Goal: Task Accomplishment & Management: Complete application form

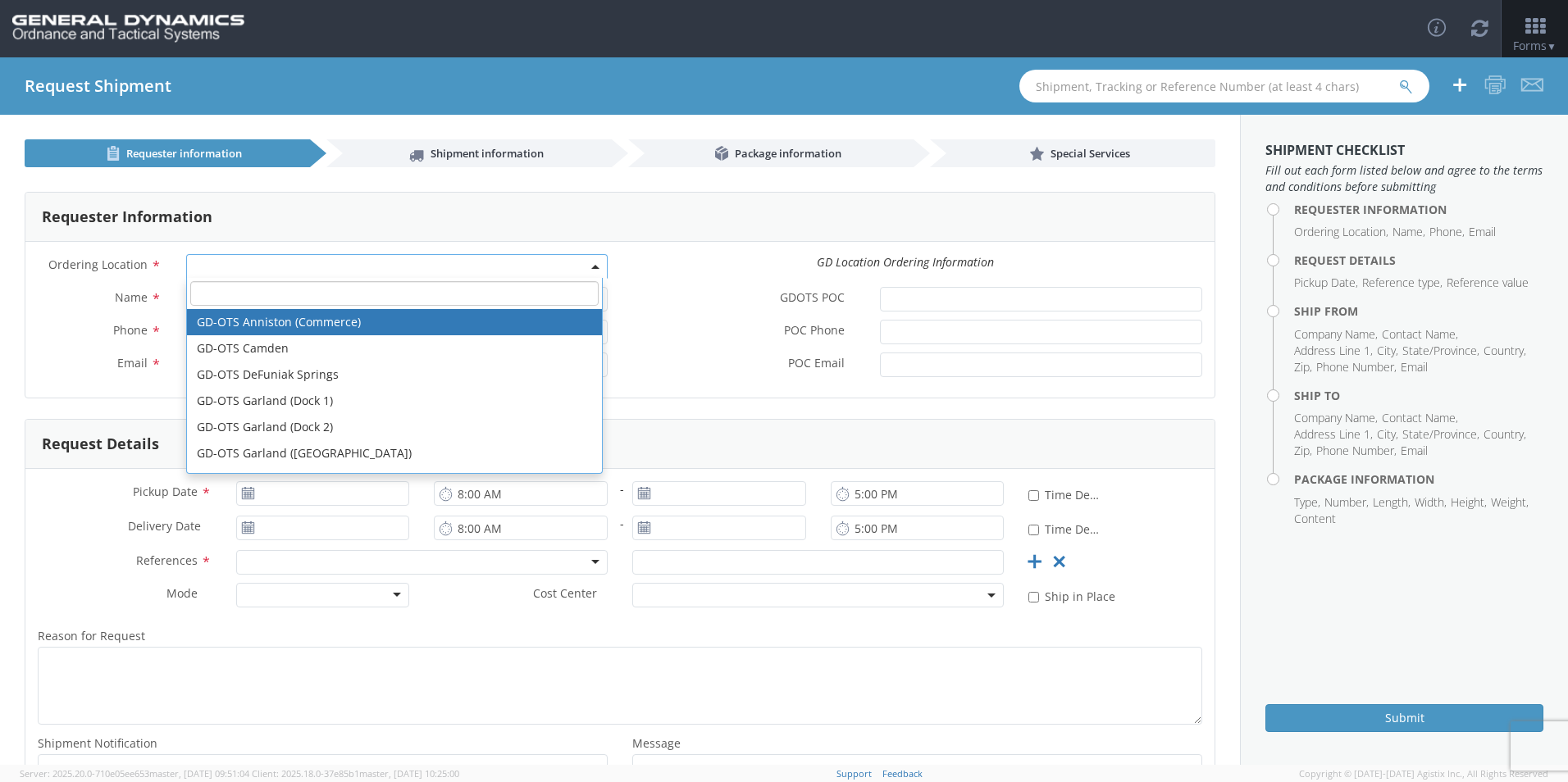
click at [591, 265] on b at bounding box center [595, 266] width 8 height 4
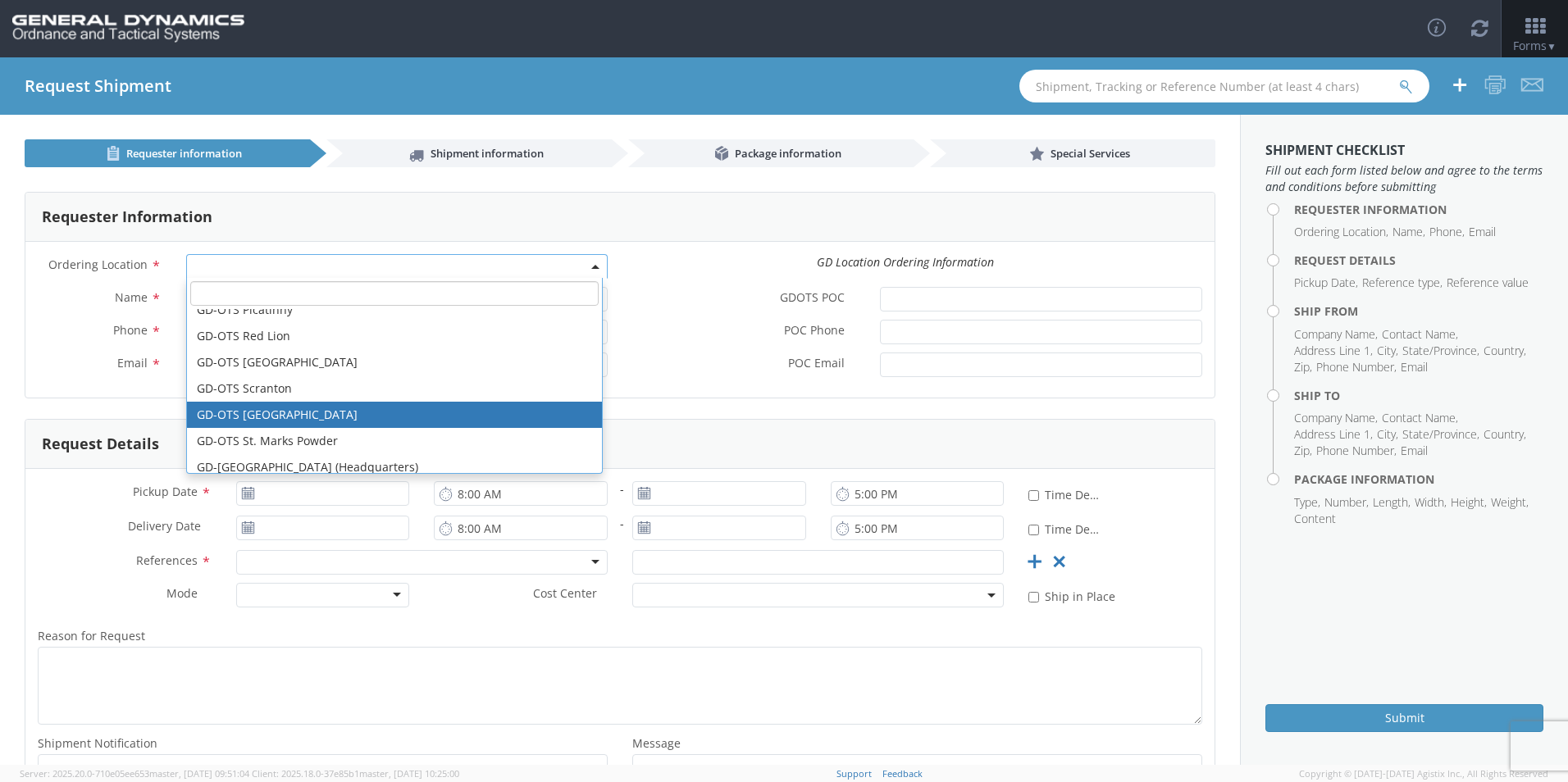
scroll to position [433, 0]
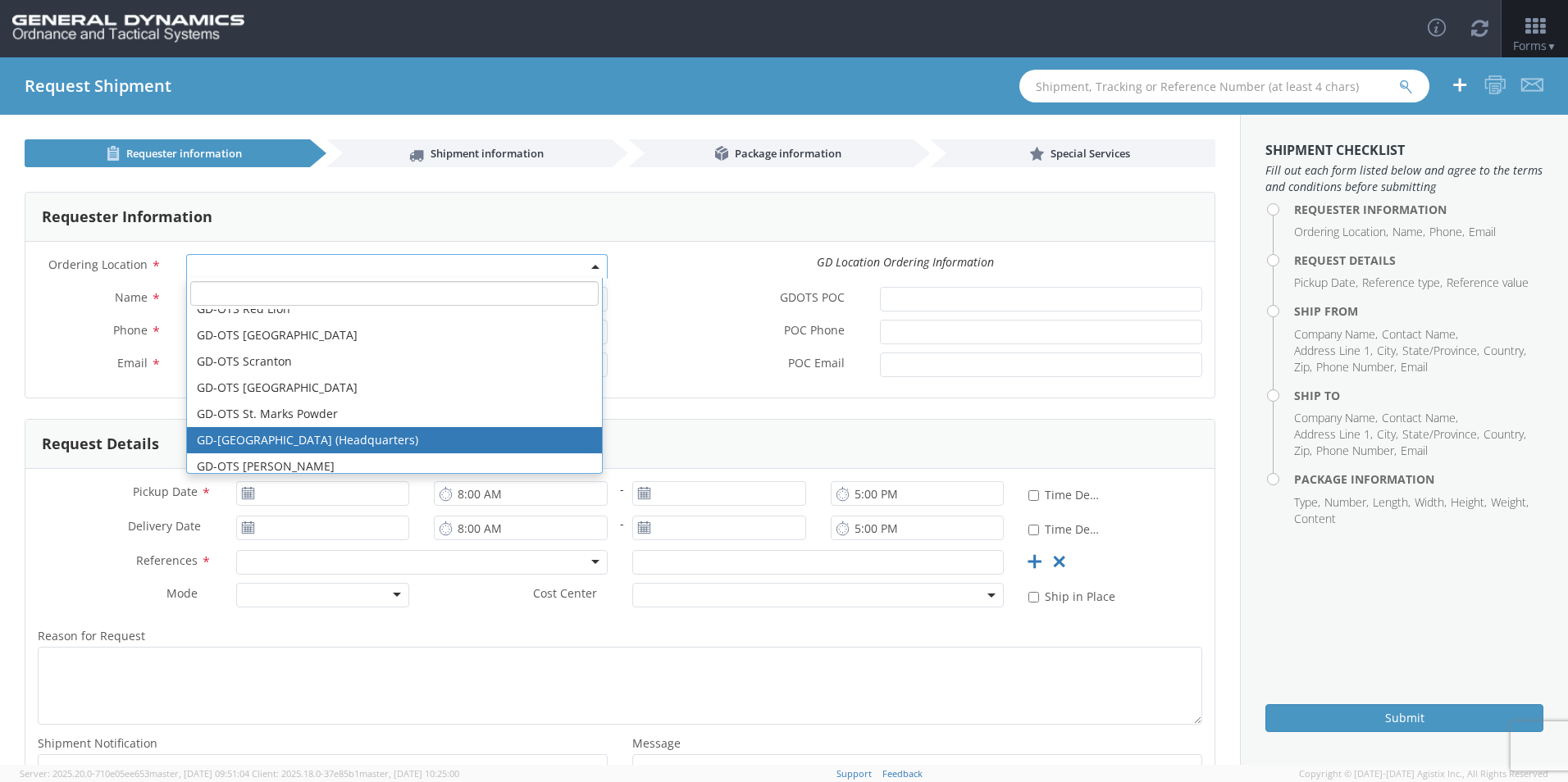
select select "307"
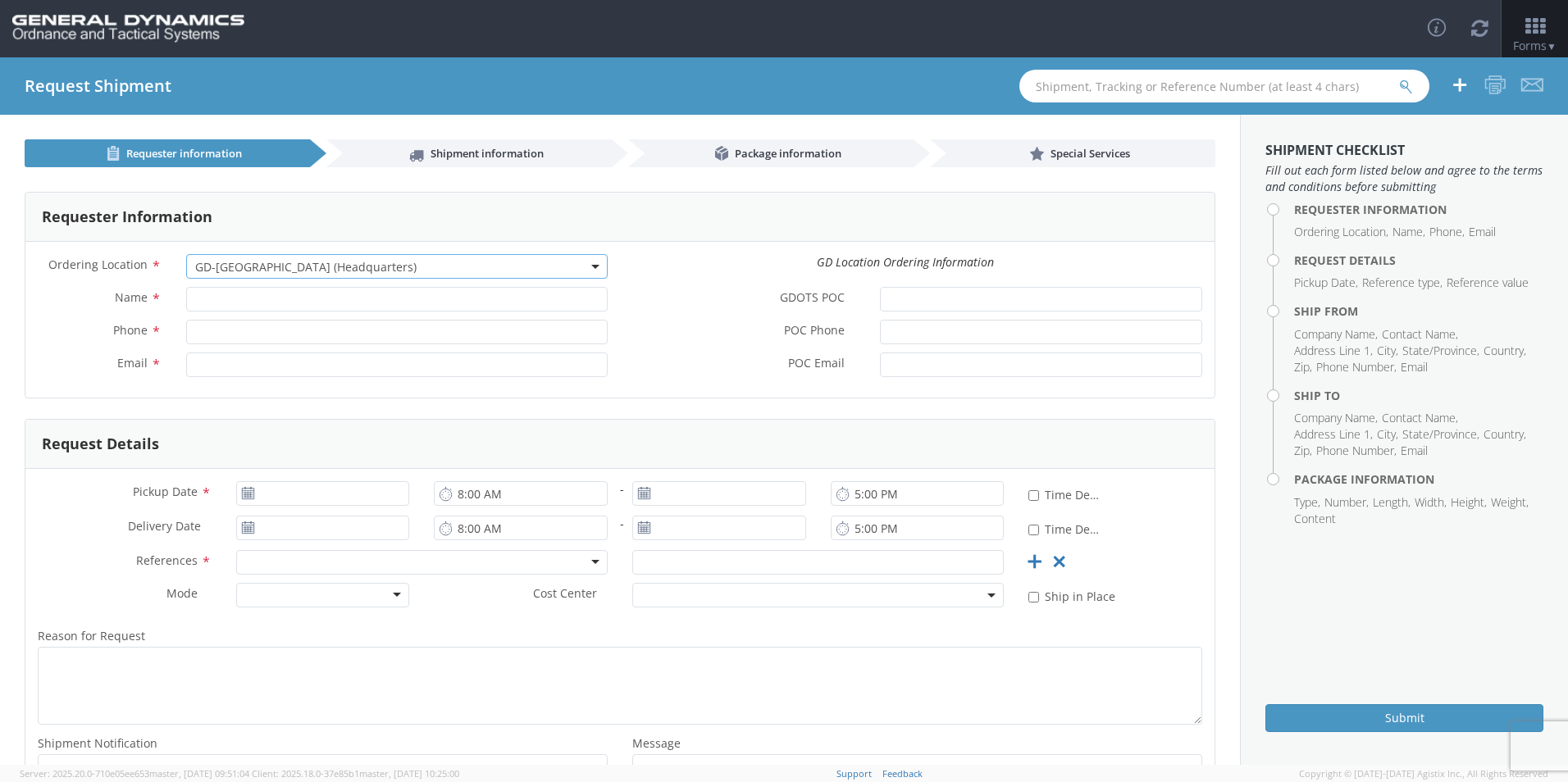
type input "[EMAIL_ADDRESS][DOMAIN_NAME]"
click at [293, 294] on input "Name *" at bounding box center [397, 299] width 421 height 24
type input "[PERSON_NAME]"
type input "7156352777"
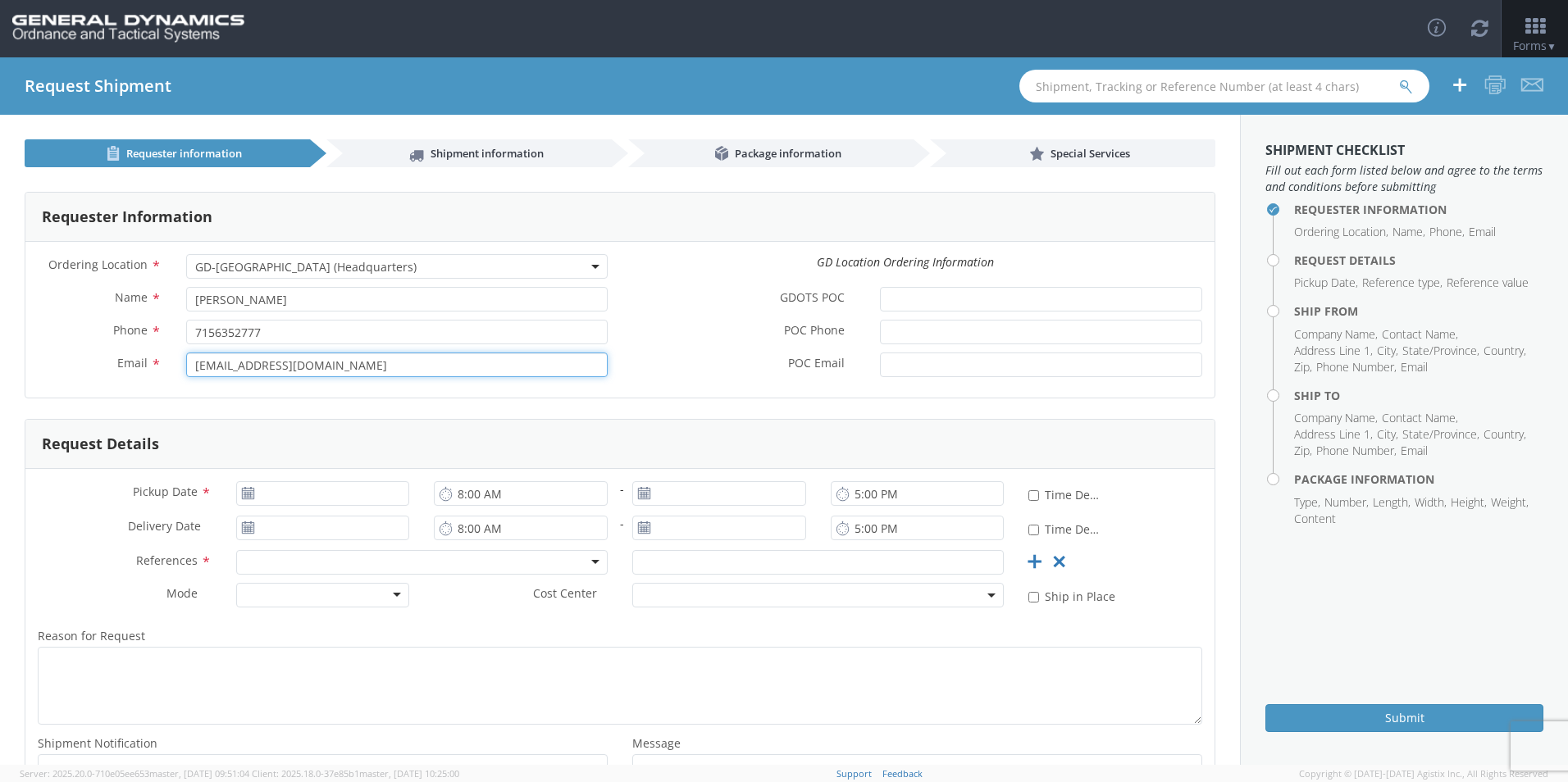
click at [345, 369] on input "[EMAIL_ADDRESS][DOMAIN_NAME]" at bounding box center [397, 365] width 421 height 24
type input "l"
type input "[EMAIL_ADDRESS][DOMAIN_NAME]"
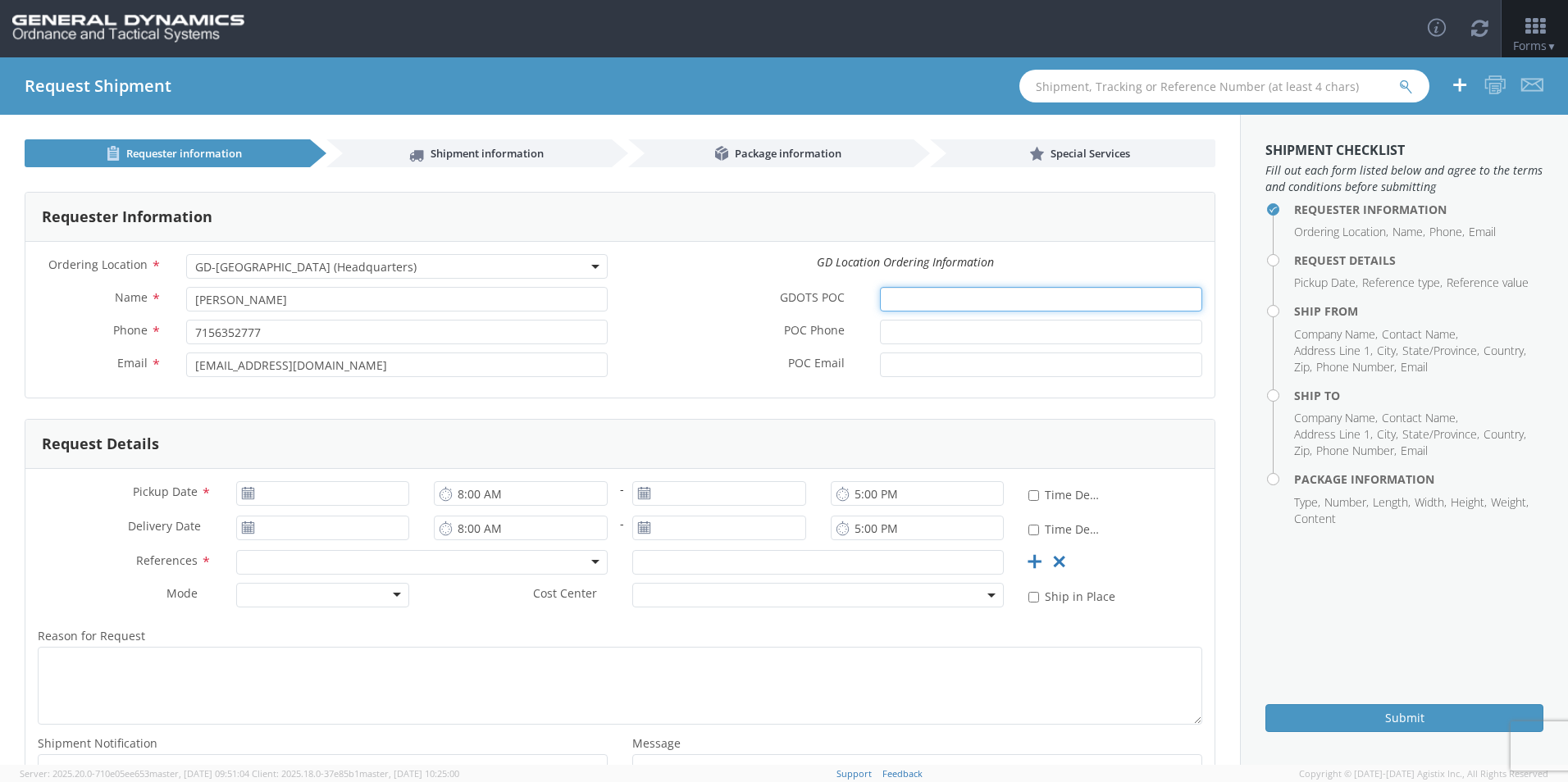
click at [754, 297] on input "GDOTS POC *" at bounding box center [1041, 299] width 323 height 24
type input "j"
type input "J"
type input "j"
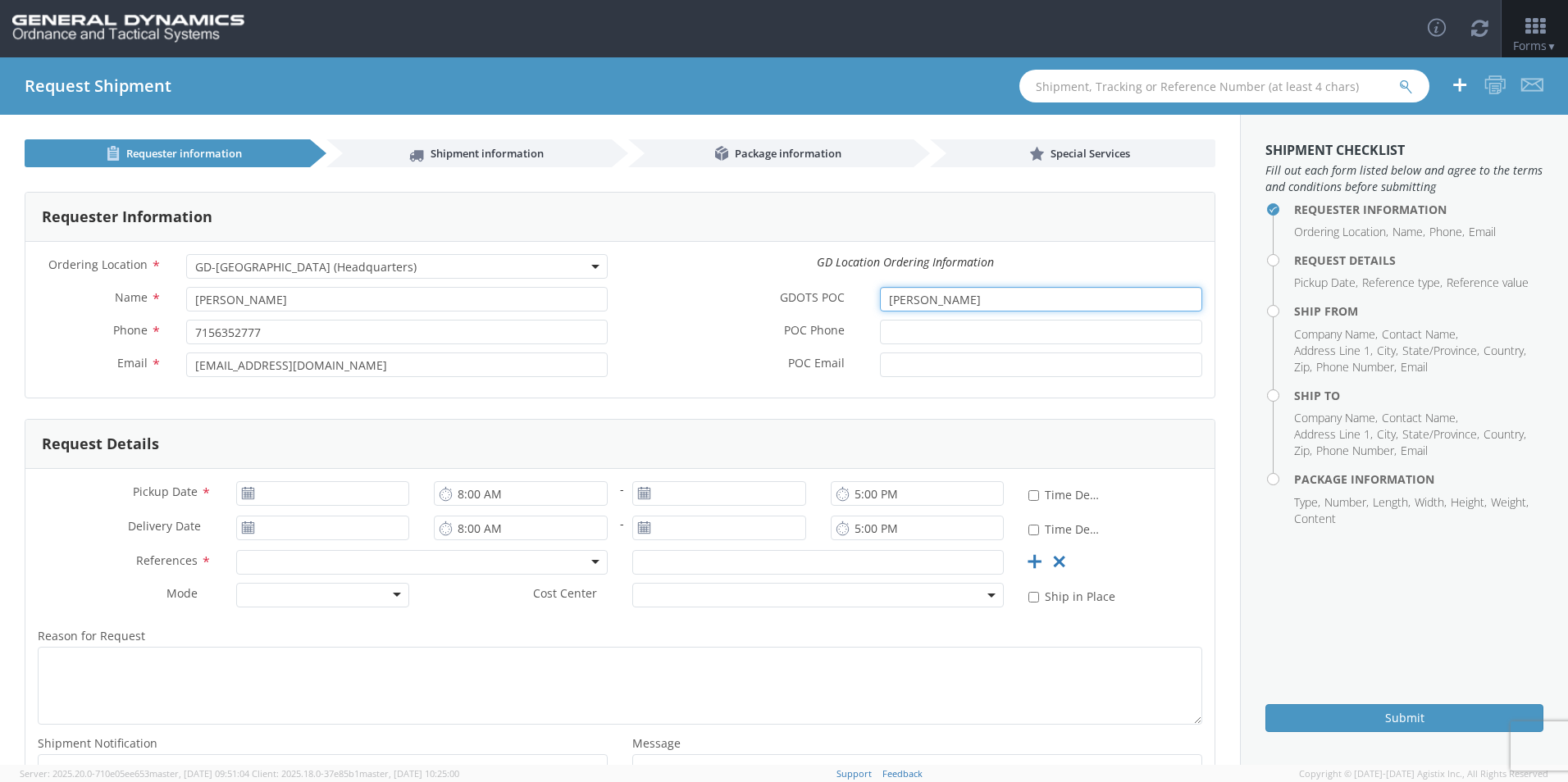
type input "Jonathan Huntoon"
click at [754, 330] on input "POC Phone *" at bounding box center [1041, 332] width 323 height 24
type input "2"
type input "[PHONE_NUMBER]"
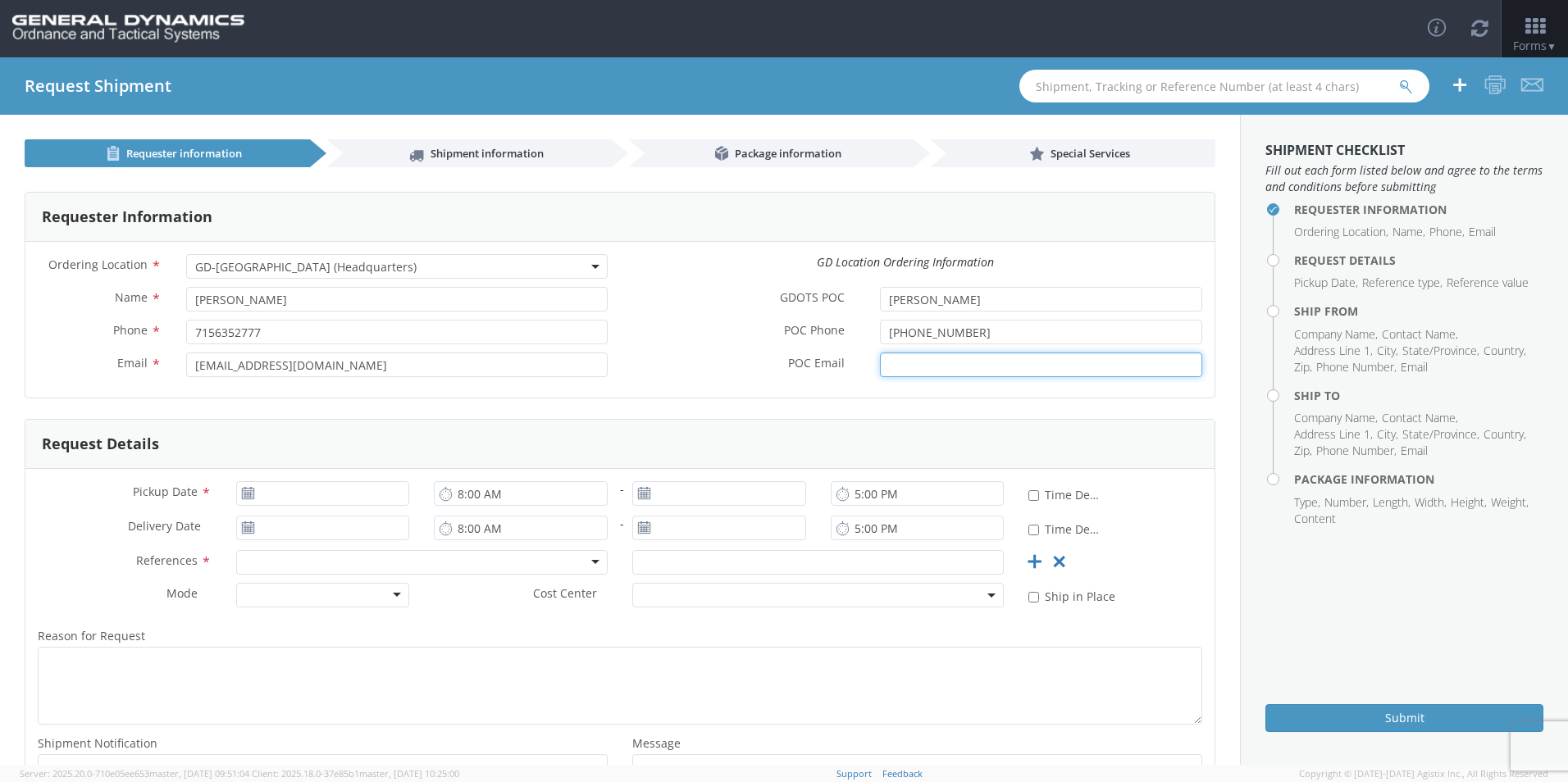
click at [754, 369] on input "POC Email *" at bounding box center [1041, 365] width 323 height 24
type input "j"
type input "J"
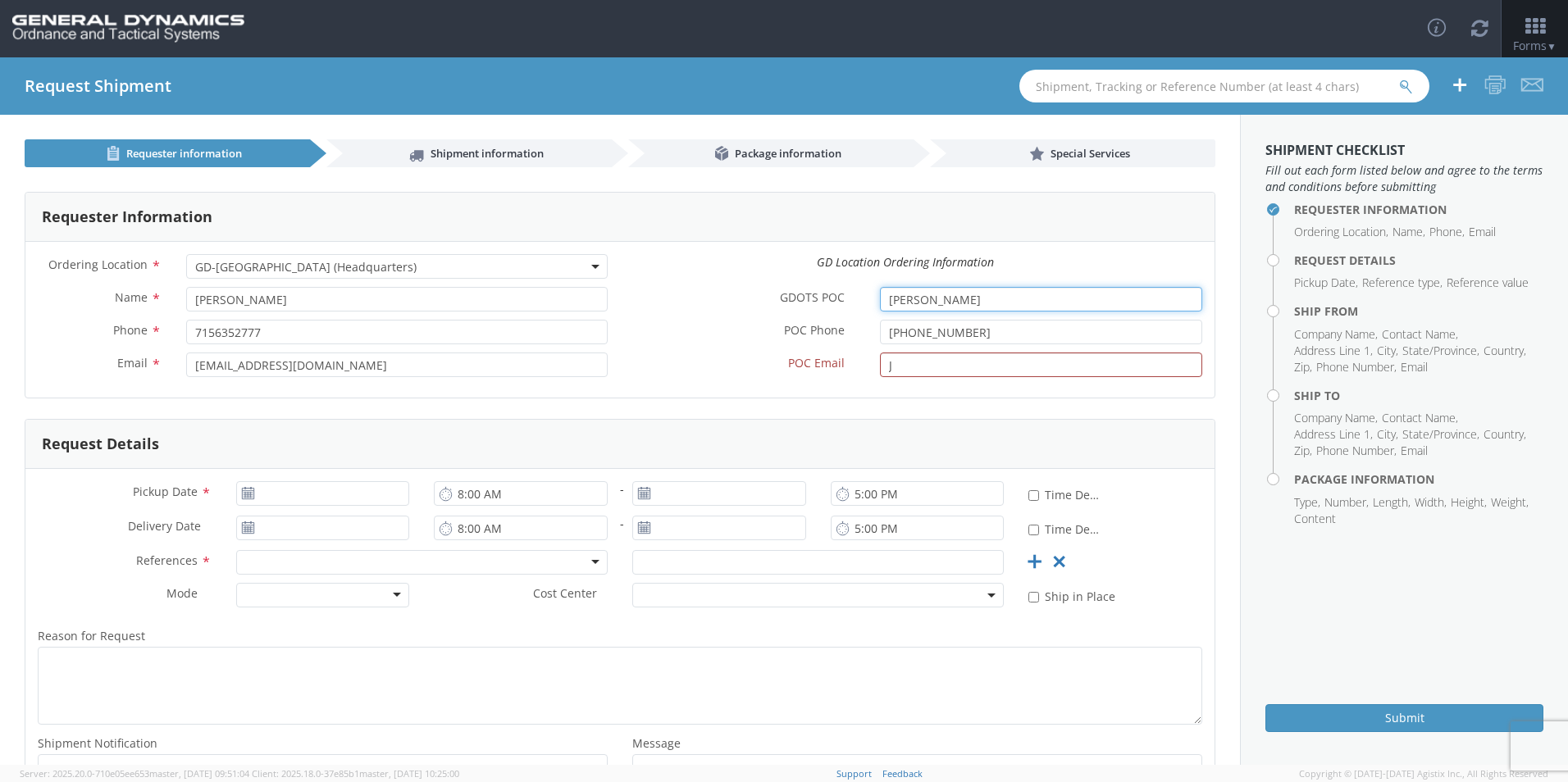
drag, startPoint x: 983, startPoint y: 298, endPoint x: 874, endPoint y: 309, distance: 109.6
click at [754, 309] on input "Jonathan Huntoon" at bounding box center [1041, 299] width 323 height 24
click at [754, 361] on input "J" at bounding box center [1041, 365] width 323 height 24
paste input "onathan HuntoonJ"
click at [754, 367] on input "Jonathan HuntoonJ" at bounding box center [1041, 365] width 323 height 24
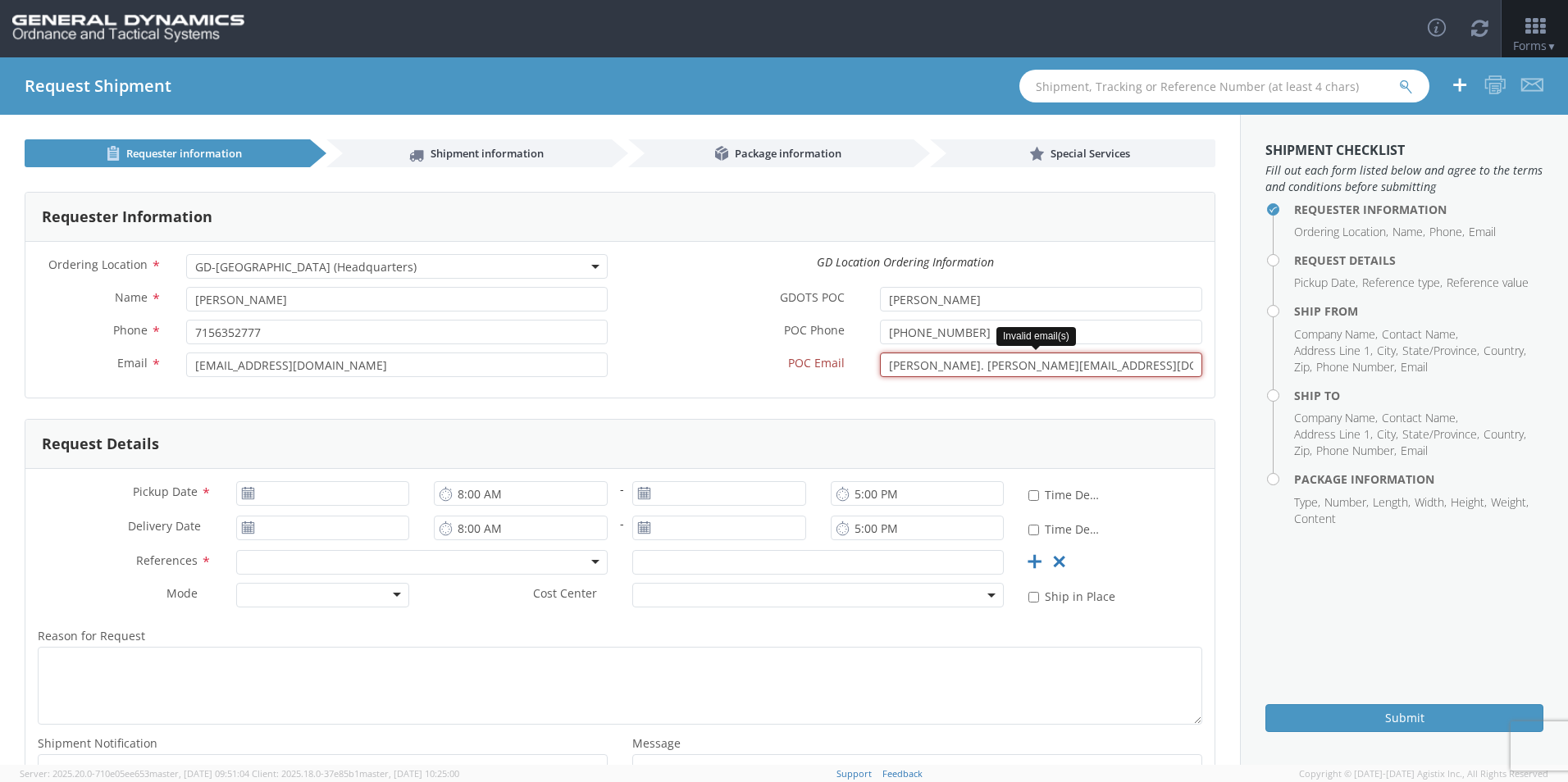
click at [754, 363] on input "Jonathan. Huntoon@gd-OTS.com" at bounding box center [1041, 365] width 323 height 24
type input "[PERSON_NAME]. [PERSON_NAME][EMAIL_ADDRESS][DOMAIN_NAME]"
click at [754, 400] on form "Requester Information Ordering Location * GD-OTS Anniston (Commerce) GD-OTS Cam…" at bounding box center [620, 515] width 1191 height 645
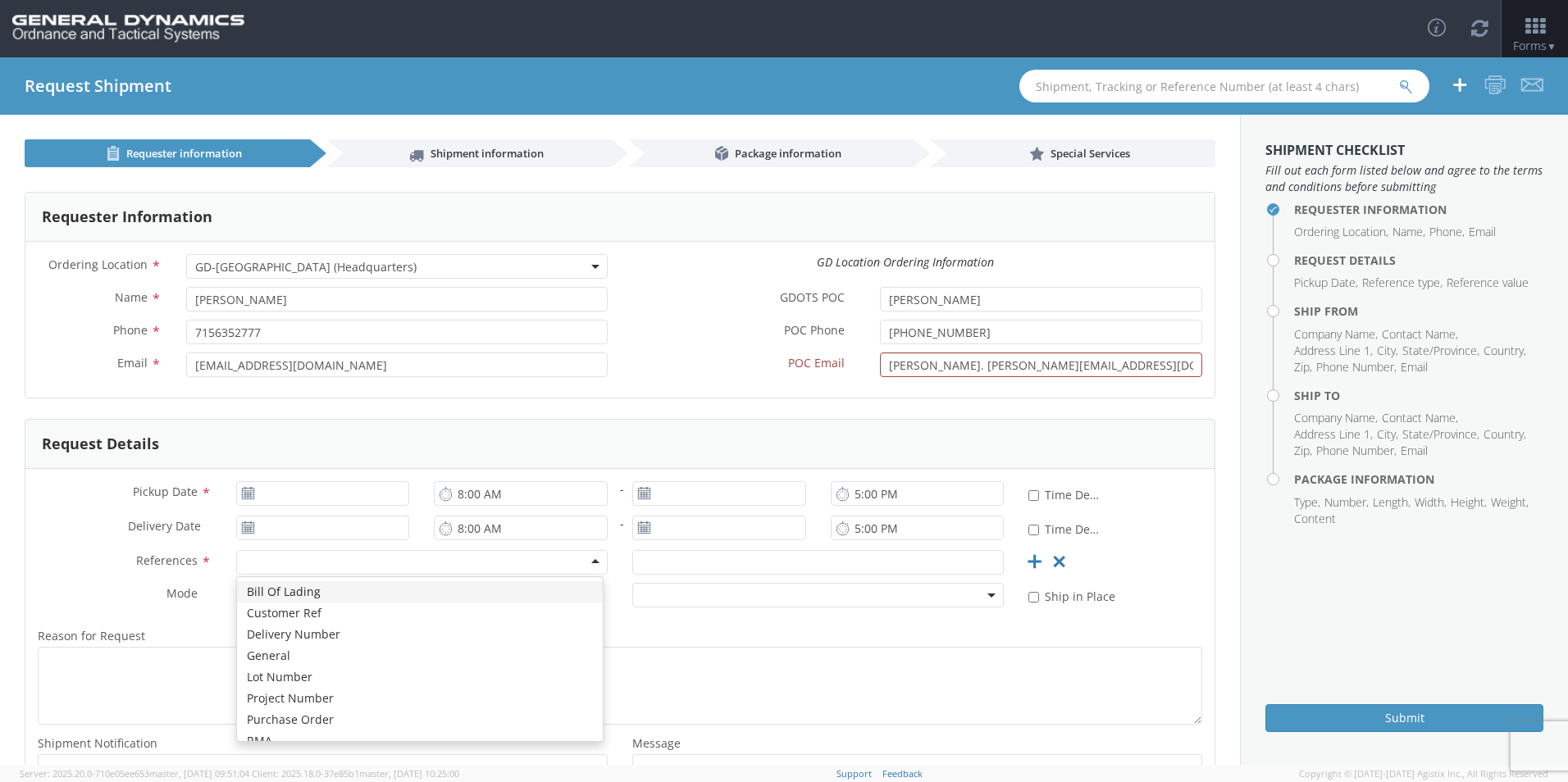
click at [586, 564] on div at bounding box center [422, 563] width 371 height 24
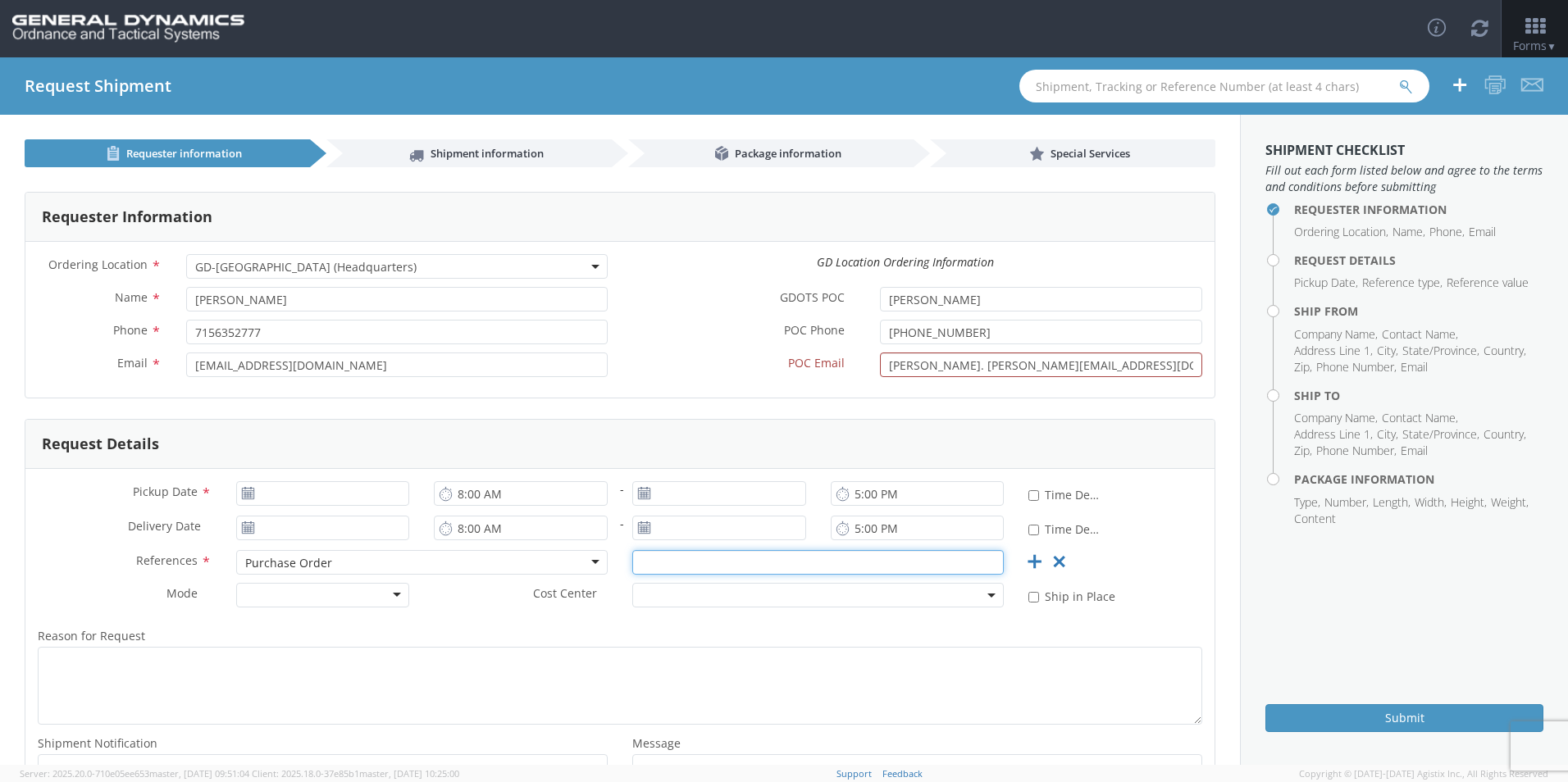
click at [644, 569] on input "text" at bounding box center [818, 563] width 371 height 24
type input "0012805"
click at [393, 591] on div at bounding box center [323, 595] width 173 height 24
click at [241, 493] on icon at bounding box center [248, 493] width 14 height 13
click at [248, 493] on use at bounding box center [248, 492] width 11 height 11
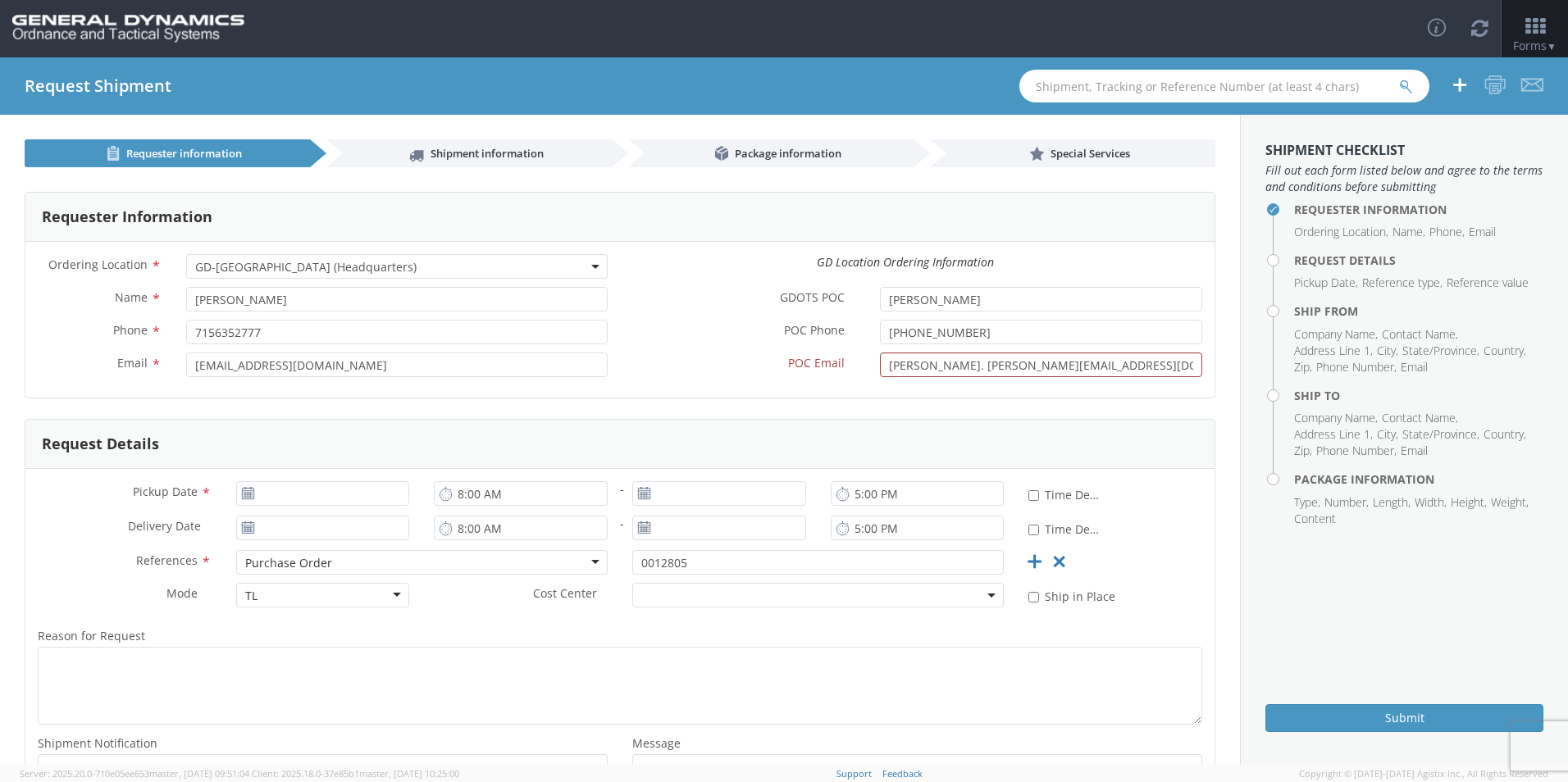
click at [248, 493] on use at bounding box center [248, 492] width 11 height 11
type input "[DATE]"
click at [268, 497] on input "[DATE]" at bounding box center [323, 493] width 173 height 24
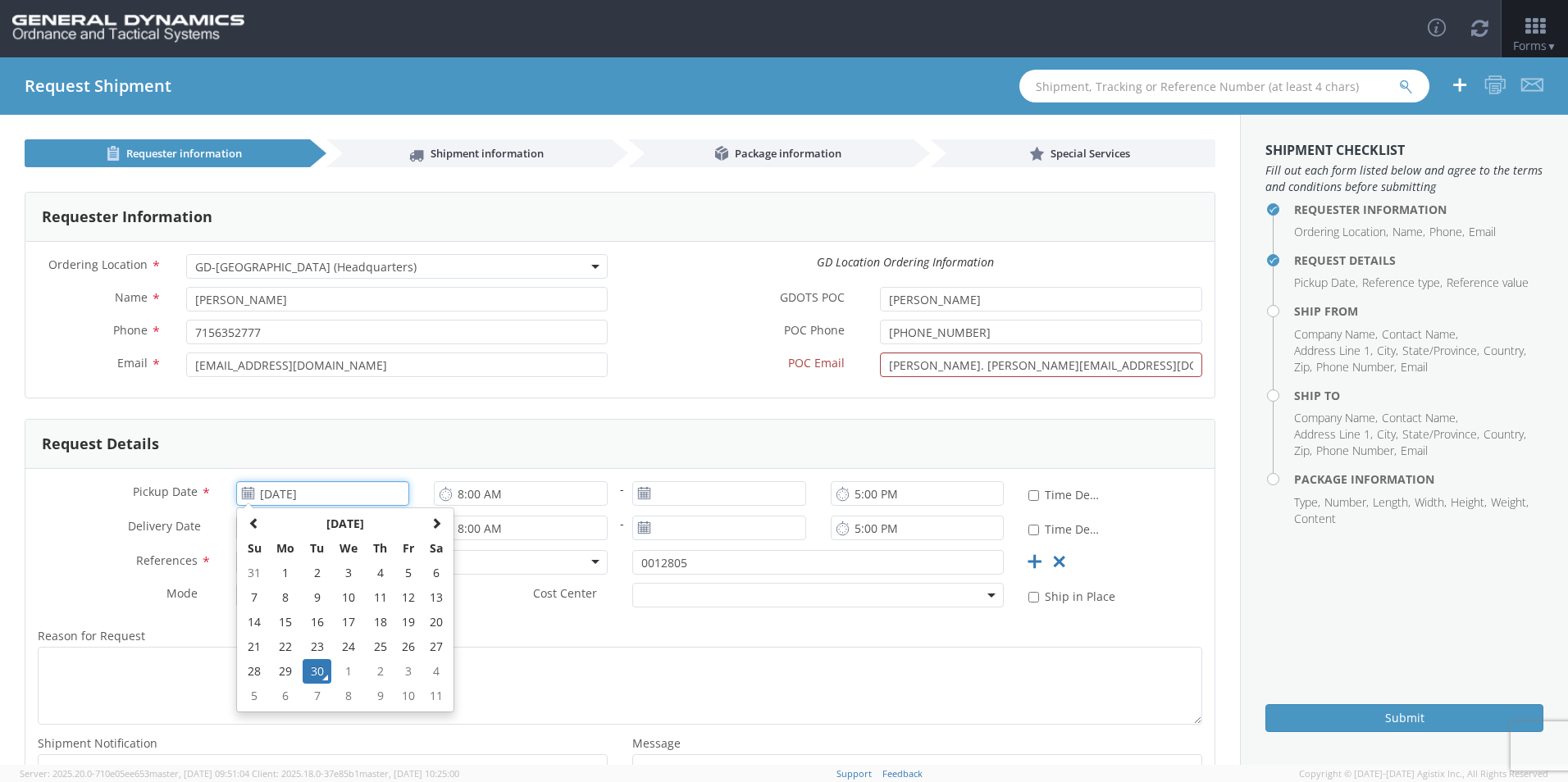
click at [317, 669] on td "30" at bounding box center [317, 671] width 29 height 24
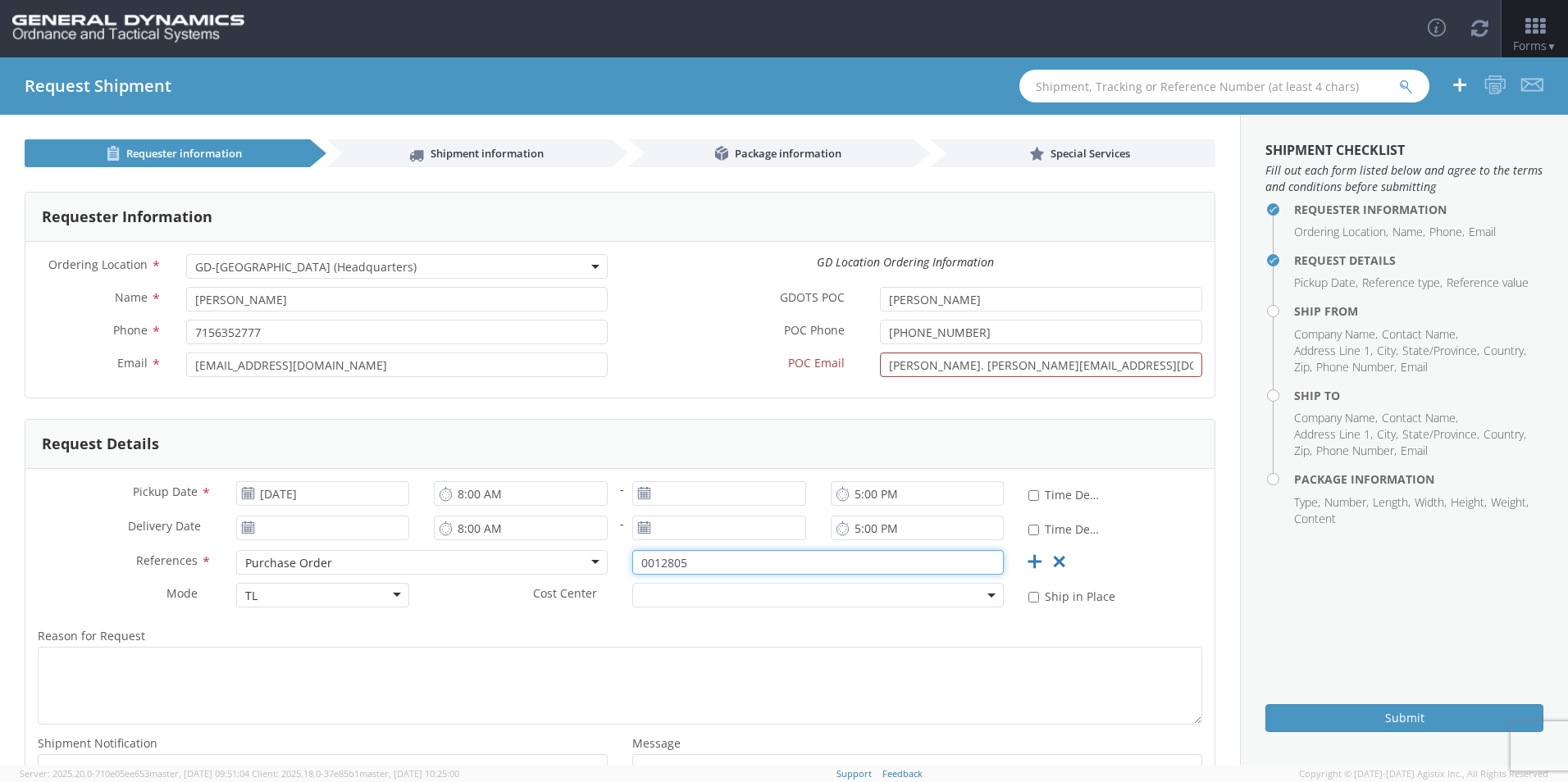
click at [692, 564] on input "0012805" at bounding box center [818, 563] width 371 height 24
type input "0"
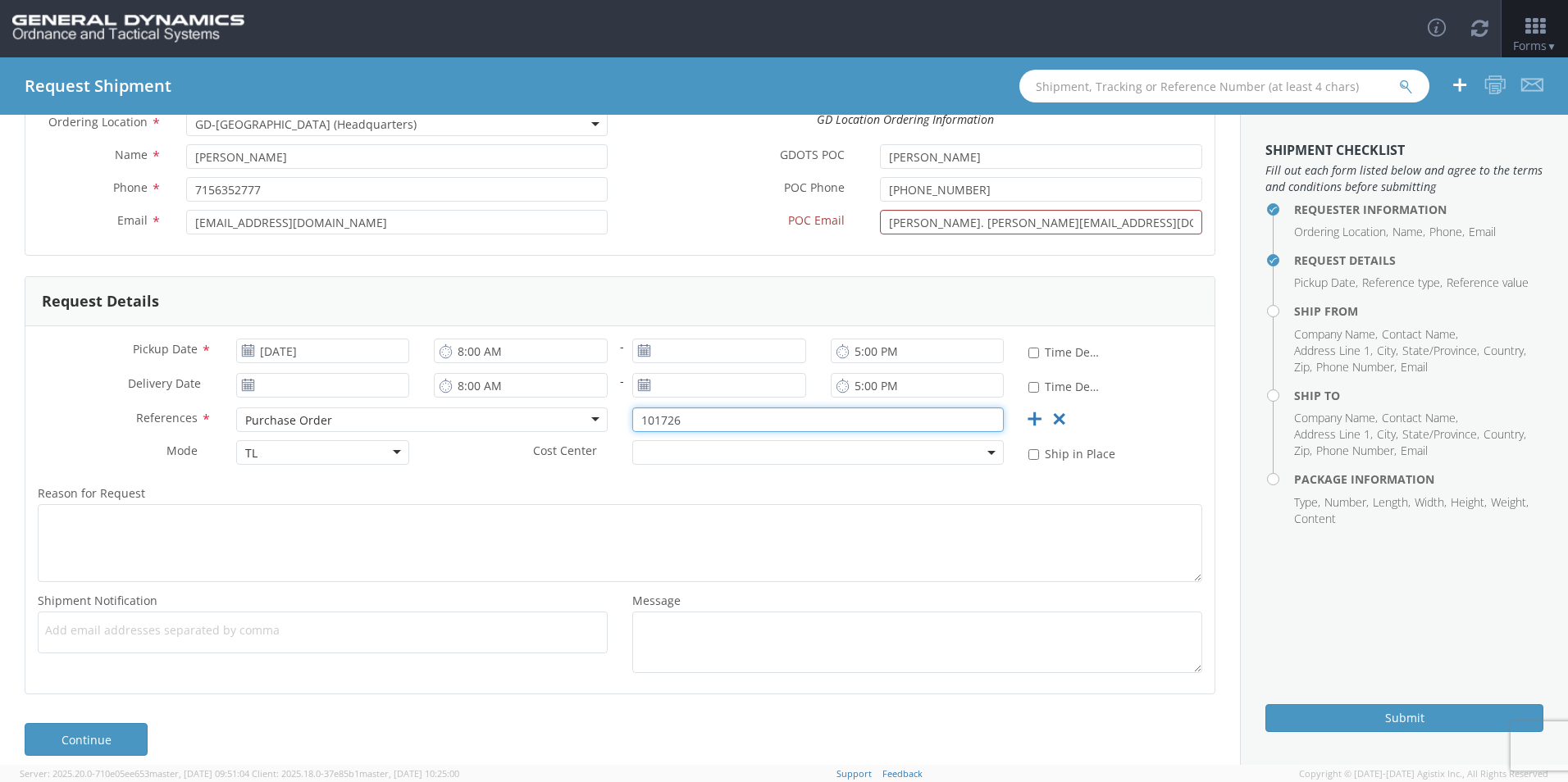
scroll to position [158, 0]
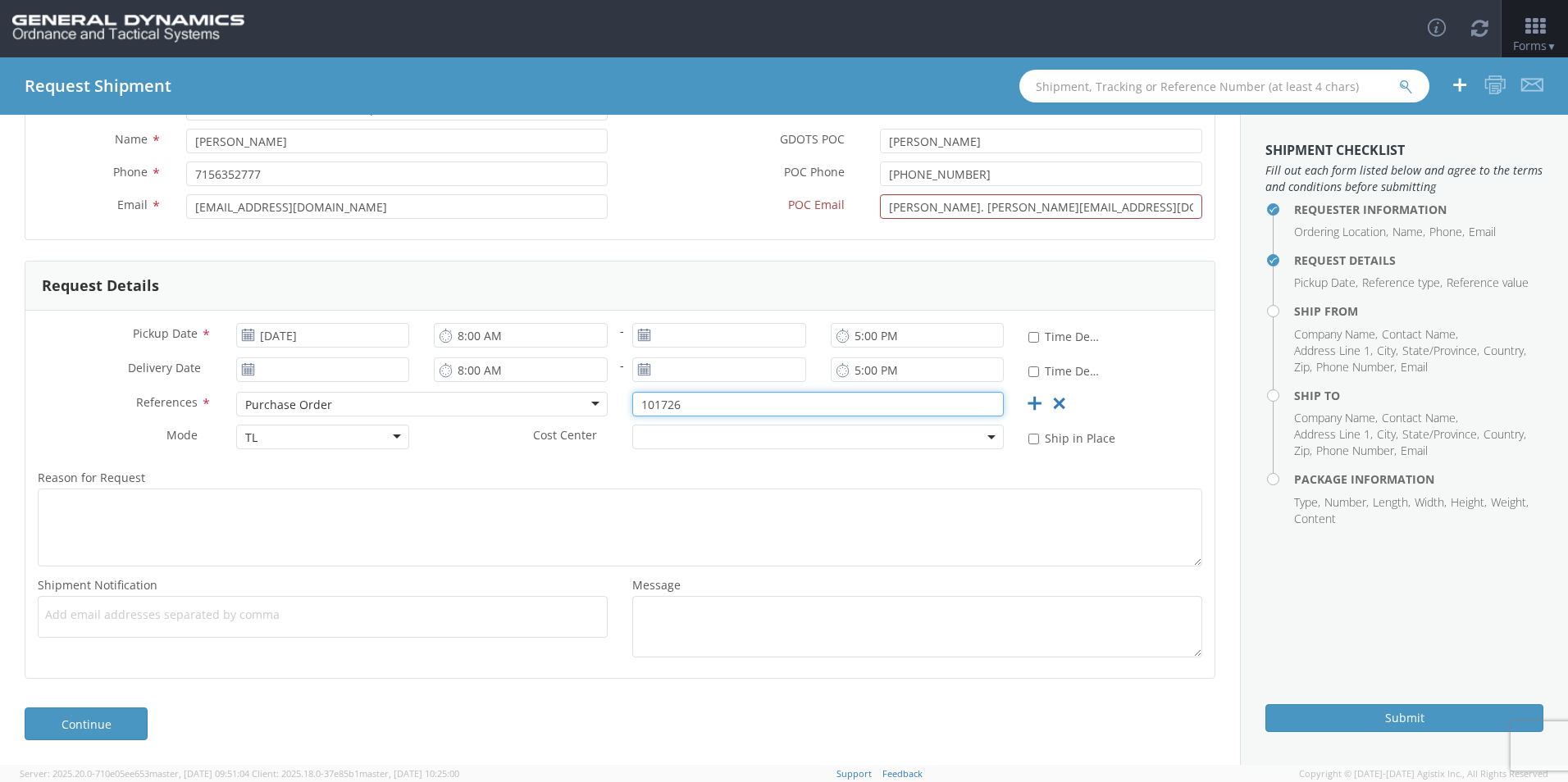
type input "101726"
click at [91, 616] on span "Add email addresses separated by comma" at bounding box center [323, 614] width 555 height 16
type input "kkronlund@Stresau"
type input ".com"
click at [100, 622] on span "Add email addresses separated by comma" at bounding box center [323, 614] width 555 height 16
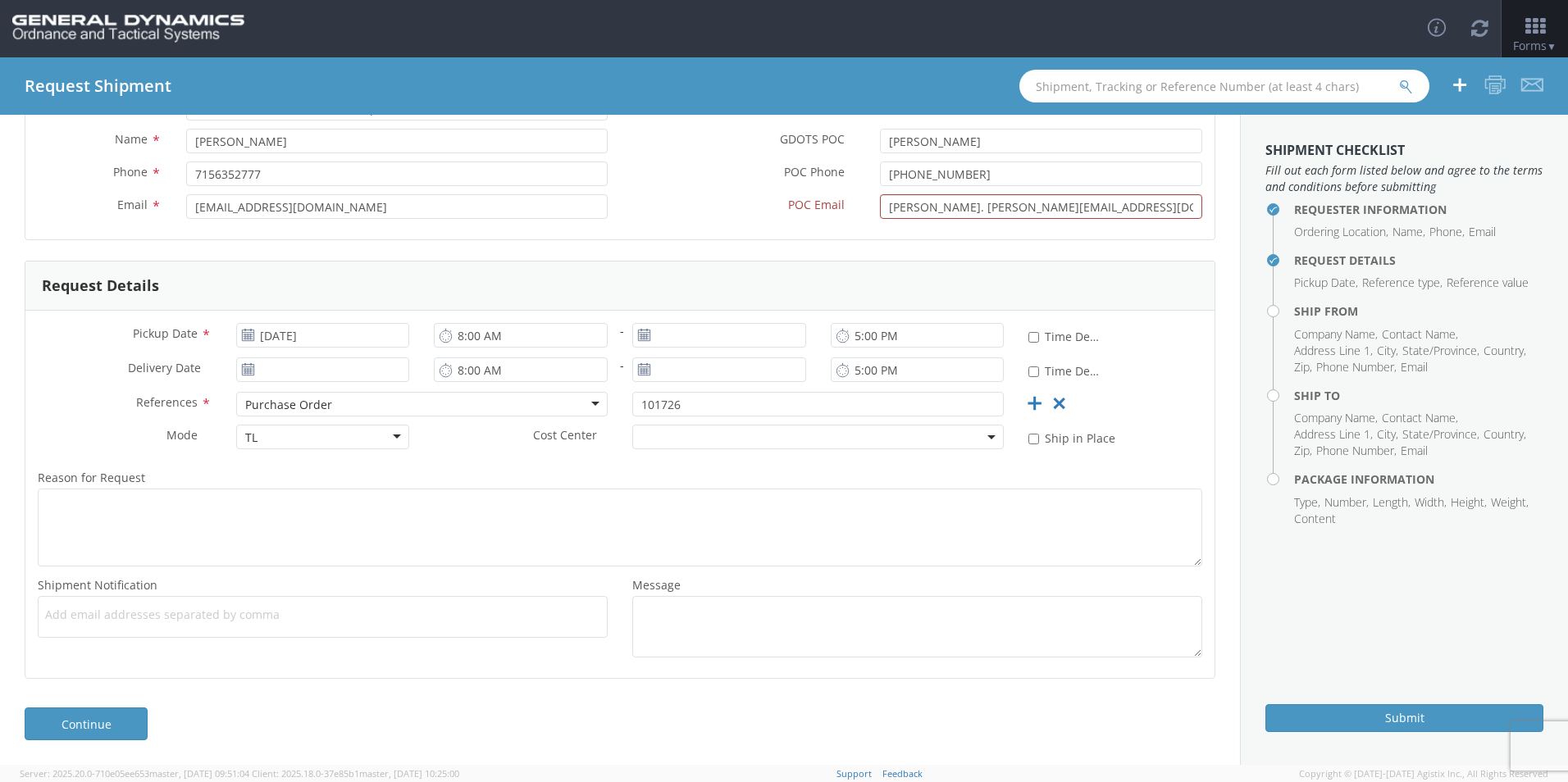
click at [100, 621] on span "Add email addresses separated by comma" at bounding box center [323, 614] width 555 height 16
type input "[EMAIL_ADDRESS][DOMAIN_NAME]"
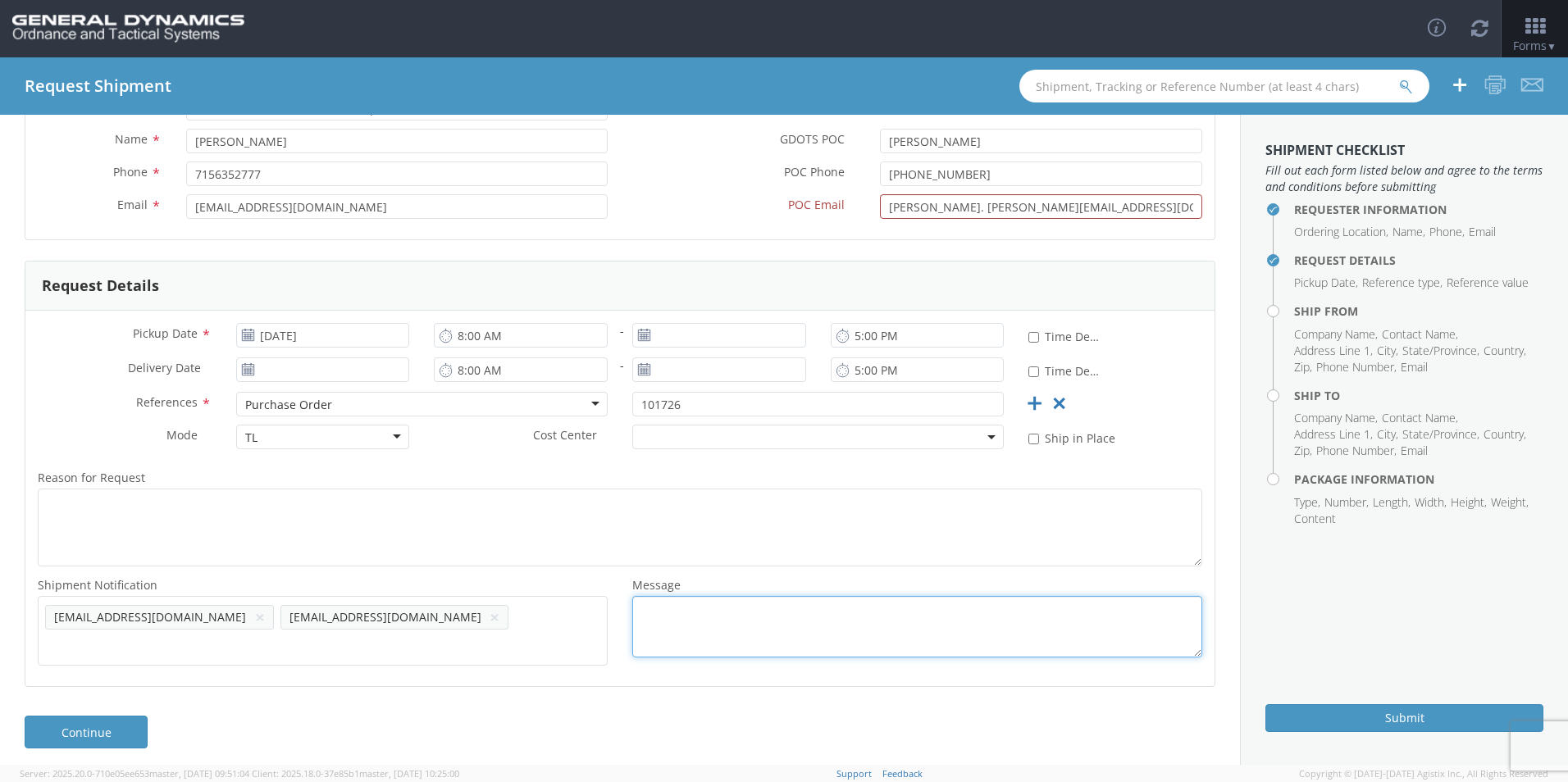
click at [697, 617] on textarea "Message *" at bounding box center [917, 627] width 570 height 62
type textarea "Hours [DATE]-[DATE] 6:00am - 4:00pm"
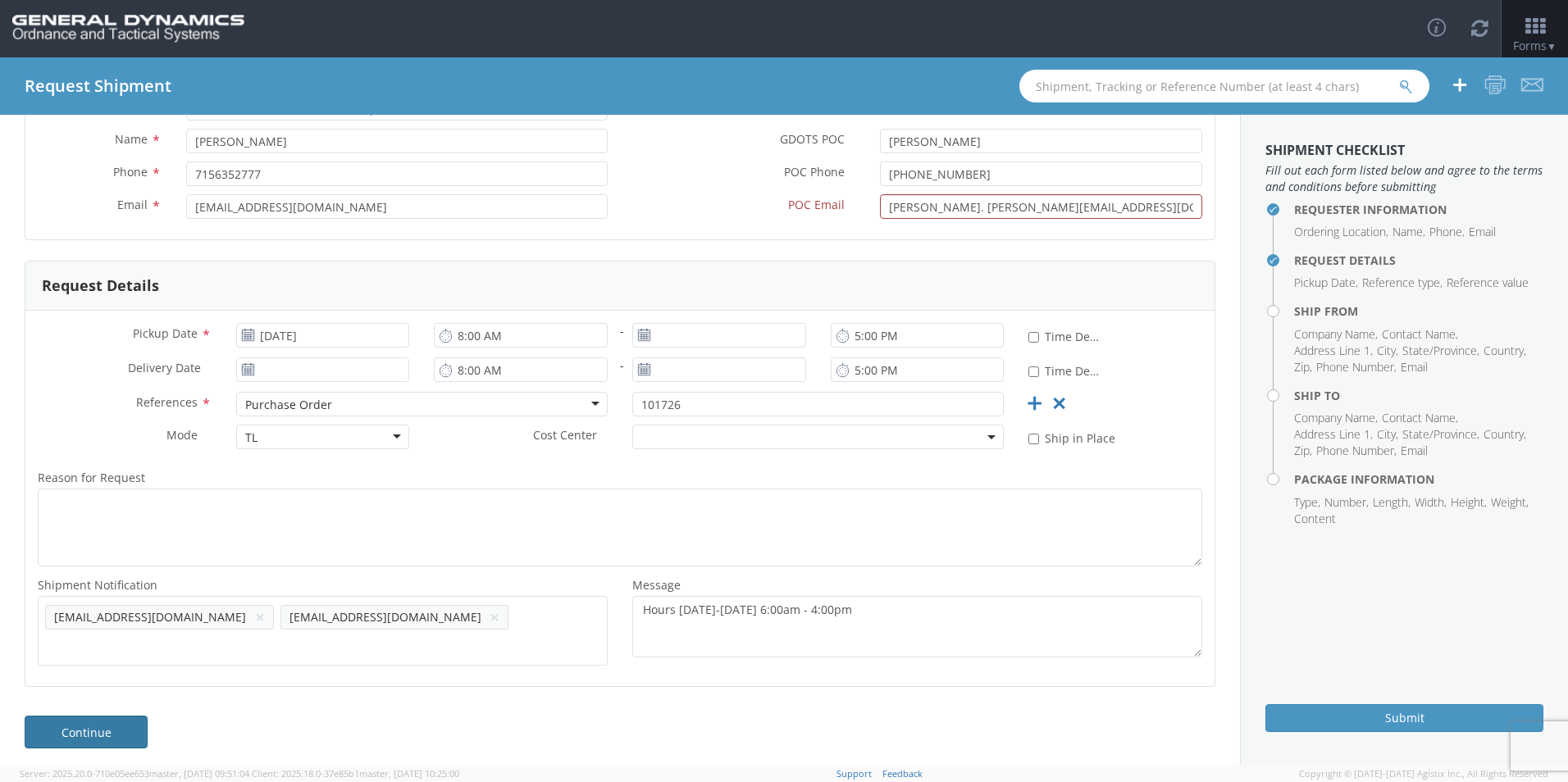
click at [98, 715] on link "Continue" at bounding box center [85, 731] width 123 height 33
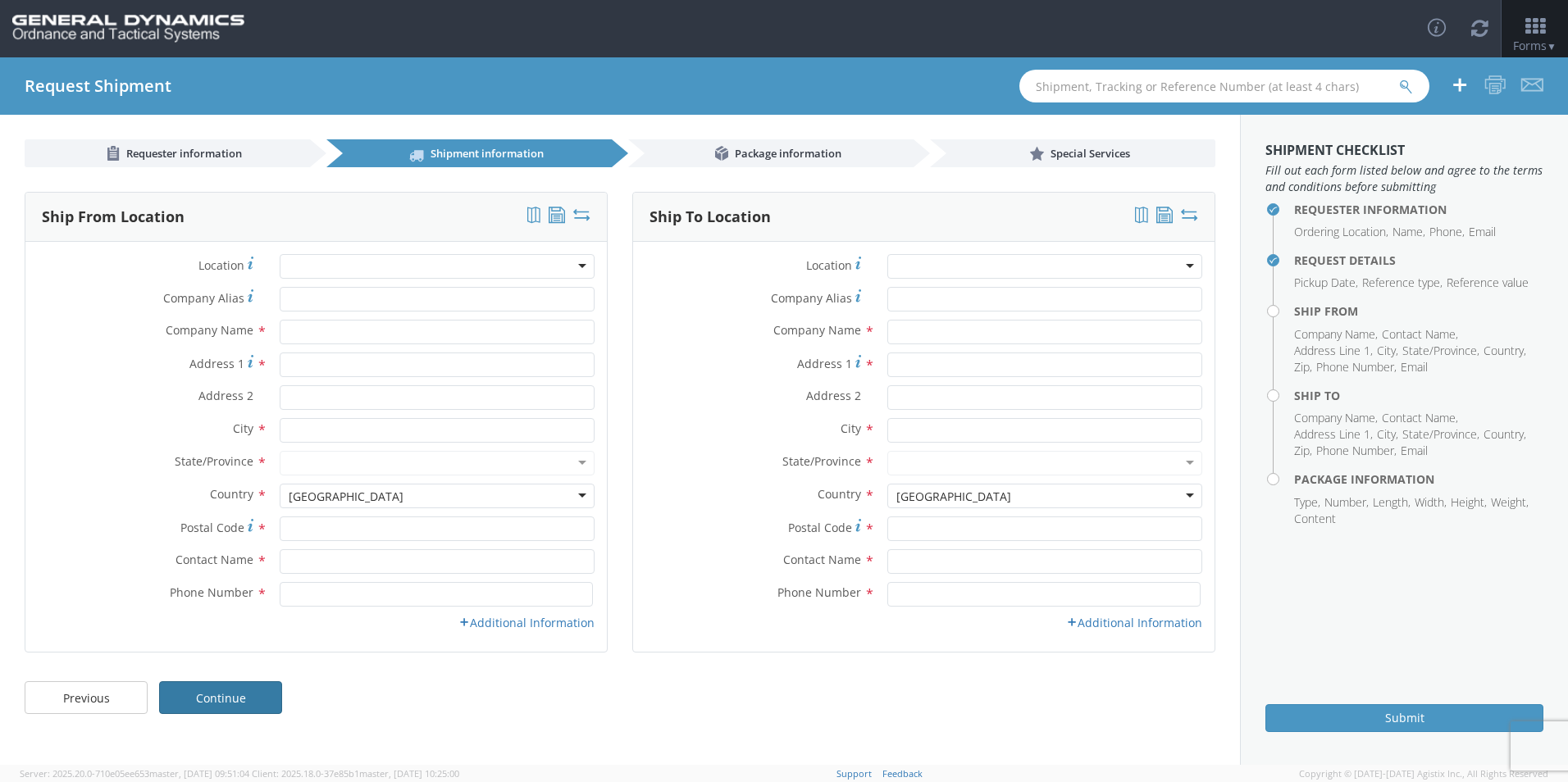
scroll to position [0, 0]
click at [337, 333] on input "text" at bounding box center [437, 332] width 315 height 24
type input "Stresau Labratory, Inc."
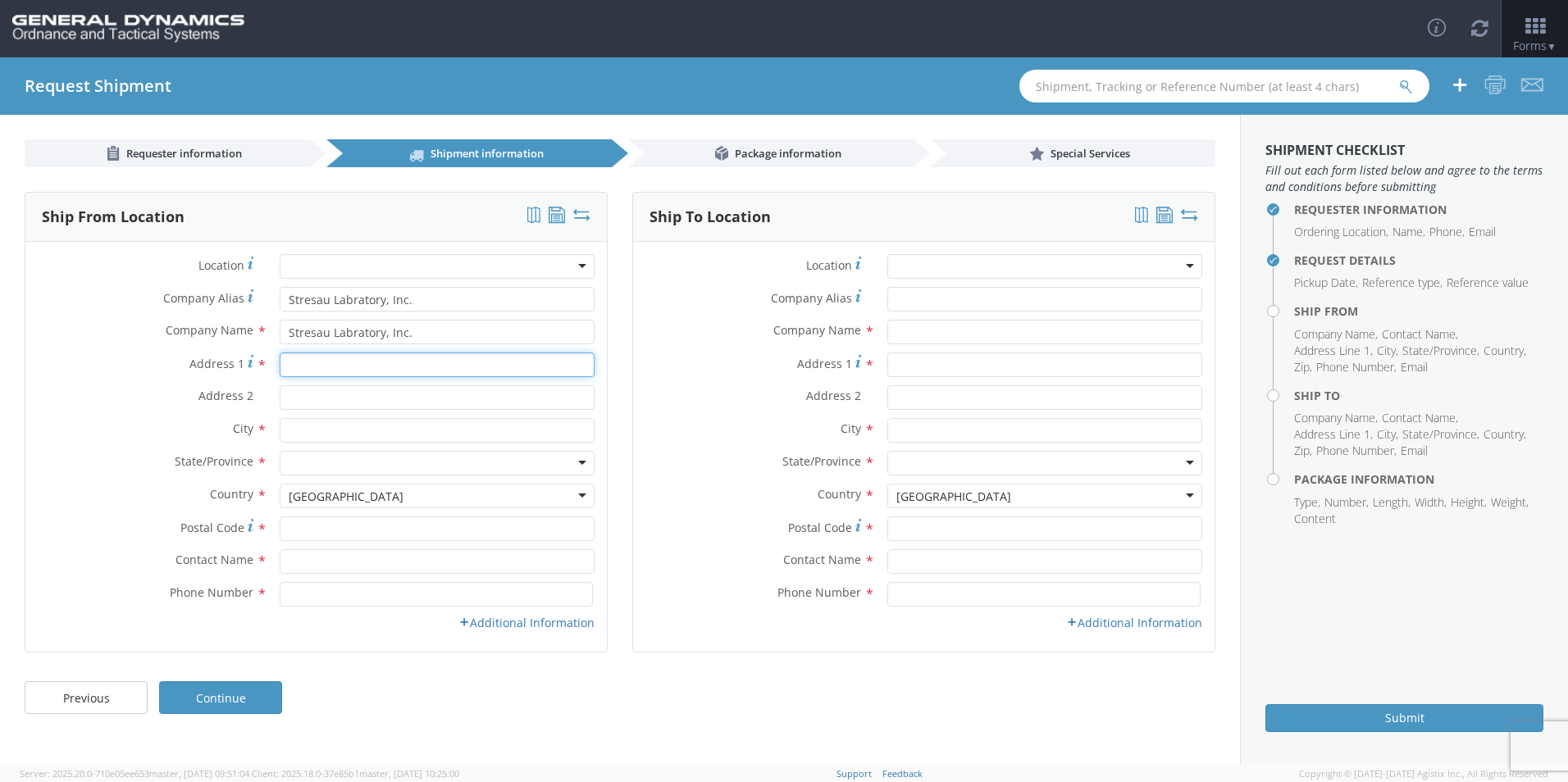
type input "N8265 [PERSON_NAME]"
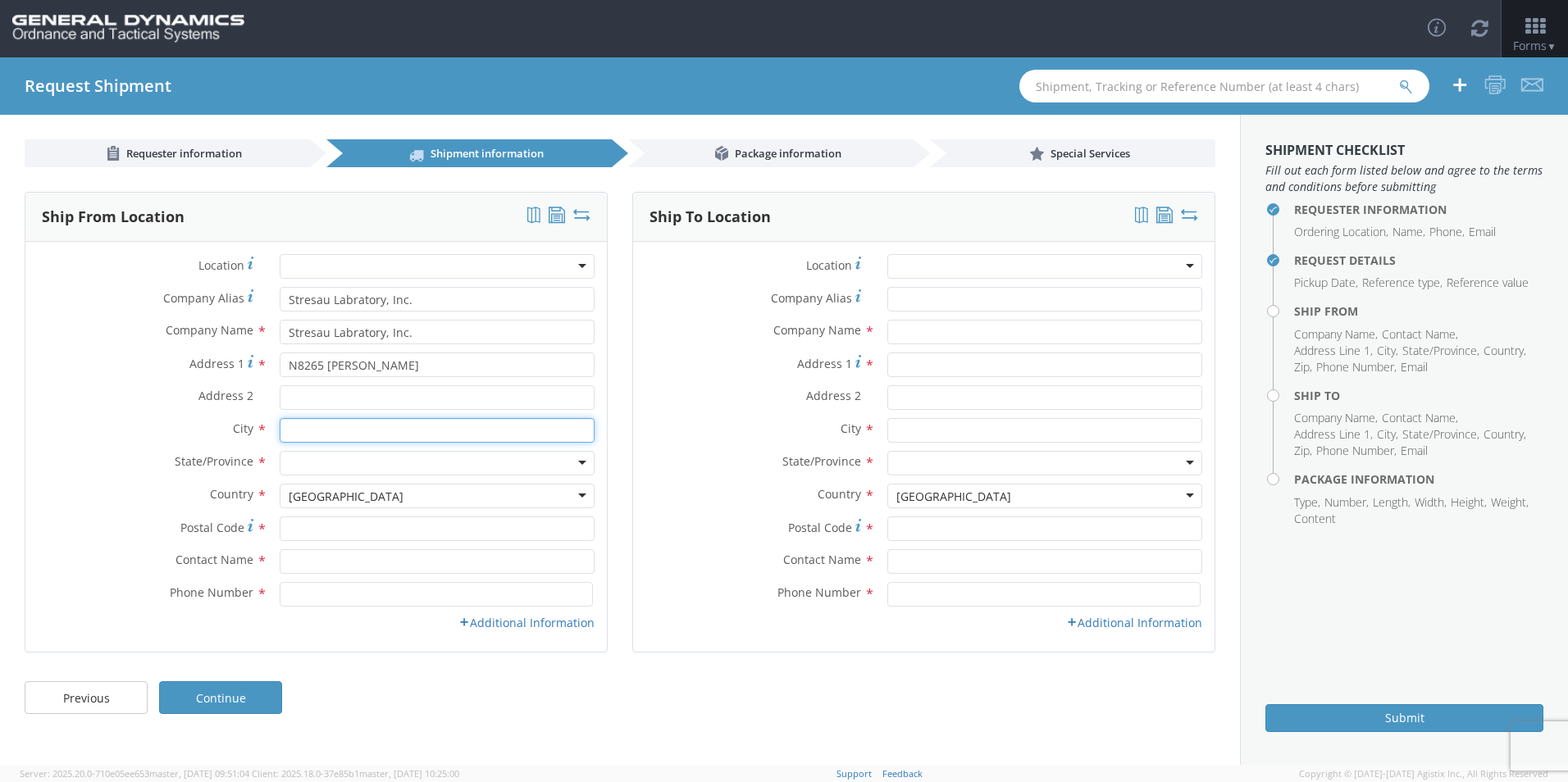
type input "[PERSON_NAME]"
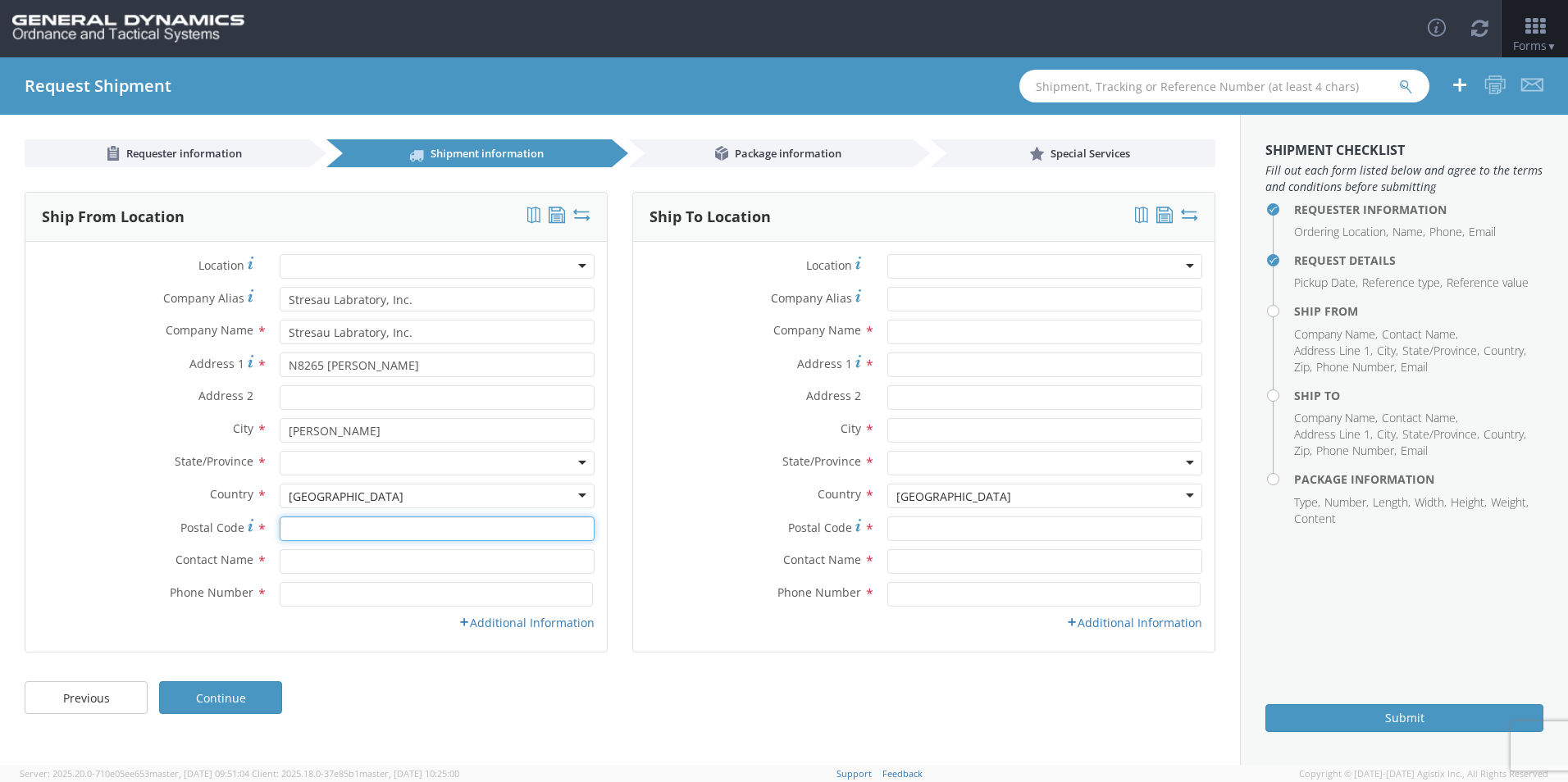
type input "54801"
type input "[PERSON_NAME]"
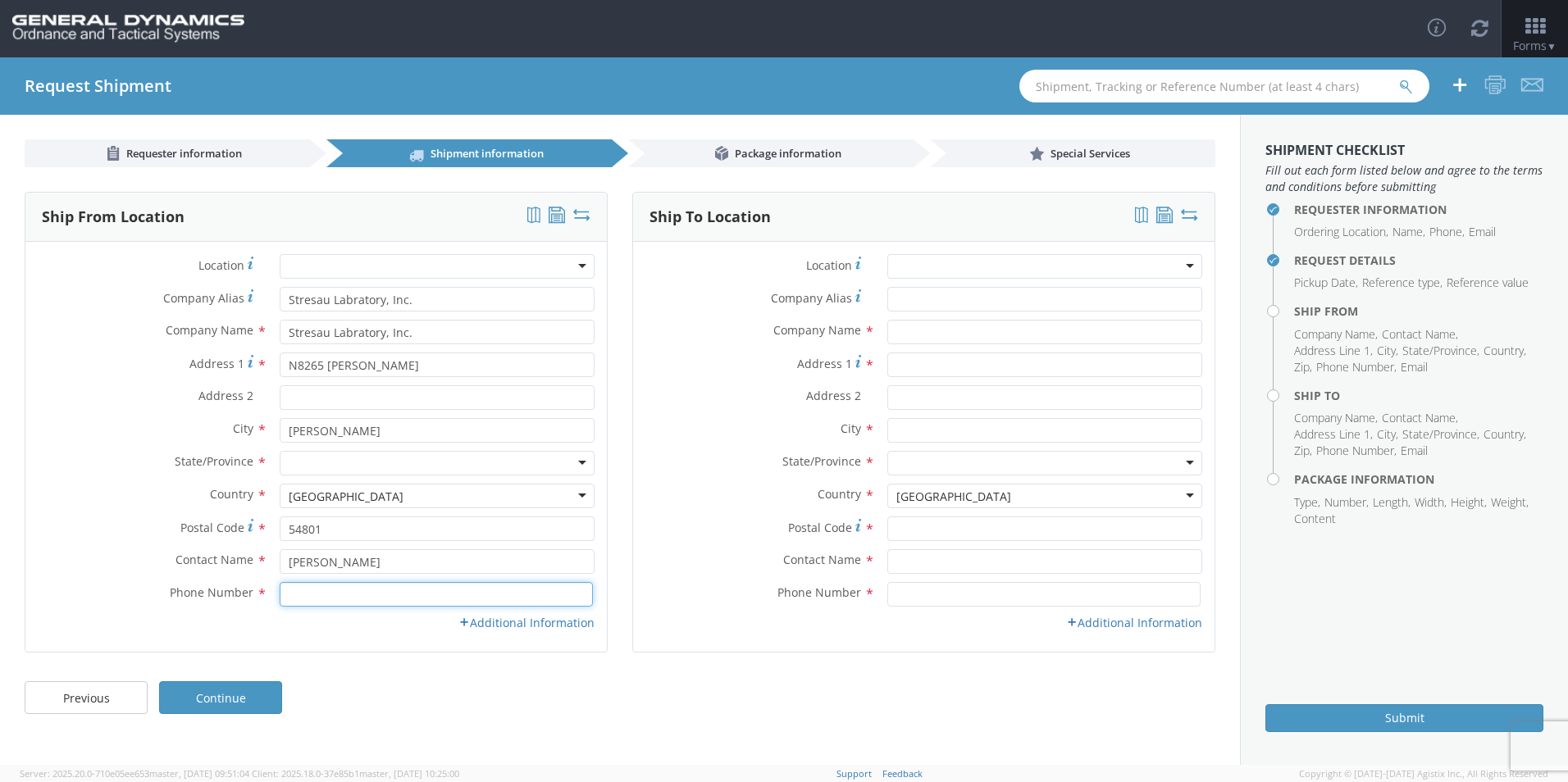
type input "7156352777"
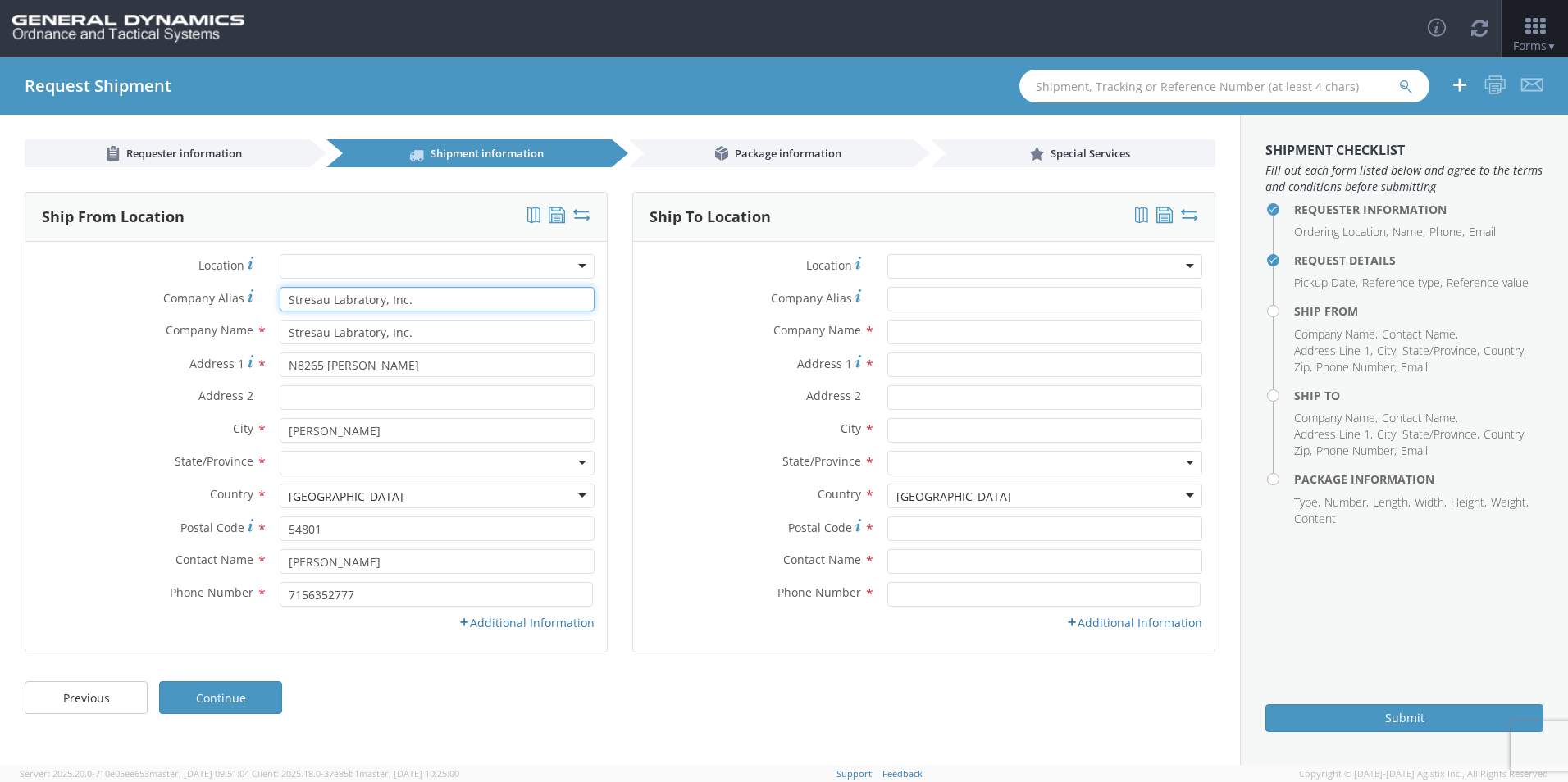
click at [412, 302] on input "Stresau Labratory, Inc." at bounding box center [437, 299] width 315 height 24
type input "S"
click at [506, 617] on link "Additional Information" at bounding box center [526, 623] width 136 height 16
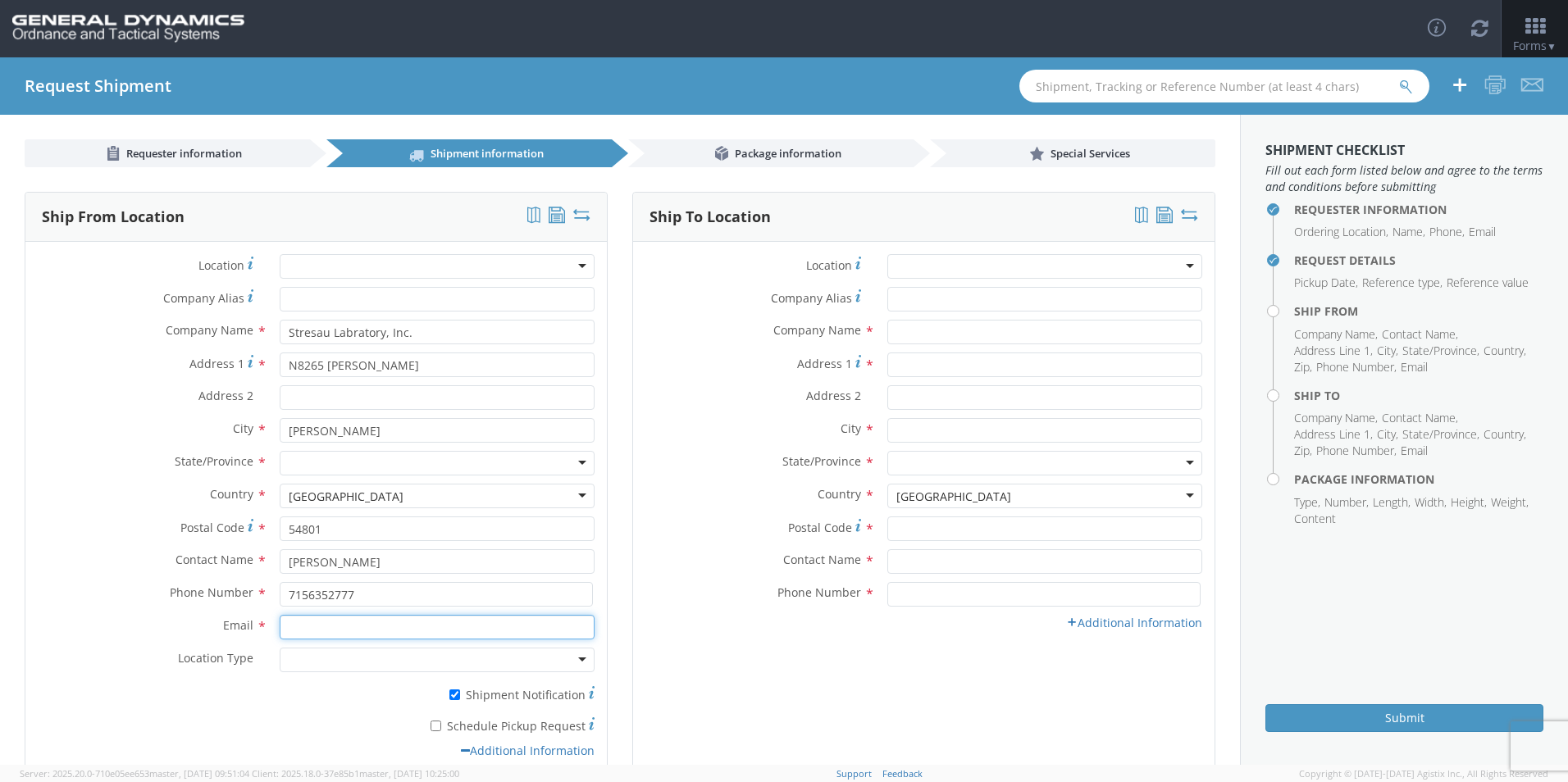
click at [360, 628] on input "Email *" at bounding box center [437, 627] width 315 height 24
type input "[EMAIL_ADDRESS][DOMAIN_NAME]"
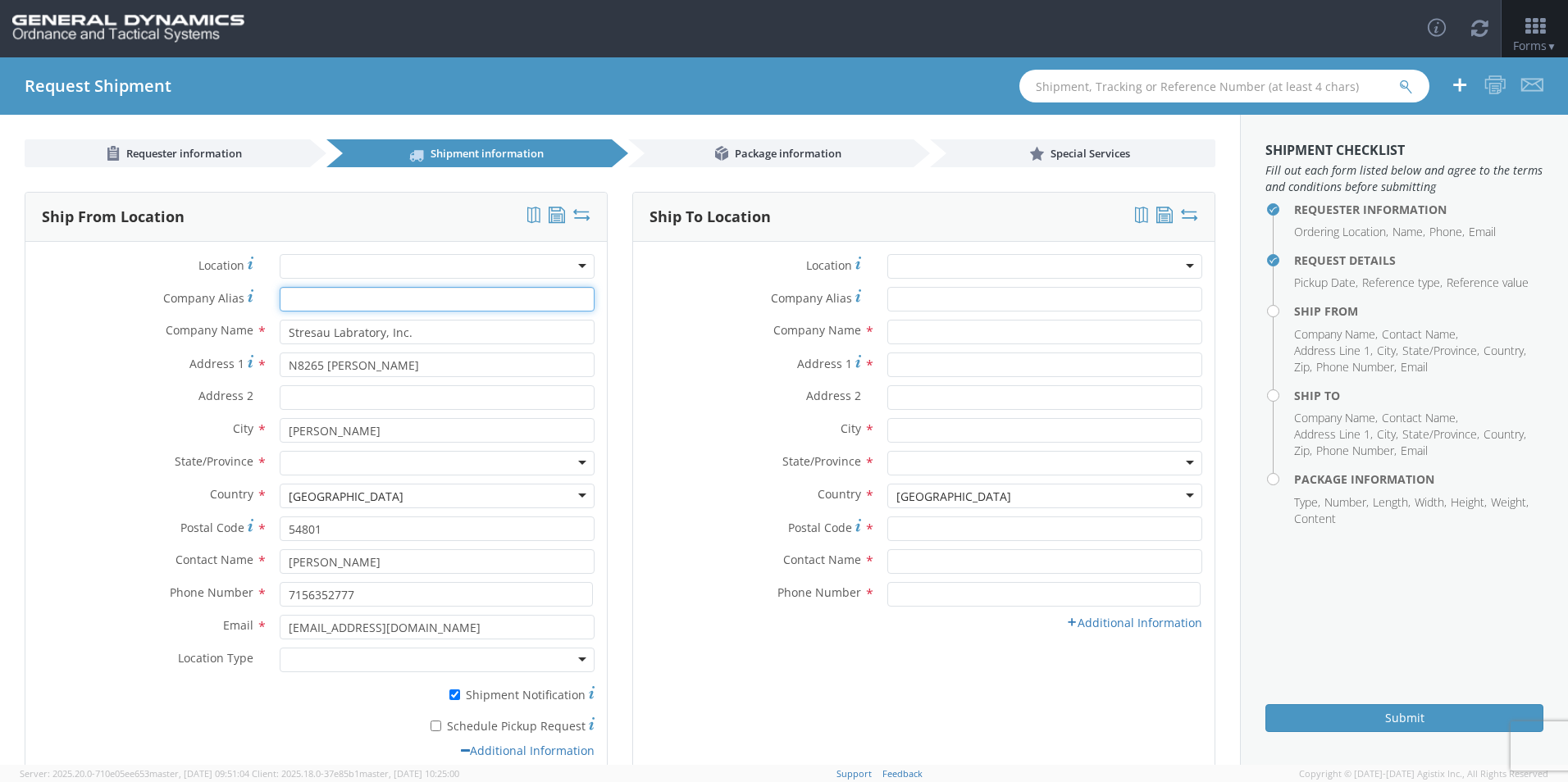
type input "Stresau Labratory, Inc."
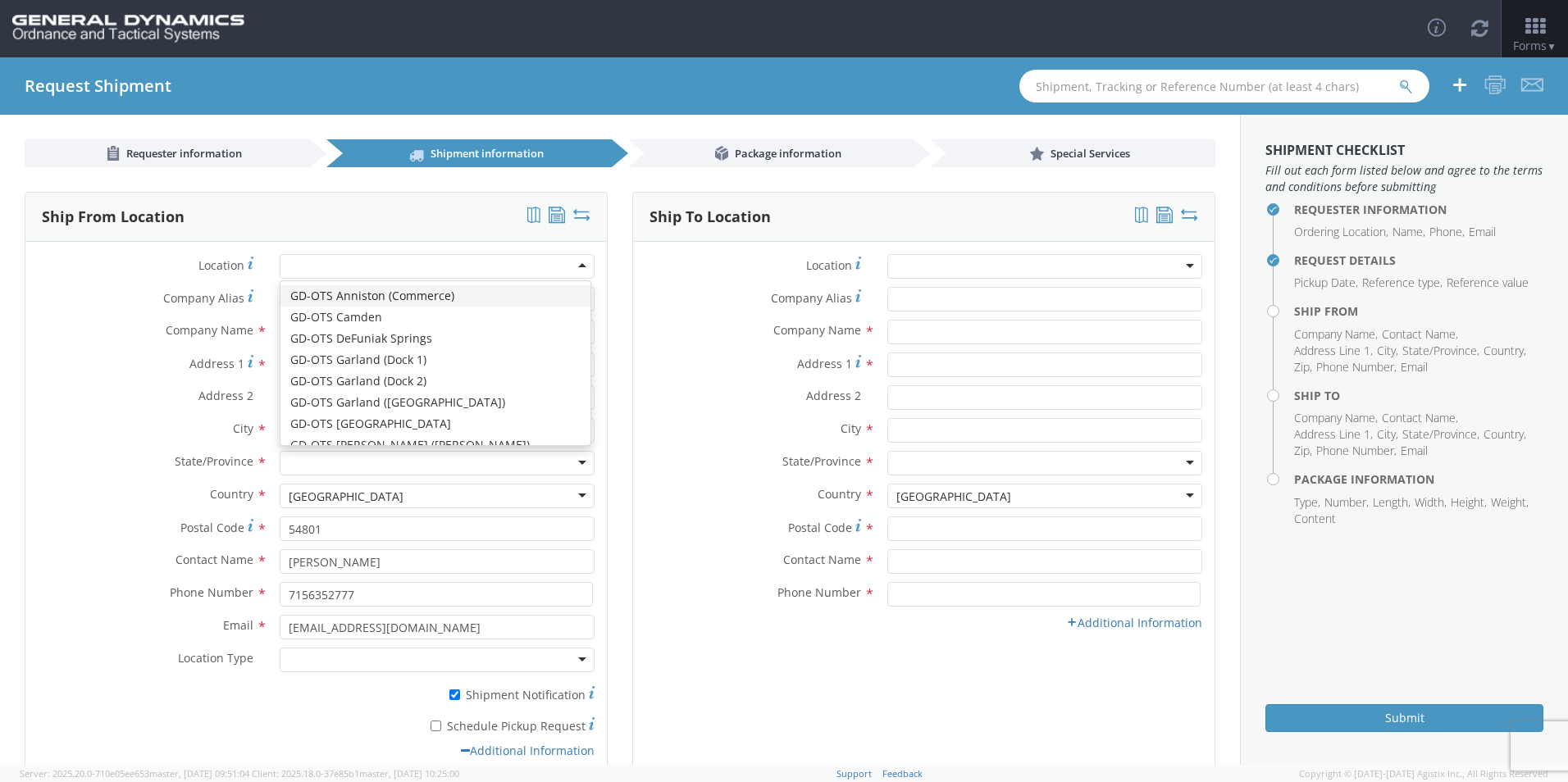
click at [574, 263] on div at bounding box center [437, 266] width 315 height 24
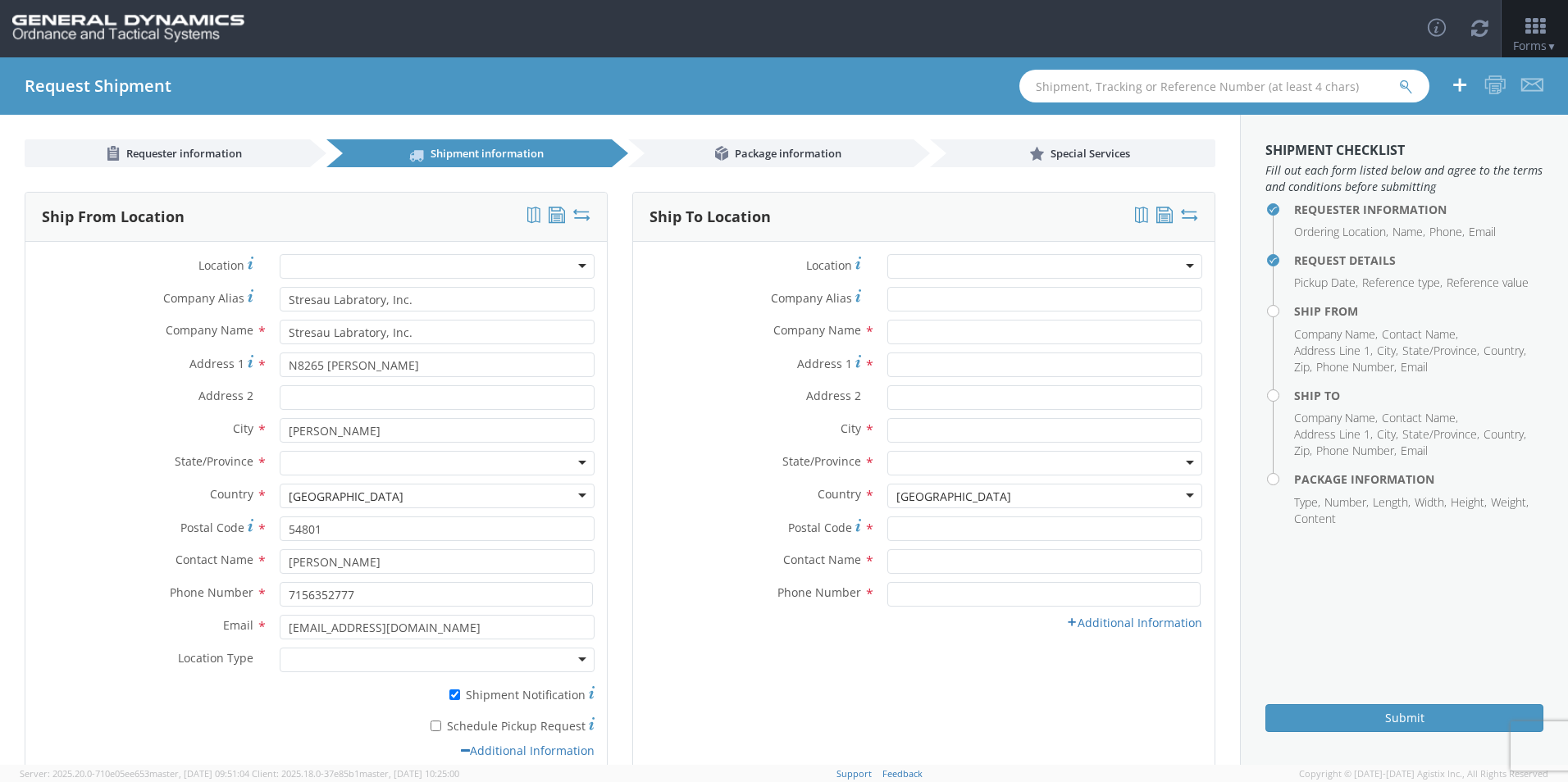
click at [576, 264] on div at bounding box center [437, 266] width 315 height 24
click at [754, 293] on input "Company Alias *" at bounding box center [1045, 299] width 315 height 24
type input "Day & [PERSON_NAME]"
drag, startPoint x: 1001, startPoint y: 300, endPoint x: 897, endPoint y: 297, distance: 104.0
click at [754, 297] on input "Day & [PERSON_NAME]" at bounding box center [1045, 299] width 315 height 24
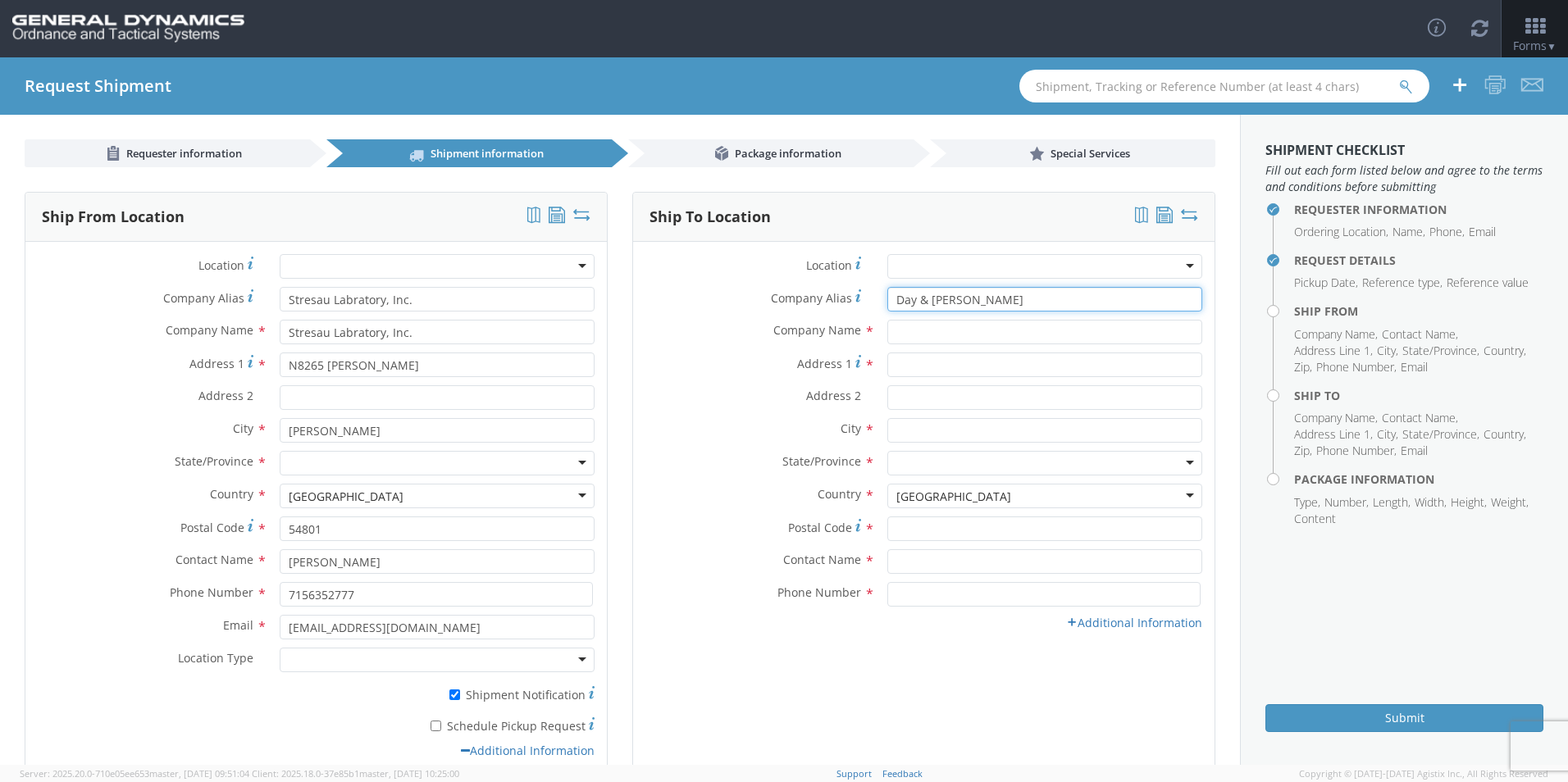
click at [754, 298] on input "Day & [PERSON_NAME]" at bounding box center [1045, 299] width 315 height 24
drag, startPoint x: 886, startPoint y: 298, endPoint x: 1003, endPoint y: 291, distance: 117.2
click at [754, 291] on input "Day & [PERSON_NAME]" at bounding box center [1045, 299] width 315 height 24
click at [754, 326] on input "text" at bounding box center [1045, 332] width 315 height 24
paste input "Day & [PERSON_NAME]"
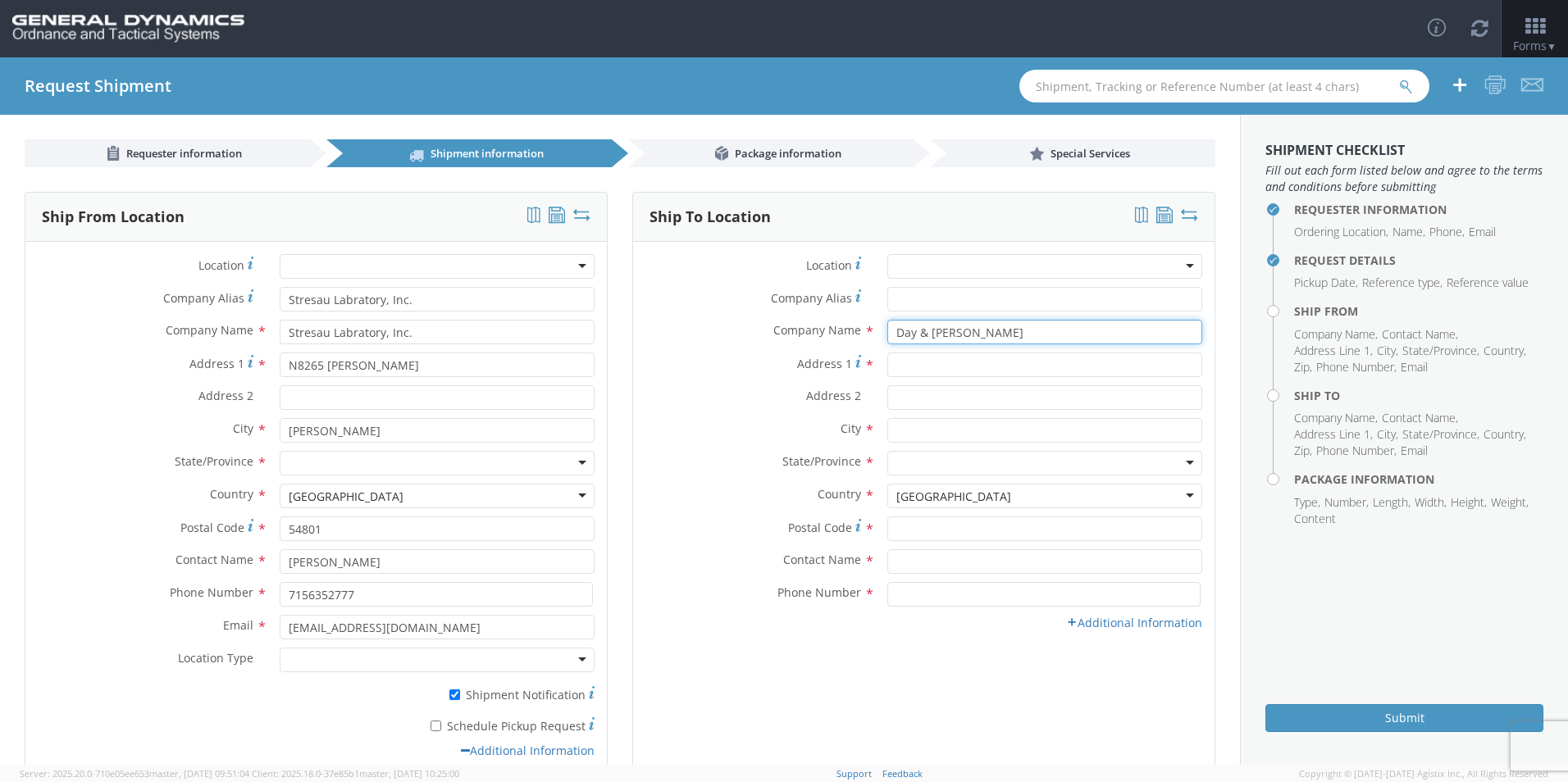
type input "Day & [PERSON_NAME]"
click at [754, 364] on input "Address 1 *" at bounding box center [1045, 365] width 315 height 24
type input "Hwy. 82 West"
click at [754, 428] on input "text" at bounding box center [1045, 430] width 315 height 24
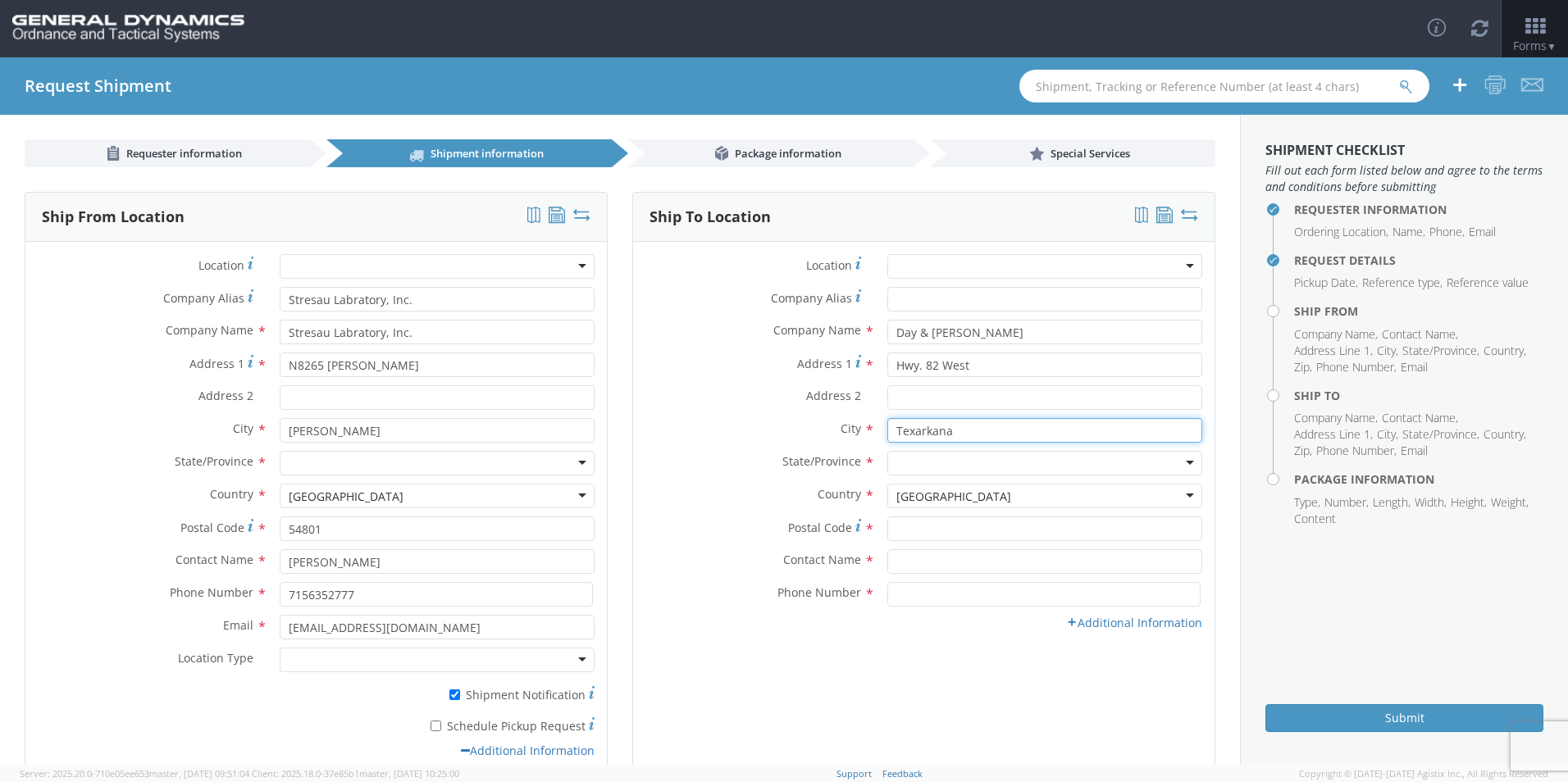
type input "Texarkana"
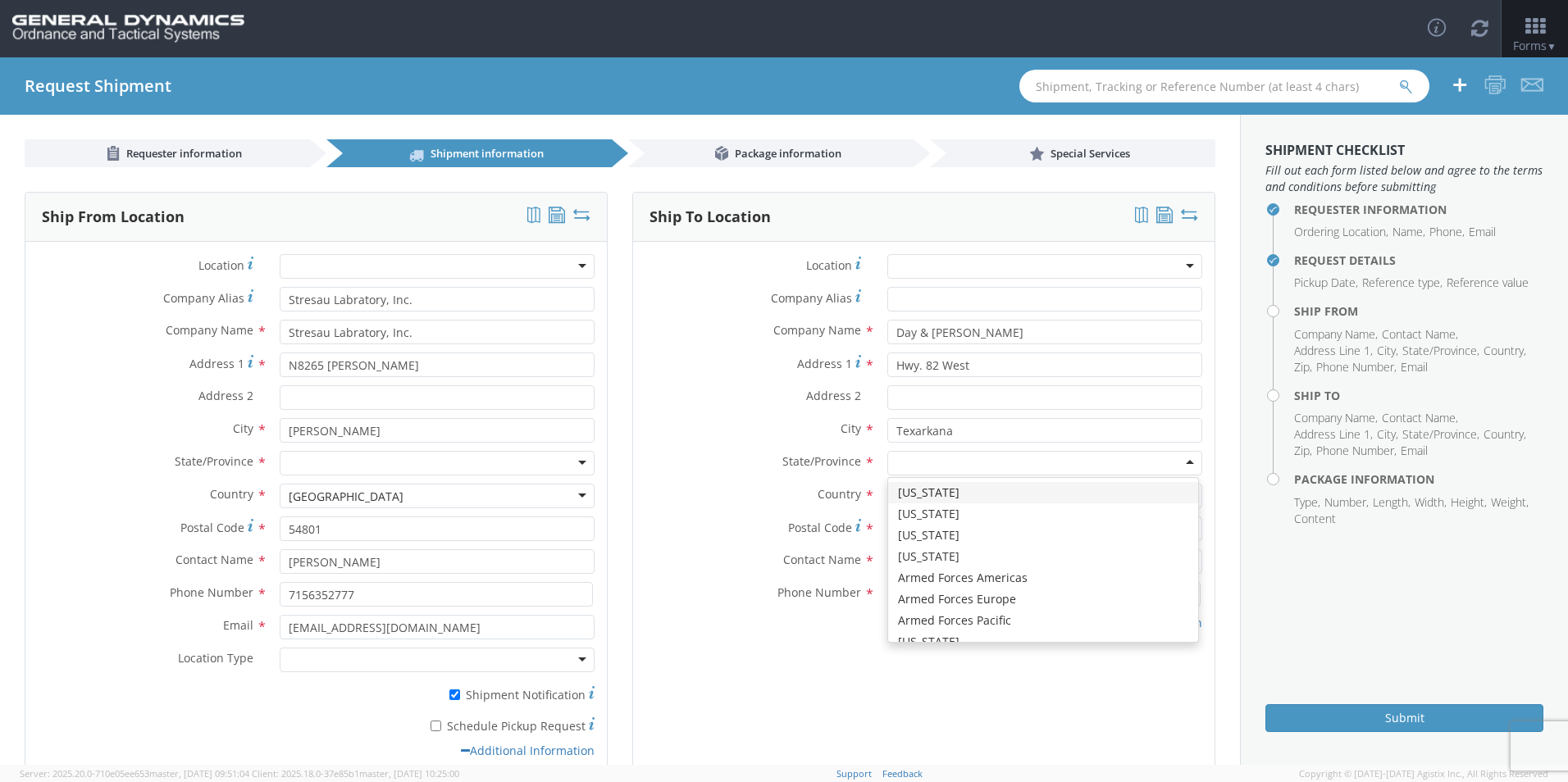
click at [754, 455] on div at bounding box center [1045, 463] width 315 height 24
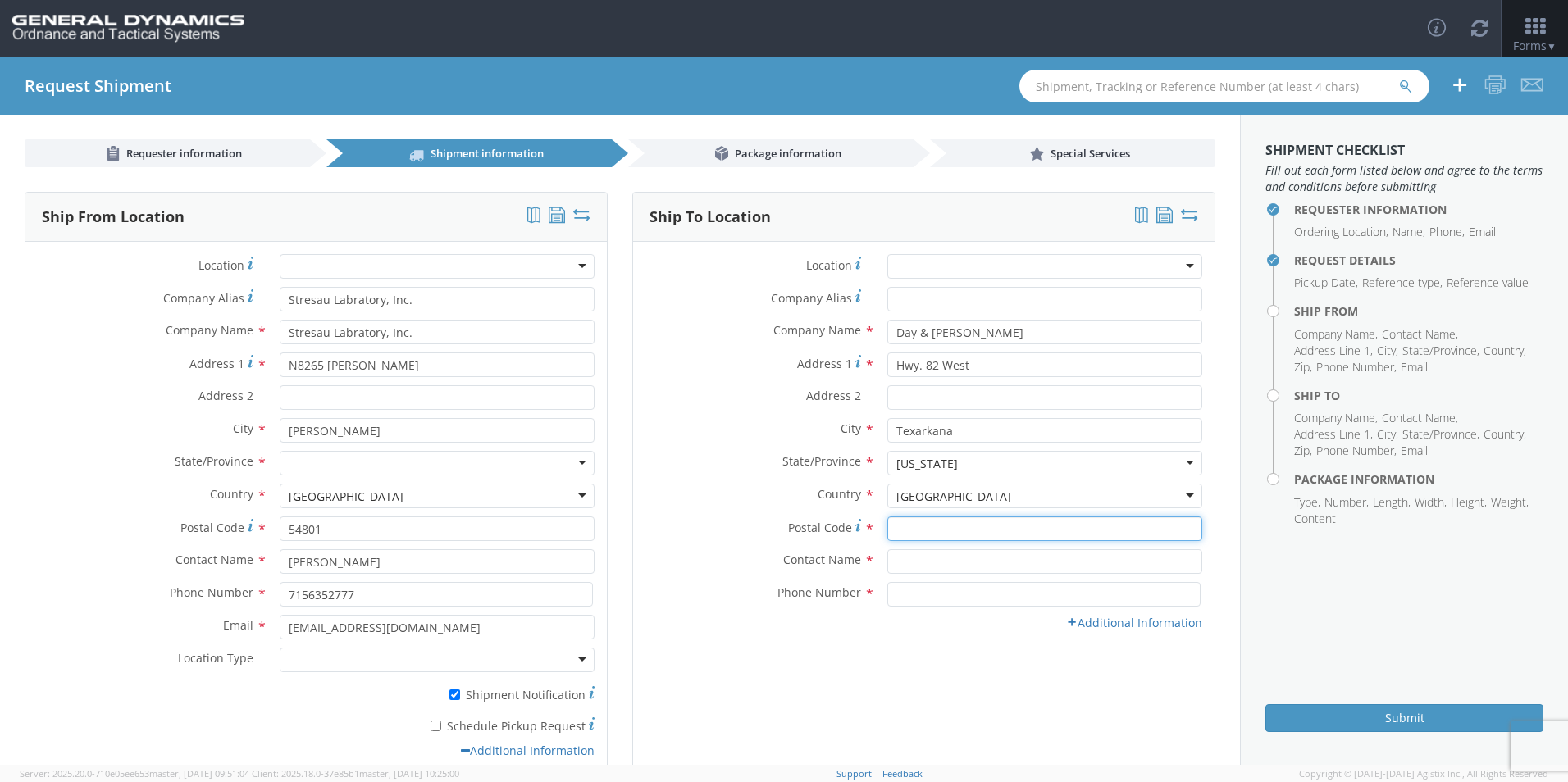
click at [754, 522] on input "Postal Code *" at bounding box center [1045, 529] width 315 height 24
type input "75501"
click at [754, 560] on input "text" at bounding box center [1045, 562] width 315 height 24
type input "[PERSON_NAME]"
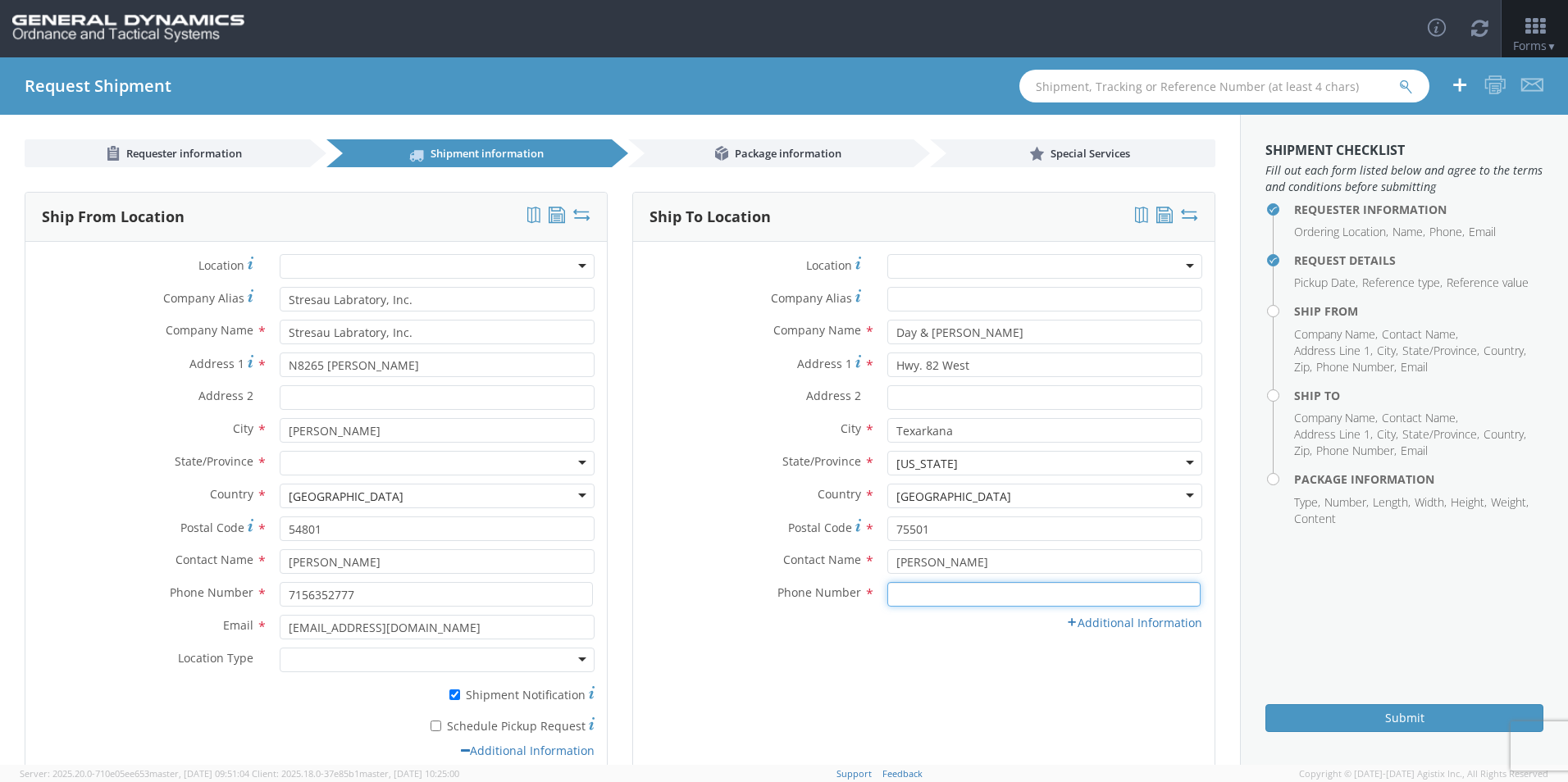
click at [754, 589] on input at bounding box center [1044, 594] width 313 height 24
click at [754, 590] on input at bounding box center [1044, 594] width 313 height 24
type input "903-255-2802"
click at [754, 618] on icon at bounding box center [1072, 623] width 11 height 11
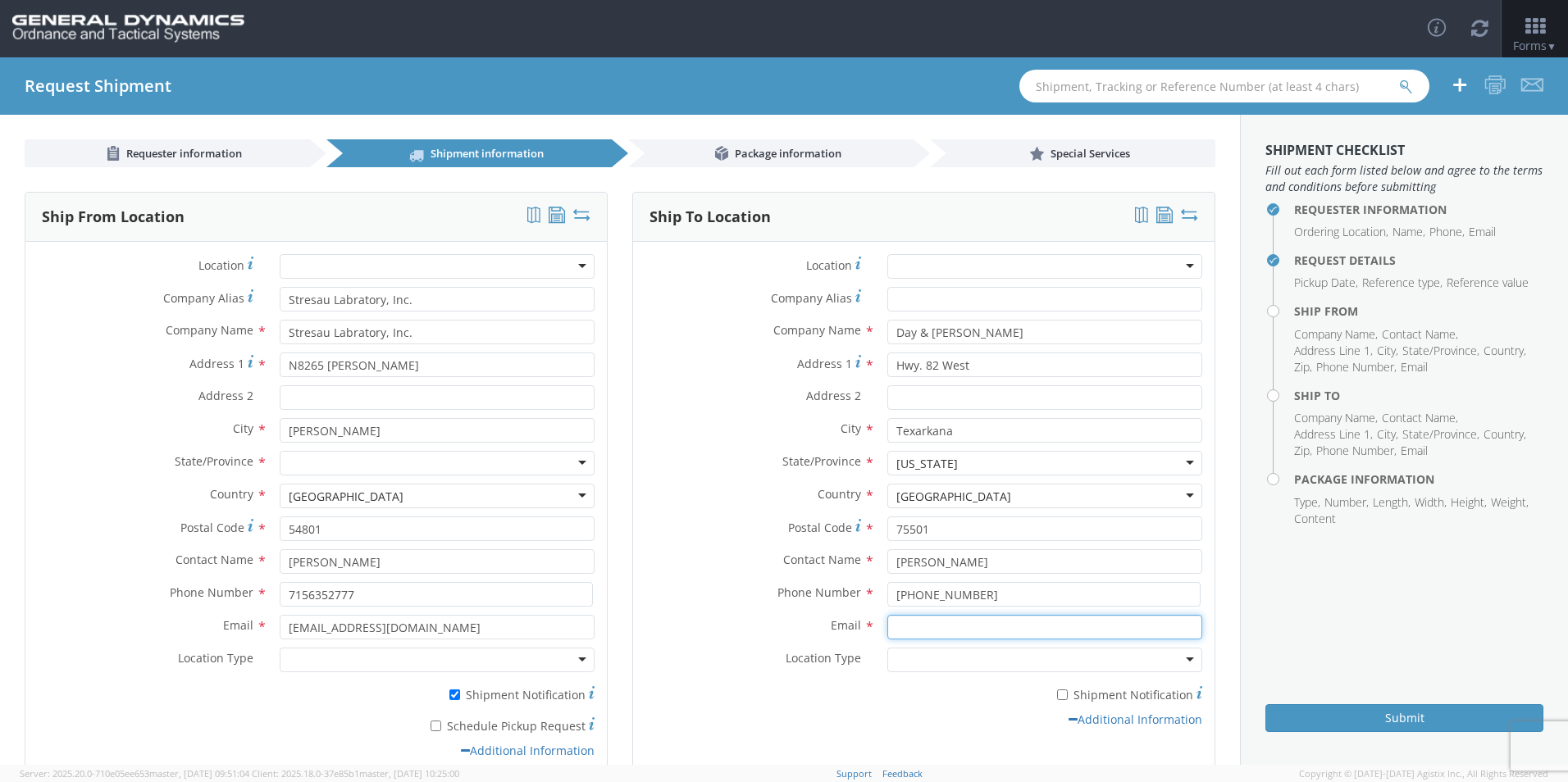
click at [754, 629] on input "Email *" at bounding box center [1045, 627] width 315 height 24
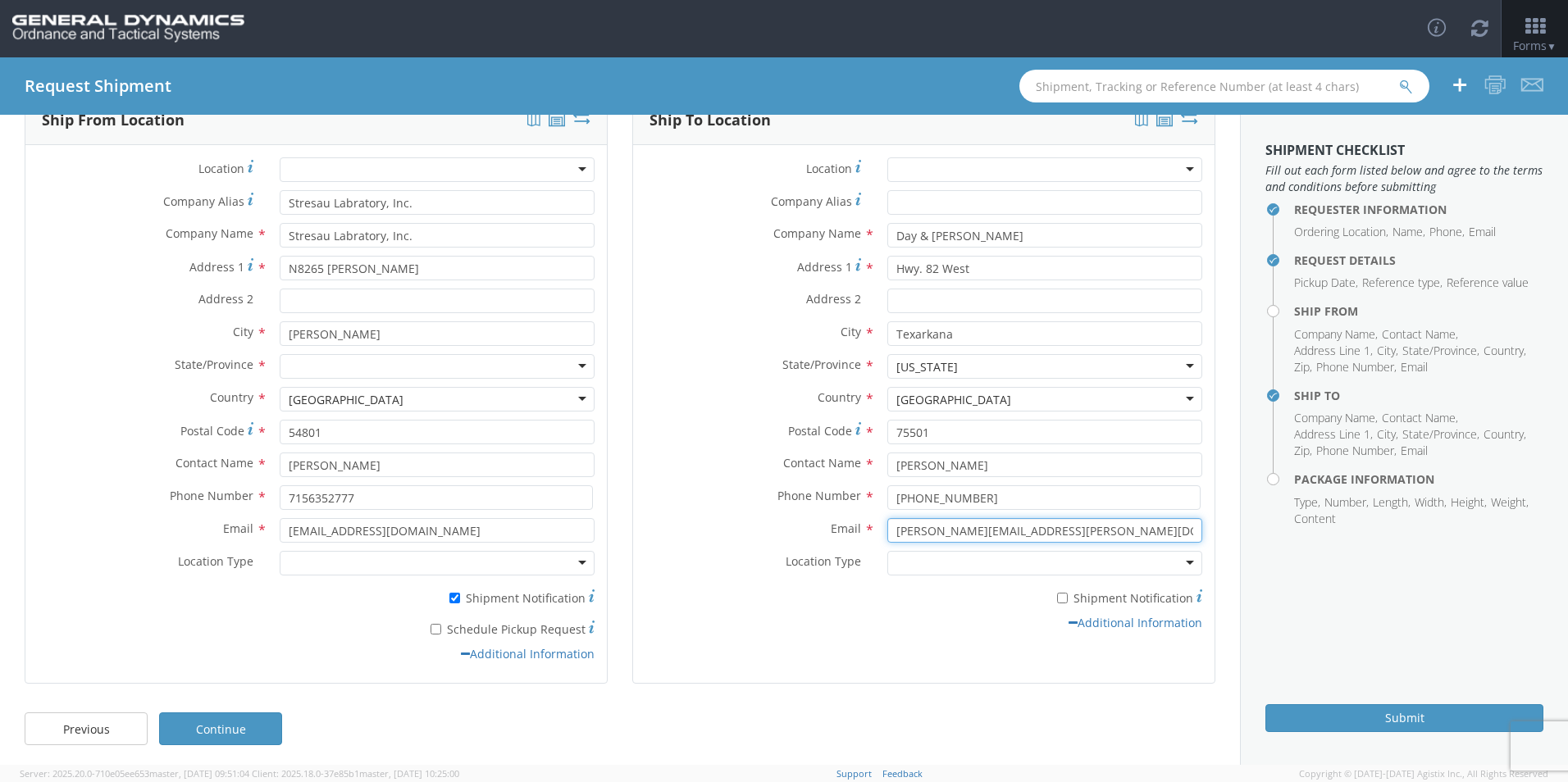
scroll to position [101, 0]
type input "[PERSON_NAME][EMAIL_ADDRESS][PERSON_NAME][DOMAIN_NAME]"
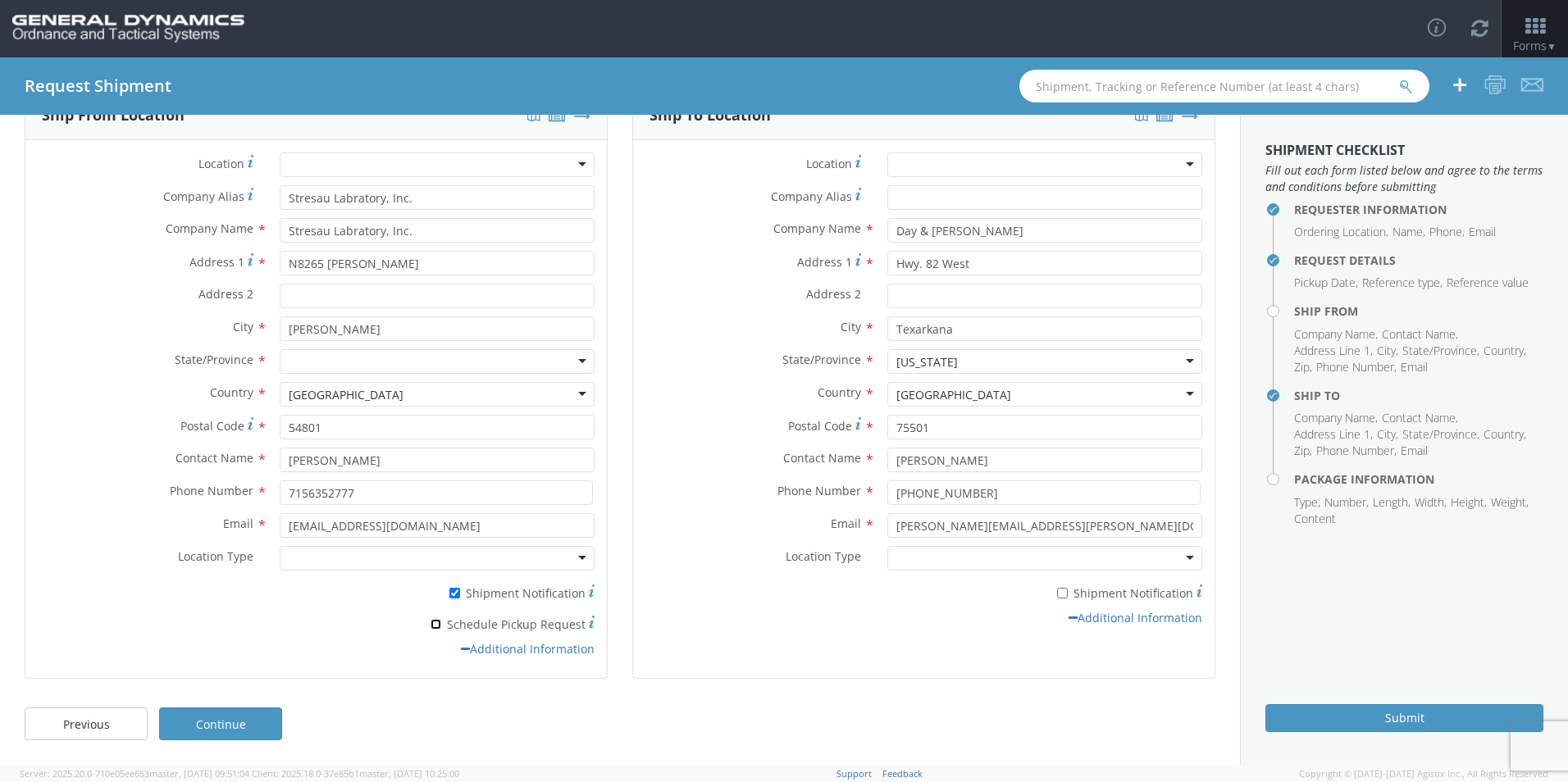
click at [433, 624] on input "* Schedule Pickup Request" at bounding box center [435, 624] width 10 height 10
checkbox input "true"
click at [242, 724] on link "Continue" at bounding box center [220, 724] width 123 height 33
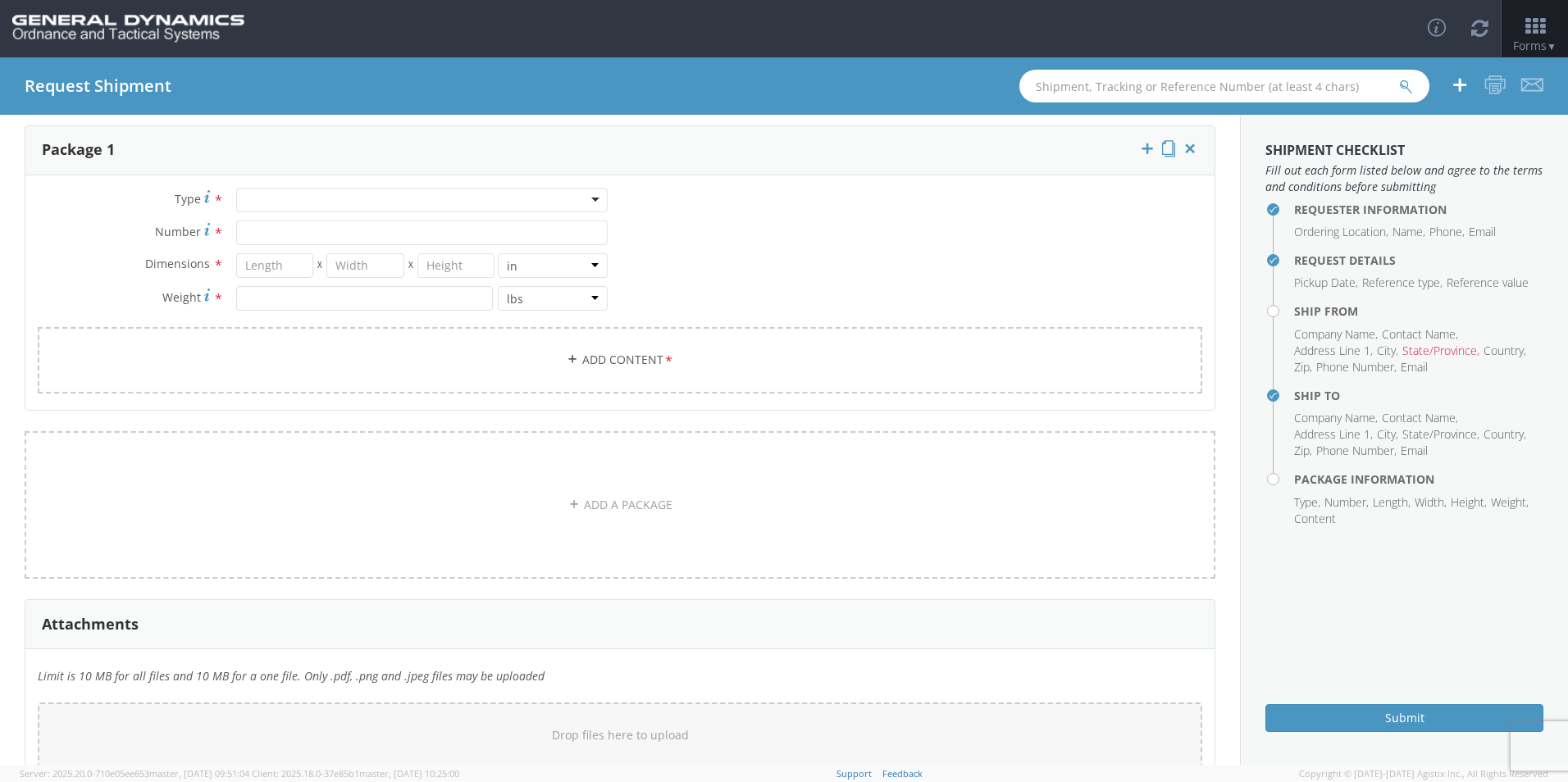
click at [390, 197] on div at bounding box center [422, 200] width 371 height 24
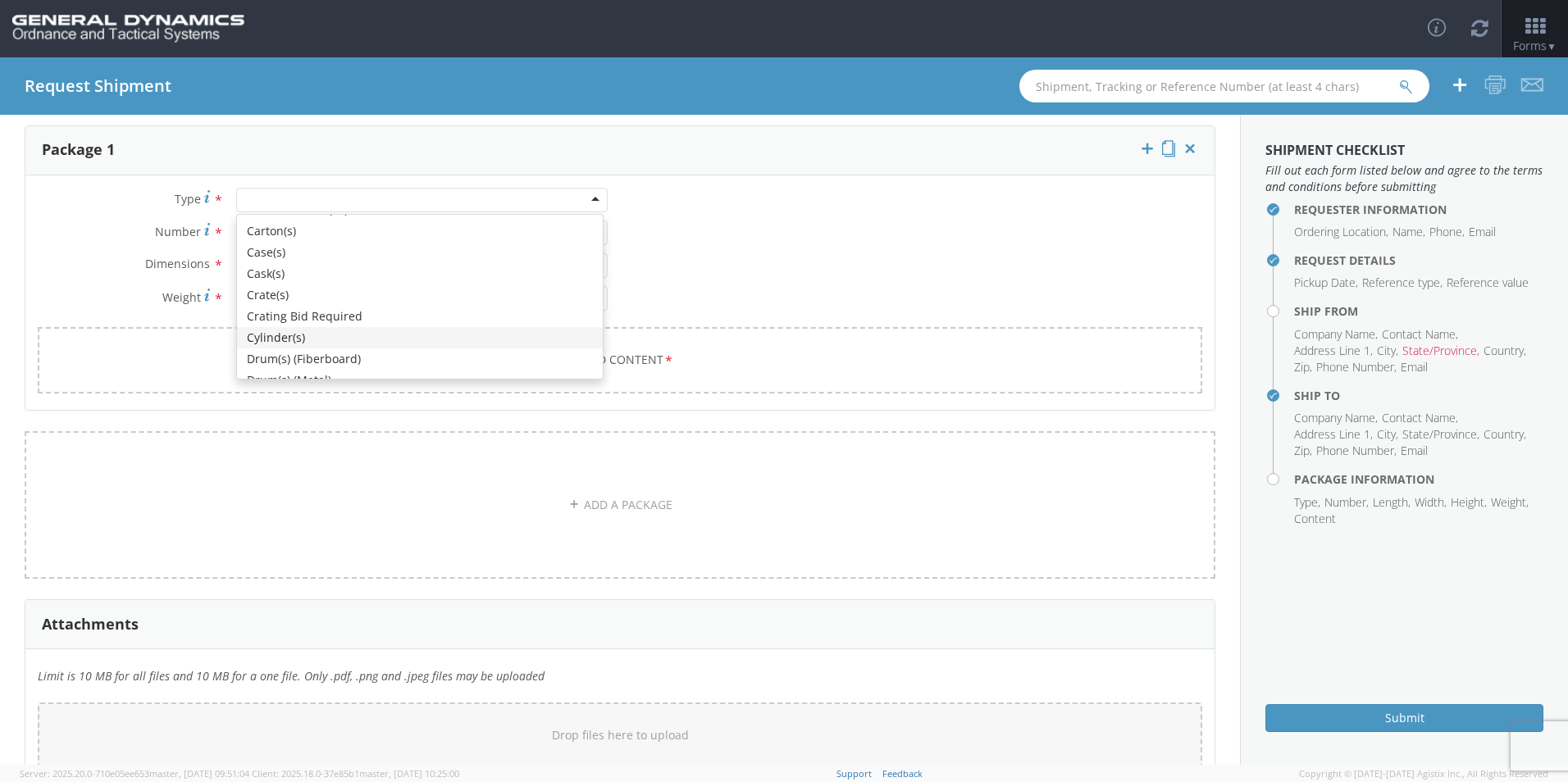
scroll to position [164, 0]
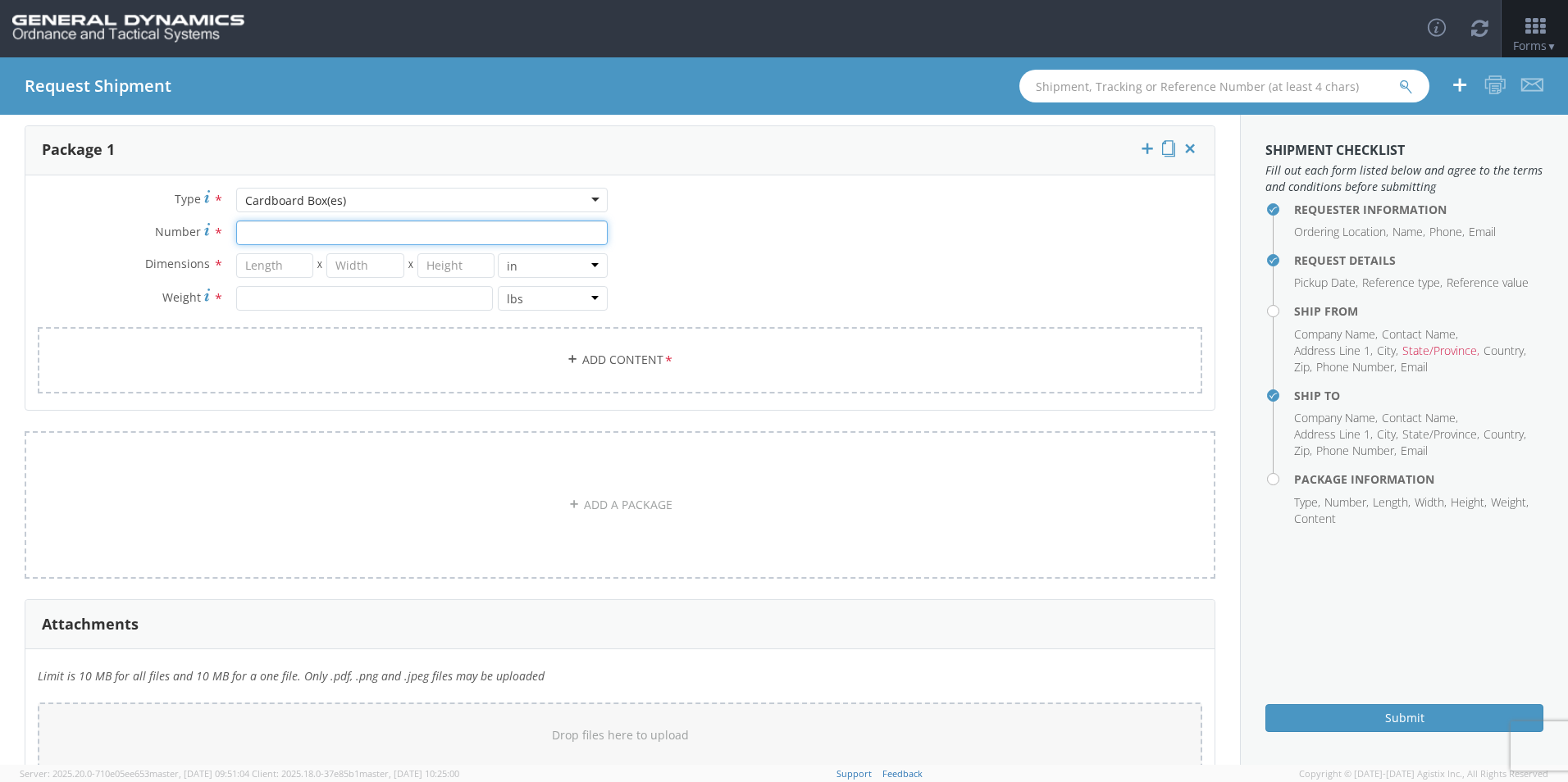
click at [297, 232] on input "Number *" at bounding box center [422, 233] width 371 height 24
type input "1"
click at [281, 263] on input "number" at bounding box center [275, 265] width 78 height 24
click at [569, 359] on icon at bounding box center [572, 359] width 11 height 11
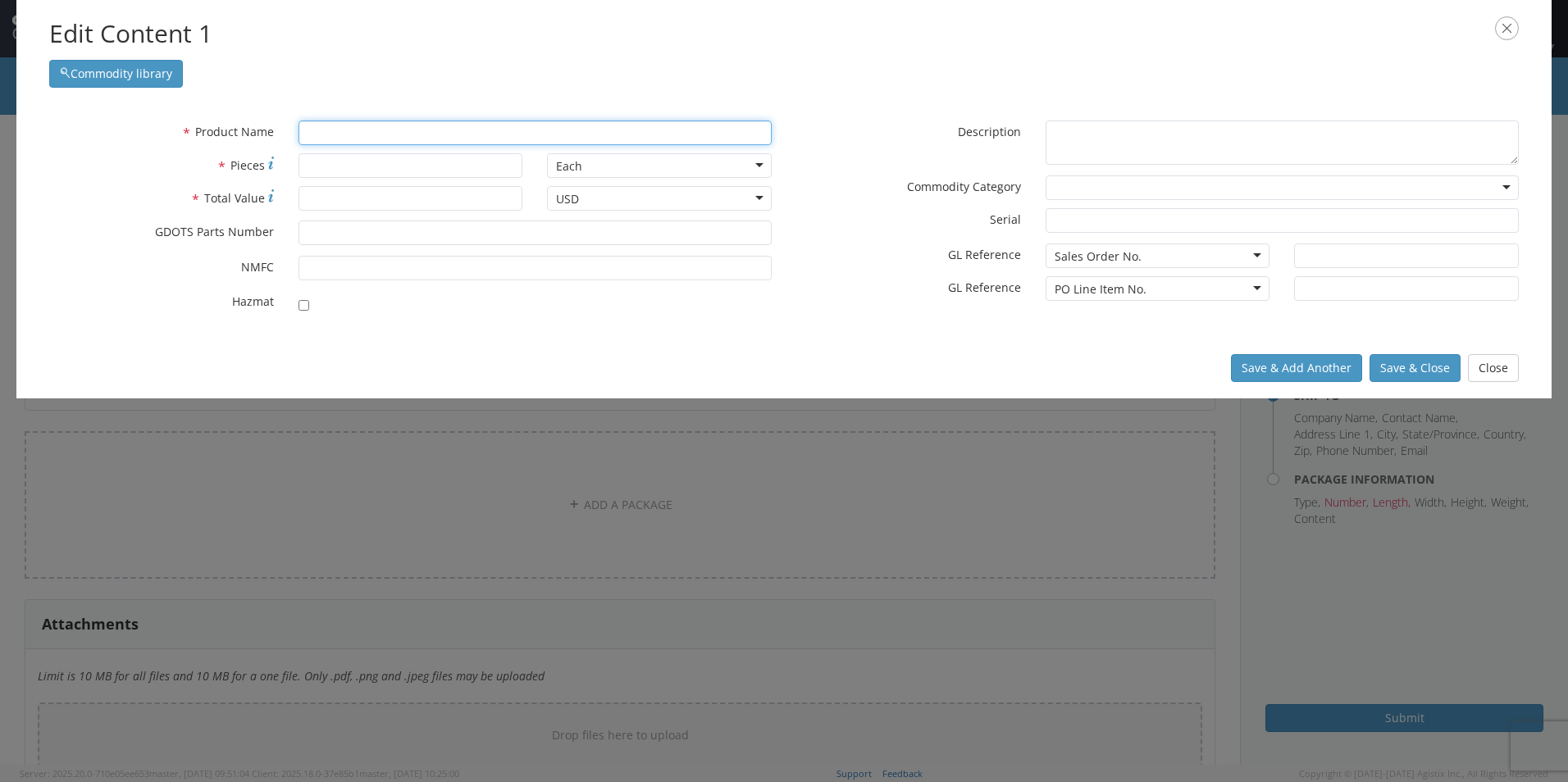
click at [363, 134] on input "text" at bounding box center [535, 133] width 474 height 24
type input "I"
type input "IGNITION COMPOSITION, IB-43"
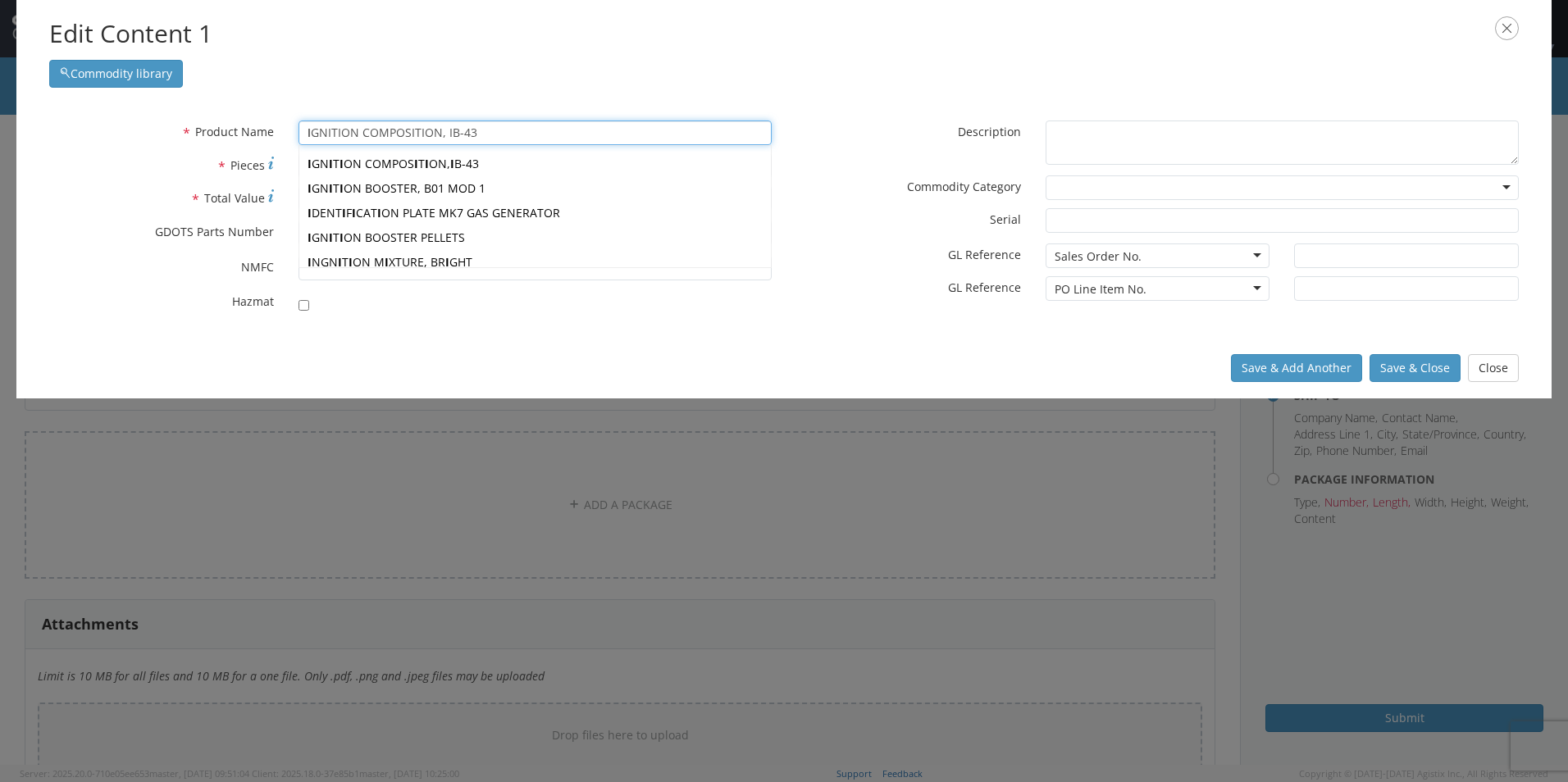
type input "Ig"
type input "IGNITION COMPOSITION, IB-43"
type input "I"
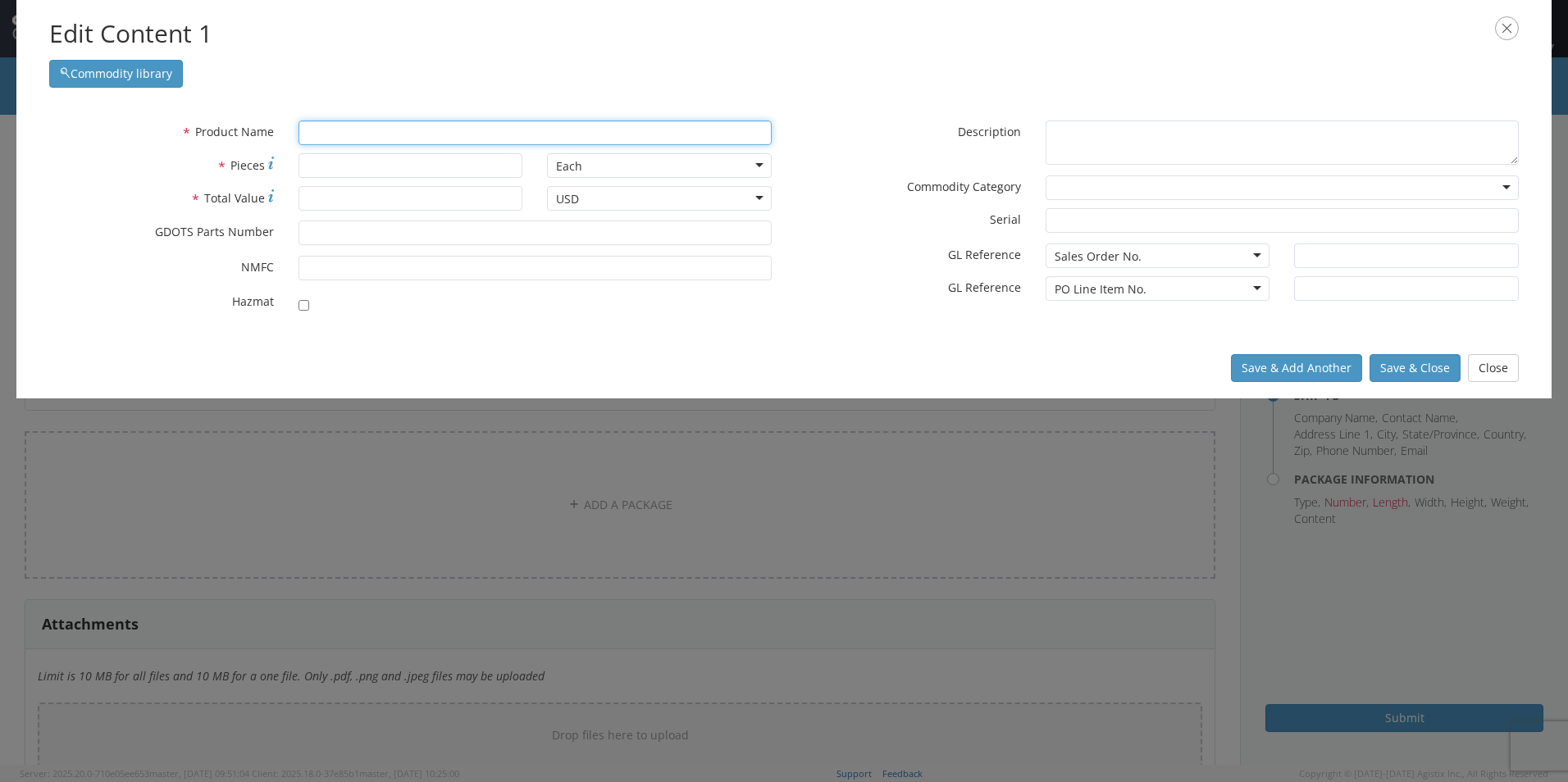
type input "IGNITION COMPOSITION, IB-43"
type input "I"
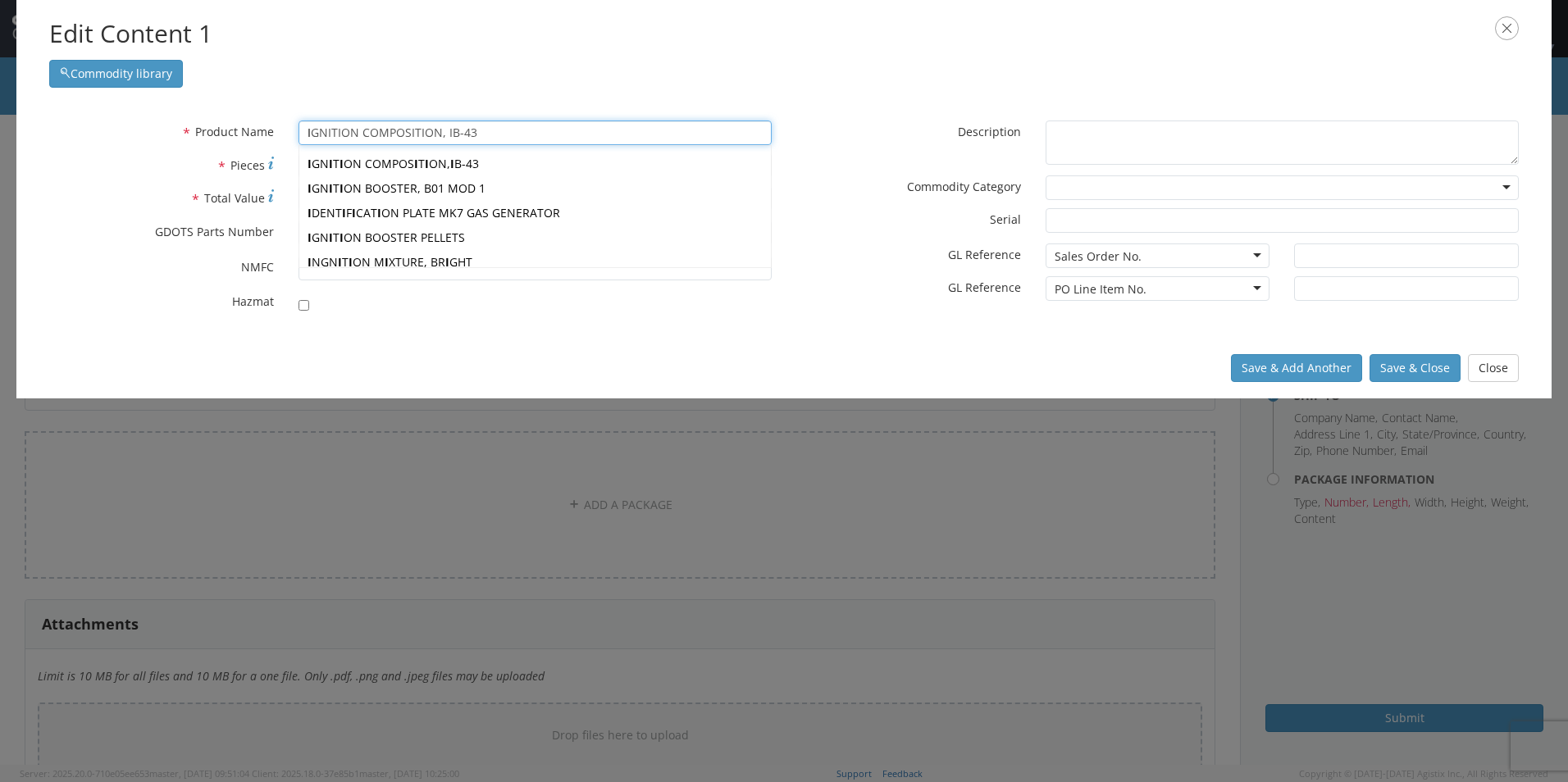
type input "IG"
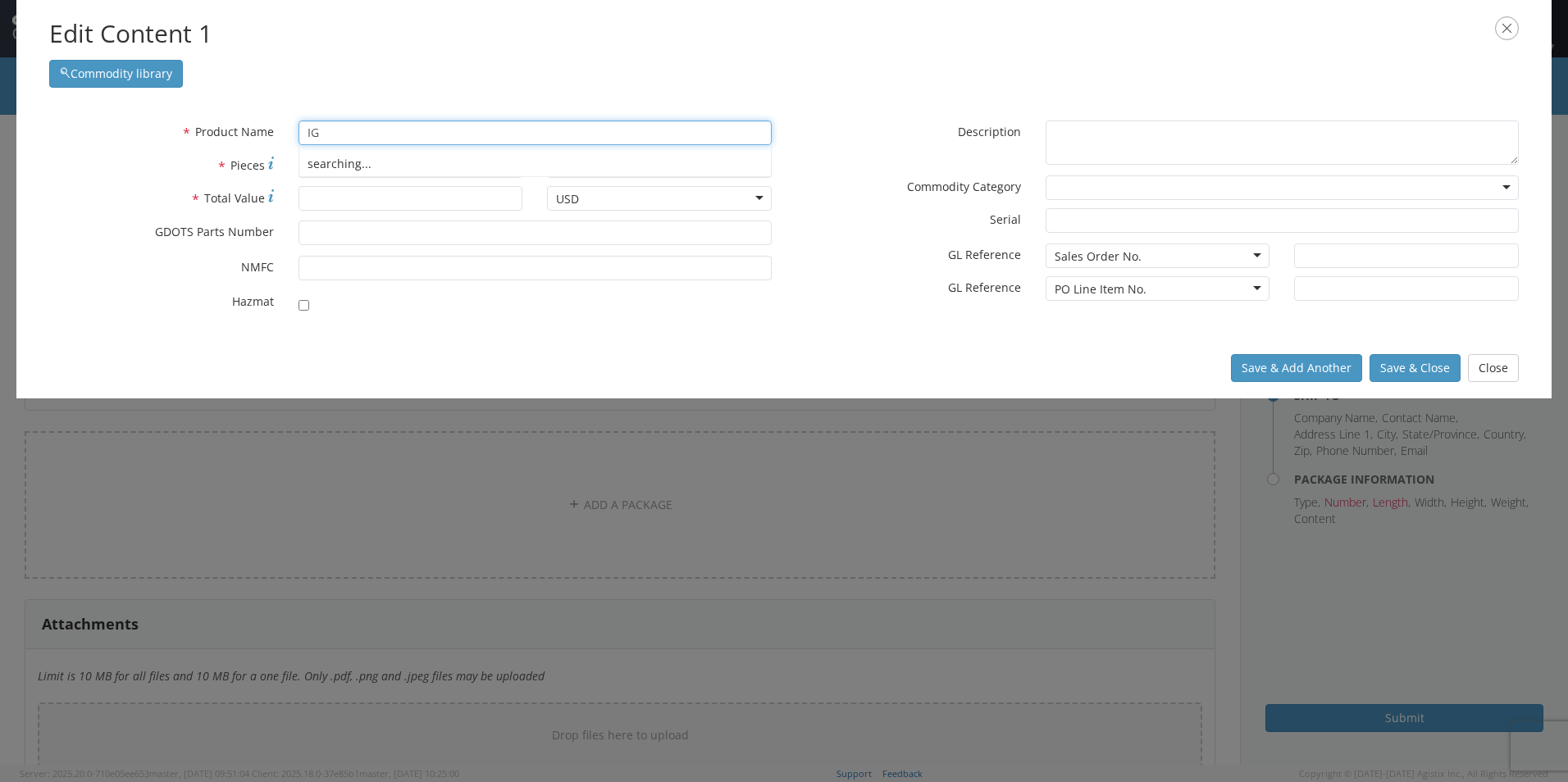
type input "IGNITION COMPOSITION, IB-43"
type input "IGNI"
type input "IGNITION COMPOSITION, IB-43"
type input "IGNITERS"
type input "IGNITER MIXTURE, BRIGHT, M940"
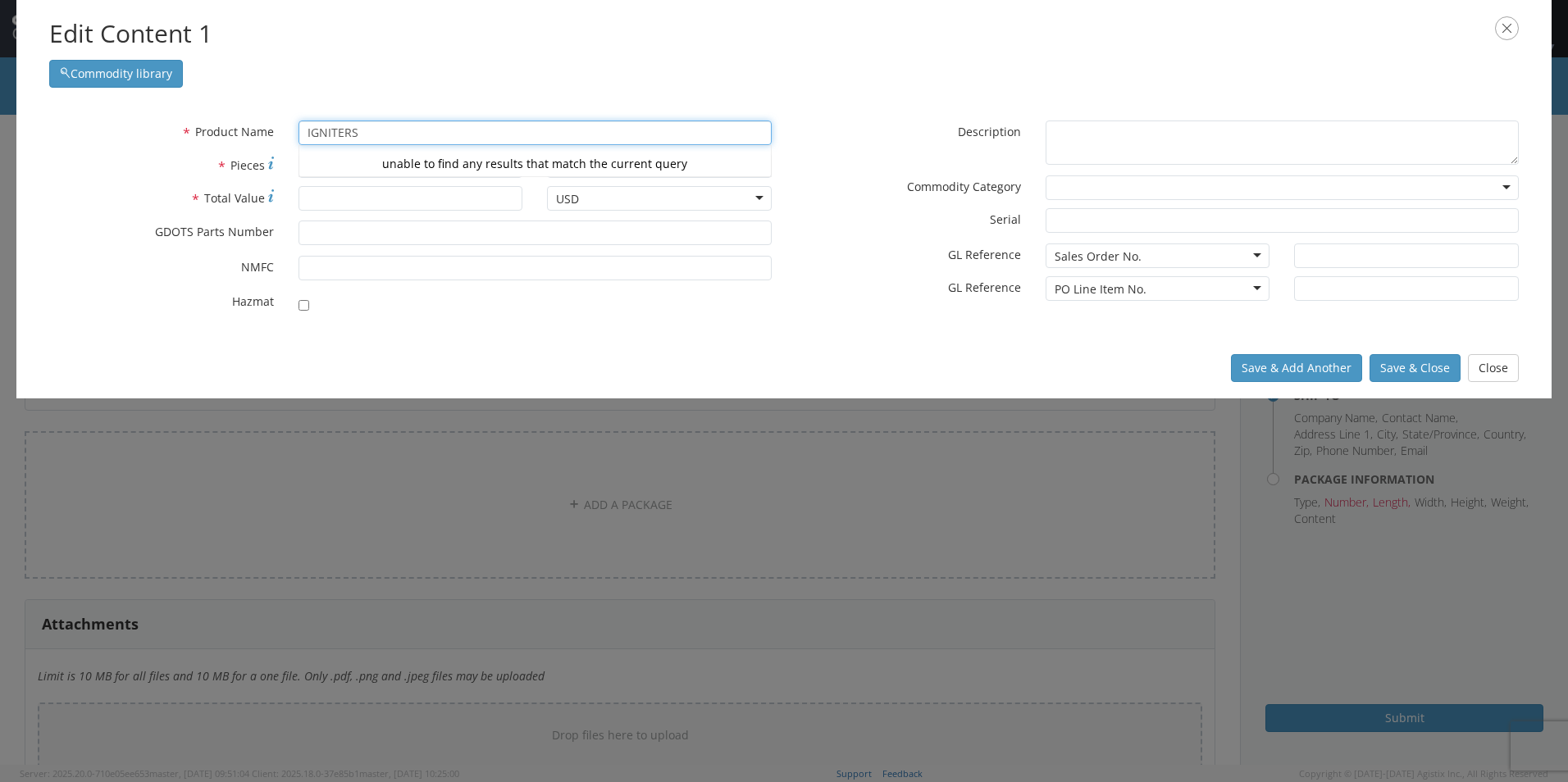
type input "IGNITER"
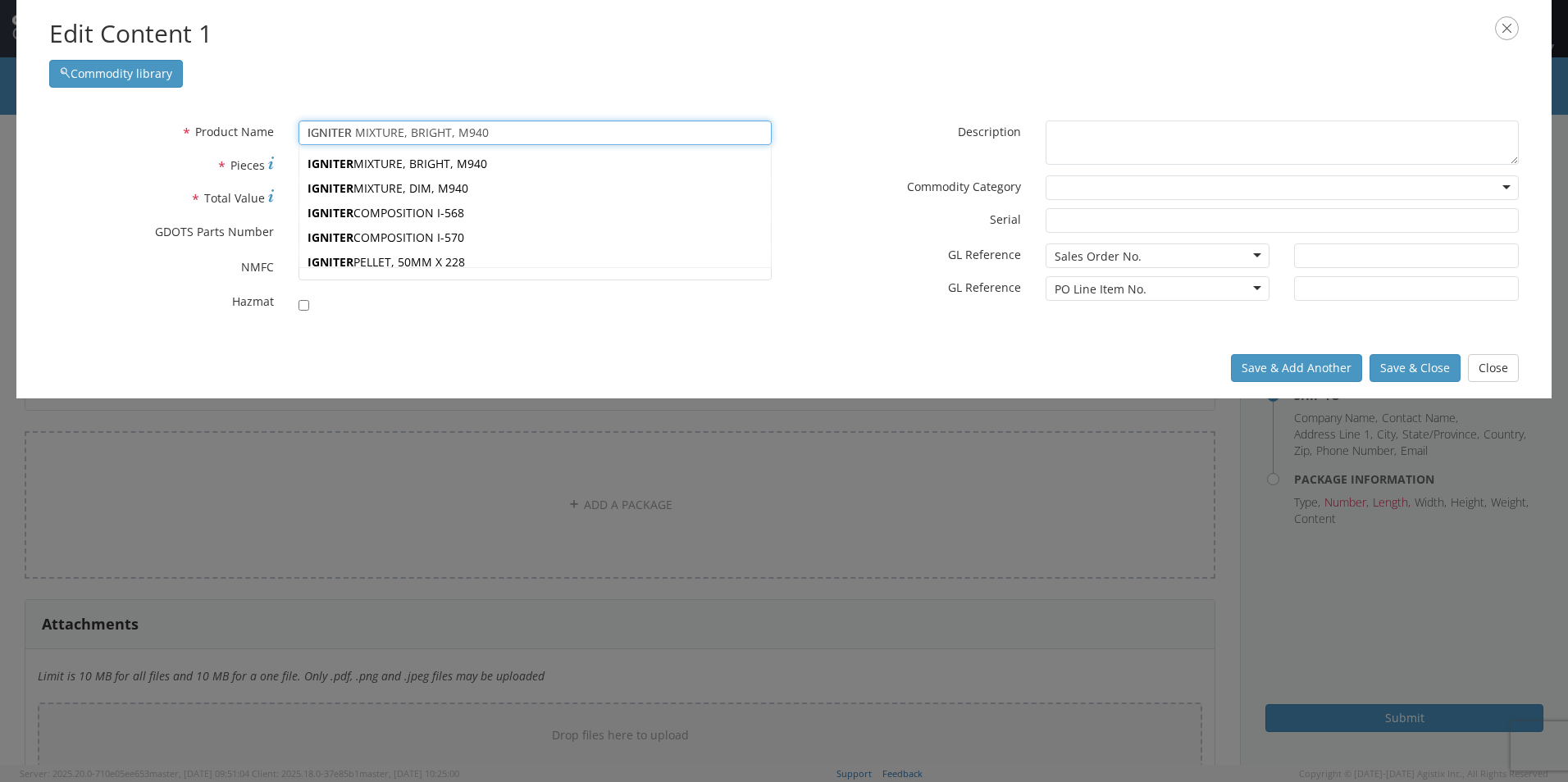
type input "IGNITER MIXTURE, BRIGHT, M940"
type input "IGNITE"
type input "IGNITION COMPOSITION, IB-43"
type input "IGNIT"
type input "IGNITION COMPOSITION, IB-43"
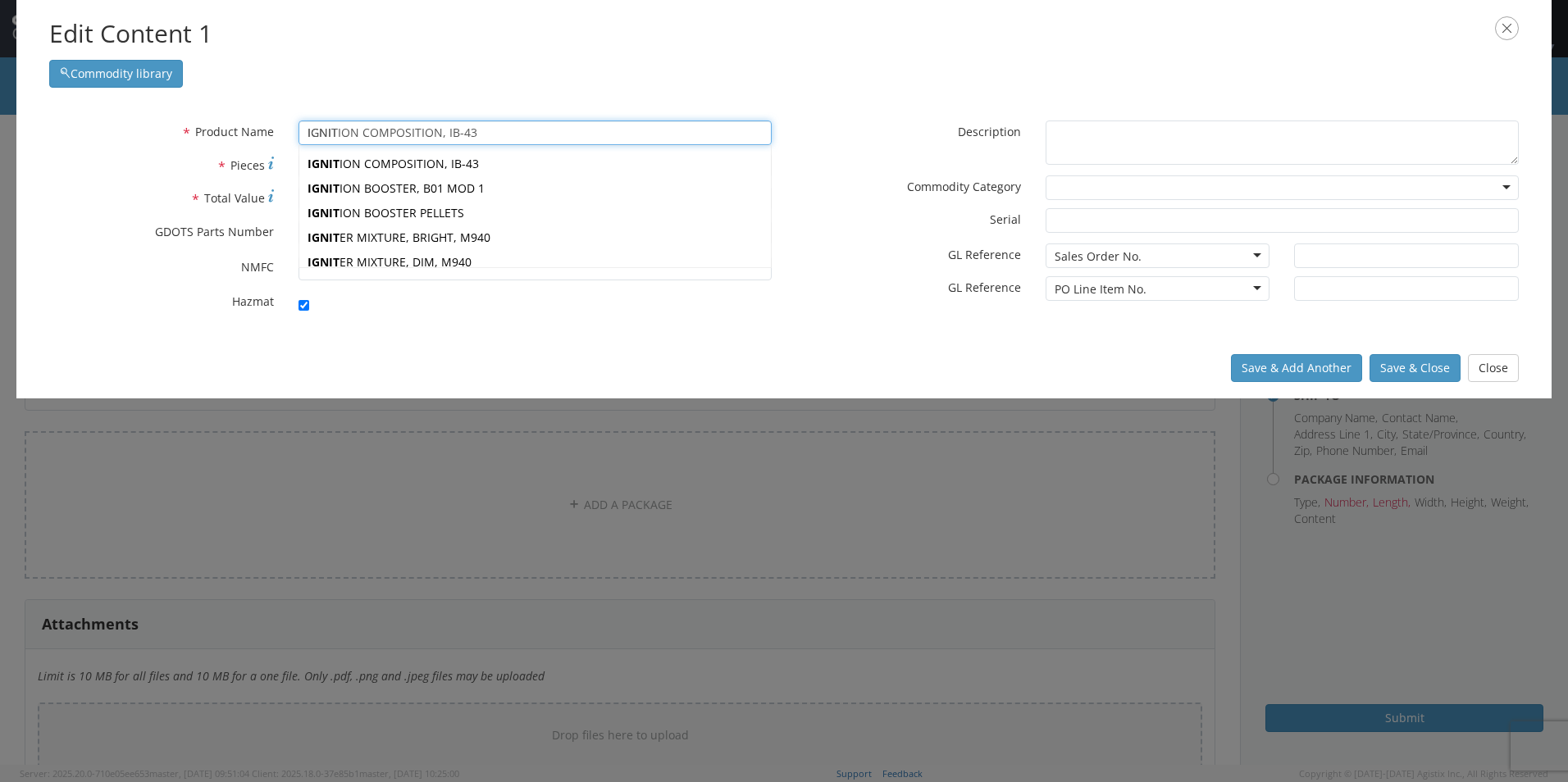
type input "90192"
checkbox input "true"
type textarea "IGNITION COMPOSITION, IB-43"
type input "Marion,IL"
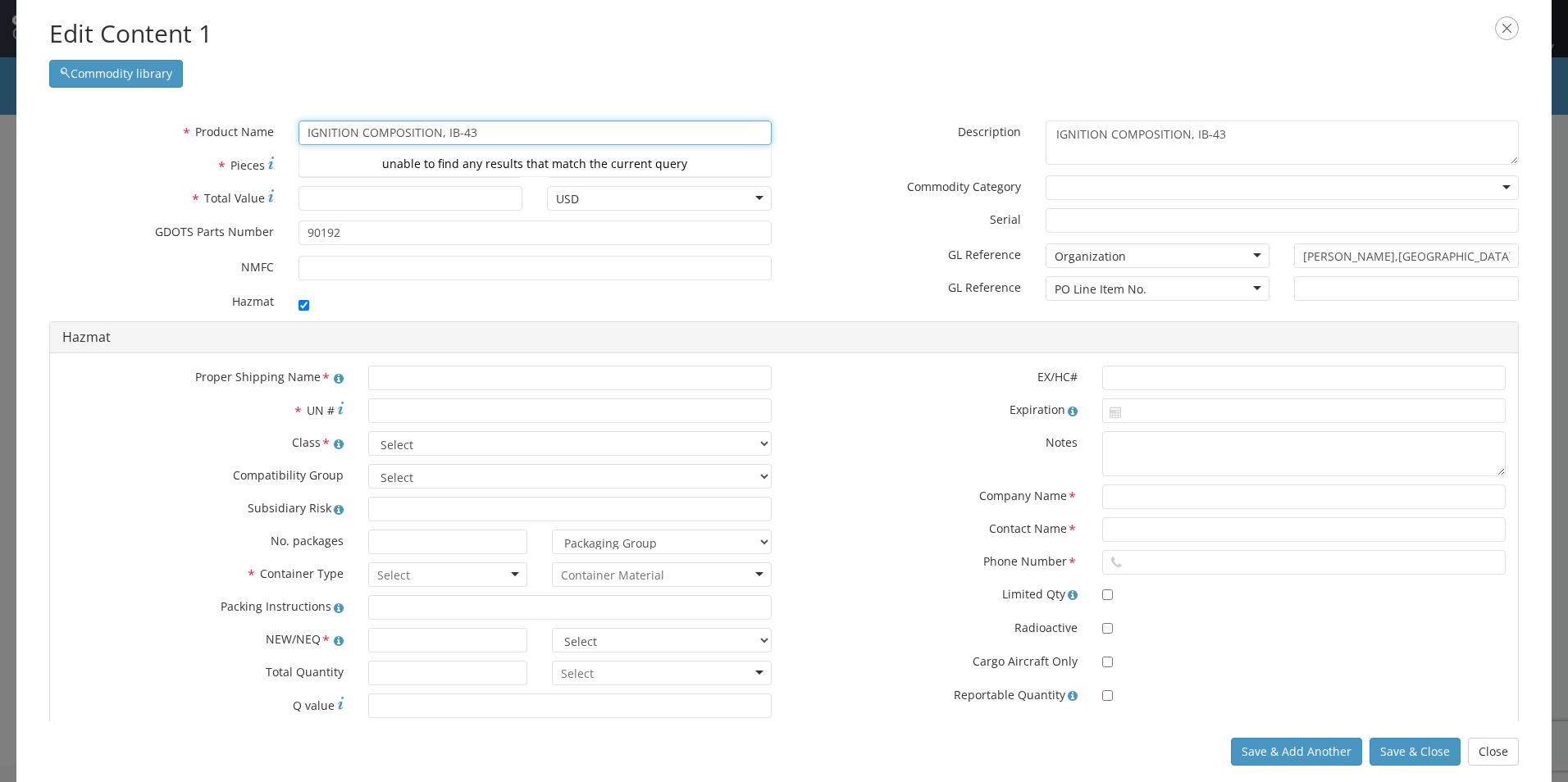
type input "IGNITION COMPOSITION, IB-4"
type input "IGNITION COMPOSITION, IB-43"
type input "IGNITION COMP"
type input "IGNITION"
type input "IGNITION COMPOSITION, IB-43"
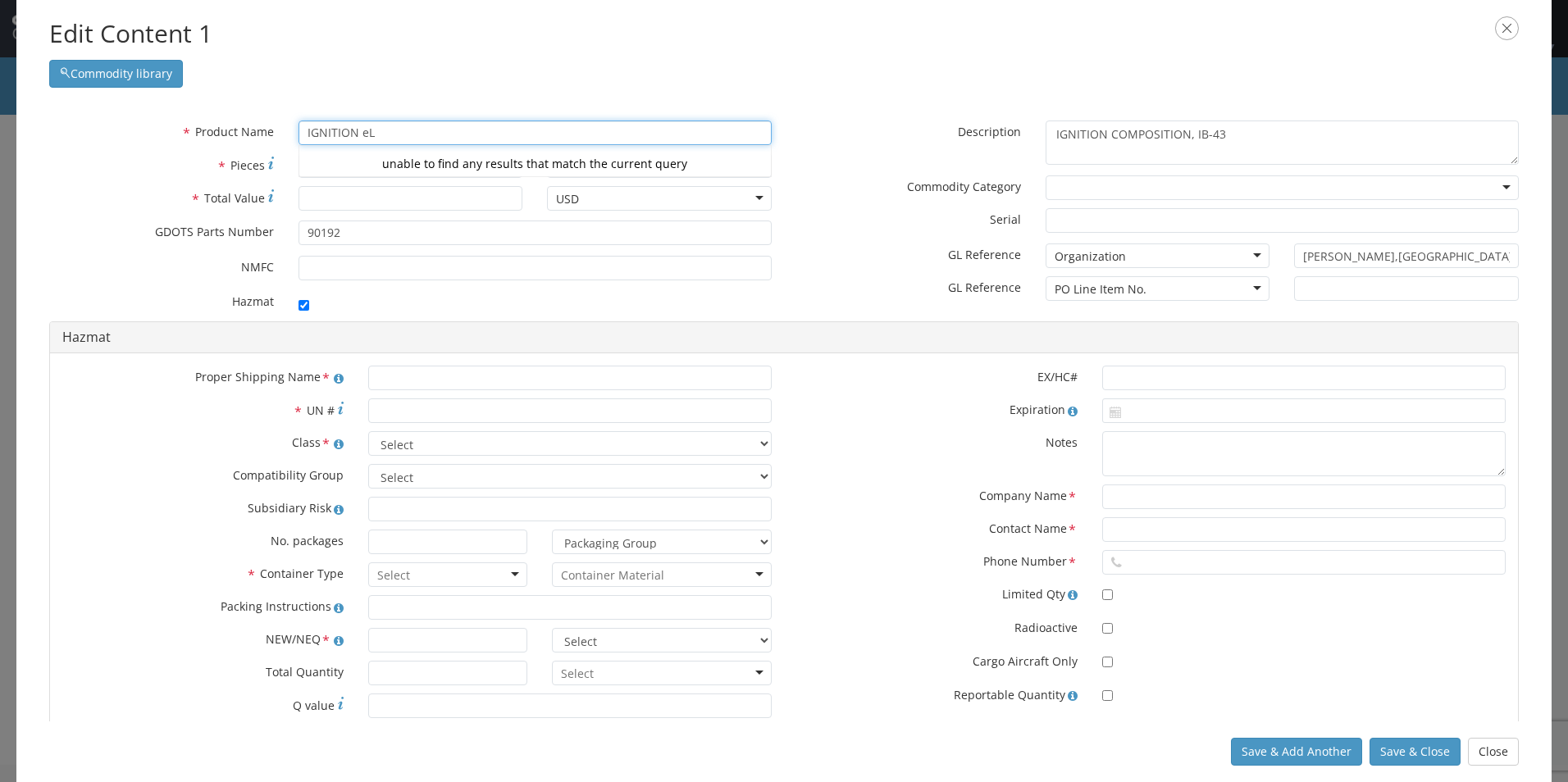
type input "IGNITION e"
type input "IGNITION COMPOSITION, IB-43"
type input "IGNITION"
click at [333, 160] on div "unable to find any results that match the current query" at bounding box center [535, 164] width 472 height 24
type input "IGNITION ELEMENT ASSEMBLY"
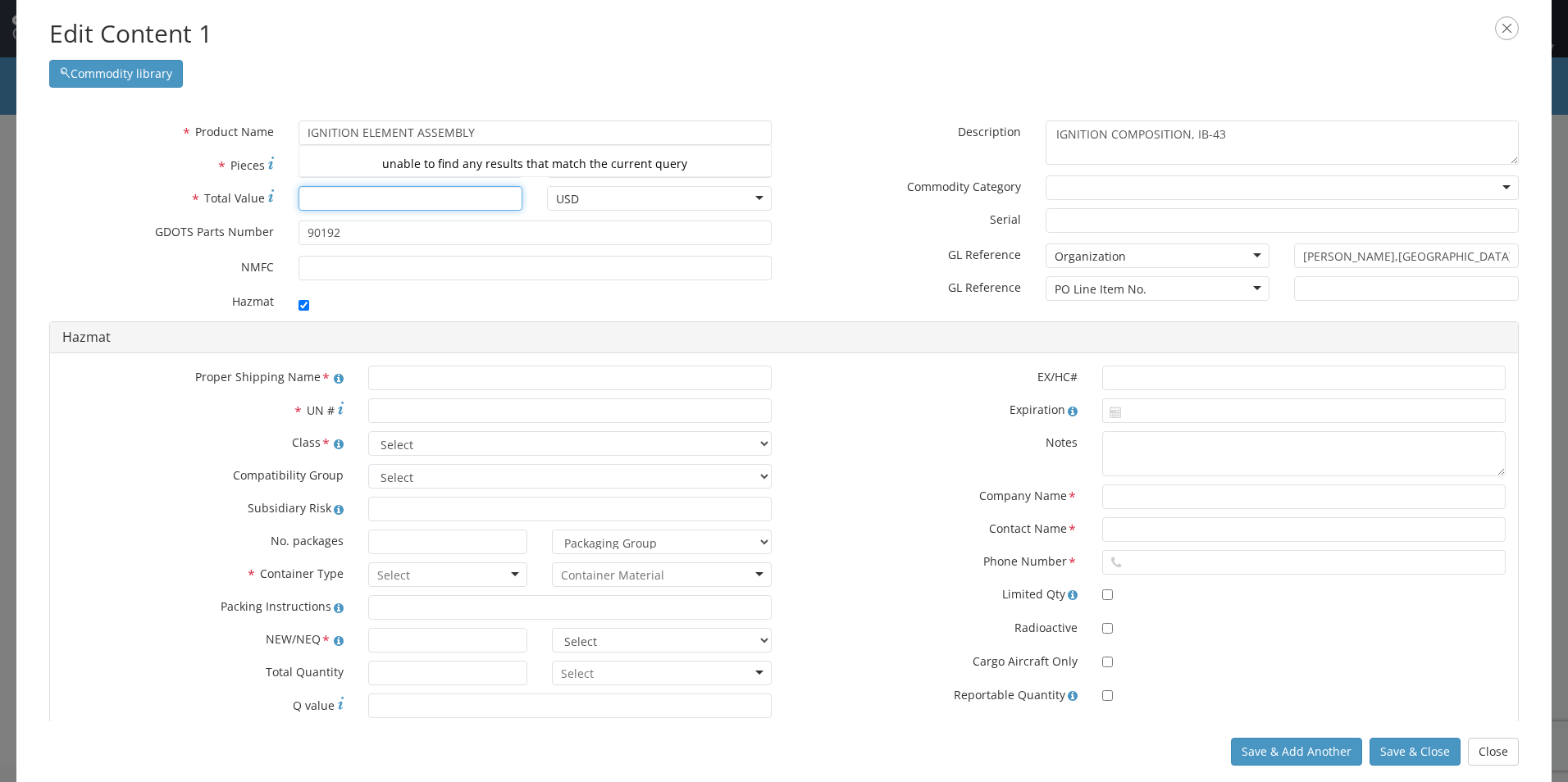
click at [344, 202] on input "* Total Value" at bounding box center [411, 199] width 225 height 24
click at [337, 160] on input "* Pieces" at bounding box center [411, 166] width 225 height 24
type input "2400"
click at [411, 199] on input "* Total Value" at bounding box center [411, 199] width 225 height 24
type input "54312"
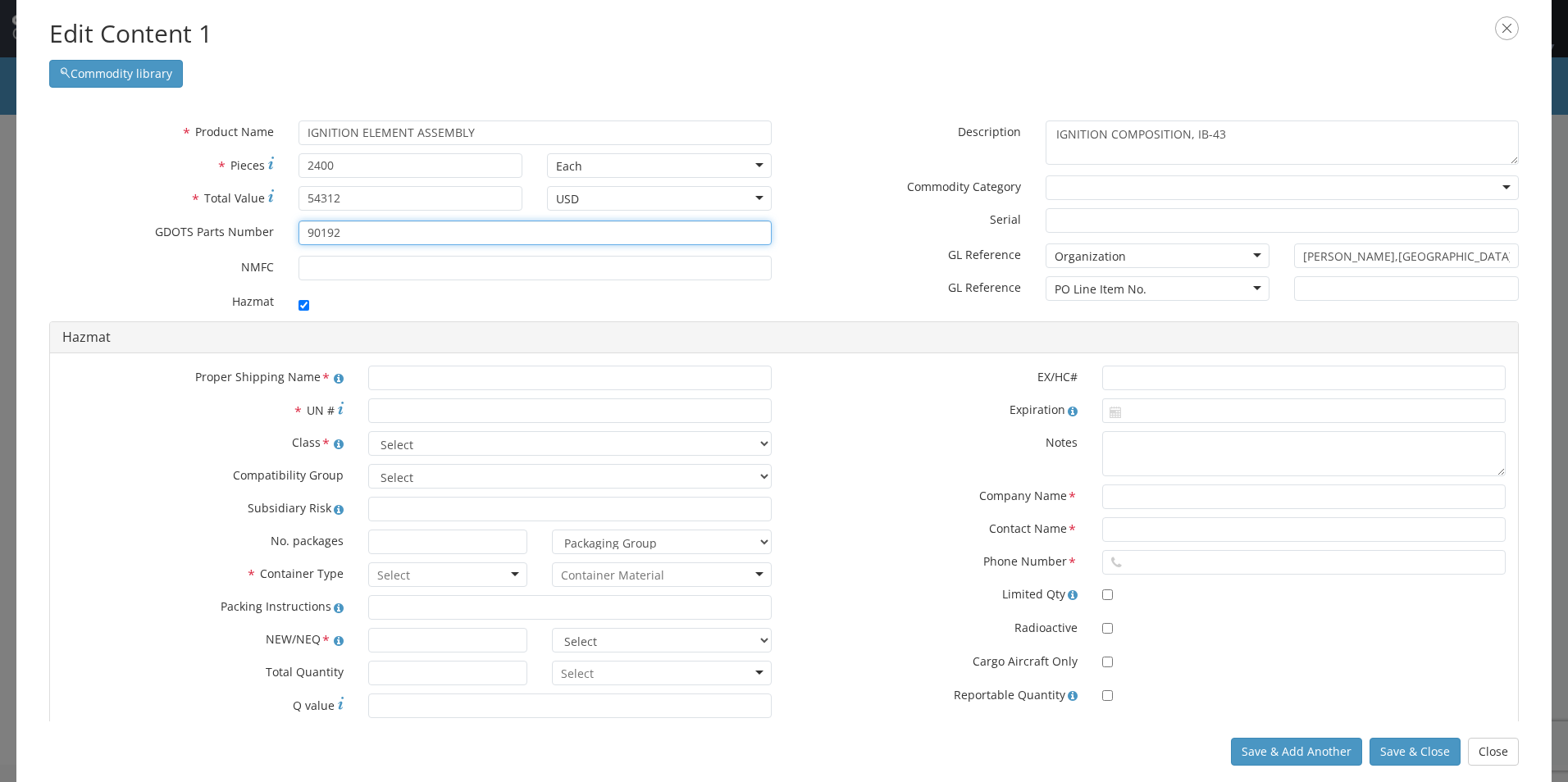
click at [397, 233] on input "90192" at bounding box center [535, 233] width 474 height 24
type input "9"
type input "13033570-2 REV. B ++++"
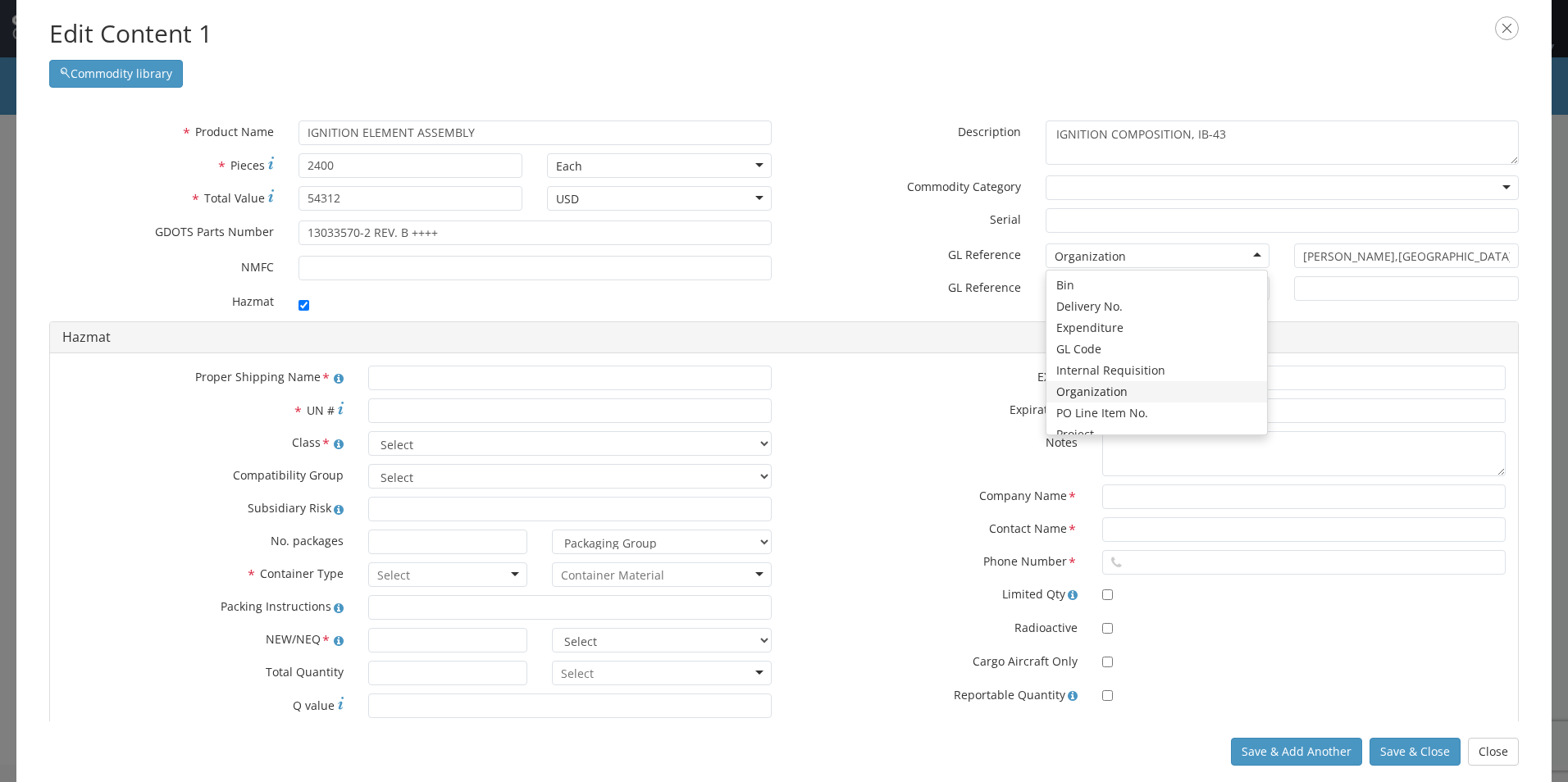
click at [754, 254] on div "Organization" at bounding box center [1158, 256] width 225 height 24
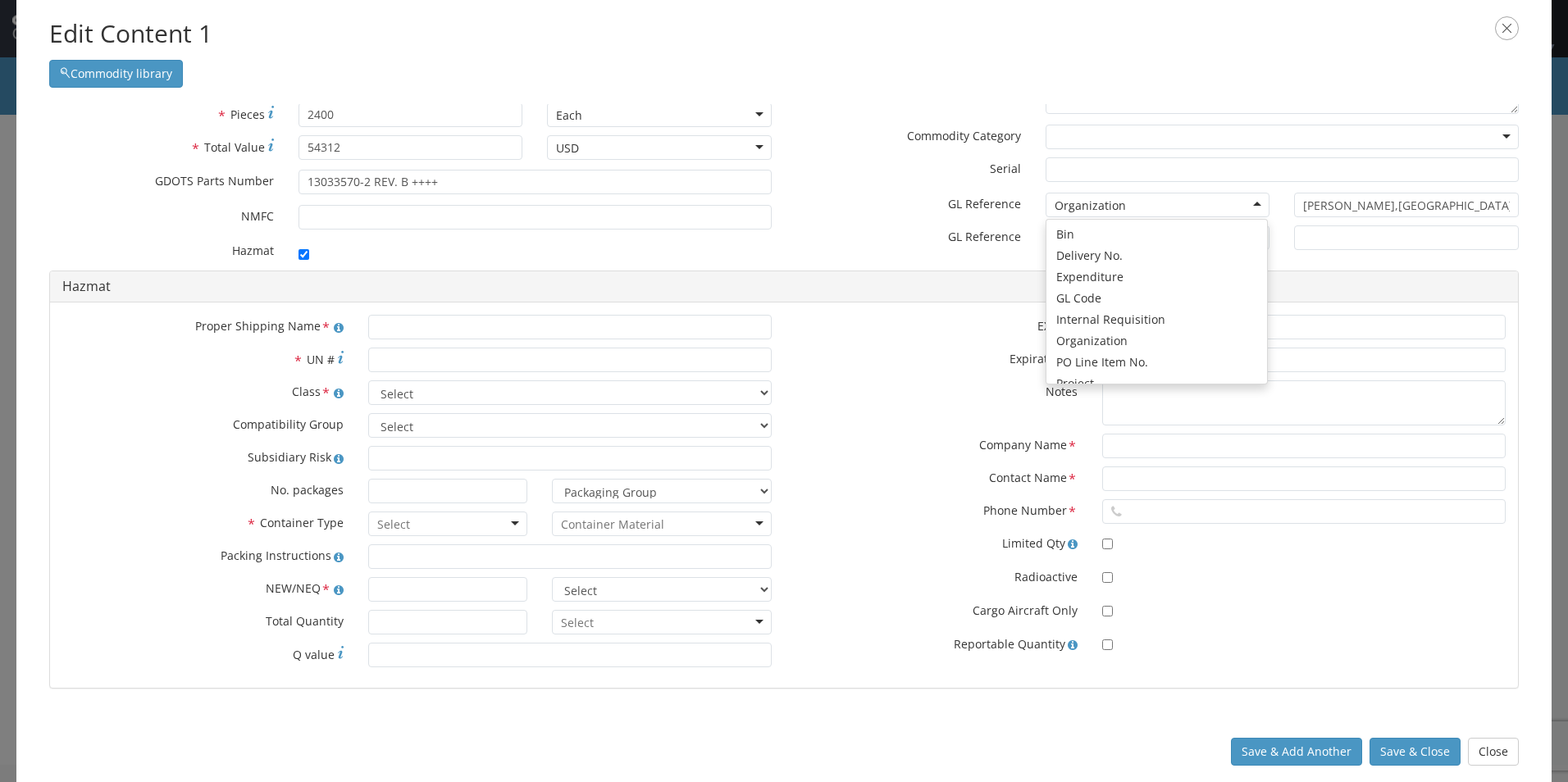
scroll to position [82, 0]
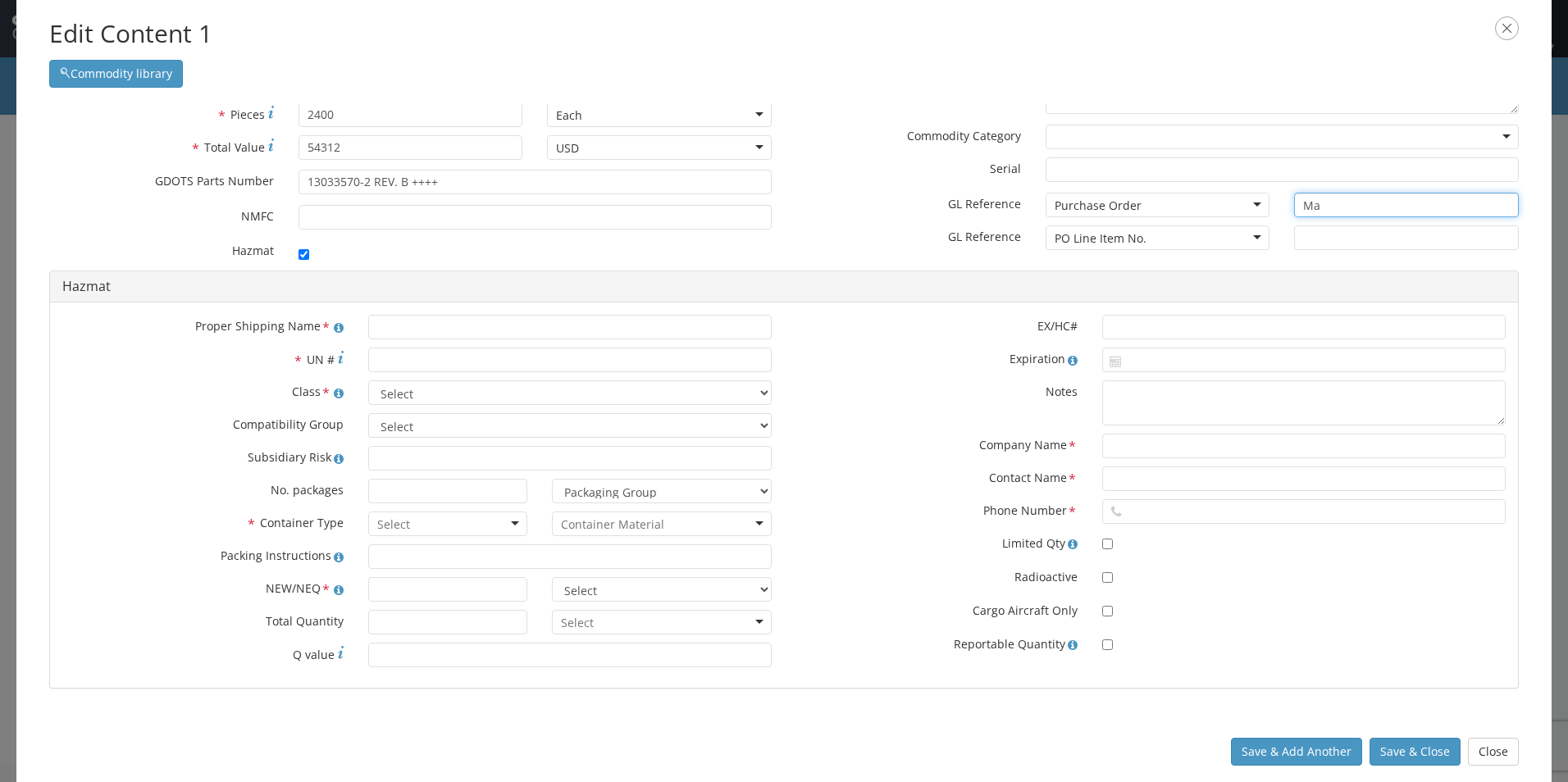
type input "M"
type input "101726"
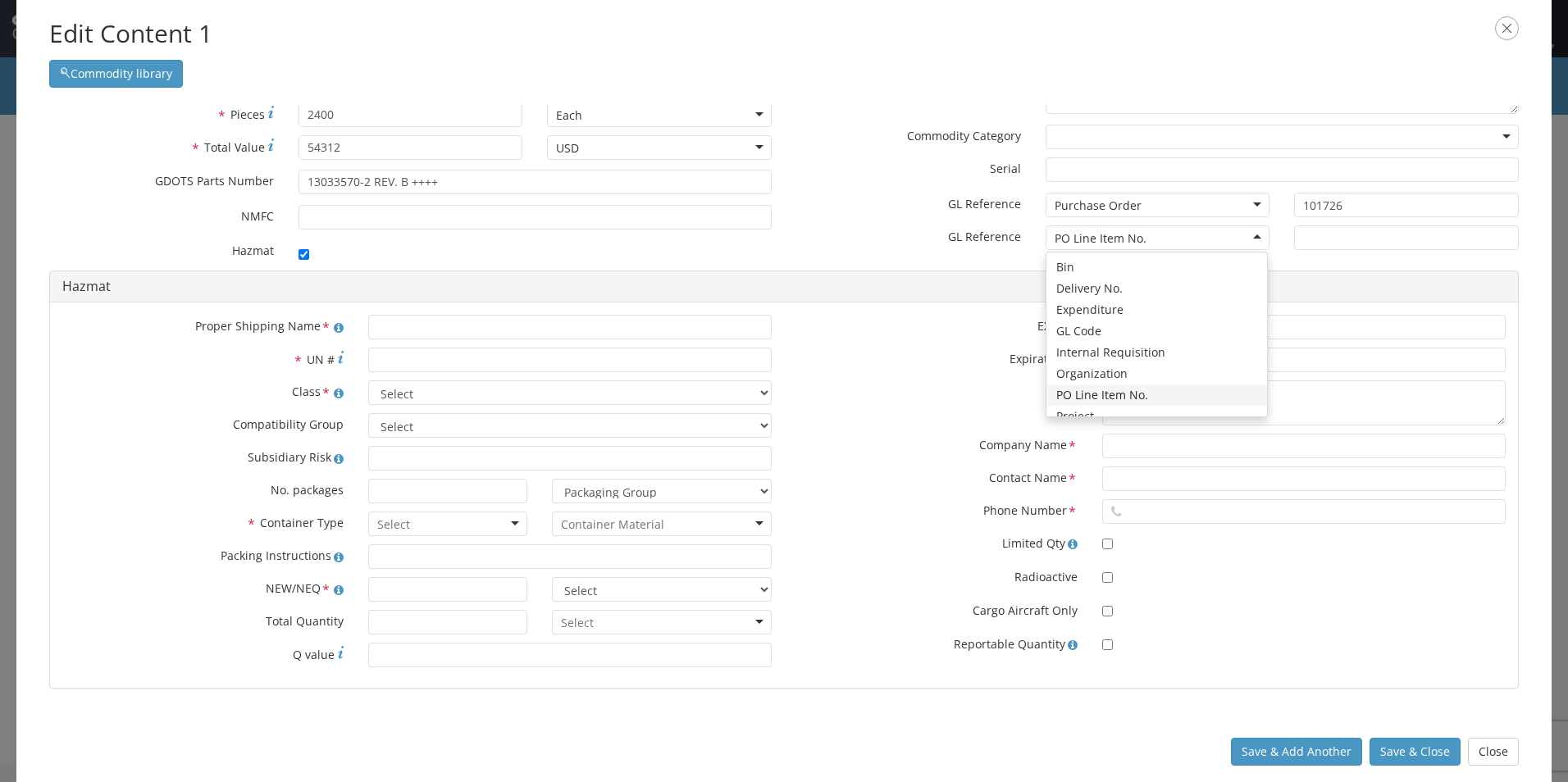
click at [754, 242] on div "PO Line Item No." at bounding box center [1158, 237] width 225 height 24
click at [754, 233] on label "* GL Reference" at bounding box center [909, 234] width 249 height 20
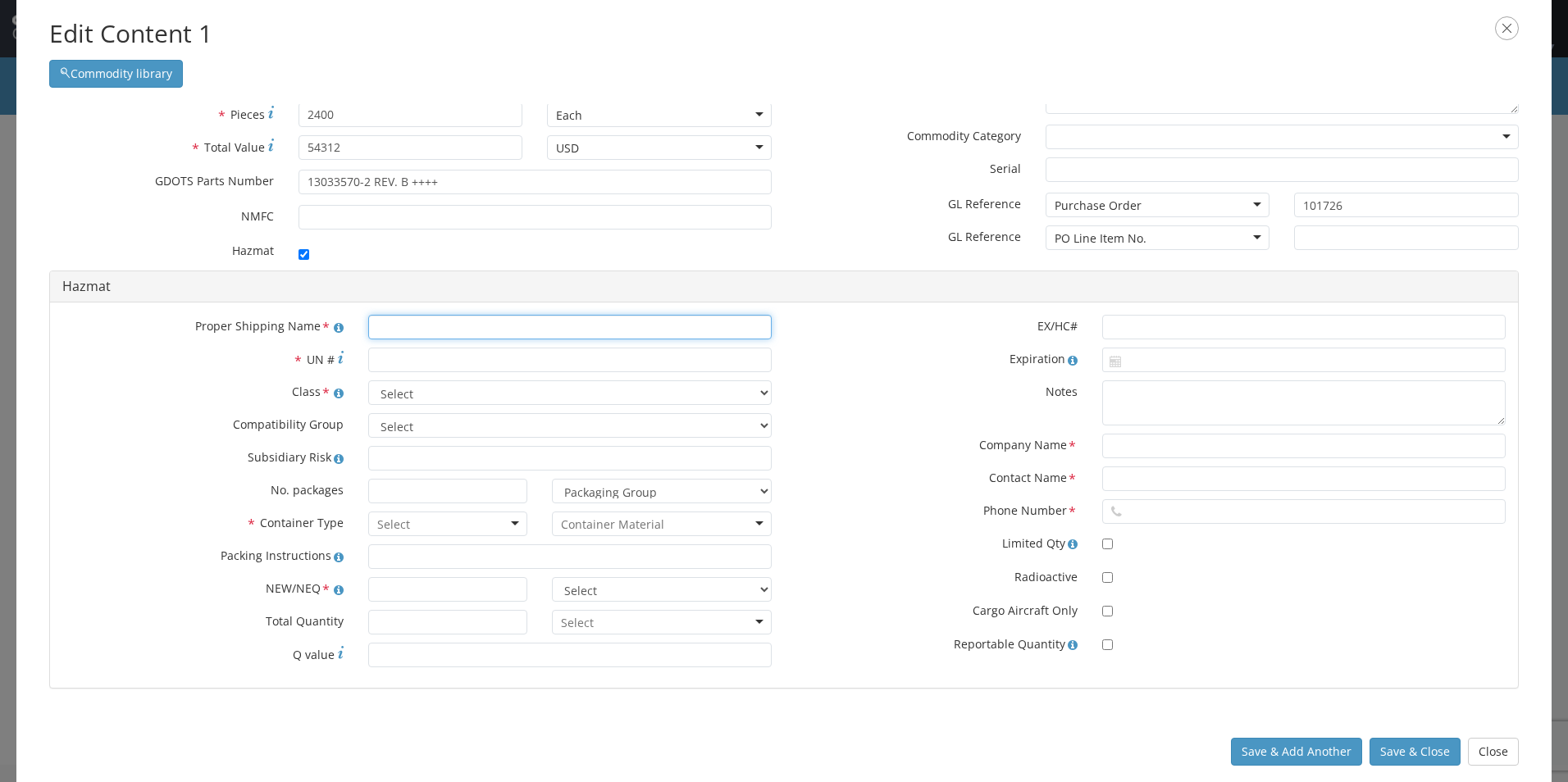
click at [442, 330] on input "text" at bounding box center [570, 327] width 403 height 24
type input "IGNITERS"
click at [440, 362] on input "* UN #" at bounding box center [570, 360] width 403 height 24
type input "0325"
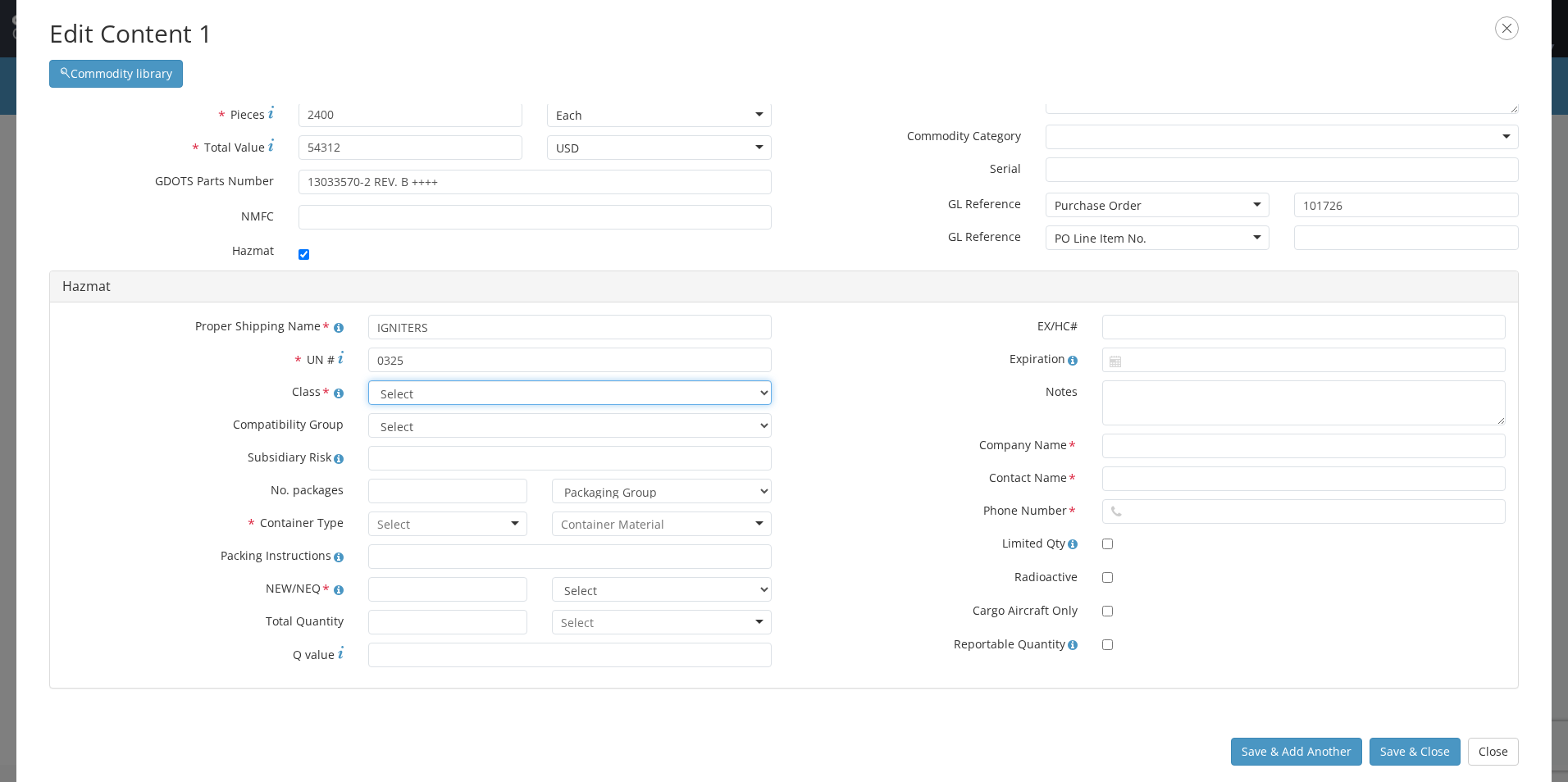
click at [754, 398] on select "Select 1.1 Explosive 1.2 Explosive 1.3 Explosive 1.4 Explosive 1.5 Explosive 1.…" at bounding box center [570, 393] width 403 height 24
select select "1.4 Explosive"
click at [369, 381] on select "Select 1.1 Explosive 1.2 Explosive 1.3 Explosive 1.4 Explosive 1.5 Explosive 1.…" at bounding box center [570, 393] width 403 height 24
click at [754, 421] on select "Select A B C D E F G H J K L N S" at bounding box center [570, 426] width 403 height 24
select select "G"
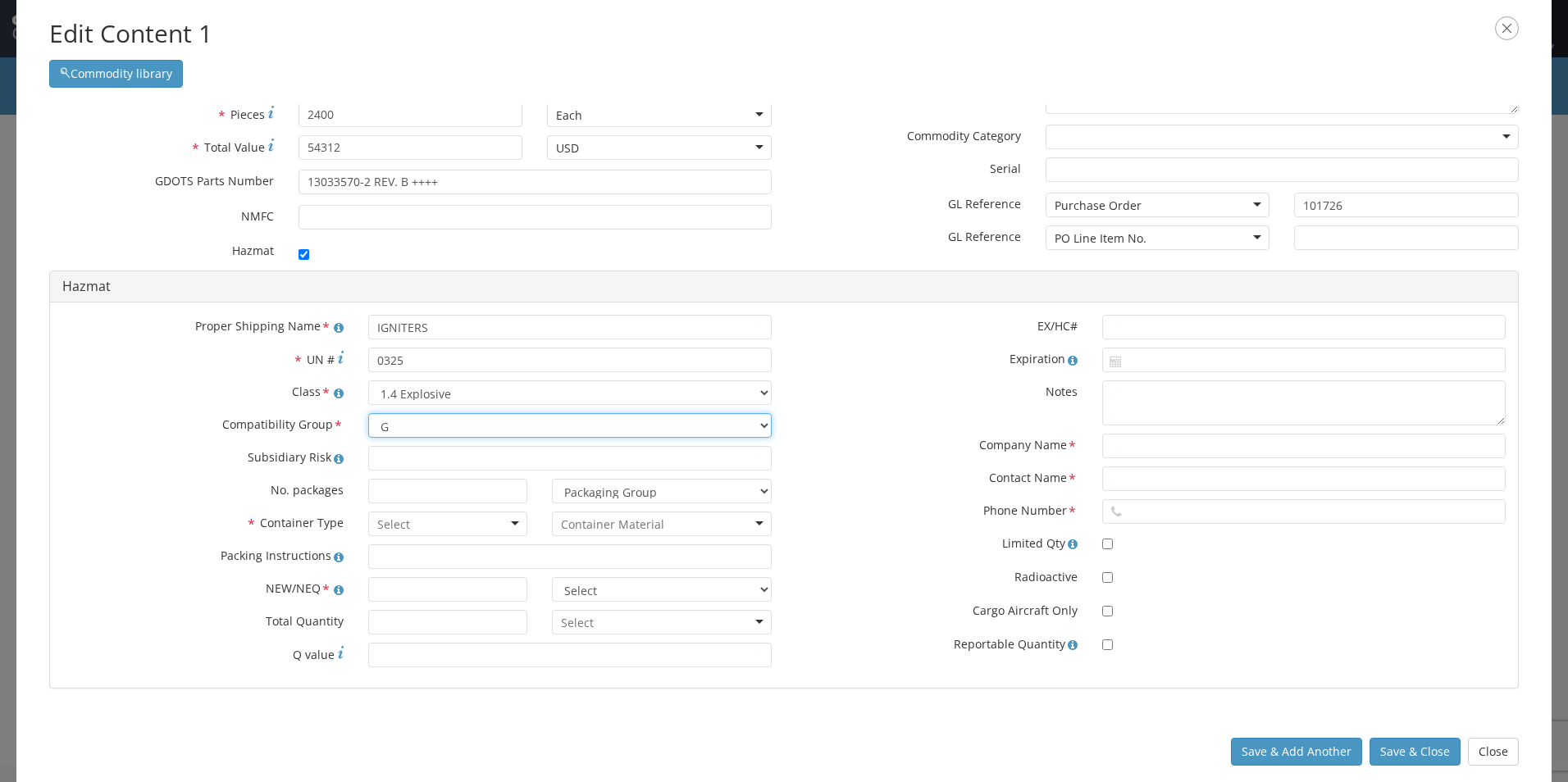
click at [369, 414] on select "Select A B C D E F G H J K L N S" at bounding box center [570, 426] width 403 height 24
click at [434, 486] on input at bounding box center [448, 491] width 159 height 24
type input "1"
click at [514, 524] on div at bounding box center [448, 524] width 159 height 24
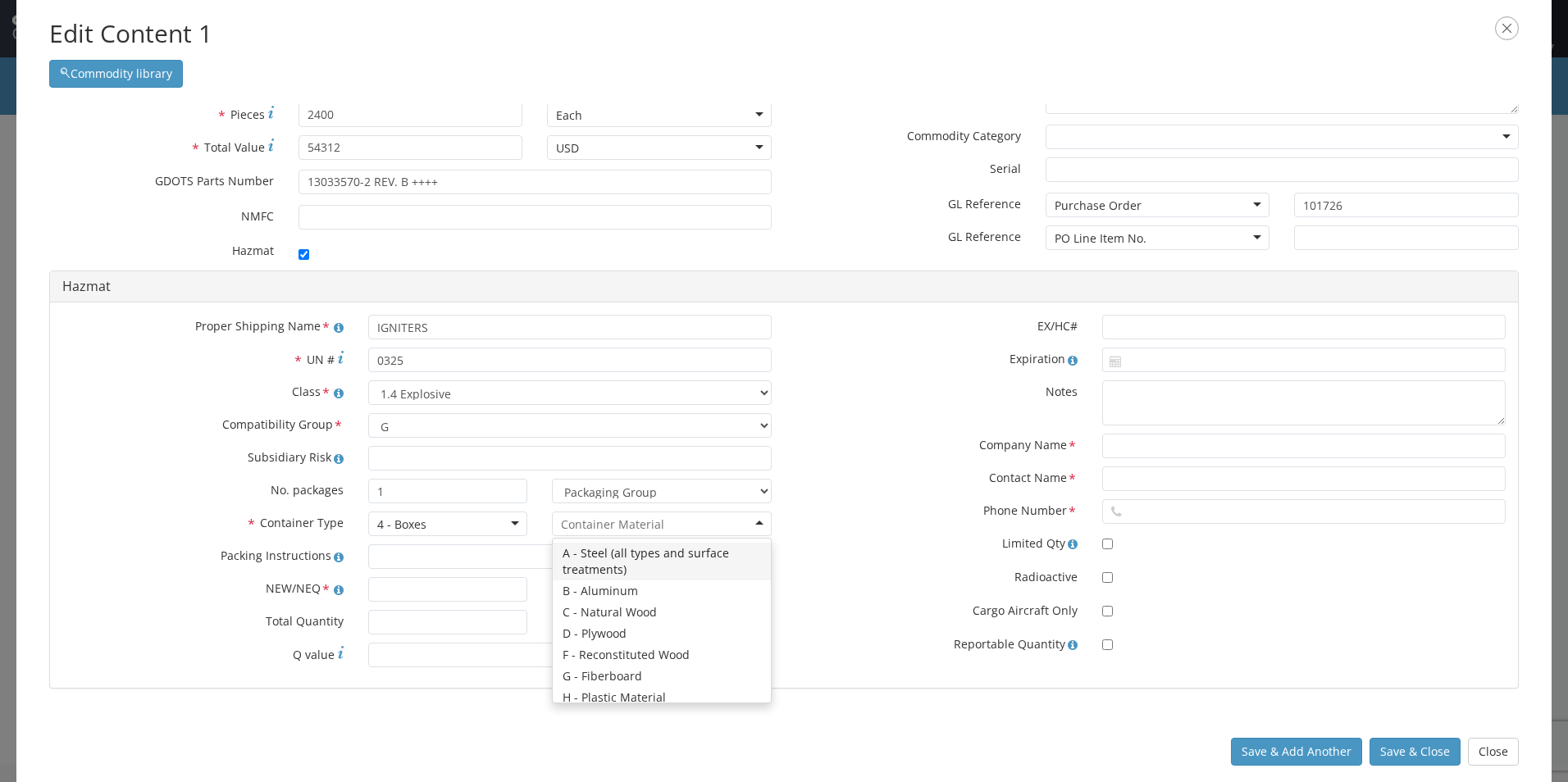
click at [753, 519] on div at bounding box center [662, 524] width 219 height 24
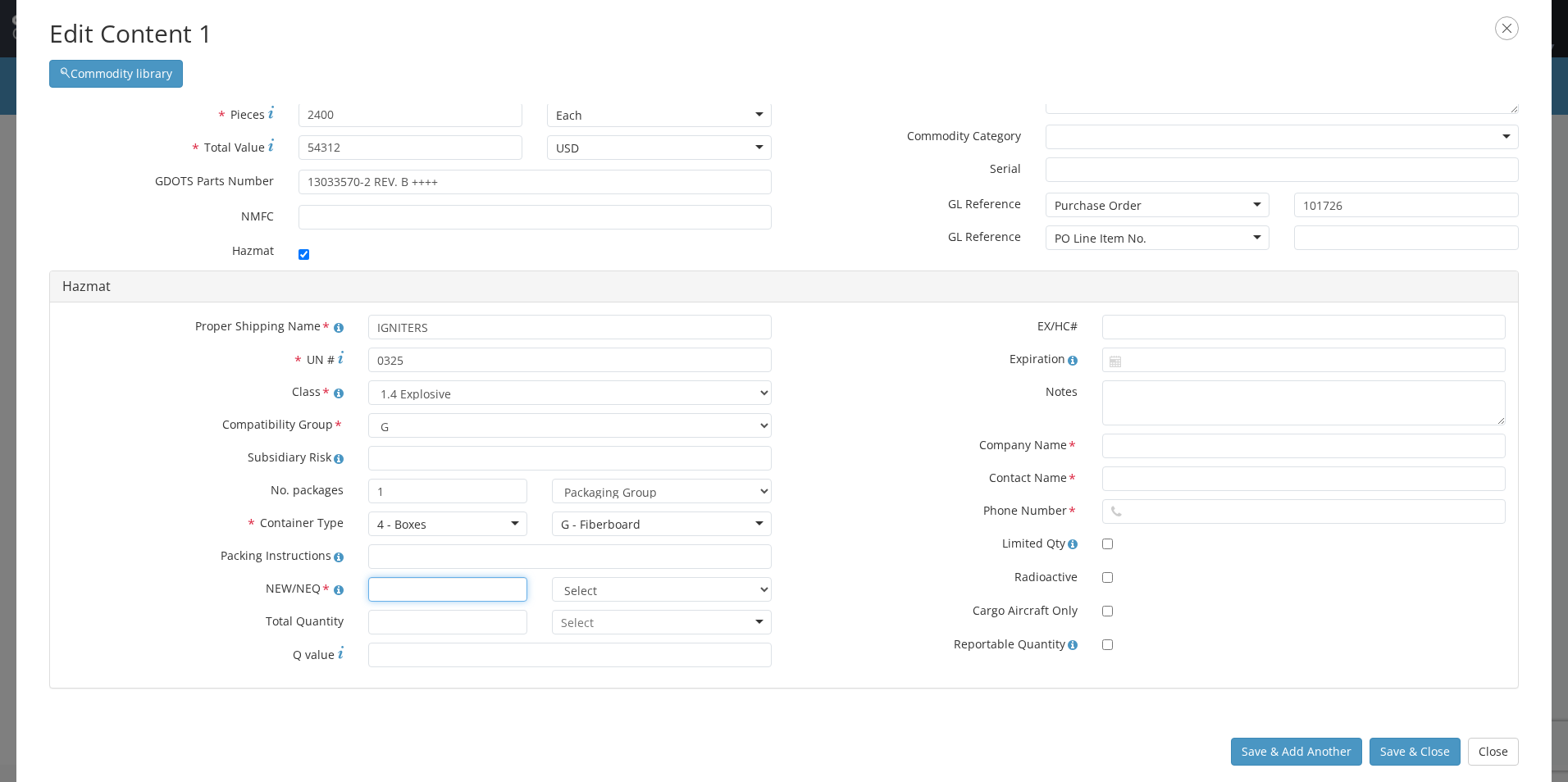
click at [397, 595] on input "text" at bounding box center [448, 590] width 159 height 24
type input "0.56"
click at [424, 623] on input "* Total Quantity" at bounding box center [448, 623] width 159 height 24
type input "7.92"
click at [754, 590] on select "Select lbs kgs" at bounding box center [662, 590] width 219 height 24
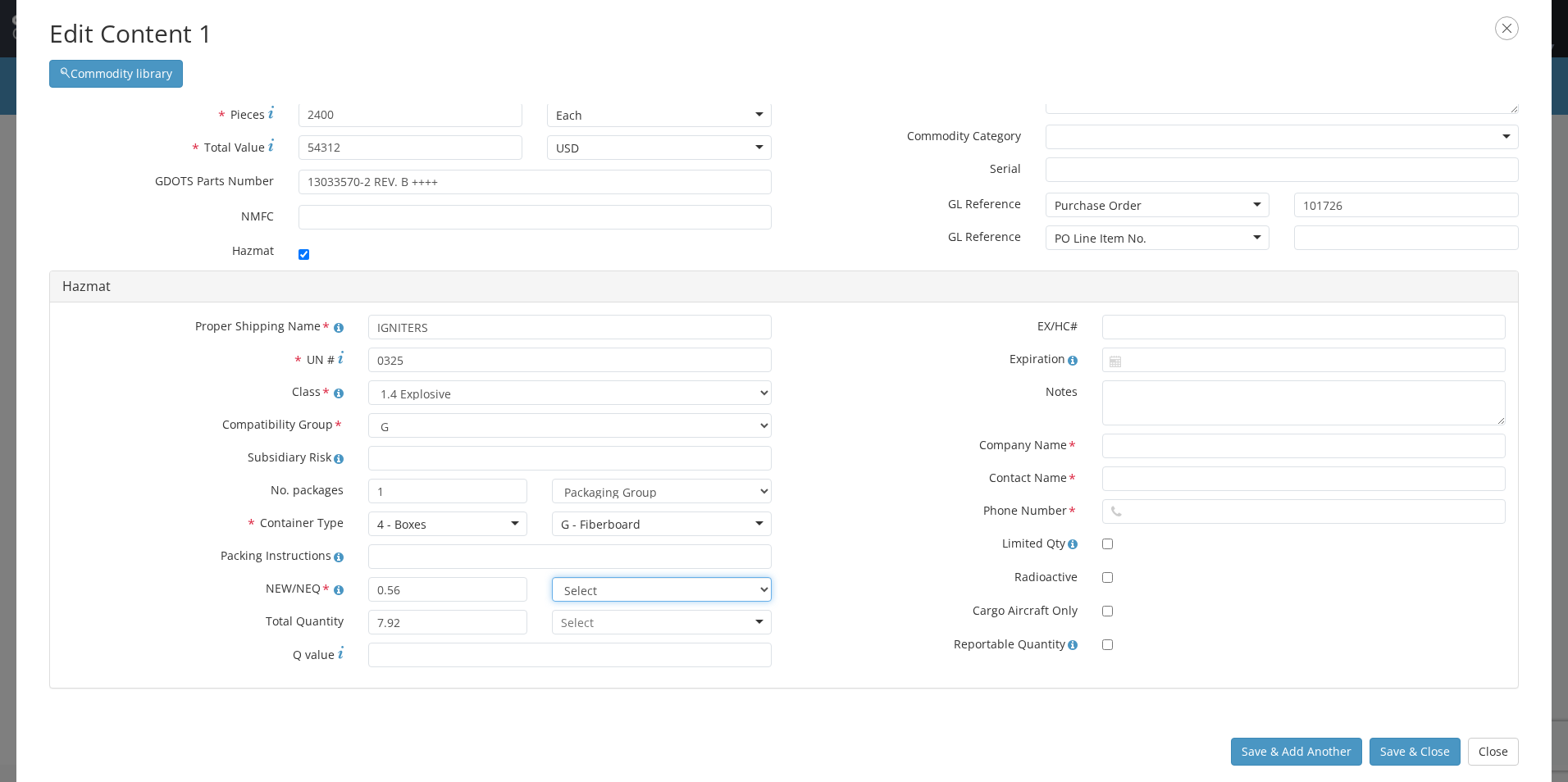
select select "KGS"
click at [552, 578] on select "Select lbs kgs" at bounding box center [662, 590] width 219 height 24
click at [754, 615] on div at bounding box center [662, 623] width 219 height 24
click at [754, 326] on input "text" at bounding box center [1304, 327] width 403 height 24
type input "66072"
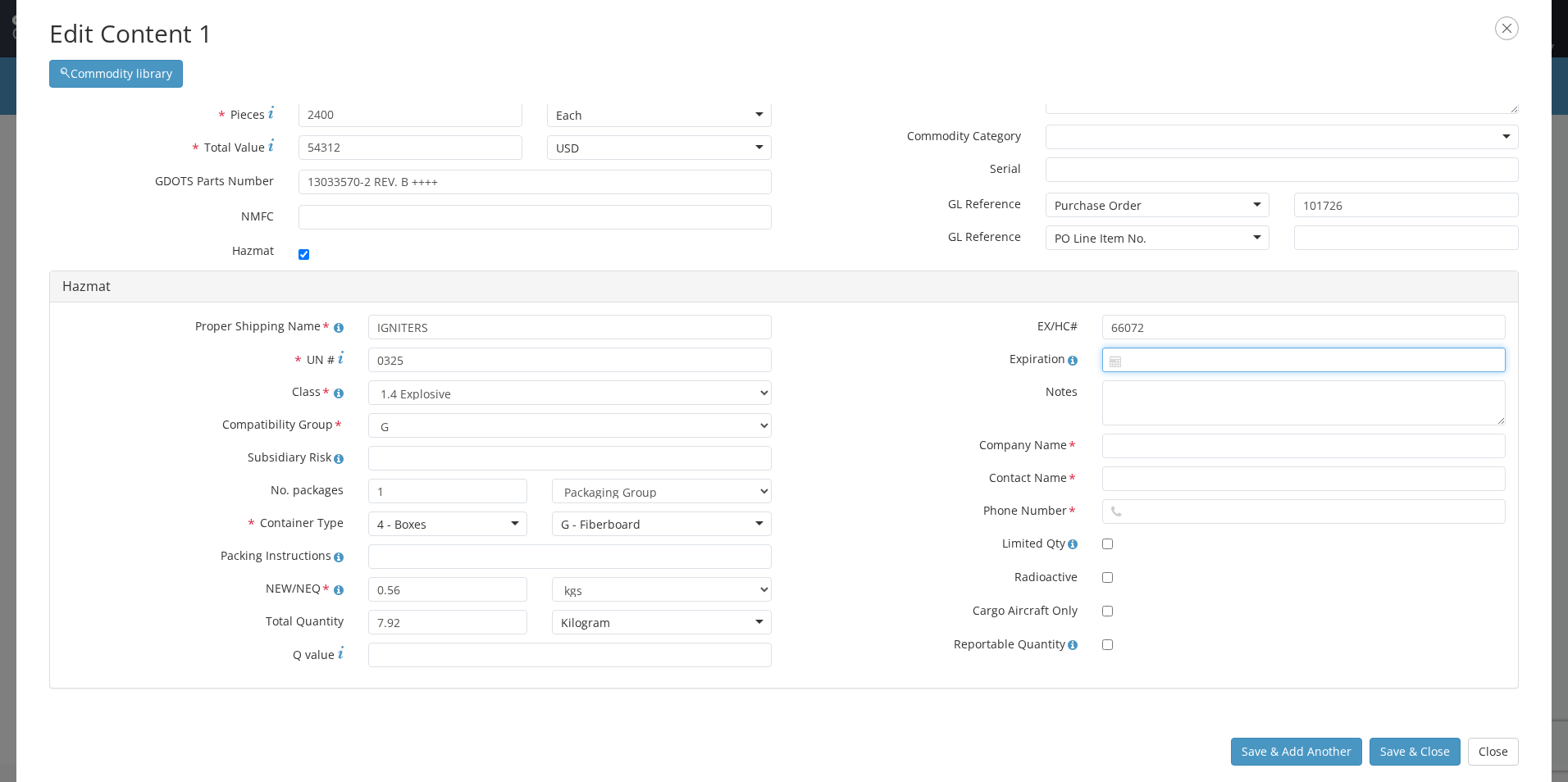
type input "[DATE]"
click at [754, 363] on input "[DATE]" at bounding box center [1304, 360] width 403 height 24
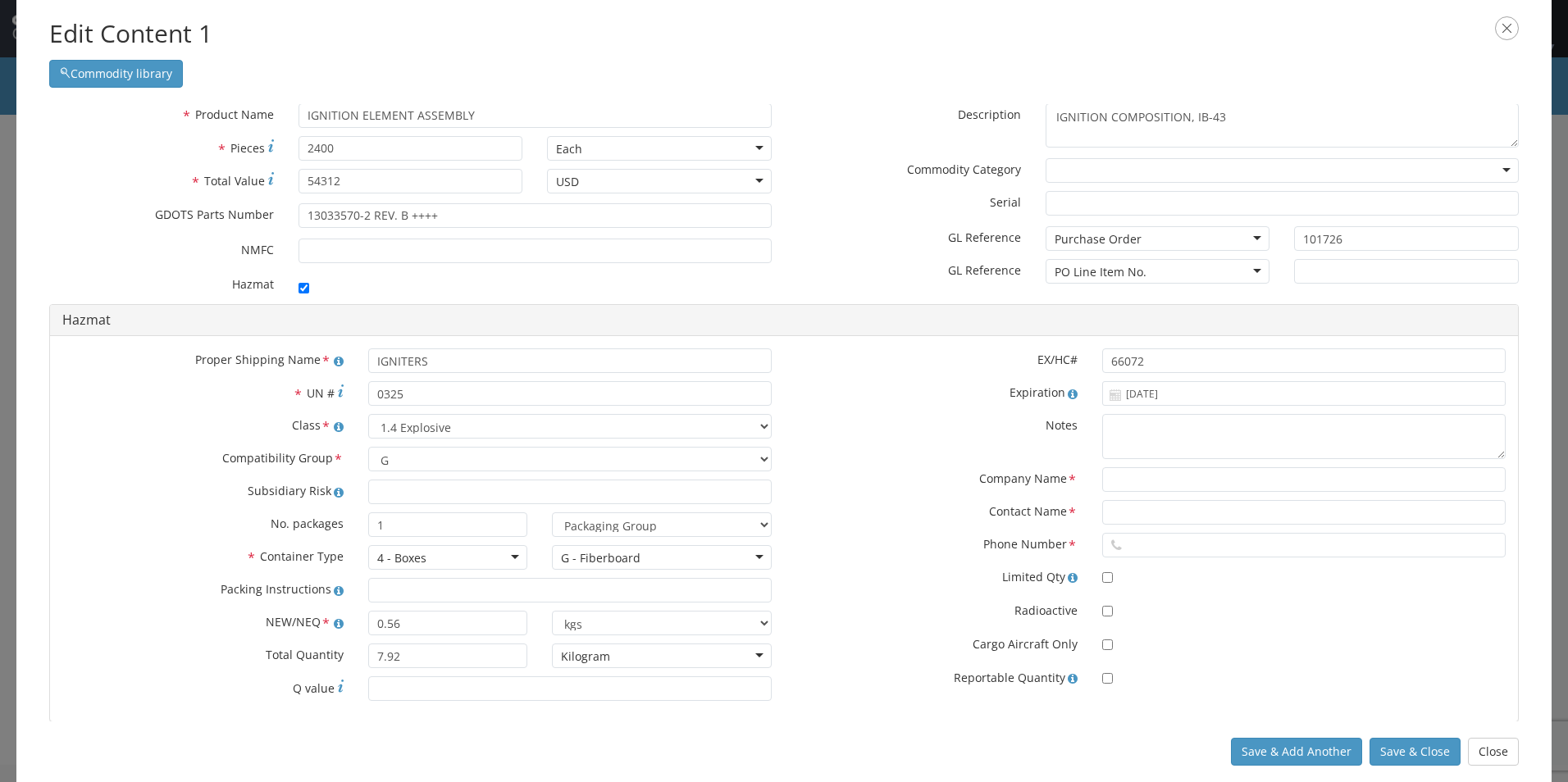
scroll to position [0, 0]
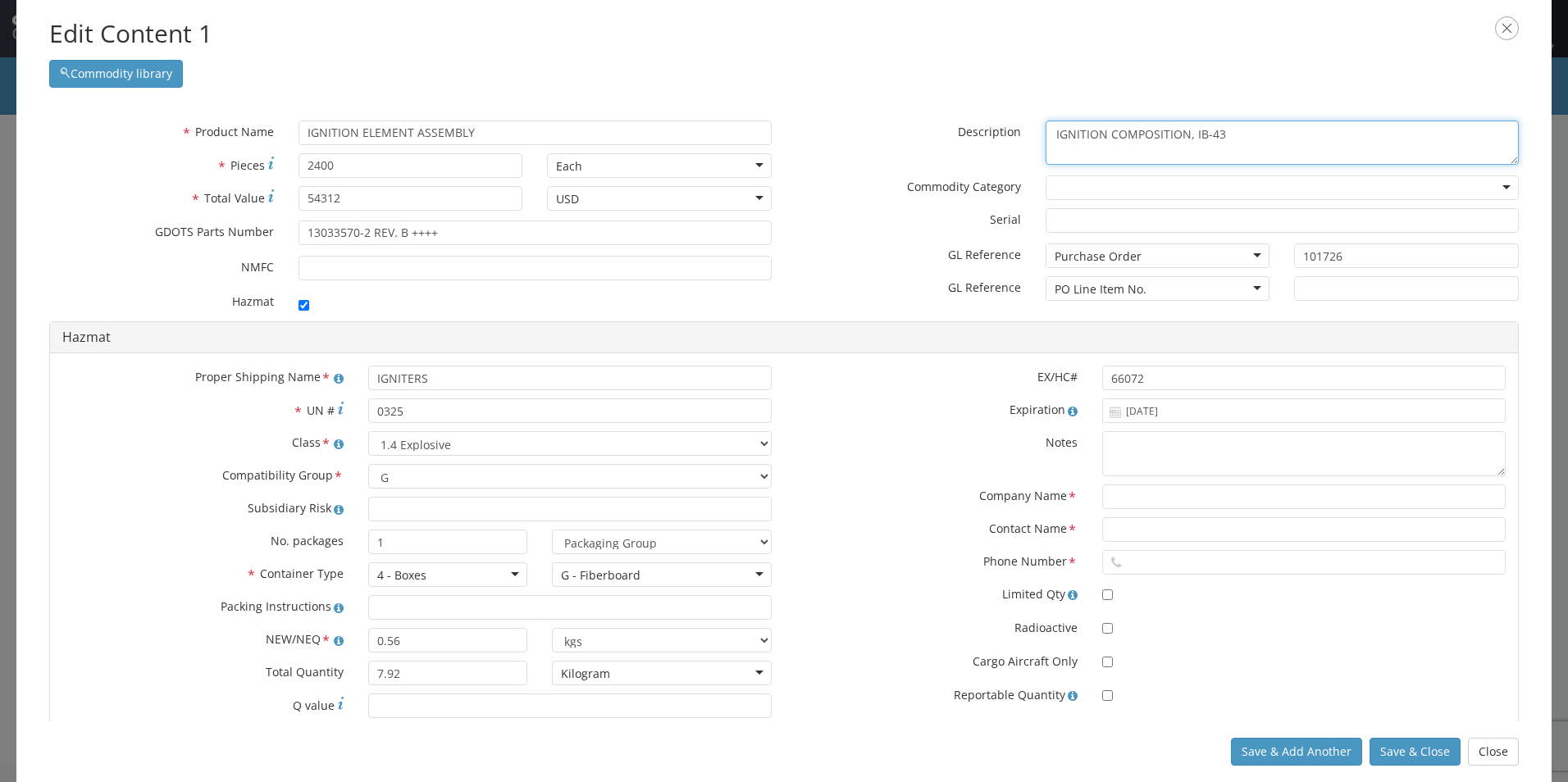
click at [754, 137] on textarea "IGNITION COMPOSITION, IB-43" at bounding box center [1282, 143] width 474 height 45
type textarea "I"
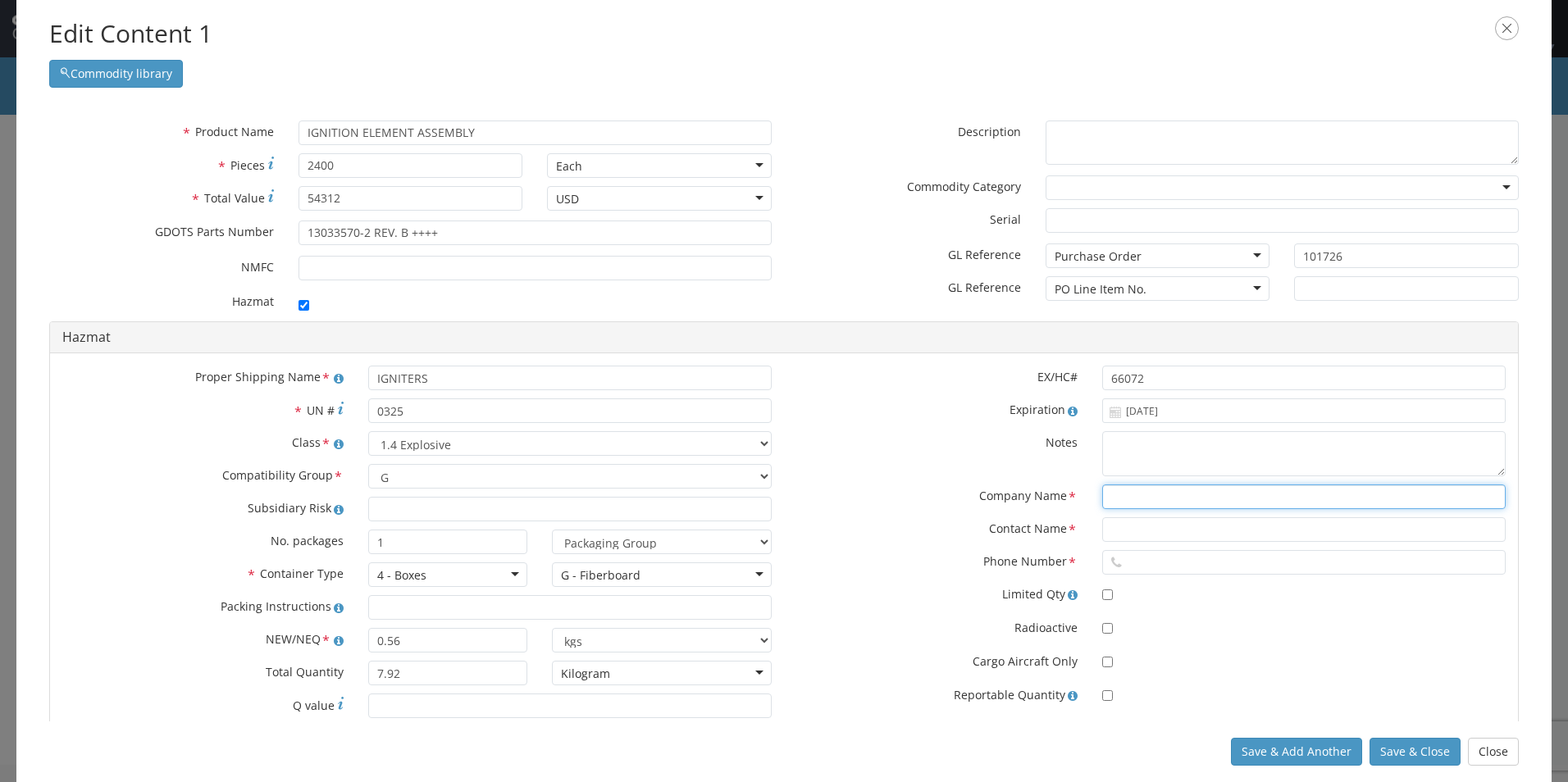
click at [754, 500] on input "text" at bounding box center [1304, 497] width 403 height 24
type input "Chemtrec"
type input "Account# 27254"
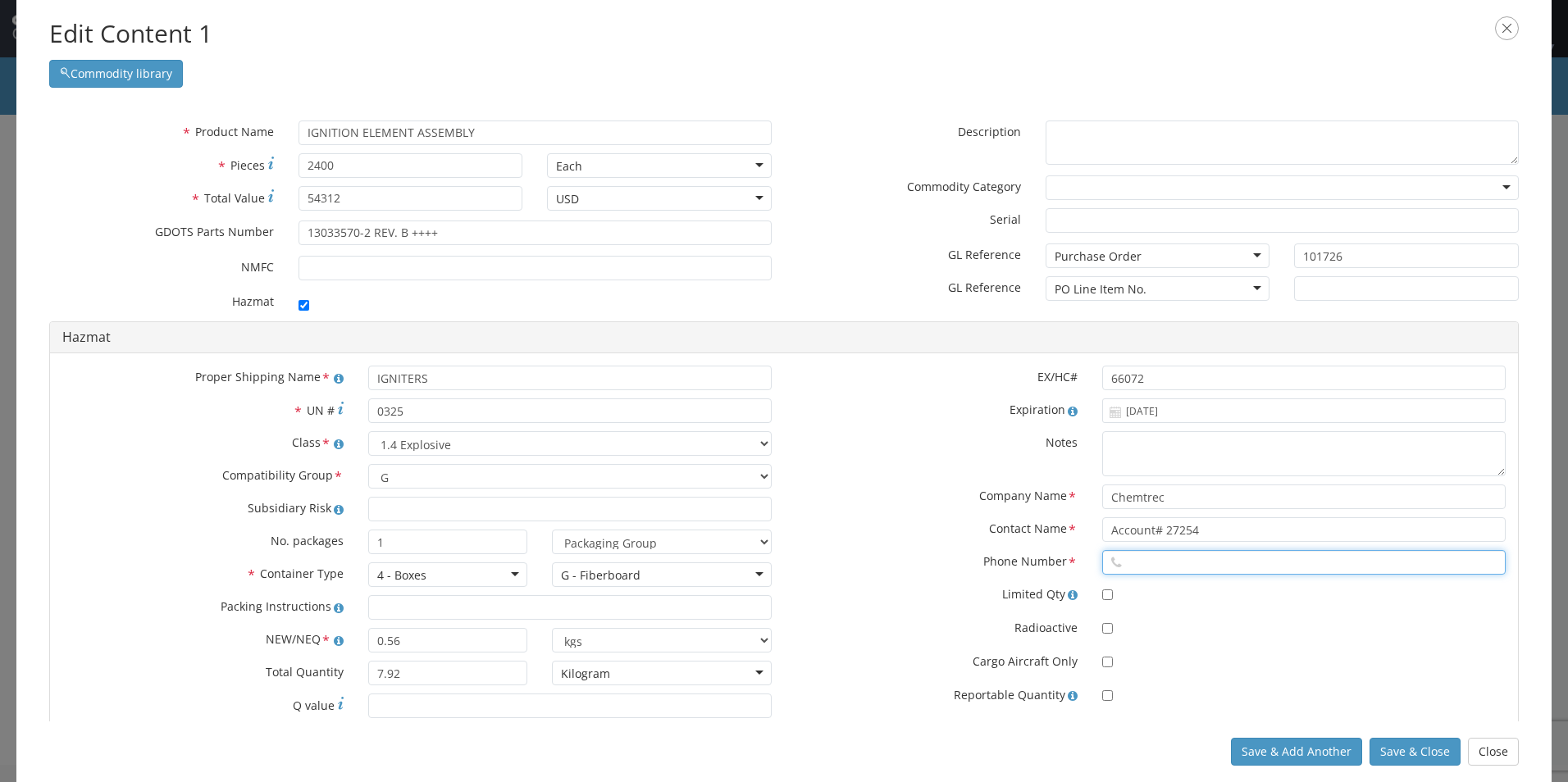
type input "8004249300"
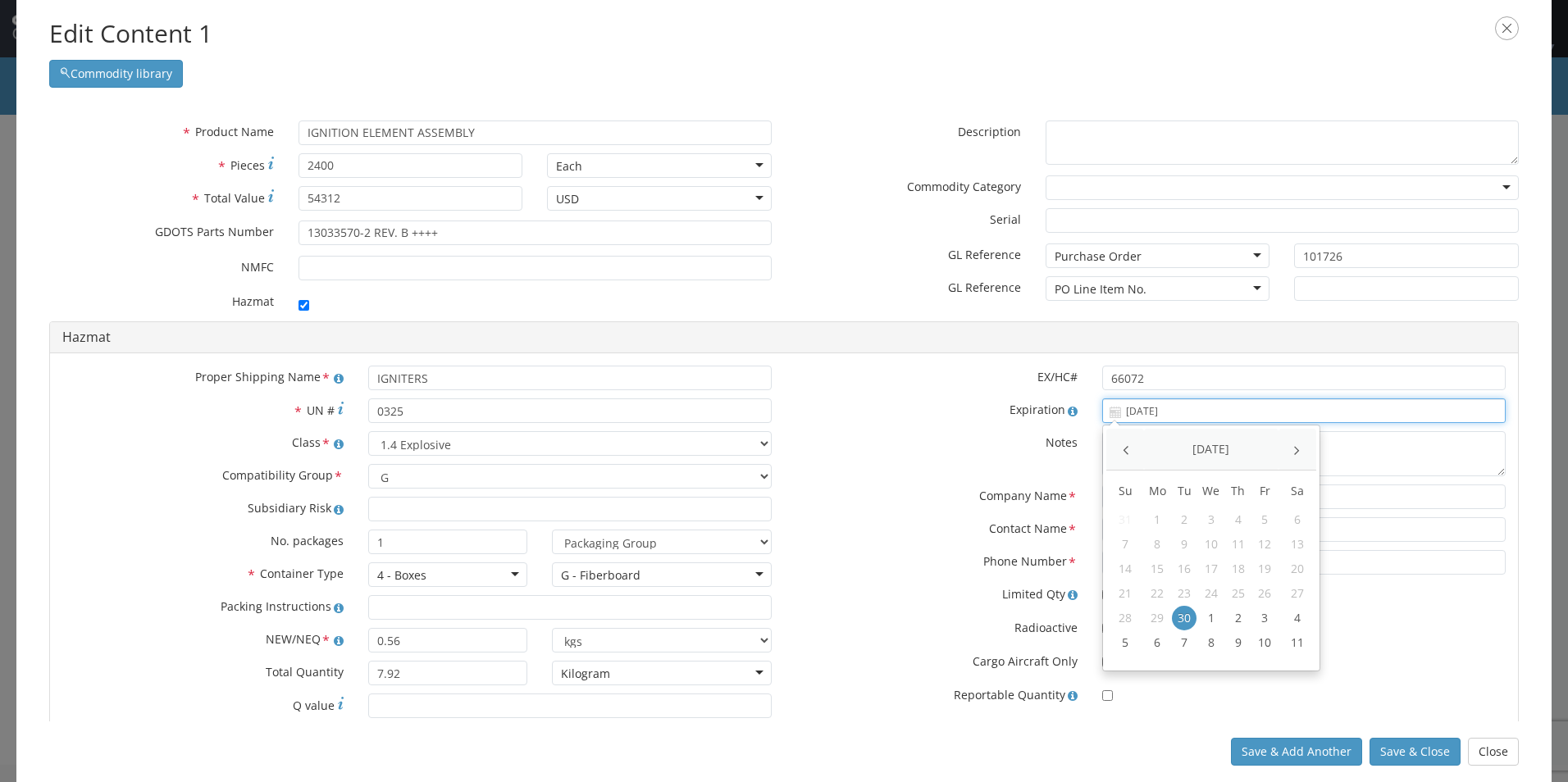
click at [754, 415] on input "[DATE]" at bounding box center [1304, 411] width 403 height 24
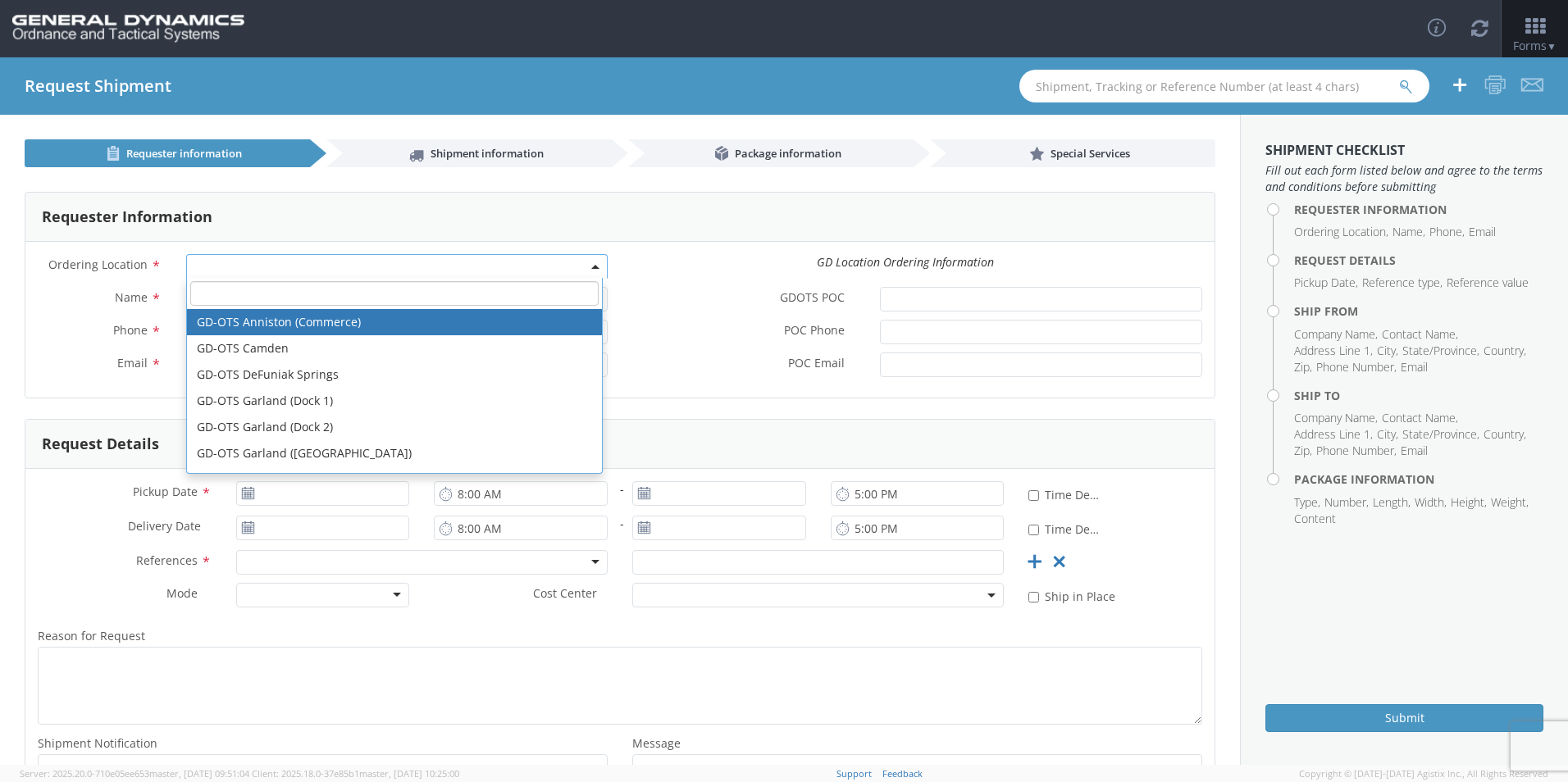
click at [595, 263] on span at bounding box center [596, 266] width 3 height 24
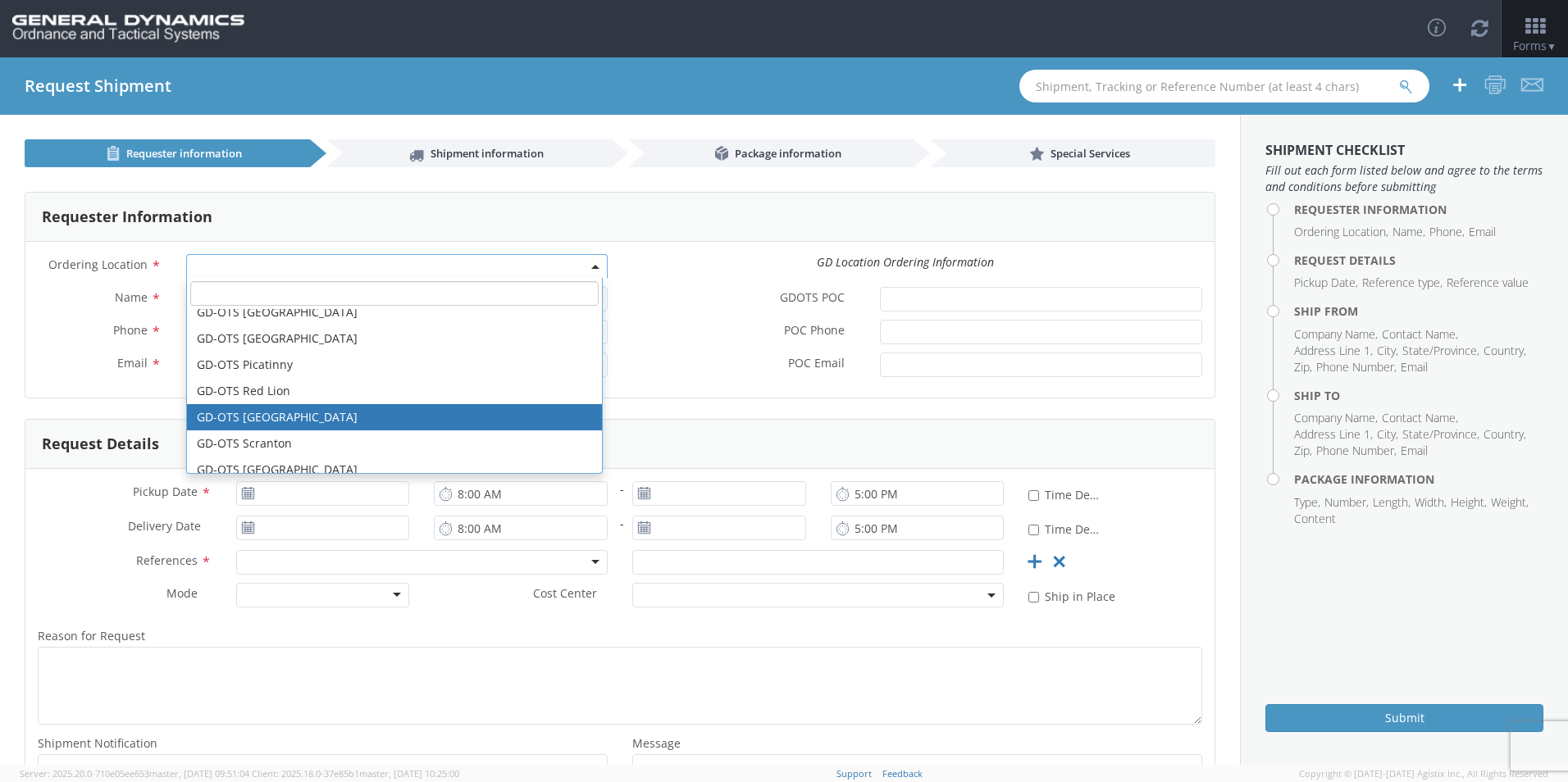
scroll to position [433, 0]
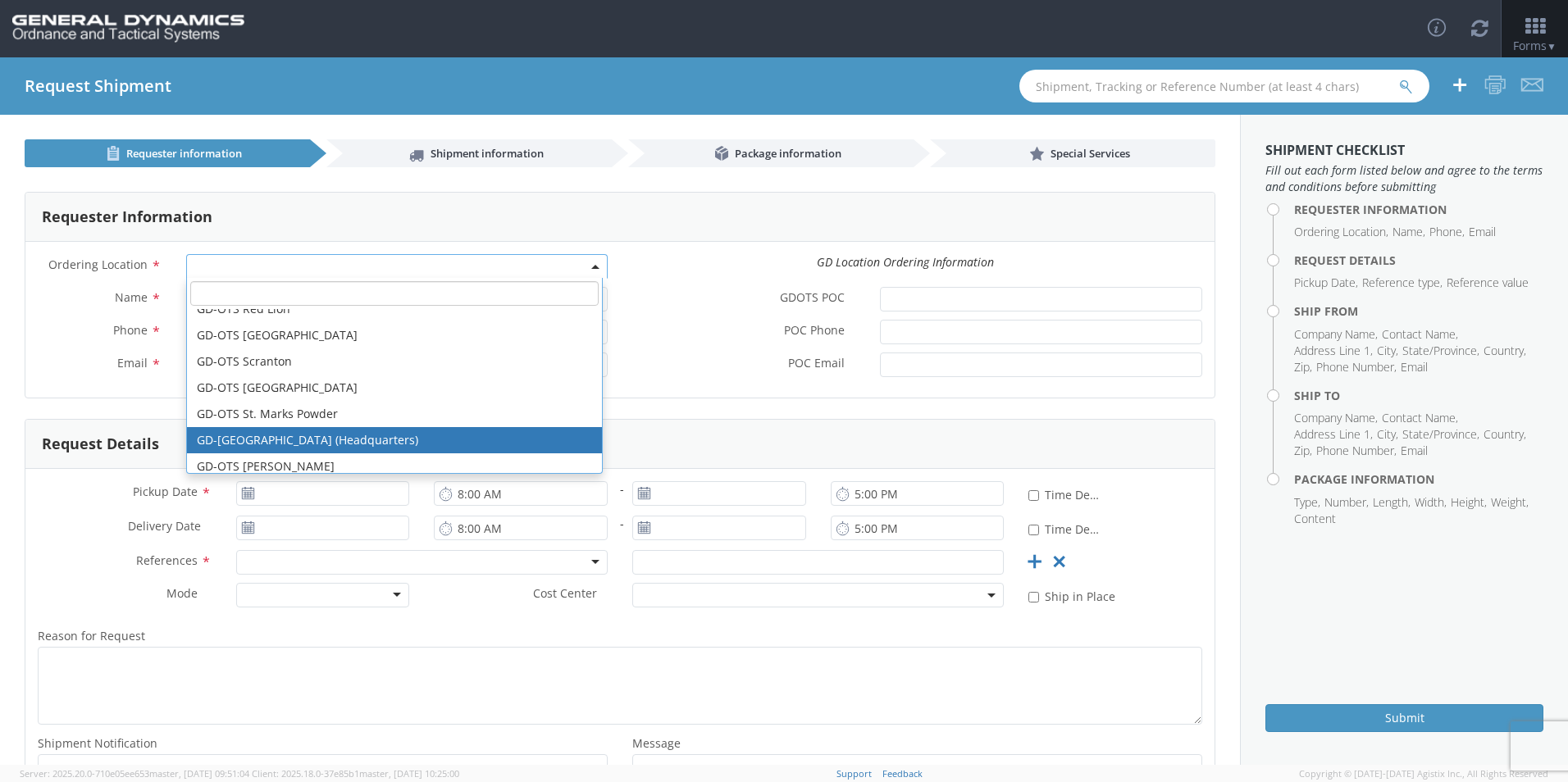
drag, startPoint x: 377, startPoint y: 405, endPoint x: 377, endPoint y: 442, distance: 37.0
select select "307"
type input "[EMAIL_ADDRESS][DOMAIN_NAME]"
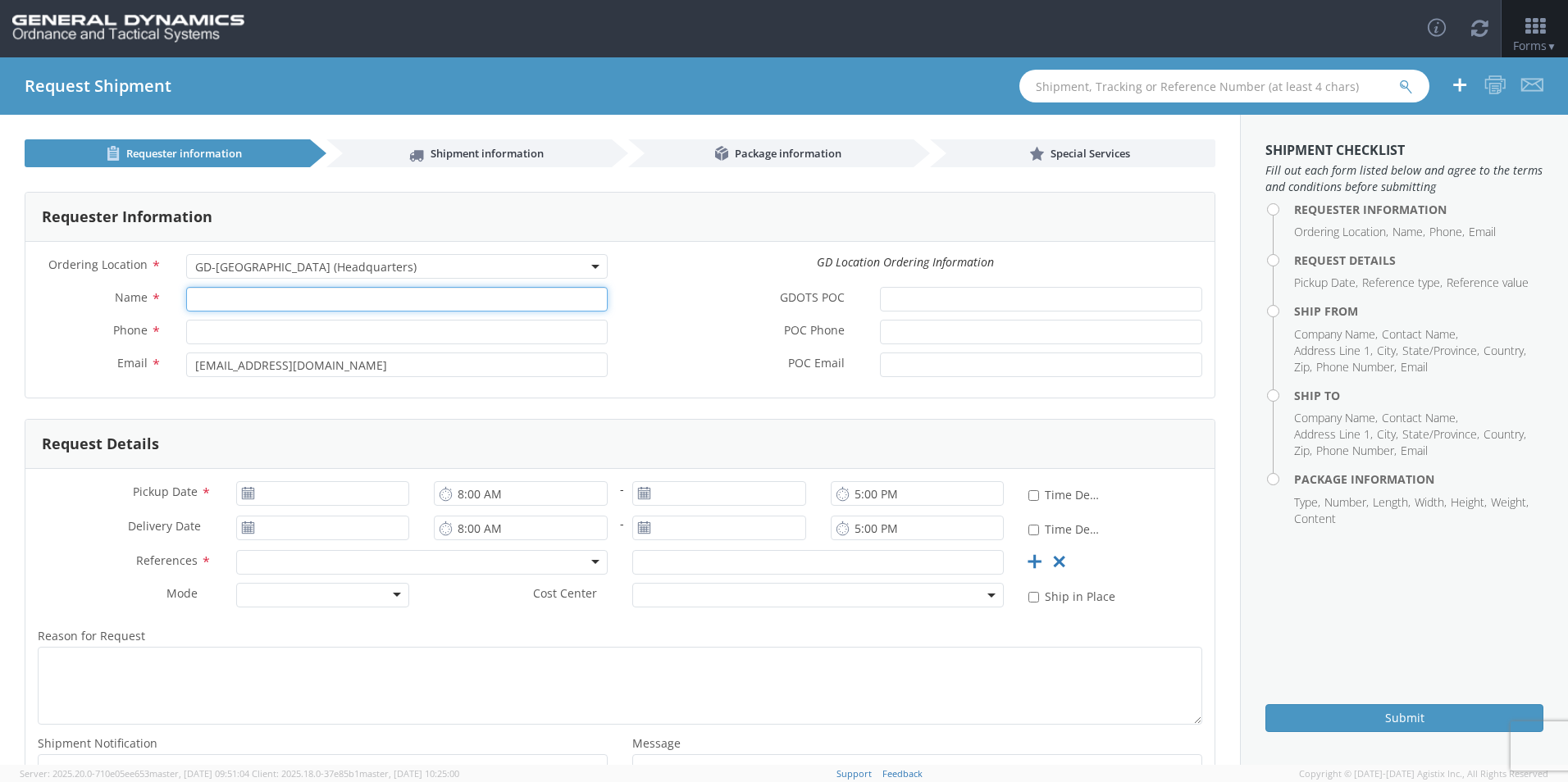
click at [225, 297] on input "Name *" at bounding box center [397, 299] width 421 height 24
type input "[PERSON_NAME]"
type input "7156352777"
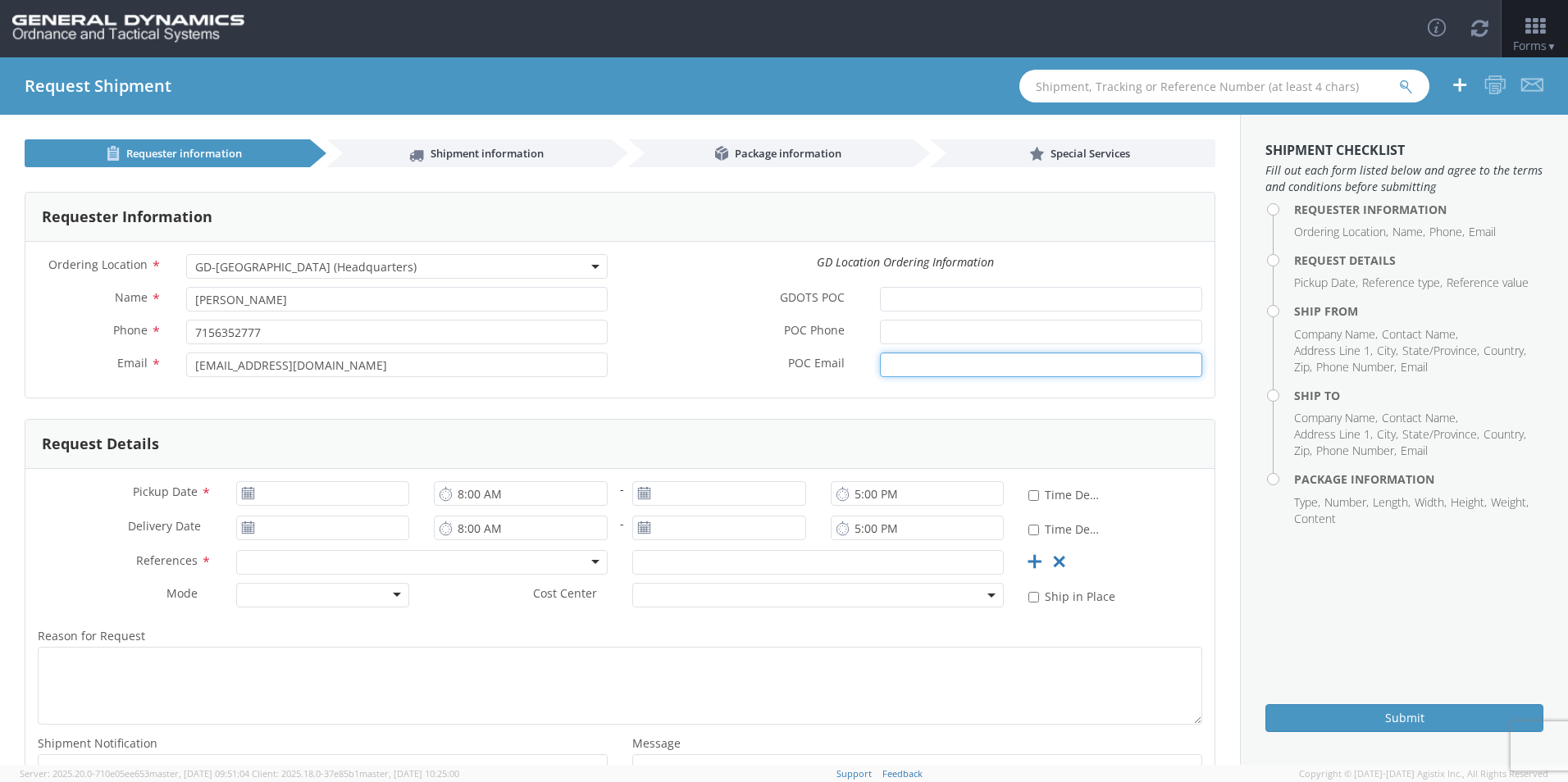
type input "[PERSON_NAME]. [PERSON_NAME][EMAIL_ADDRESS][DOMAIN_NAME]"
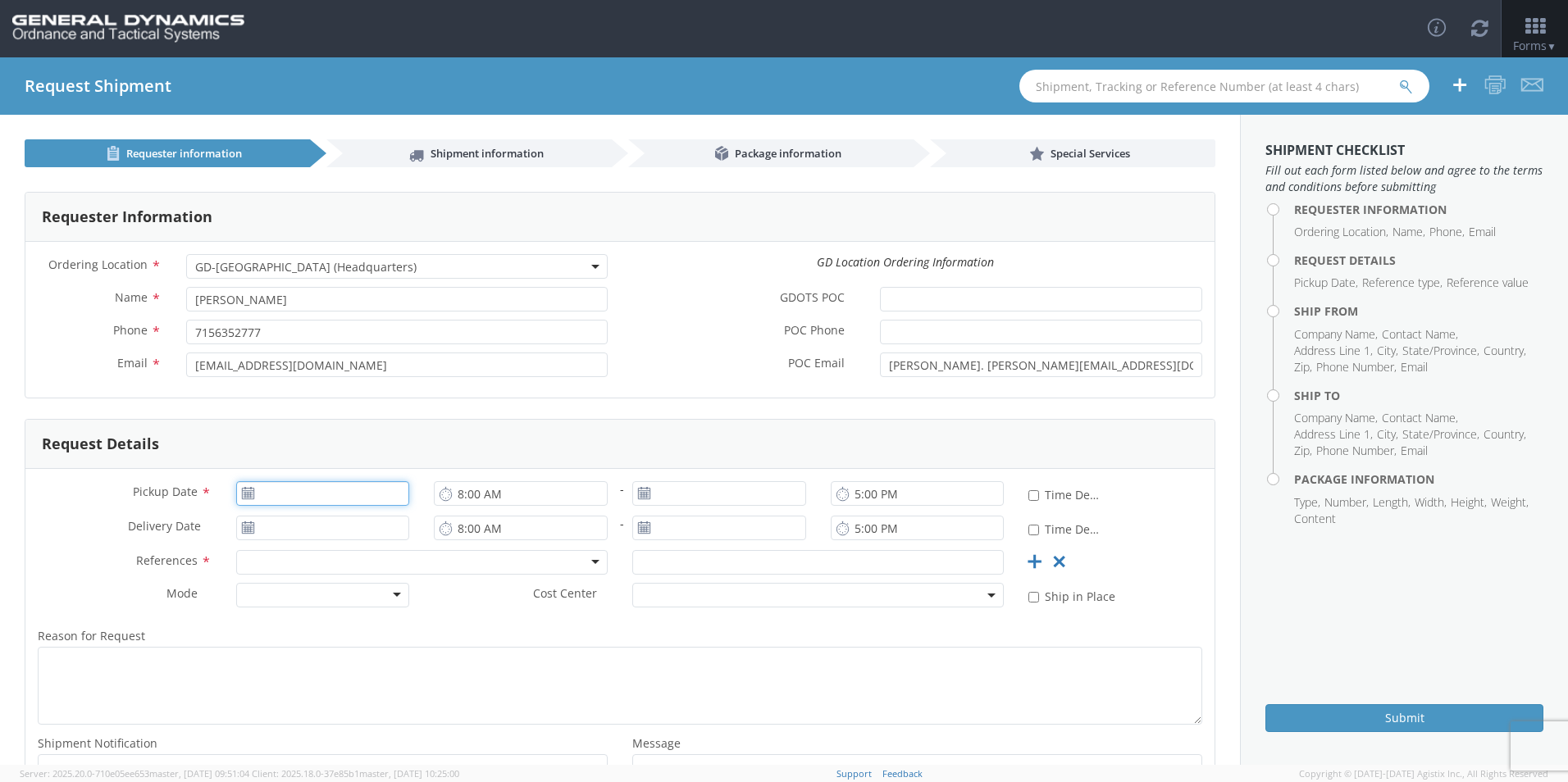
type input "[DATE]"
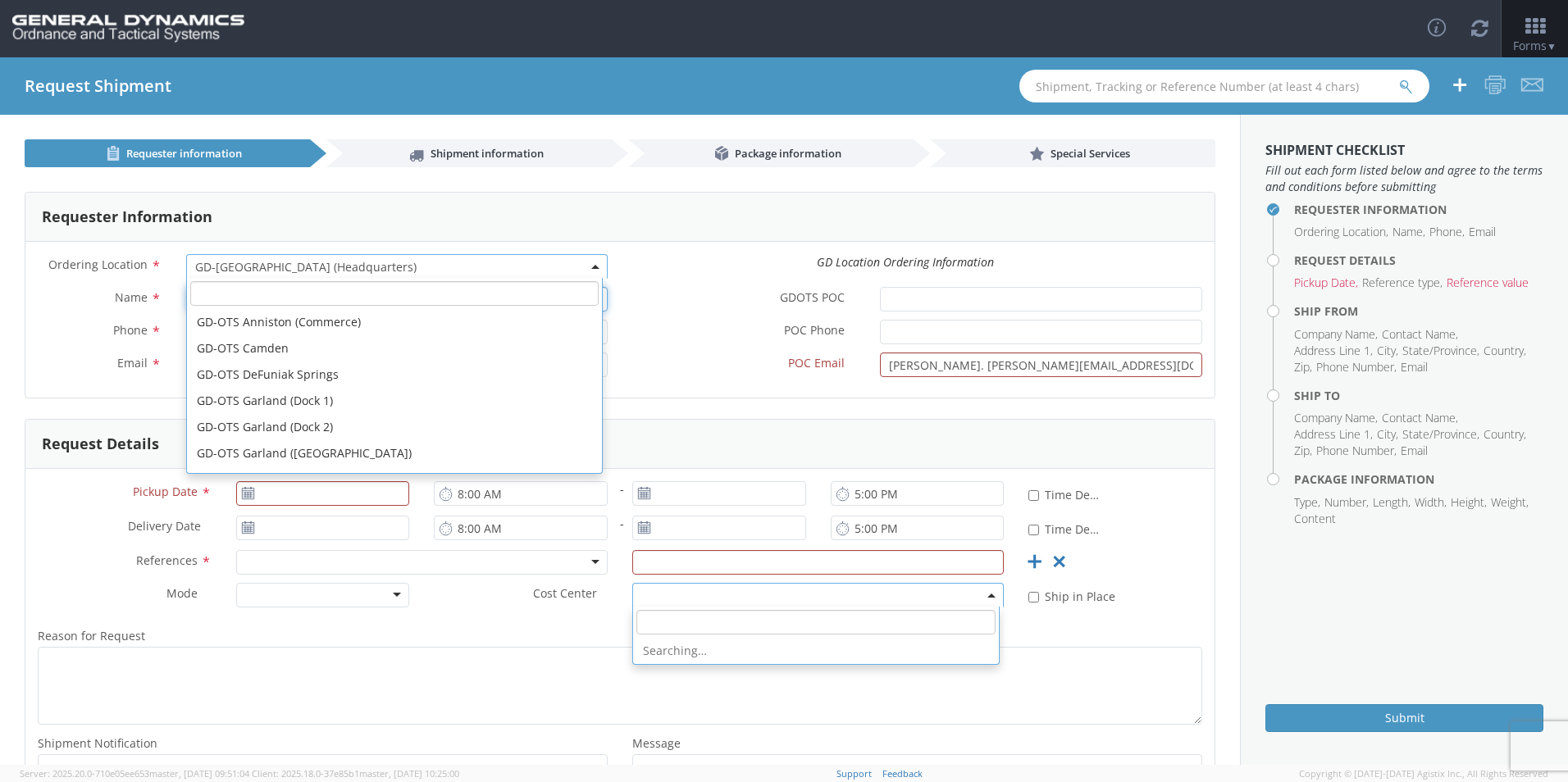
scroll to position [525, 0]
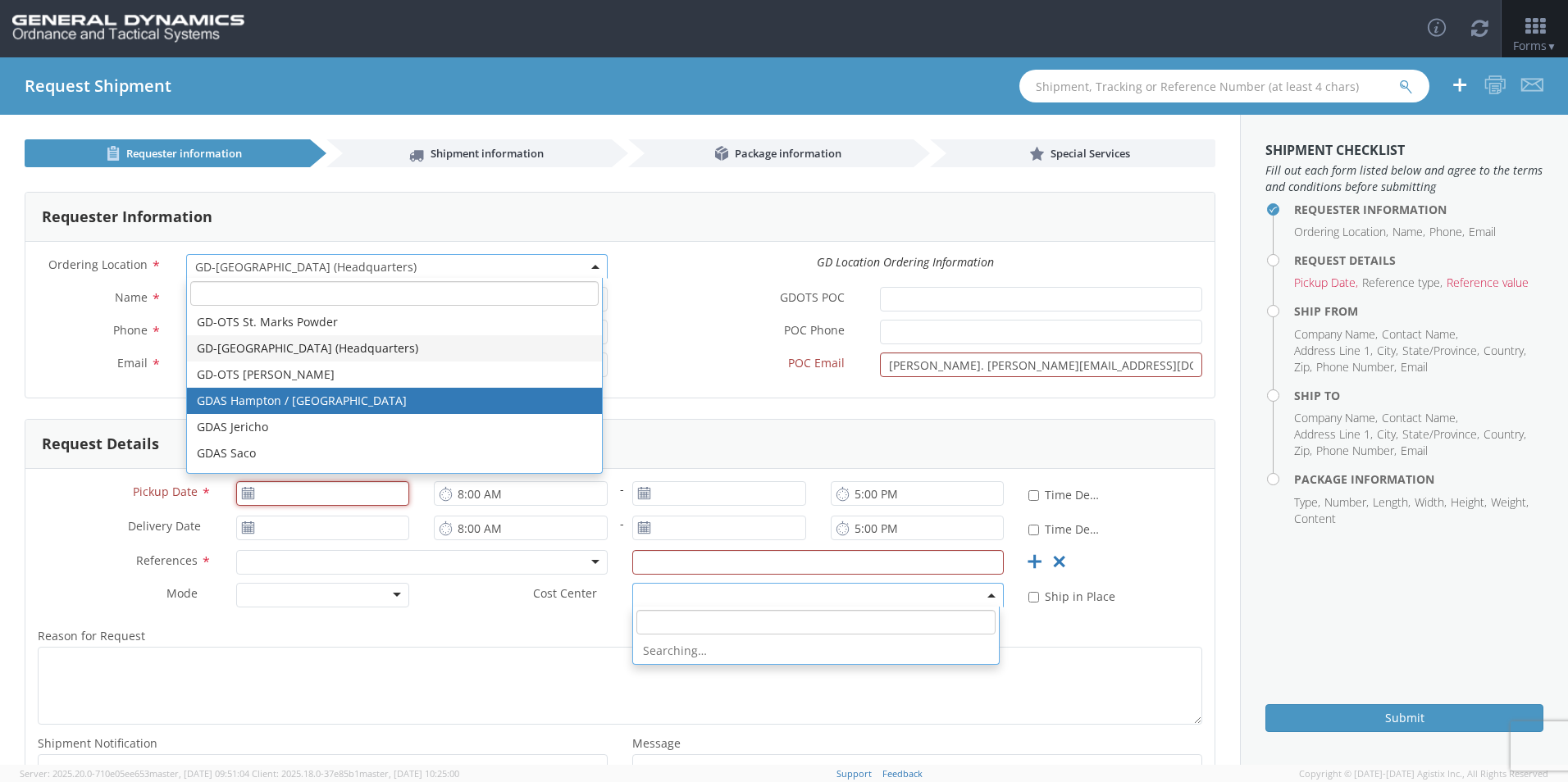
type input "[DATE]"
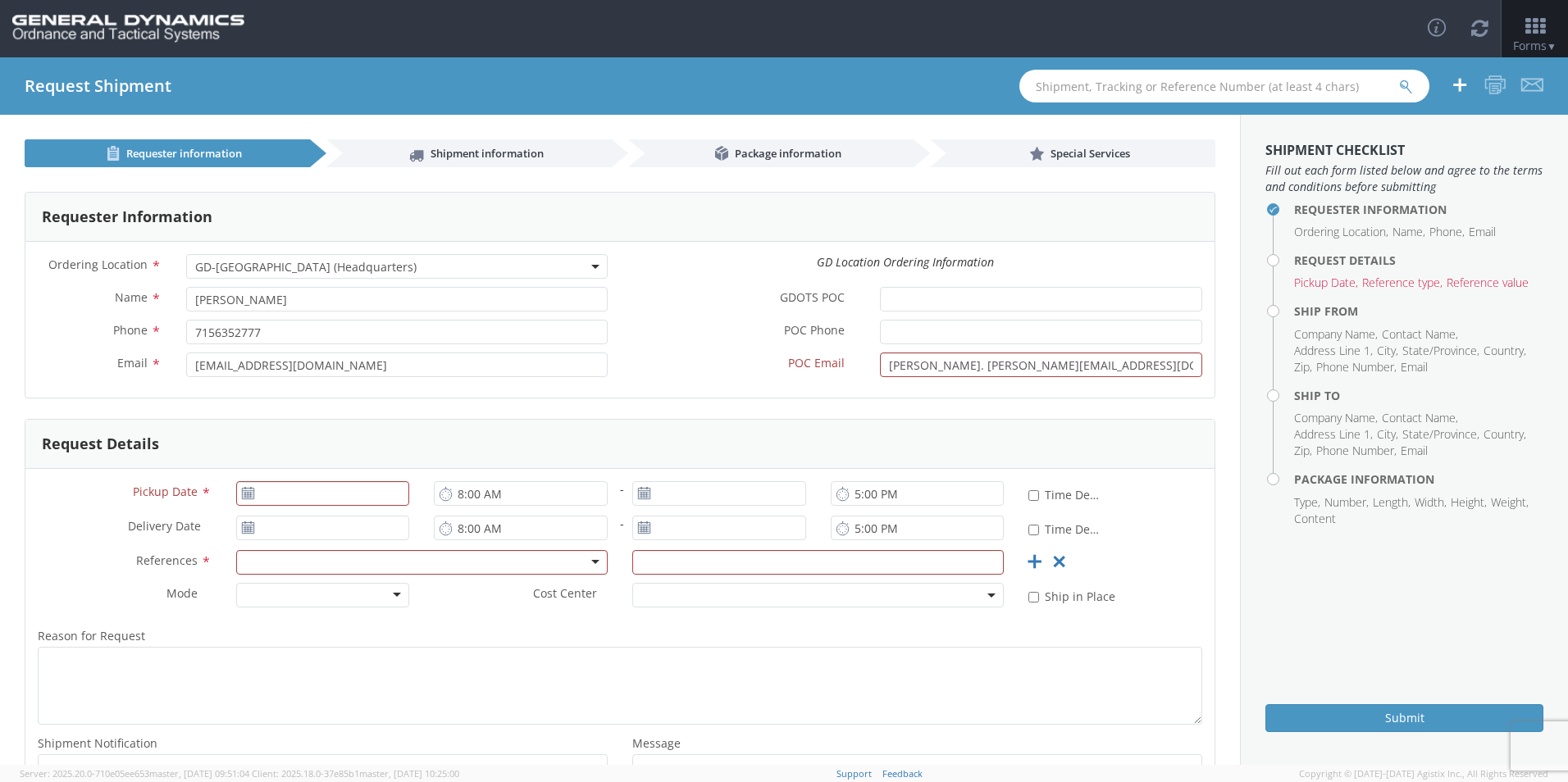
click at [680, 263] on div "GD Location Ordering Information" at bounding box center [905, 262] width 595 height 16
click at [462, 370] on input "[EMAIL_ADDRESS][DOMAIN_NAME]" at bounding box center [397, 365] width 421 height 24
type input "l"
click at [212, 363] on input "Email *" at bounding box center [397, 365] width 421 height 24
type input "[EMAIL_ADDRESS][DOMAIN_NAME]"
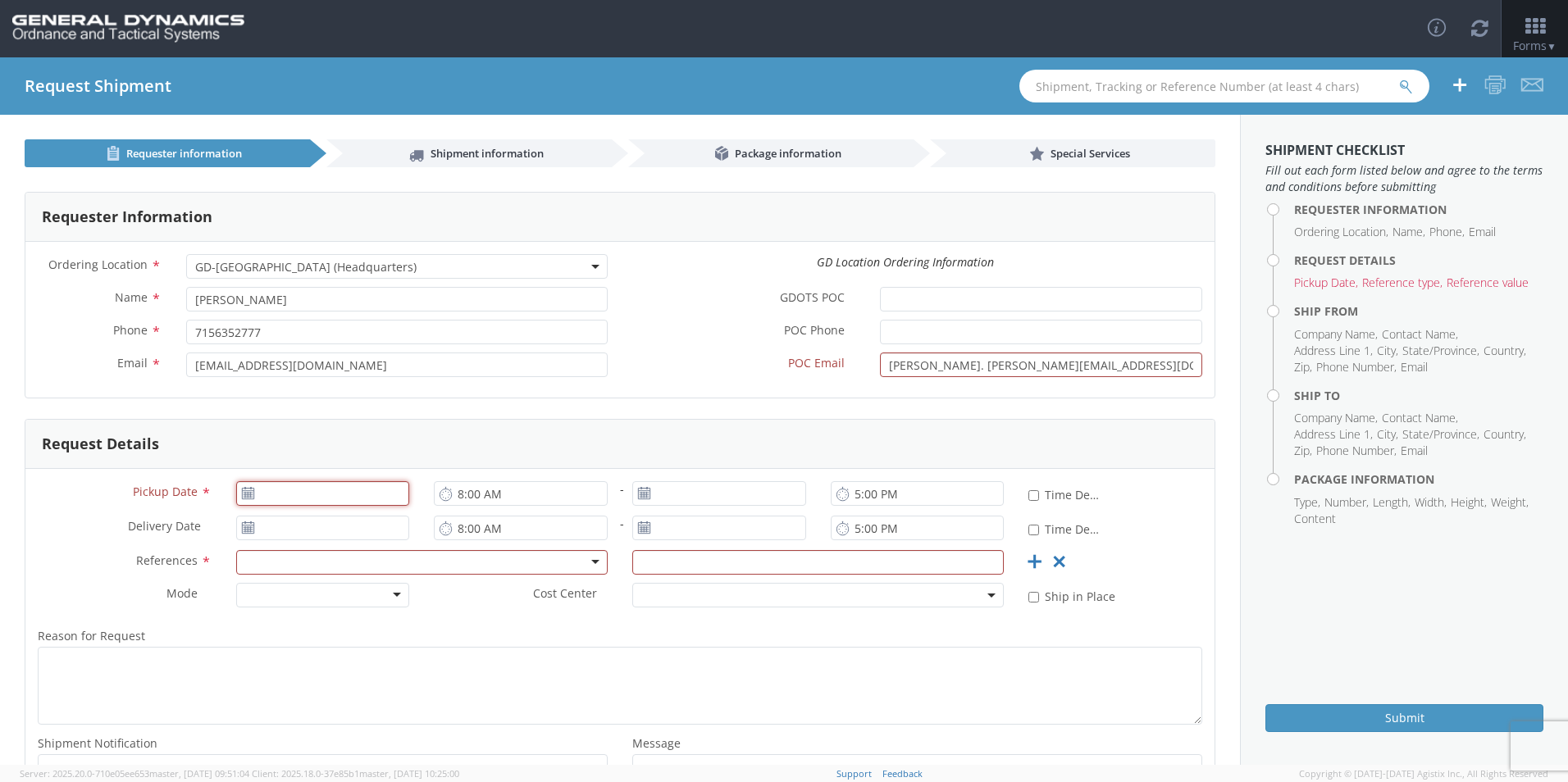
type input "[DATE]"
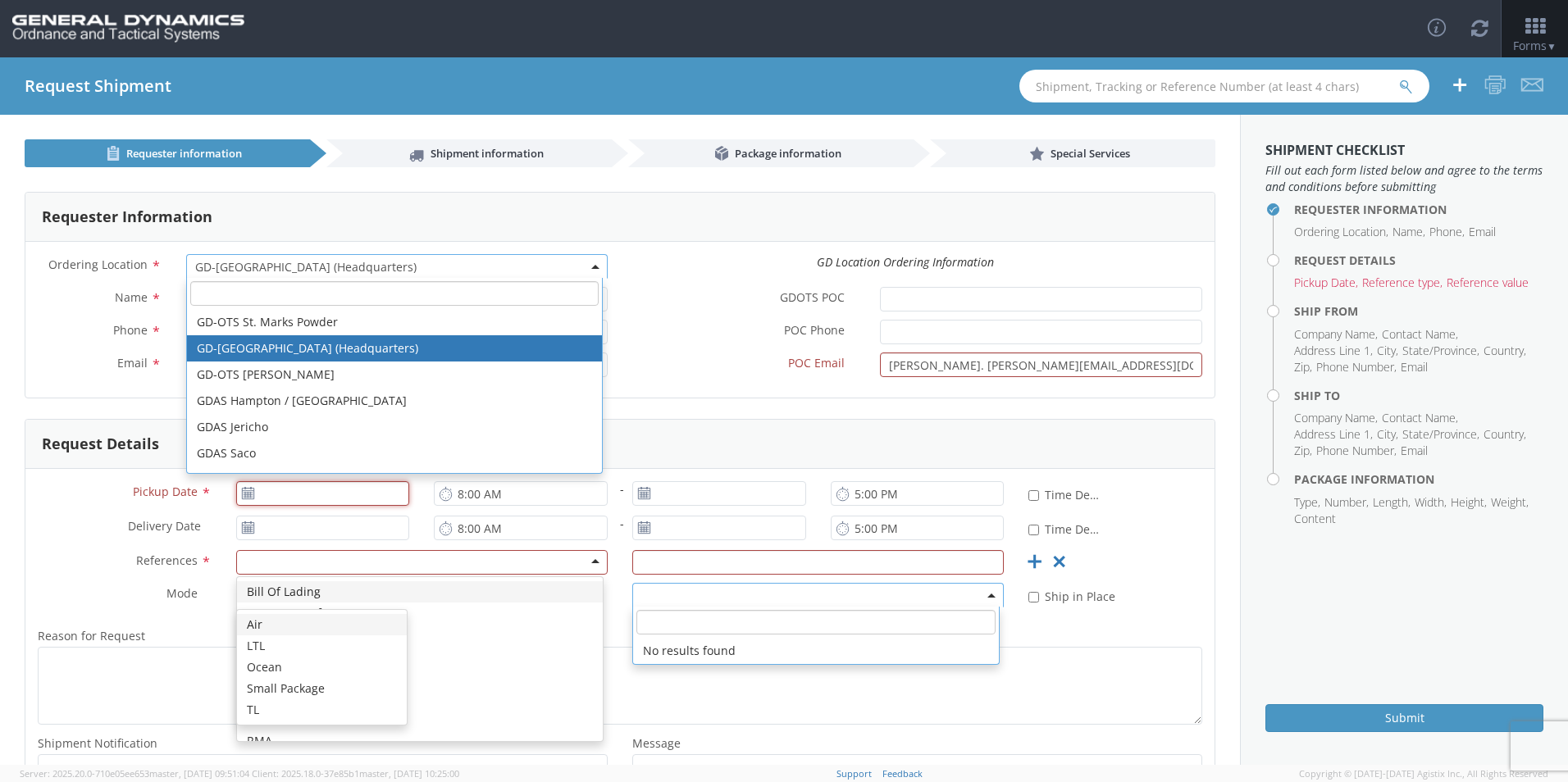
type input "[DATE]"
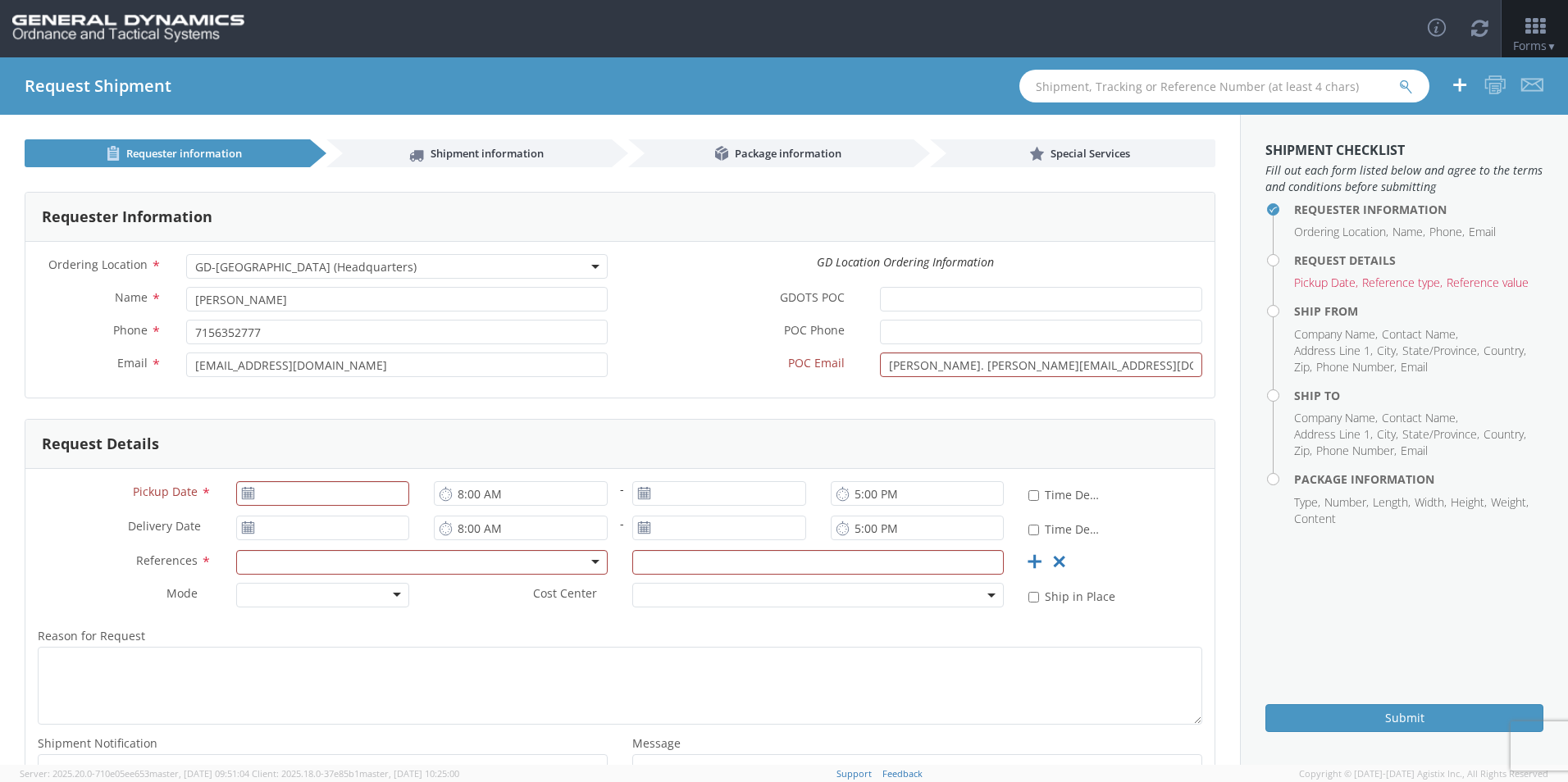
click at [722, 278] on div "Ordering Location * GD-OTS [GEOGRAPHIC_DATA] (Commerce) GD-OTS [GEOGRAPHIC_DATA…" at bounding box center [620, 270] width 1189 height 33
click at [754, 300] on input "GDOTS POC *" at bounding box center [1041, 299] width 323 height 24
type input "[PERSON_NAME]"
click at [754, 329] on input "POC Phone *" at bounding box center [1041, 332] width 323 height 24
type input "[PHONE_NUMBER]"
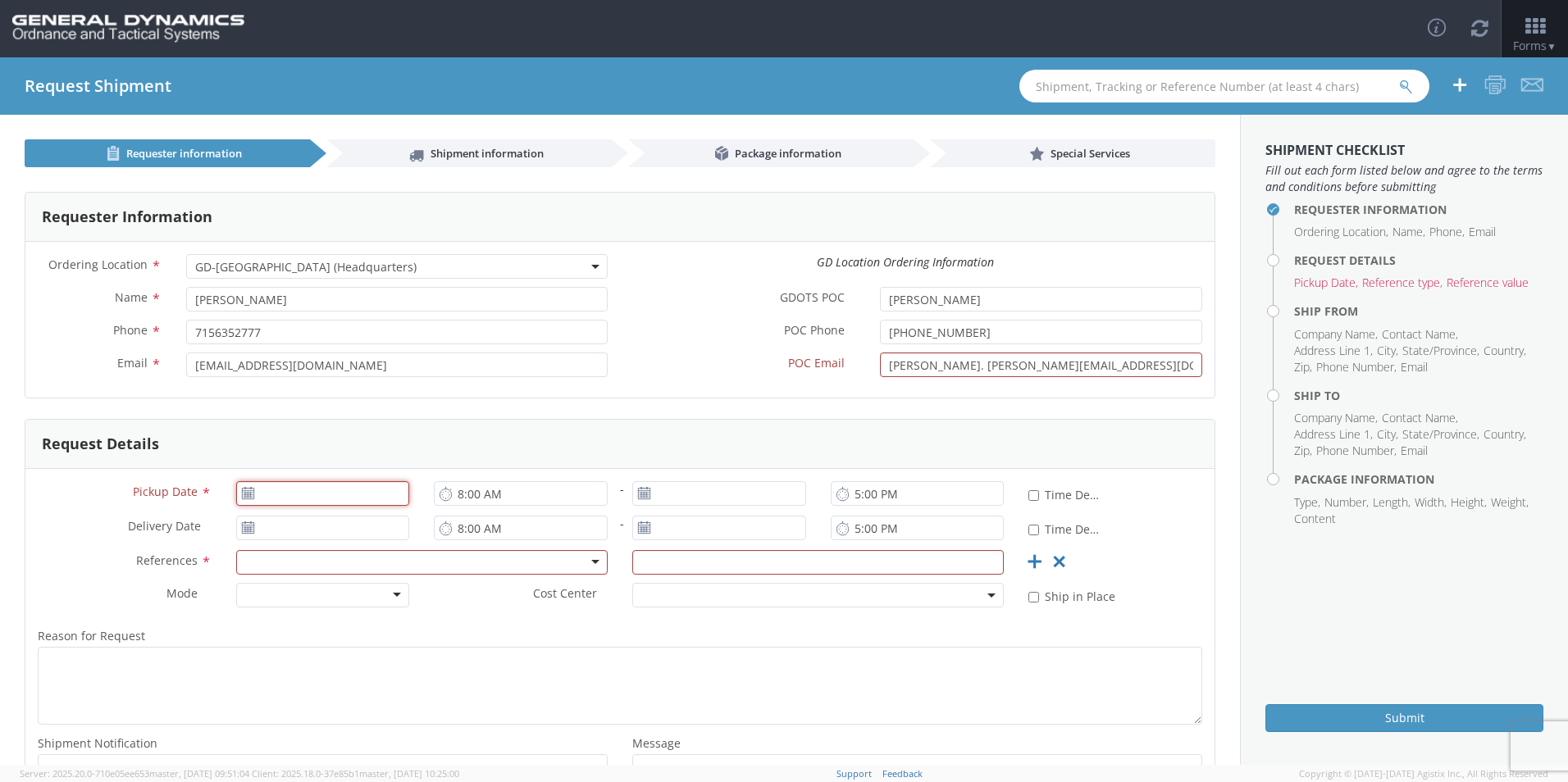
type input "[DATE]"
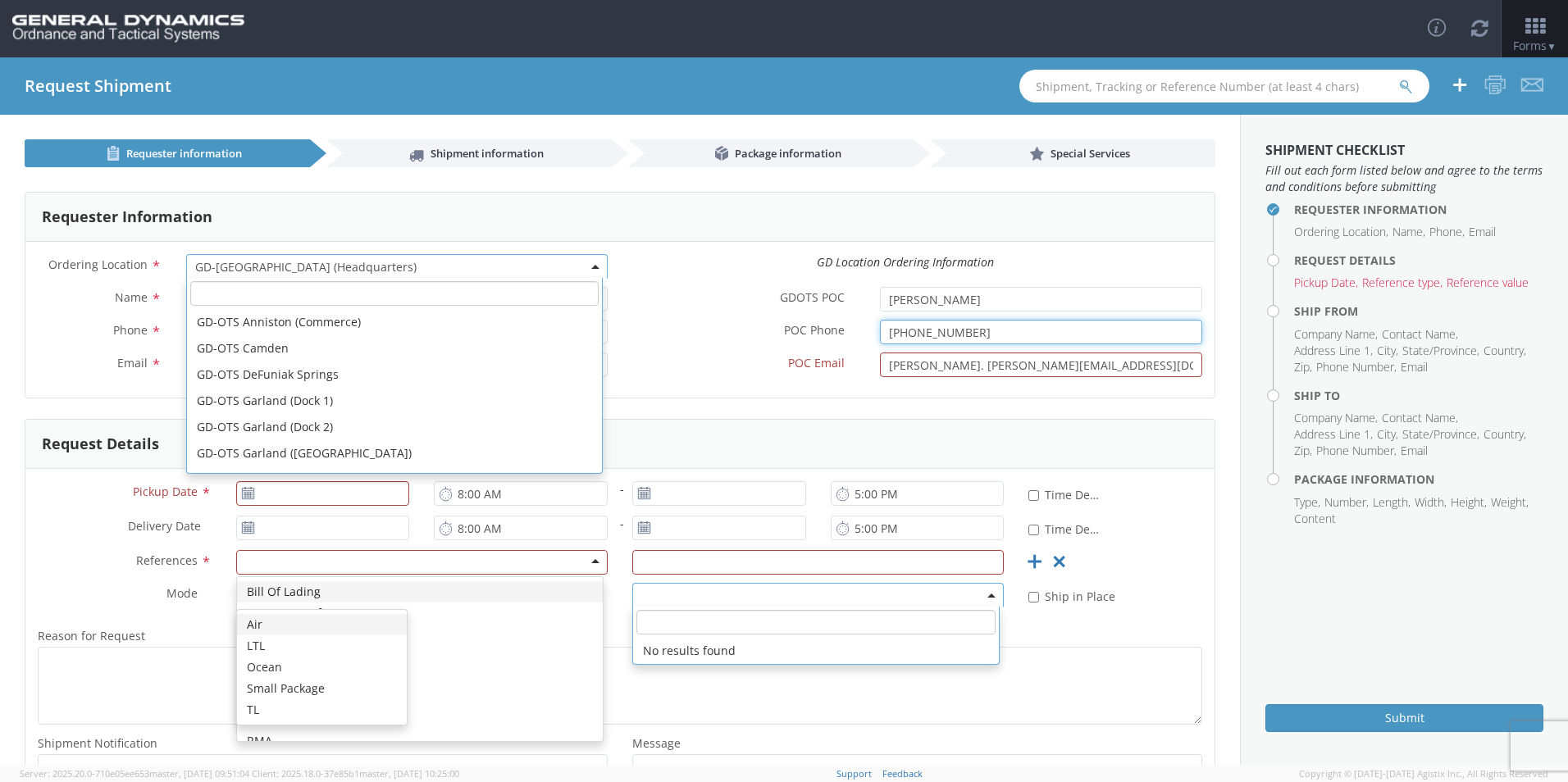
scroll to position [499, 0]
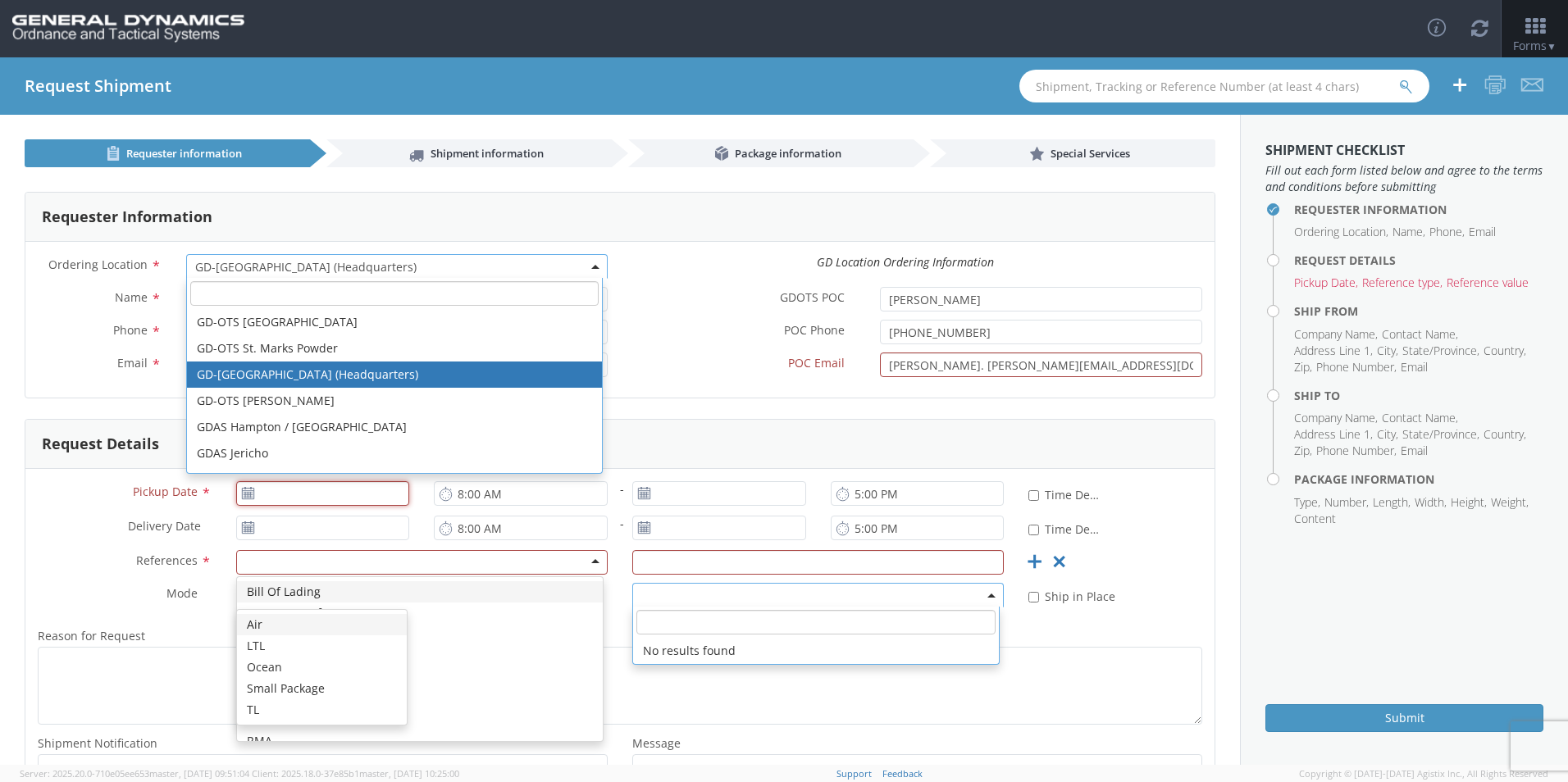
type input "[DATE]"
click at [664, 325] on label "POC Phone *" at bounding box center [744, 330] width 248 height 22
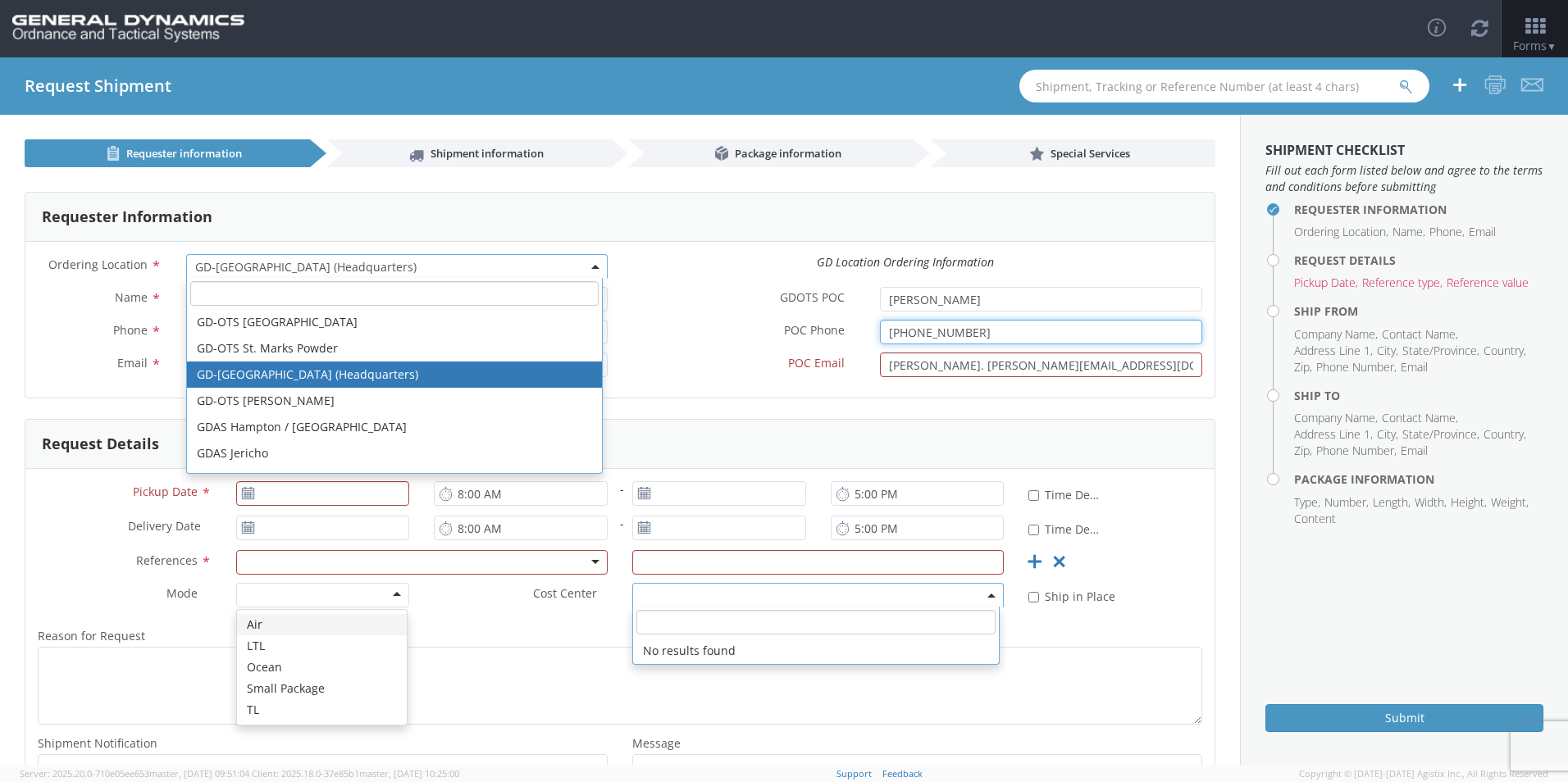
click at [754, 325] on input "[PHONE_NUMBER]" at bounding box center [1041, 332] width 323 height 24
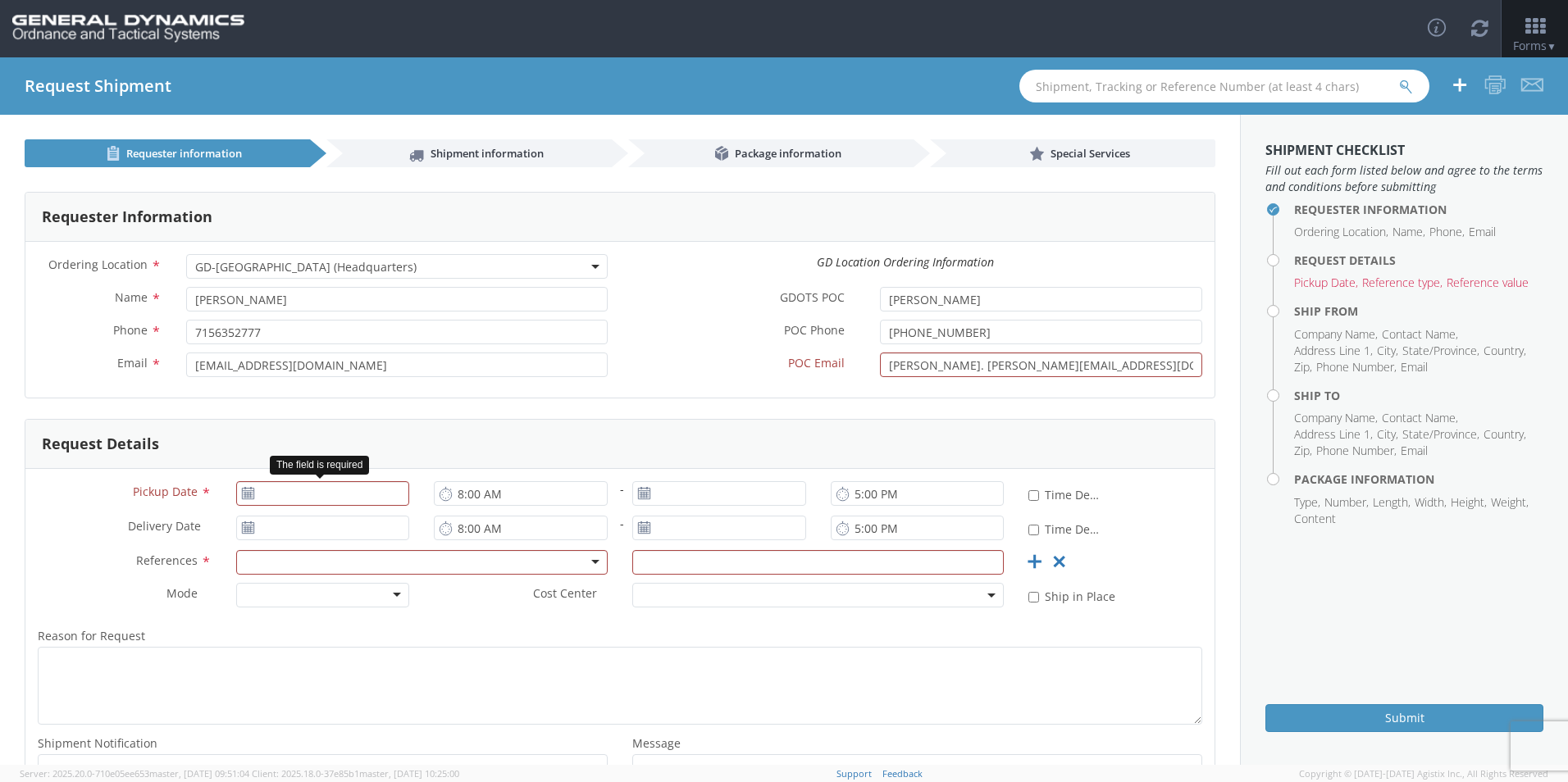
click at [247, 493] on icon at bounding box center [248, 493] width 14 height 13
type input "[DATE]"
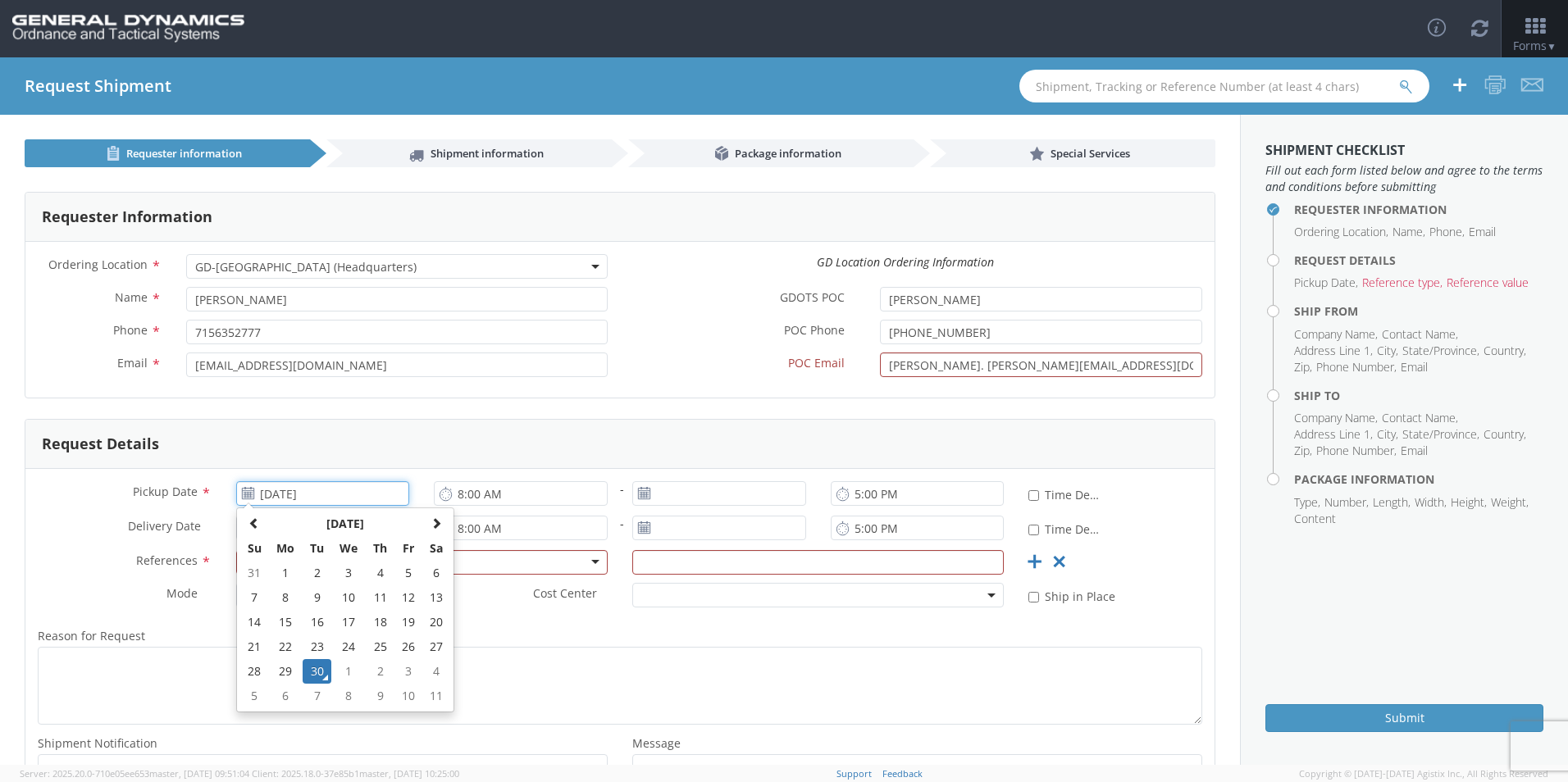
click at [260, 493] on input "[DATE]" at bounding box center [323, 493] width 173 height 24
click at [321, 676] on td "30" at bounding box center [317, 671] width 29 height 24
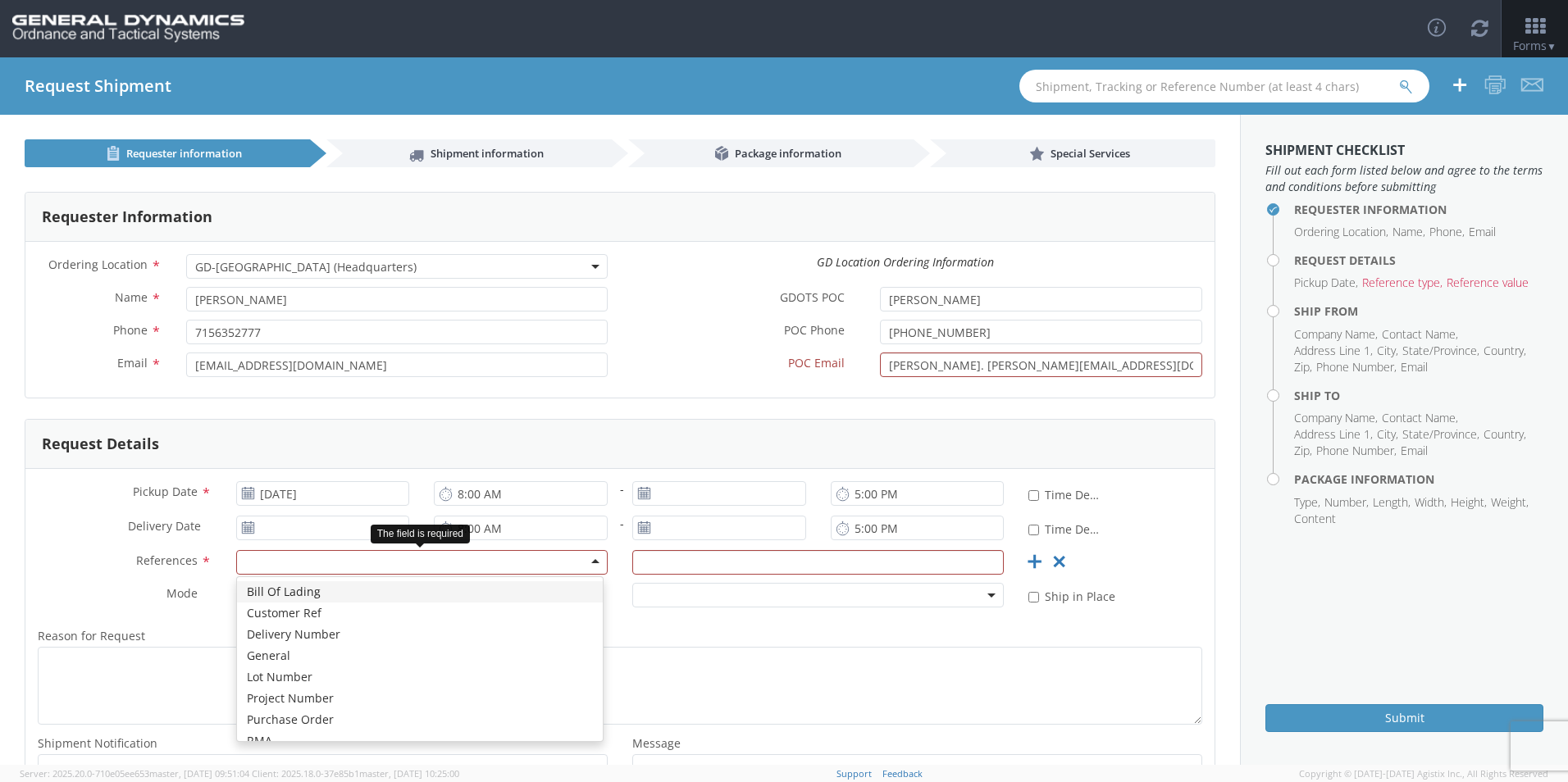
click at [403, 559] on div at bounding box center [422, 563] width 371 height 24
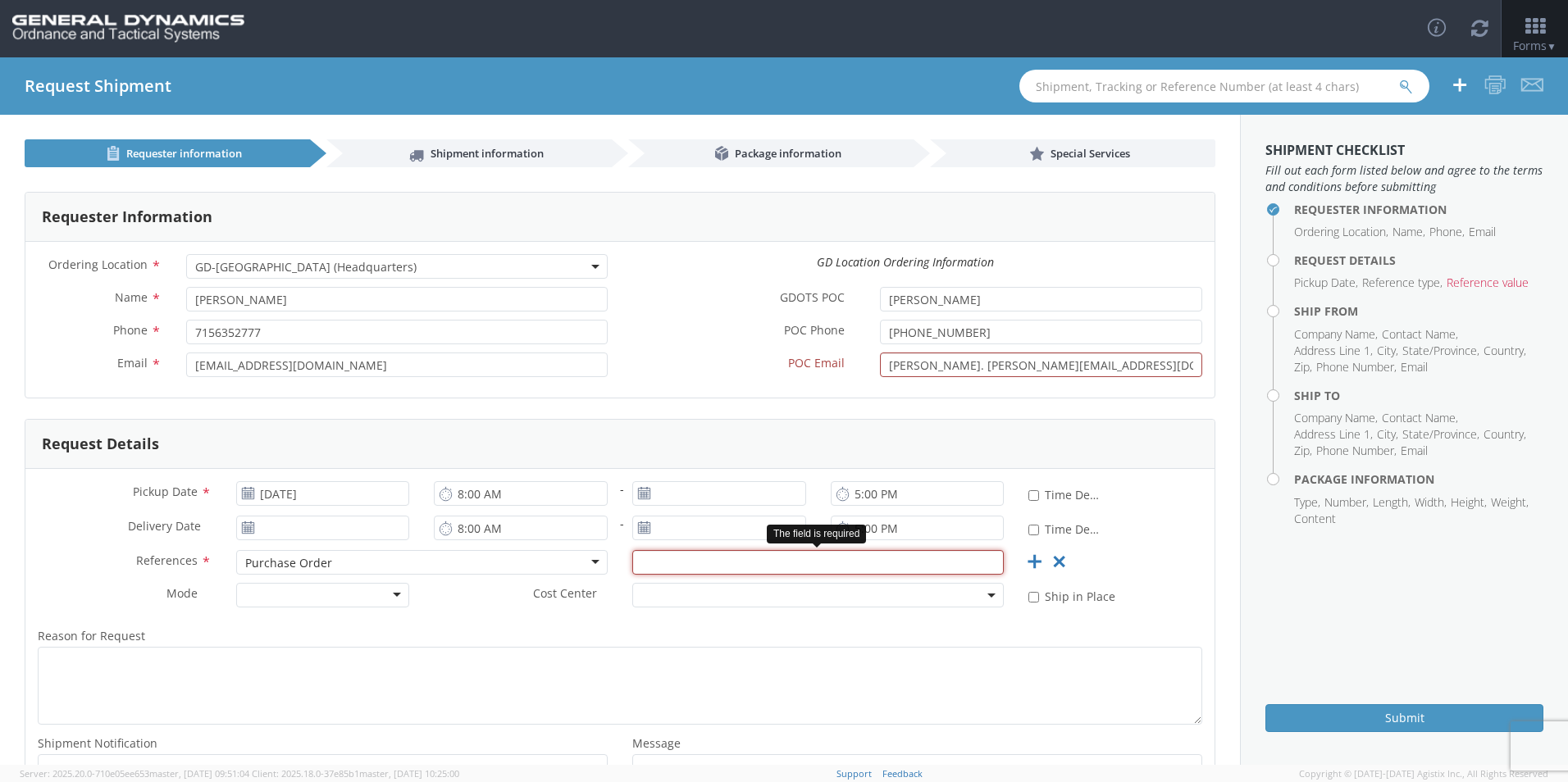
click at [676, 564] on input "text" at bounding box center [818, 563] width 371 height 24
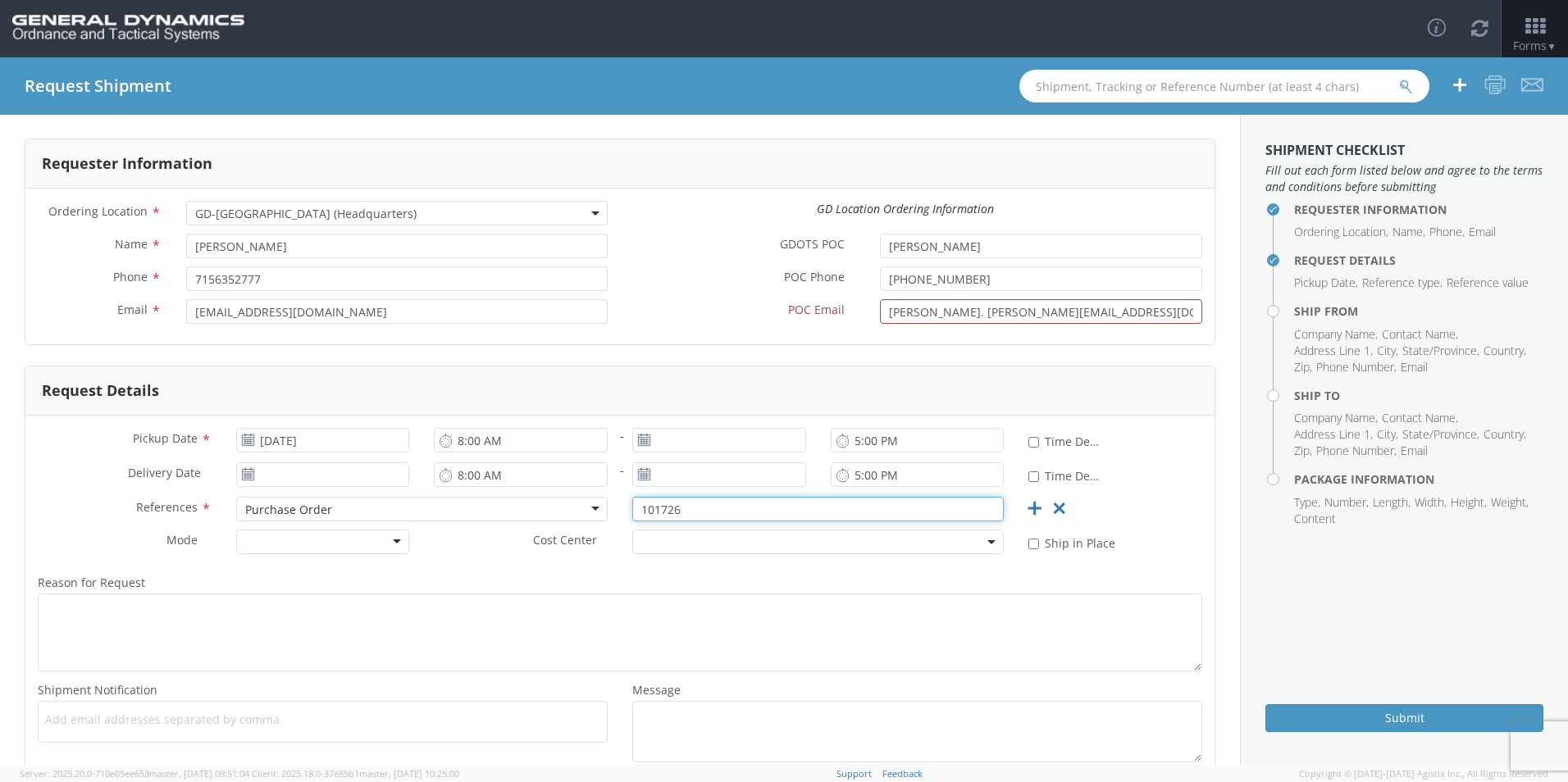
scroll to position [82, 0]
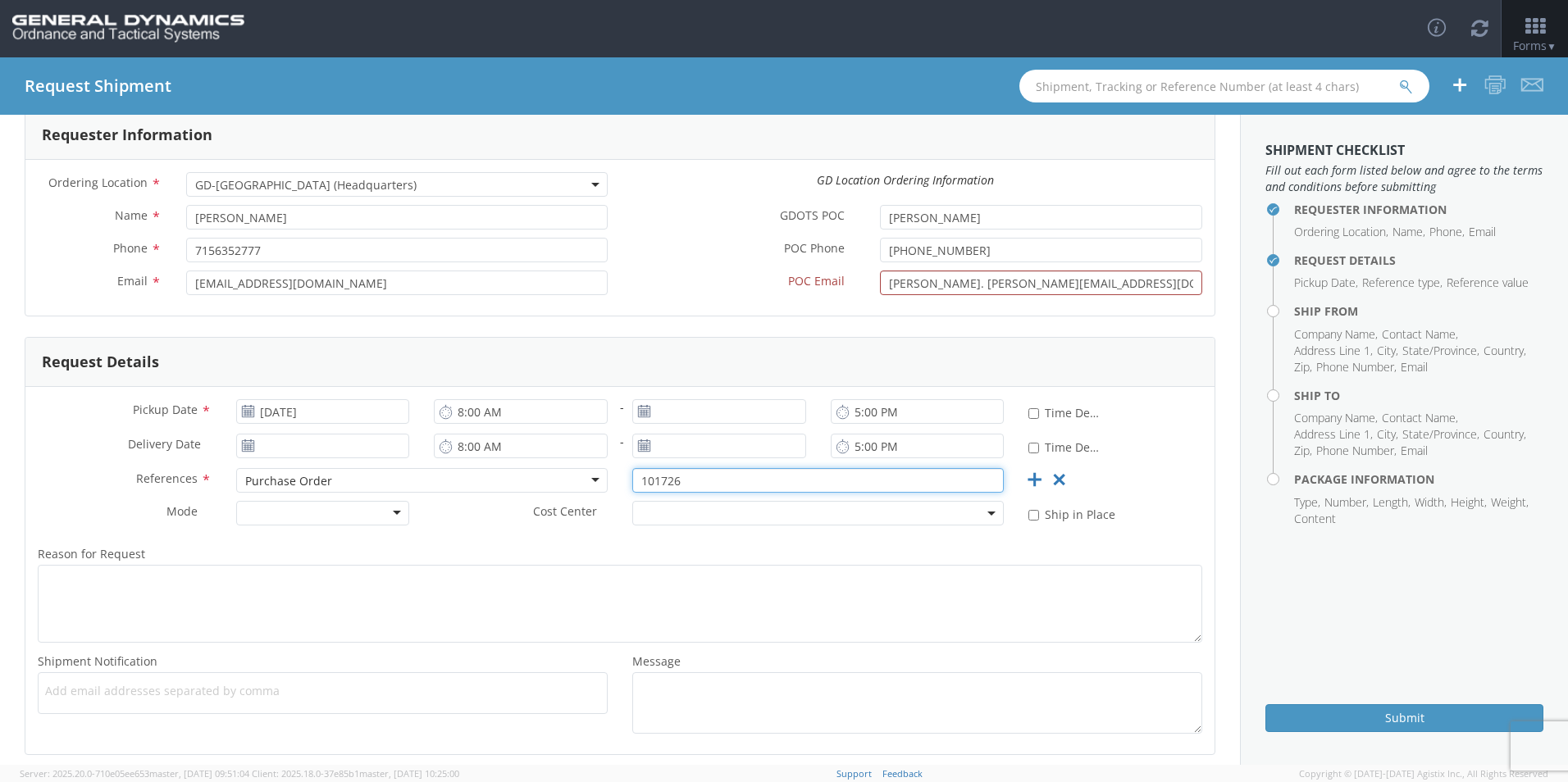
type input "101726"
click at [389, 514] on div at bounding box center [323, 513] width 173 height 24
click at [101, 695] on span "Add email addresses separated by comma" at bounding box center [323, 690] width 555 height 16
type input "kkronlund@ [DOMAIN_NAME]"
click at [116, 693] on span "Add email addresses separated by comma" at bounding box center [323, 690] width 555 height 16
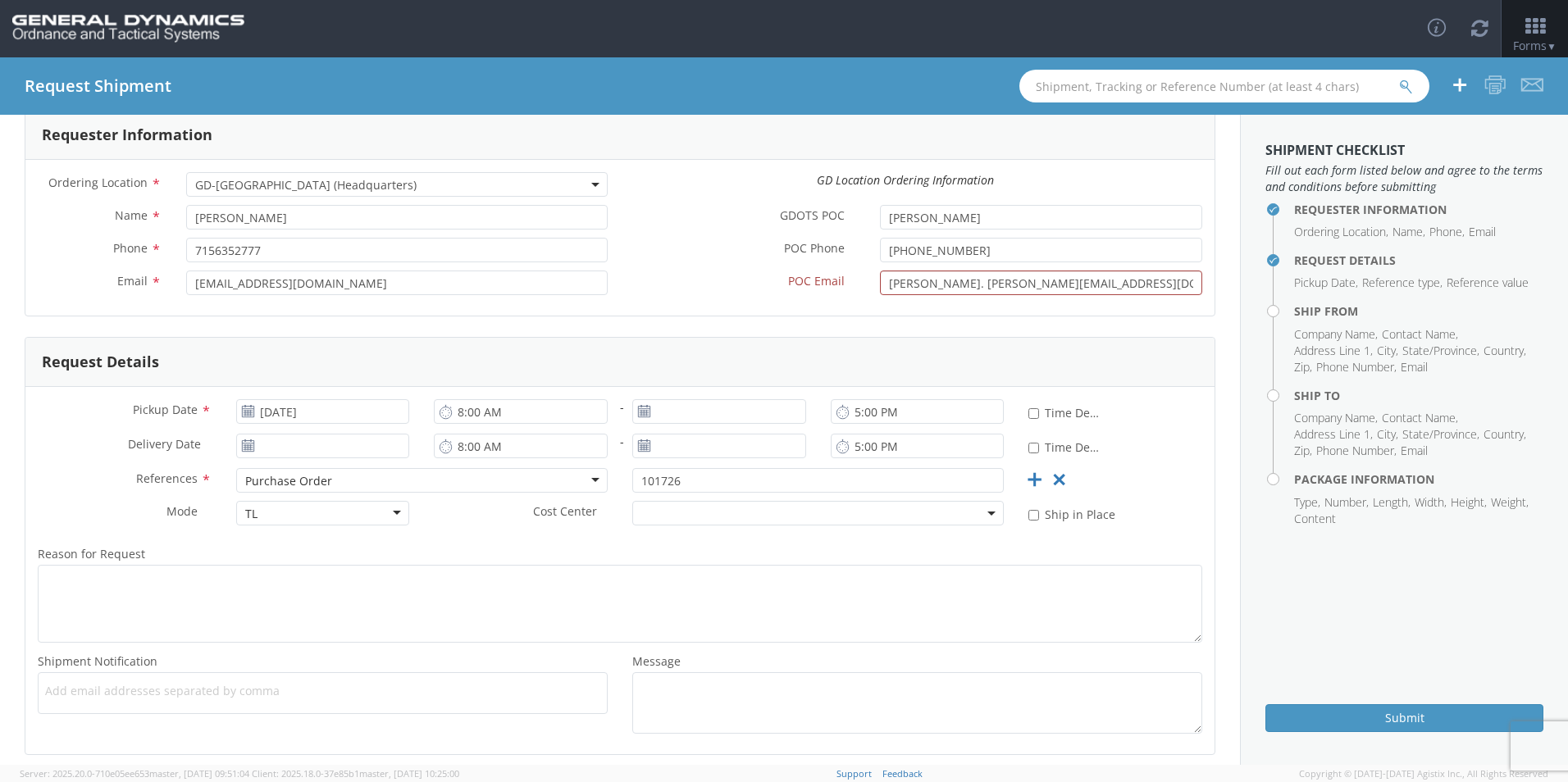
click at [116, 693] on span "Add email addresses separated by comma" at bounding box center [323, 690] width 555 height 16
type input "[EMAIL_ADDRESS][DOMAIN_NAME]"
click at [646, 690] on textarea "Message *" at bounding box center [917, 703] width 570 height 62
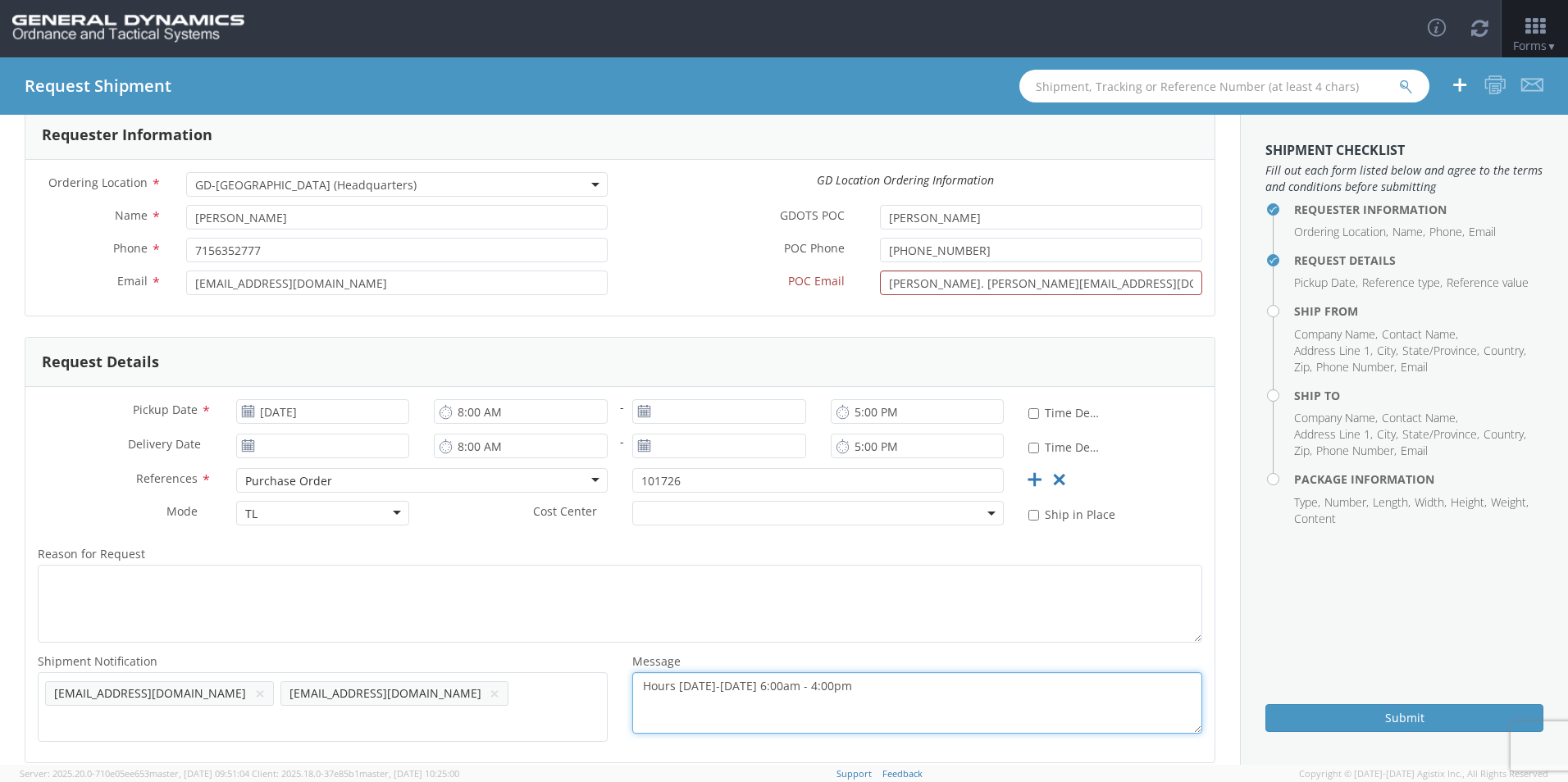
click at [665, 714] on textarea "Hours [DATE]-[DATE] 6:00am - 4:00pm" at bounding box center [917, 703] width 570 height 62
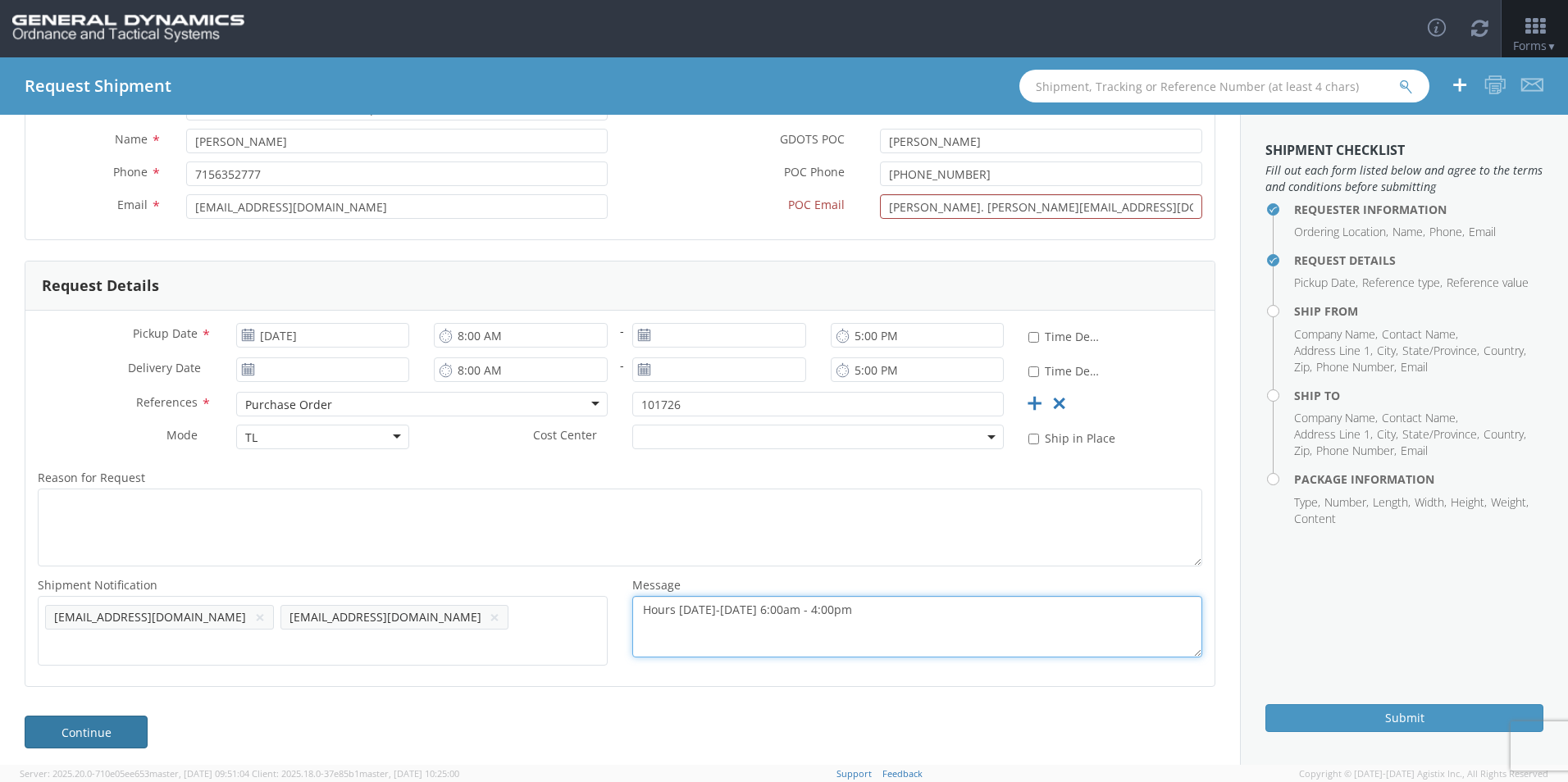
type textarea "Hours [DATE]-[DATE] 6:00am - 4:00pm"
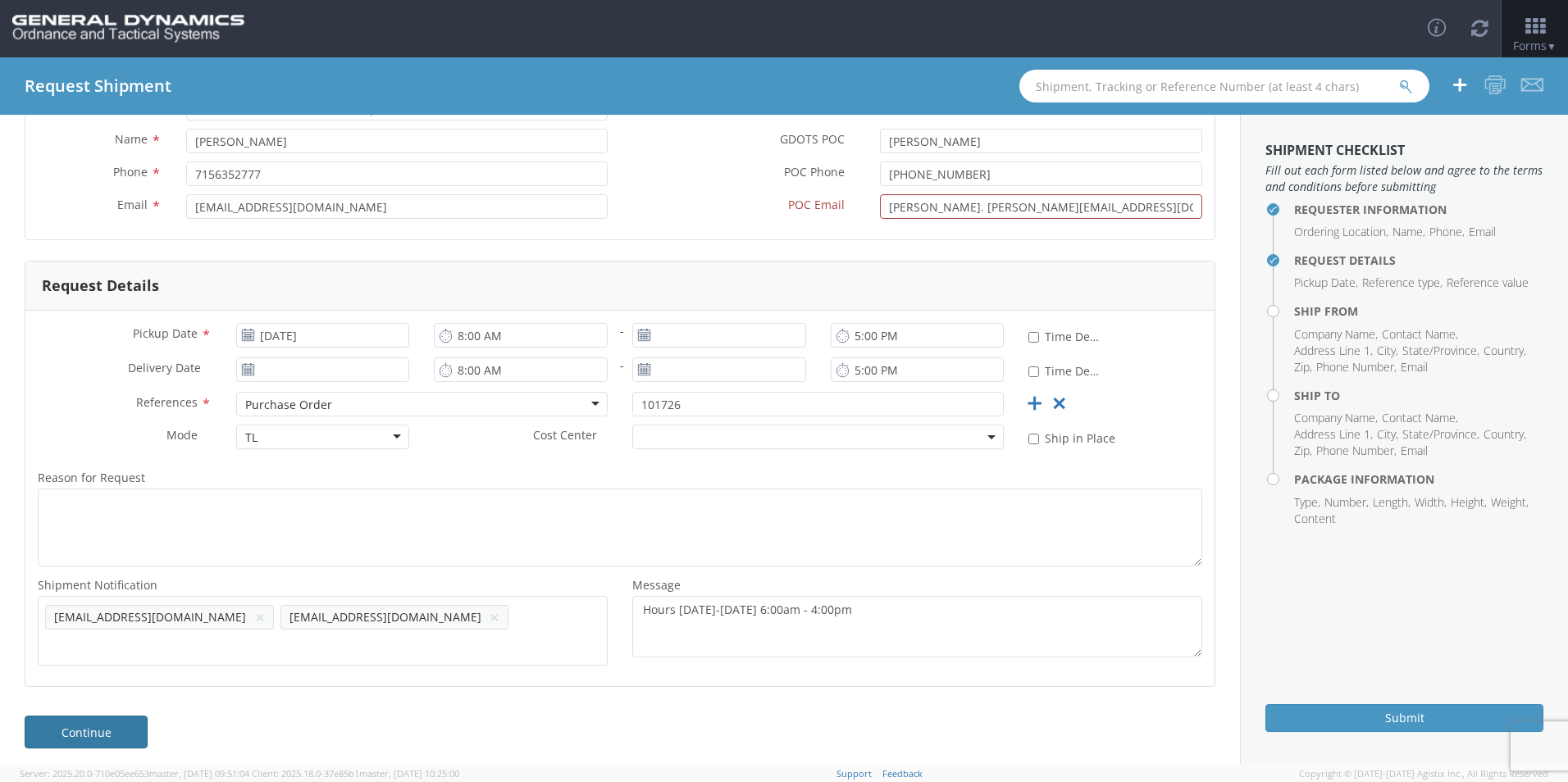
click at [114, 721] on link "Continue" at bounding box center [85, 731] width 123 height 33
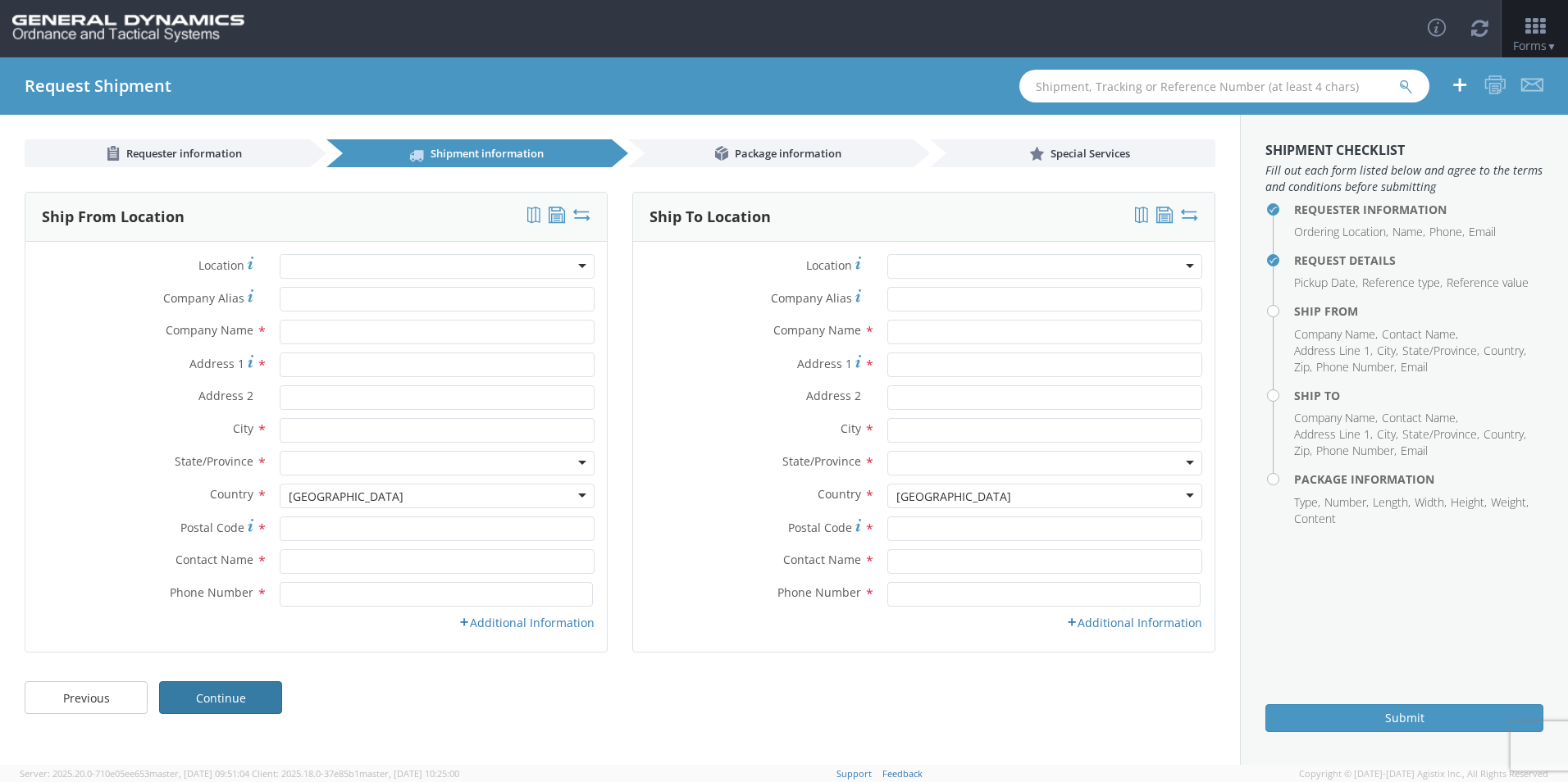
scroll to position [0, 0]
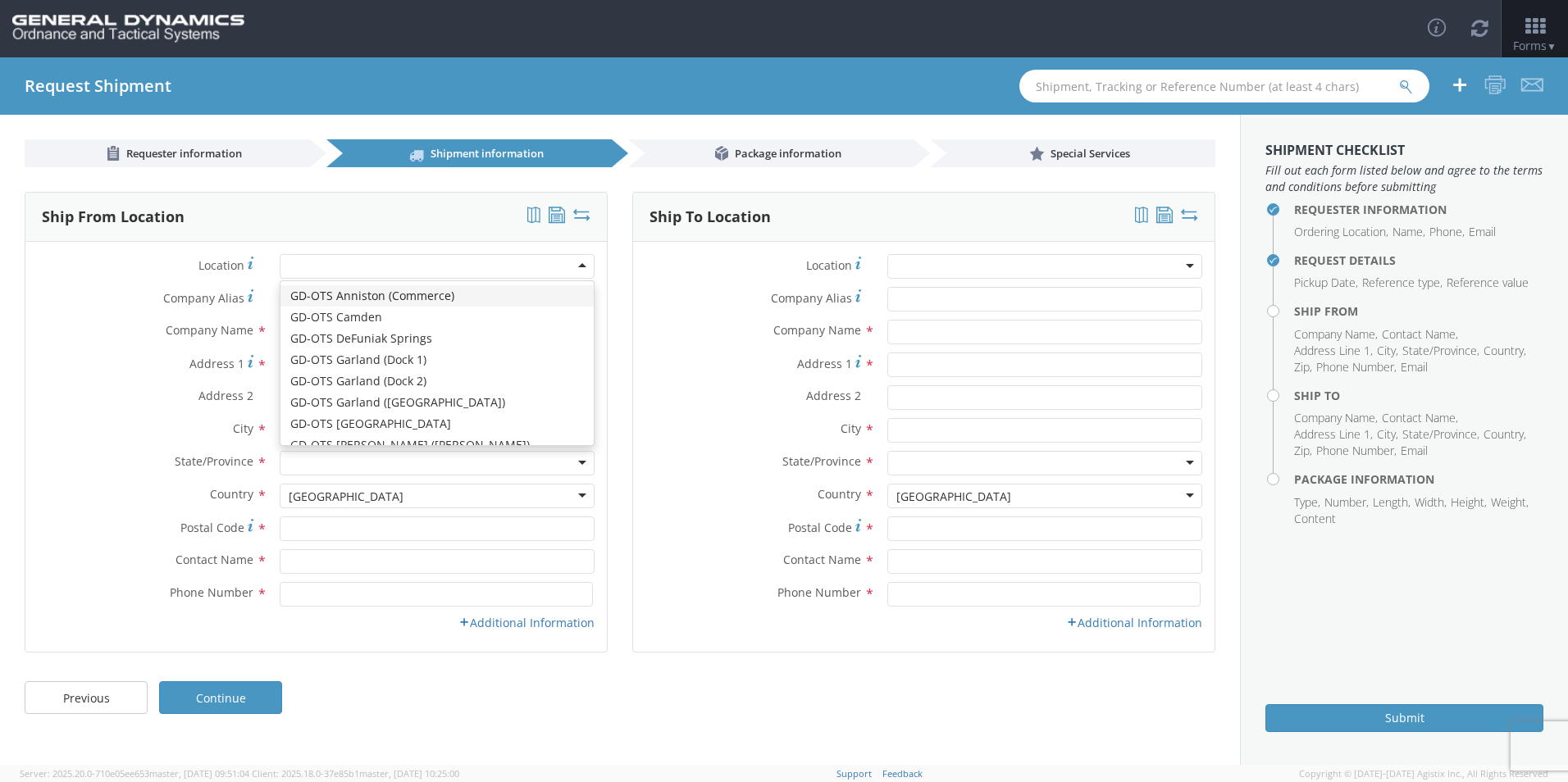
click at [580, 264] on div at bounding box center [437, 266] width 315 height 24
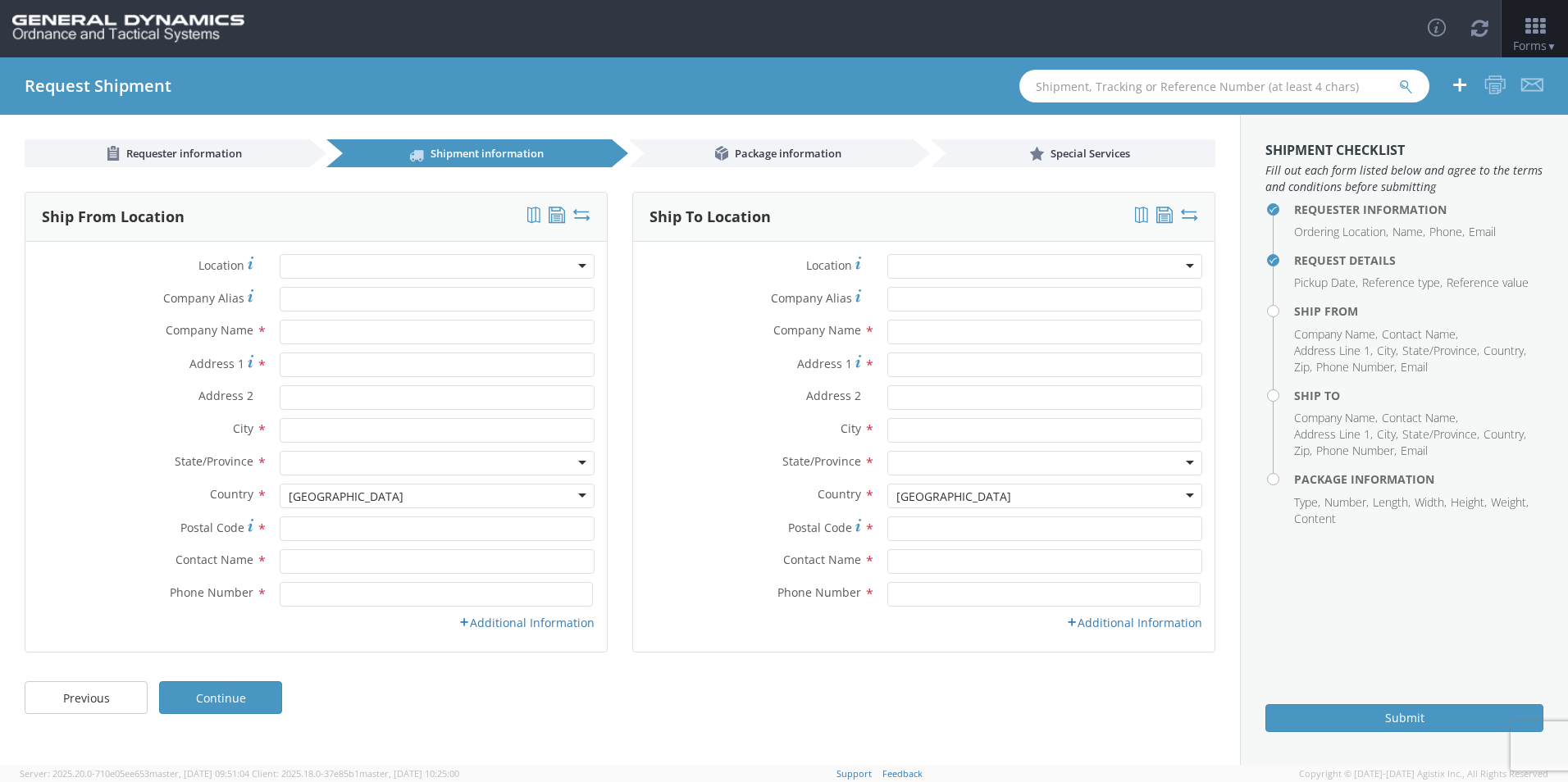
click at [580, 264] on div at bounding box center [437, 266] width 315 height 24
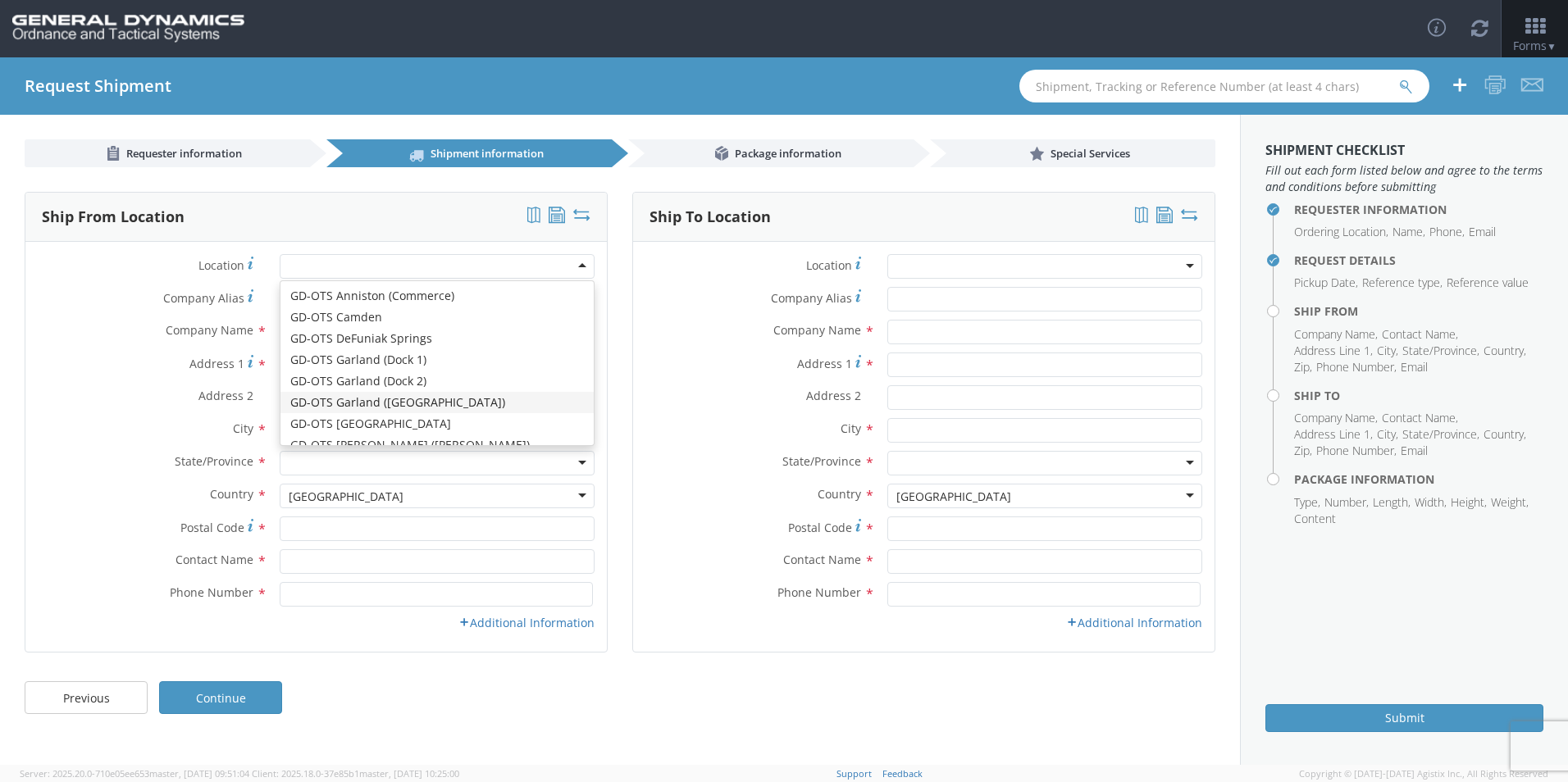
click at [497, 493] on div "[GEOGRAPHIC_DATA]" at bounding box center [437, 496] width 315 height 24
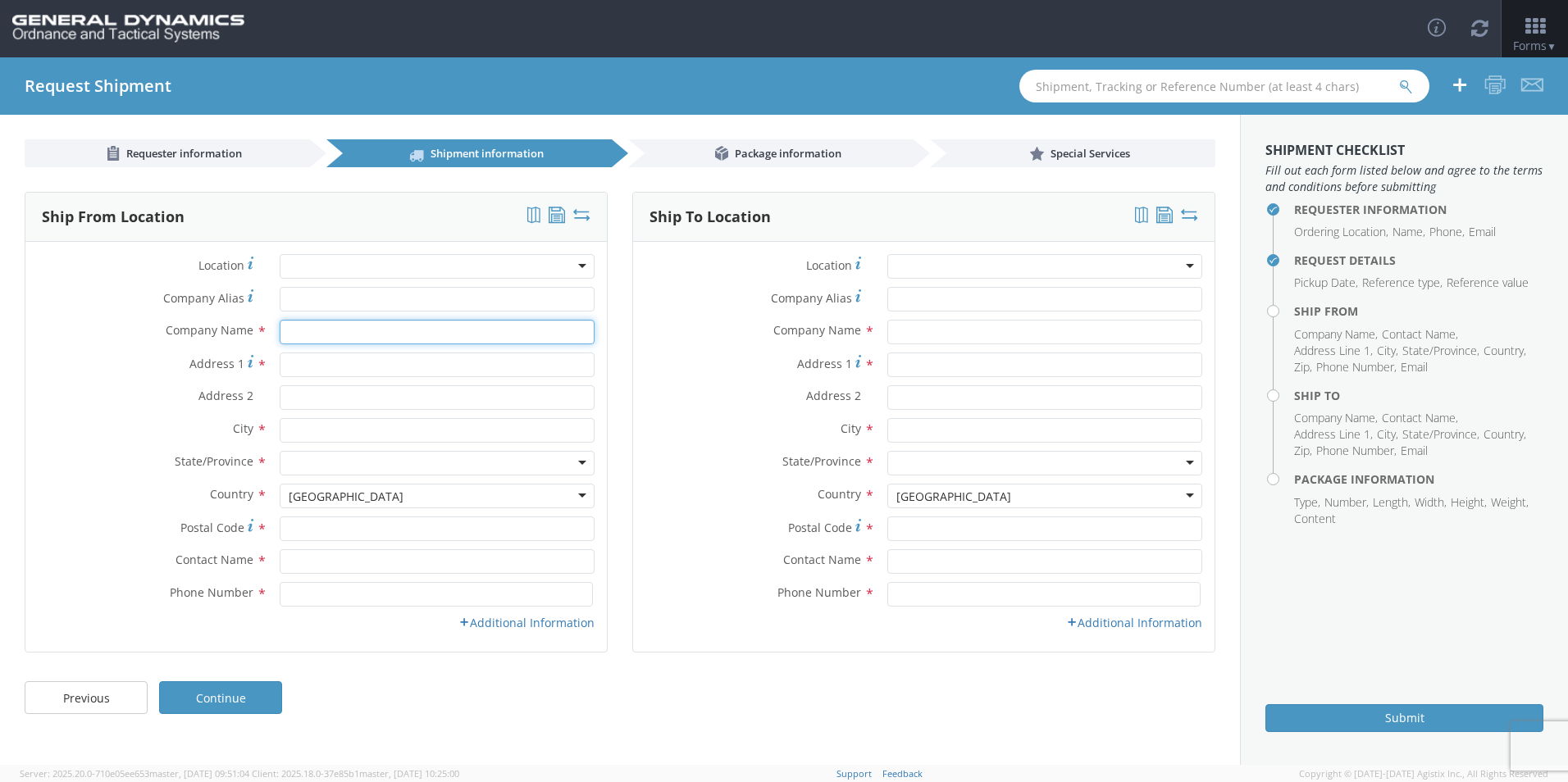
click at [374, 338] on input "text" at bounding box center [437, 332] width 315 height 24
type input "Stresau Labratory, Inc."
type input "N8265 [PERSON_NAME]"
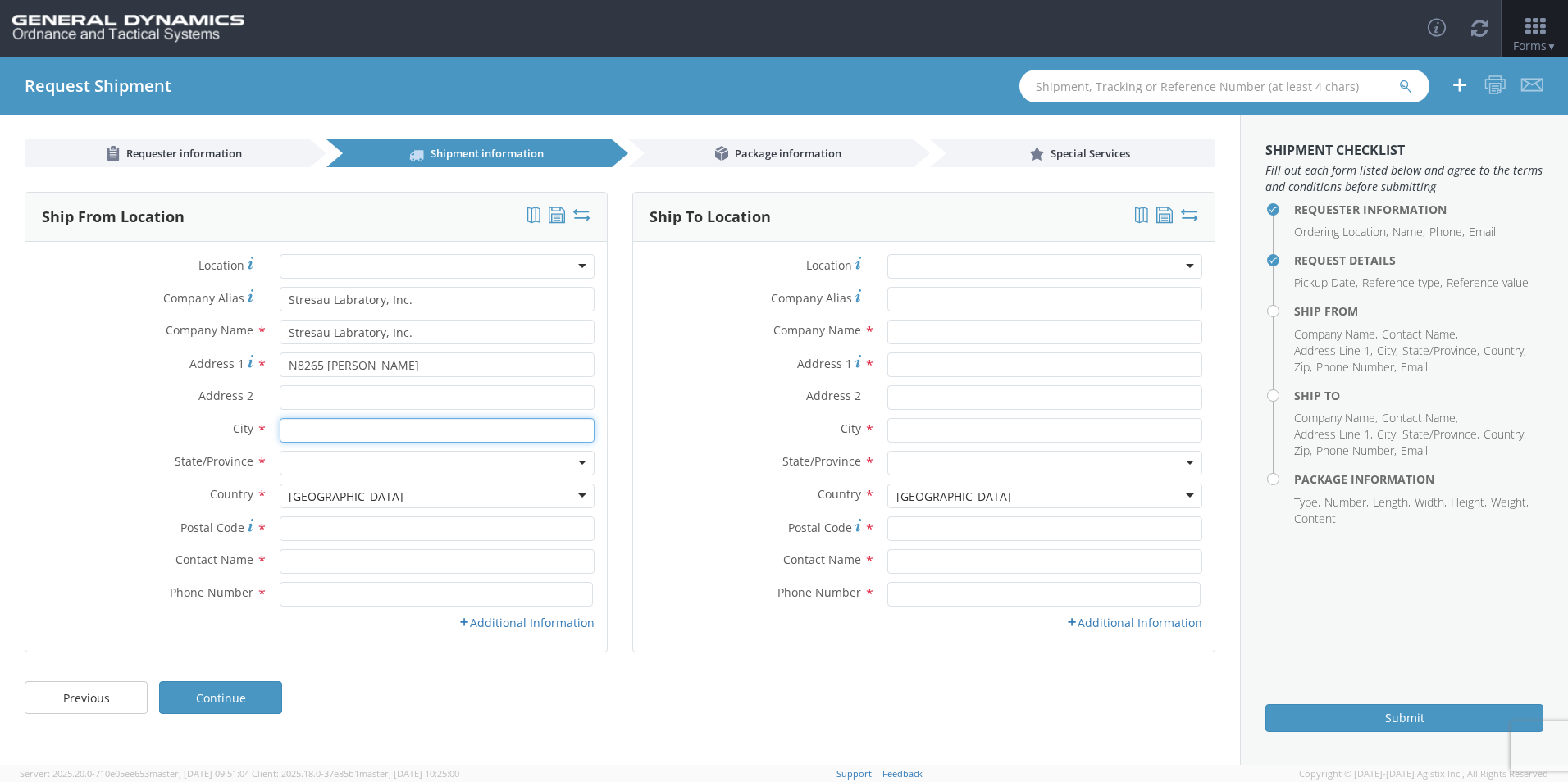
type input "[PERSON_NAME]"
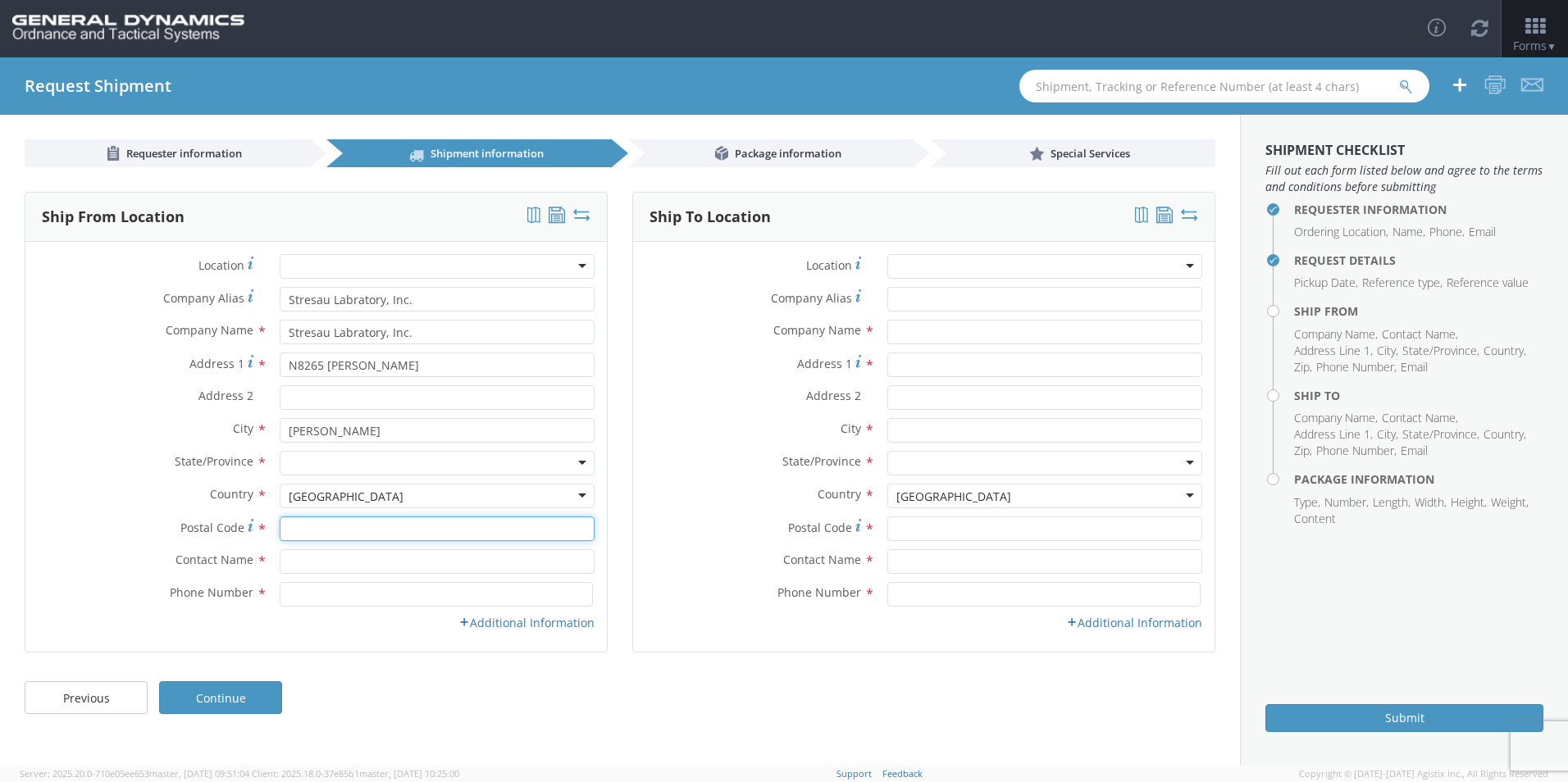
type input "54801"
type input "[PERSON_NAME]"
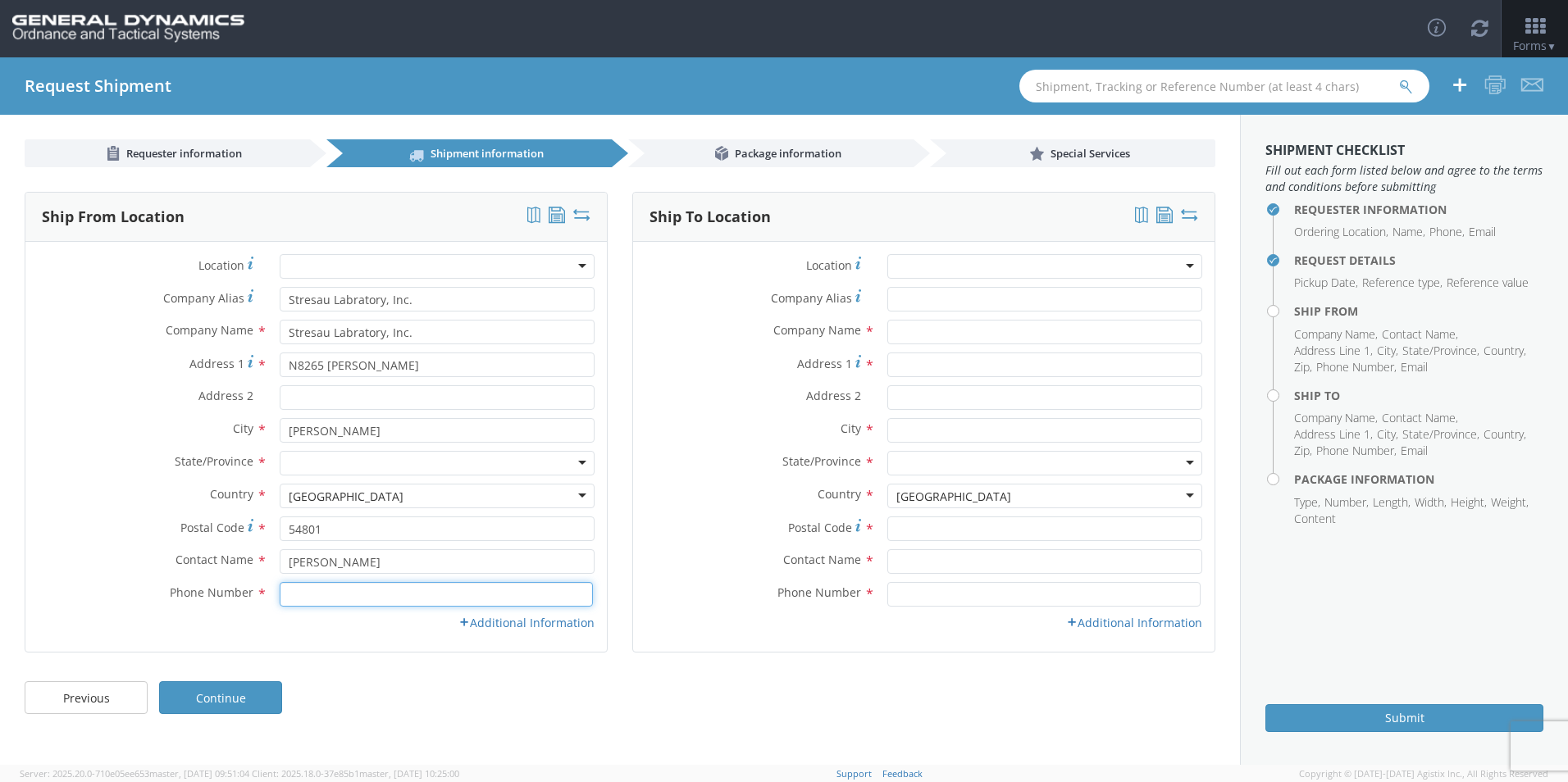
type input "7156352777"
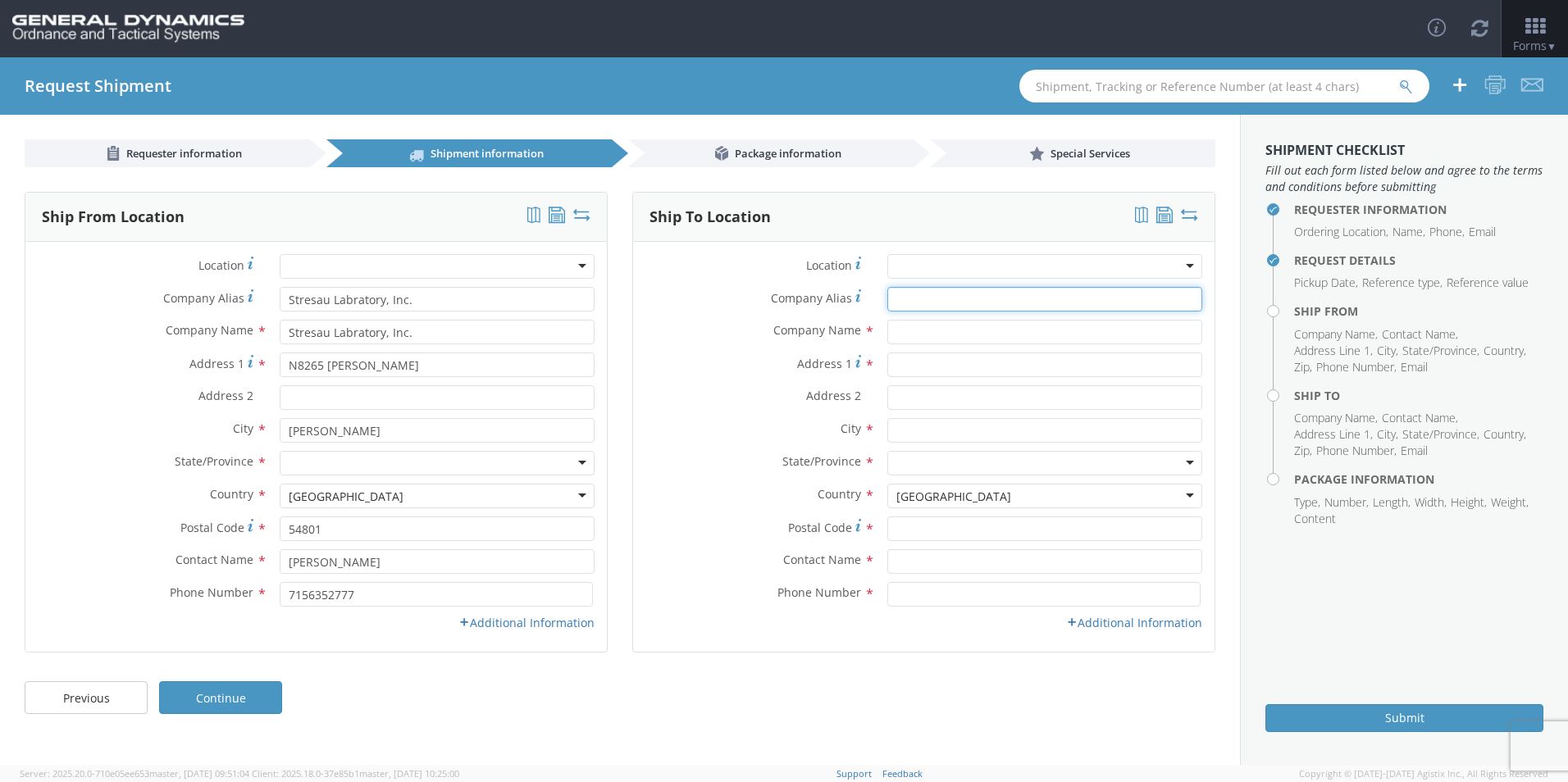
type input "Stresau Labratory, Inc."
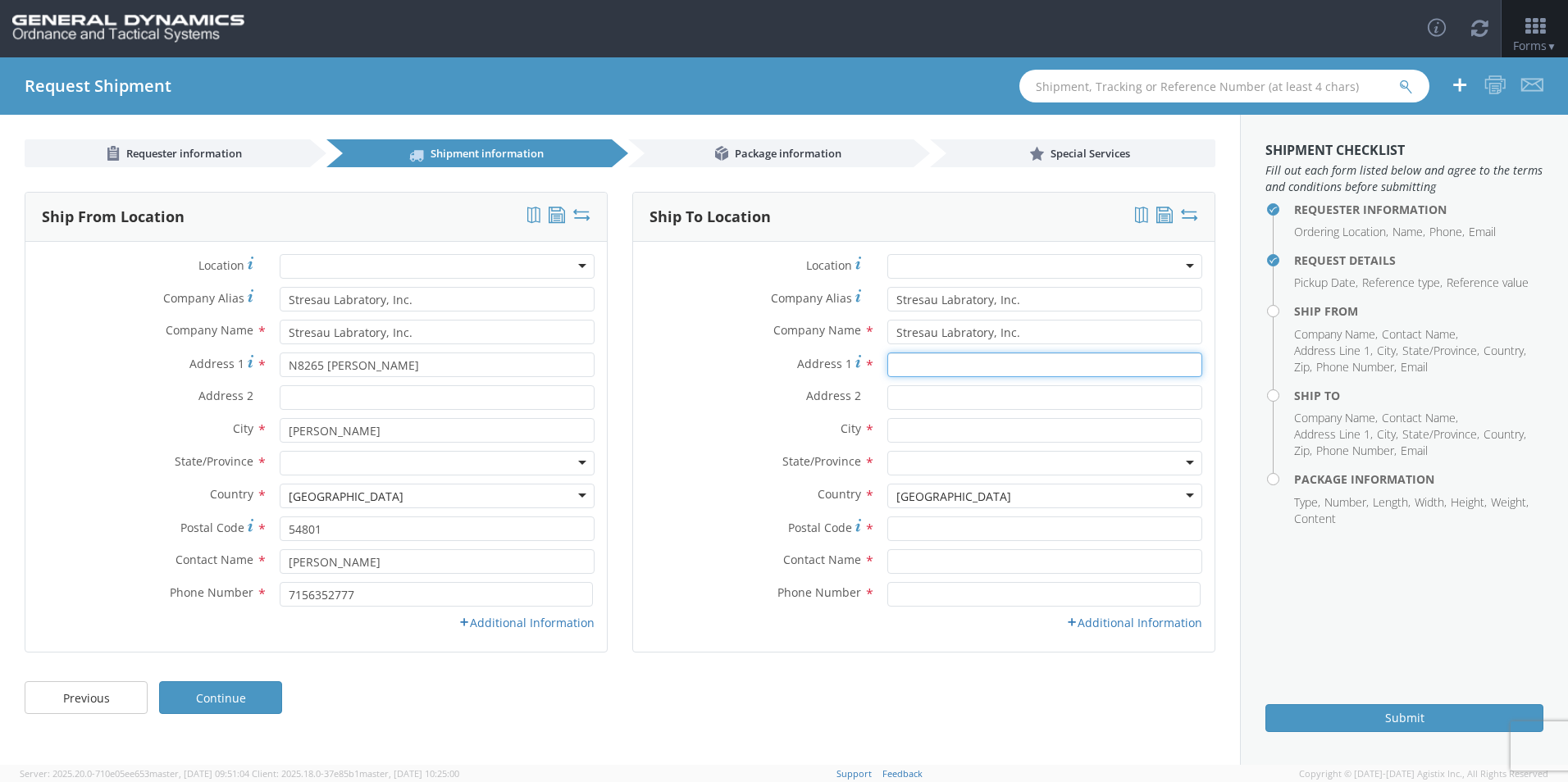
type input "N8265 [PERSON_NAME]"
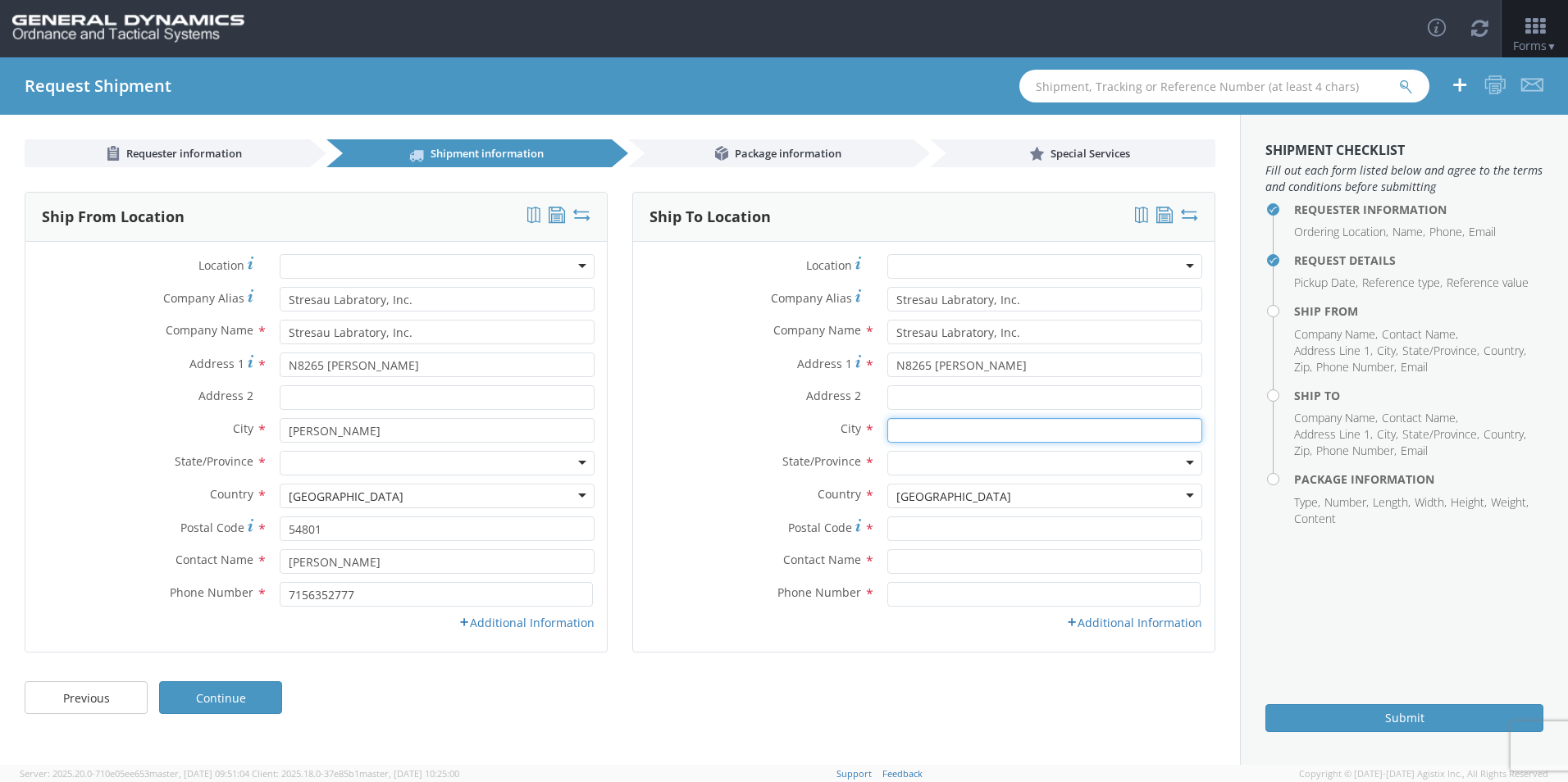
type input "[PERSON_NAME]"
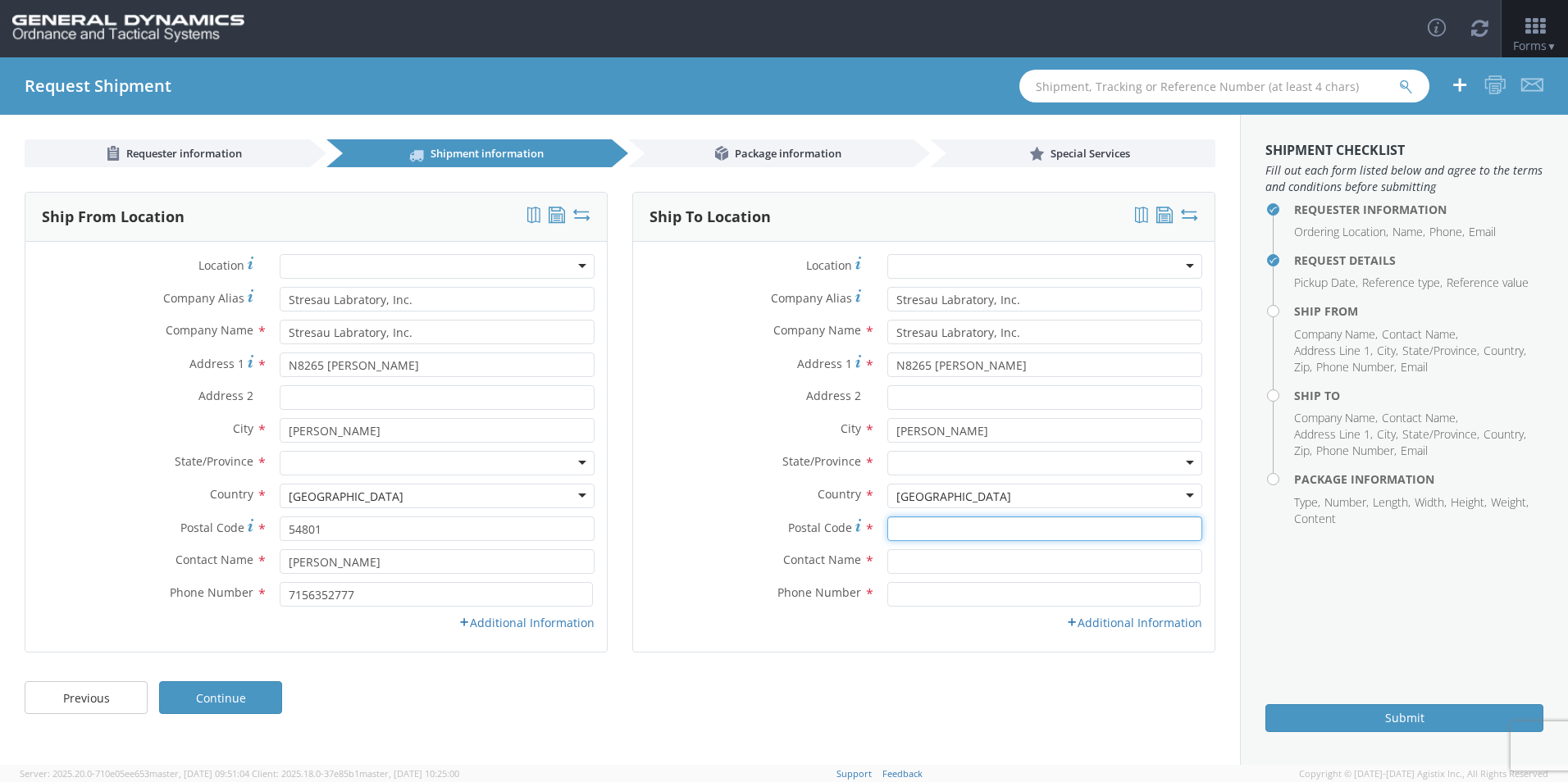
type input "54801"
type input "[PERSON_NAME]"
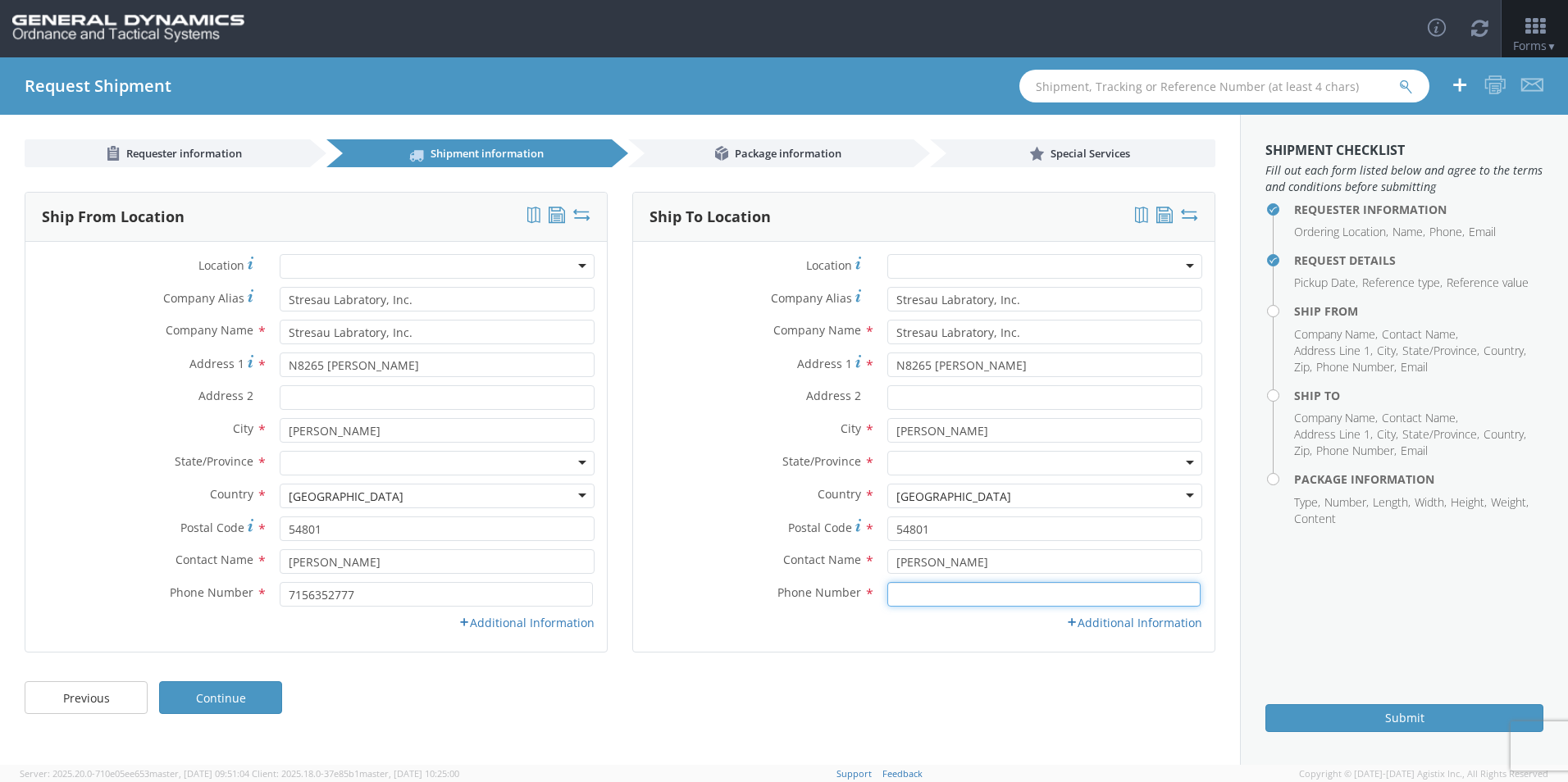
type input "7156352777"
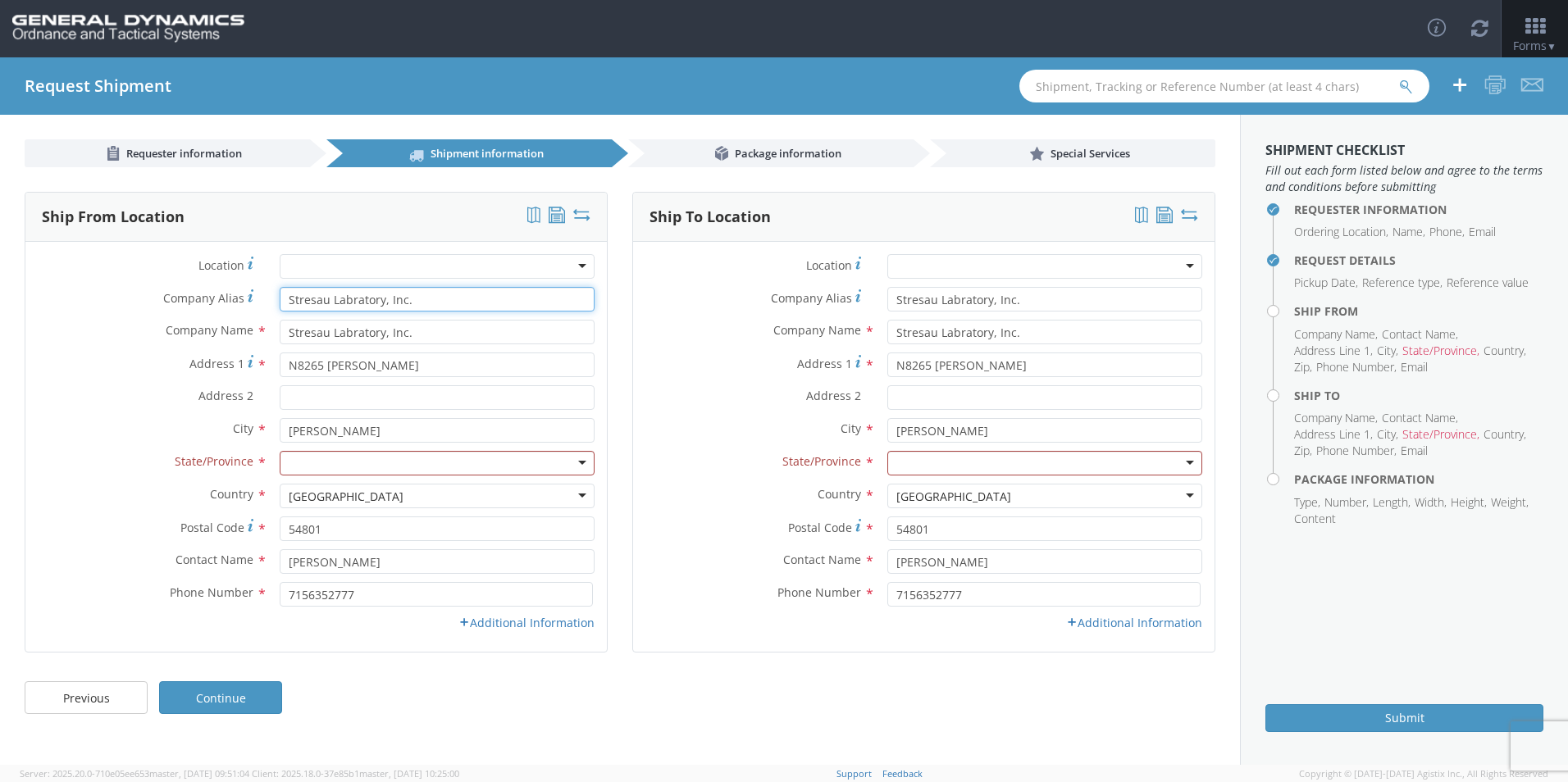
click at [416, 304] on input "Stresau Labratory, Inc." at bounding box center [437, 299] width 315 height 24
type input "S"
click at [582, 460] on div at bounding box center [437, 463] width 315 height 24
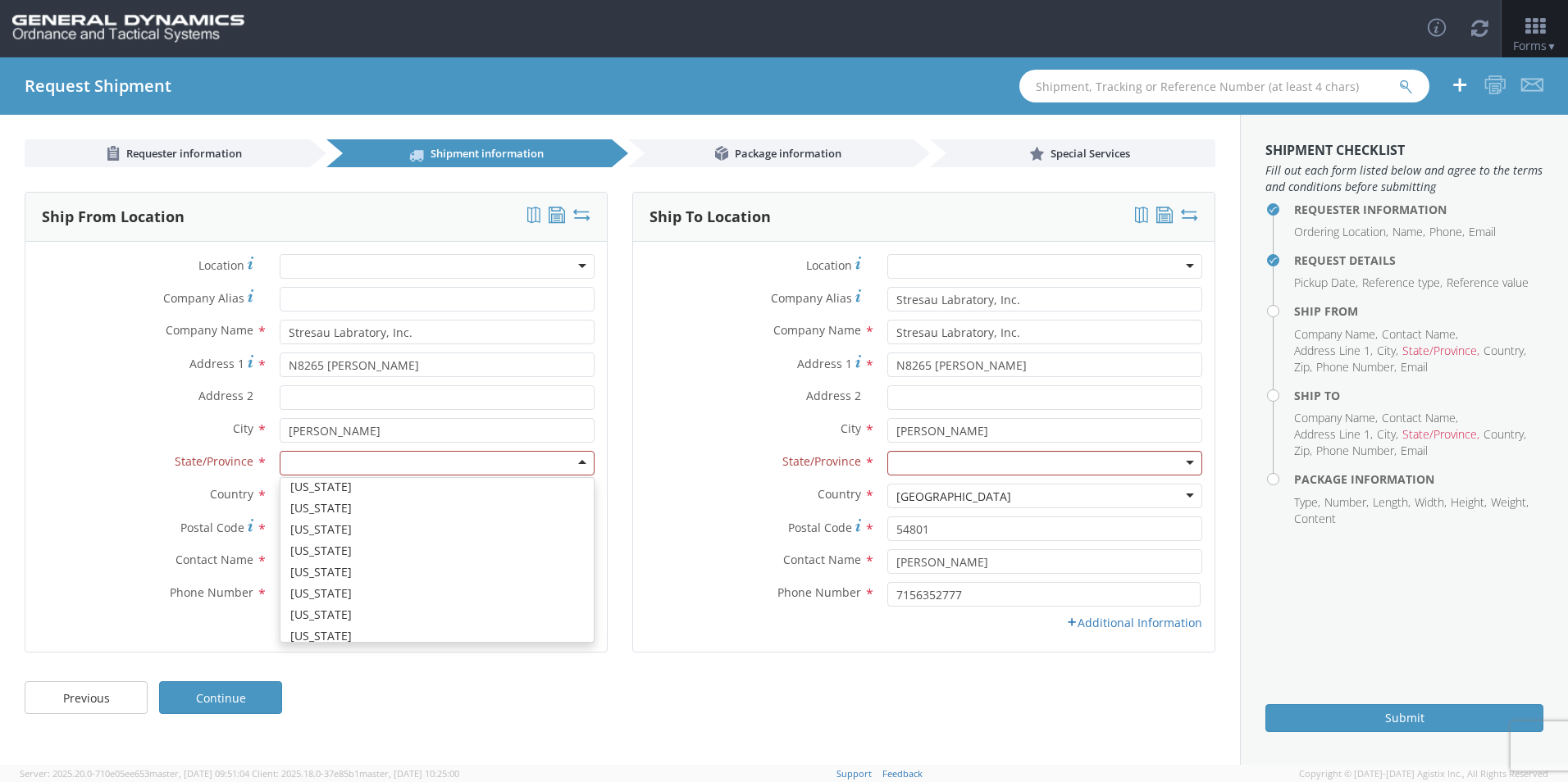
scroll to position [1038, 0]
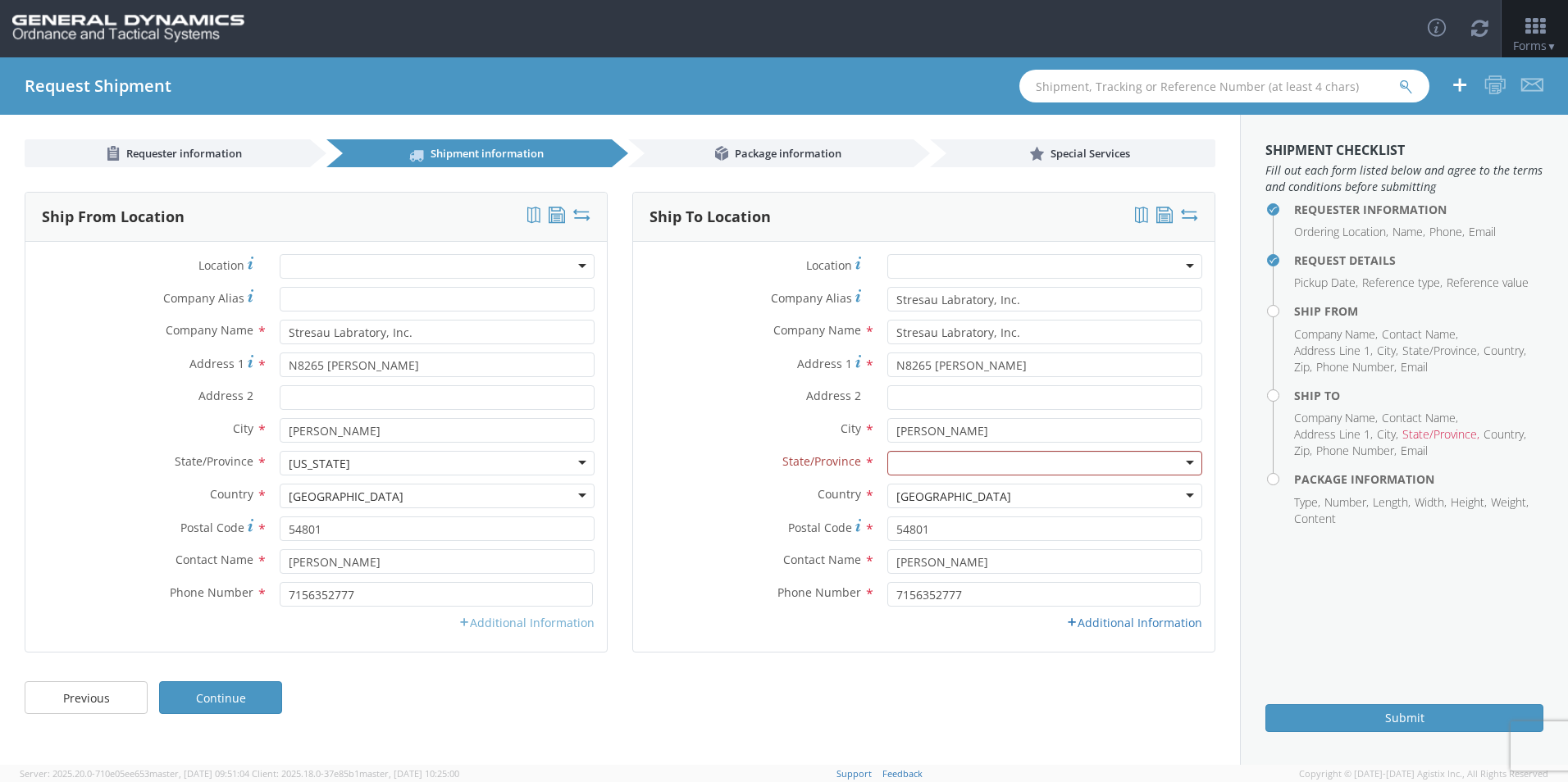
click at [533, 622] on link "Additional Information" at bounding box center [526, 623] width 136 height 16
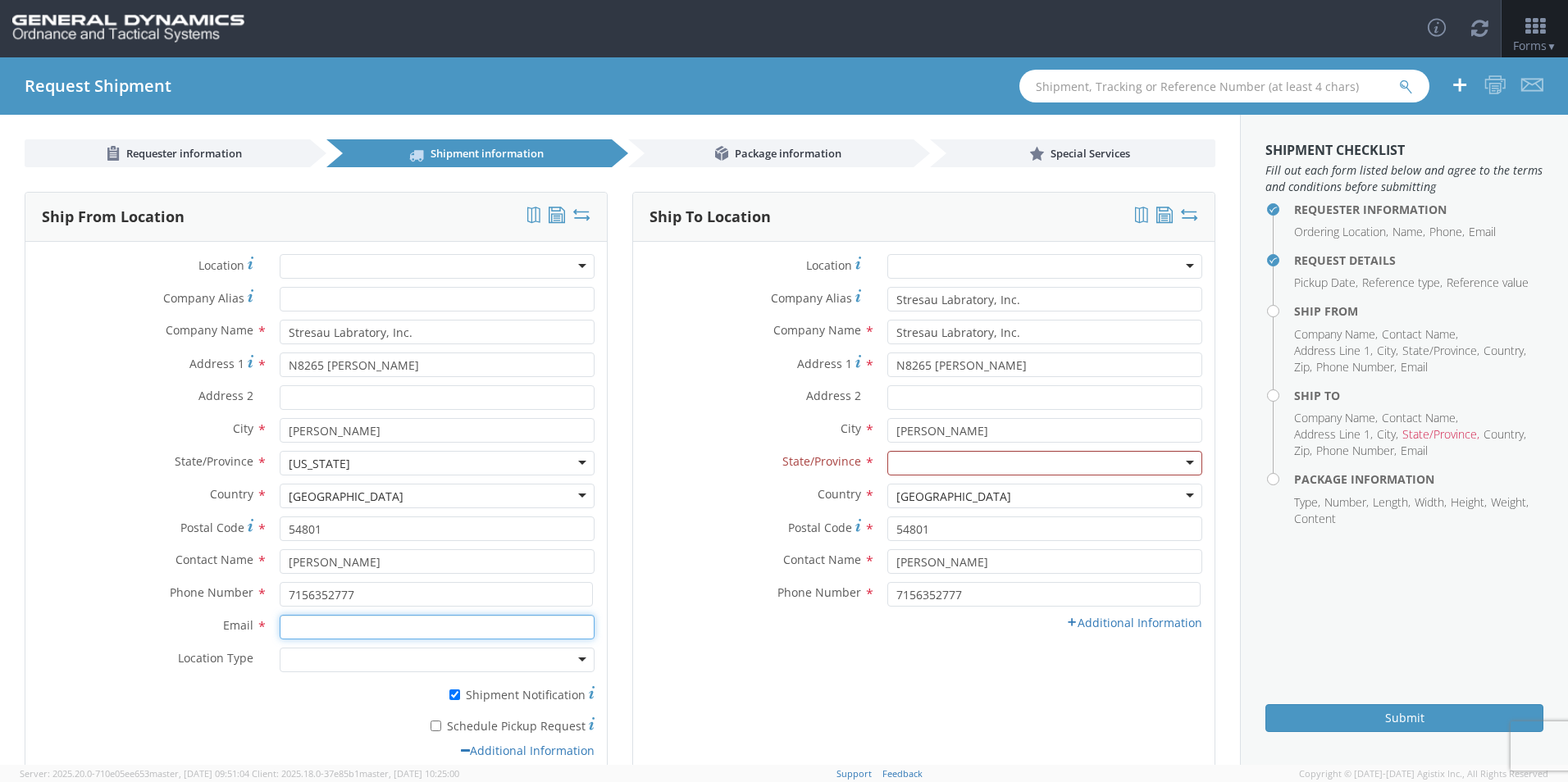
click at [378, 629] on input "Email *" at bounding box center [437, 627] width 315 height 24
type input "[EMAIL_ADDRESS][DOMAIN_NAME]"
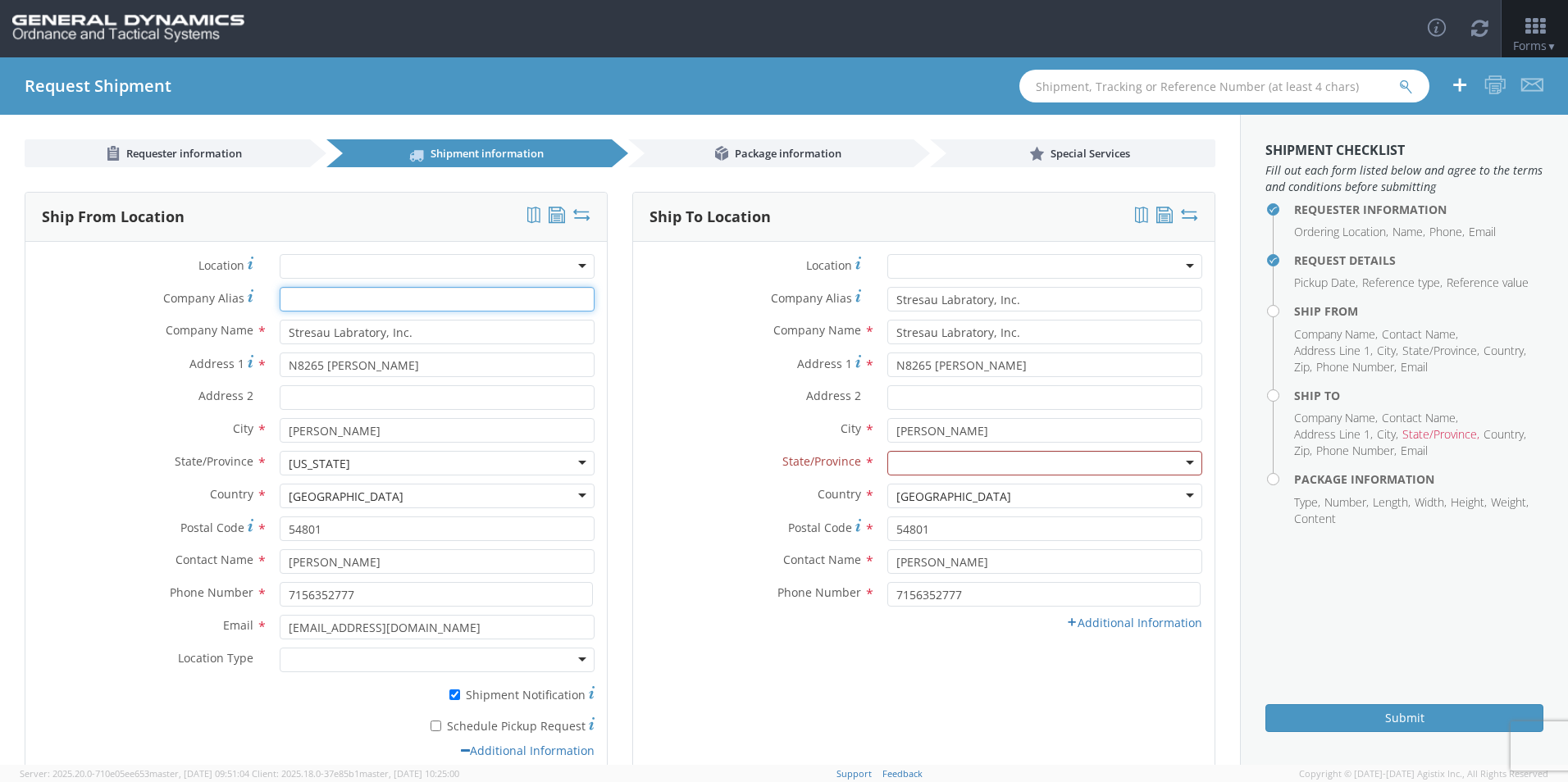
type input "Stresau Labratory, Inc."
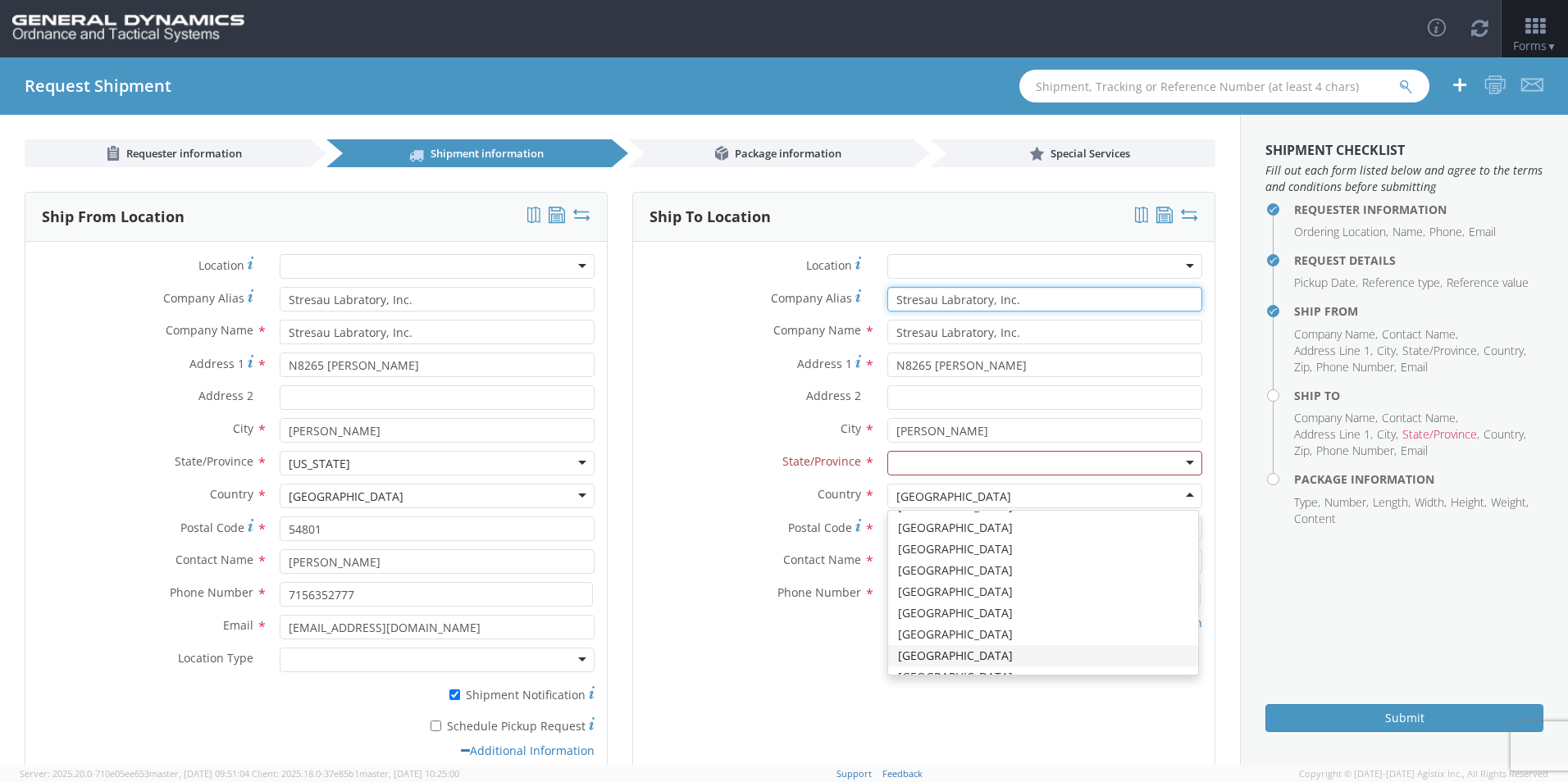
click at [754, 293] on input "Stresau Labratory, Inc." at bounding box center [1045, 299] width 315 height 24
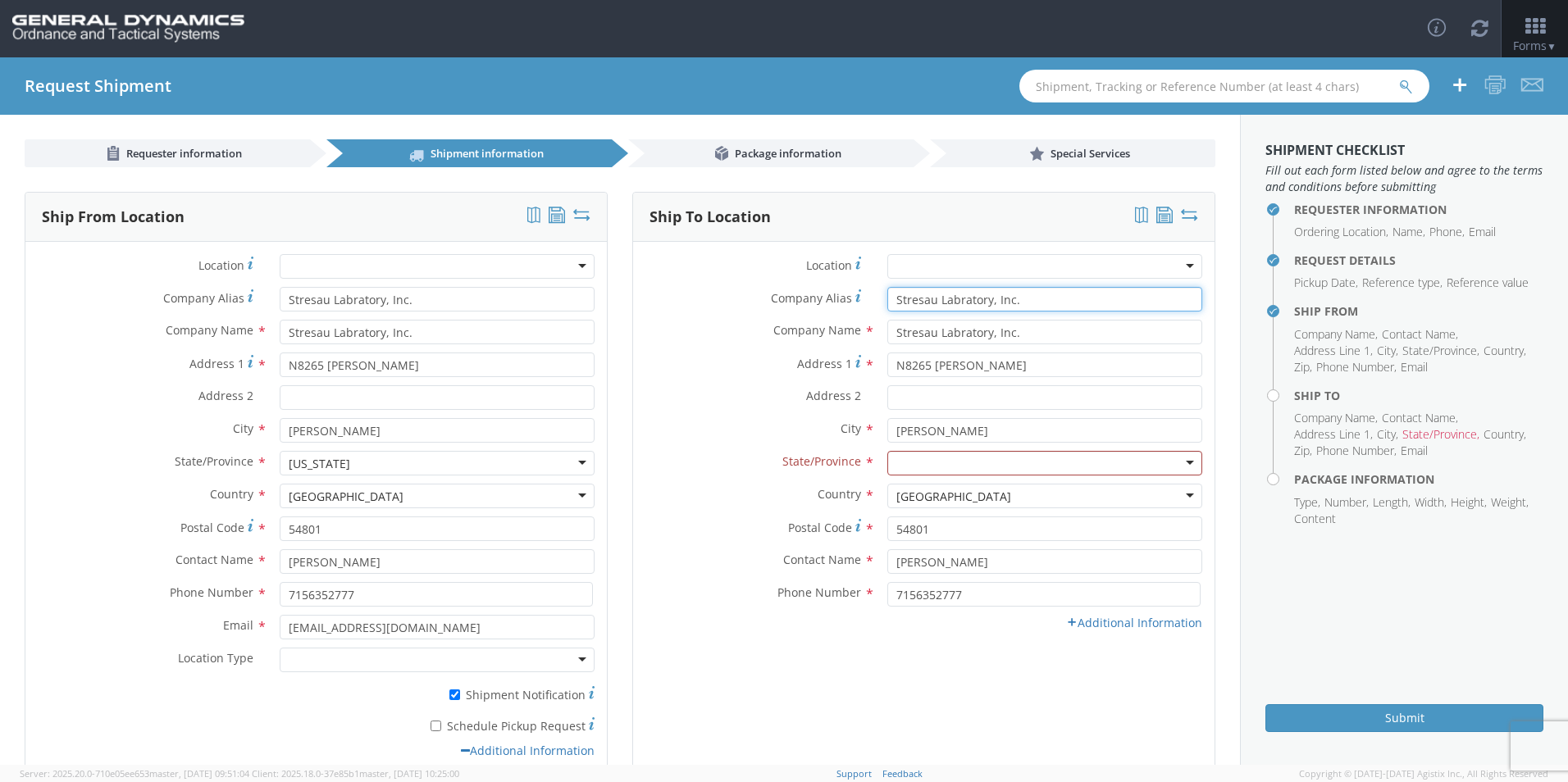
click at [754, 297] on input "Stresau Labratory, Inc." at bounding box center [1045, 299] width 315 height 24
type input "S"
click at [754, 321] on input "Stresau Labratory, Inc." at bounding box center [1045, 332] width 315 height 24
type input "S"
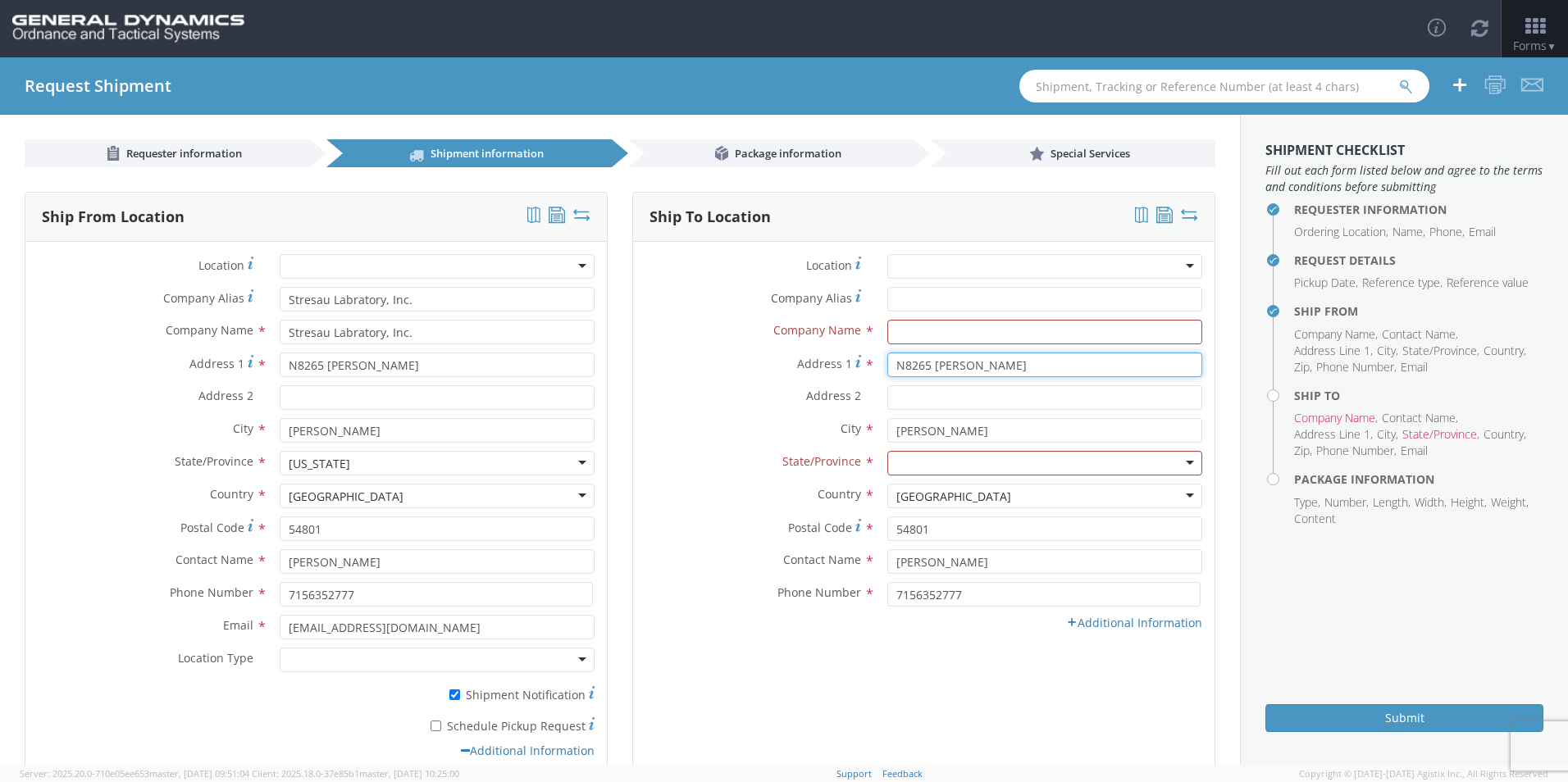
click at [754, 363] on input "N8265 [PERSON_NAME]" at bounding box center [1045, 365] width 315 height 24
type input "N"
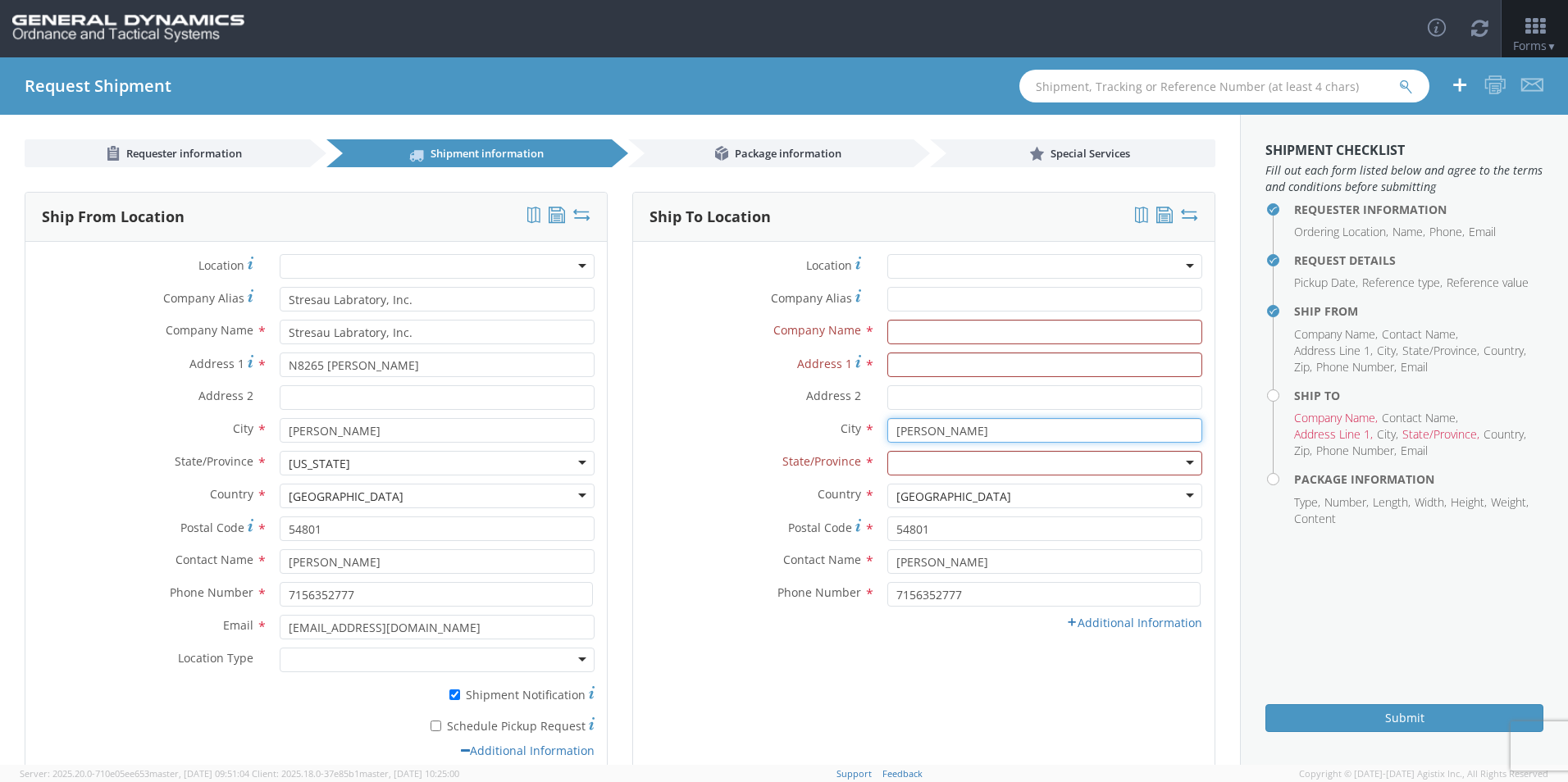
click at [754, 436] on input "[PERSON_NAME]" at bounding box center [1045, 430] width 315 height 24
type input "S"
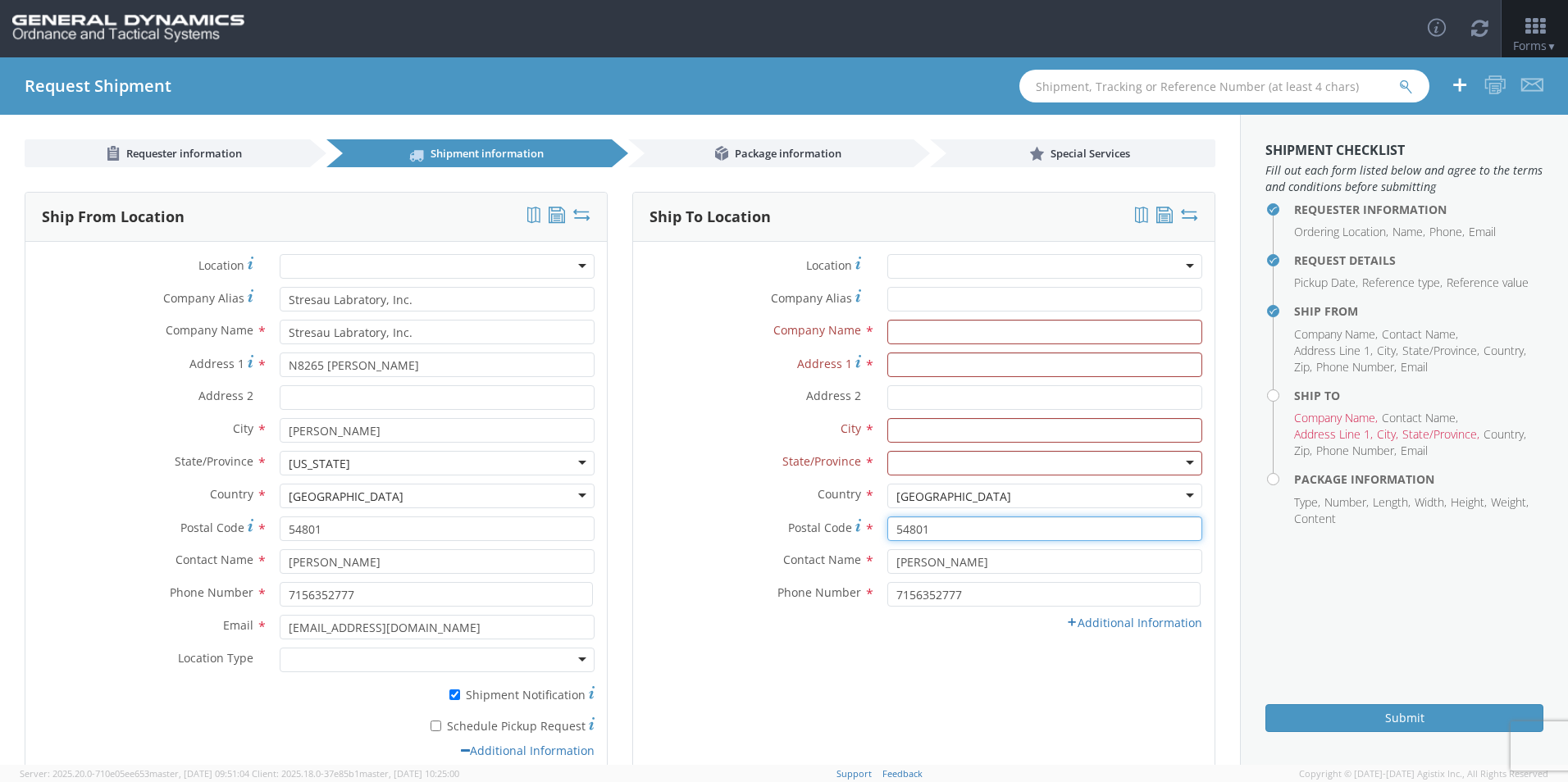
click at [754, 532] on input "54801" at bounding box center [1045, 529] width 315 height 24
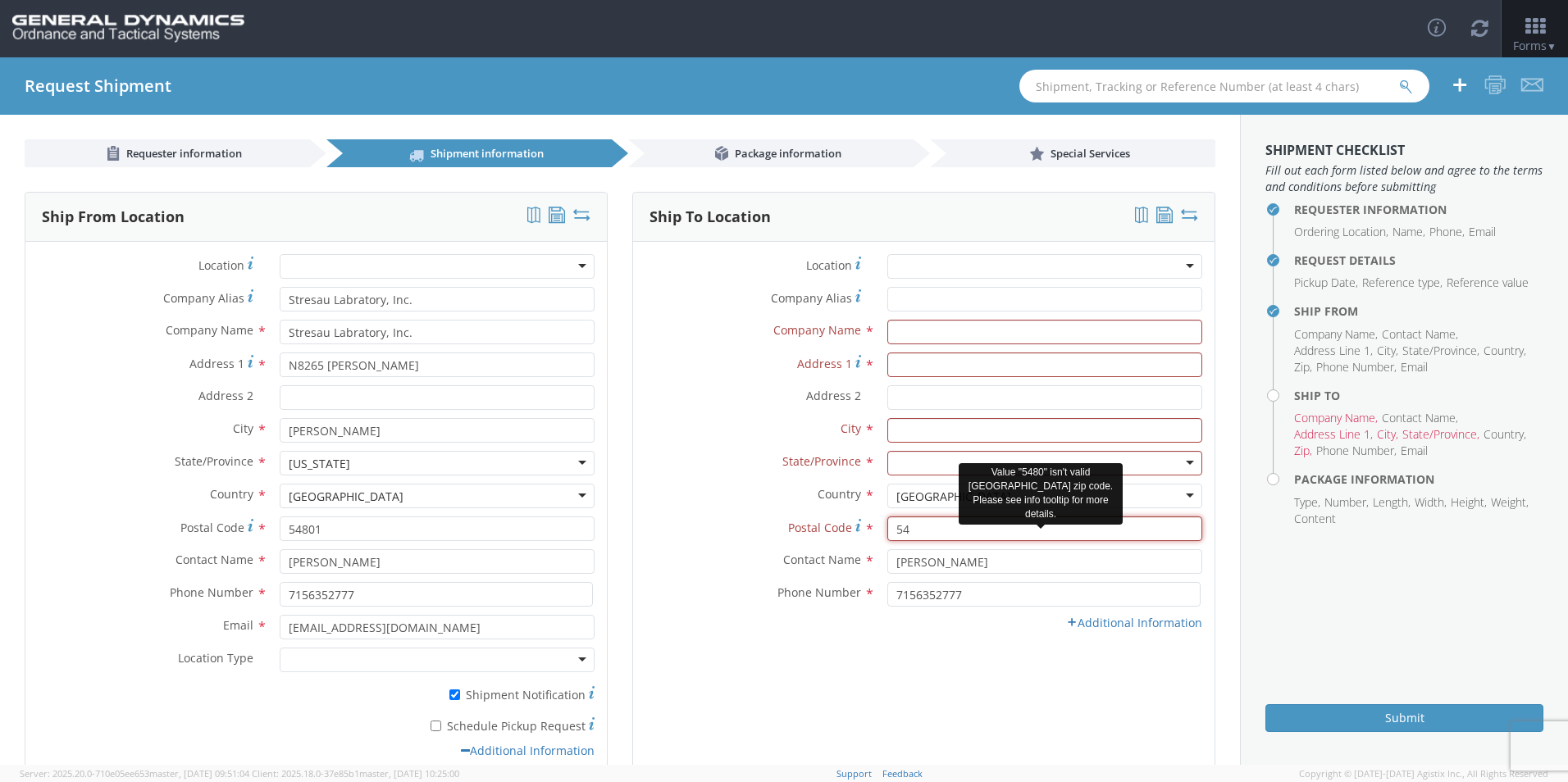
type input "5"
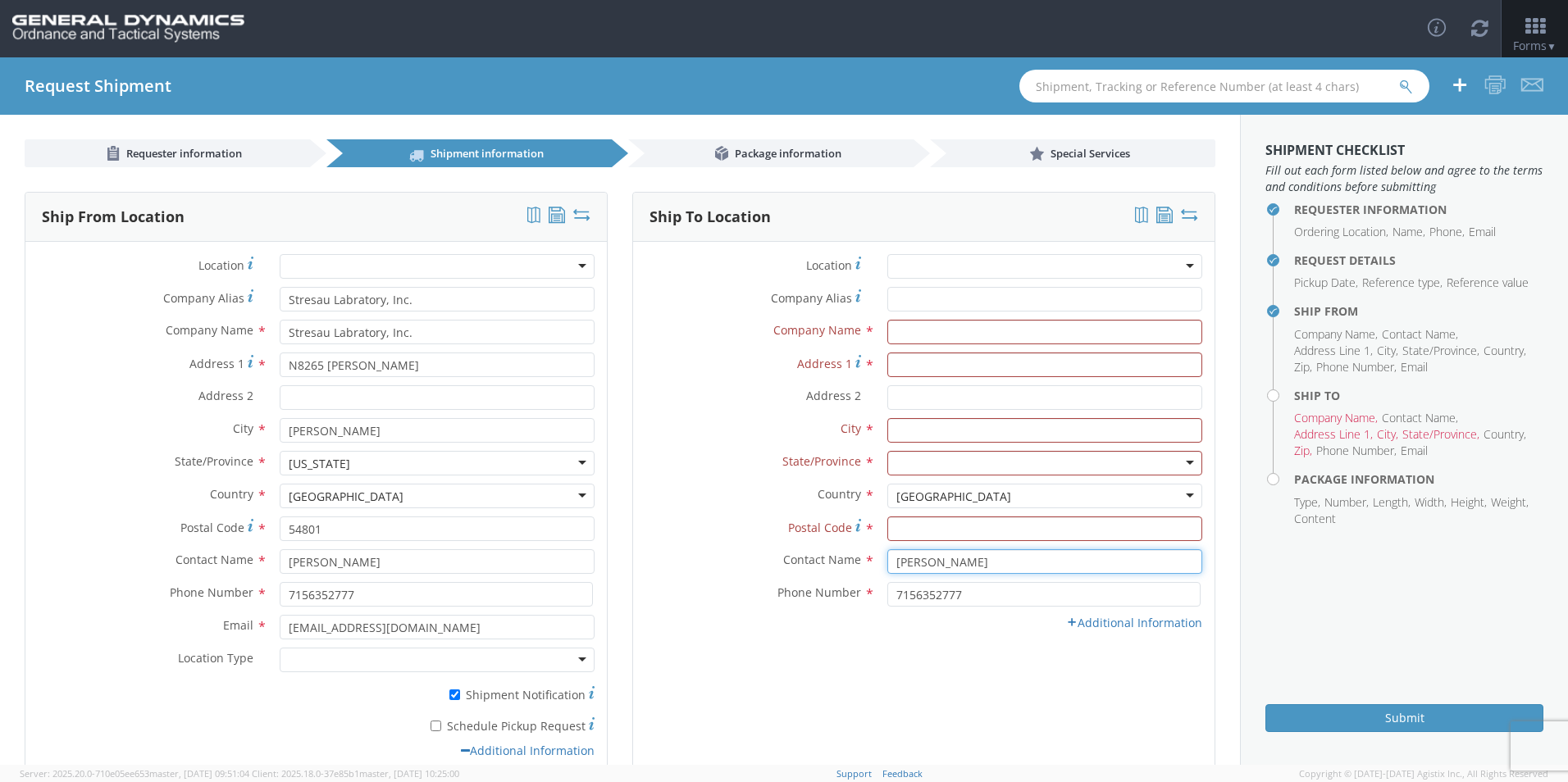
click at [754, 562] on input "[PERSON_NAME]" at bounding box center [1045, 562] width 315 height 24
type input "R"
click at [754, 589] on input "7156352777" at bounding box center [1044, 594] width 313 height 24
type input "7"
click at [754, 333] on input "text" at bounding box center [1045, 332] width 315 height 24
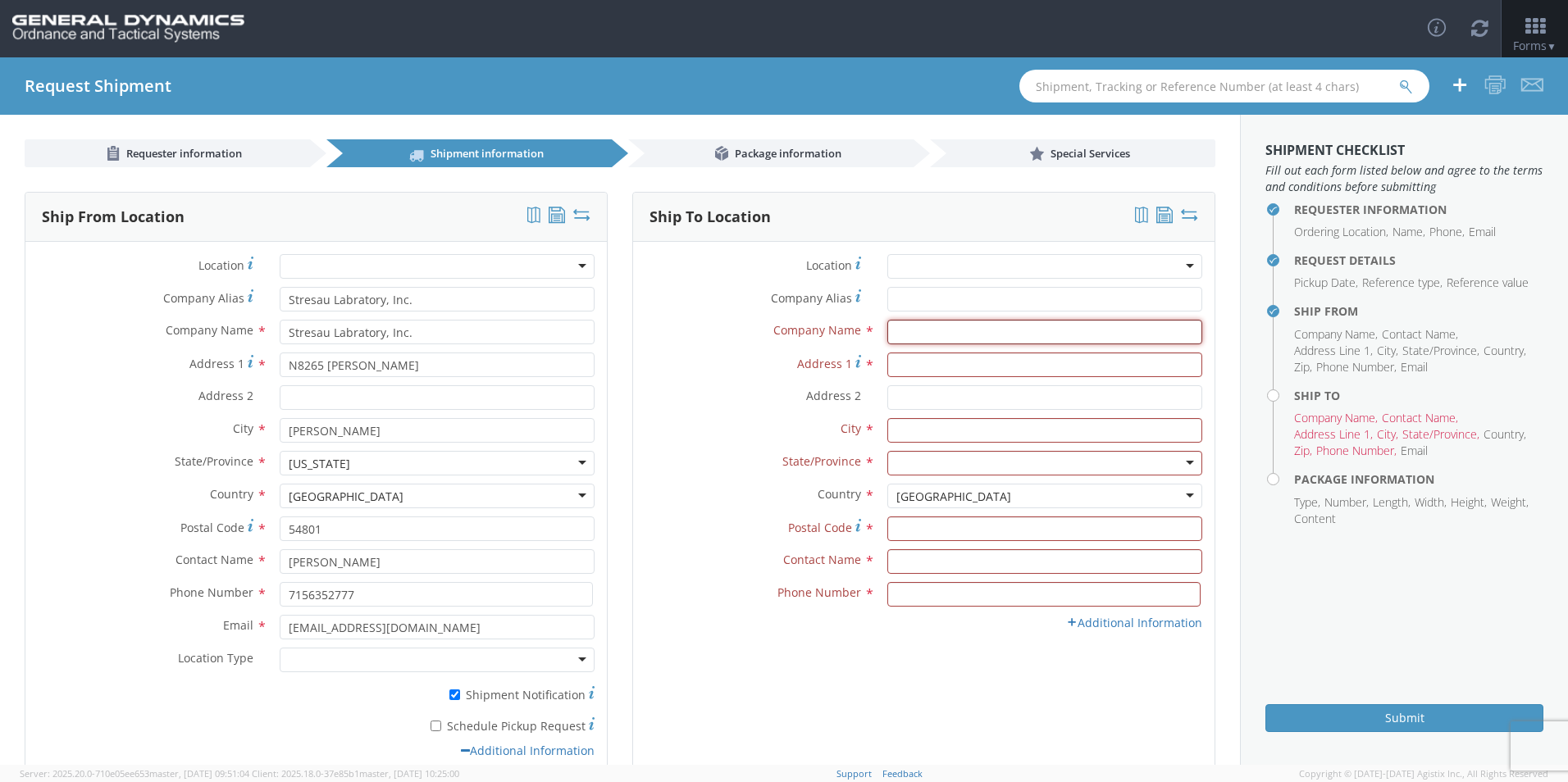
type input "Day & [PERSON_NAME]"
type input "Hwy. 82 West"
type input "Texarkana"
type input "75501"
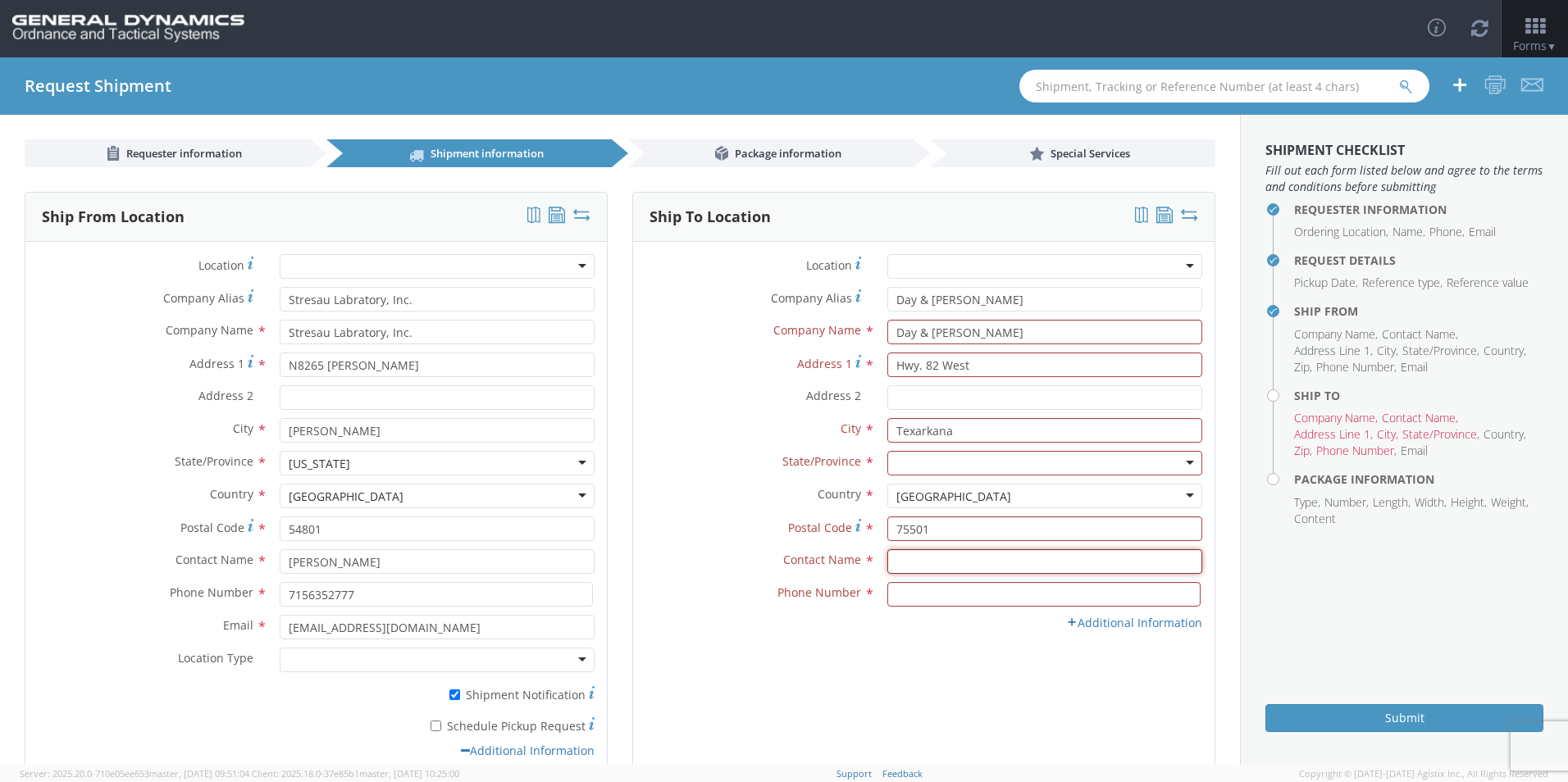
type input "[PERSON_NAME]"
type input "9032552802"
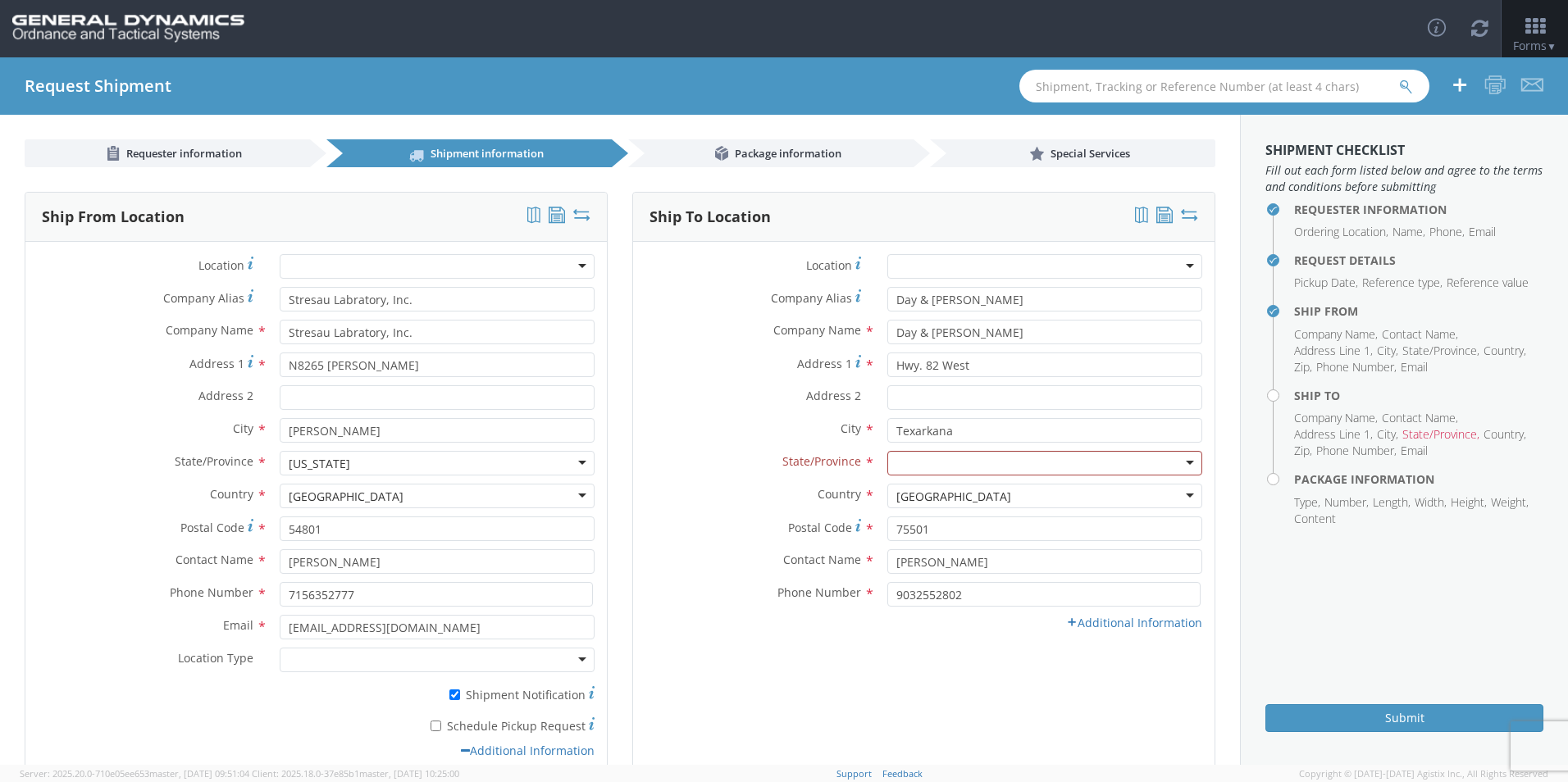
click at [754, 465] on div at bounding box center [1045, 463] width 315 height 24
click at [754, 627] on link "Additional Information" at bounding box center [1134, 623] width 136 height 16
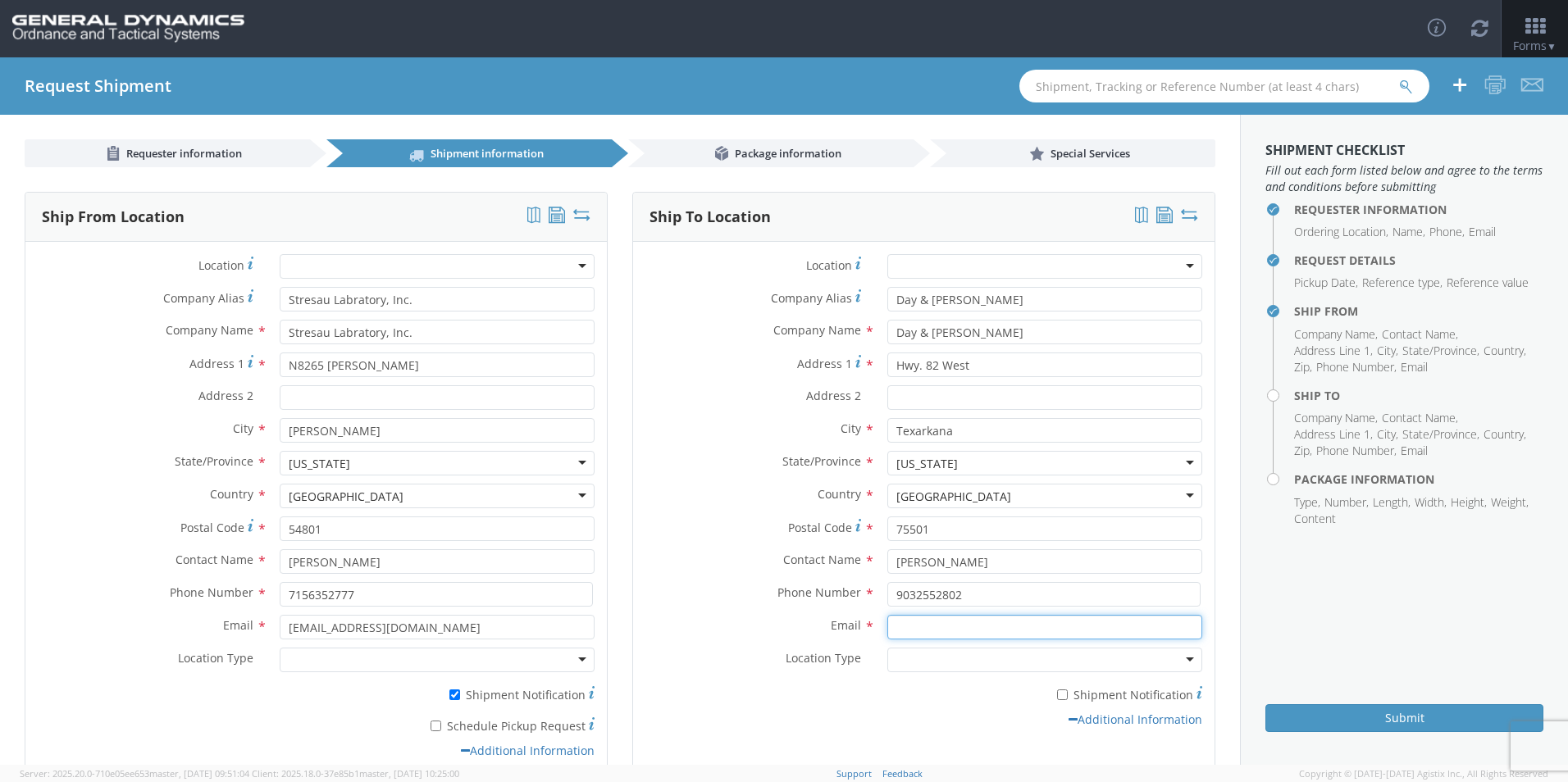
click at [754, 627] on input "Email *" at bounding box center [1045, 627] width 315 height 24
type input "[PERSON_NAME][EMAIL_ADDRESS][PERSON_NAME][DOMAIN_NAME]"
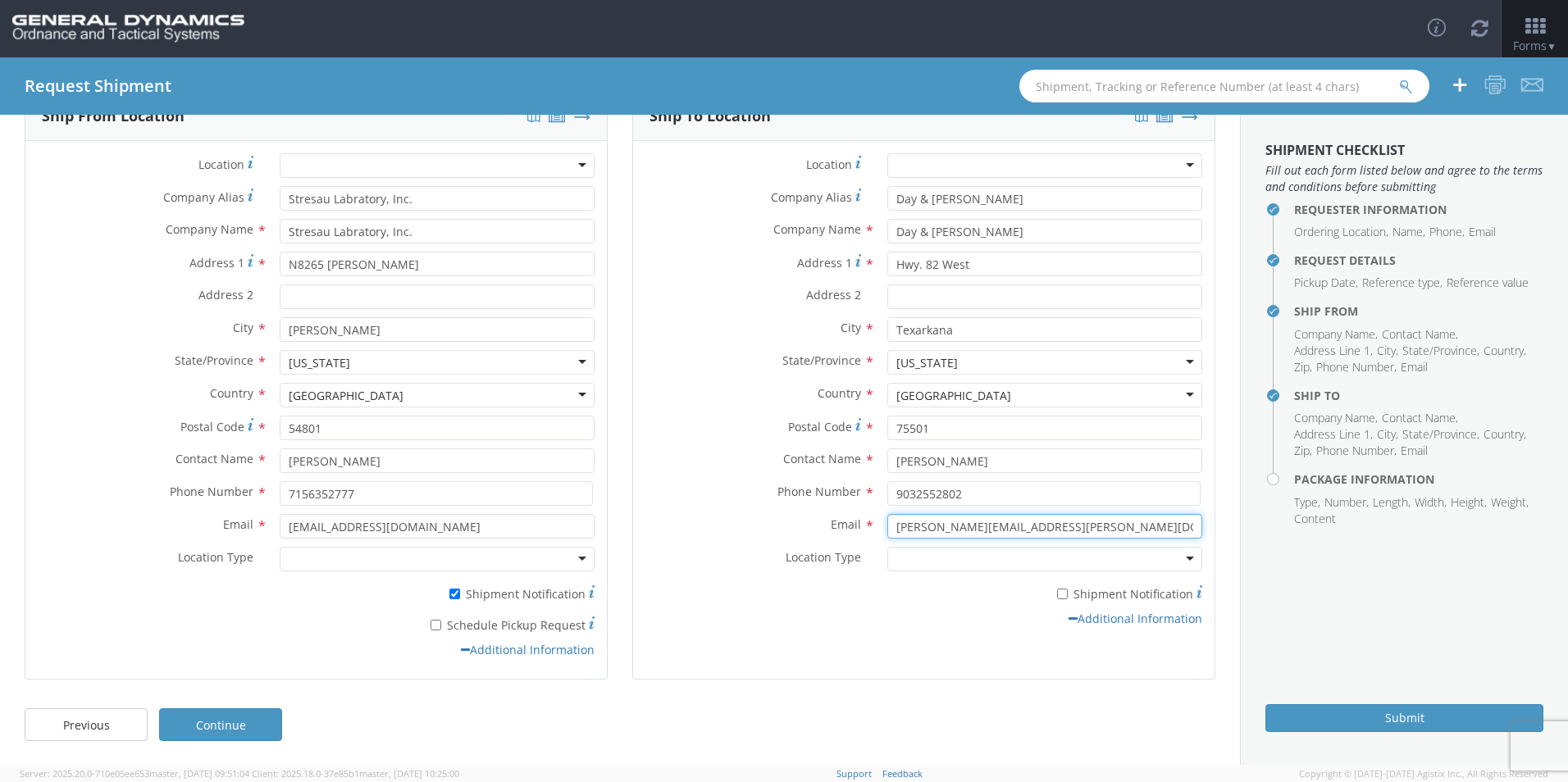
scroll to position [101, 0]
click at [211, 719] on link "Continue" at bounding box center [220, 724] width 123 height 33
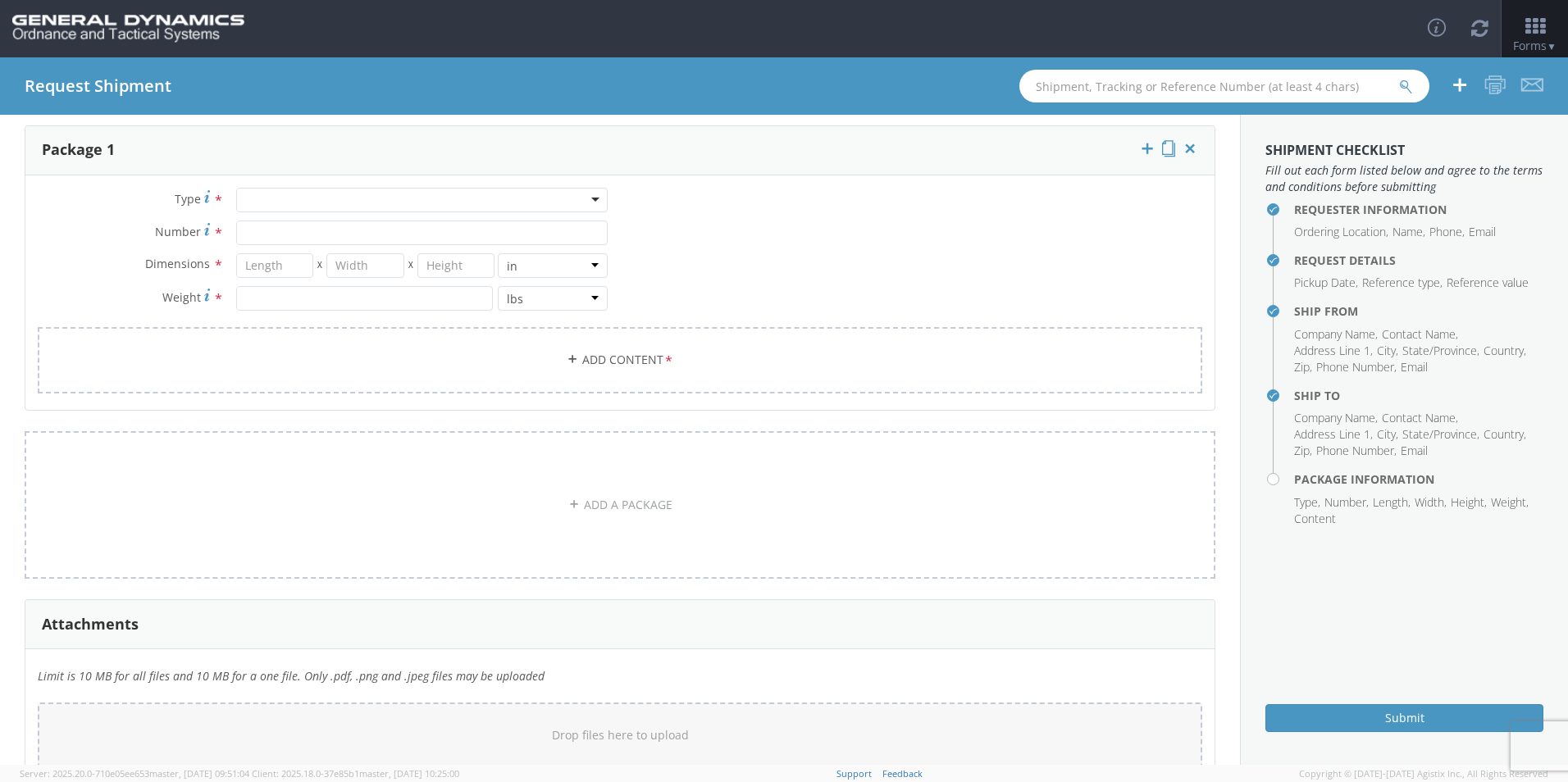
click at [302, 198] on div at bounding box center [422, 200] width 371 height 24
click at [271, 234] on input "Number *" at bounding box center [422, 233] width 371 height 24
type input "2400"
click at [287, 262] on input "number" at bounding box center [275, 265] width 78 height 24
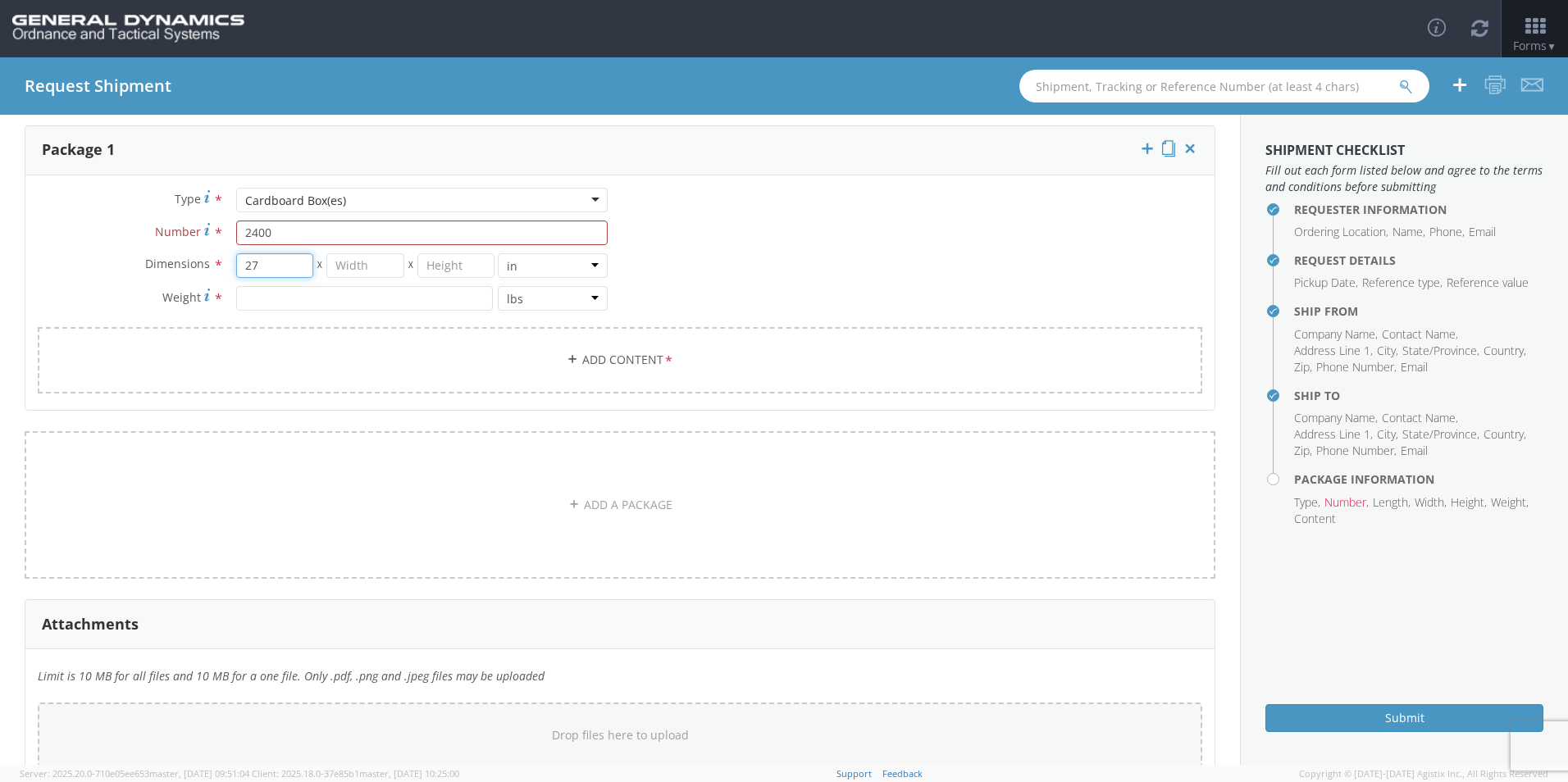
type input "27"
click at [365, 264] on input "number" at bounding box center [365, 265] width 78 height 24
type input "14"
click at [442, 264] on input "number" at bounding box center [456, 265] width 78 height 24
type input "10"
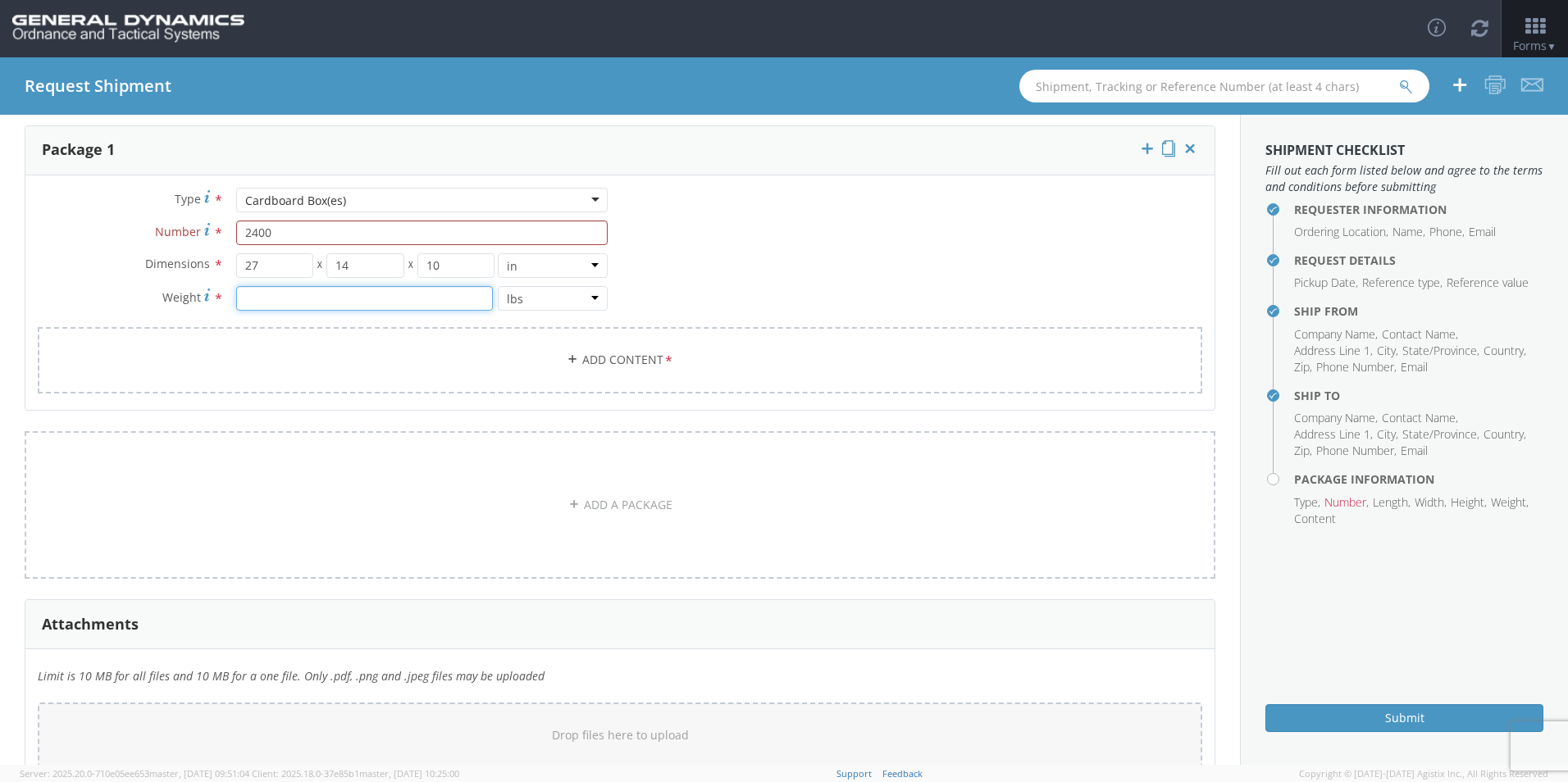
click at [352, 299] on input "number" at bounding box center [365, 298] width 257 height 24
type input "38"
click at [566, 360] on icon at bounding box center [572, 359] width 11 height 11
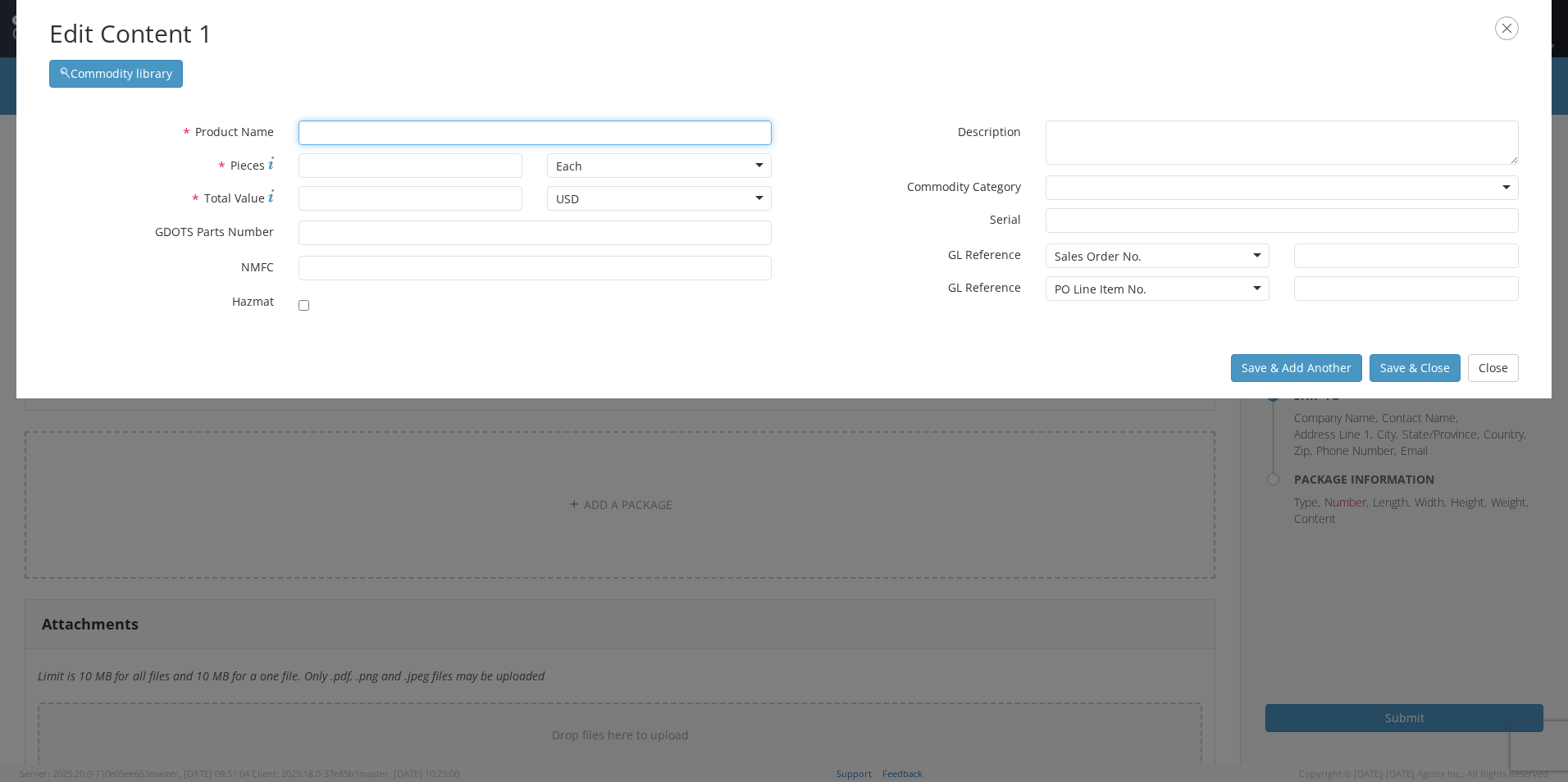
click at [384, 128] on input "text" at bounding box center [535, 133] width 474 height 24
type input "IGNITION COMPOSITION, IB-43"
type input "I"
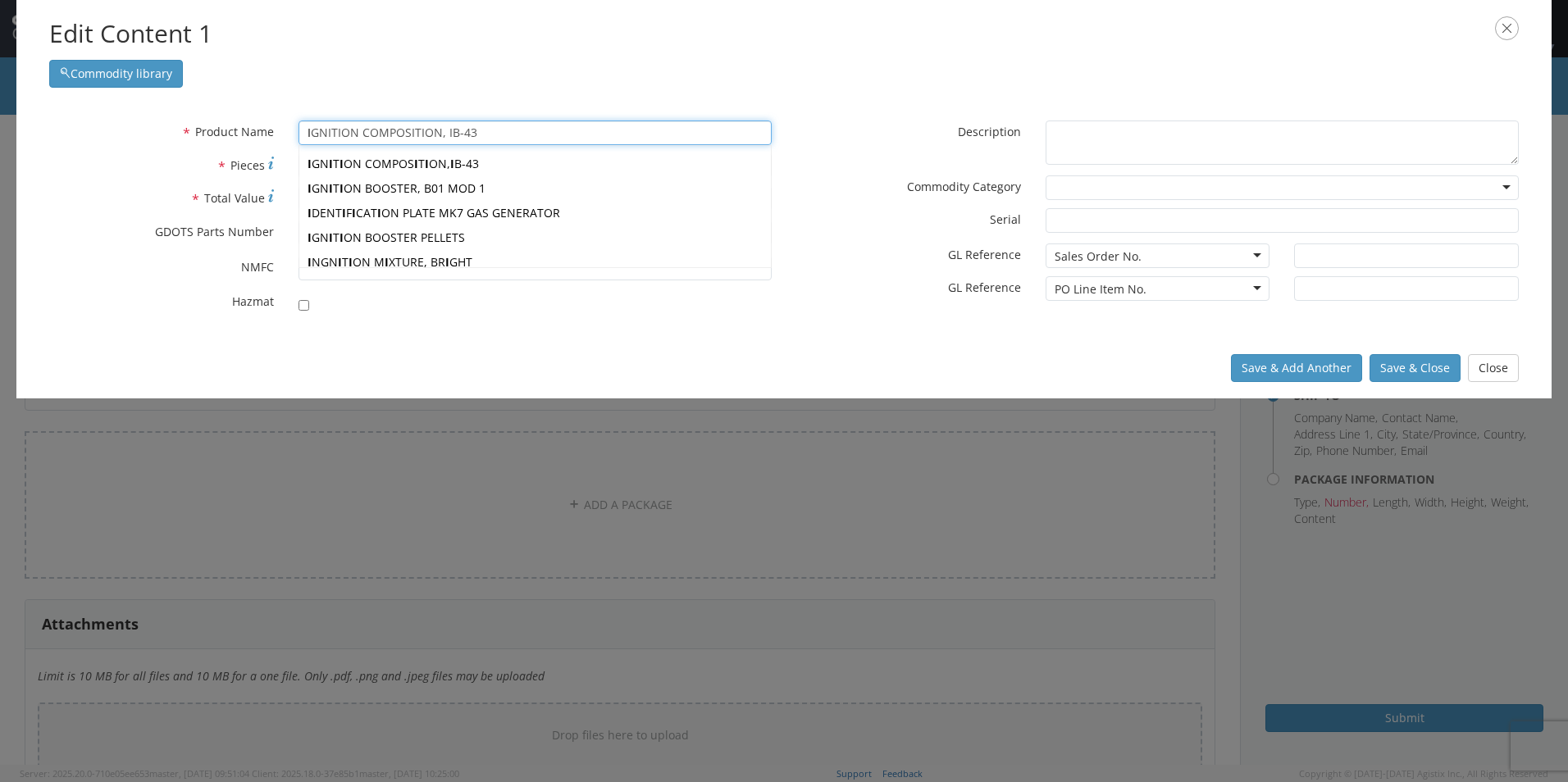
type input "IGNITION COMPOSITION, IB-43"
type input "IG"
type input "IGNITION COMPOSITION, IB-43"
type input "IGN"
type input "IGNITION COMPOSITION, IB-43"
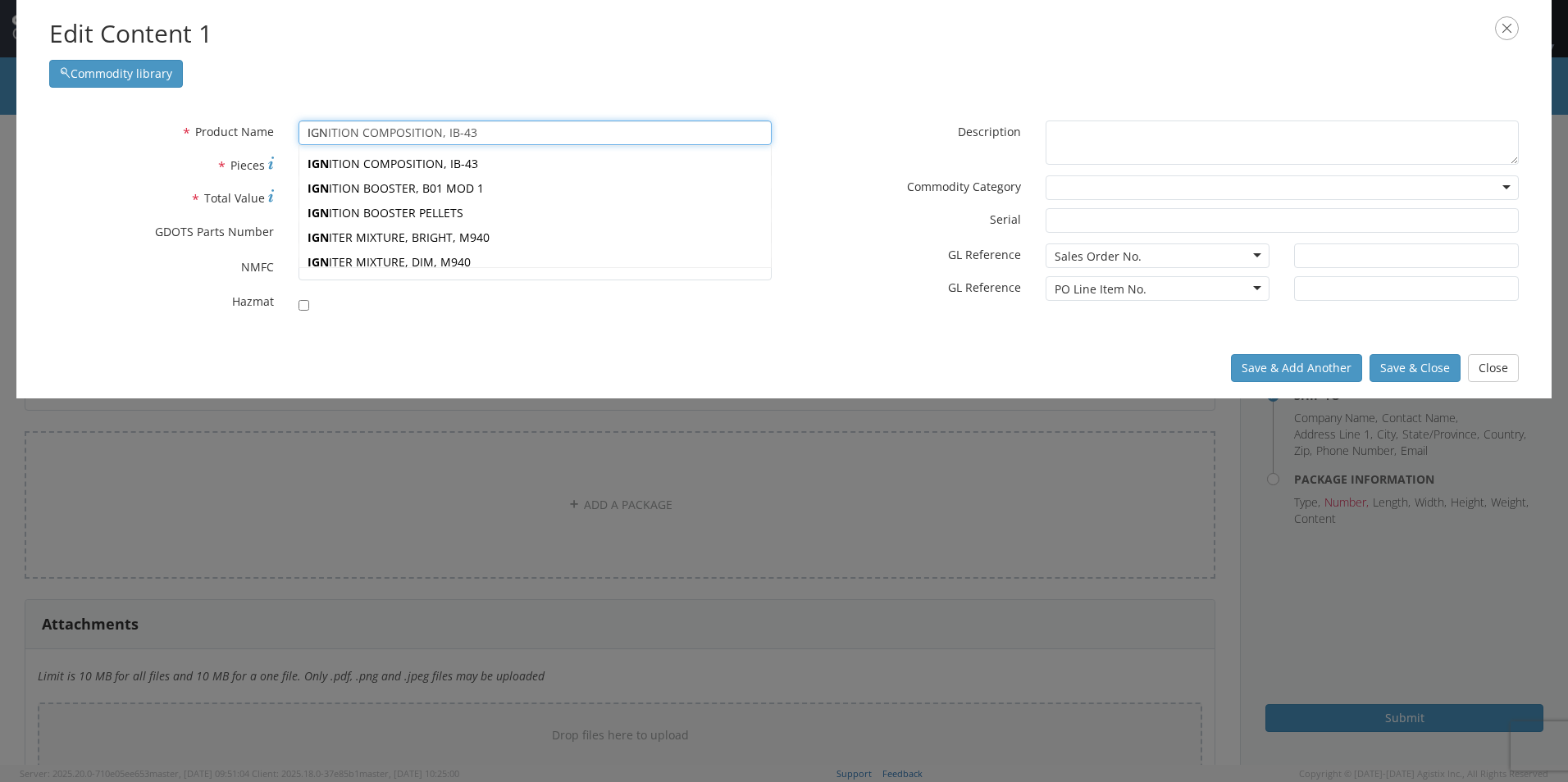
type input "IGNI"
type input "IGNITION COMPOSITION, IB-43"
type input "IGNIT"
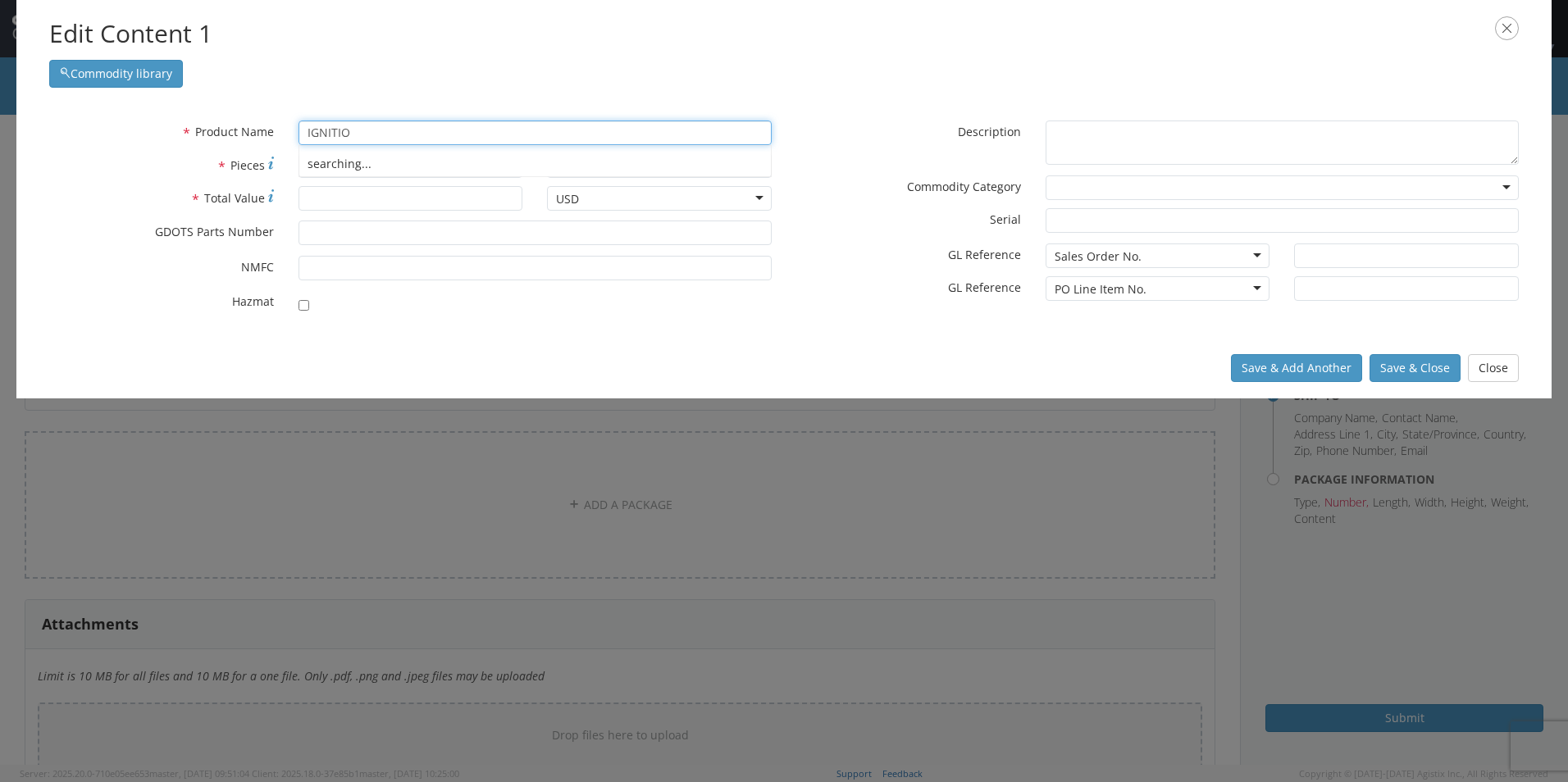
type input "IGNITION"
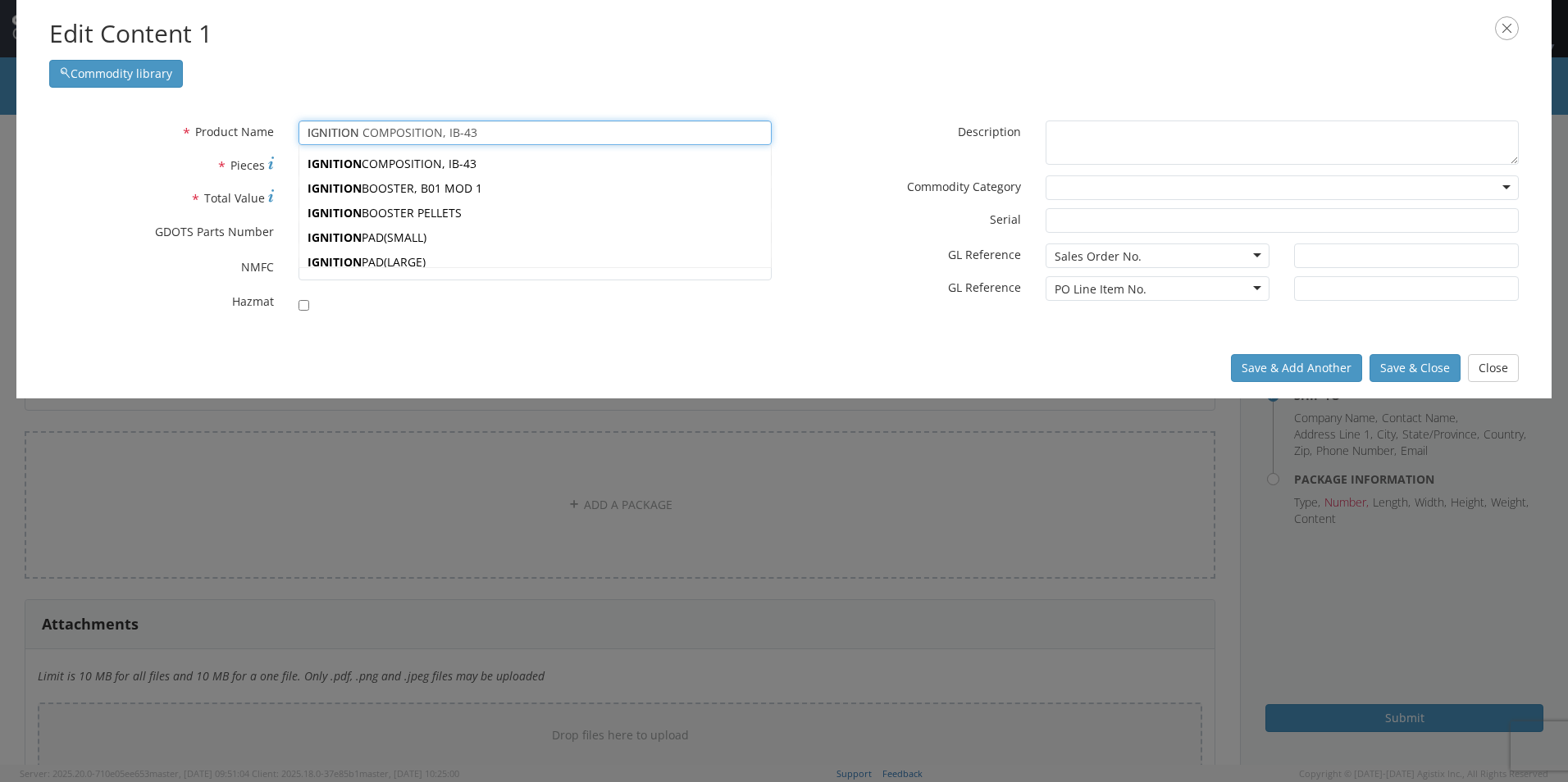
type input "IGNITION COMPOSITION, IB-43"
type input "IGNITION"
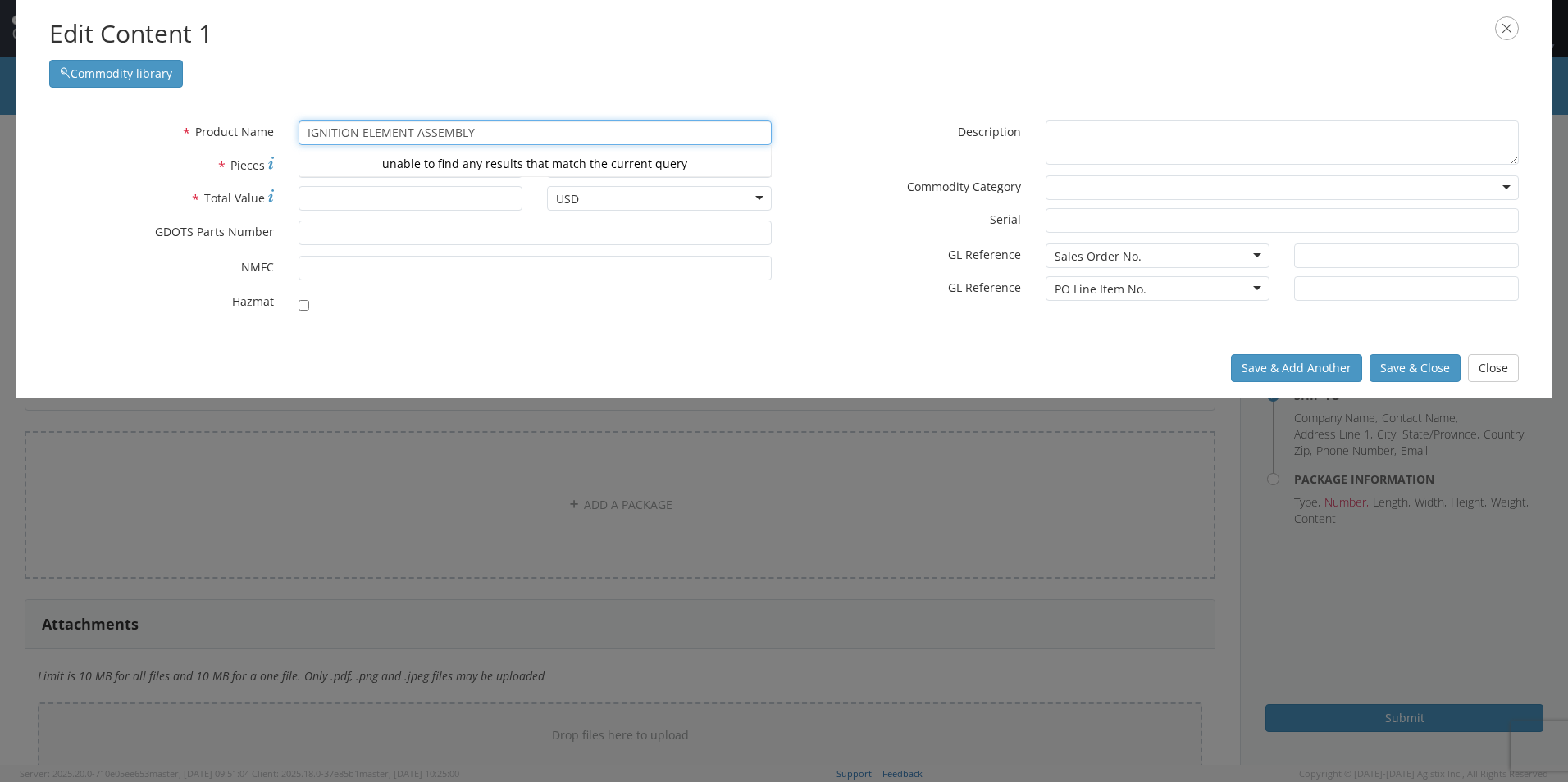
click at [331, 163] on div "unable to find any results that match the current query" at bounding box center [535, 164] width 472 height 24
click at [334, 163] on div "unable to find any results that match the current query" at bounding box center [535, 164] width 472 height 24
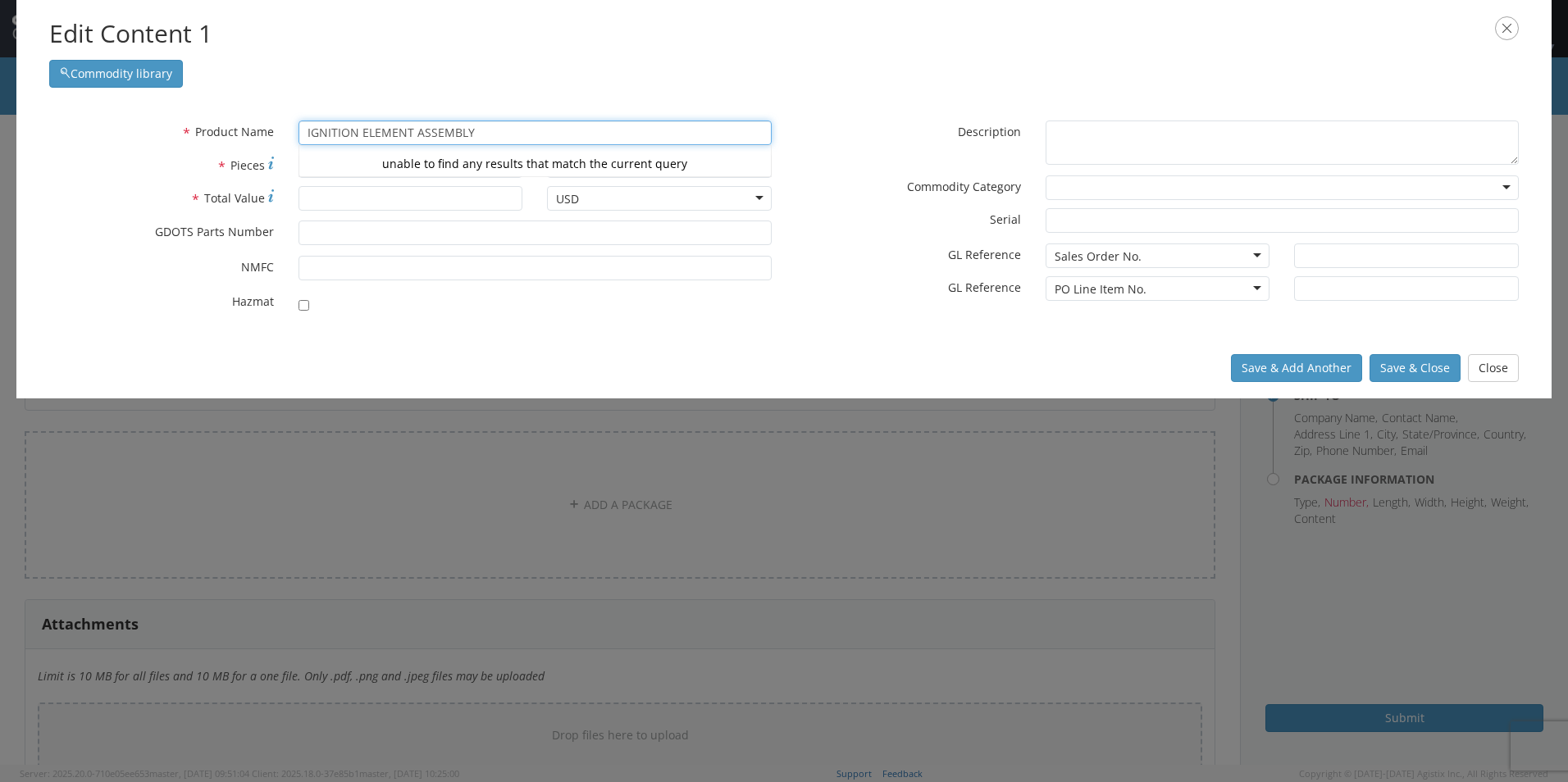
type input "IGNITION ELEMENT ASSEMBLY"
click at [334, 199] on input "* Total Value" at bounding box center [411, 199] width 225 height 24
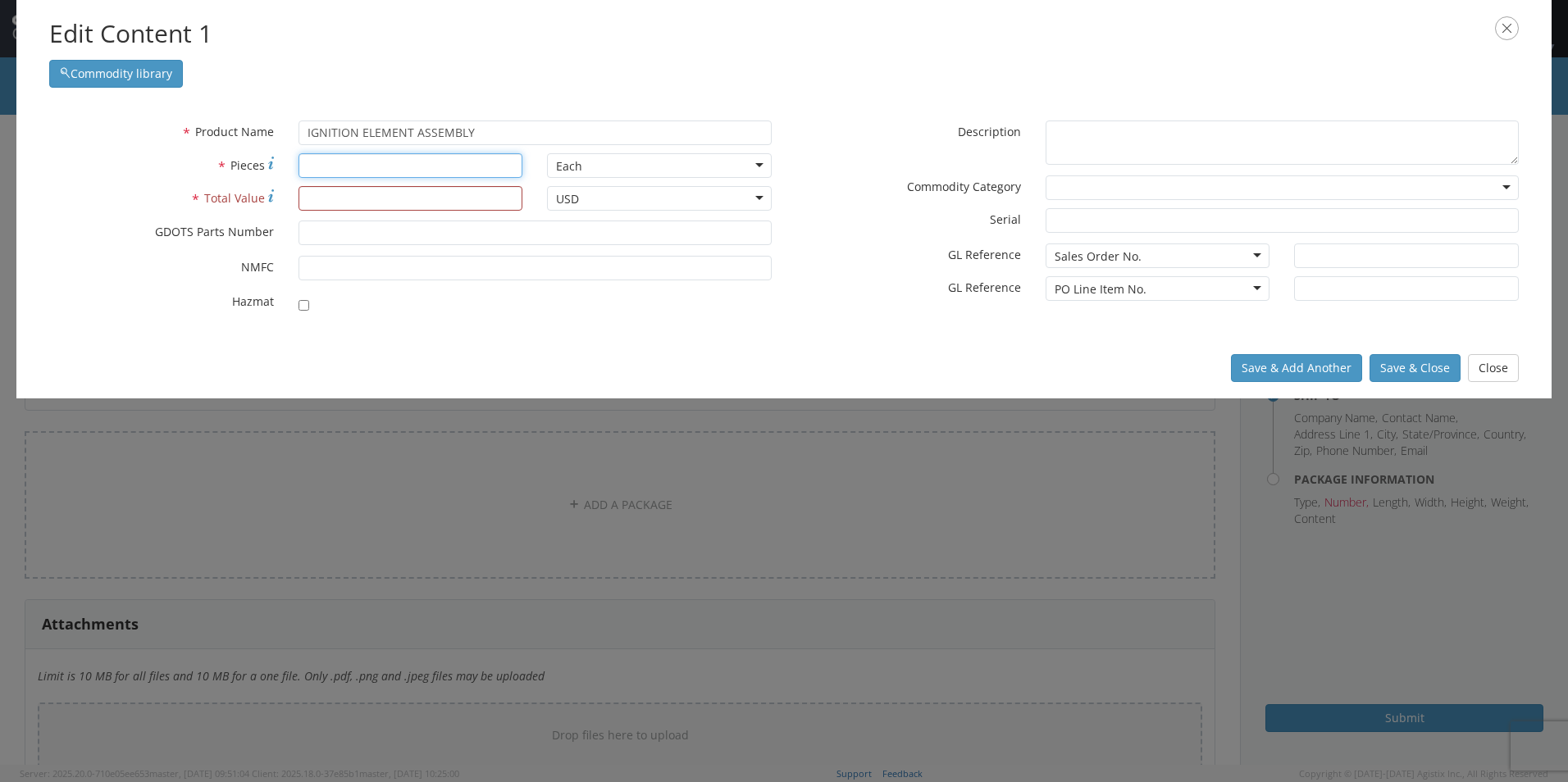
click at [336, 157] on input "* Pieces" at bounding box center [411, 166] width 225 height 24
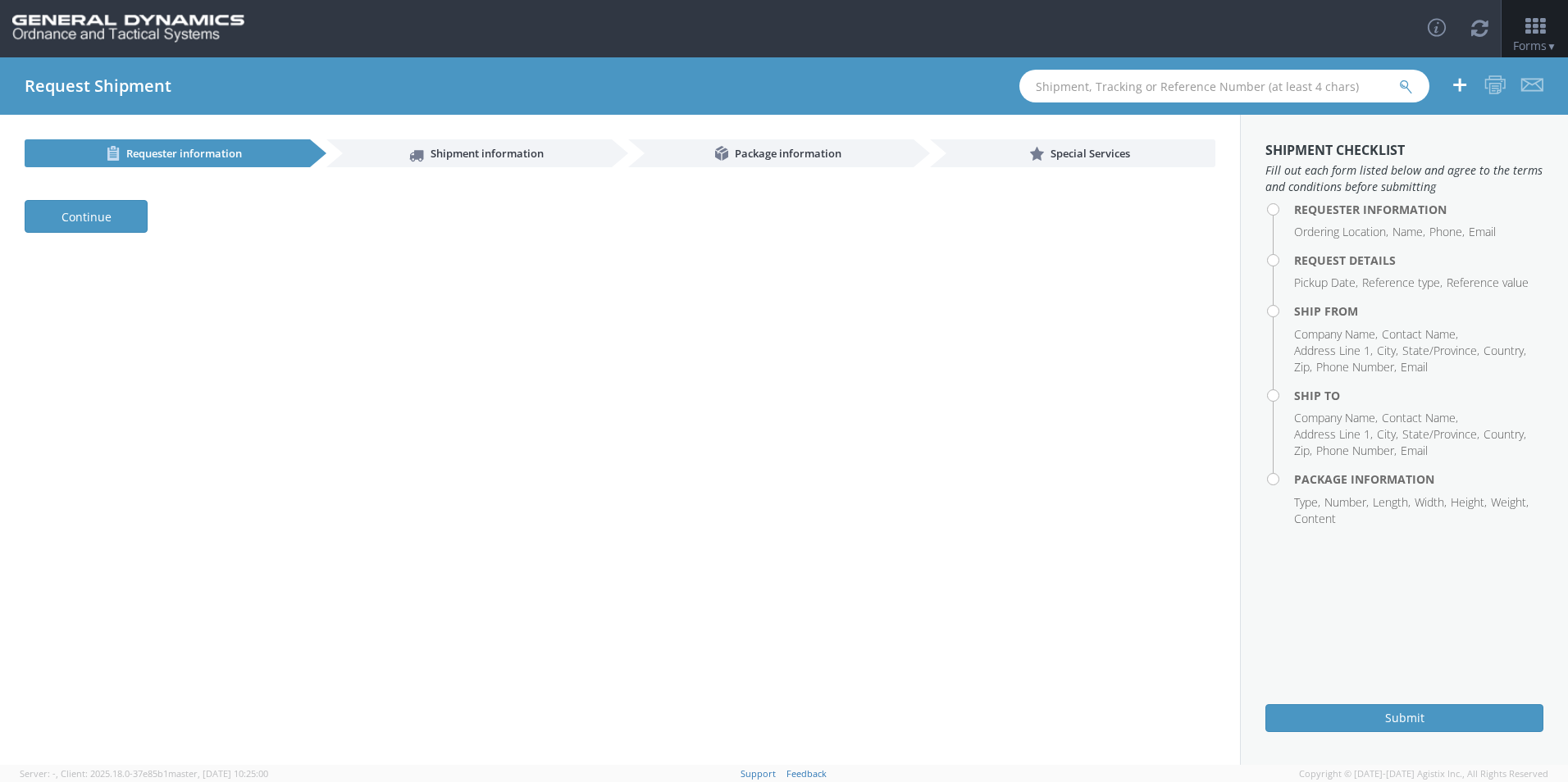
select select
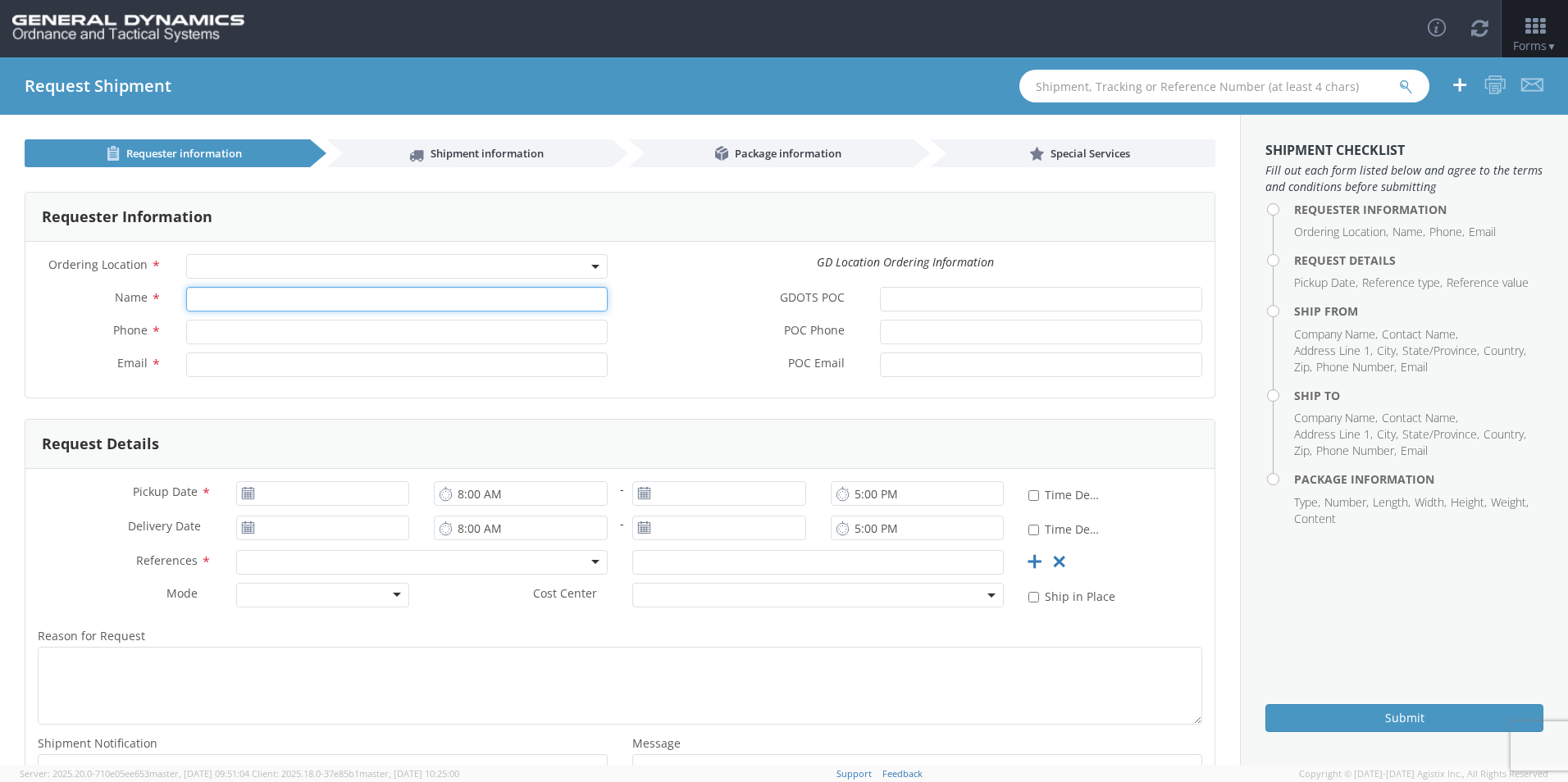
click at [271, 304] on input "Name *" at bounding box center [397, 299] width 421 height 24
type input "[PERSON_NAME]"
type input "7156352777"
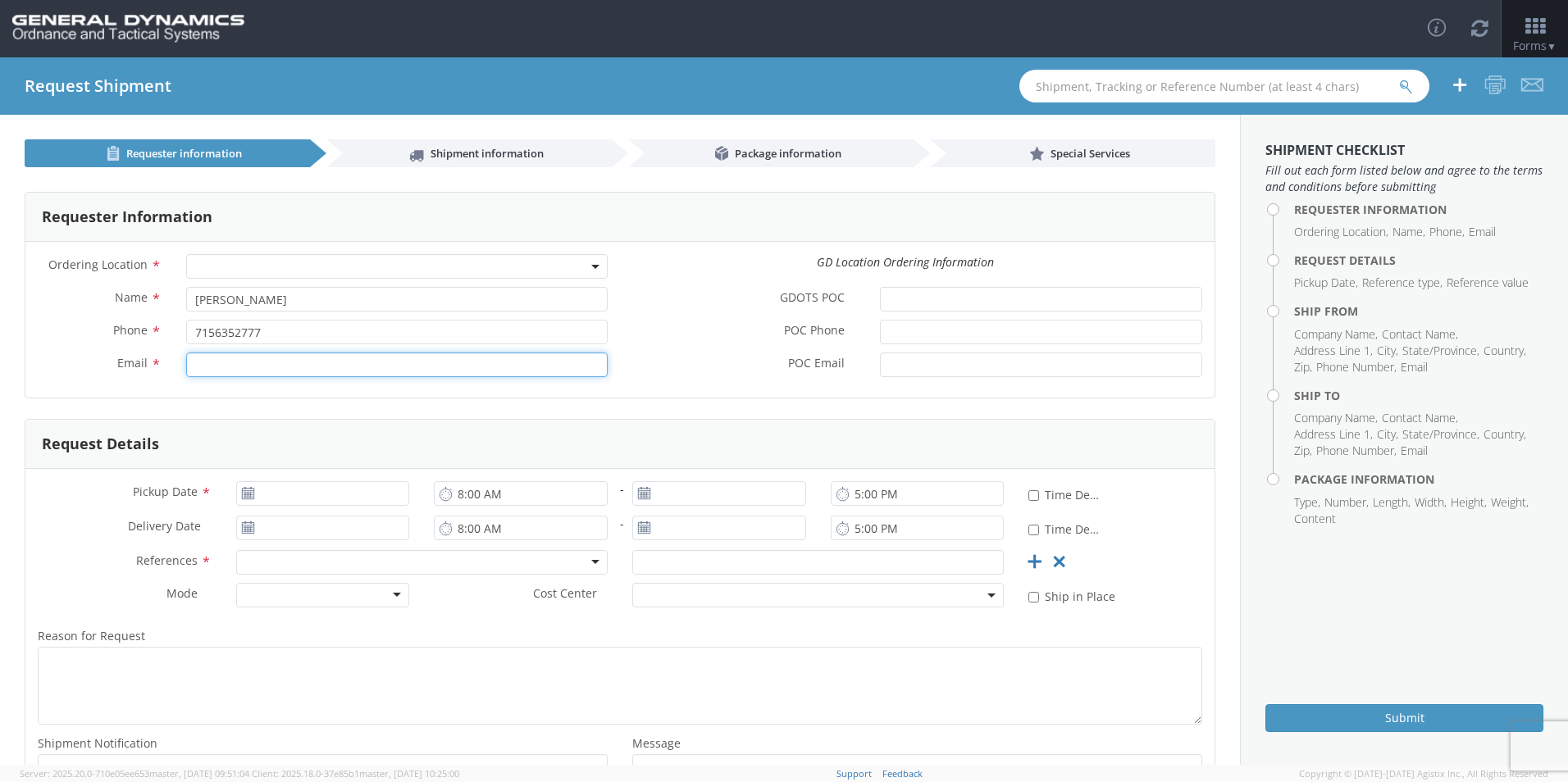
type input "[EMAIL_ADDRESS][DOMAIN_NAME]"
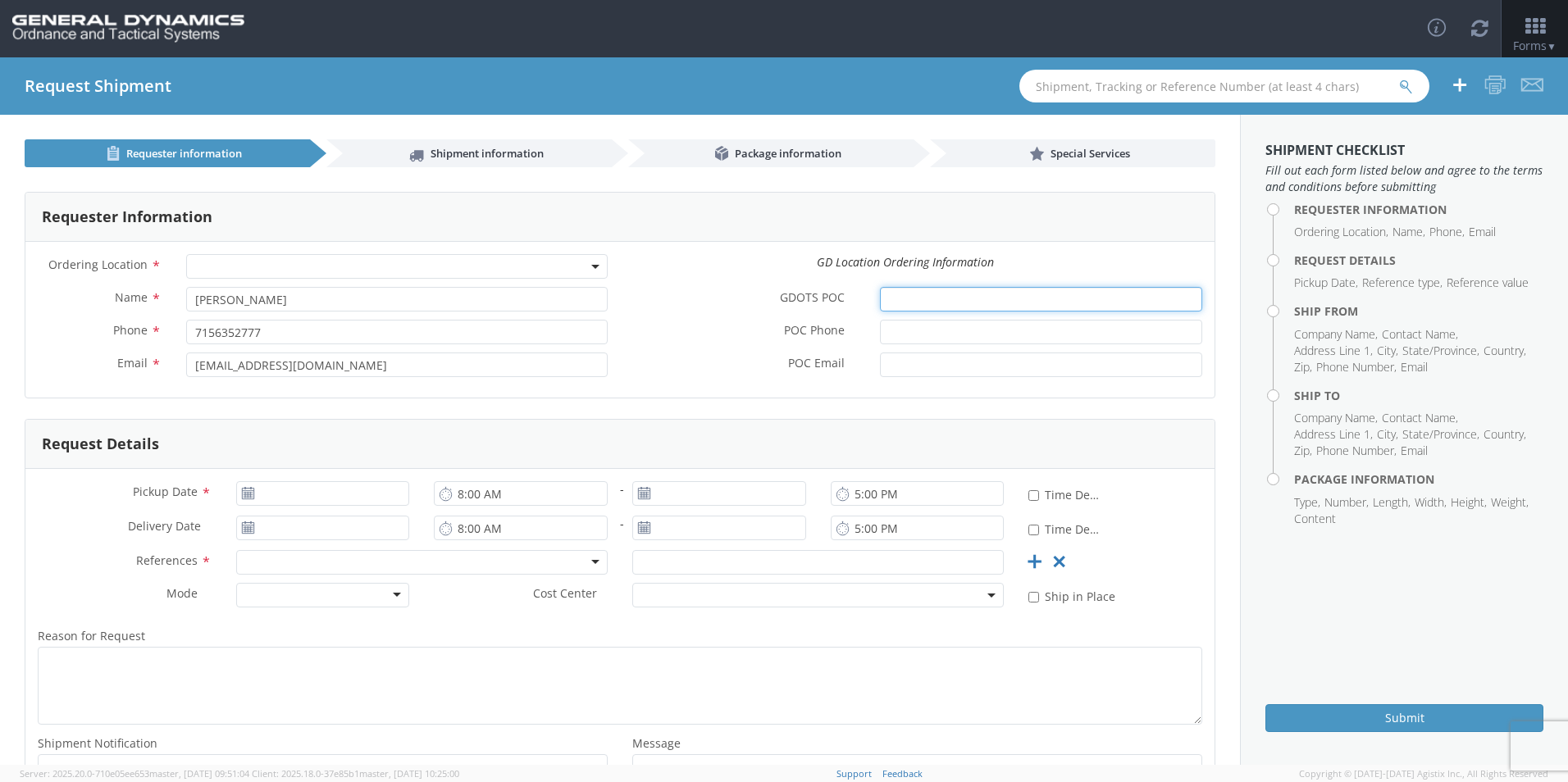
click at [913, 303] on input "GDOTS POC *" at bounding box center [1041, 299] width 323 height 24
type input "Johnathan Huntoon"
click at [913, 325] on input "POC Phone *" at bounding box center [1041, 332] width 323 height 24
type input "[PHONE_NUMBER]"
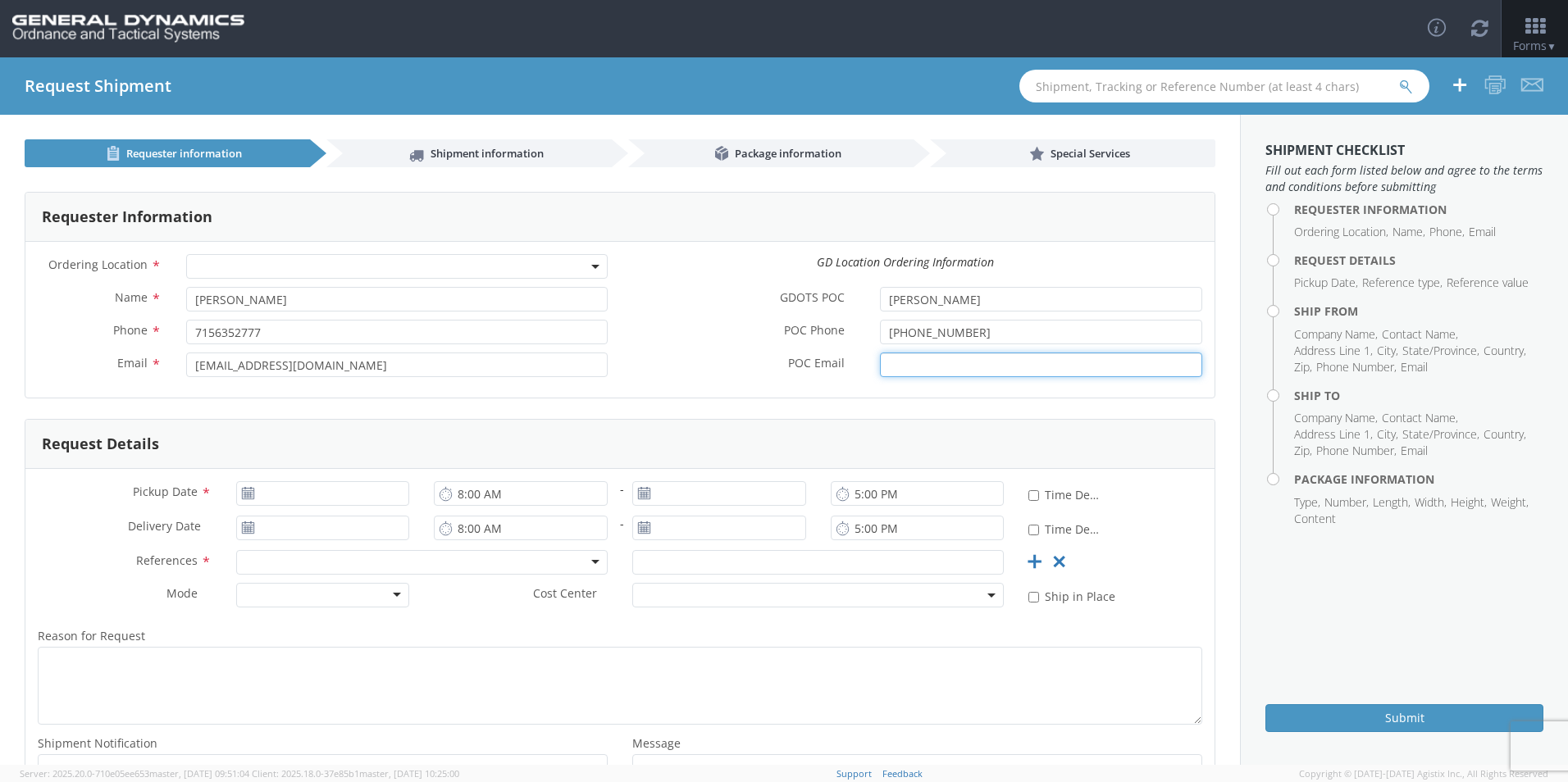
type input "[PERSON_NAME]. [PERSON_NAME][EMAIL_ADDRESS][DOMAIN_NAME]"
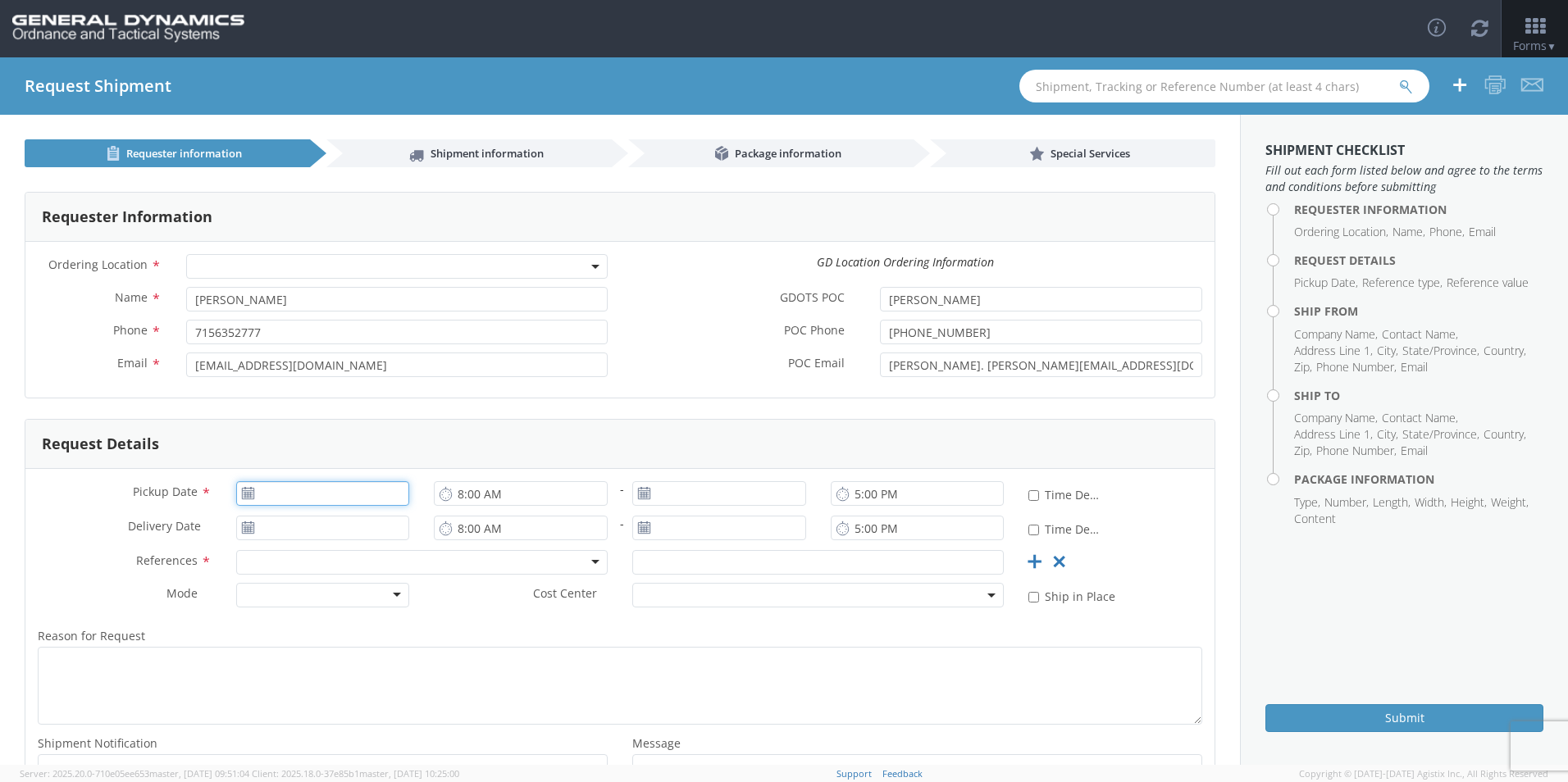
type input "[DATE]"
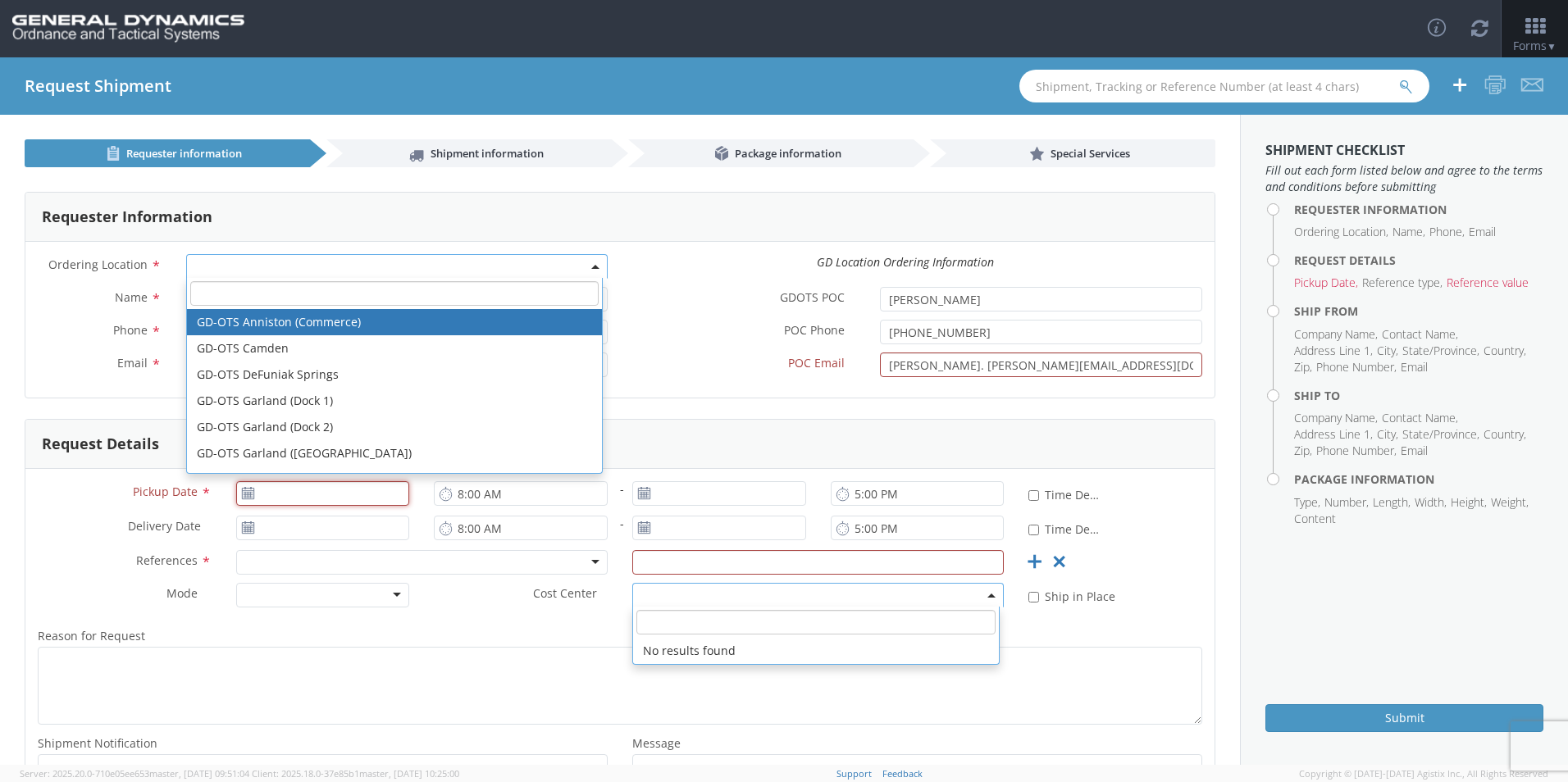
type input "[DATE]"
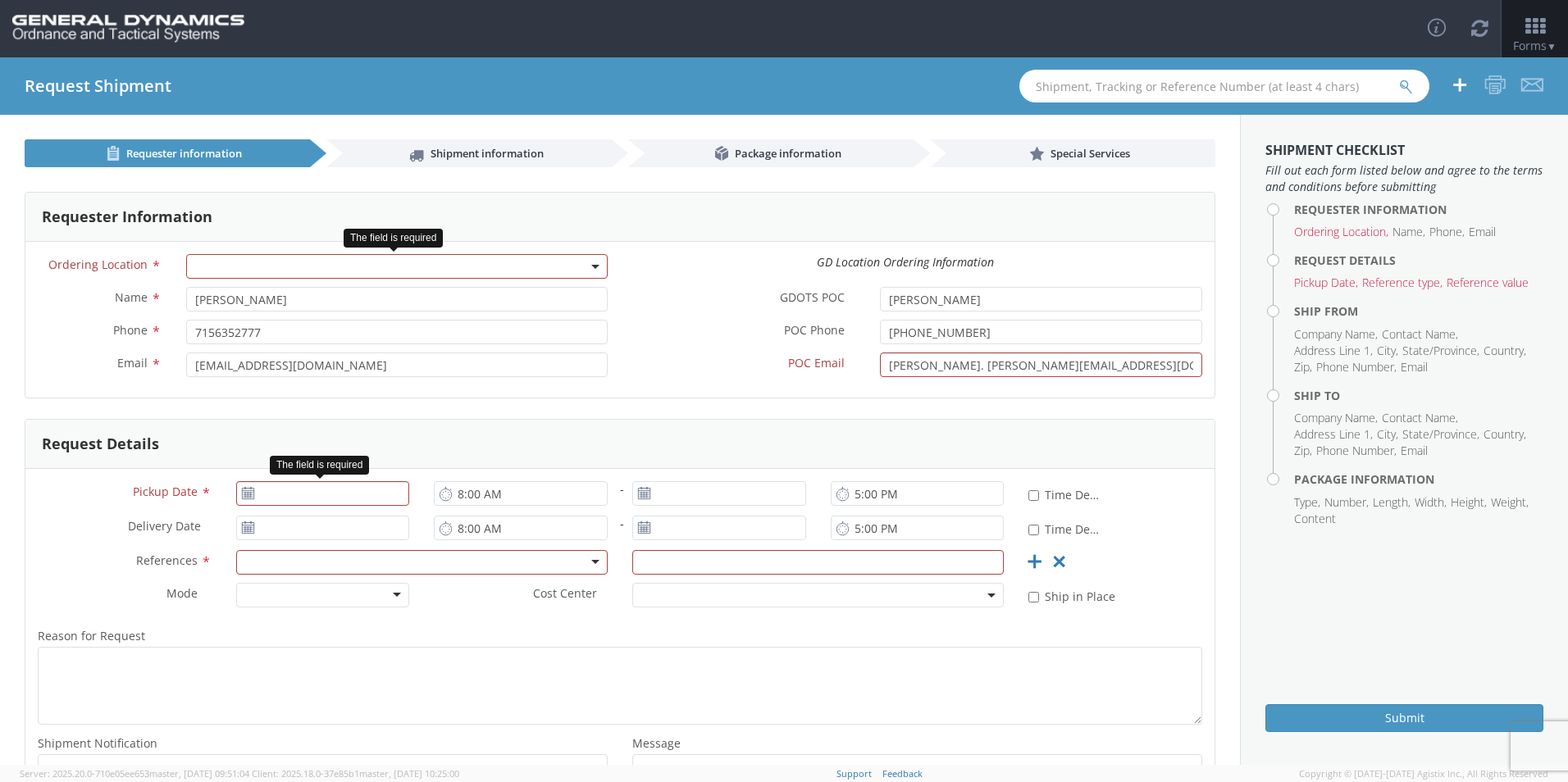
click at [249, 491] on use at bounding box center [248, 492] width 11 height 11
type input "[DATE]"
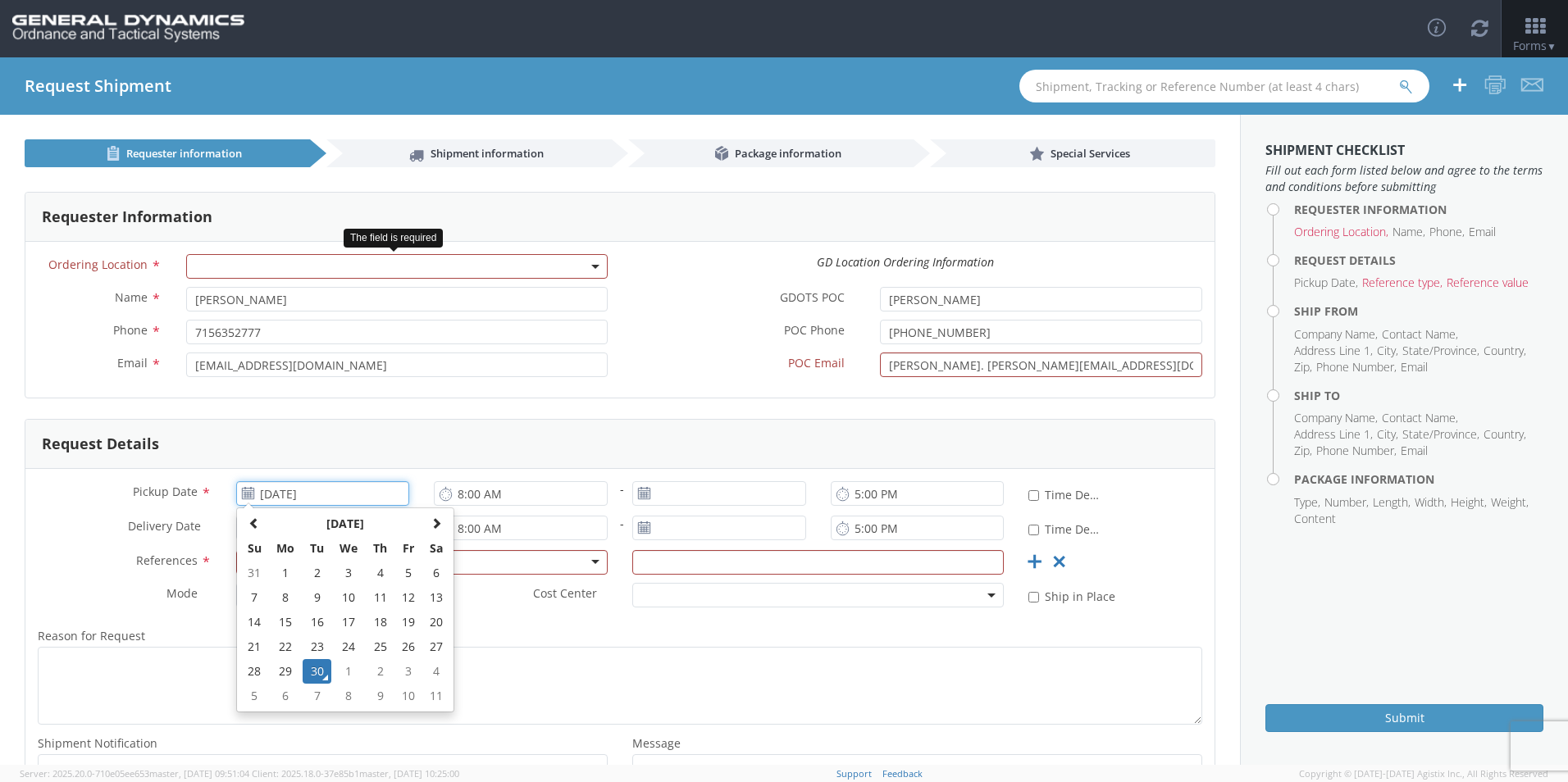
click at [270, 493] on input "[DATE]" at bounding box center [323, 493] width 173 height 24
click at [319, 665] on td "30" at bounding box center [317, 671] width 29 height 24
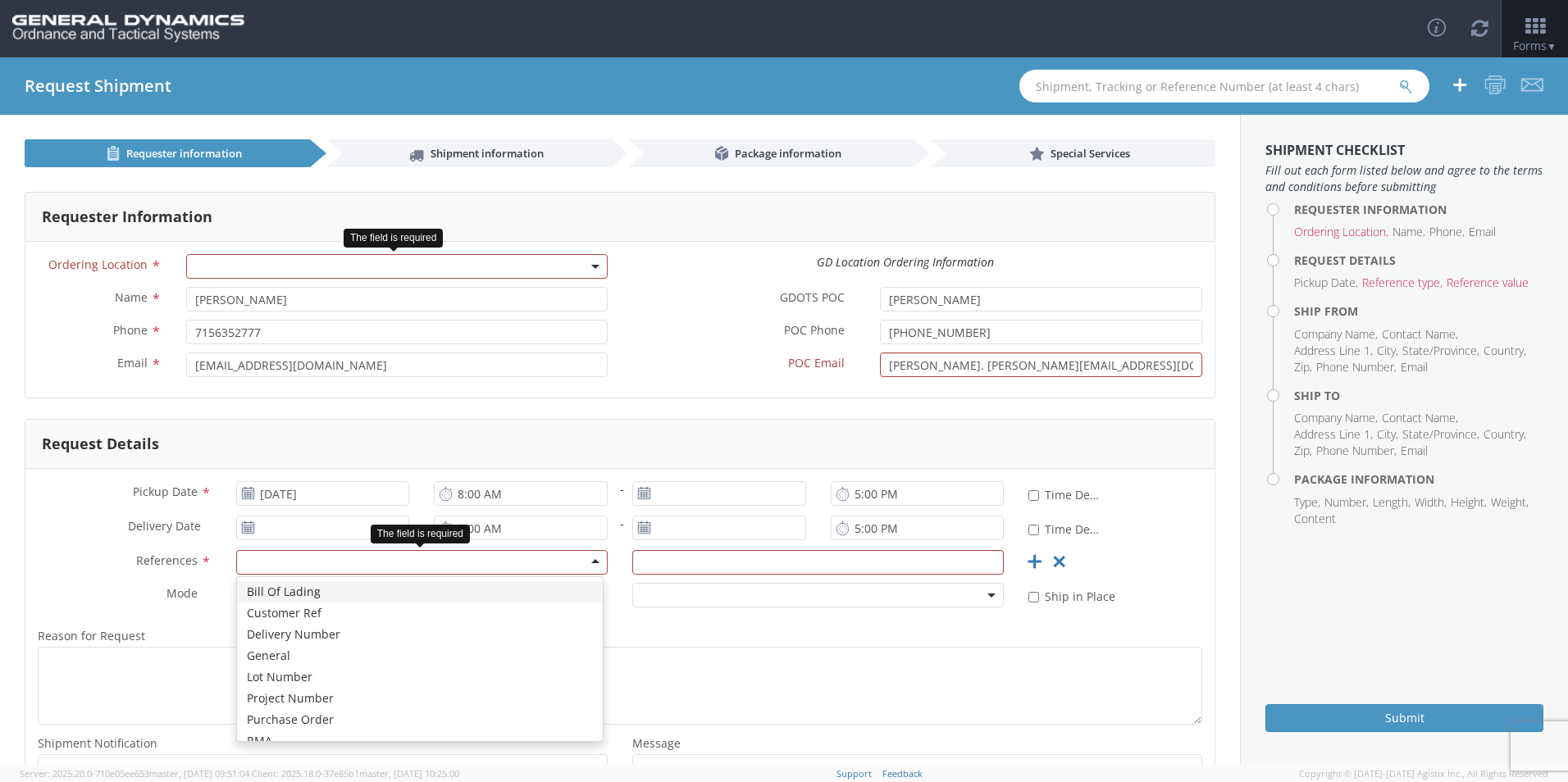
click at [585, 558] on div at bounding box center [422, 563] width 371 height 24
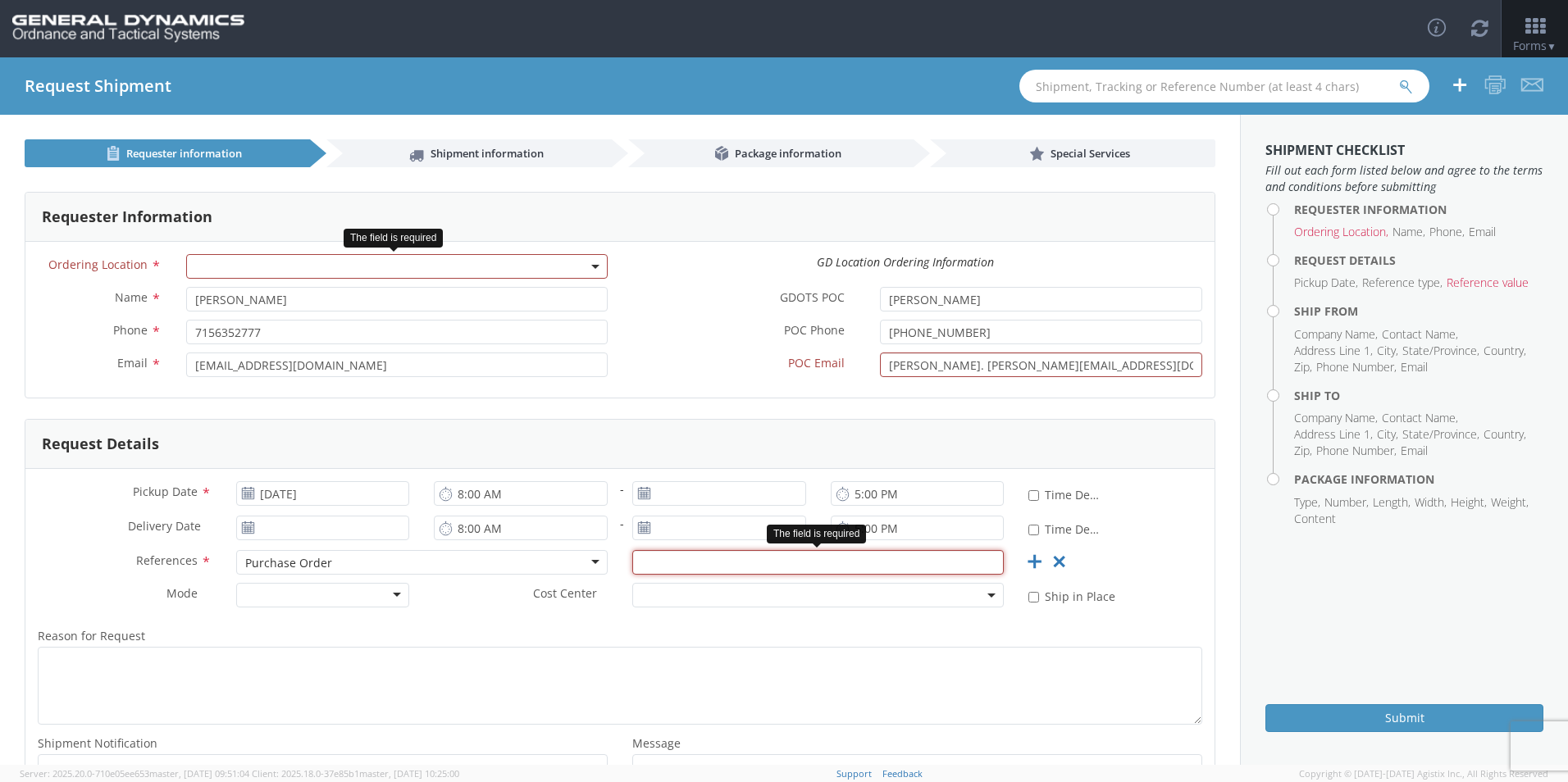
click at [639, 560] on input "text" at bounding box center [818, 563] width 371 height 24
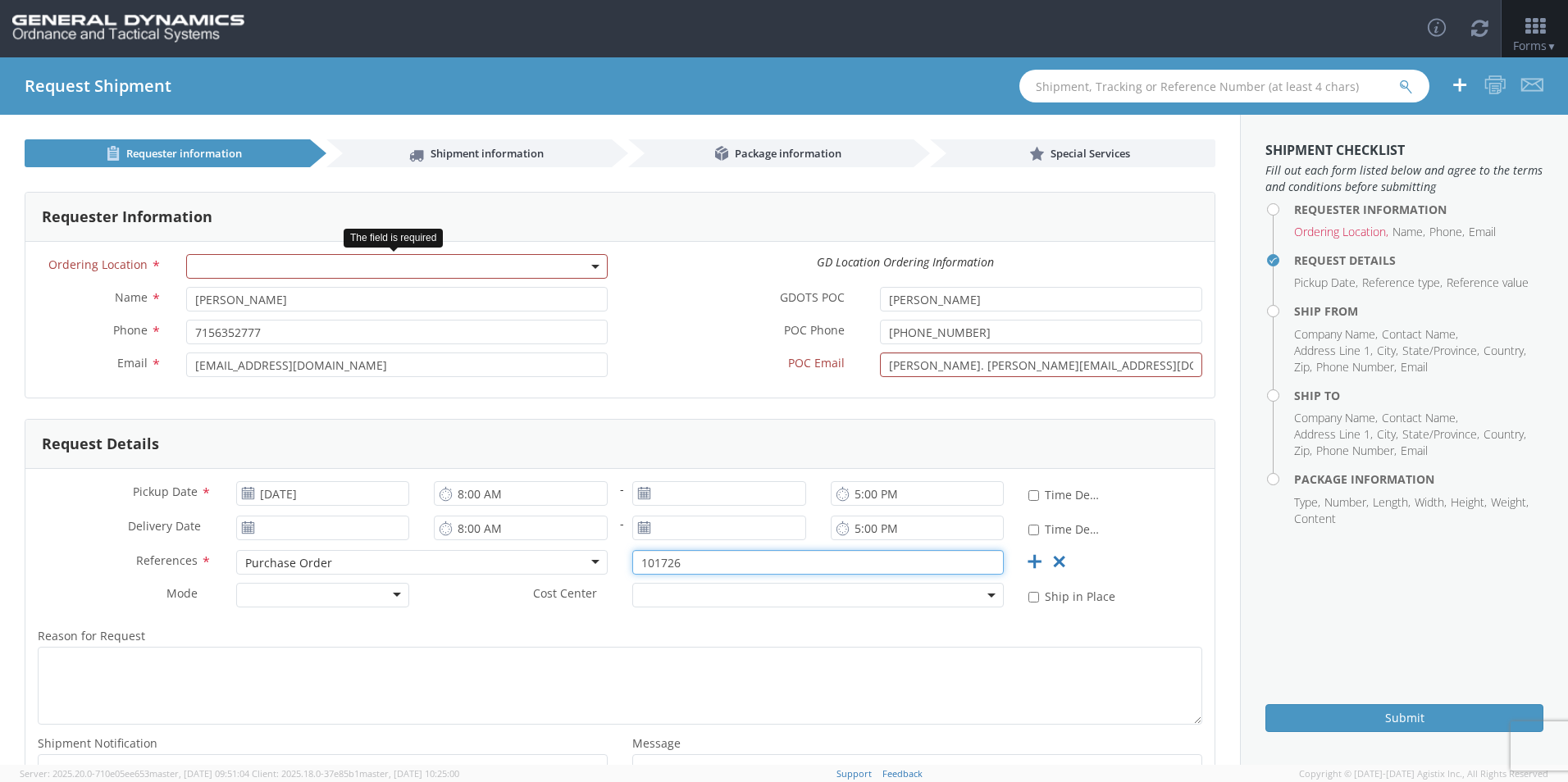
scroll to position [158, 0]
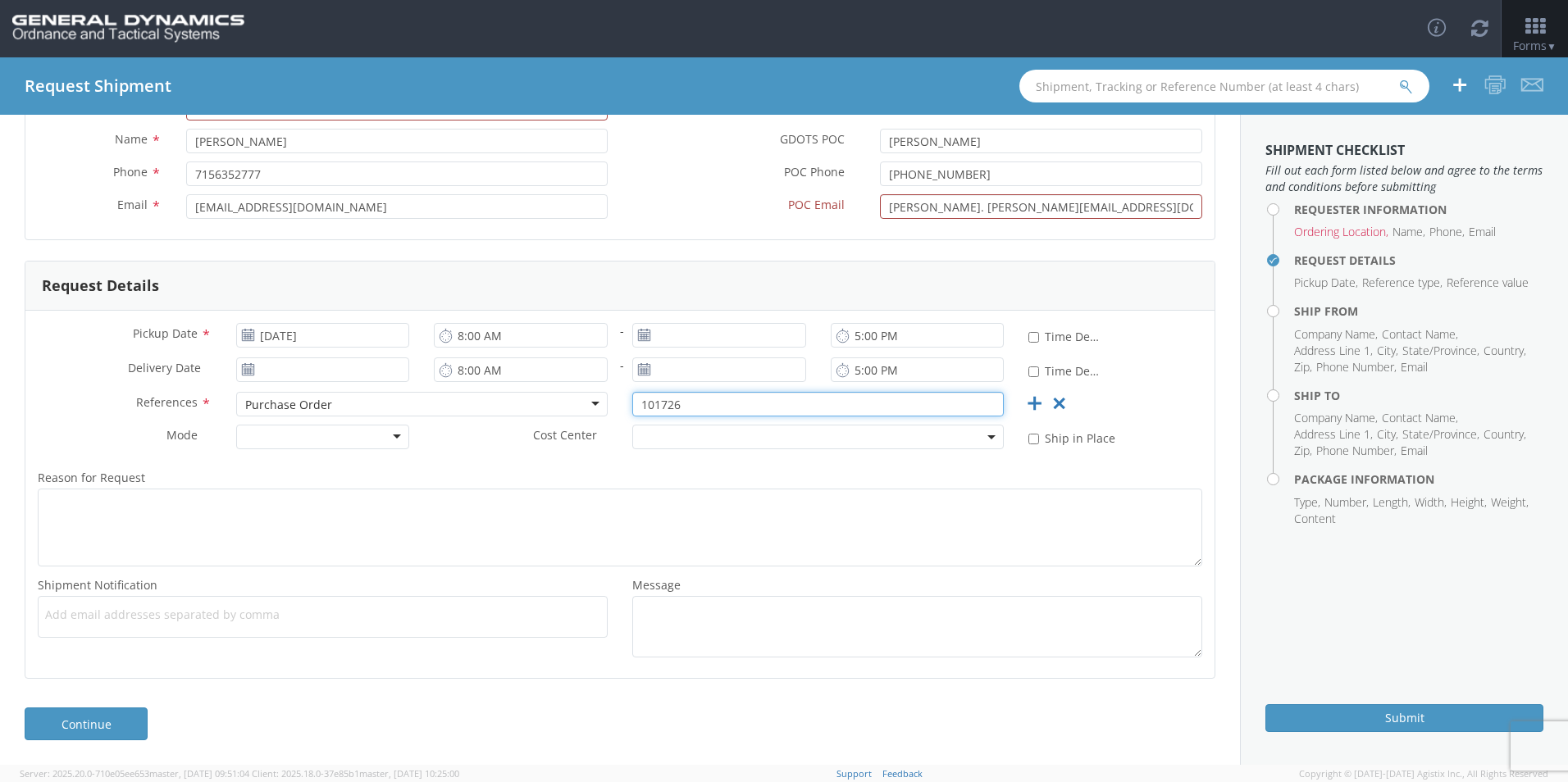
type input "101726"
click at [190, 619] on span "Add email addresses separated by comma" at bounding box center [323, 614] width 555 height 16
type input "[EMAIL_ADDRESS][DOMAIN_NAME]"
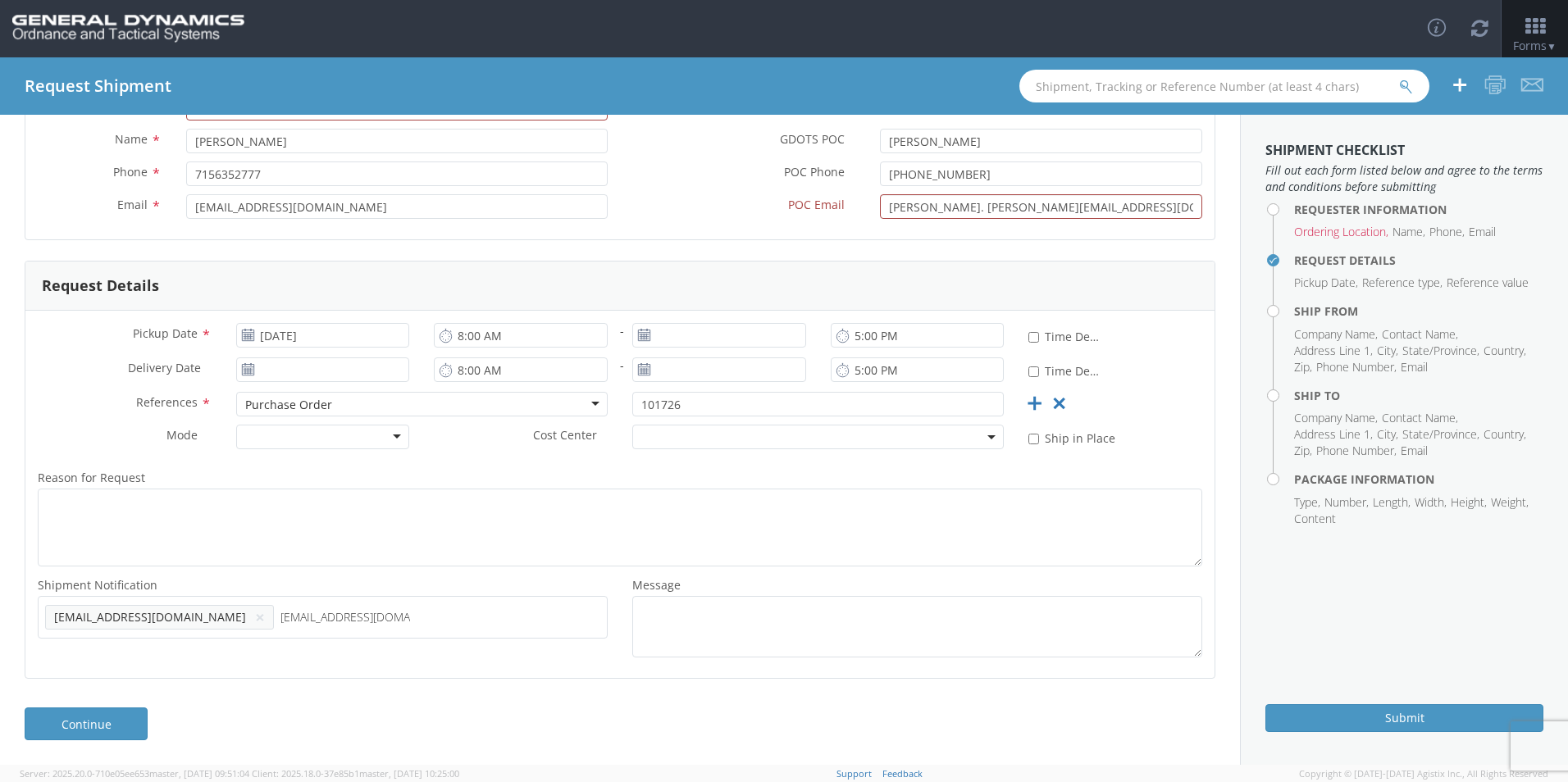
type input "[EMAIL_ADDRESS][DOMAIN_NAME]"
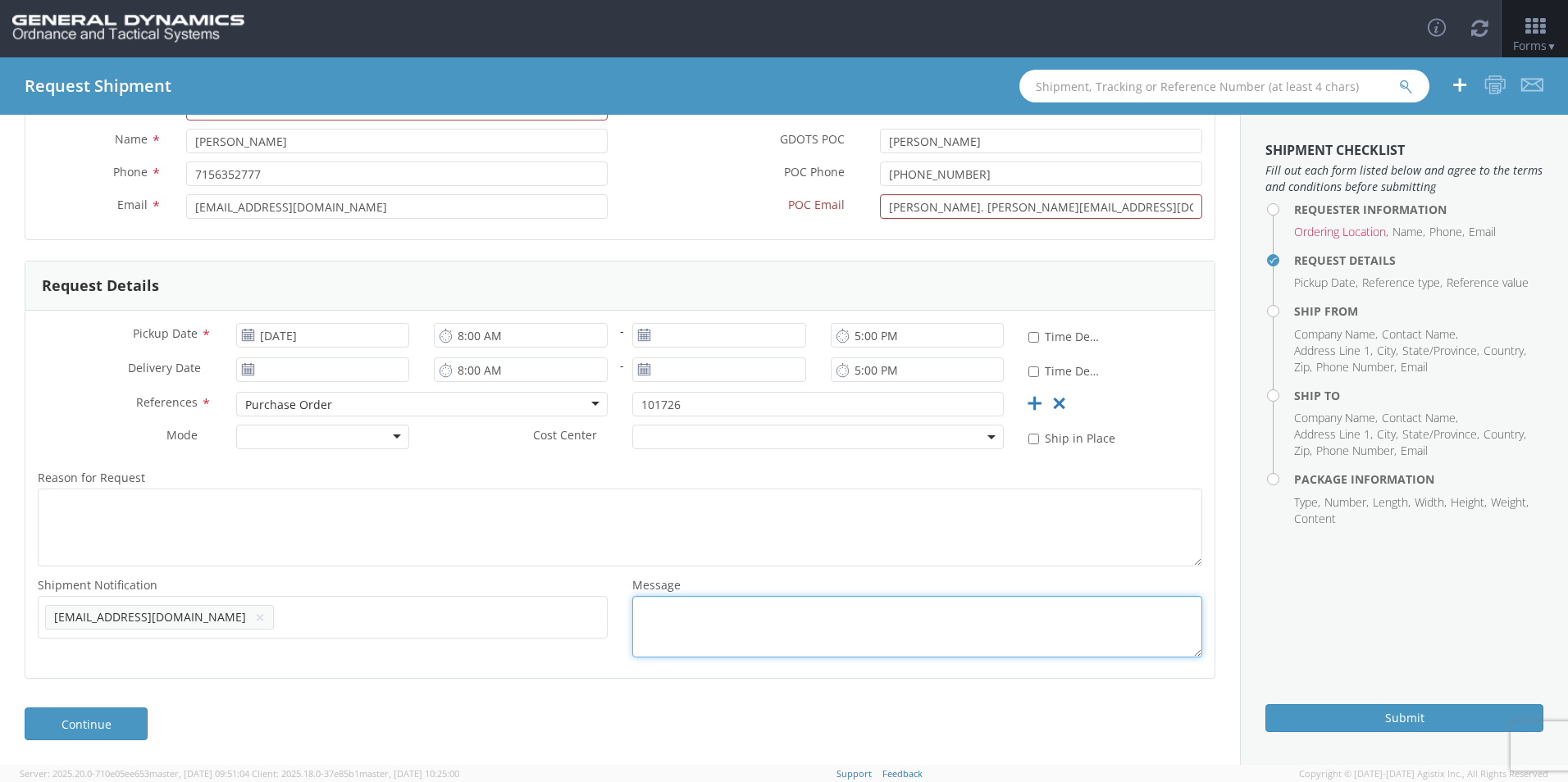
click at [667, 618] on textarea "Message *" at bounding box center [917, 627] width 570 height 62
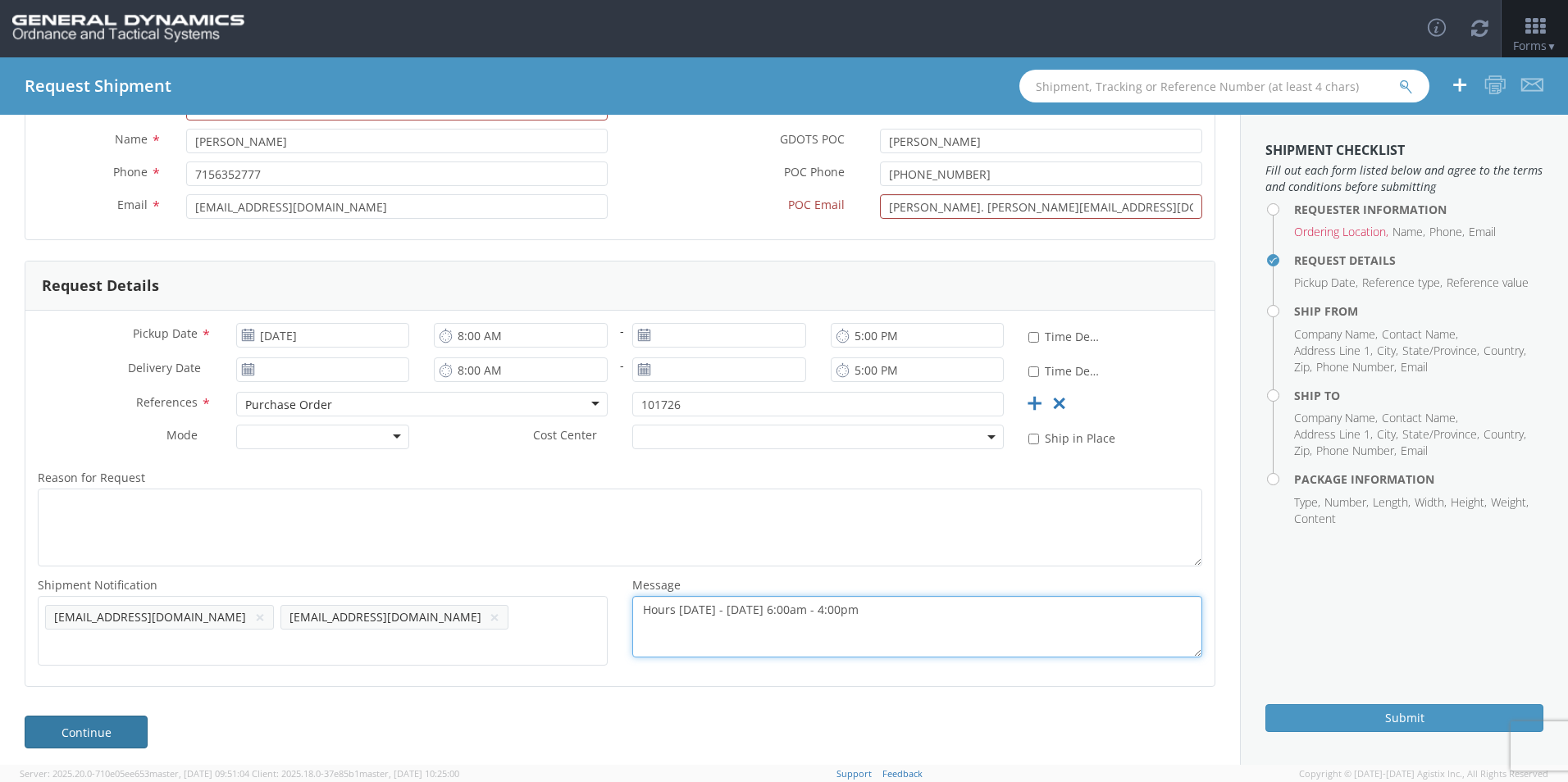
type textarea "Hours Monday - Thursday 6:00am - 4:00pm"
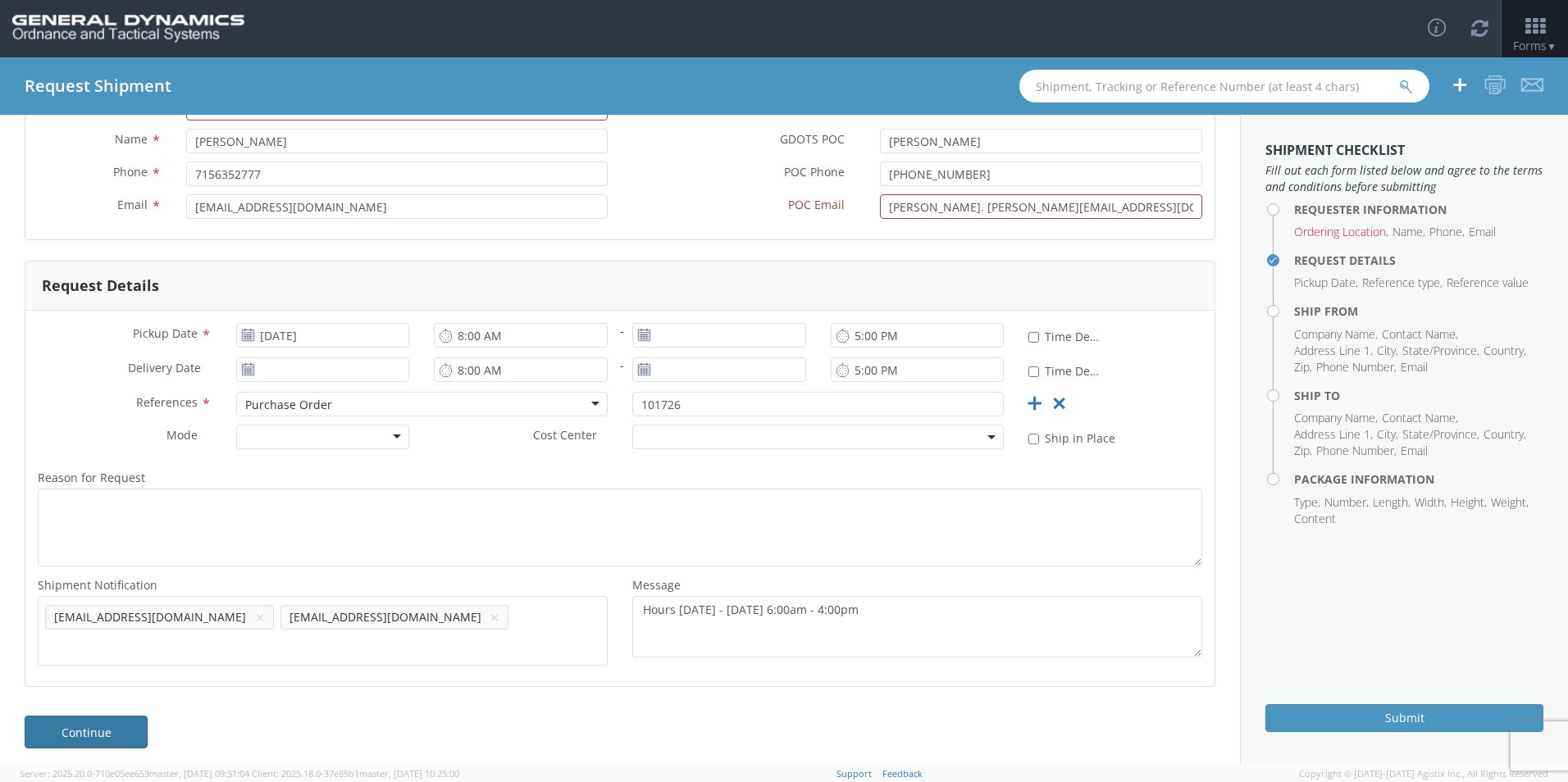
click at [108, 715] on link "Continue" at bounding box center [85, 731] width 123 height 33
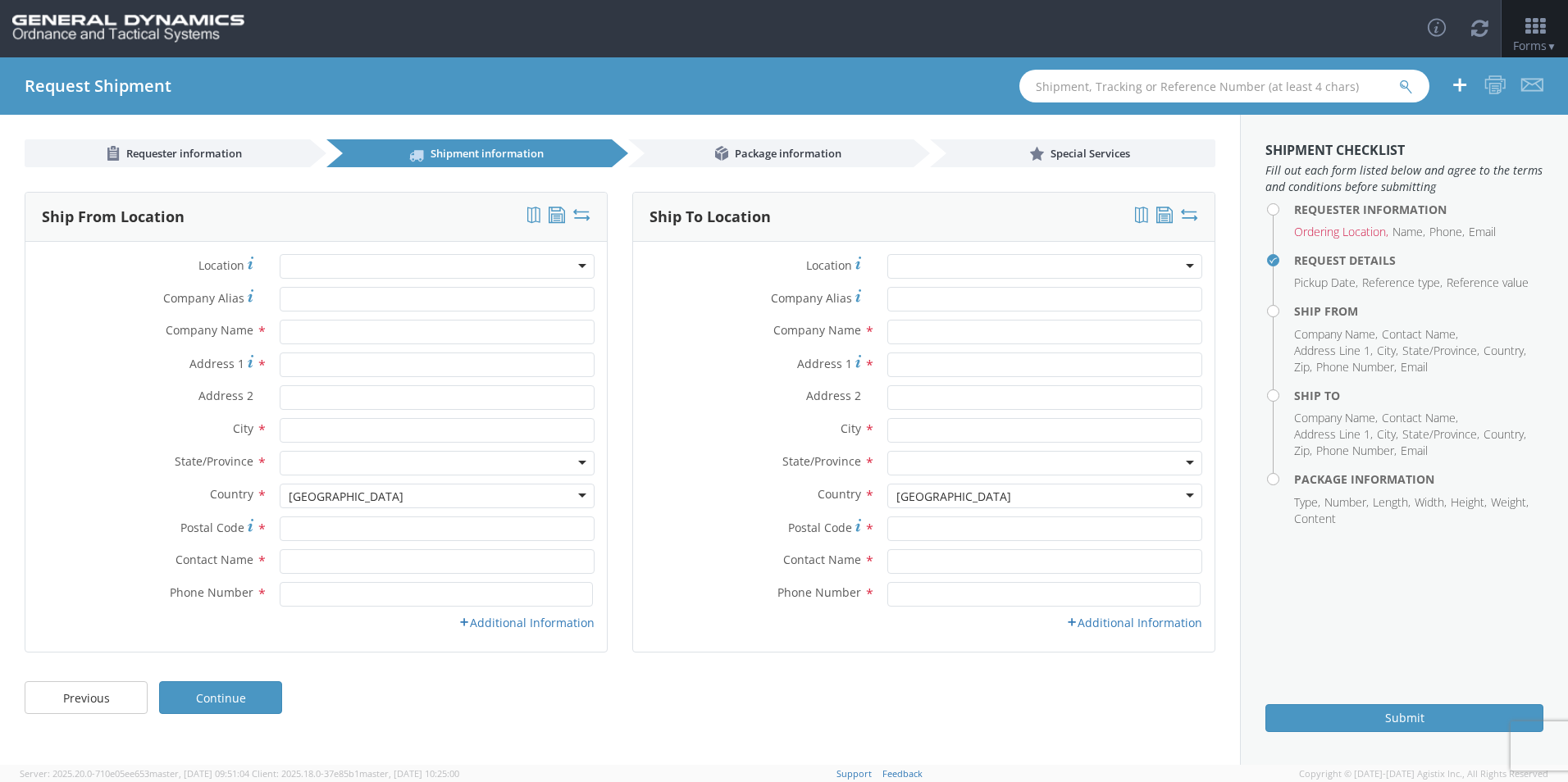
scroll to position [0, 0]
click at [339, 328] on input "text" at bounding box center [437, 332] width 315 height 24
type input "Stresau Labratory, Inc."
type input "N8265 [PERSON_NAME]"
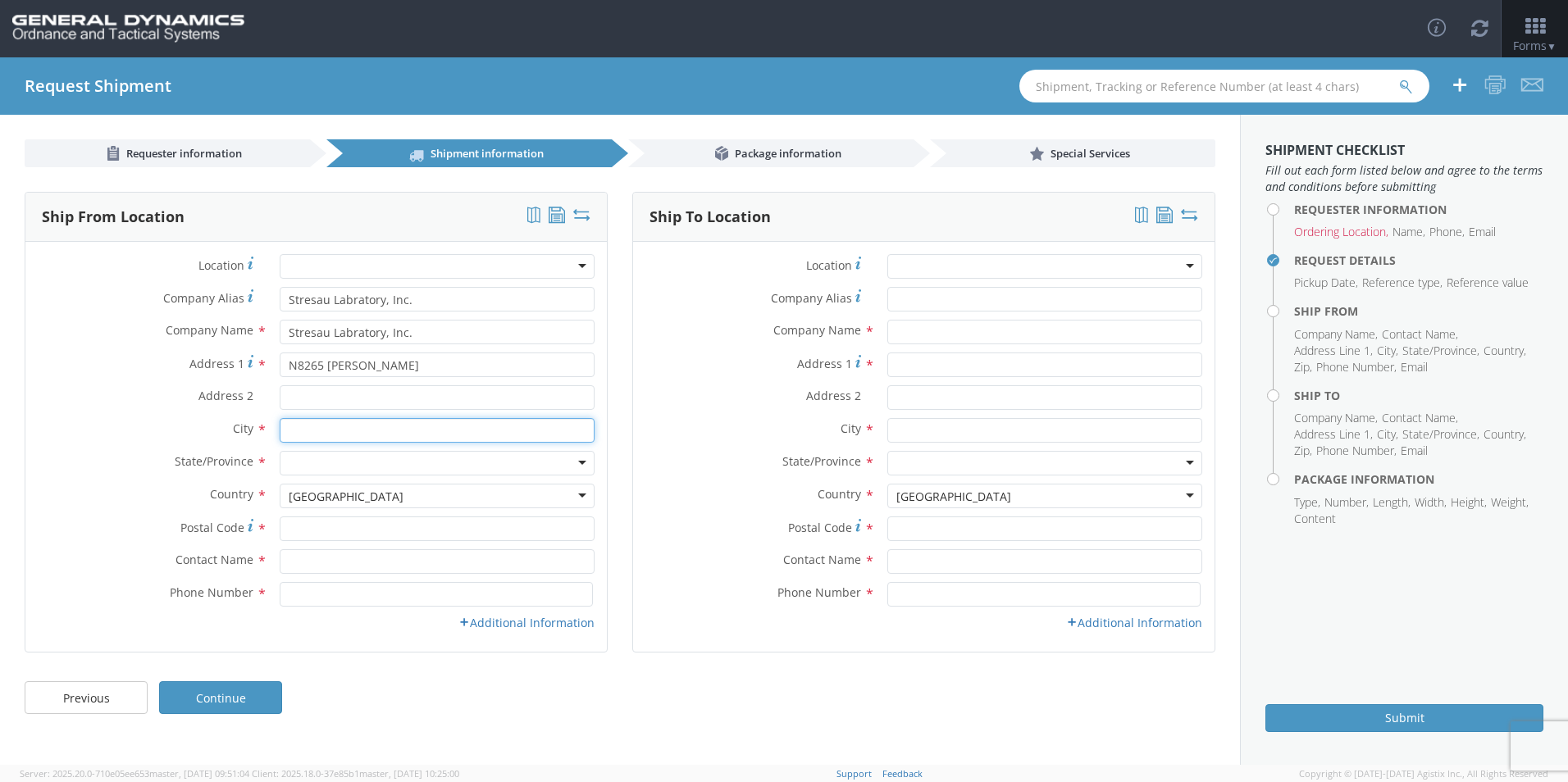
type input "[PERSON_NAME]"
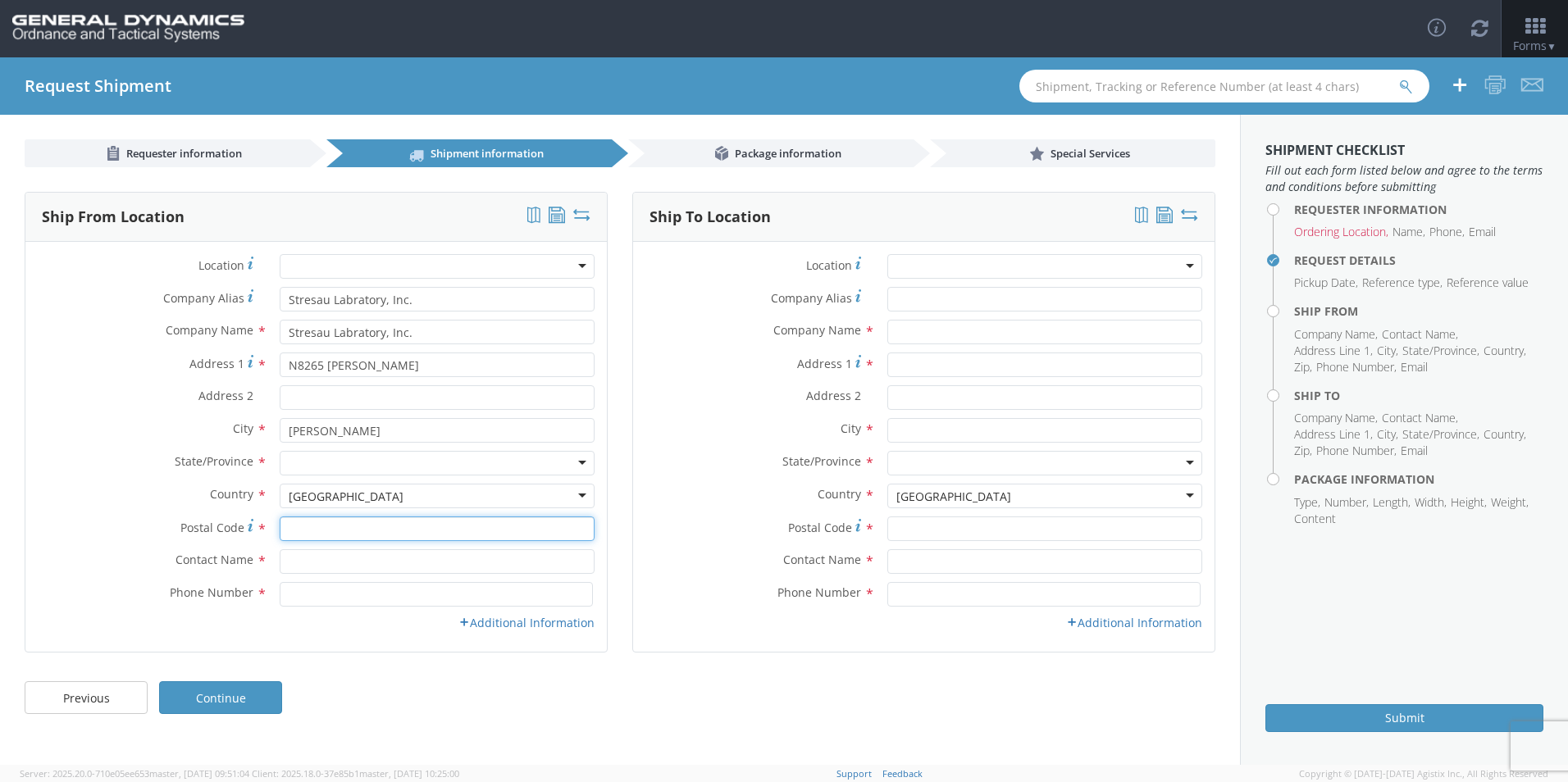
type input "54801"
type input "[PERSON_NAME]"
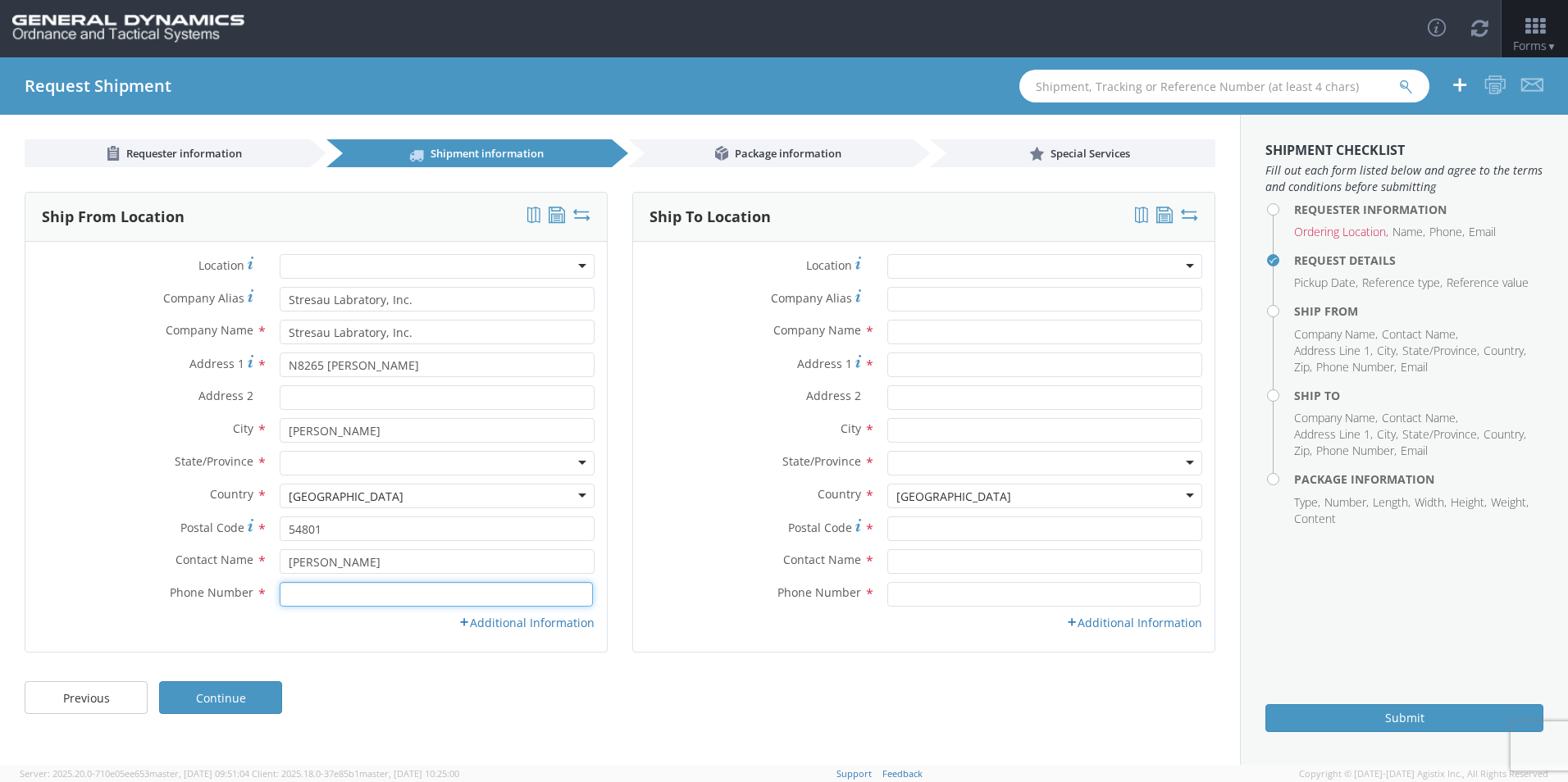
type input "7156352777"
type input "Day & [PERSON_NAME]"
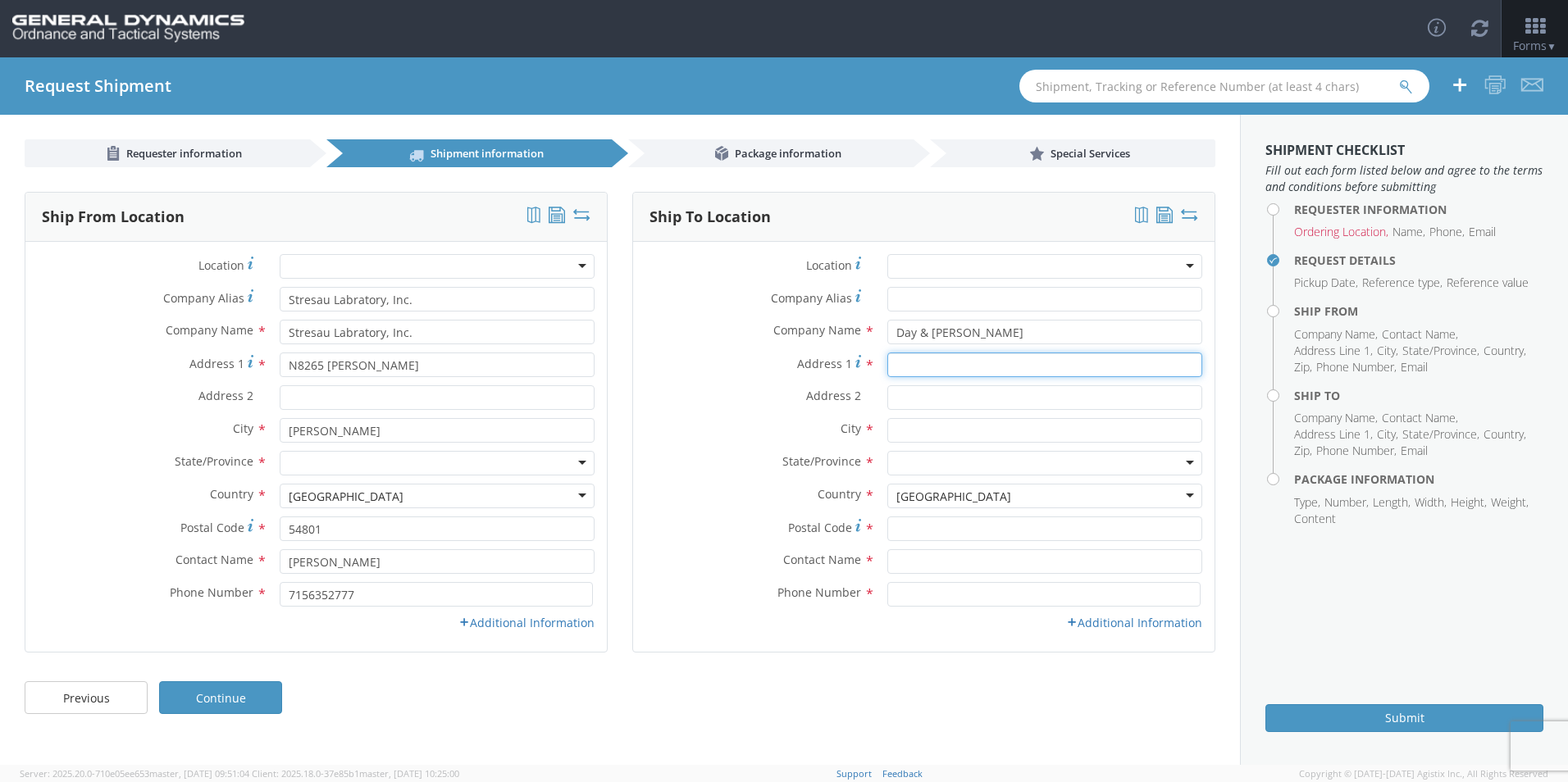
type input "Hwy. 82 West"
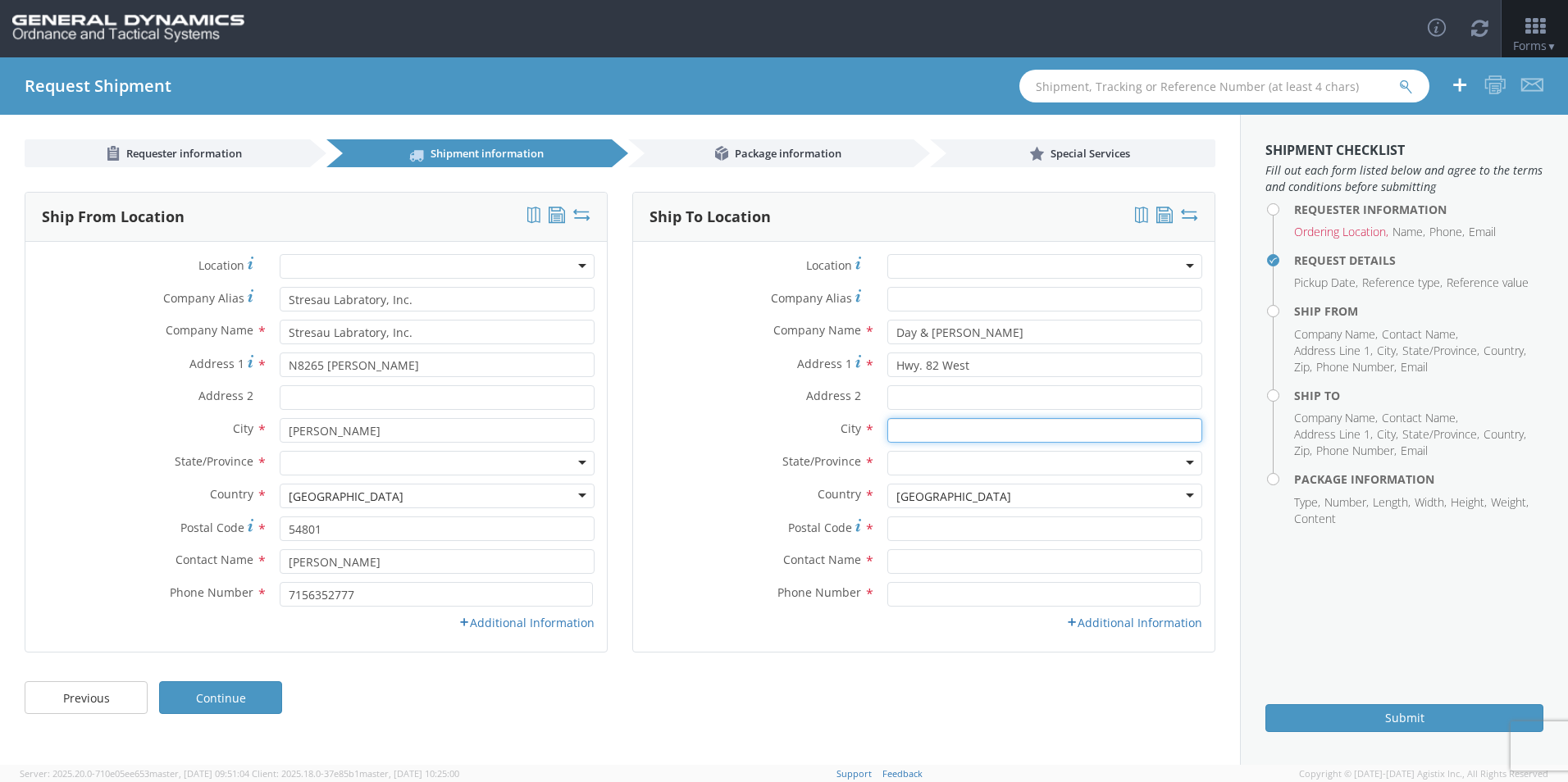
type input "Texarkana"
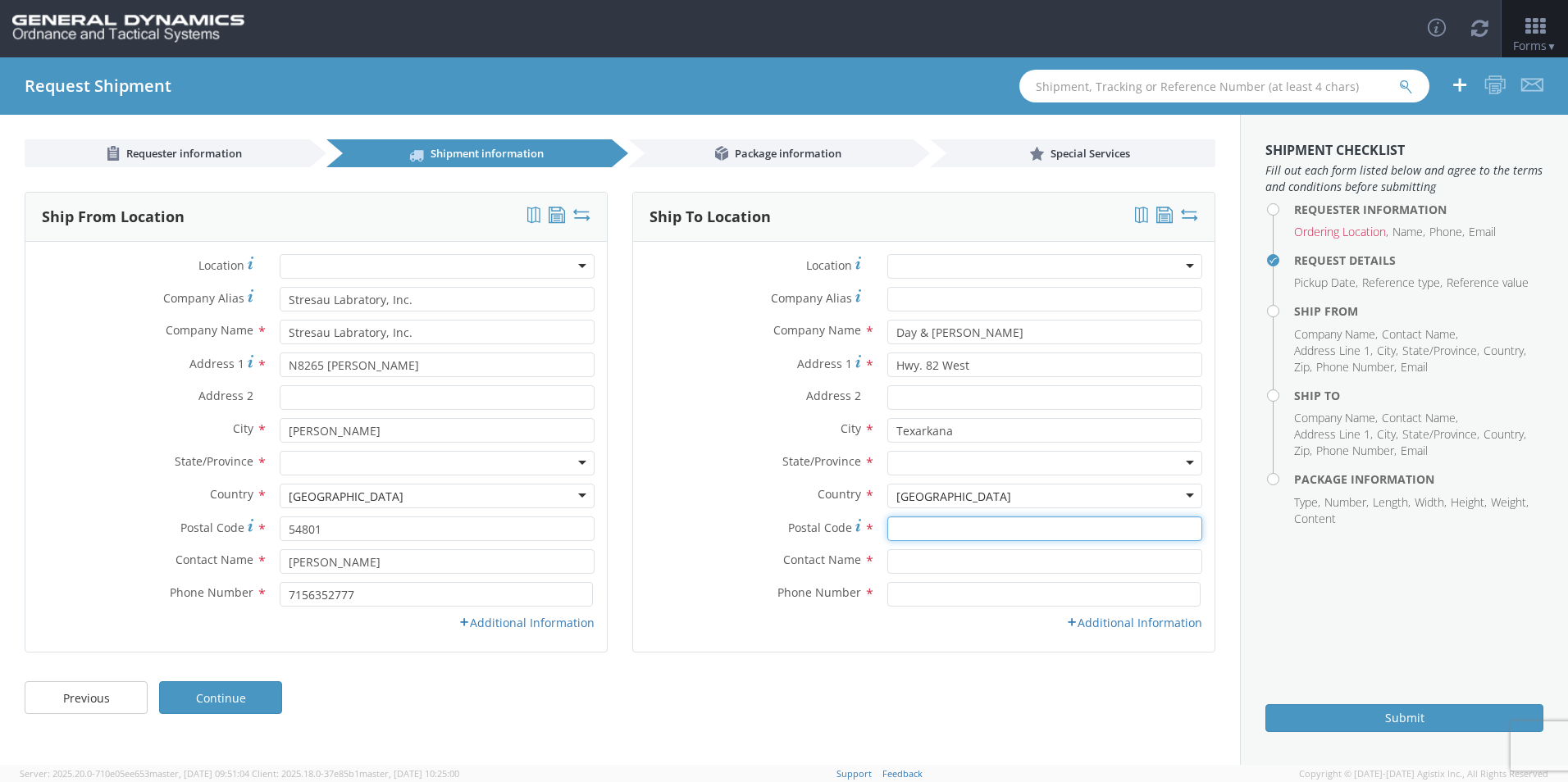
type input "75501"
type input "[PERSON_NAME]"
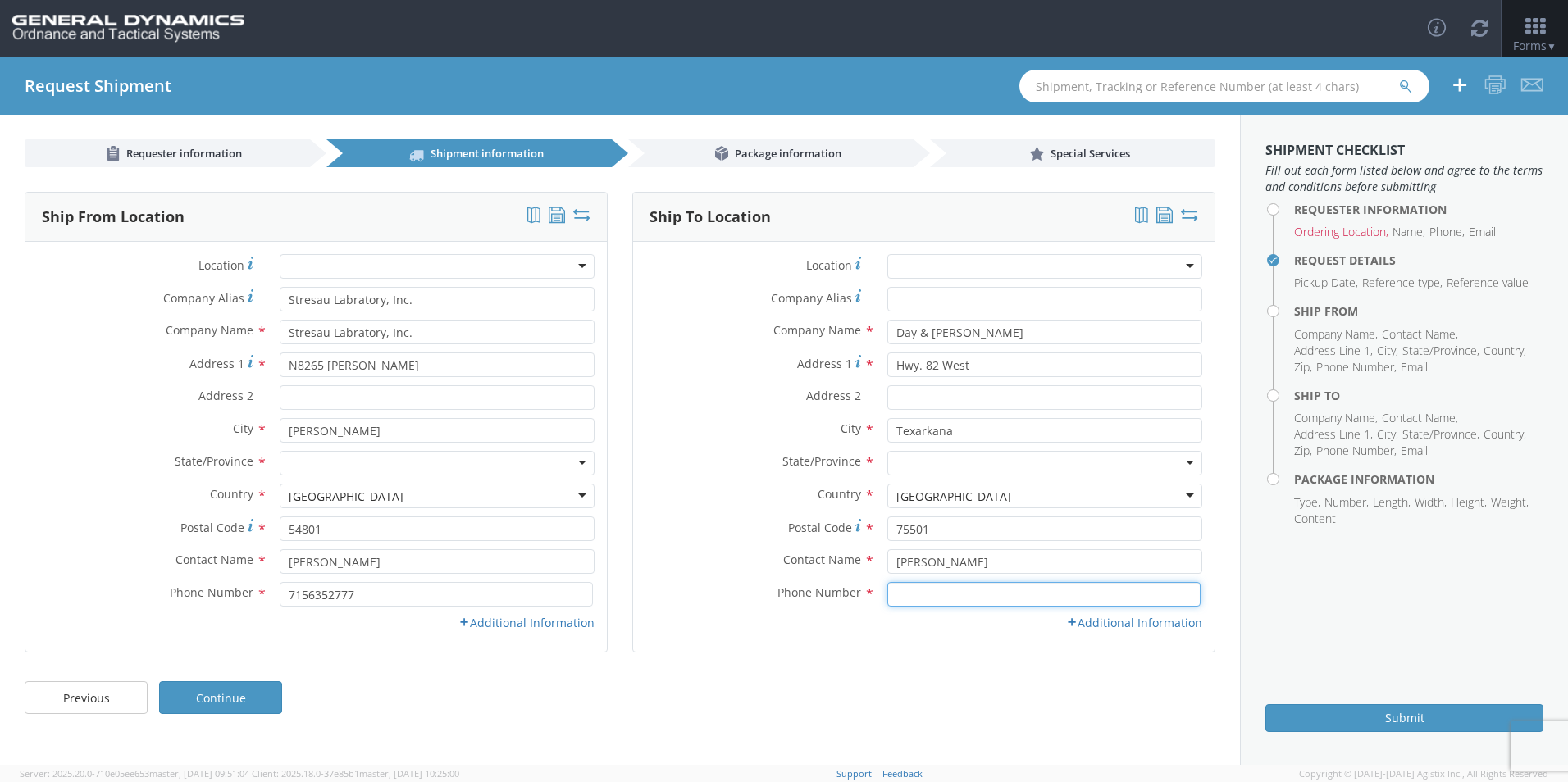
type input "9032552802"
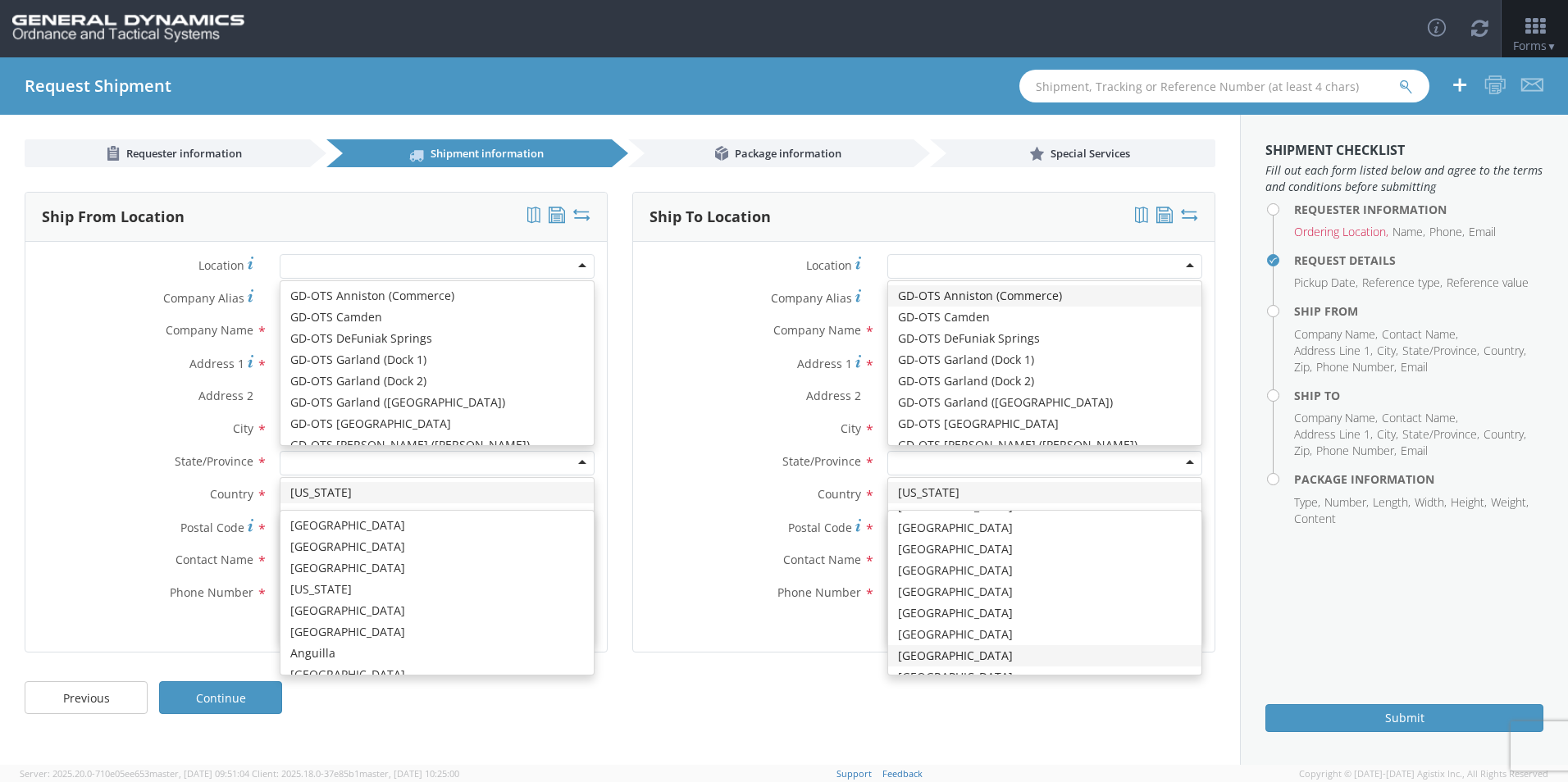
scroll to position [40, 0]
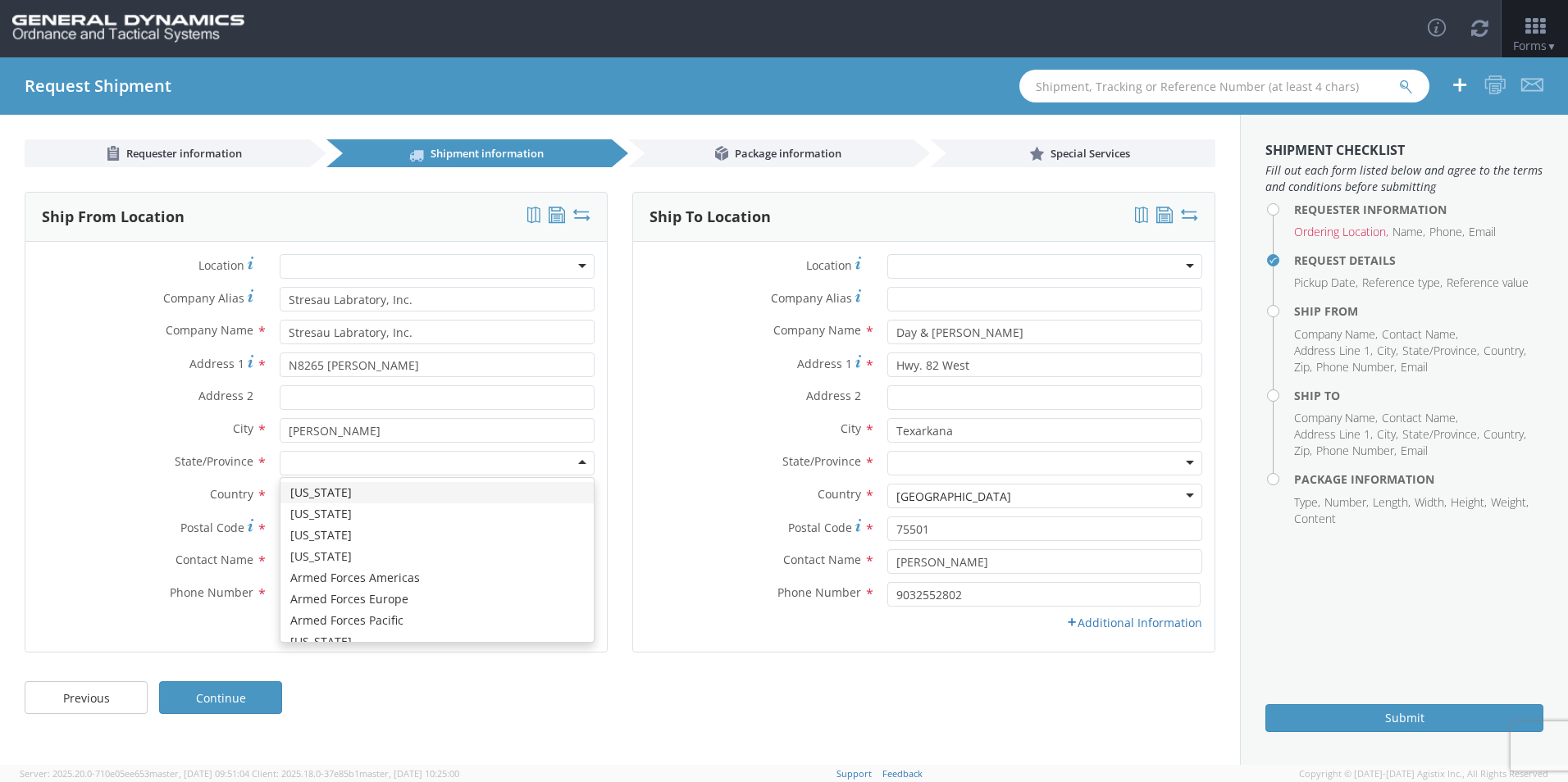
click at [581, 461] on div at bounding box center [437, 463] width 315 height 24
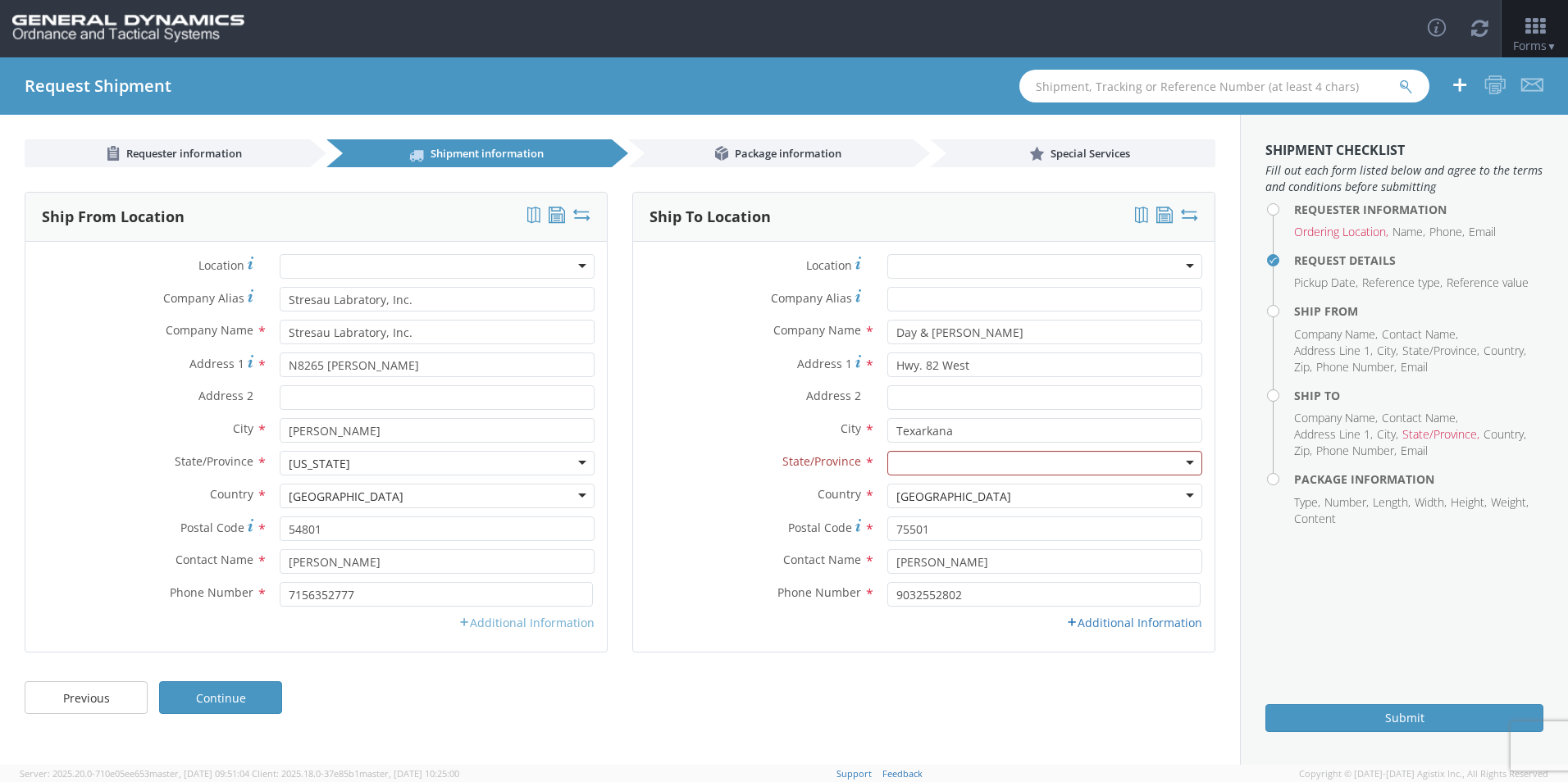
click at [537, 623] on link "Additional Information" at bounding box center [526, 623] width 136 height 16
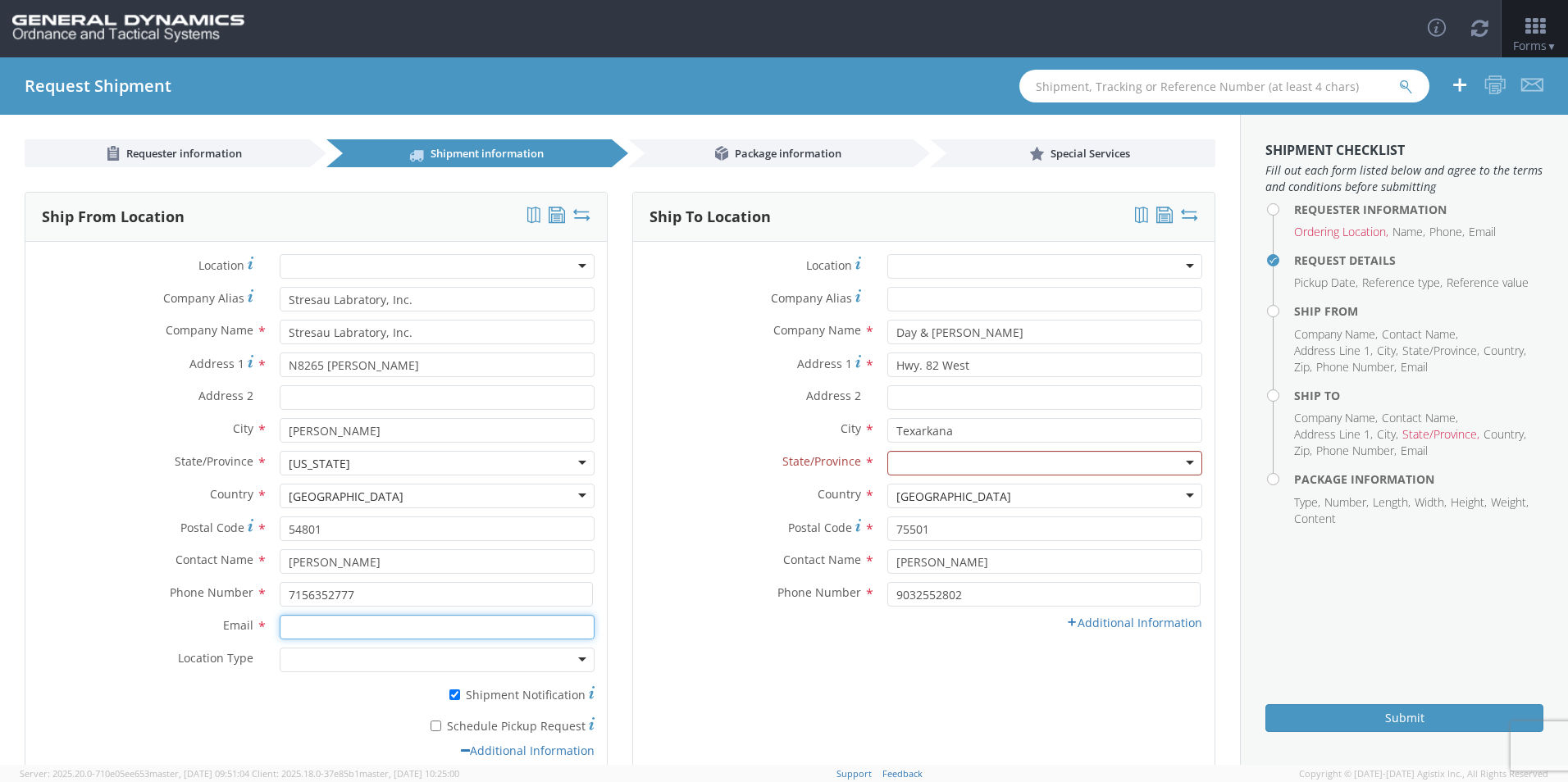
click at [438, 624] on input "Email *" at bounding box center [437, 627] width 315 height 24
type input "[EMAIL_ADDRESS][DOMAIN_NAME]"
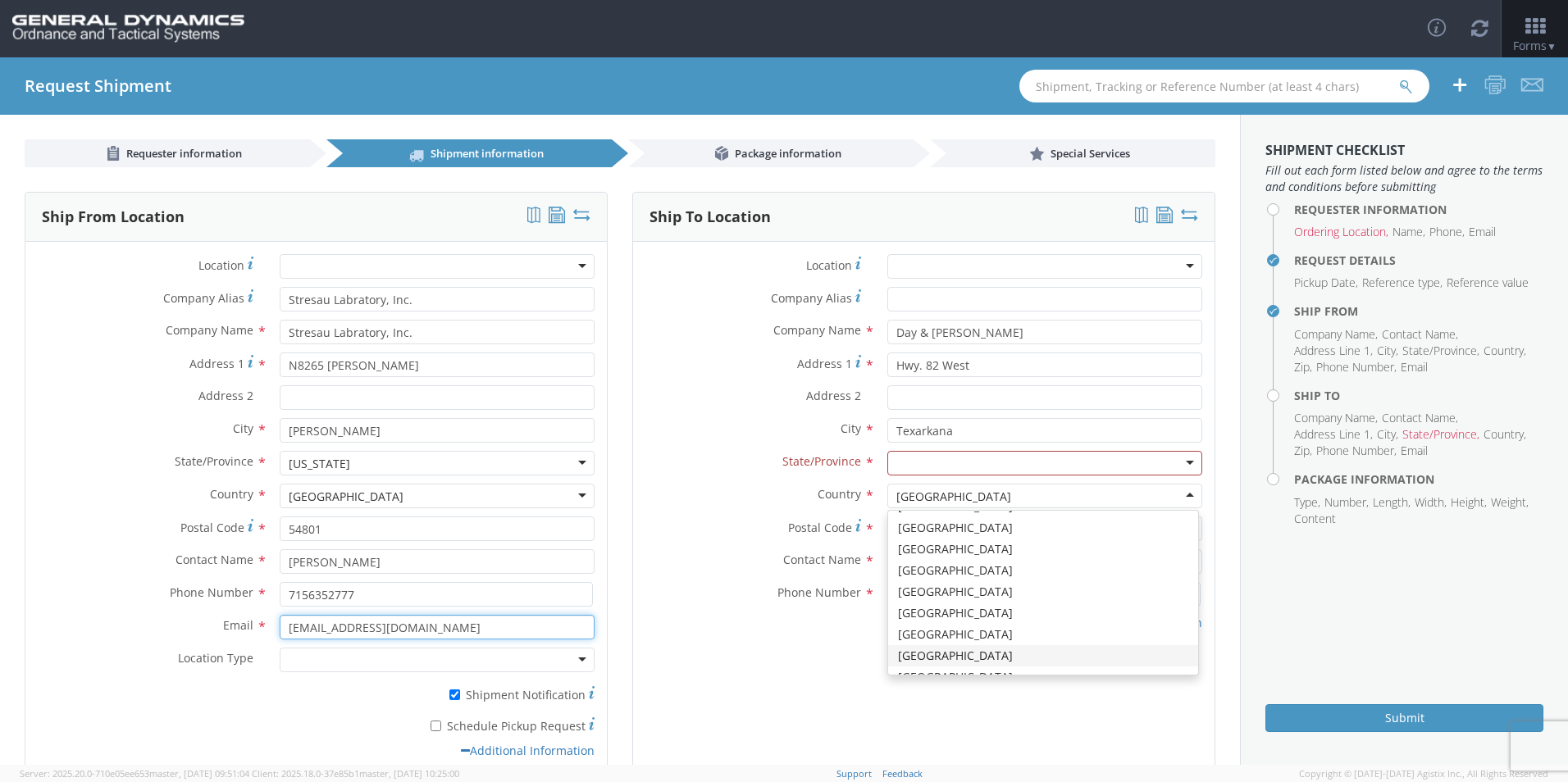
scroll to position [0, 0]
click at [1176, 461] on div at bounding box center [1045, 463] width 315 height 24
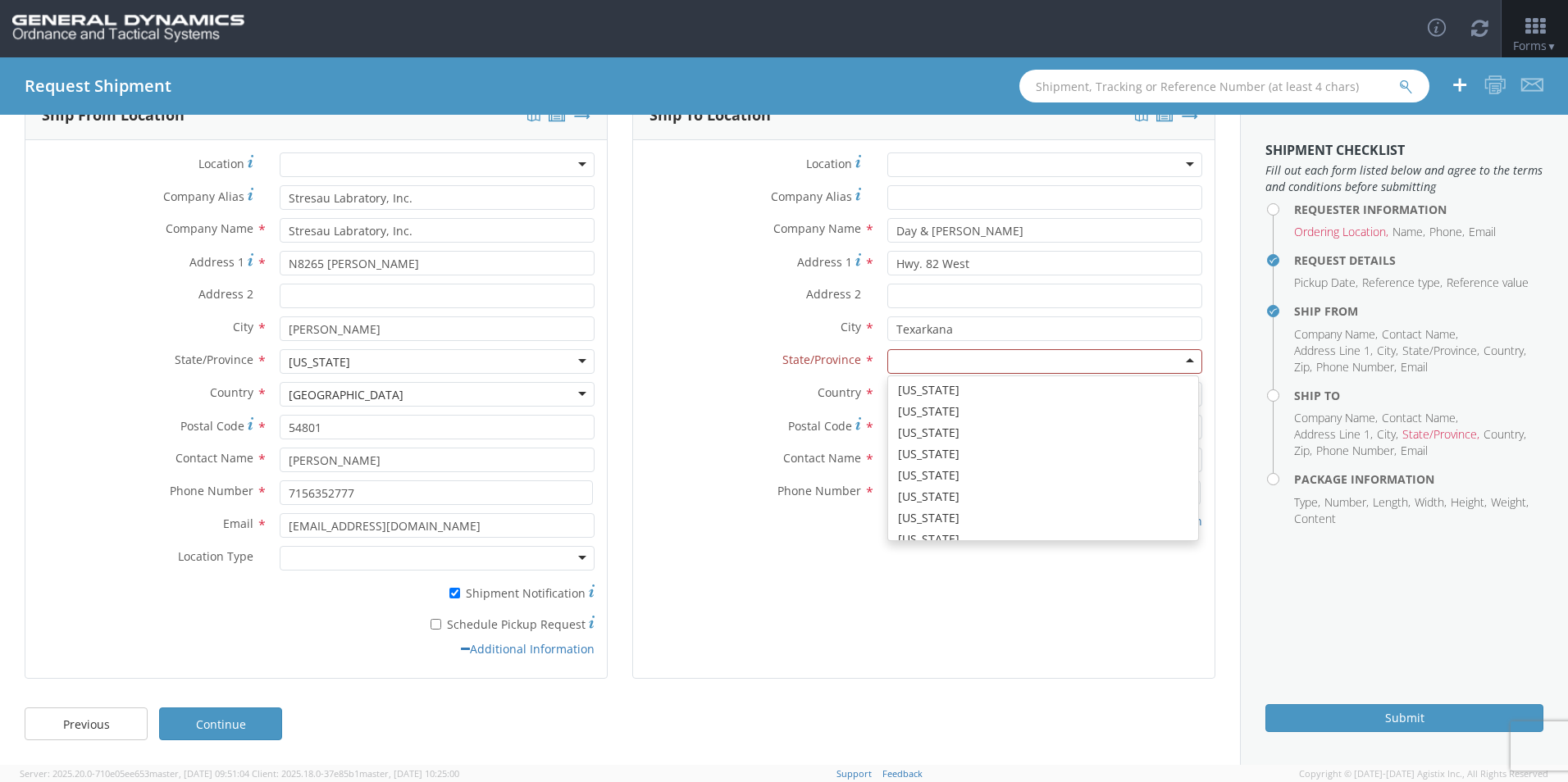
scroll to position [956, 0]
click at [1104, 515] on link "Additional Information" at bounding box center [1134, 520] width 136 height 16
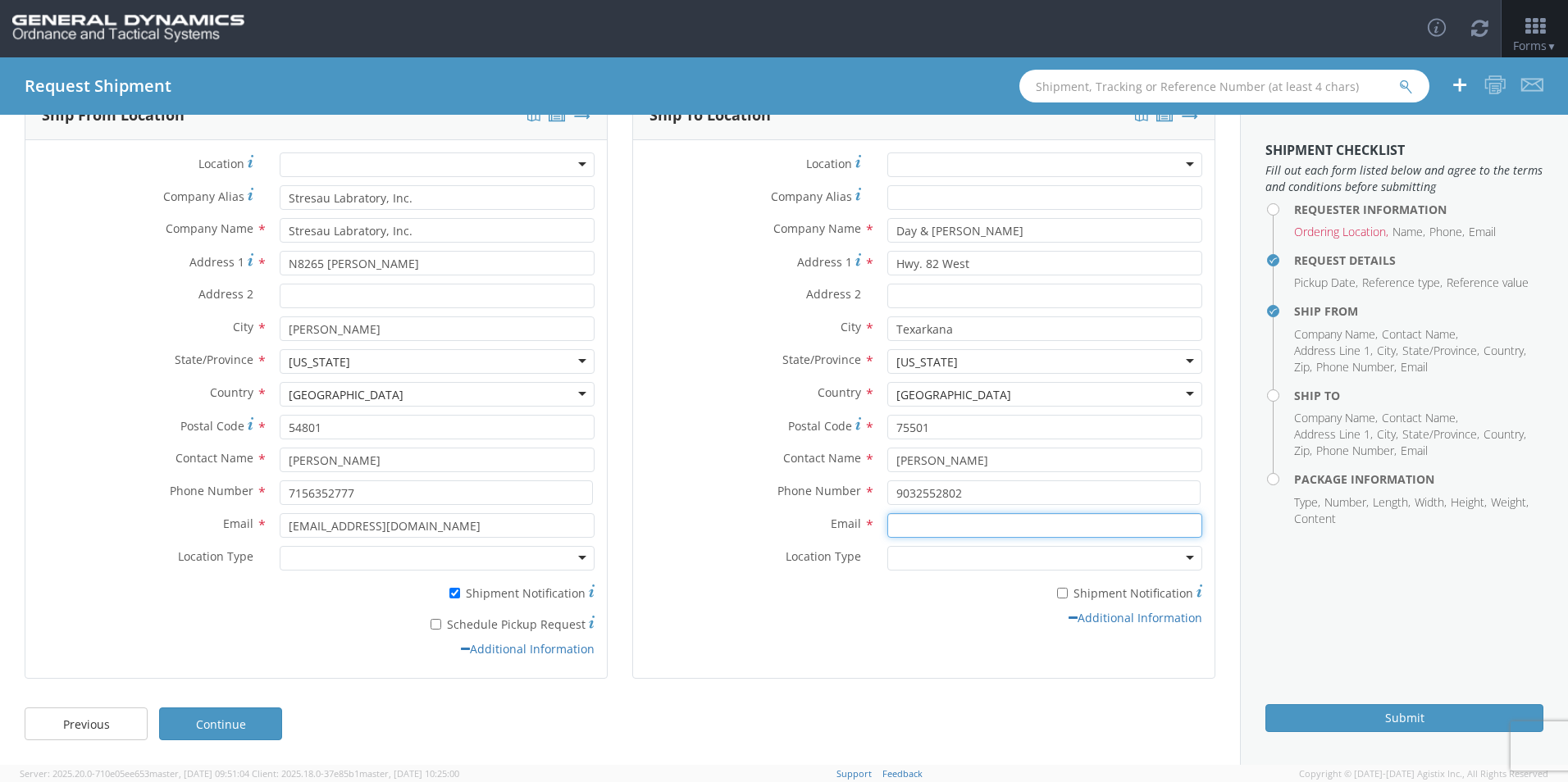
click at [993, 519] on input "Email *" at bounding box center [1045, 525] width 315 height 24
type input "[PERSON_NAME][EMAIL_ADDRESS][PERSON_NAME][DOMAIN_NAME]"
type input "Day & [PERSON_NAME]"
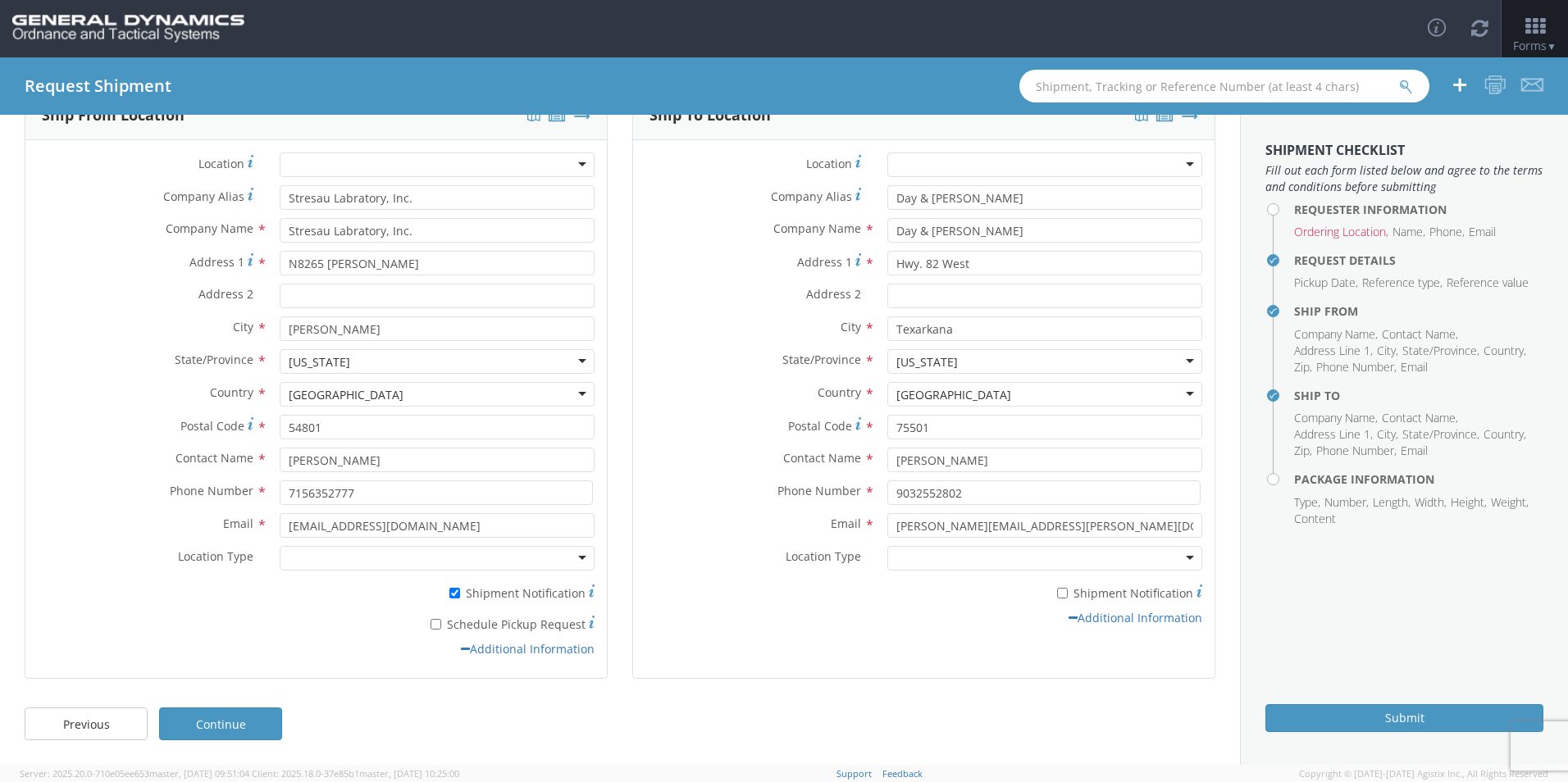
click at [992, 610] on div "Additional Information" at bounding box center [924, 618] width 581 height 16
click at [210, 727] on link "Continue" at bounding box center [220, 724] width 123 height 33
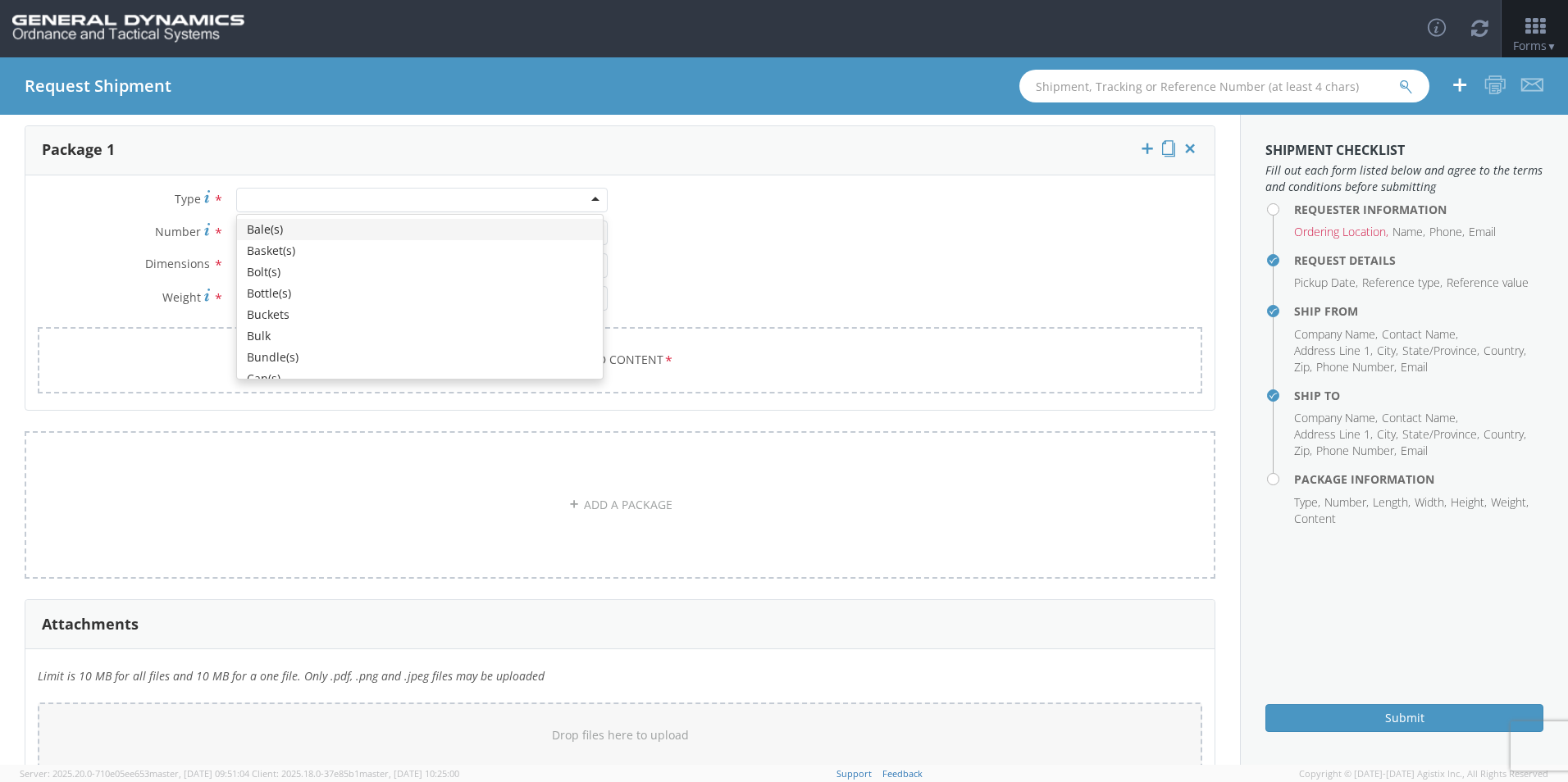
click at [314, 192] on div at bounding box center [422, 200] width 371 height 24
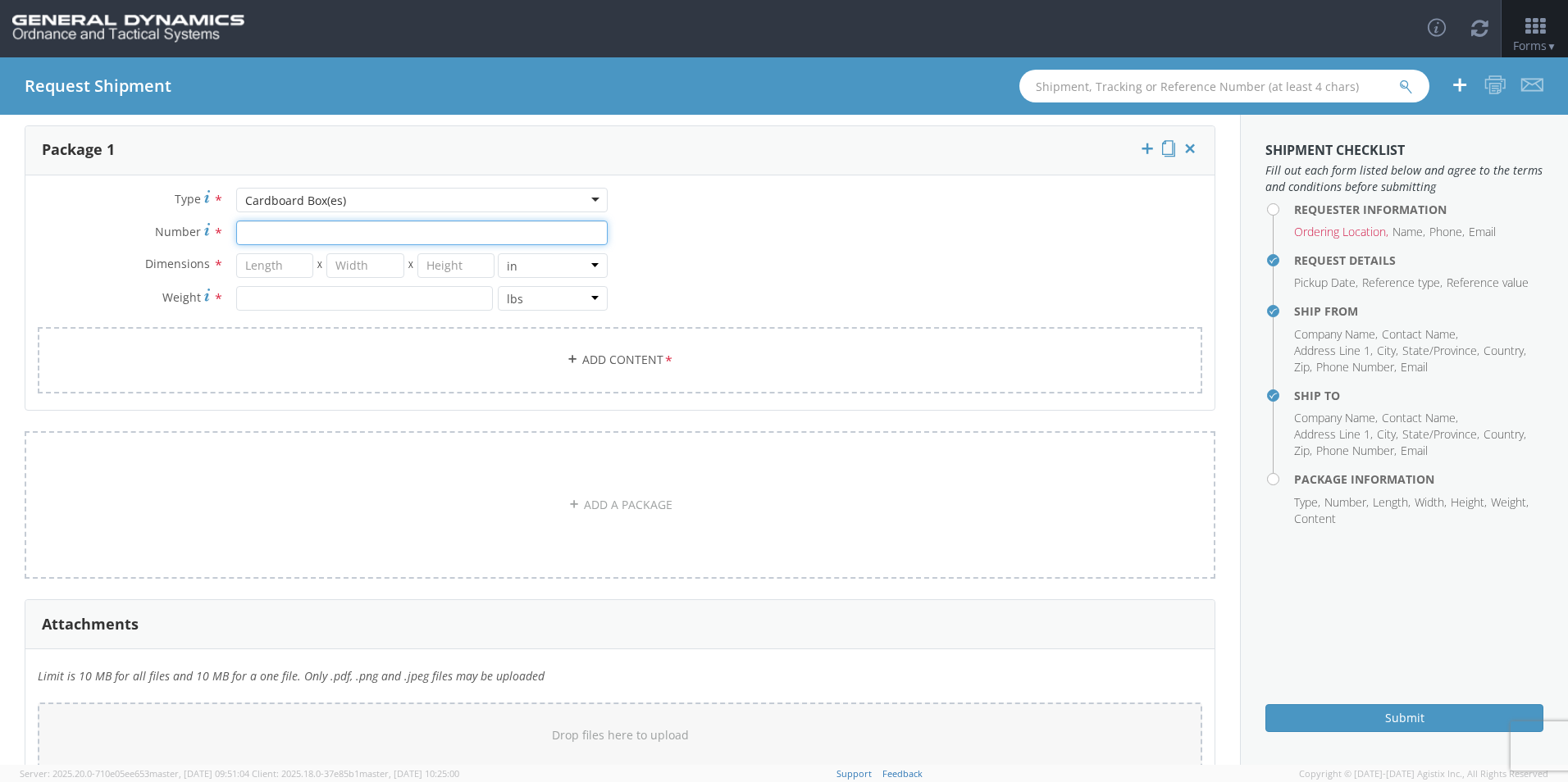
click at [263, 237] on input "Number *" at bounding box center [422, 233] width 371 height 24
type input "1"
click at [260, 262] on input "number" at bounding box center [275, 265] width 78 height 24
type input "27"
click at [359, 262] on input "number" at bounding box center [365, 265] width 78 height 24
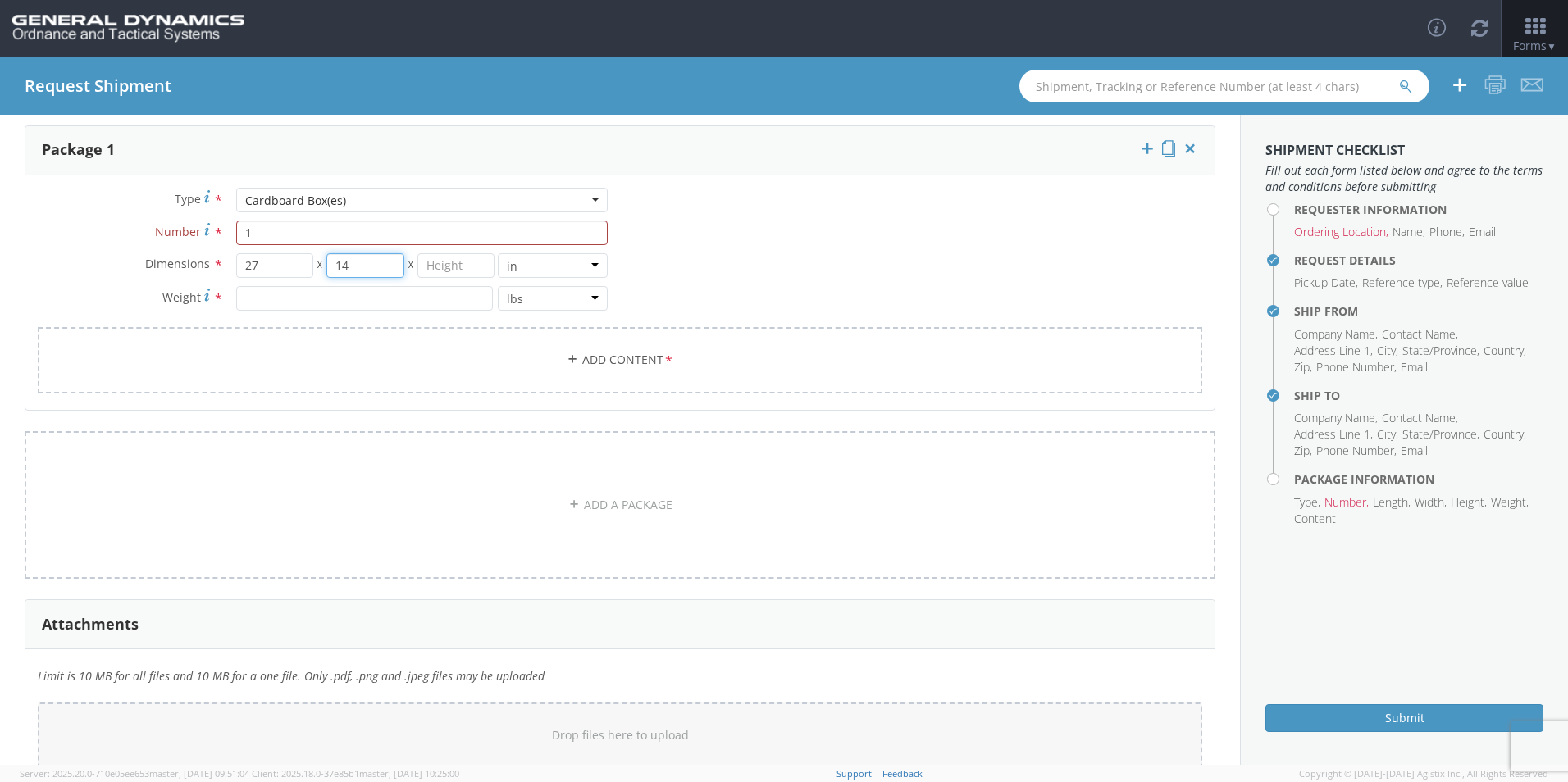
type input "14"
click at [504, 264] on select "in cm ft" at bounding box center [552, 265] width 110 height 24
click at [345, 292] on input "number" at bounding box center [365, 298] width 257 height 24
type input "38"
click at [378, 341] on link "Add Content *" at bounding box center [620, 360] width 1165 height 67
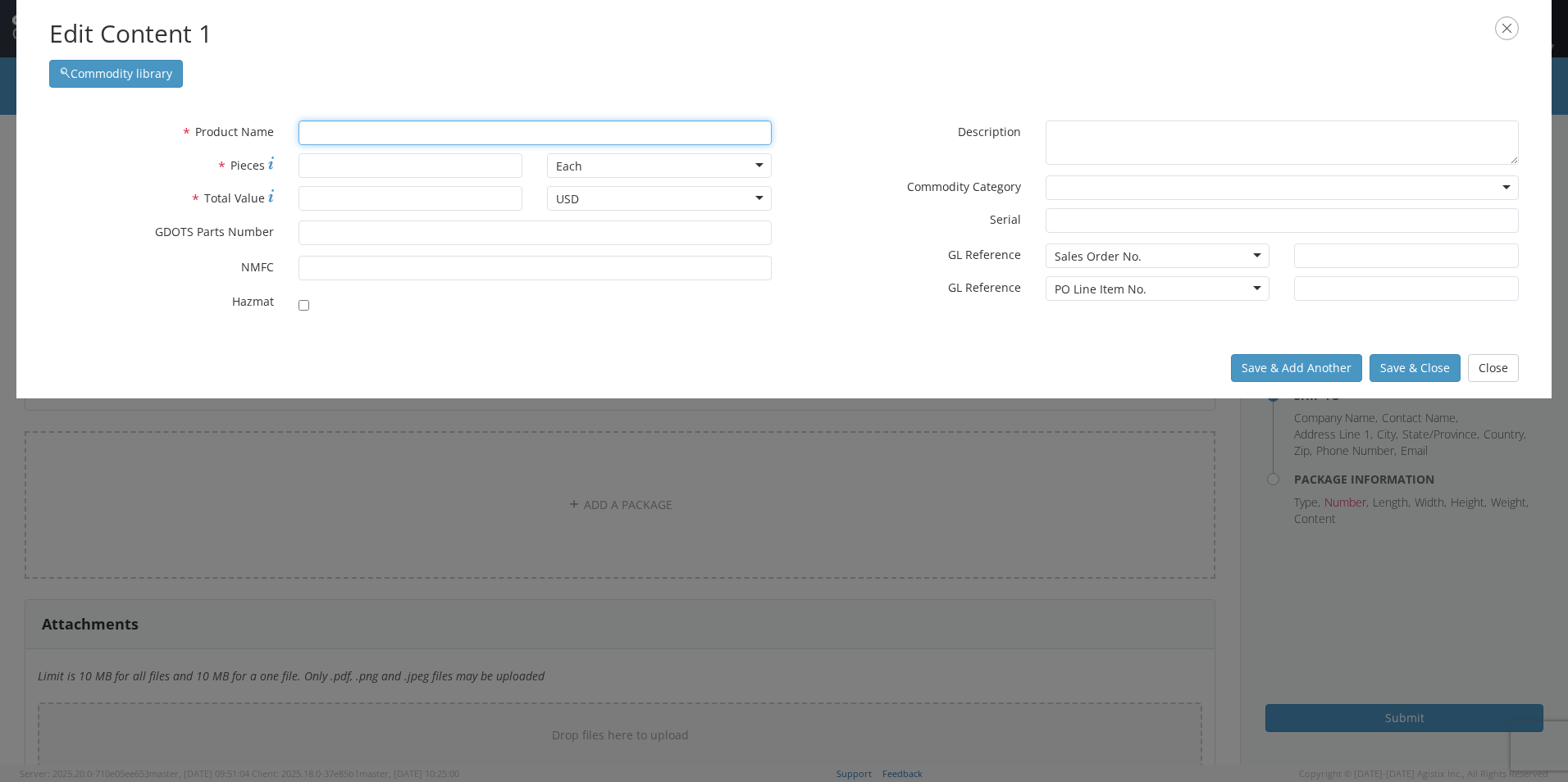
click at [404, 134] on input "text" at bounding box center [535, 133] width 474 height 24
type input "igniters"
type input "igniter MIXTURE, BRIGHT, M940"
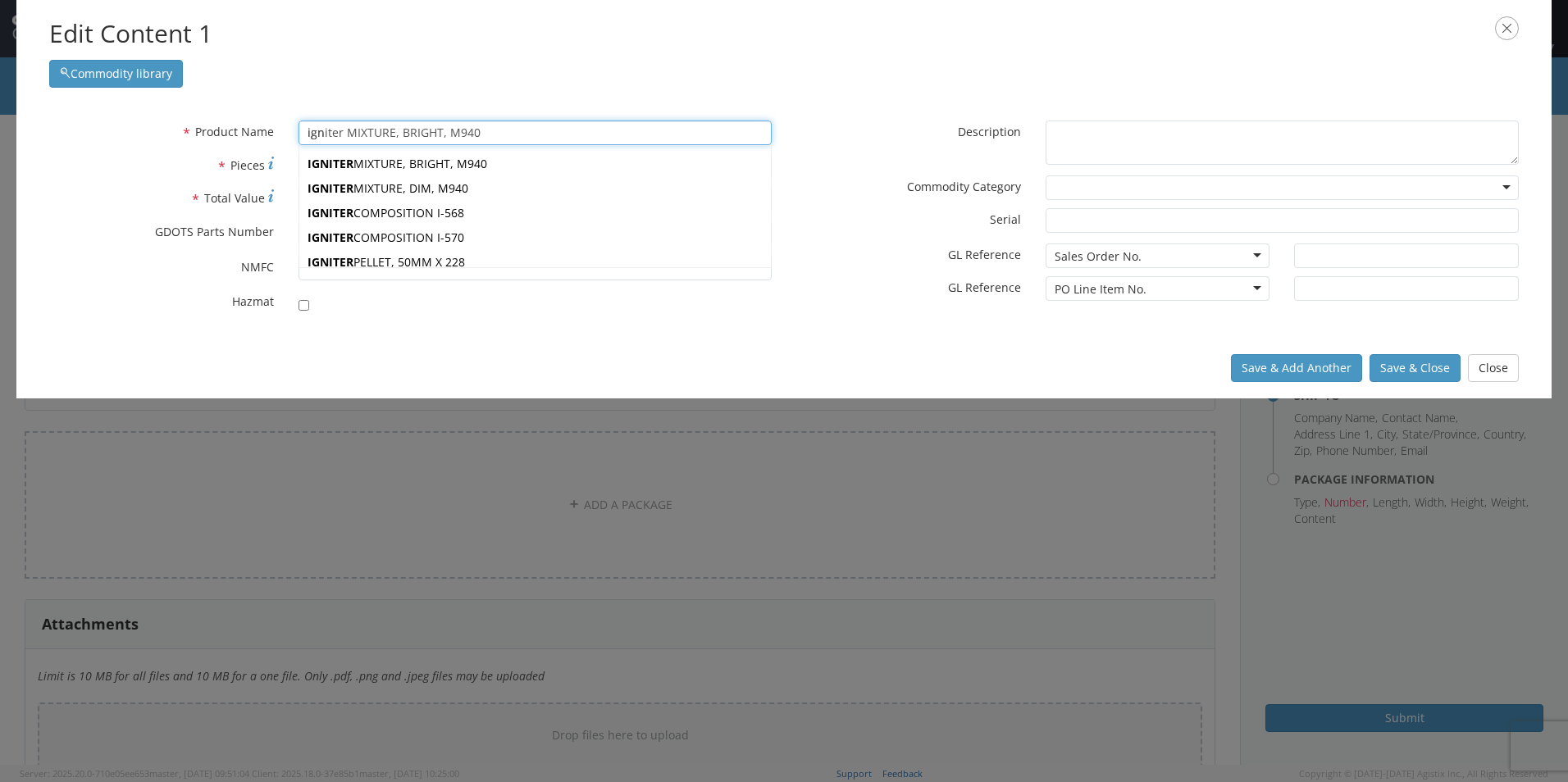
type input "ig"
type input "iGNITION COMPOSITION, IB-43"
type input "i"
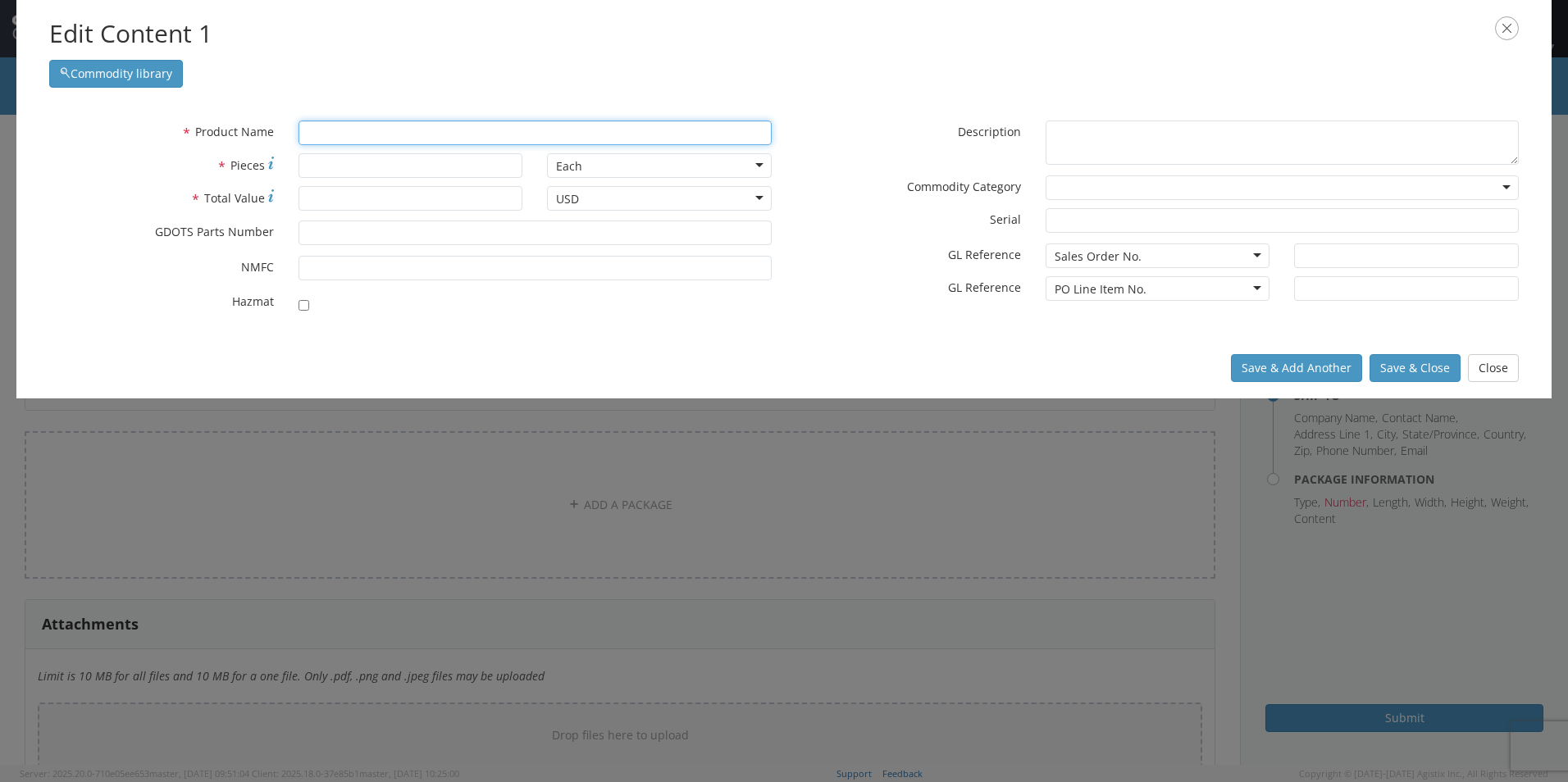
type input "IGNITION COMPOSITION, IB-43"
type input "I"
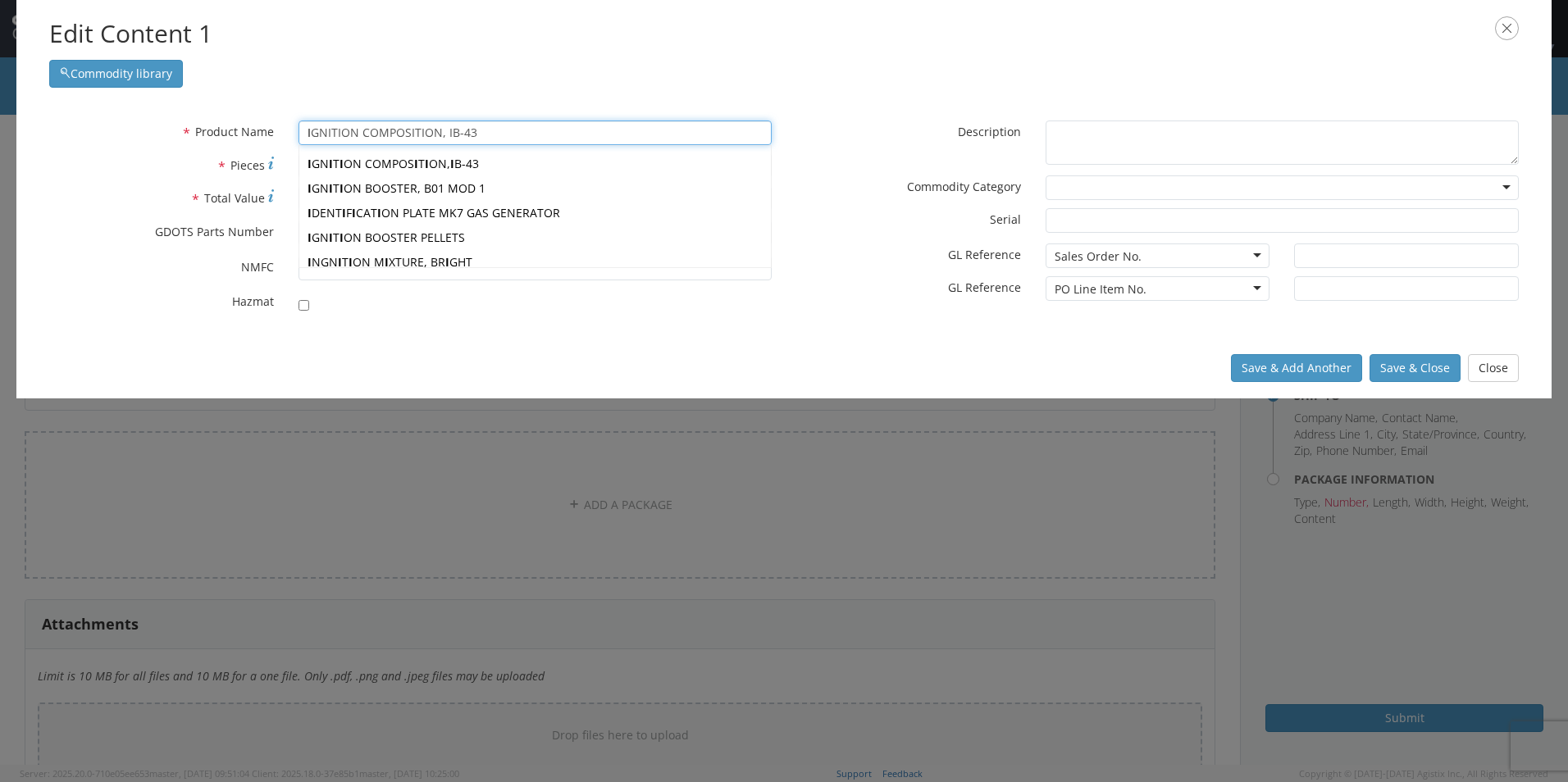
type input "IGNITION COMPOSITION, IB-43"
type input "IG"
type input "IGNITION COMPOSITION, IB-43"
type input "IGN"
type input "IGNITION COMPOSITION, IB-43"
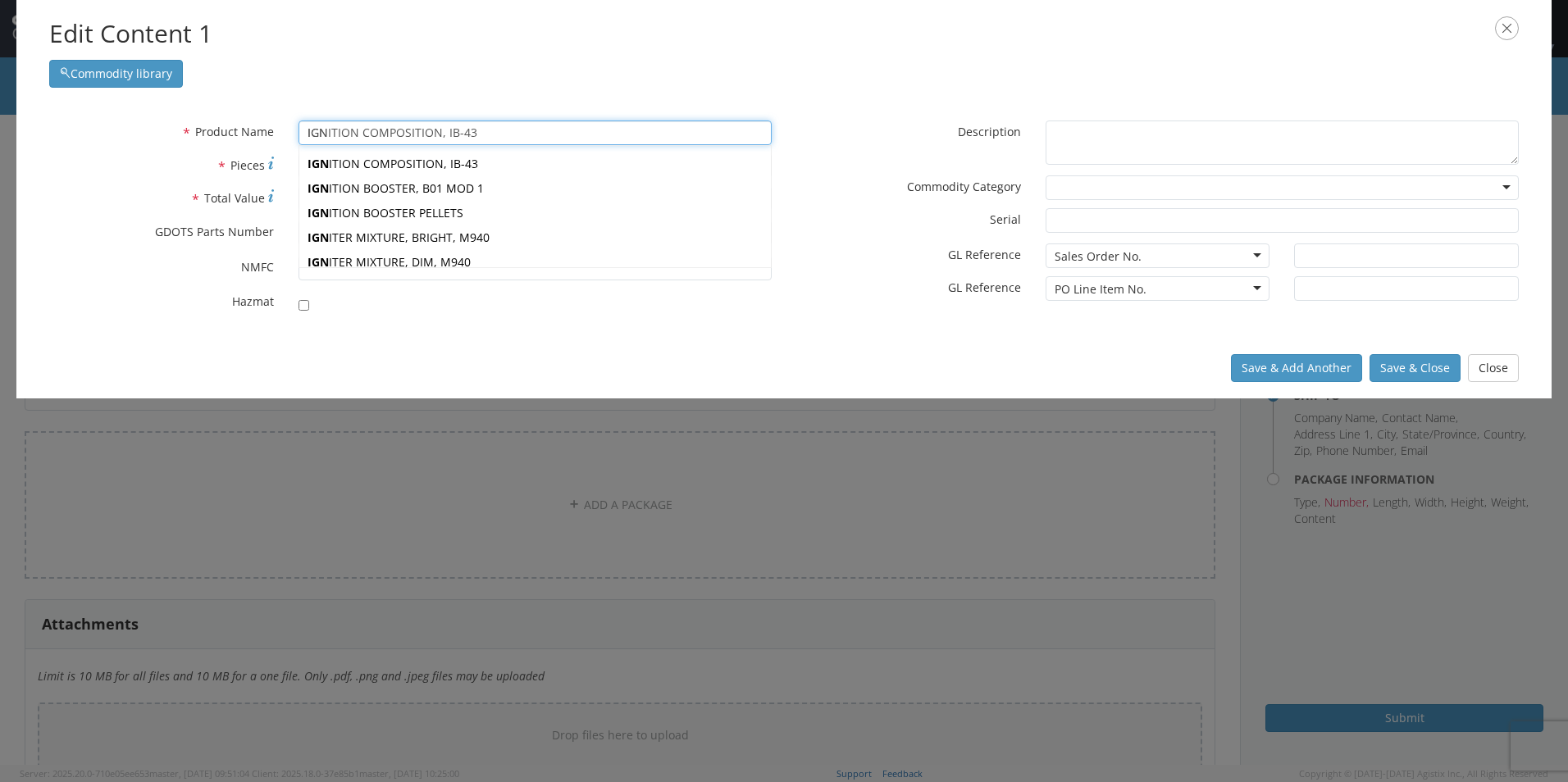
type input "IGNI"
type input "IGNITION COMPOSITION, IB-43"
type input "IGNIT"
type input "IGNITER MIXTURE, BRIGHT, M940"
type input "IGNITE"
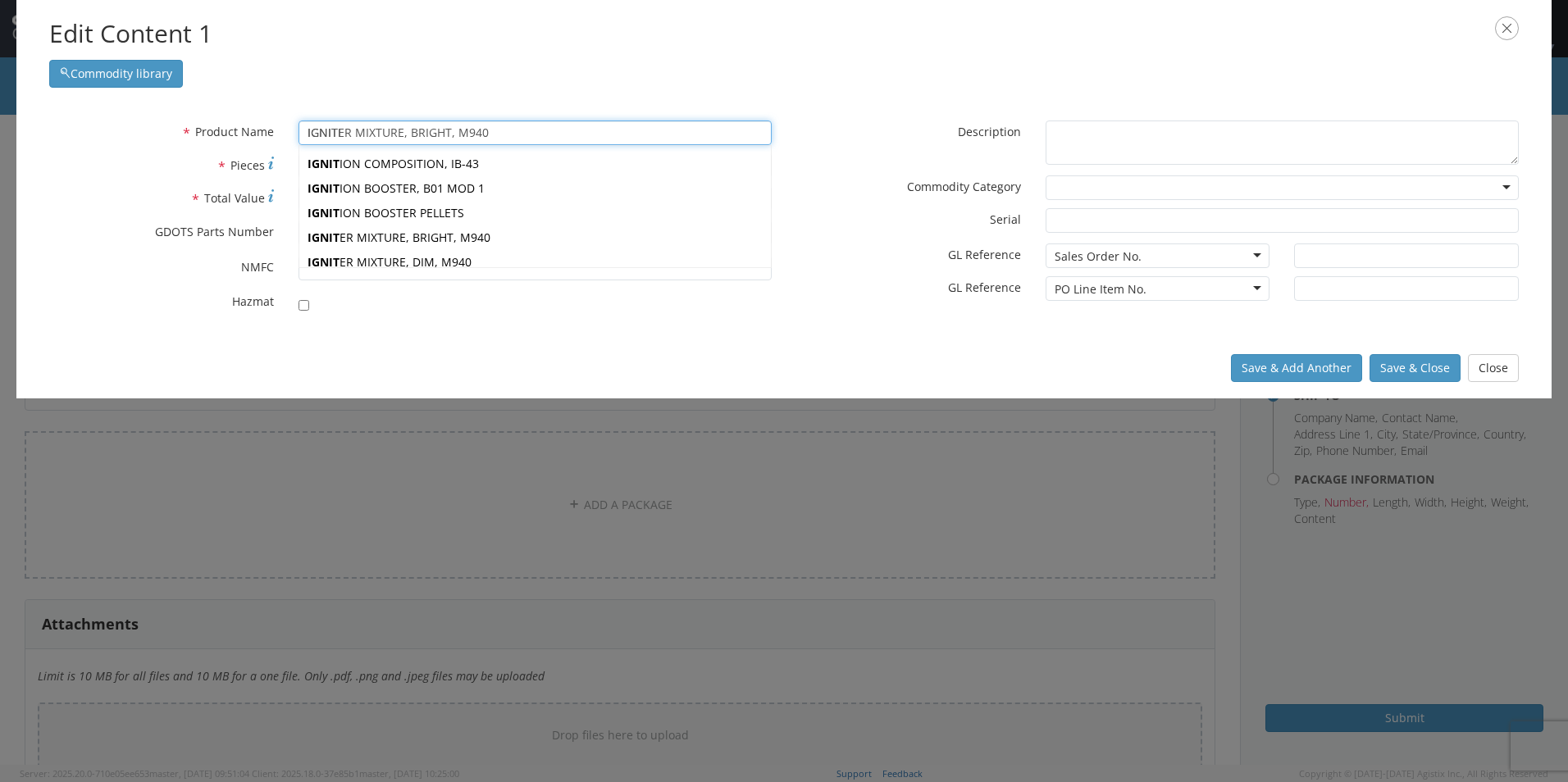
type input "IGNITER MIXTURE, BRIGHT, M940"
type input "IGNITER"
type input "IGNITER MIXTURE, BRIGHT, M940"
type input "12551776"
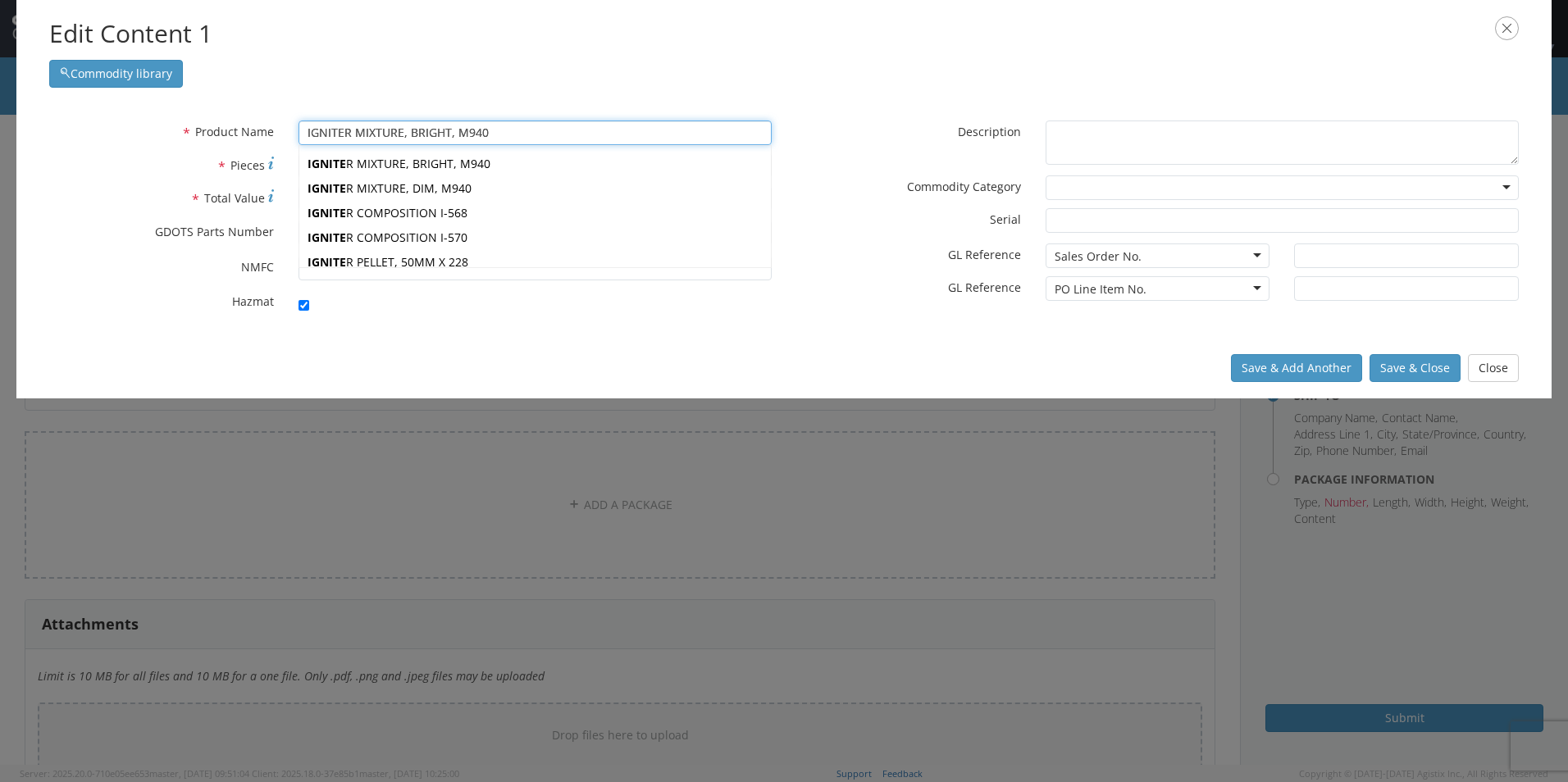
checkbox input "true"
type textarea "IGNITER MIXTURE, BRIGHT, M940"
type input "Marion,IL"
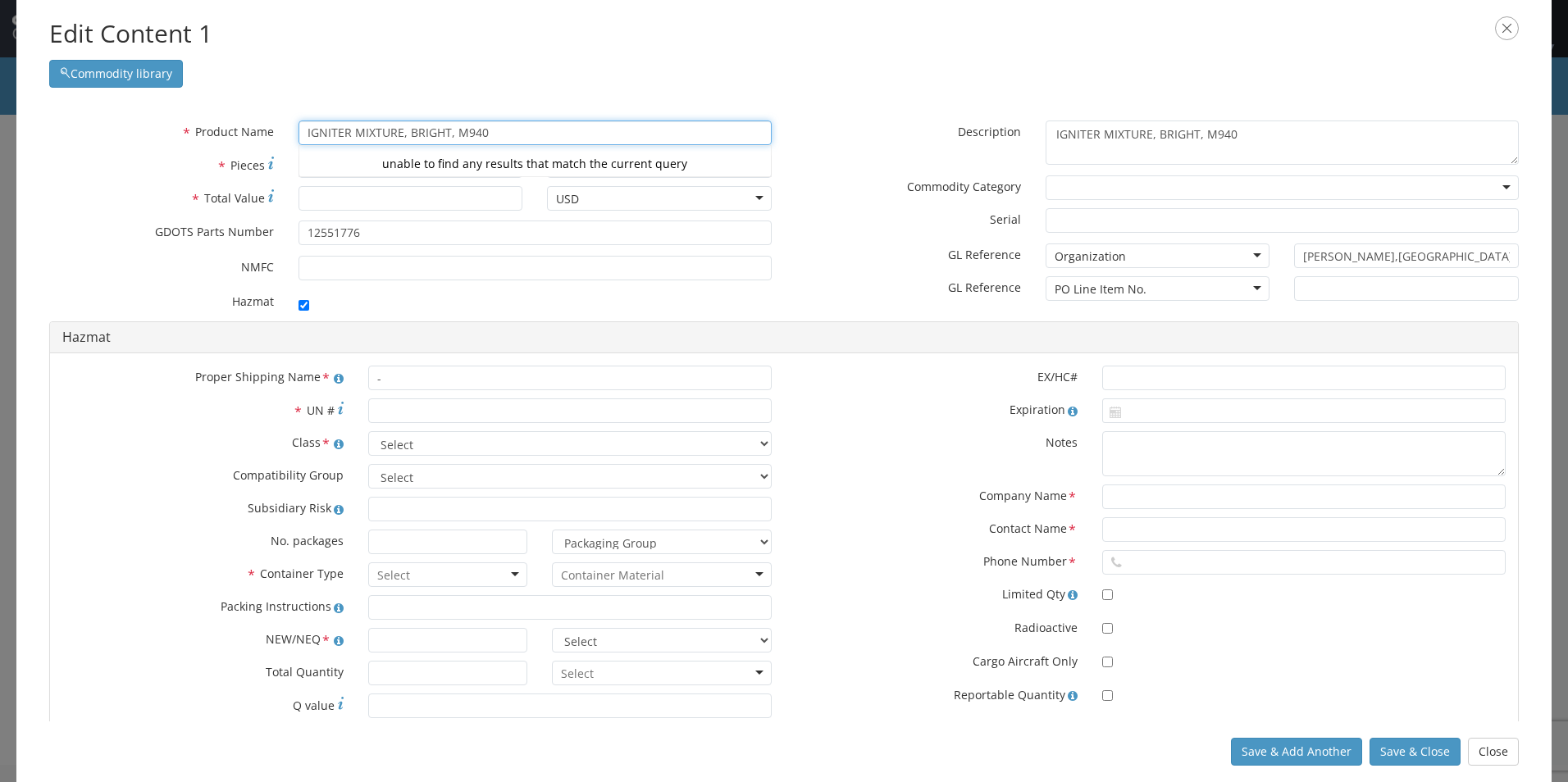
type input "IGNITER MIXTURE, BRIGHT, M94"
type input "IGNITER MIXTURE, BRIGHT, M940"
type input "IGNITER MIXTURE"
type input "IGN"
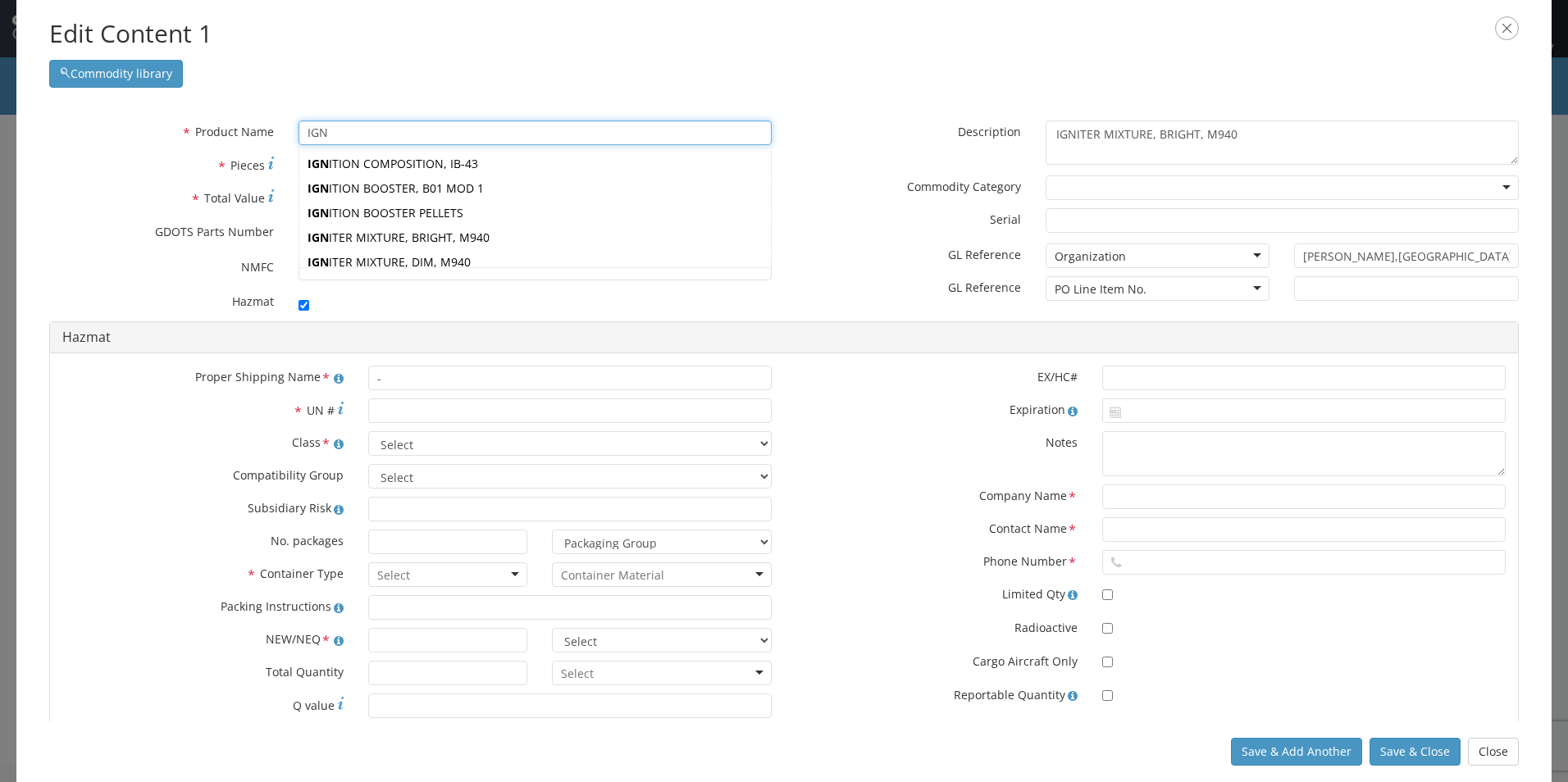
type input "IGNITION COMPOSITION, IB-43"
type input "90192"
type textarea "IGNITION COMPOSITION, IB-43"
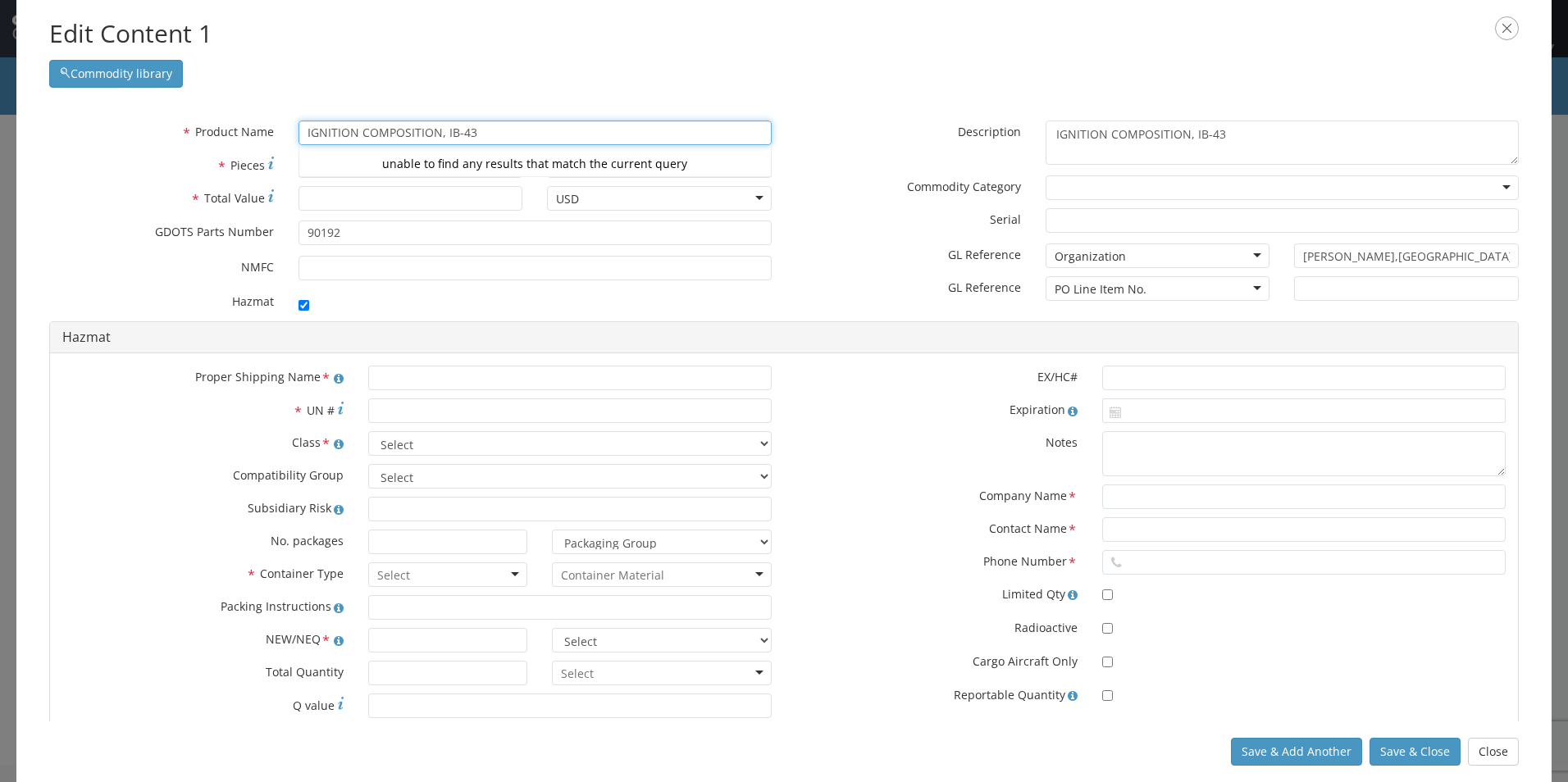
type input "IGNITION COMPOSITION, IB-43"
type input "IGNITION COMPOSITION, IB-4"
type input "IGNITION COMPOSITION, IB-43"
type input "IGNITION COMPOSITION, IB-"
type input "IGNITION COMPOSITION, IB-43"
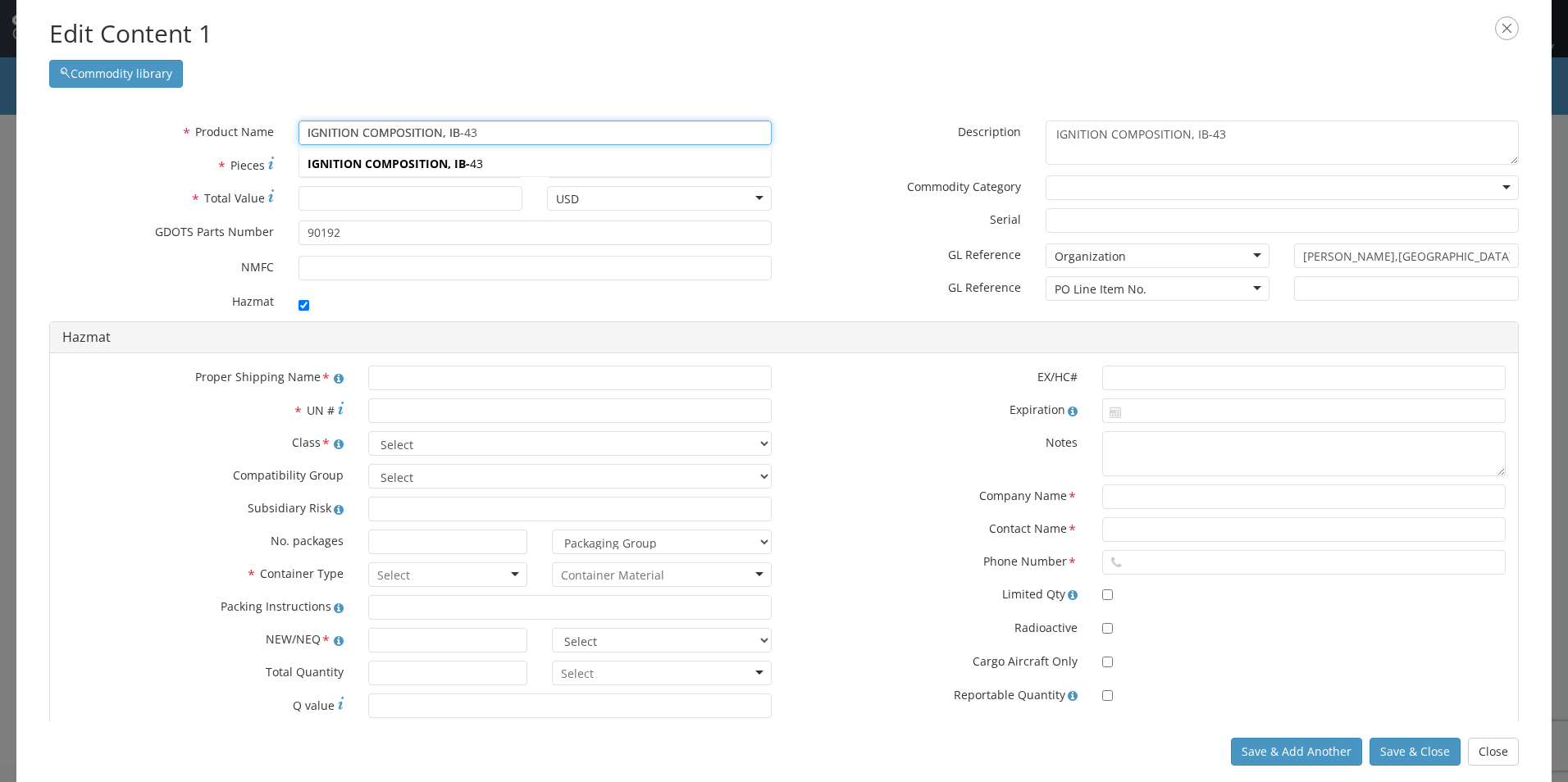
type input "IGNITION COMPOSITION, IB"
type input "IGNITION COMPOSITION, IB-43"
type input "IGNITION COMPOSITION, I"
type input "IGNITION COMPOSITION, IB-43"
type input "IGNITION COMPOSITION,"
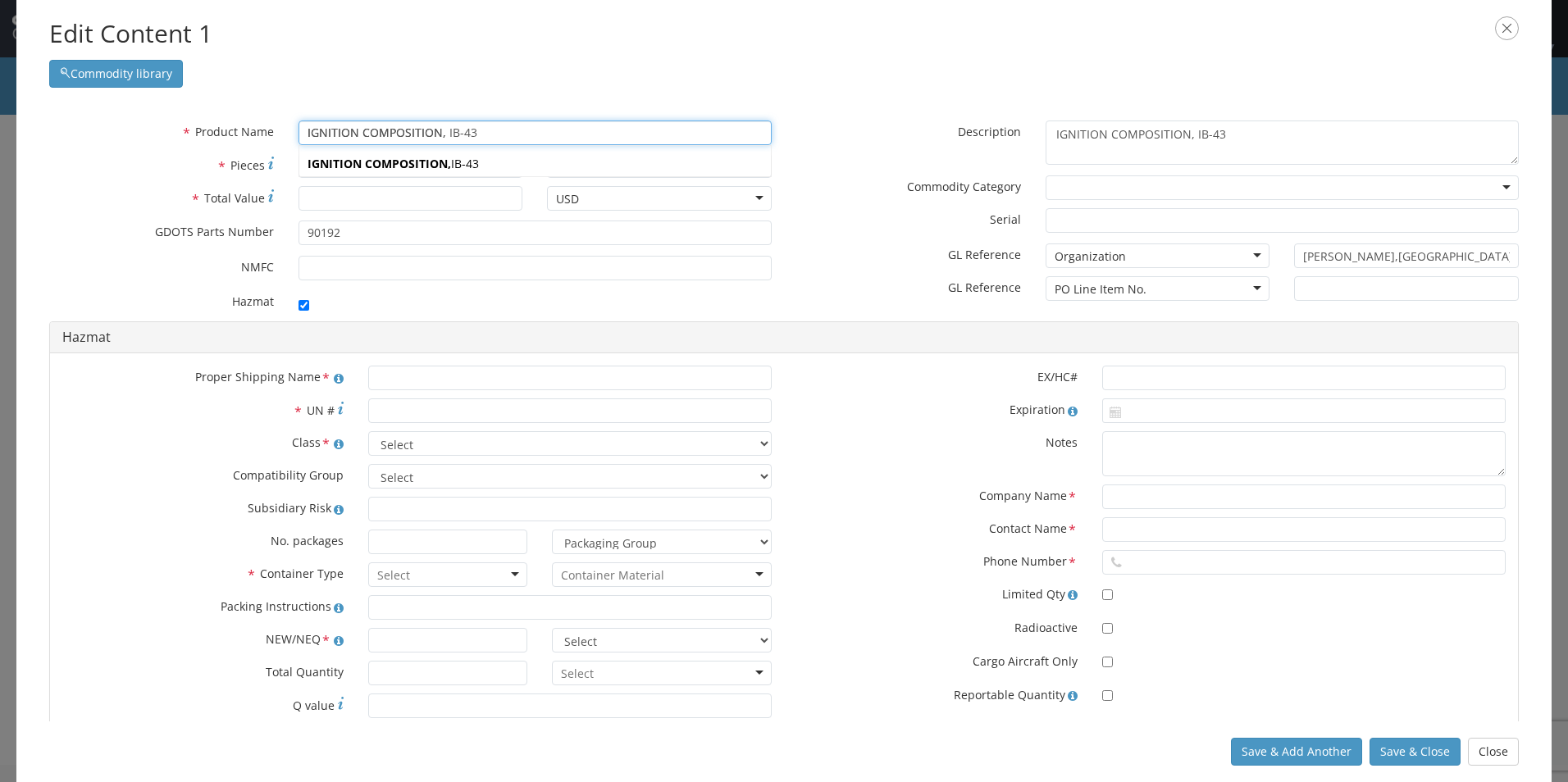
type input "IGNITION COMPOSITION, IB-43"
type input "IGNITION COMPOSITION,"
type input "IGNITION COMPOSITION, IB-43"
type input "IGNITION COMPOSITION"
type input "IGNITION COMPOSITION, IB-43"
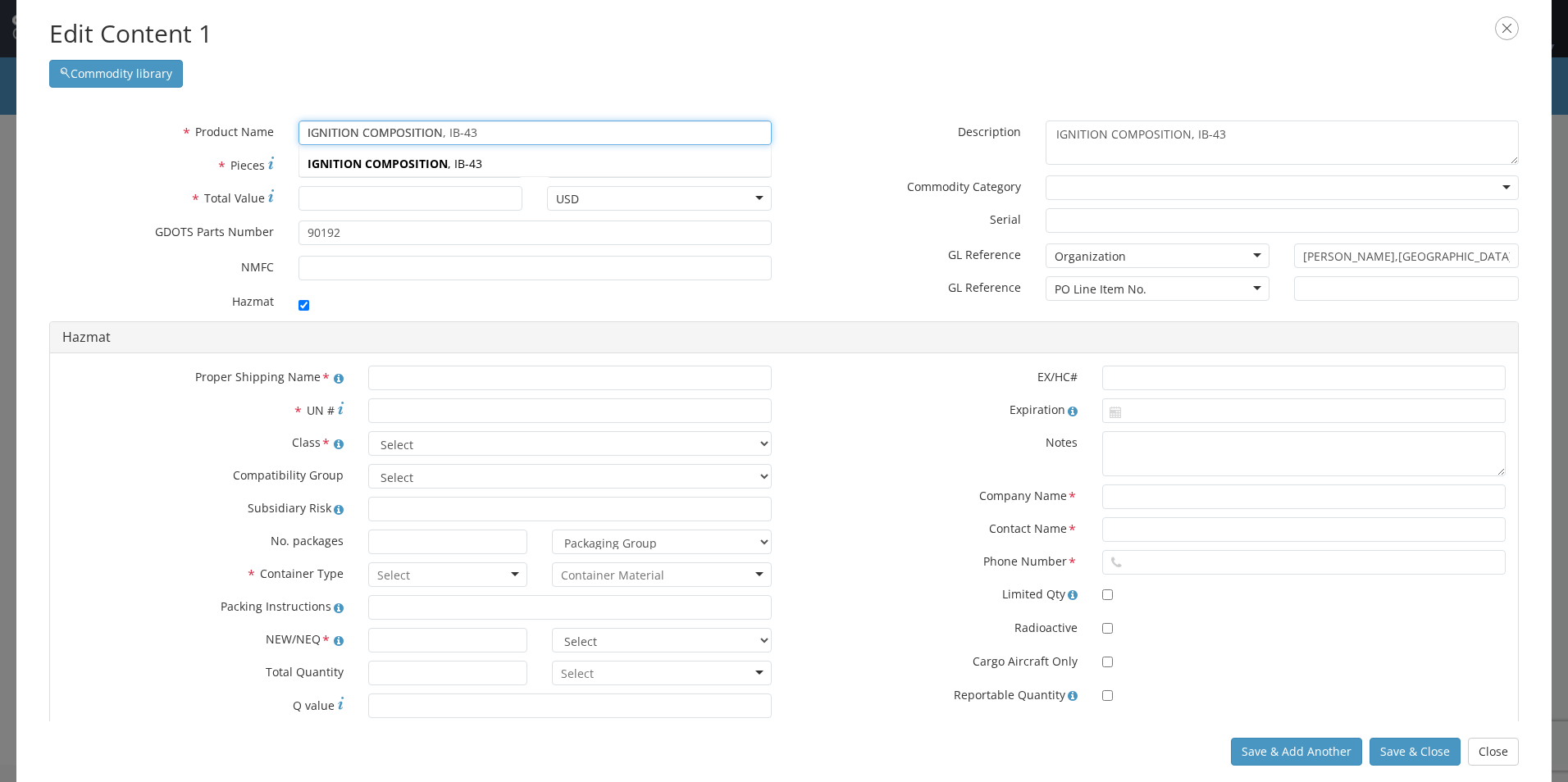
type input "IGNITION COMPOSITIO"
type input "IGNITION COMPOSITION, IB-43"
type input "IGNITION COMPOSITI"
type input "IGNITION COMPOSITION, IB-43"
type input "IGNITION COMPOSIT"
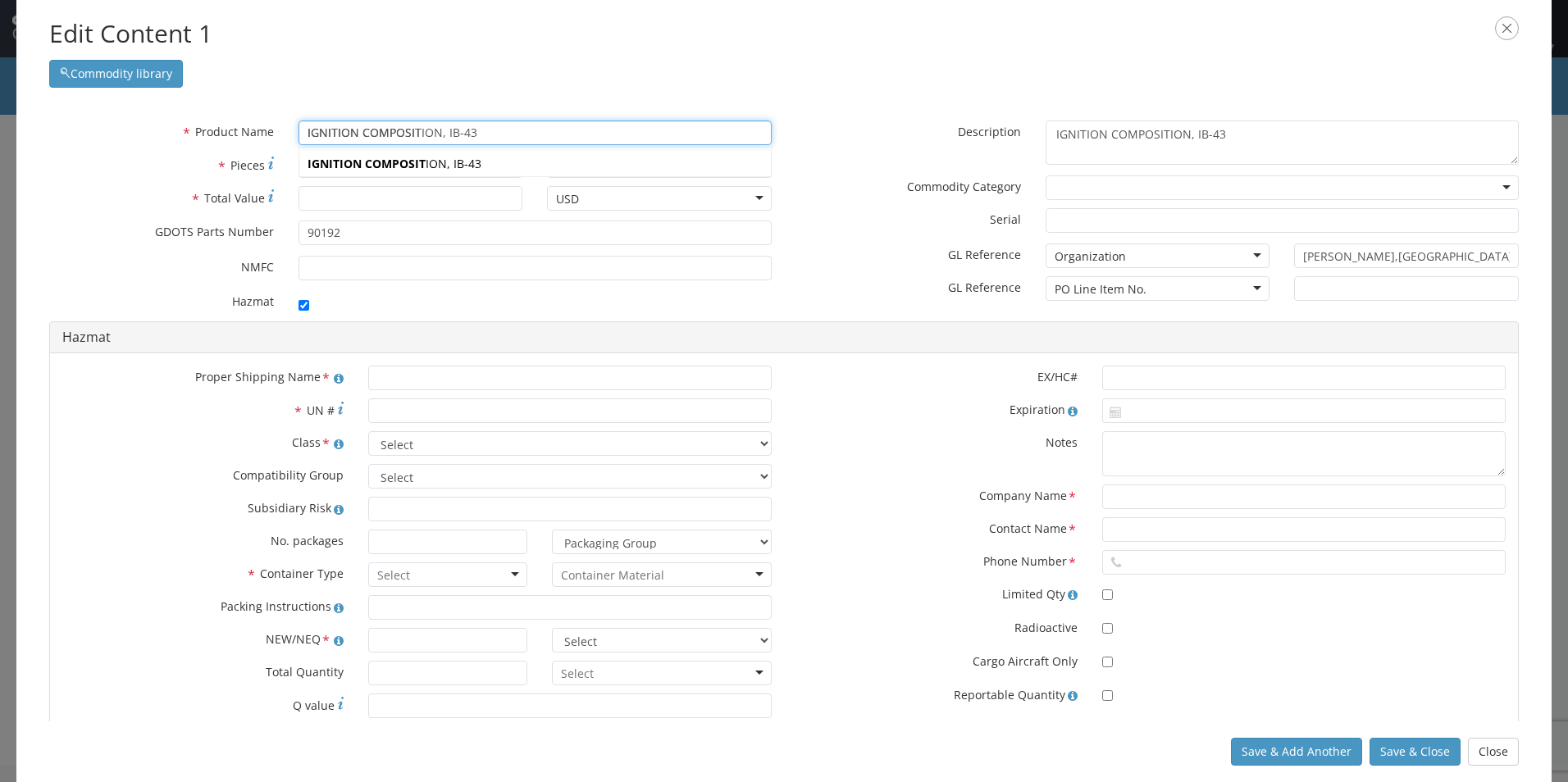
type input "IGNITION COMPOSITION, IB-43"
type input "IGNITION COMPOSI"
type input "IGNITION COMPOSITION, IB-43"
type input "IGNITION COMPOS"
type input "IGNITION COMPOSITION, IB-43"
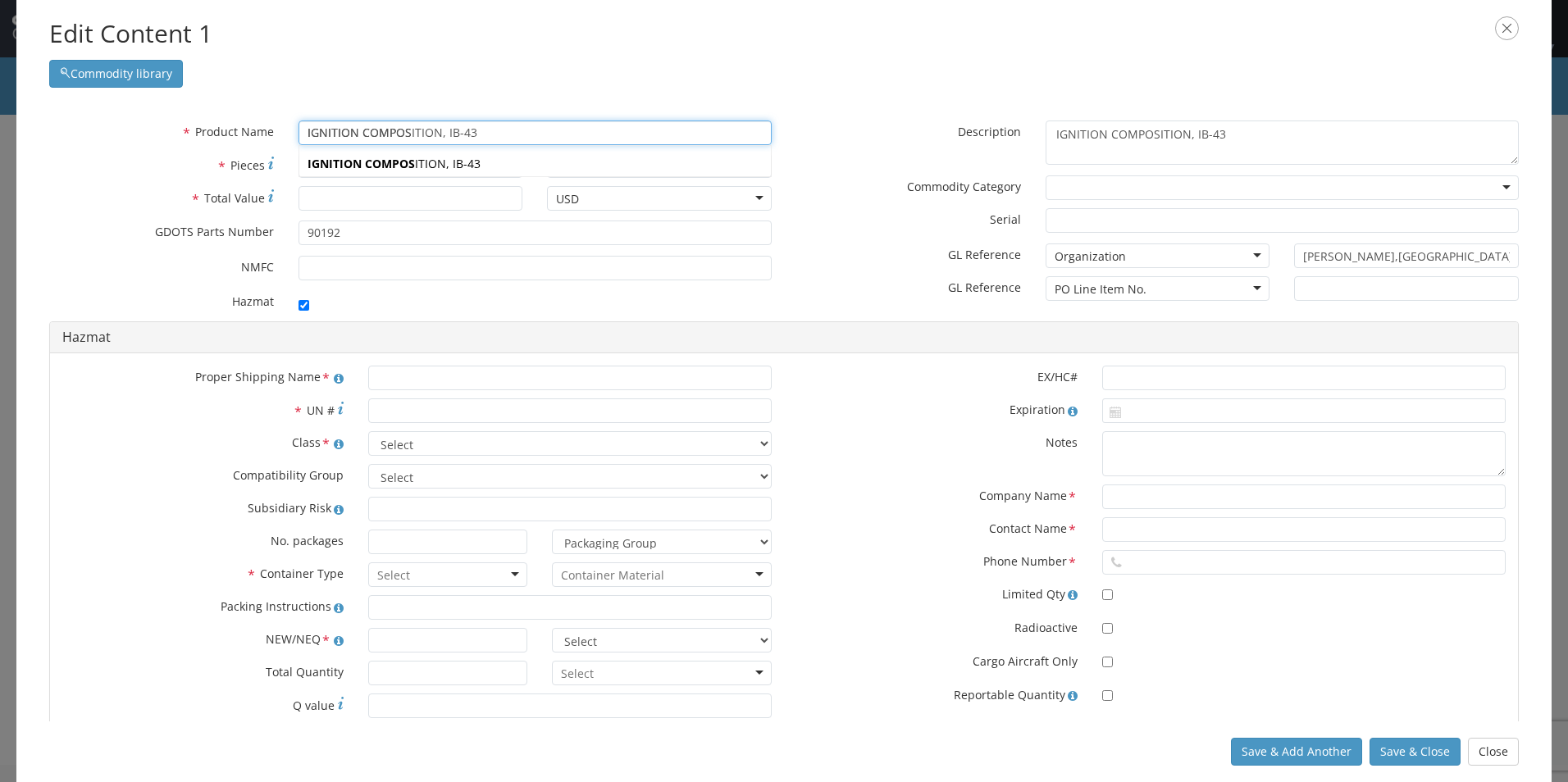
type input "IGNITION COMPO"
type input "IGNITION COMPOSITION, IB-43"
type input "IGNITION COMP"
type input "IGNITION COMPOSITION, IB-43"
type input "IGNITION COM"
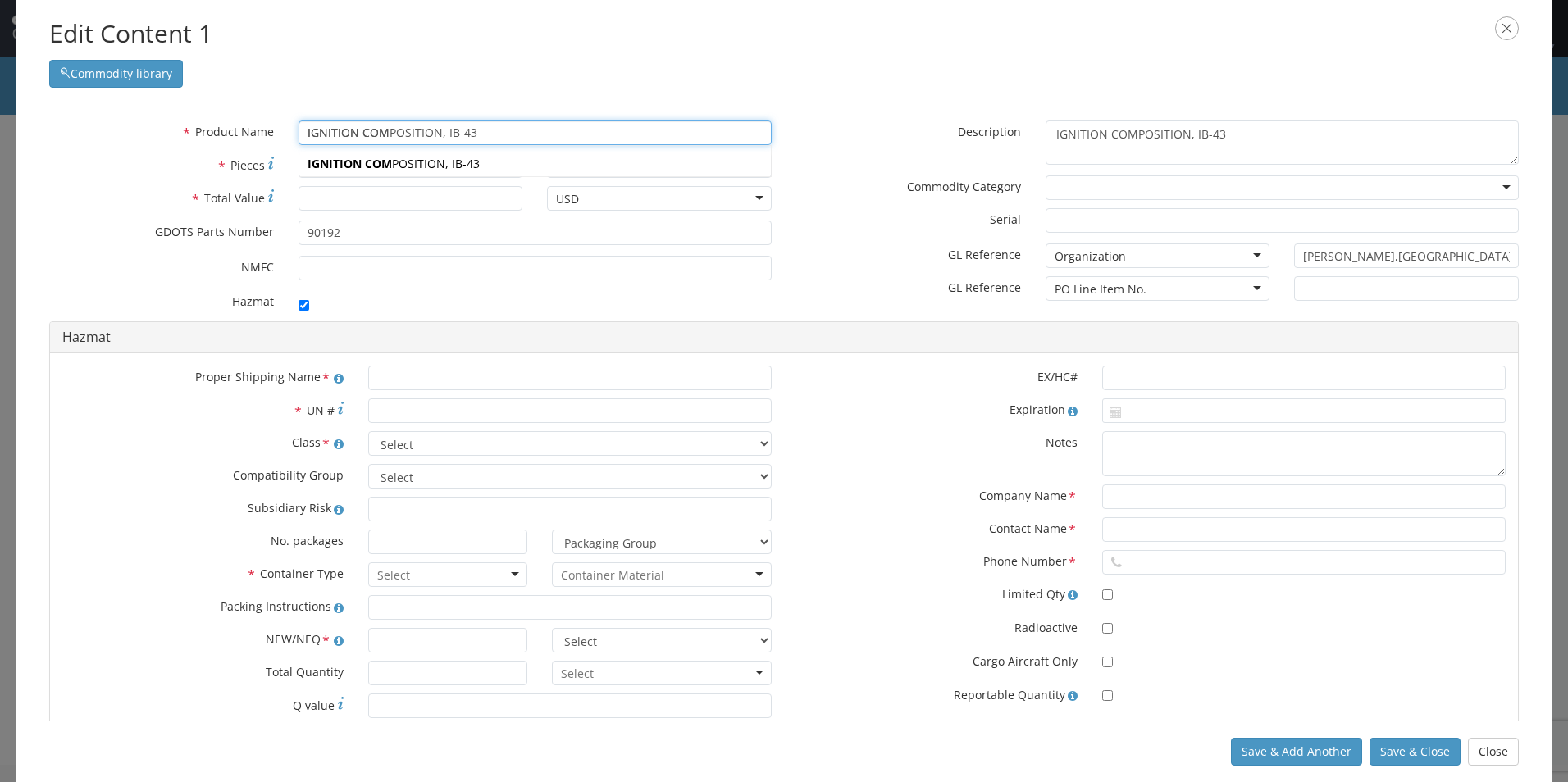
type input "IGNITION COMPOSITION, IB-43"
type input "IGNITION CO"
type input "IGNITION COMPOSITION, IB-43"
type input "IGNITION C"
type input "IGNITION COMPOSITION, IB-43"
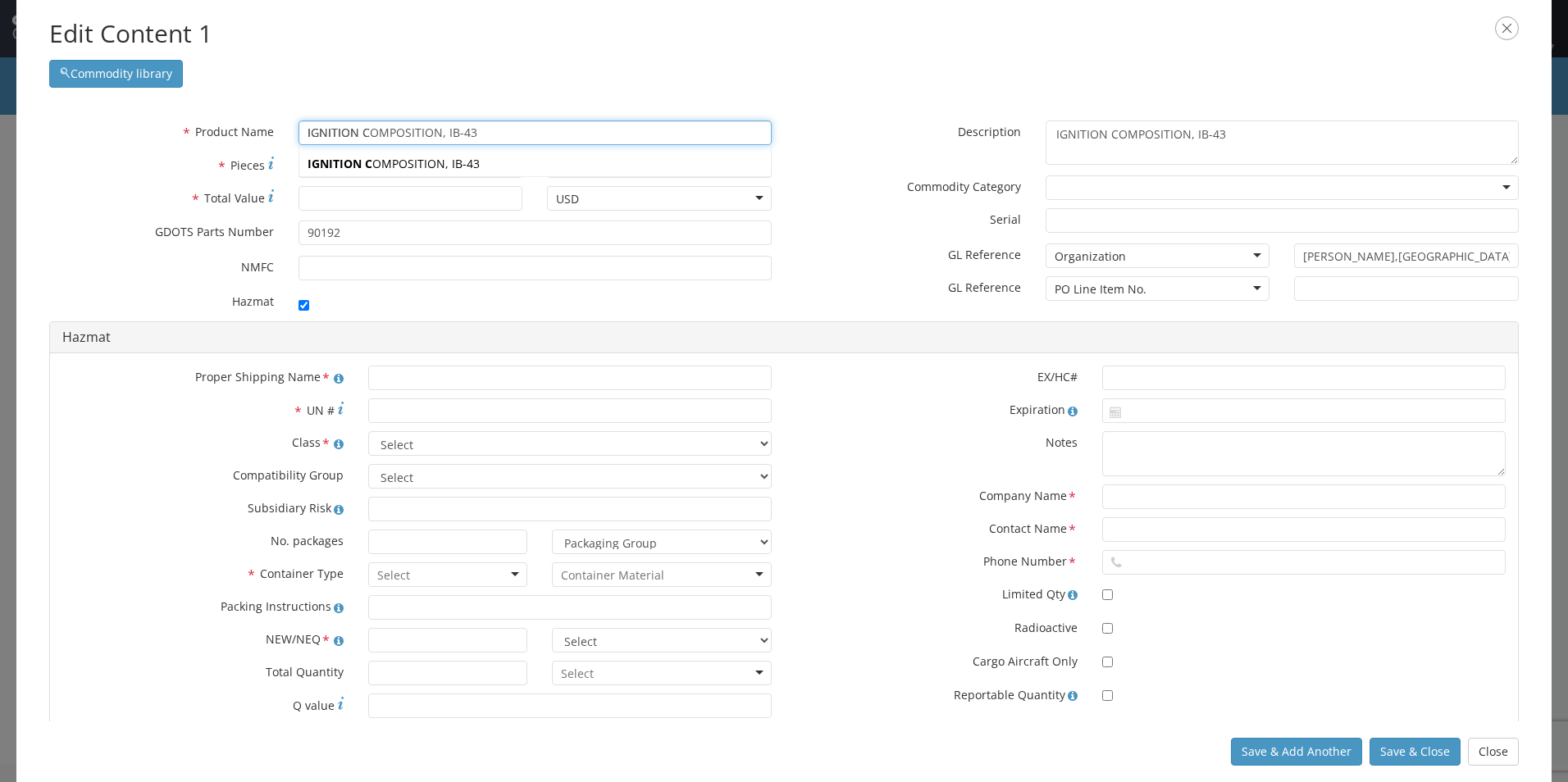
type input "IGNITION"
type input "IGNITION COMPOSITION, IB-43"
click at [526, 129] on input "IGNITION" at bounding box center [535, 133] width 474 height 24
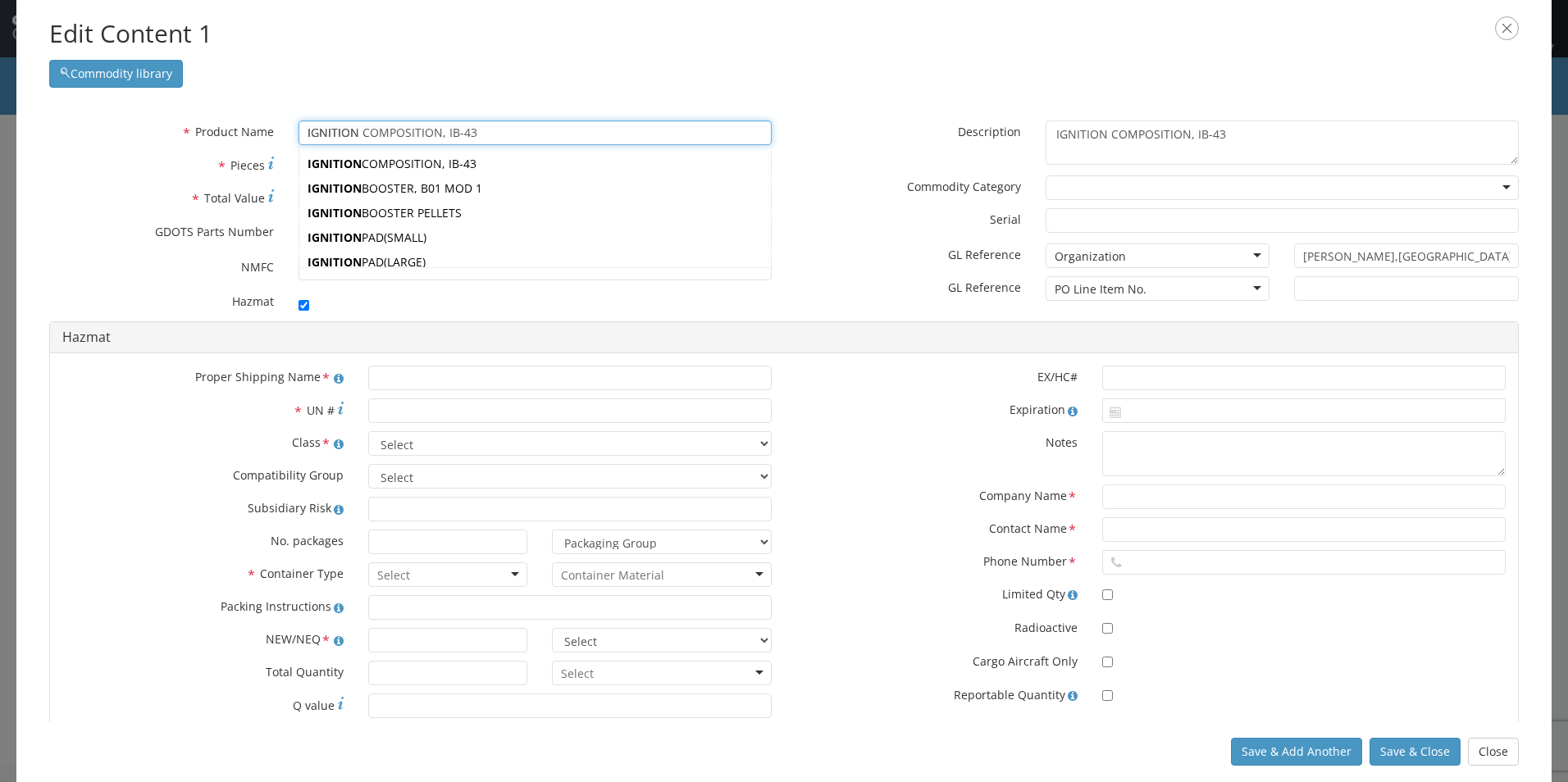
click at [516, 128] on input "IGNITION" at bounding box center [535, 133] width 474 height 24
type input "IGNITION"
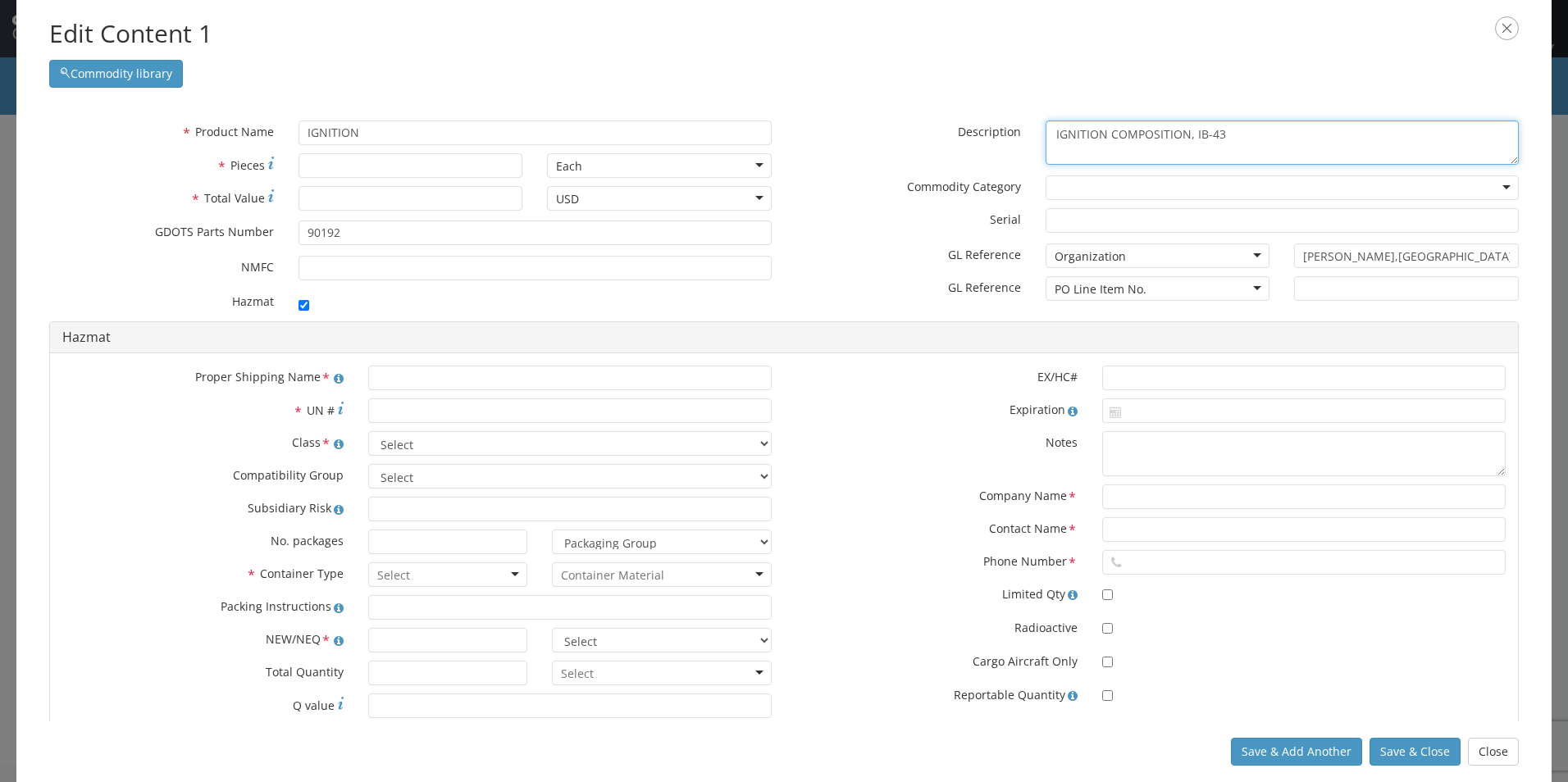
click at [1251, 131] on textarea "IGNITION COMPOSITION, IB-43" at bounding box center [1282, 143] width 474 height 45
type textarea "I"
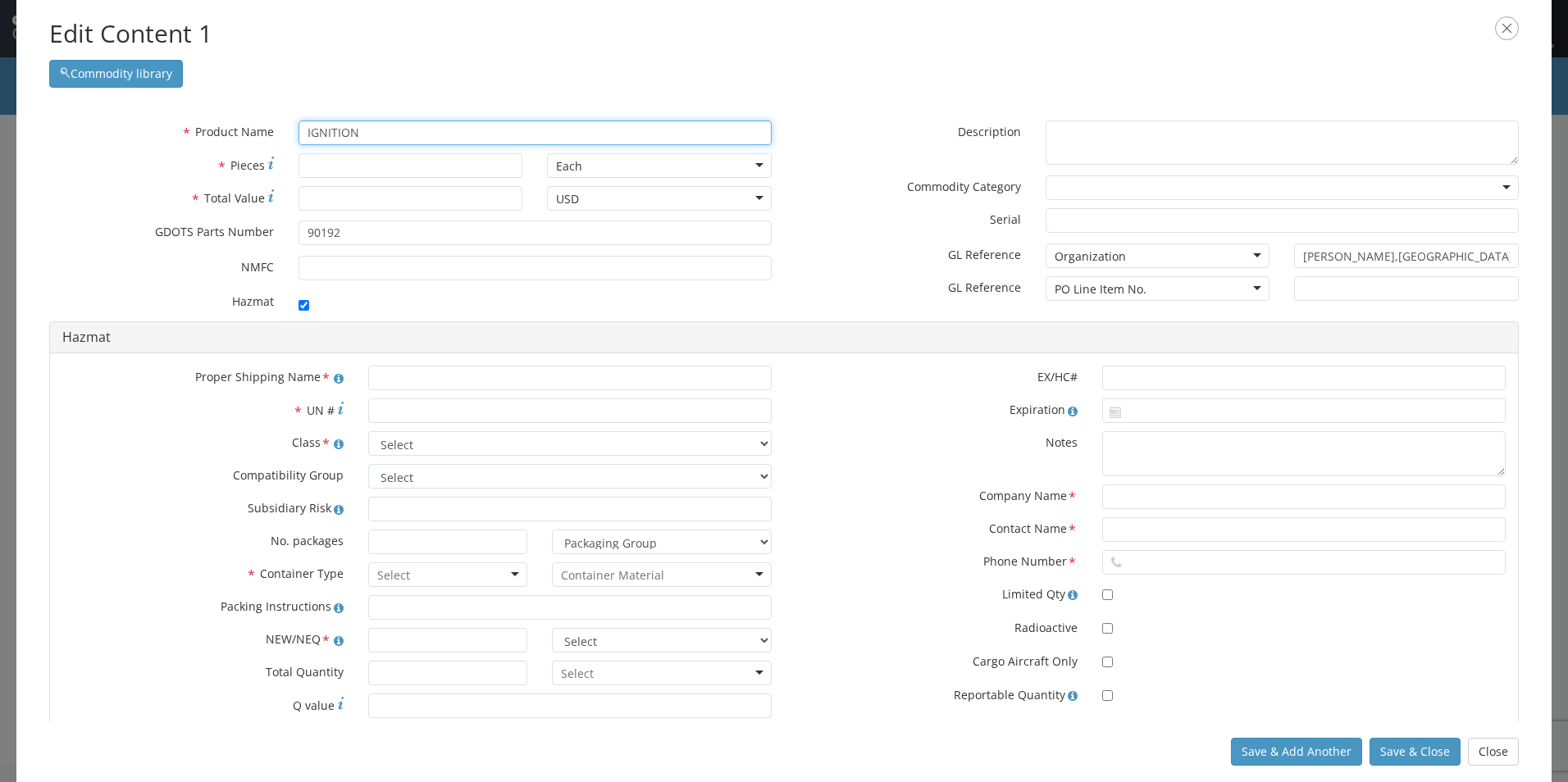
click at [383, 137] on input "IGNITION" at bounding box center [535, 133] width 474 height 24
type input "IGNITION COMPOSITION, IB-43"
type input "IGNITION"
click at [365, 164] on div "unable to find any results that match the current query" at bounding box center [535, 164] width 472 height 24
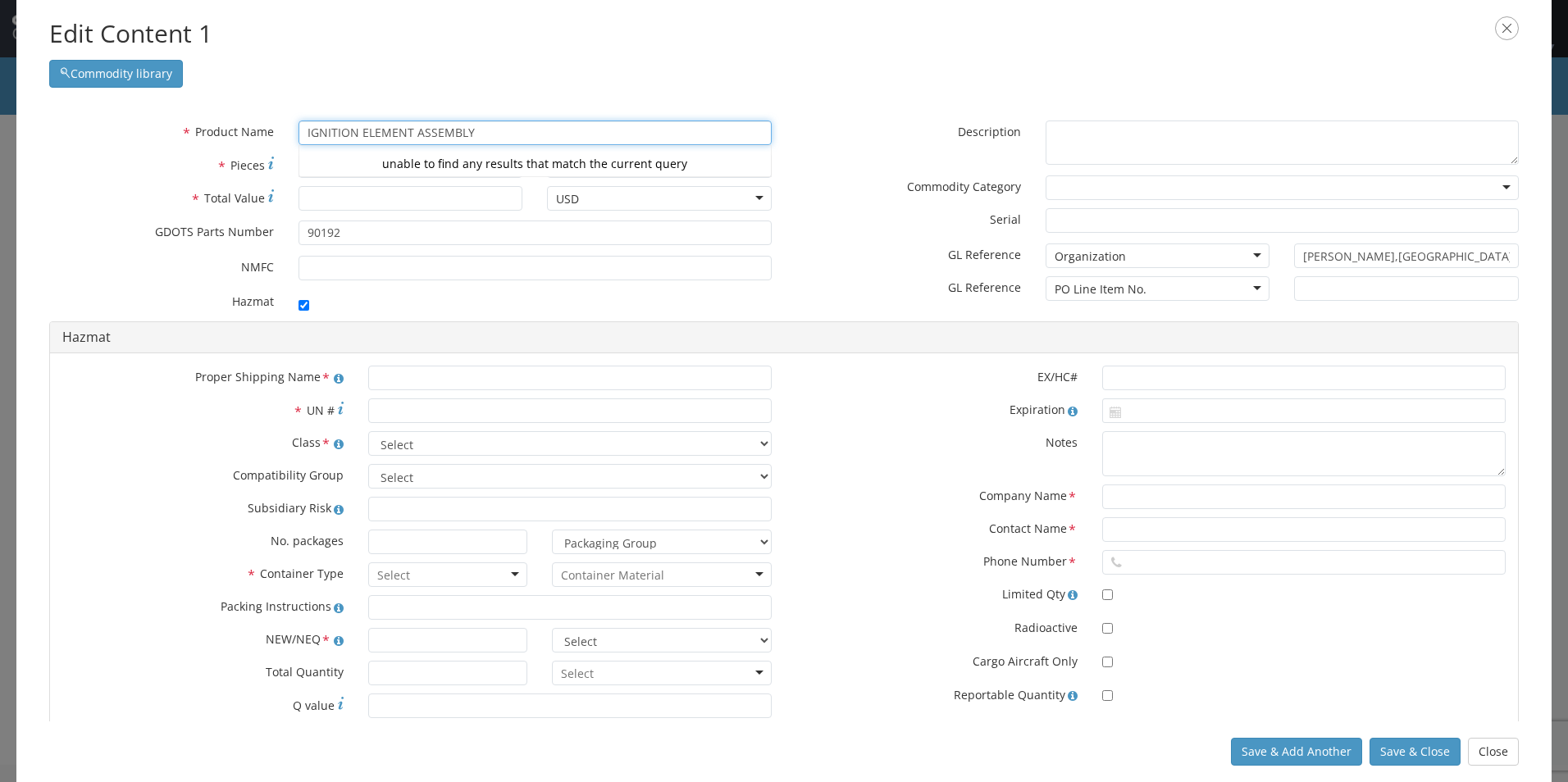
type input "IGNITION ELEMENT ASSEMBLY"
click at [350, 201] on input "* Total Value" at bounding box center [411, 199] width 225 height 24
click at [353, 161] on input "* Pieces" at bounding box center [411, 166] width 225 height 24
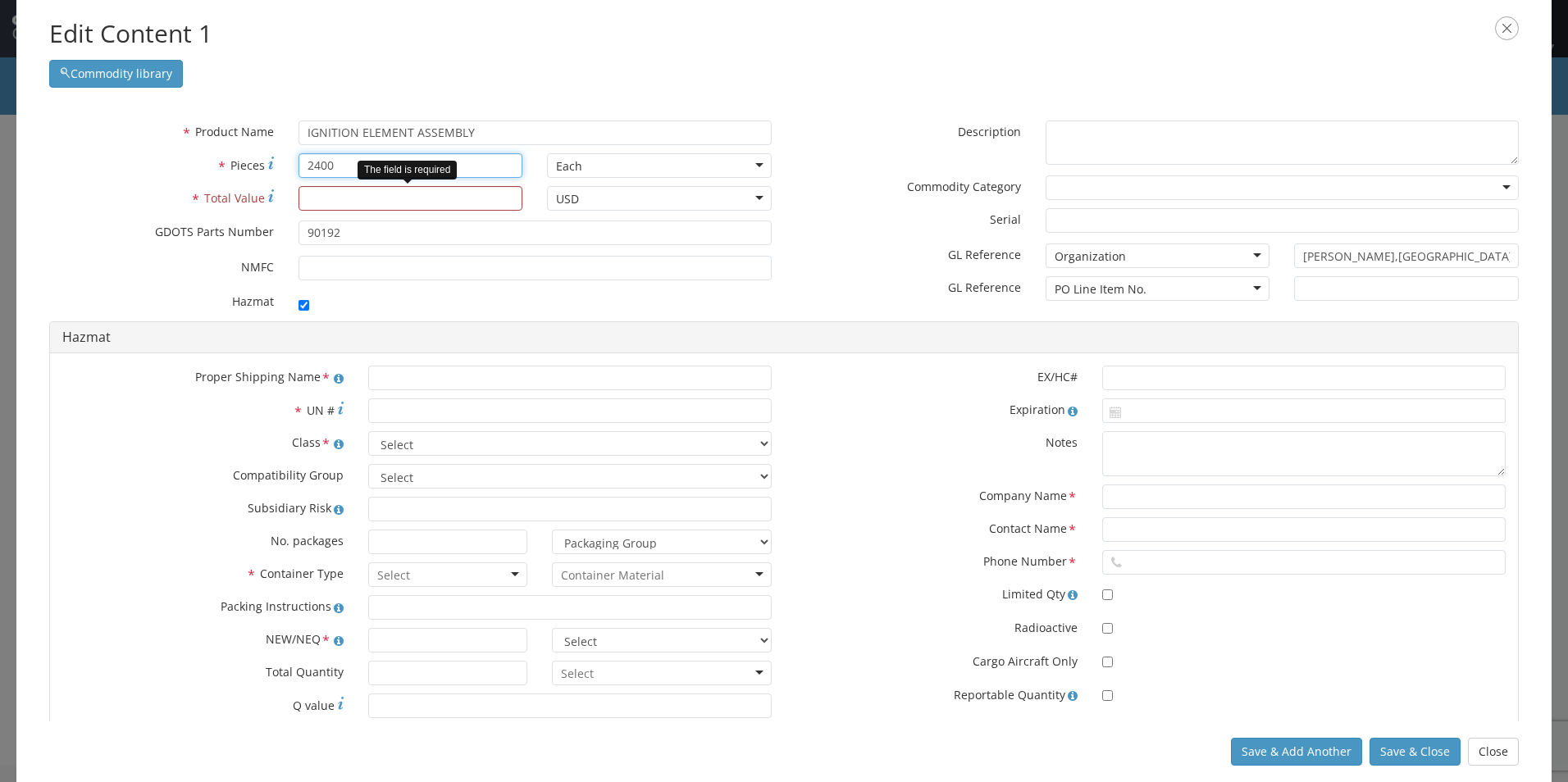
type input "2400"
click at [384, 205] on input "* Total Value" at bounding box center [411, 199] width 225 height 24
type input "54312.00"
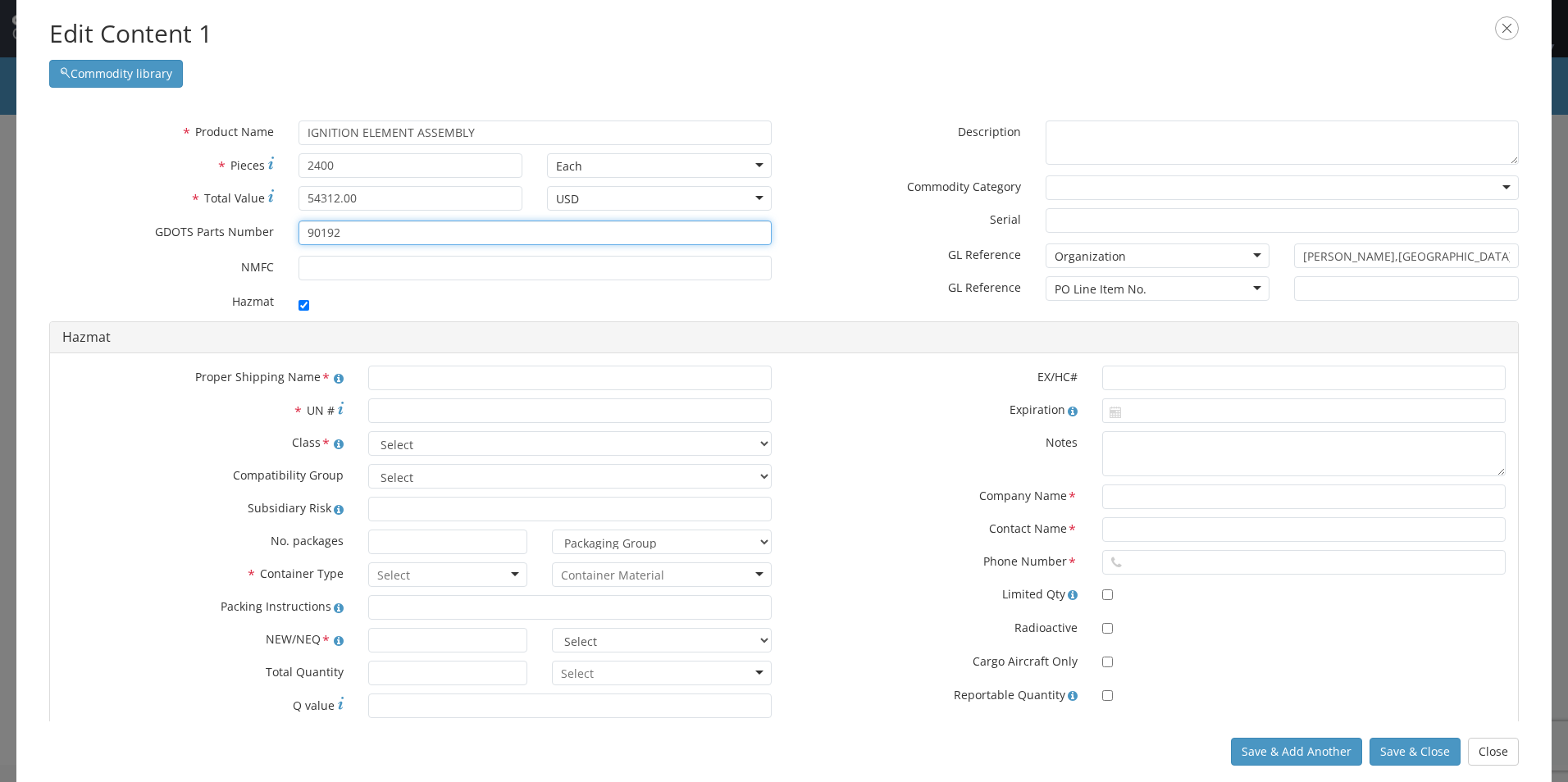
click at [373, 232] on input "90192" at bounding box center [535, 233] width 474 height 24
type input "9"
type input "13033570-2 REV. B++++"
click at [1246, 253] on div "Organization" at bounding box center [1158, 256] width 225 height 24
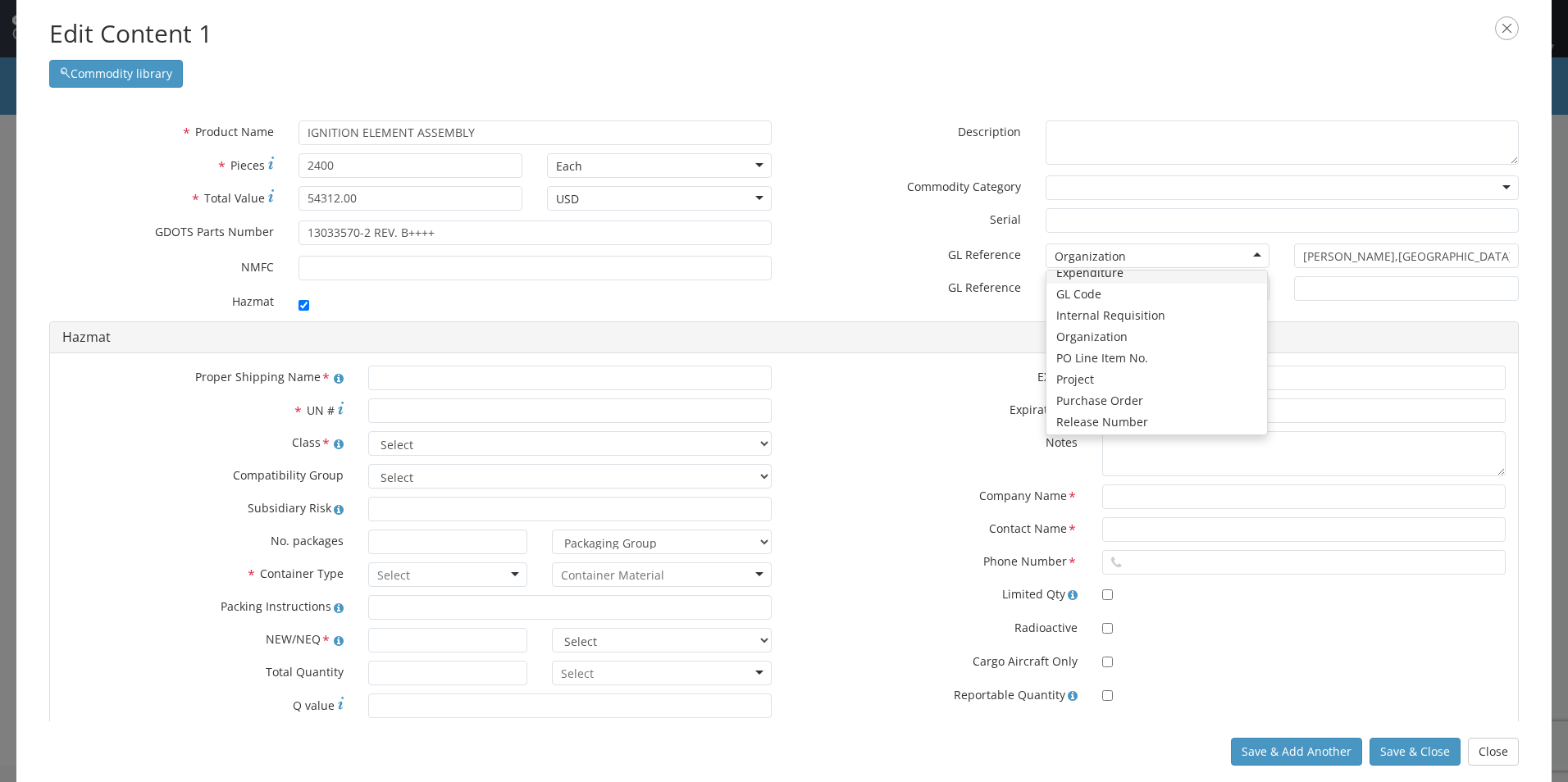
scroll to position [82, 0]
type input "M"
type input "101726"
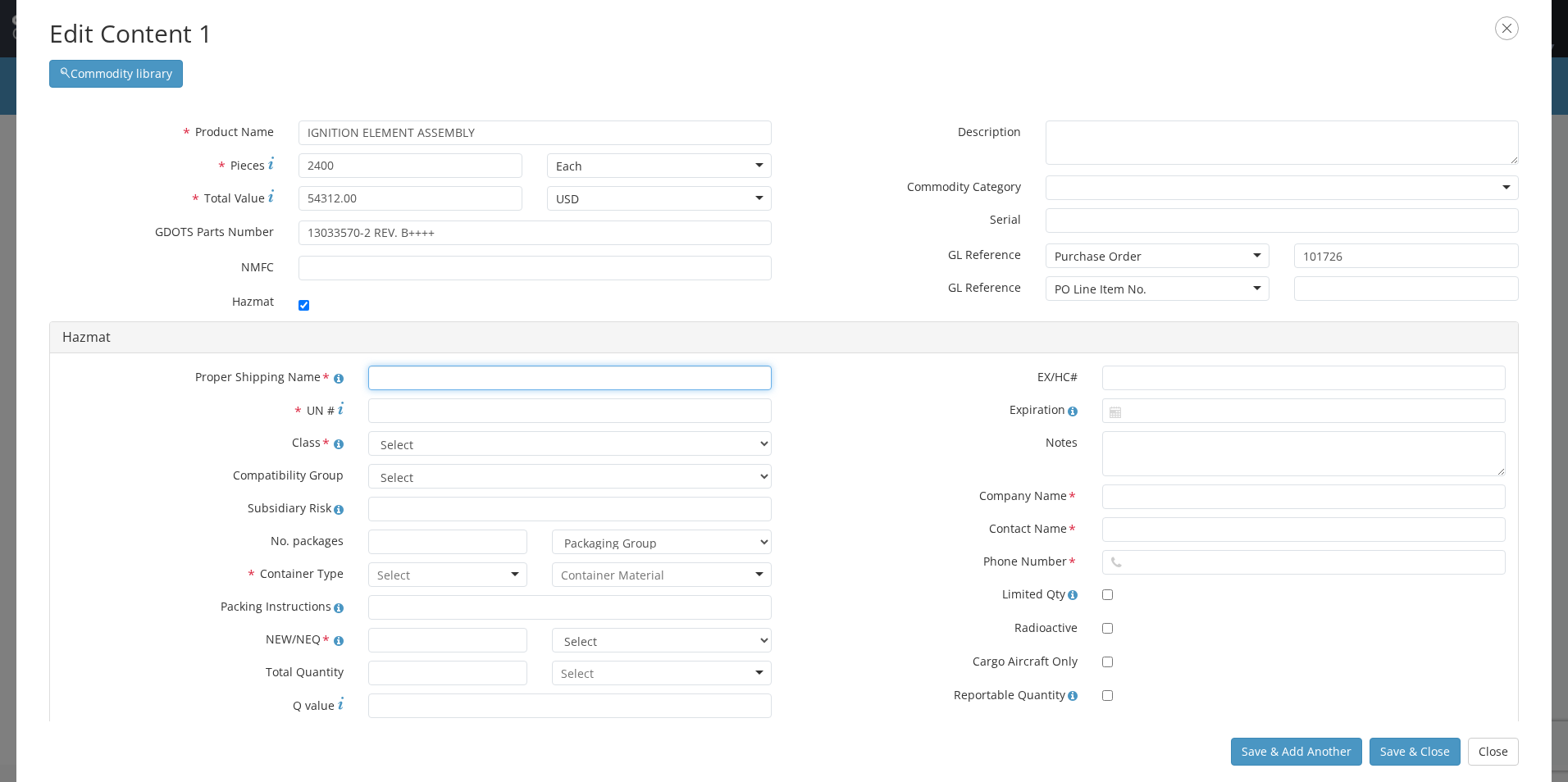
click at [467, 375] on input "text" at bounding box center [570, 378] width 403 height 24
type input "IGNITERS"
click at [461, 398] on div "Proper Shipping Name * IGNITERS * UN # Class * Select 1.1 Explosive 1.2 Explosi…" at bounding box center [416, 546] width 734 height 361
type input "0325"
click at [448, 441] on select "Select 1.1 Explosive 1.2 Explosive 1.3 Explosive 1.4 Explosive 1.5 Explosive 1.…" at bounding box center [570, 444] width 403 height 24
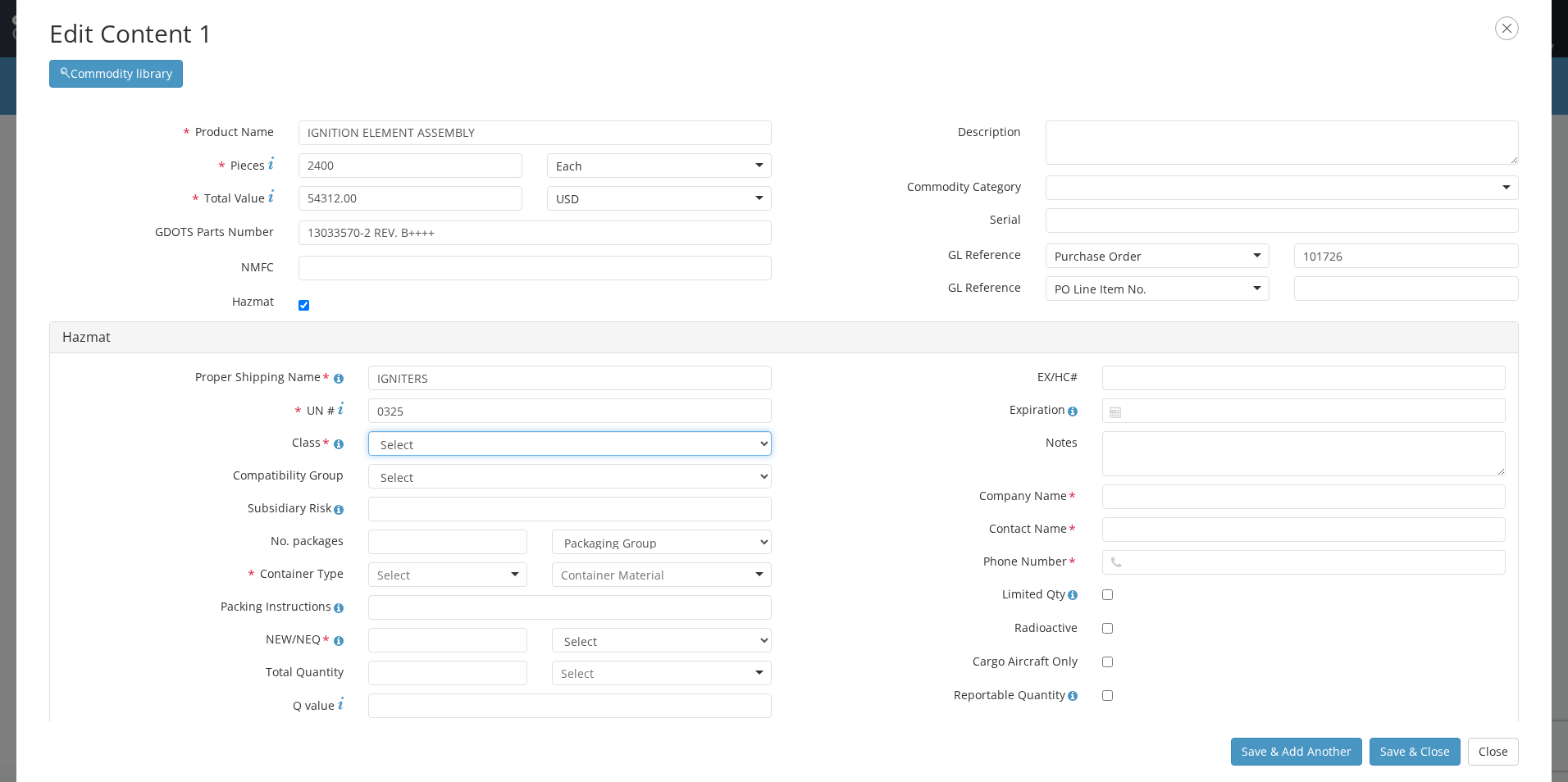
select select "1.4 Explosive"
click at [369, 431] on select "Select 1.1 Explosive 1.2 Explosive 1.3 Explosive 1.4 Explosive 1.5 Explosive 1.…" at bounding box center [570, 444] width 403 height 24
click at [756, 471] on select "Select A B C D E F G H J K L N S" at bounding box center [570, 476] width 403 height 24
select select "G"
click at [369, 464] on select "Select A B C D E F G H J K L N S" at bounding box center [570, 476] width 403 height 24
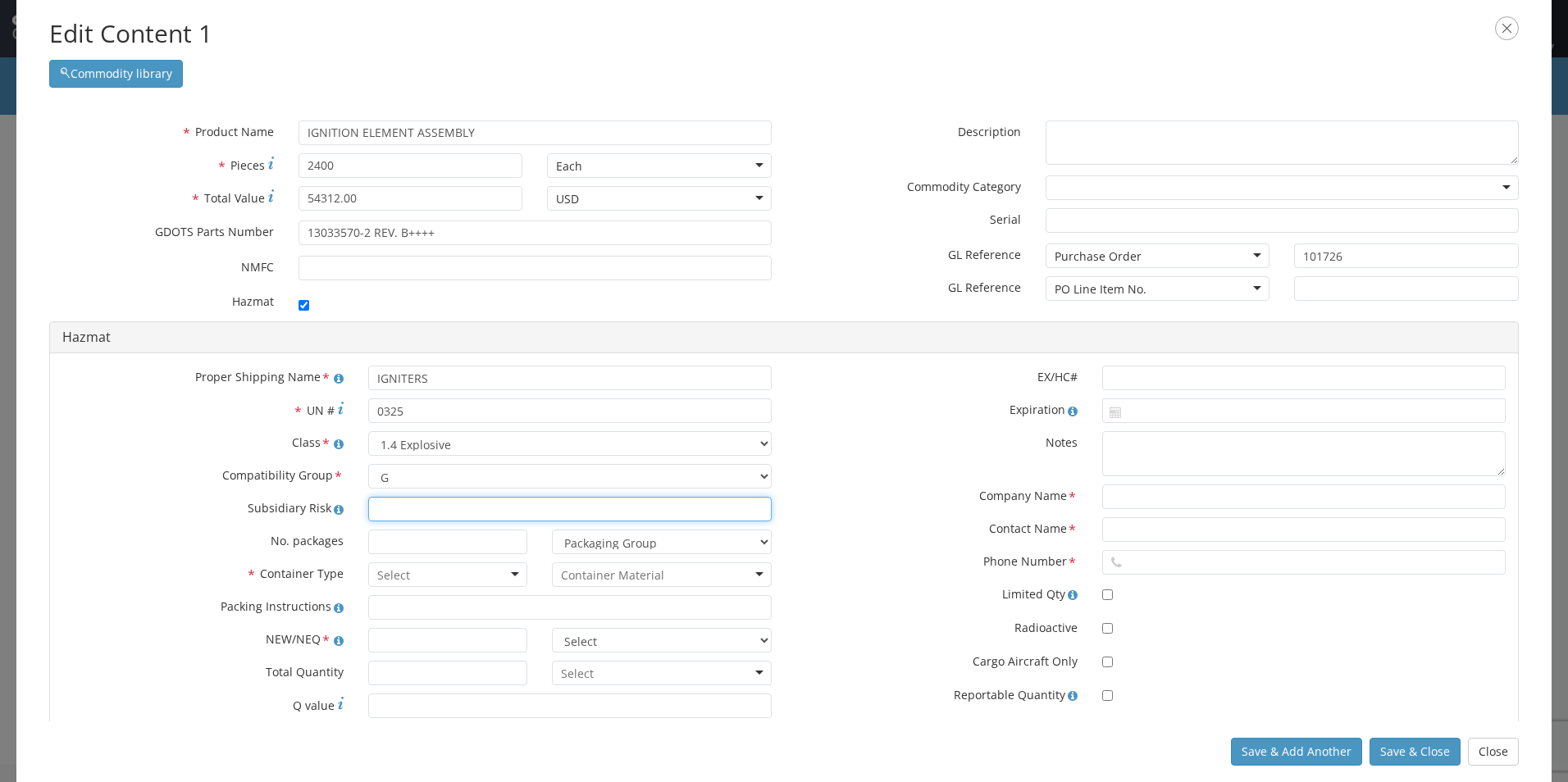
click at [453, 507] on input at bounding box center [570, 509] width 403 height 24
click at [436, 539] on input at bounding box center [448, 542] width 159 height 24
type input "1"
click at [508, 572] on div at bounding box center [448, 575] width 159 height 24
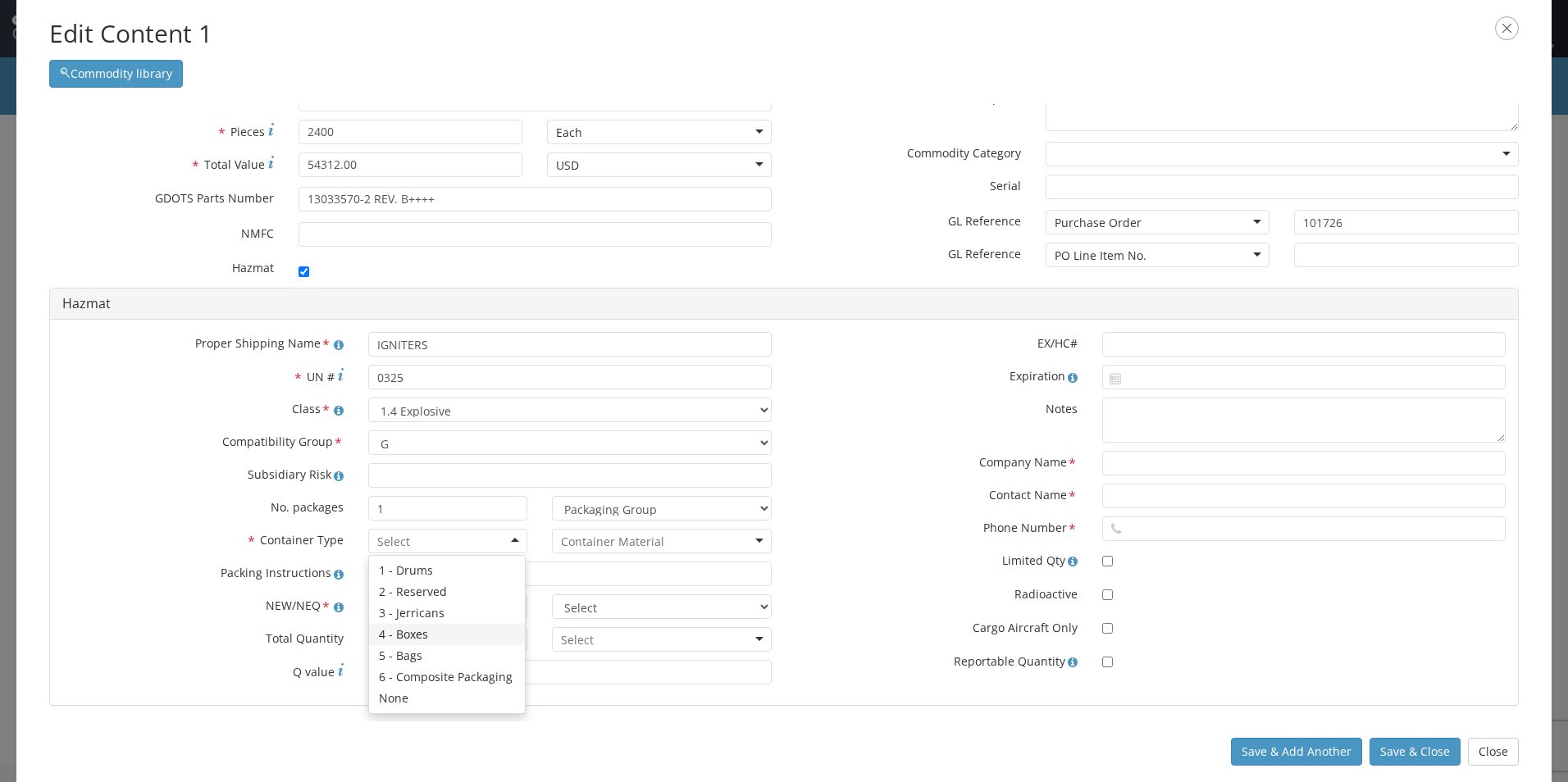
scroll to position [51, 0]
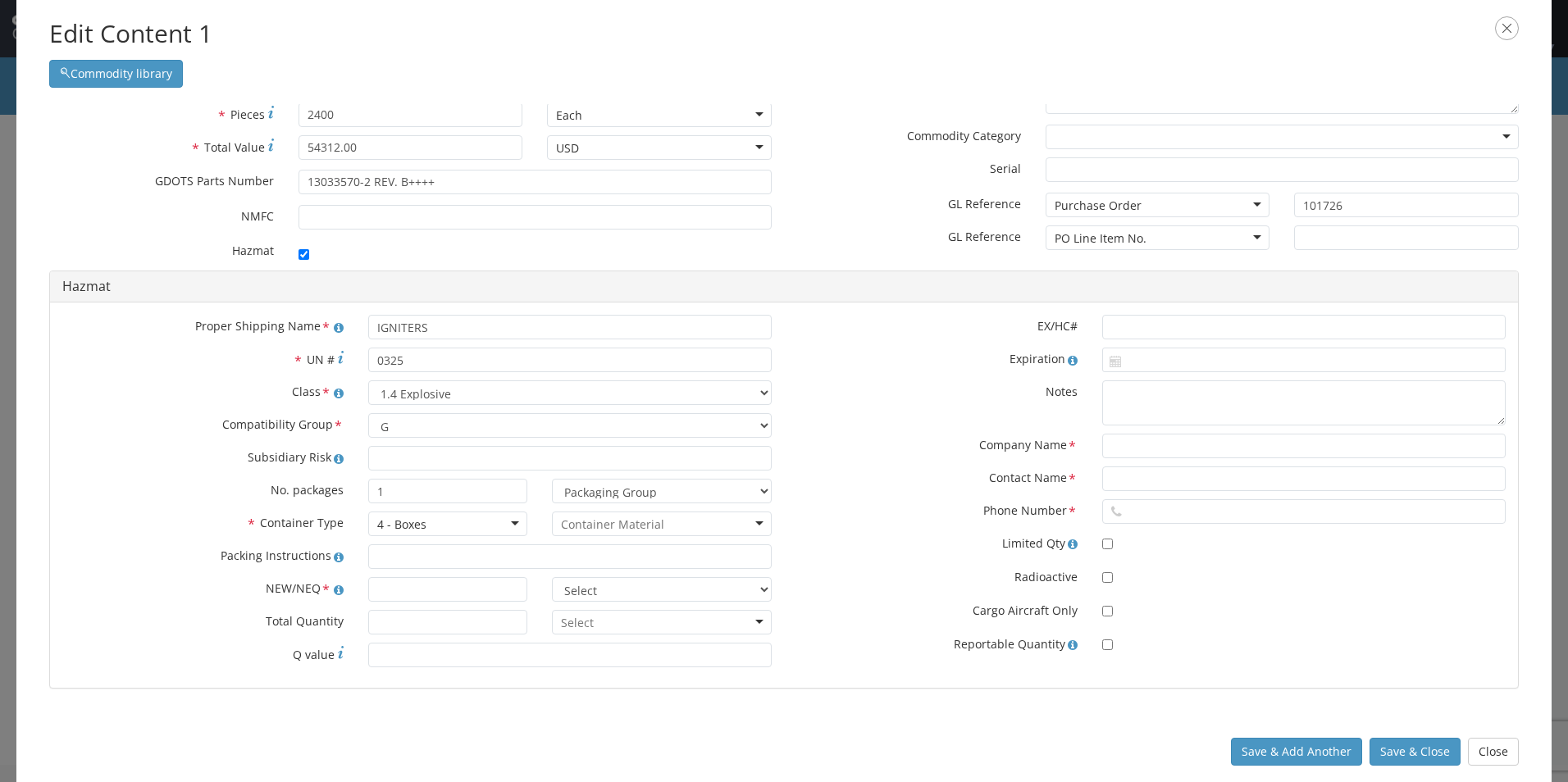
click at [756, 519] on div at bounding box center [662, 524] width 219 height 24
click at [423, 584] on input "text" at bounding box center [448, 590] width 159 height 24
type input "0.56"
click at [758, 584] on select "Select lbs kgs" at bounding box center [662, 590] width 219 height 24
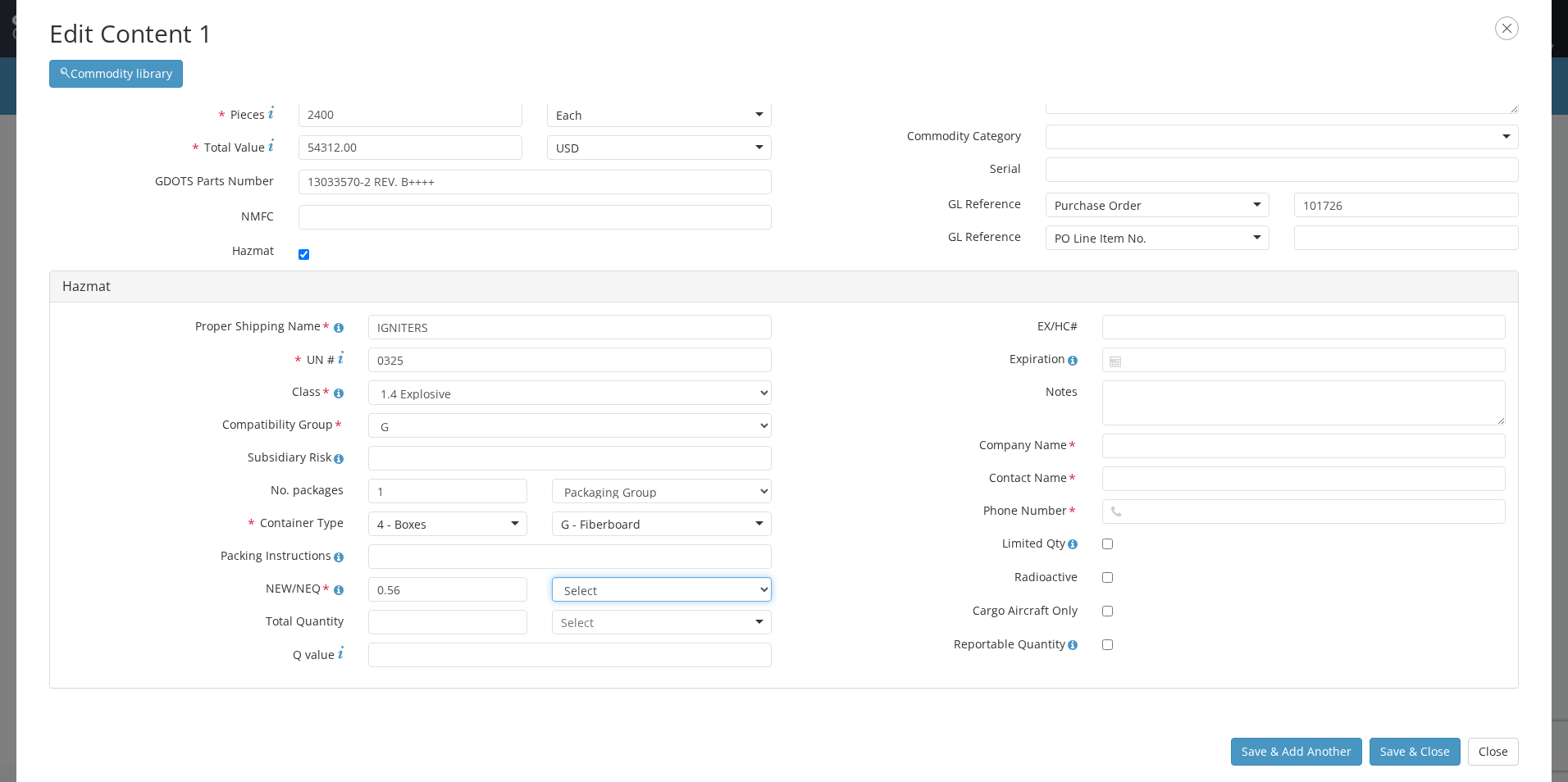
select select "KGS"
click at [552, 578] on select "Select lbs kgs" at bounding box center [662, 590] width 219 height 24
click at [447, 628] on input "* Total Quantity" at bounding box center [448, 623] width 159 height 24
type input "7.92"
click at [1123, 334] on input "text" at bounding box center [1304, 327] width 403 height 24
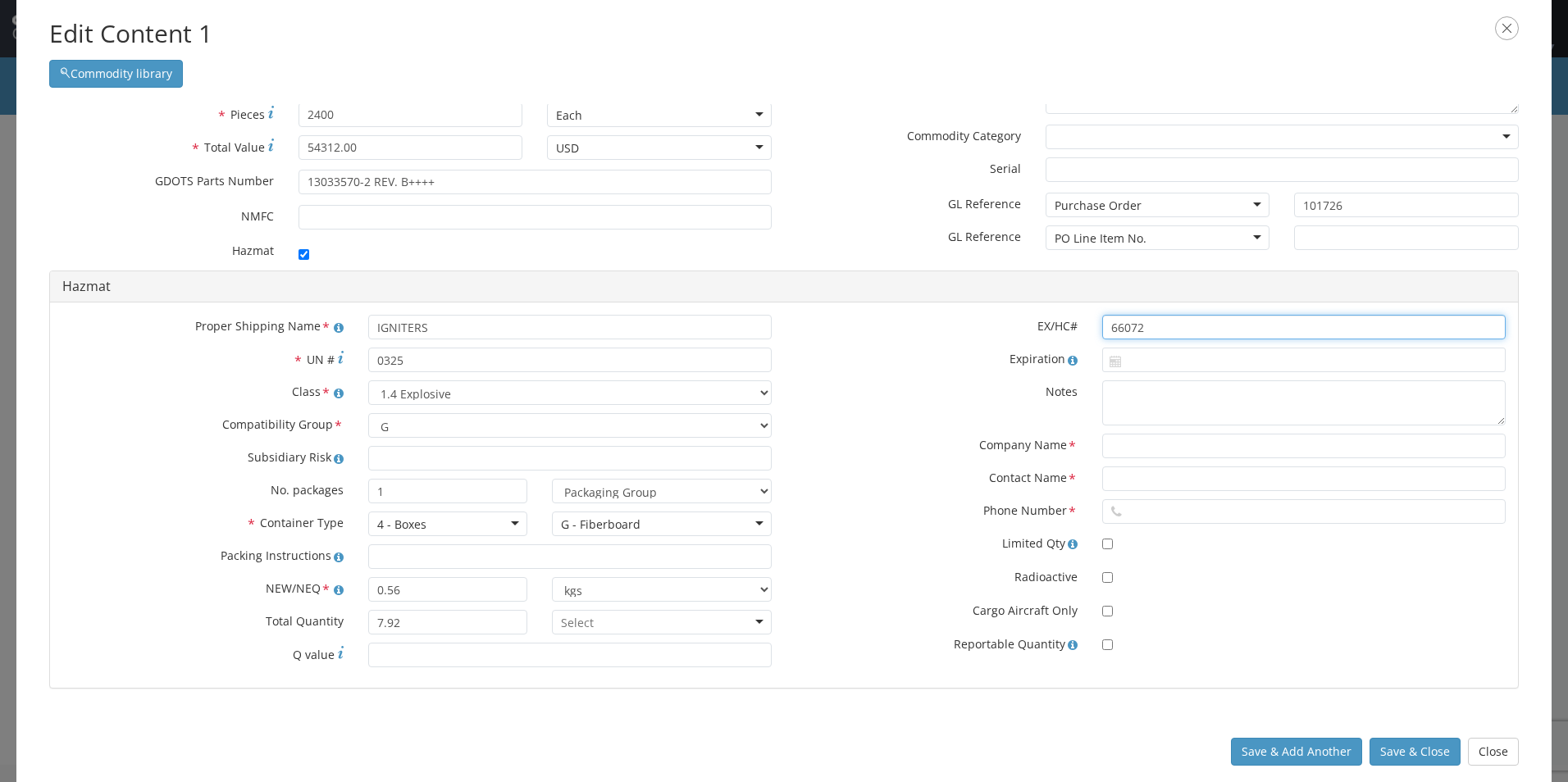
type input "66072"
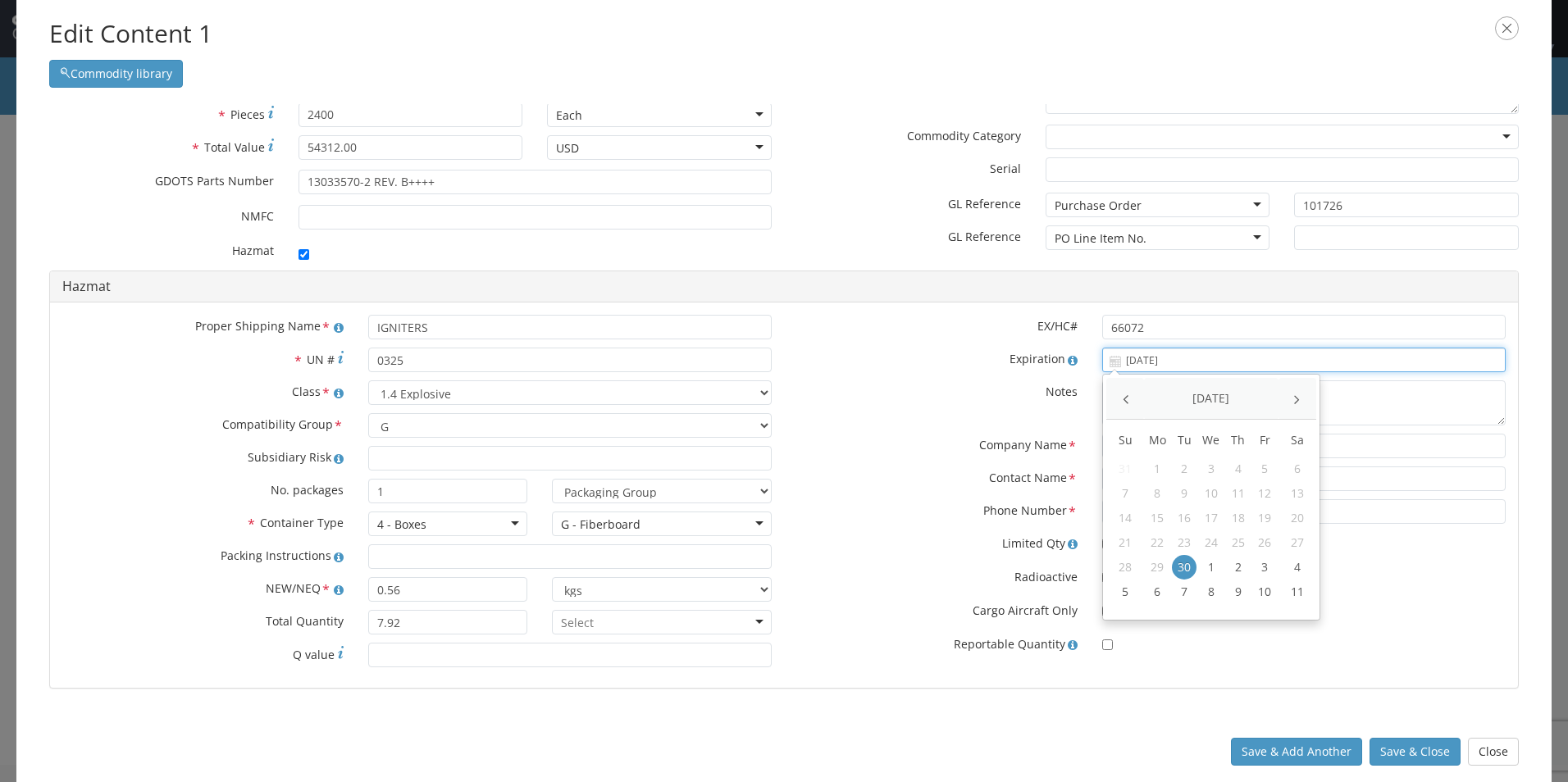
click at [1102, 361] on input "[DATE]" at bounding box center [1304, 360] width 403 height 24
click at [1292, 397] on span at bounding box center [1297, 399] width 9 height 9
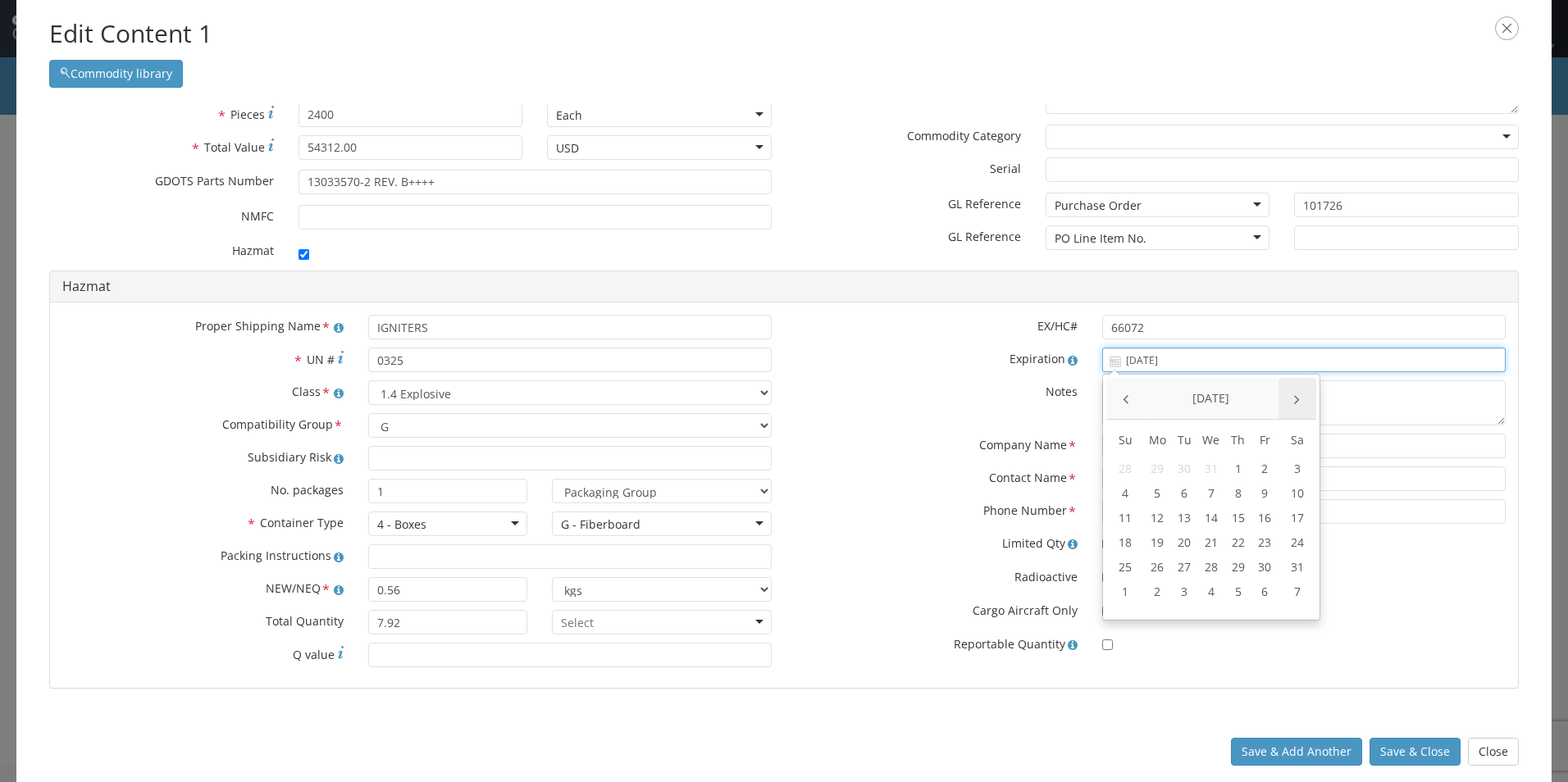
click at [1292, 397] on span at bounding box center [1297, 399] width 9 height 9
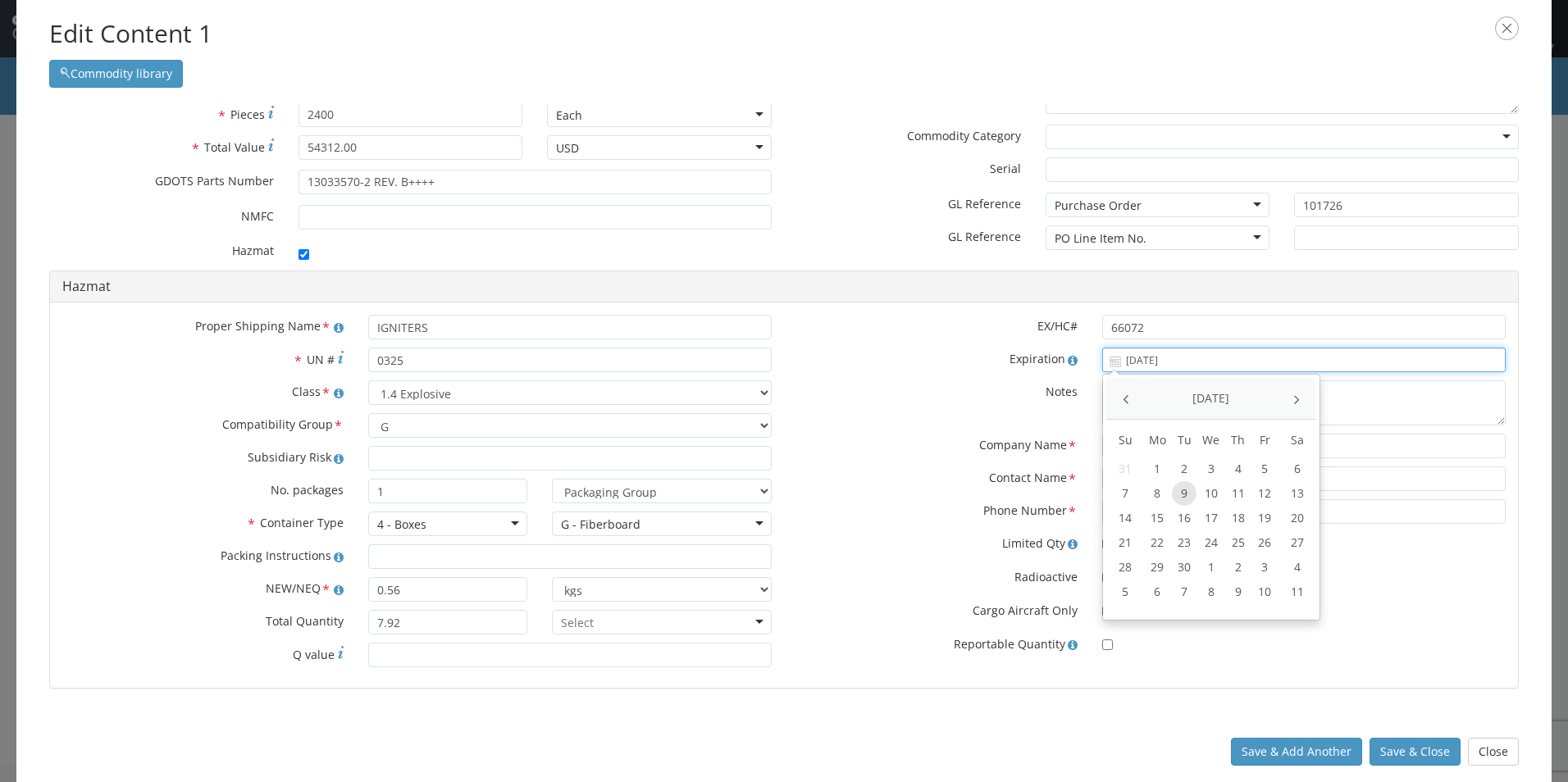
click at [1171, 493] on td "9" at bounding box center [1184, 493] width 27 height 24
type input "06/09/2026"
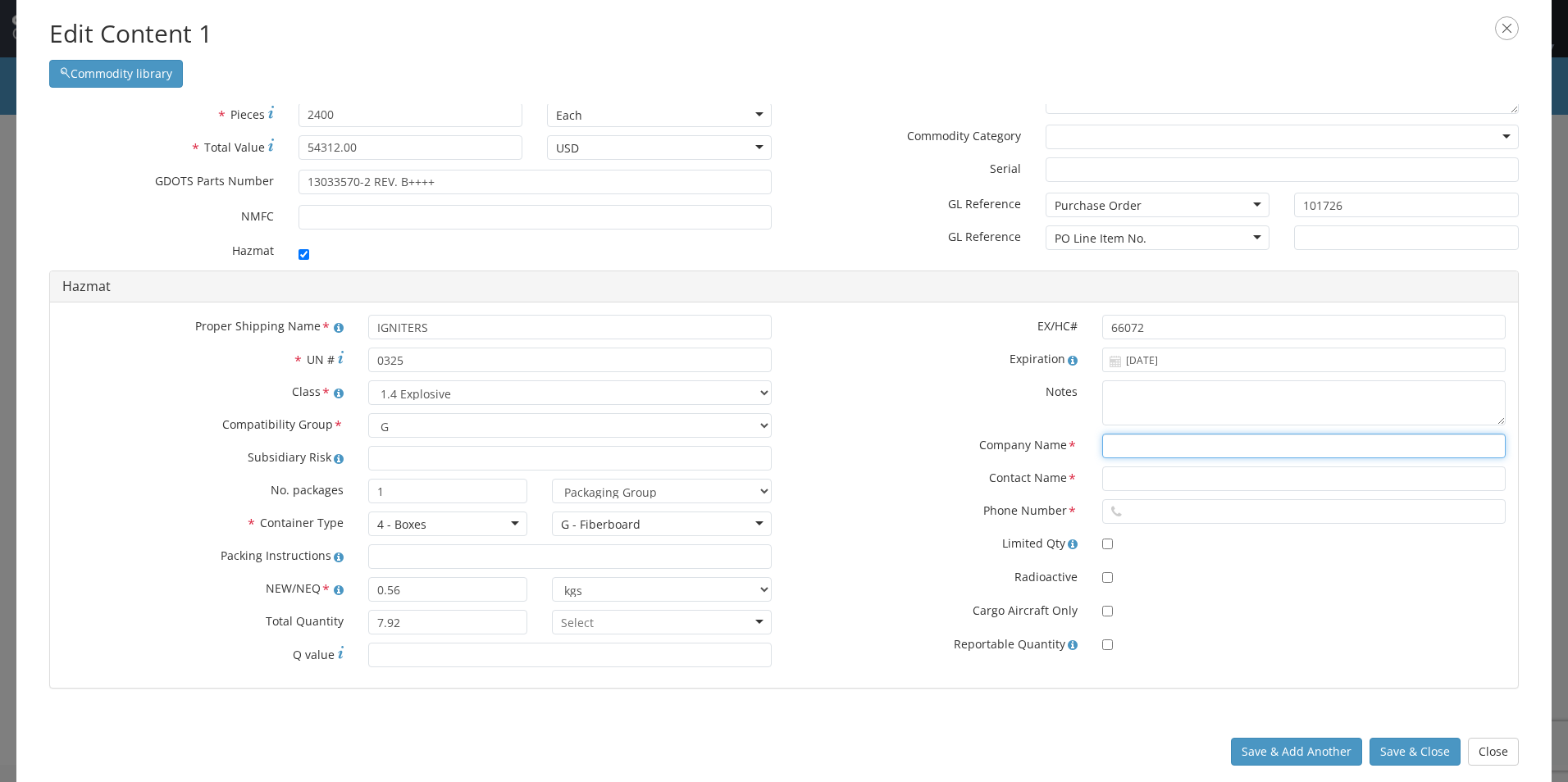
click at [1138, 450] on input "text" at bounding box center [1304, 446] width 403 height 24
type input "Chemtrec"
type input "Account# 27254"
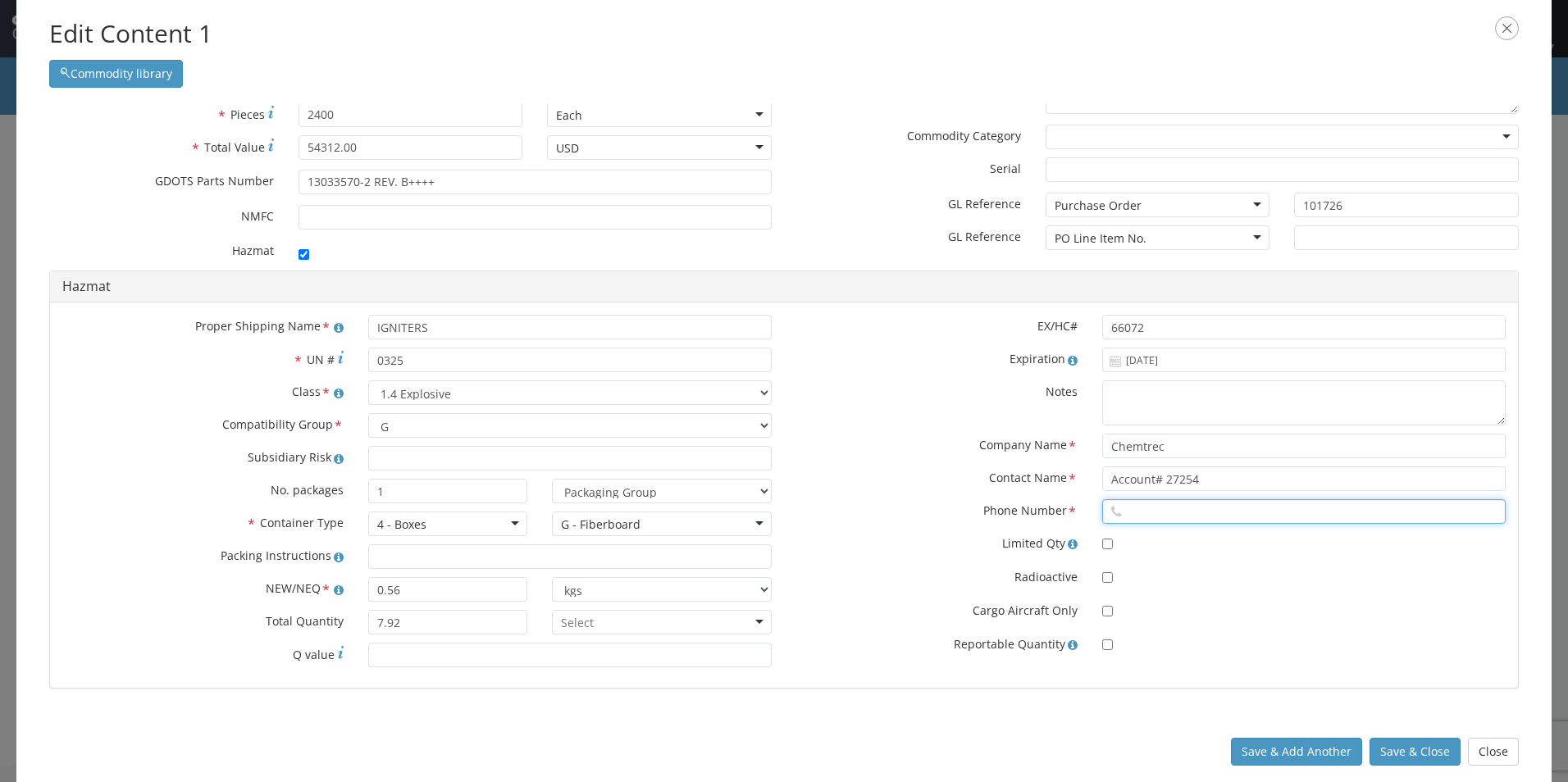
type input "8004249300"
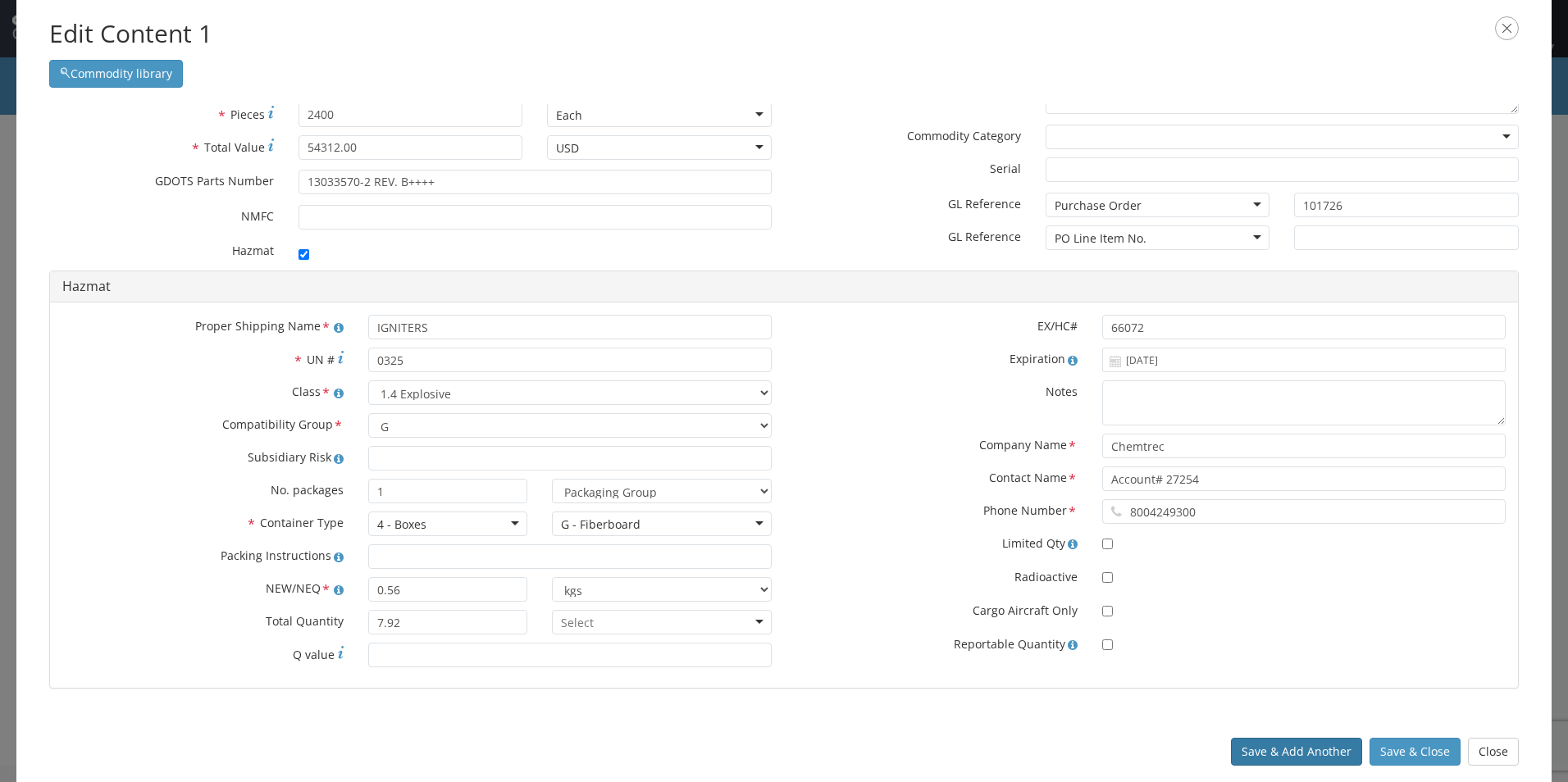
click at [1299, 745] on button "Save & Add Another" at bounding box center [1297, 752] width 131 height 28
click at [1300, 745] on button "Save & Add Another" at bounding box center [1297, 752] width 131 height 28
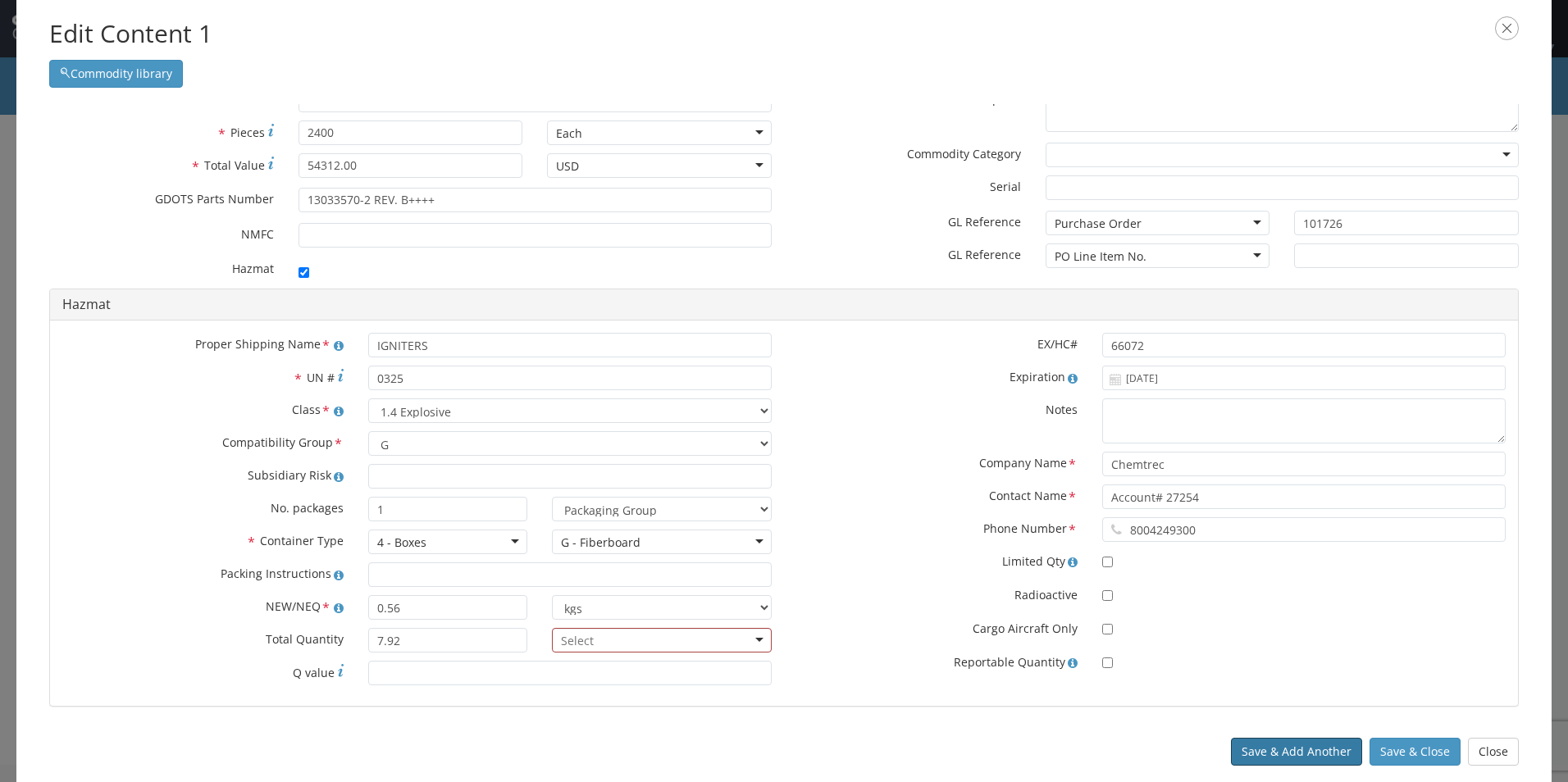
scroll to position [51, 0]
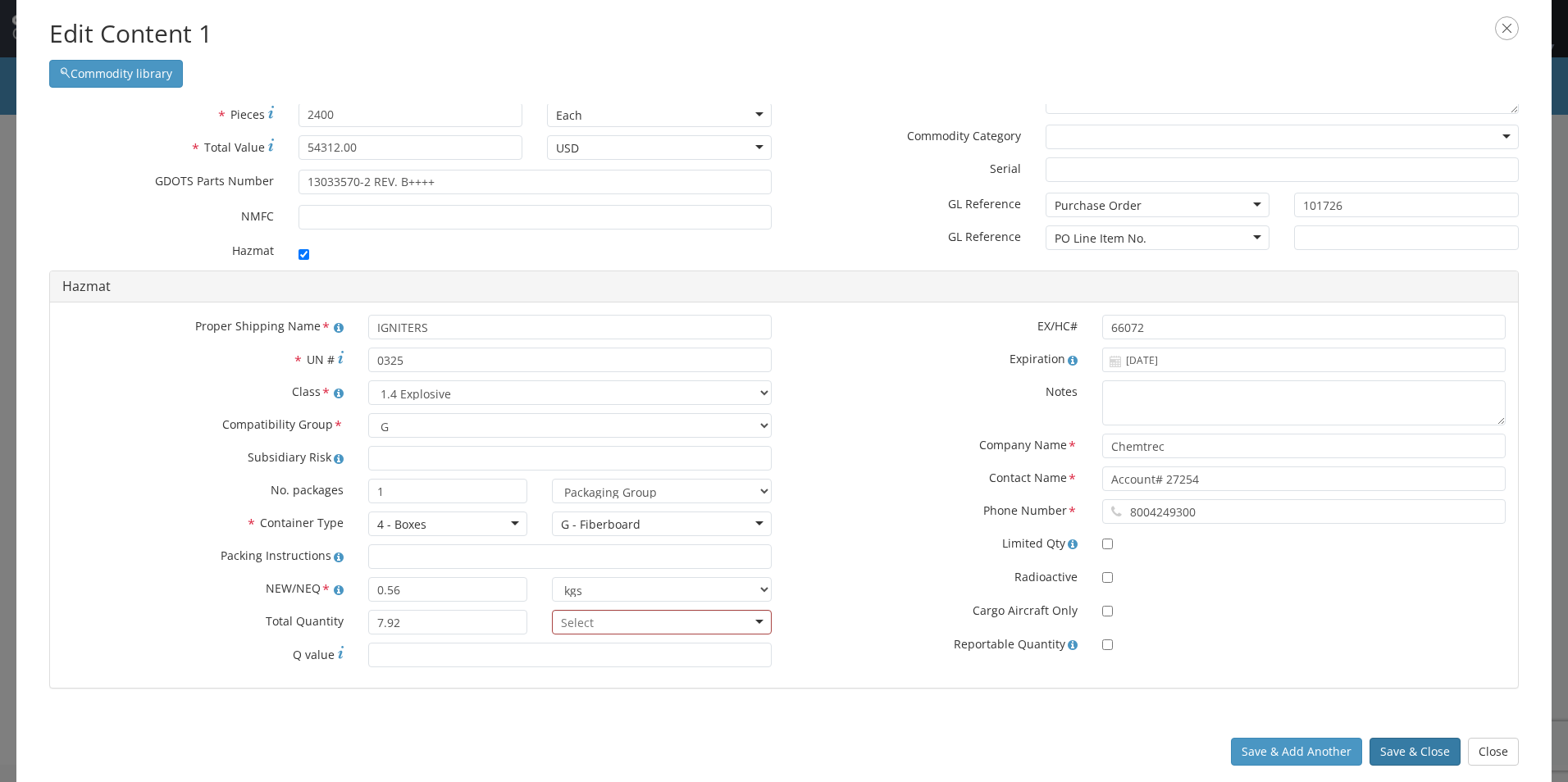
click at [1401, 753] on button "Save & Close" at bounding box center [1414, 752] width 91 height 28
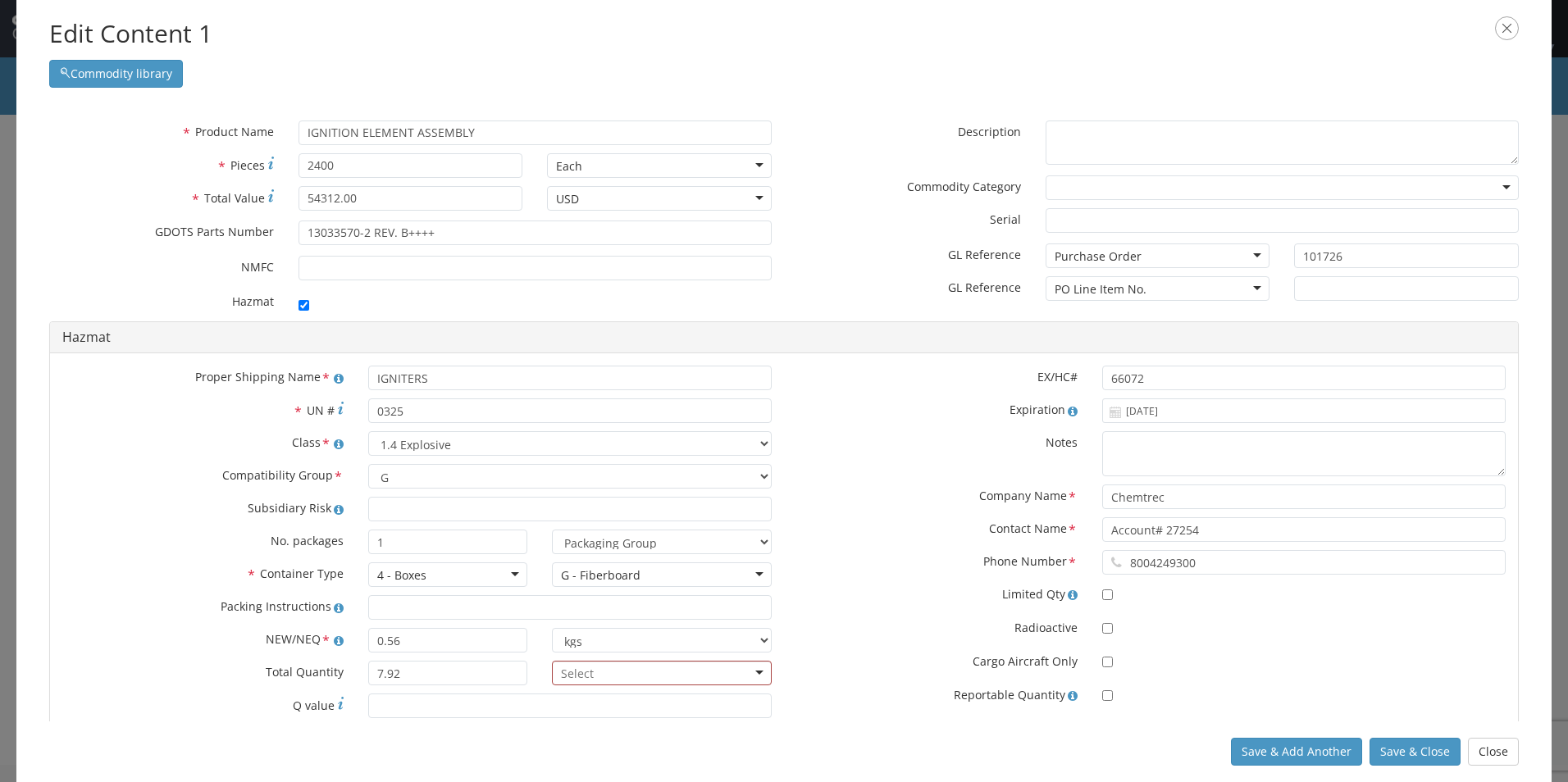
click at [758, 672] on div at bounding box center [662, 673] width 219 height 24
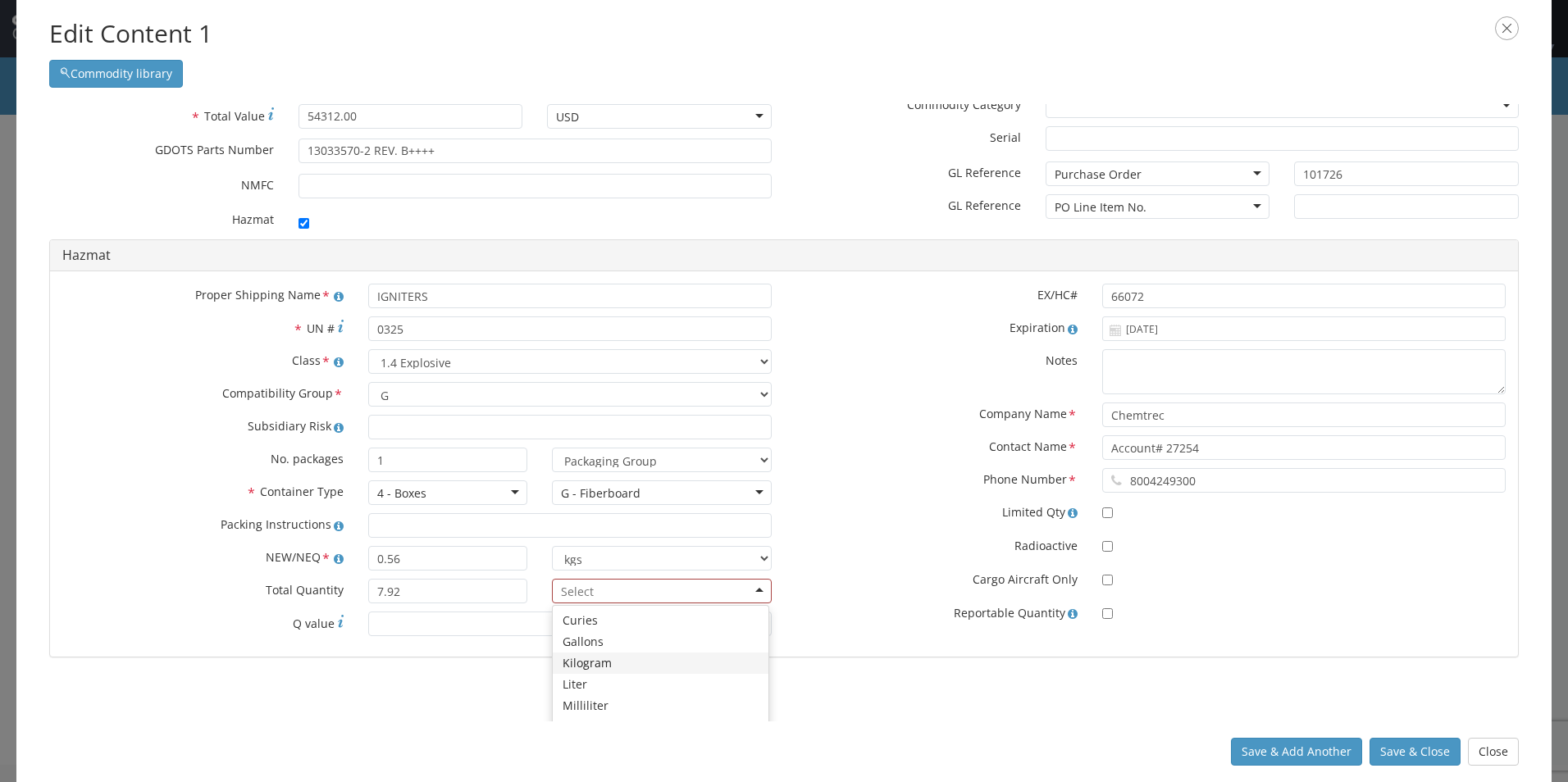
scroll to position [52, 0]
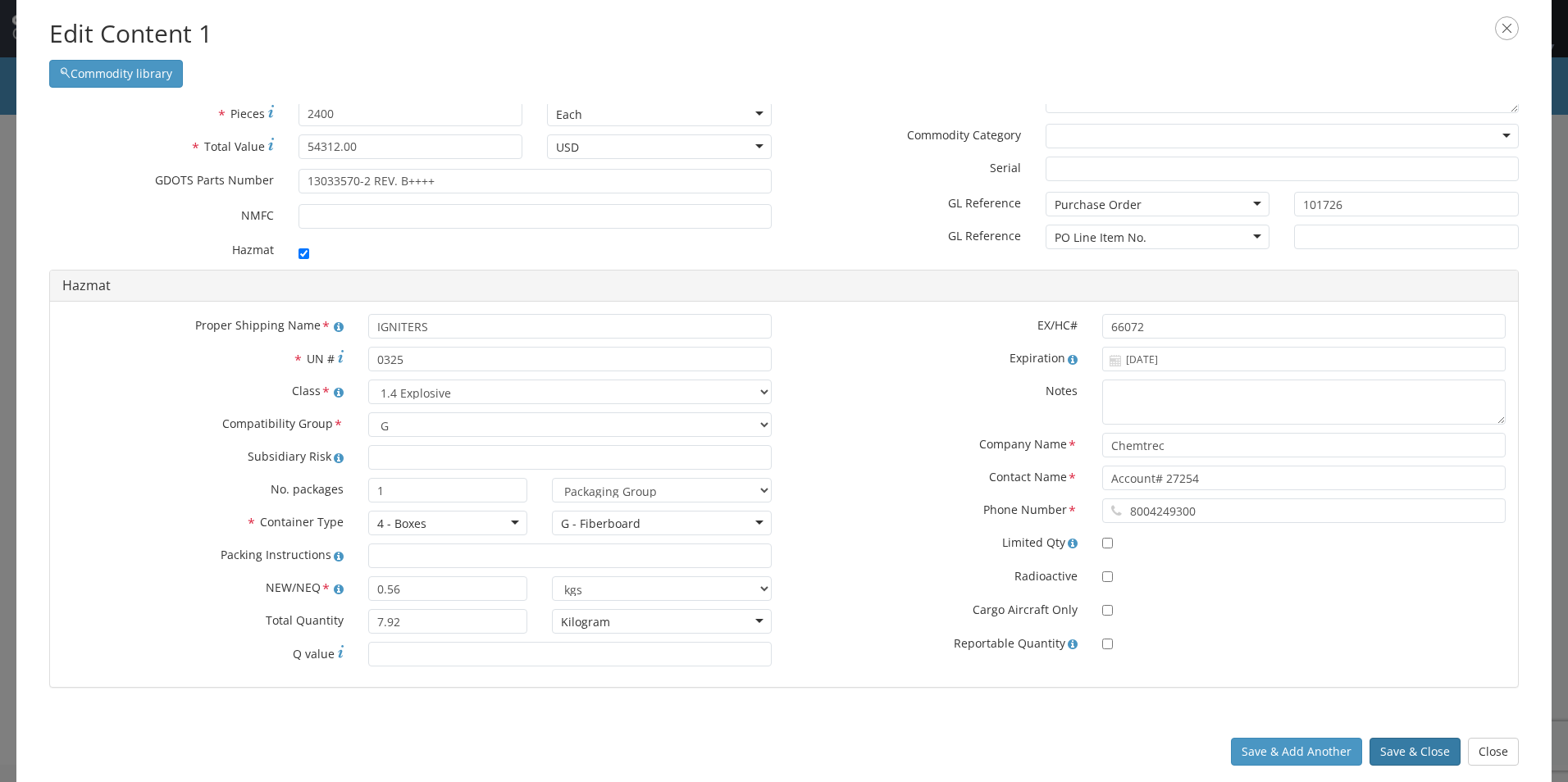
click at [1410, 748] on button "Save & Close" at bounding box center [1414, 752] width 91 height 28
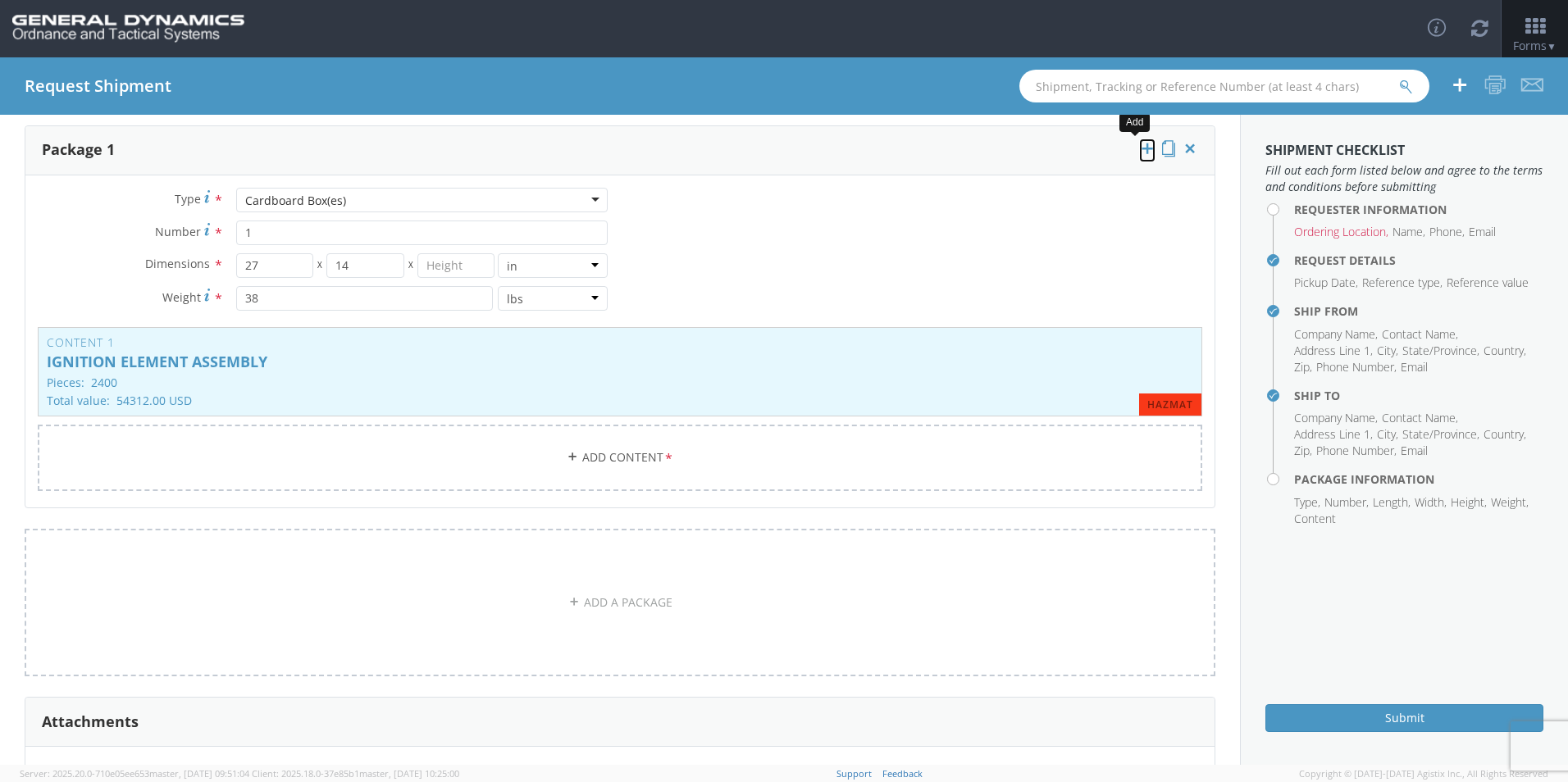
click at [1139, 143] on icon at bounding box center [1147, 148] width 16 height 16
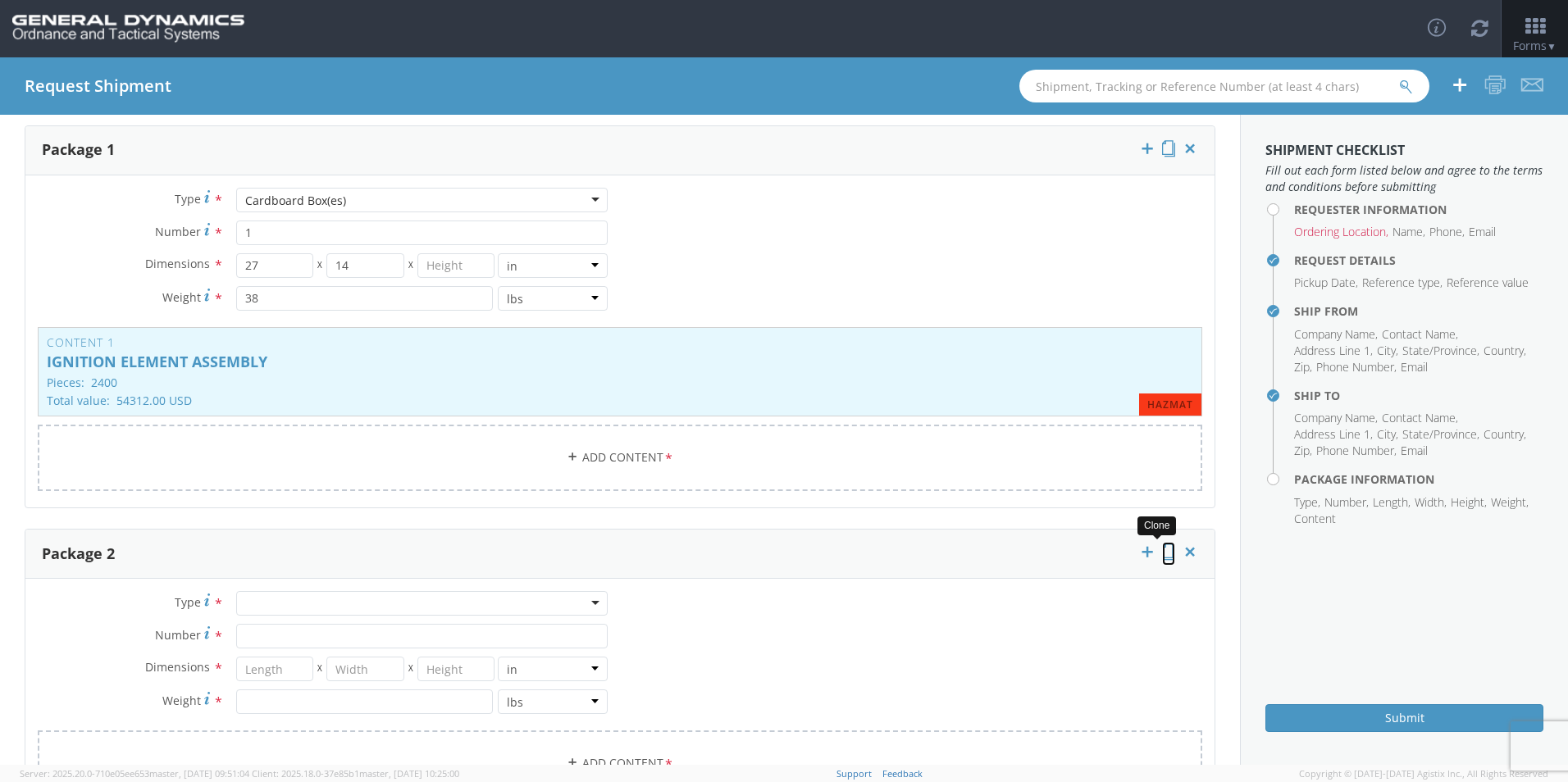
click at [1162, 559] on icon at bounding box center [1168, 551] width 13 height 16
click at [1162, 552] on icon at bounding box center [1168, 551] width 13 height 16
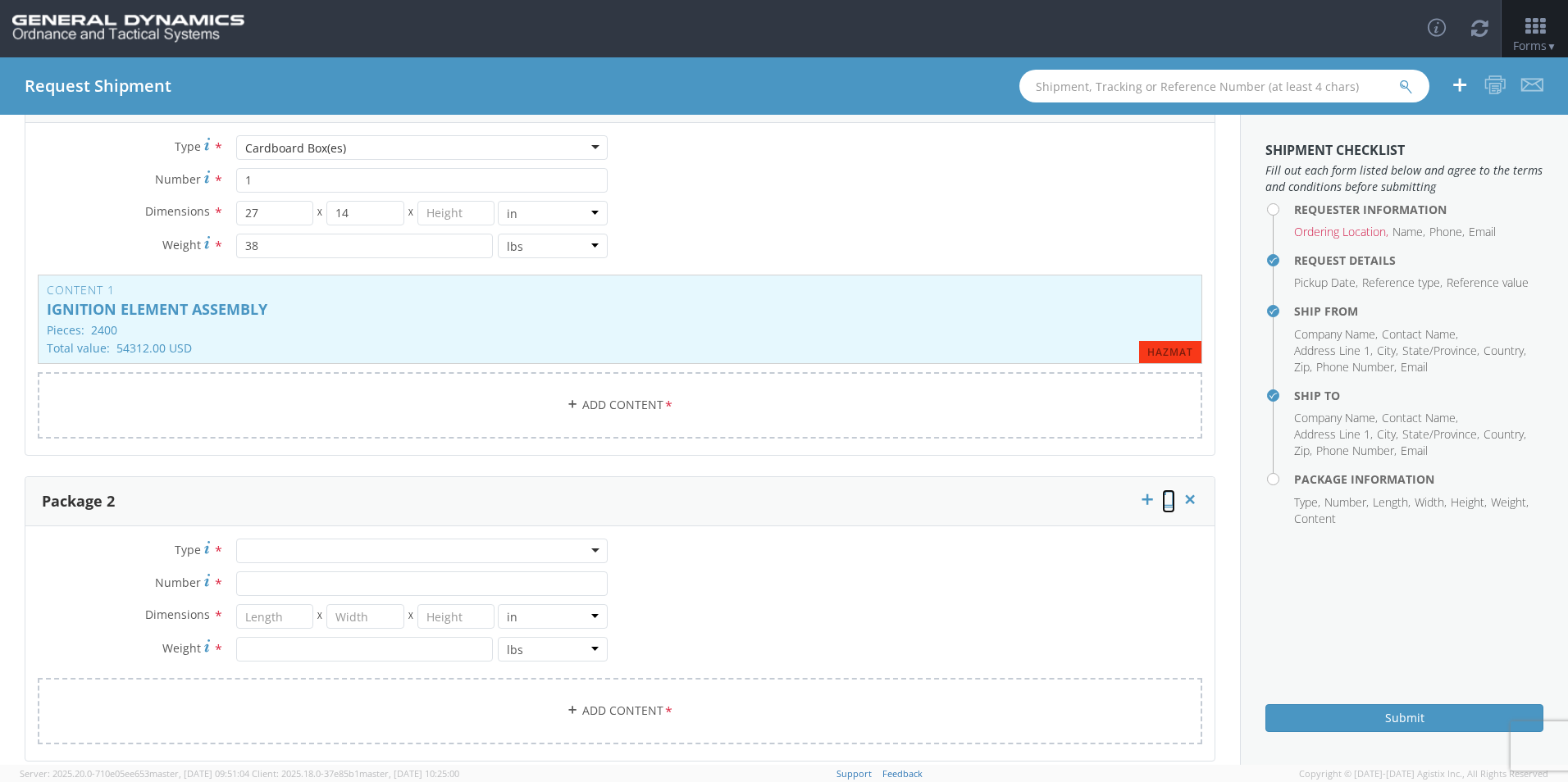
scroll to position [184, 0]
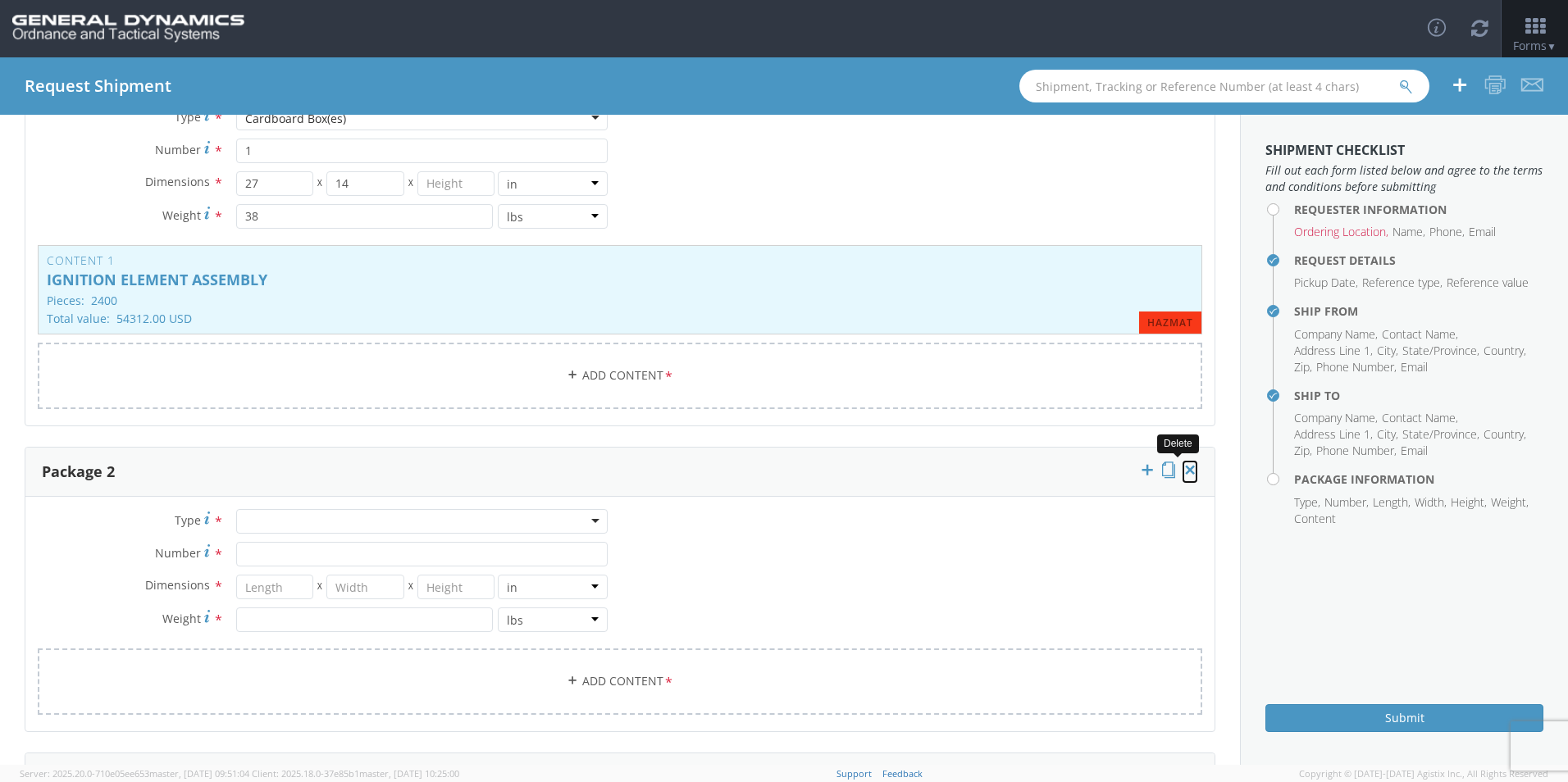
click at [1182, 471] on icon at bounding box center [1189, 469] width 16 height 16
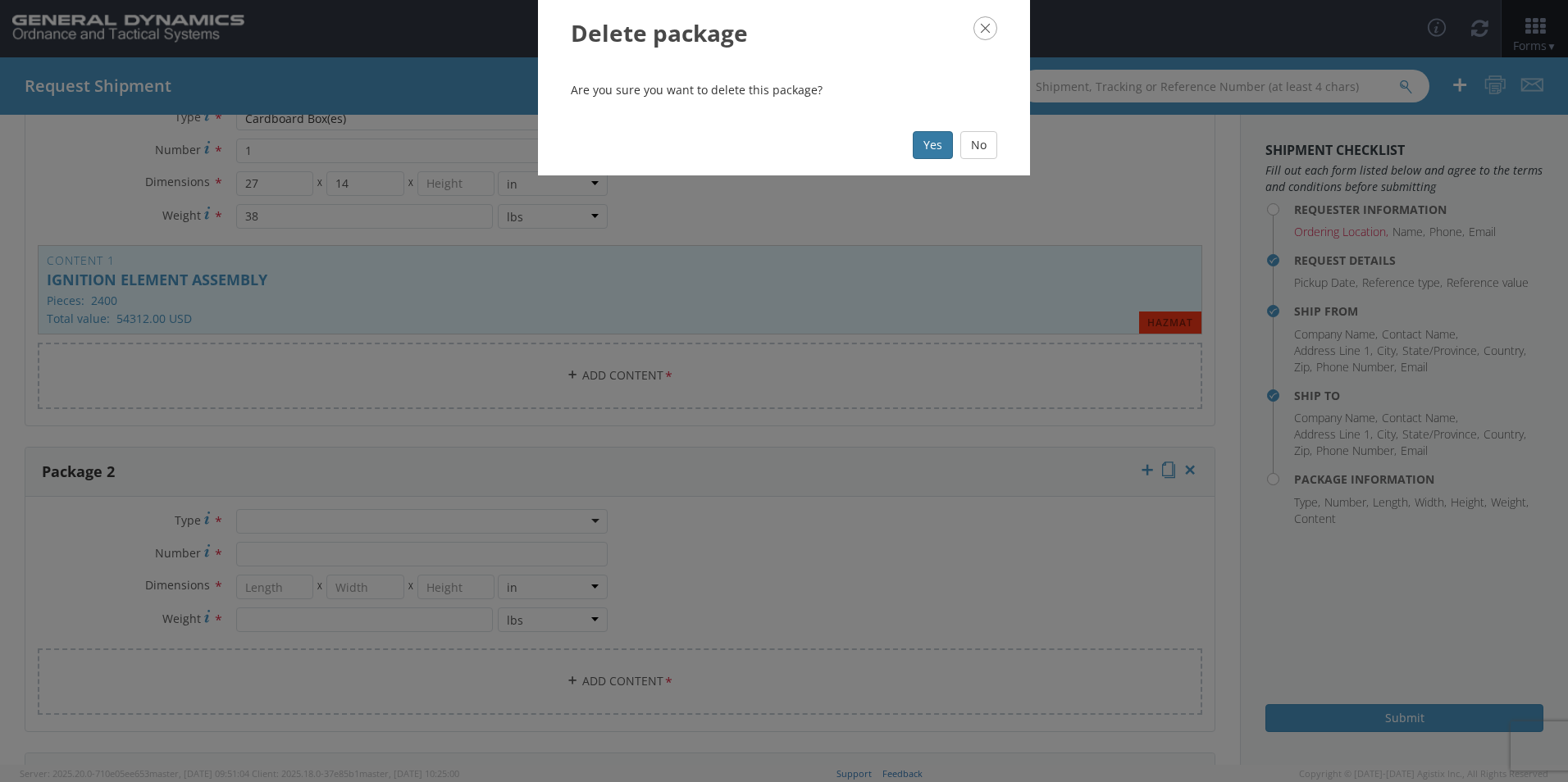
click at [938, 141] on button "Yes" at bounding box center [932, 145] width 40 height 28
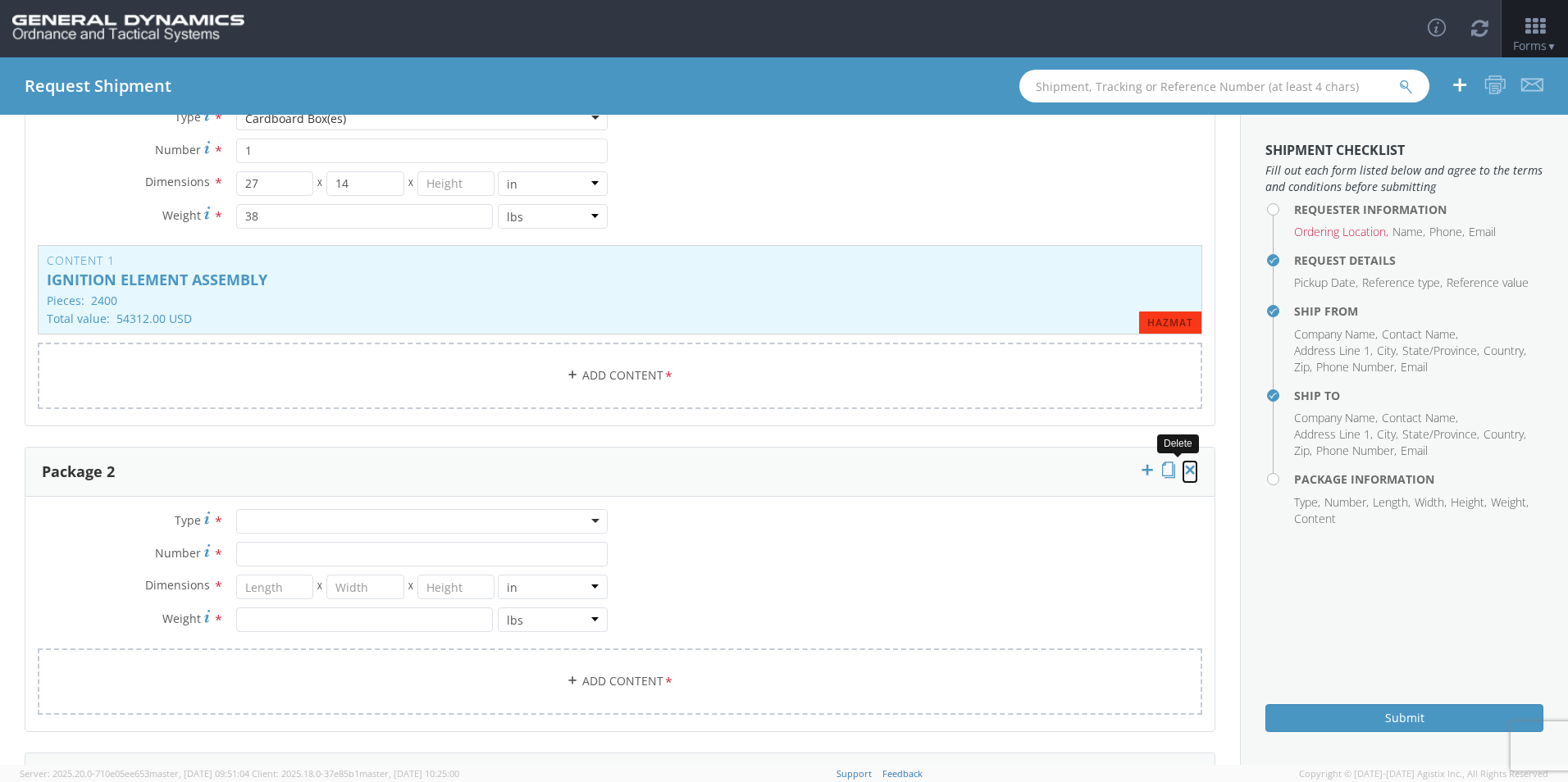
click at [1182, 468] on icon at bounding box center [1189, 469] width 16 height 16
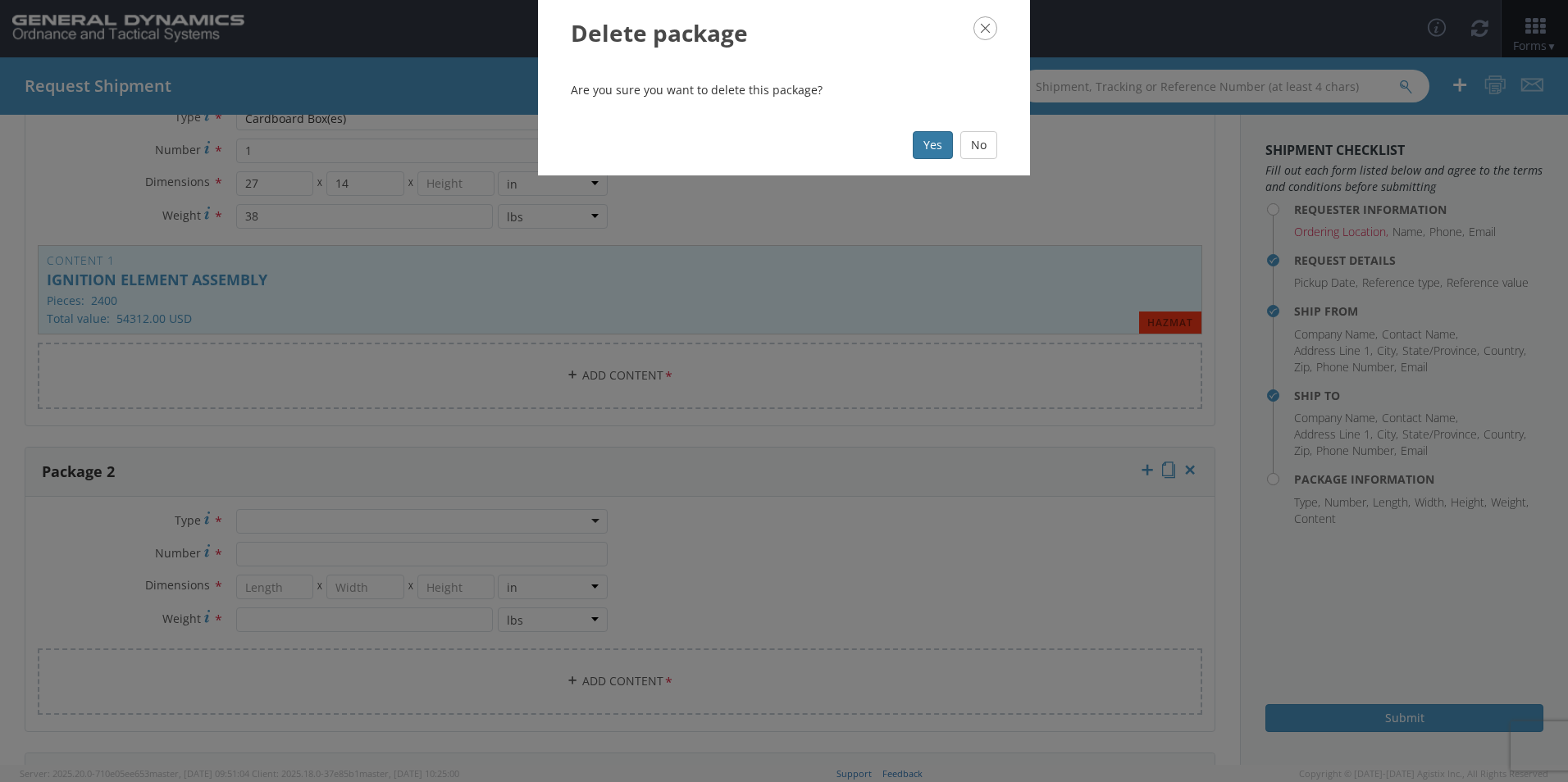
click at [939, 141] on button "Yes" at bounding box center [932, 145] width 40 height 28
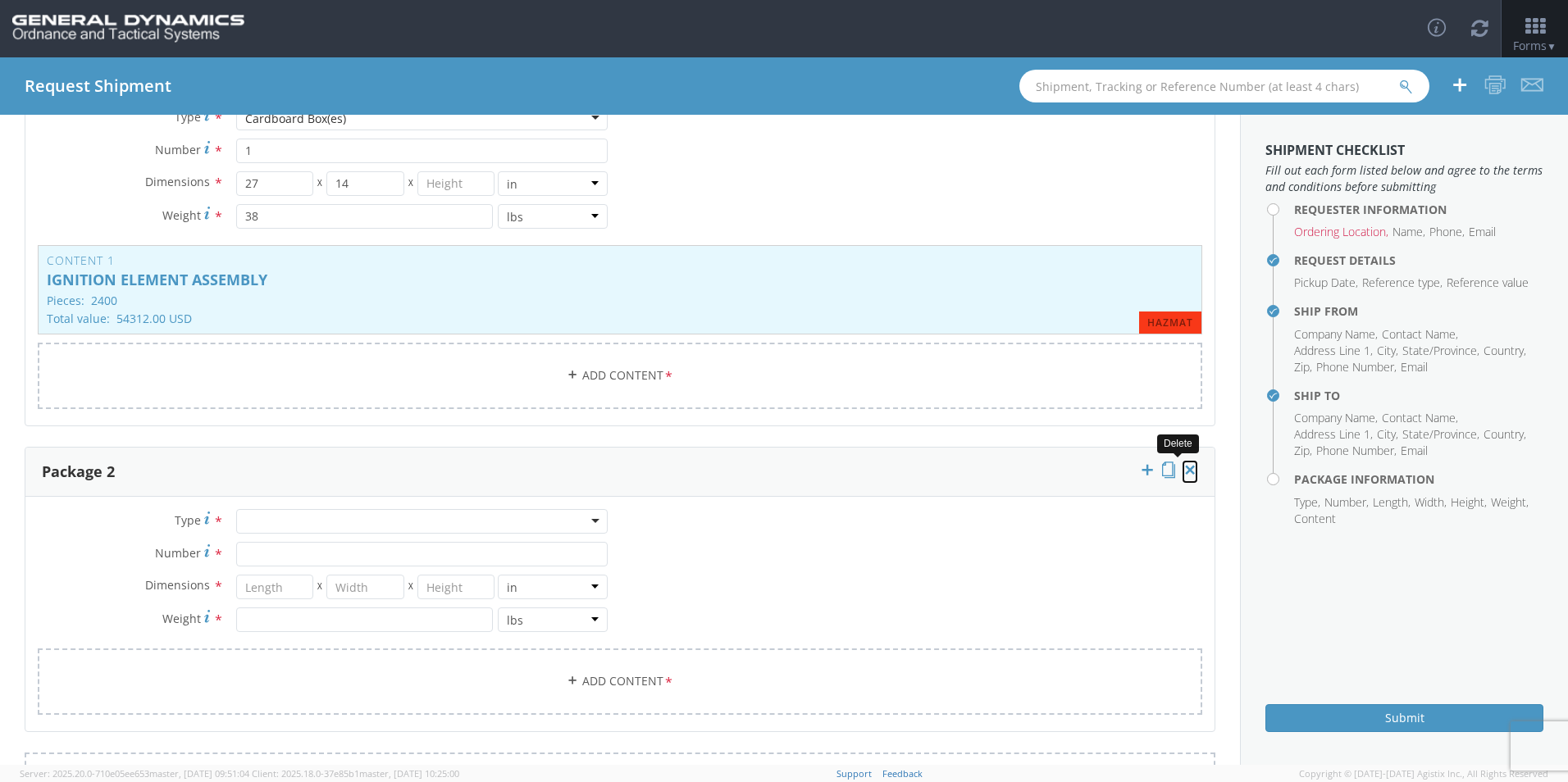
click at [1182, 464] on icon at bounding box center [1189, 469] width 16 height 16
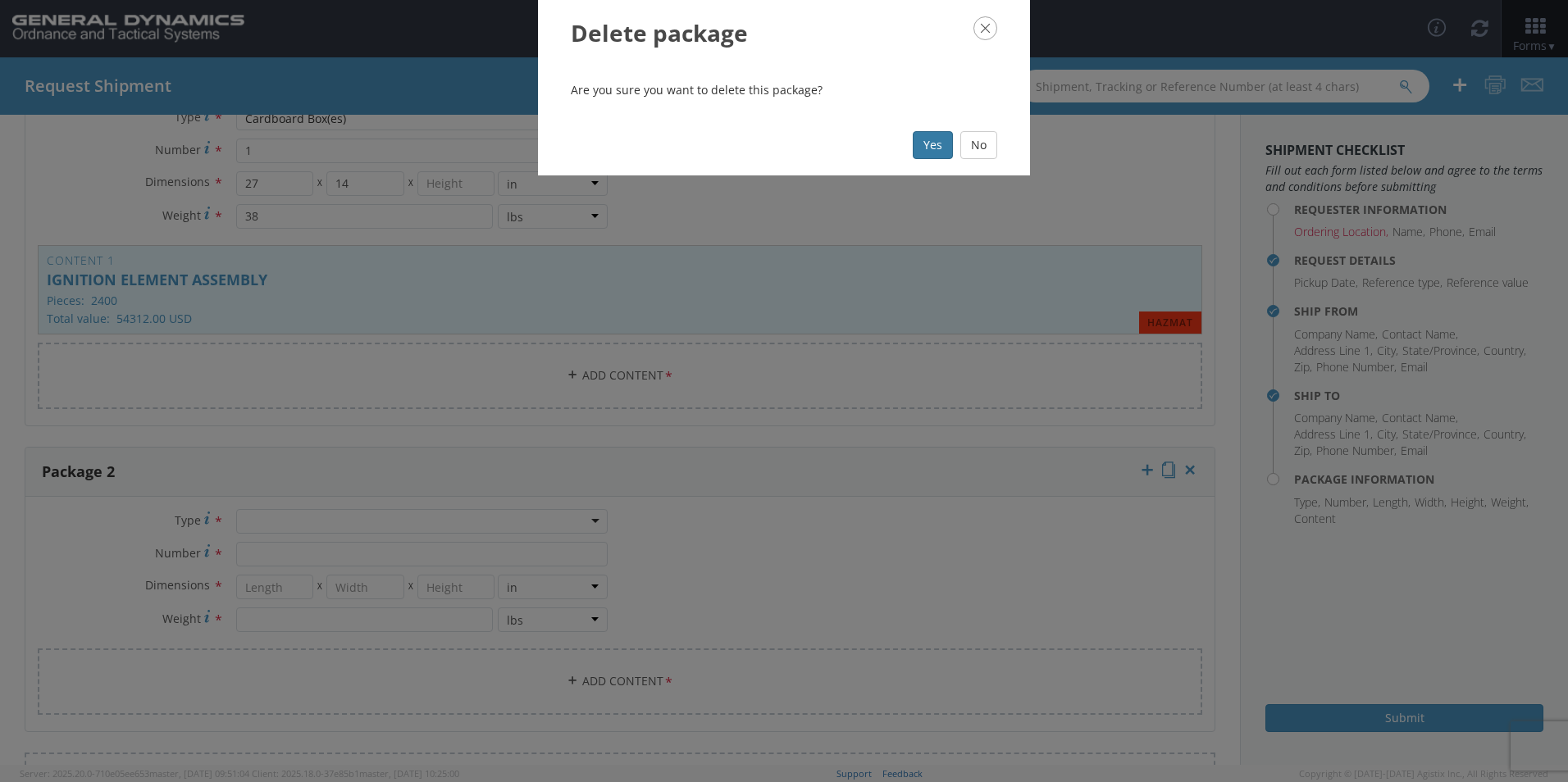
click at [928, 149] on button "Yes" at bounding box center [932, 145] width 40 height 28
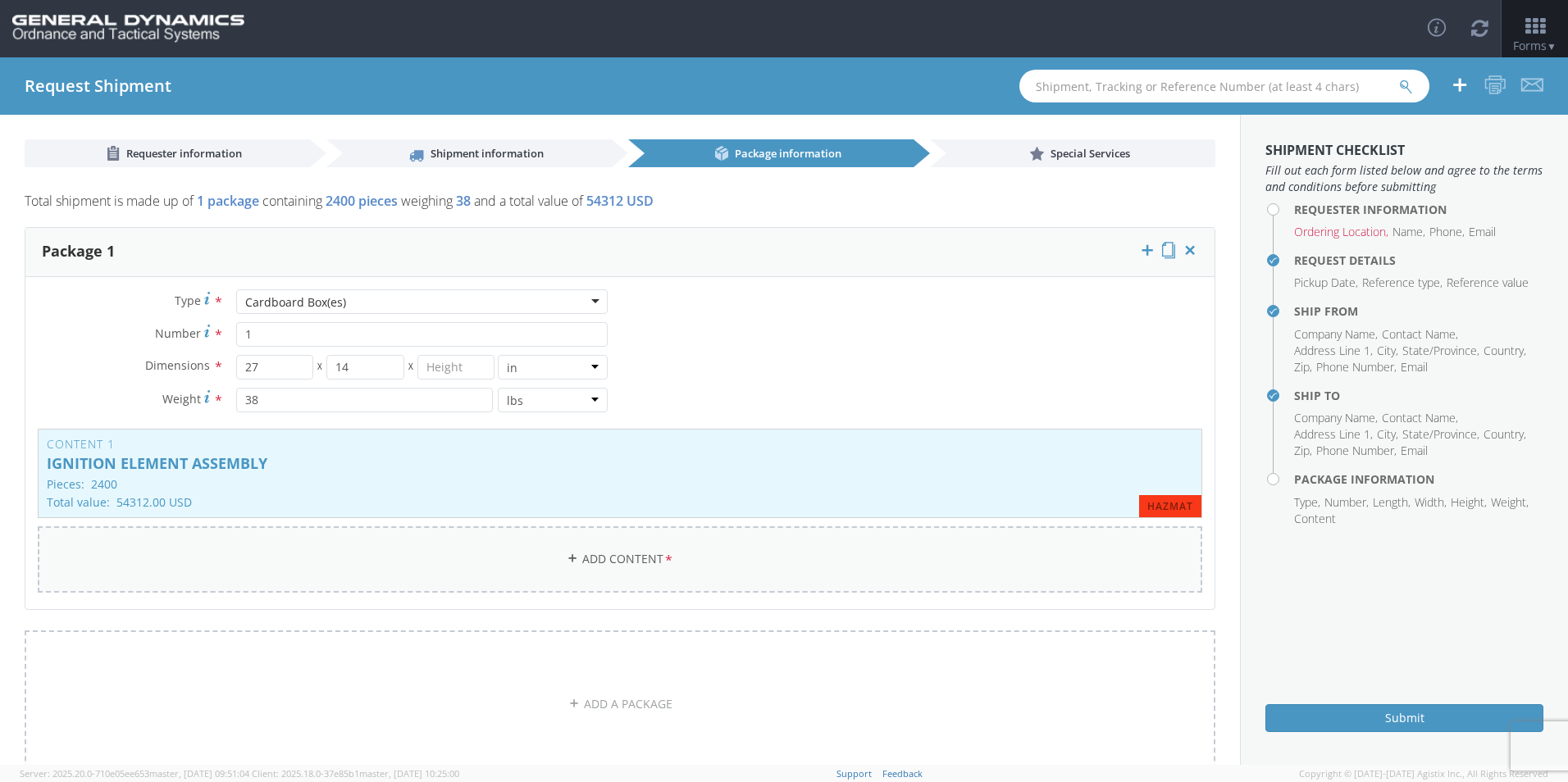
scroll to position [82, 0]
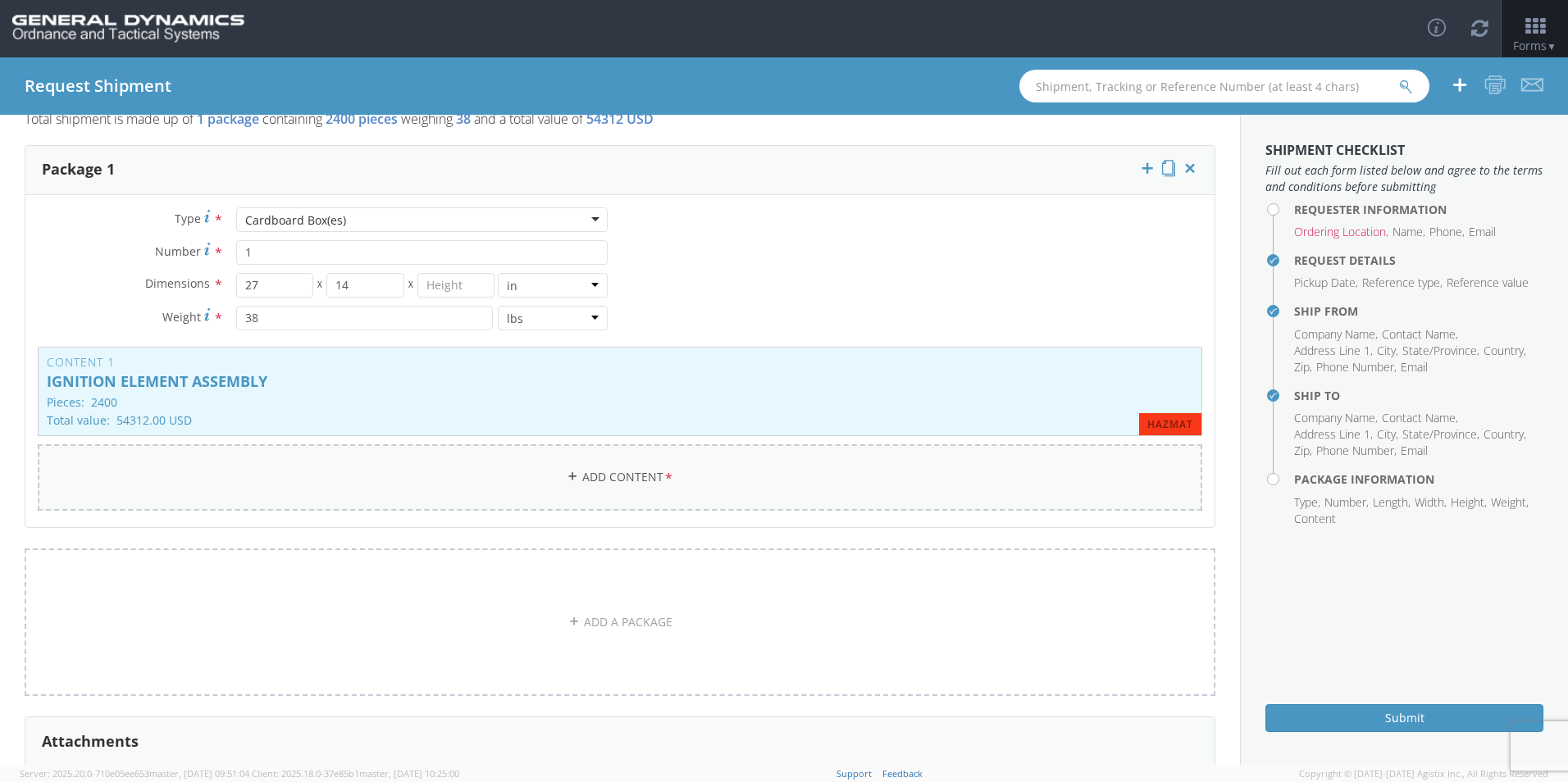
click at [602, 477] on link "Add Content *" at bounding box center [620, 477] width 1165 height 67
checkbox input "false"
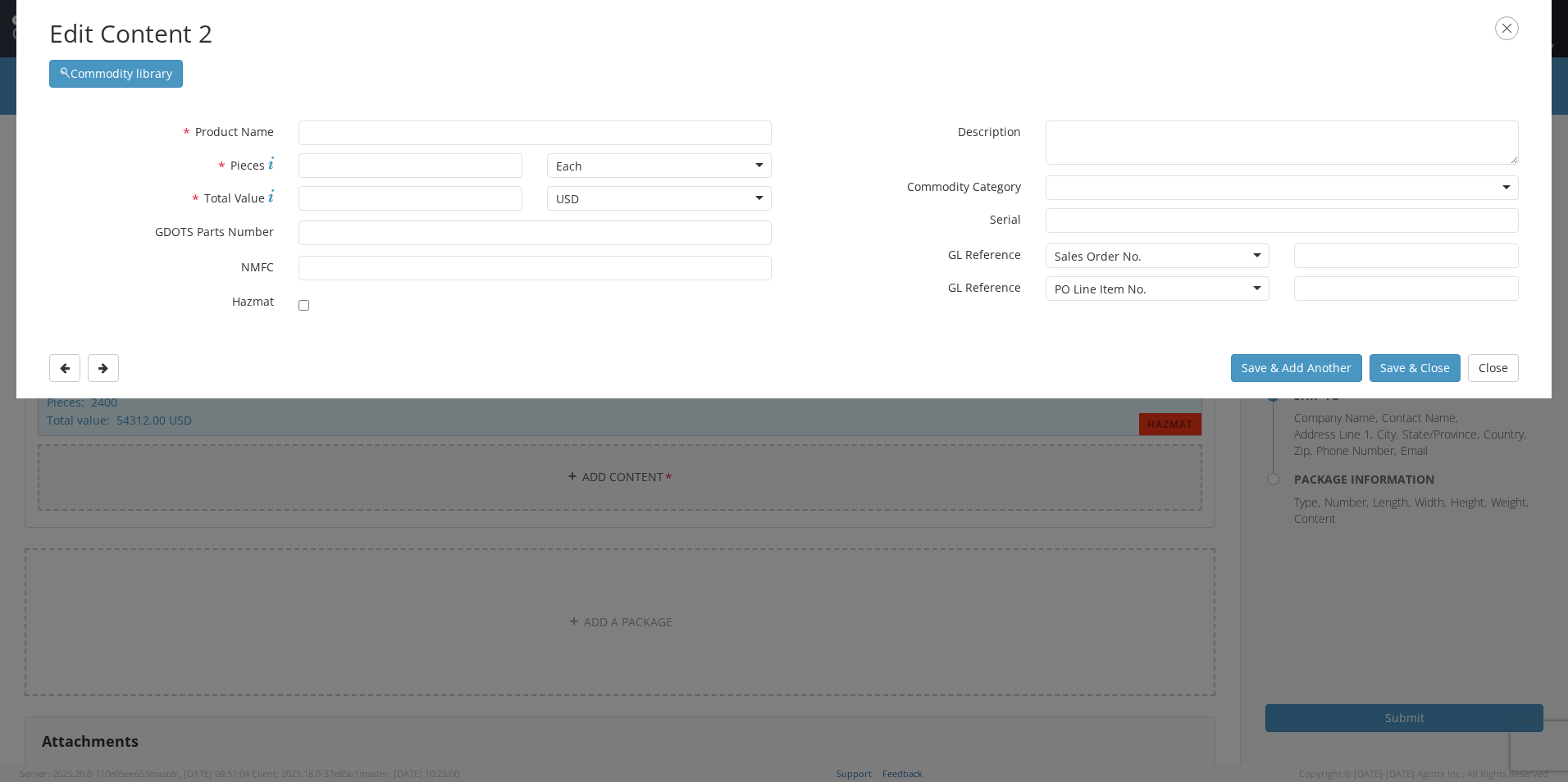
scroll to position [0, 0]
click at [1505, 26] on icon "button" at bounding box center [1506, 27] width 23 height 23
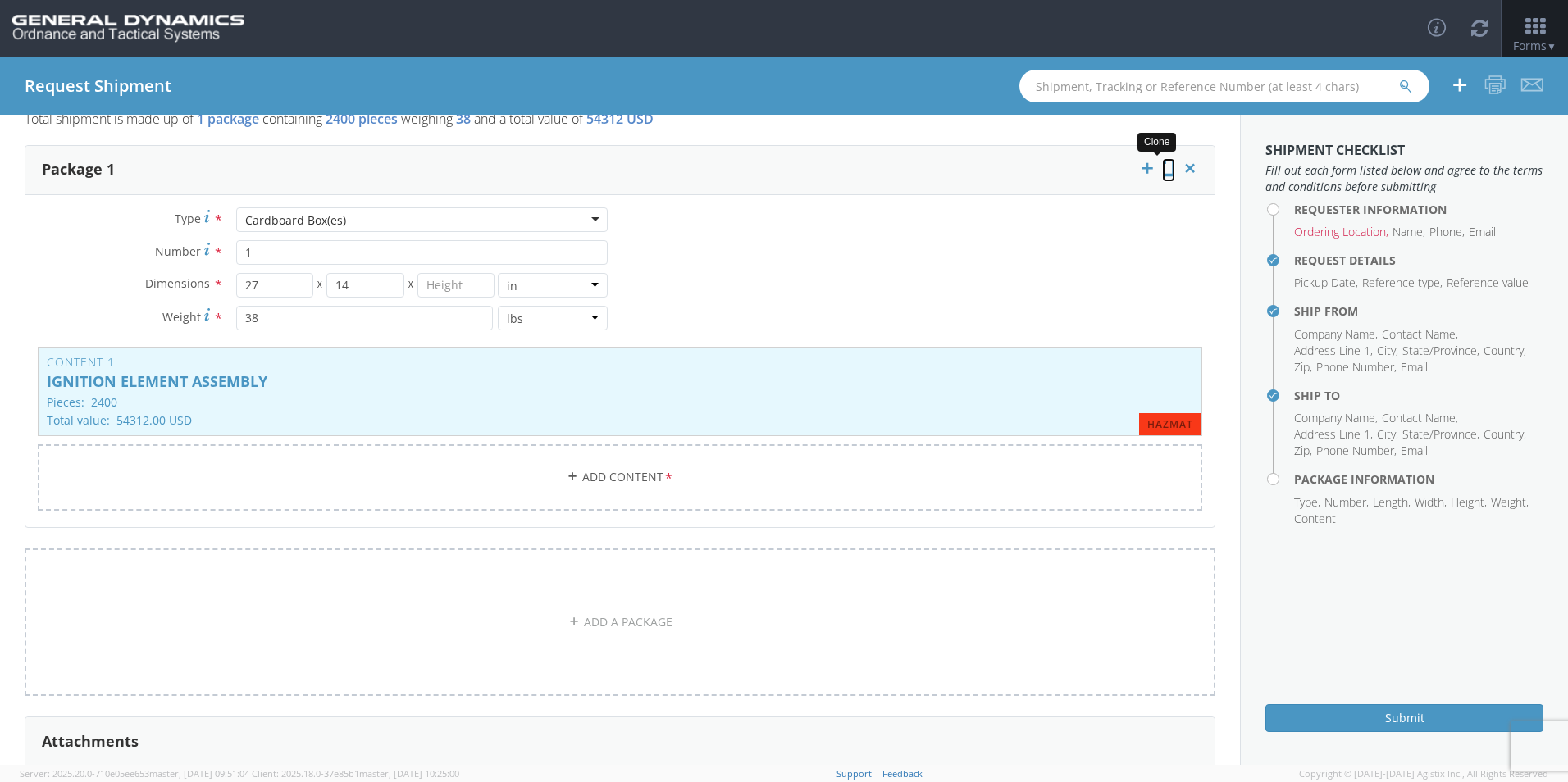
click at [1162, 167] on icon at bounding box center [1168, 168] width 13 height 16
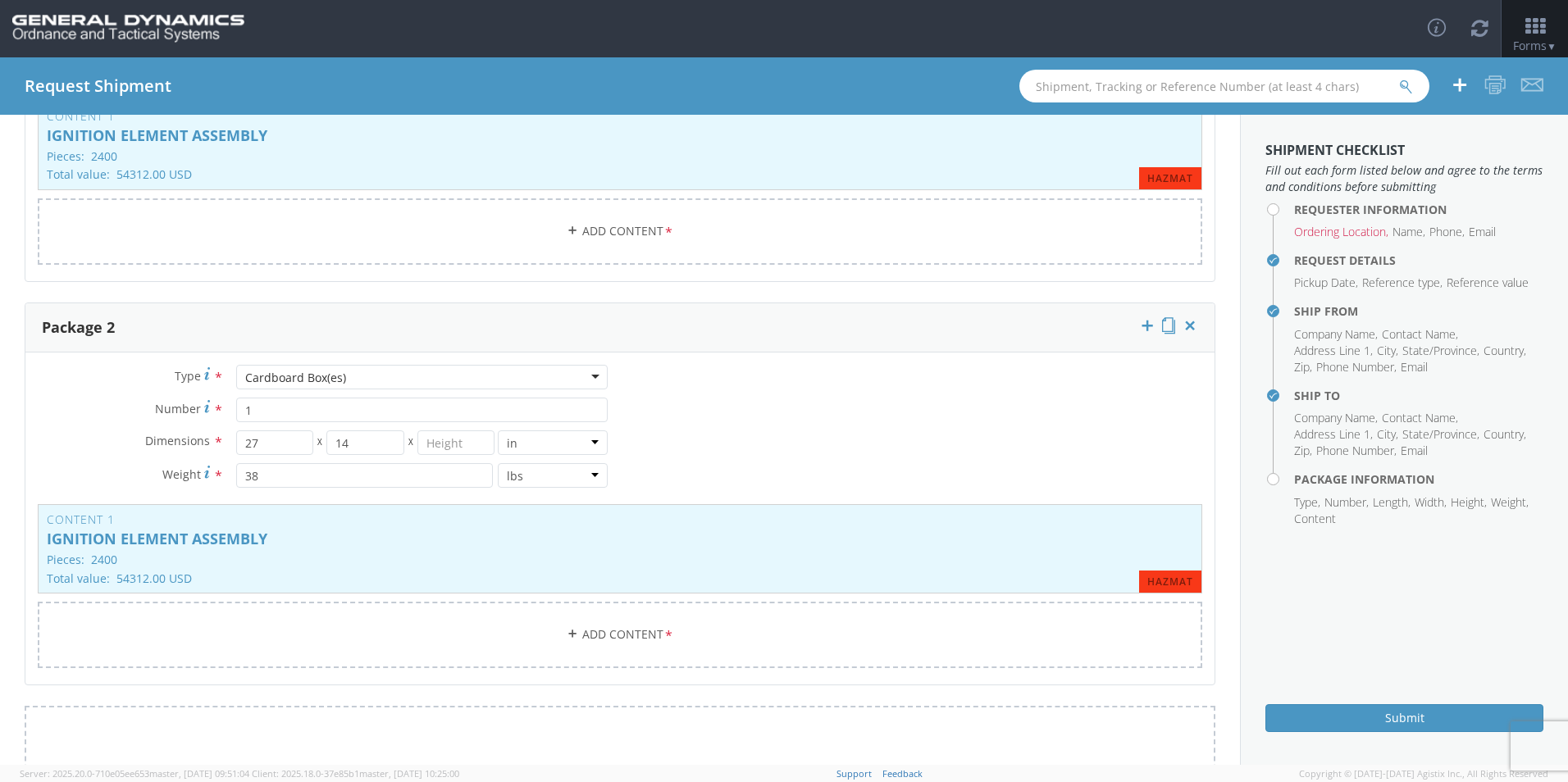
scroll to position [410, 0]
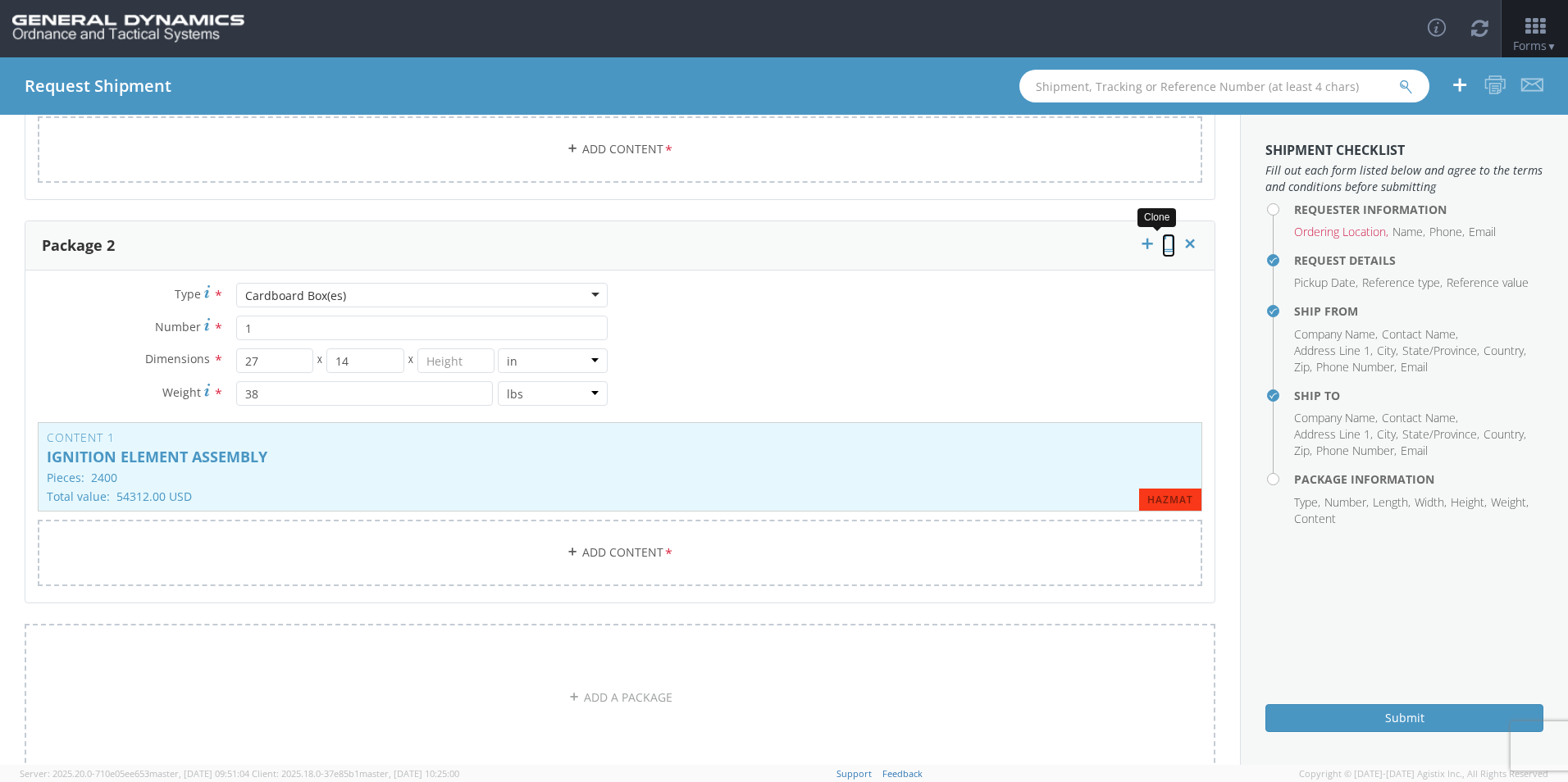
click at [1162, 245] on icon at bounding box center [1168, 243] width 13 height 16
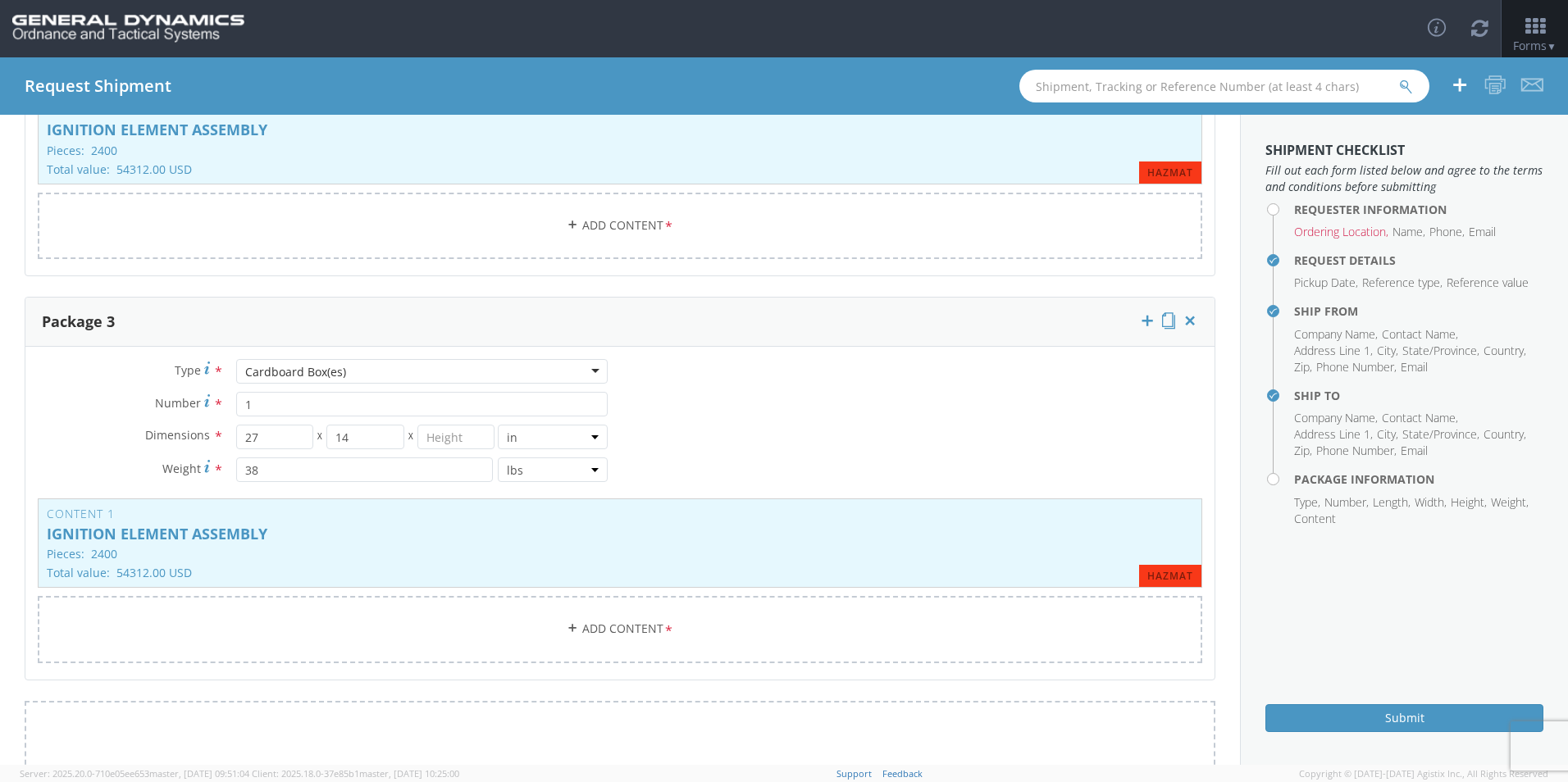
scroll to position [738, 0]
click at [1162, 319] on icon at bounding box center [1168, 319] width 13 height 16
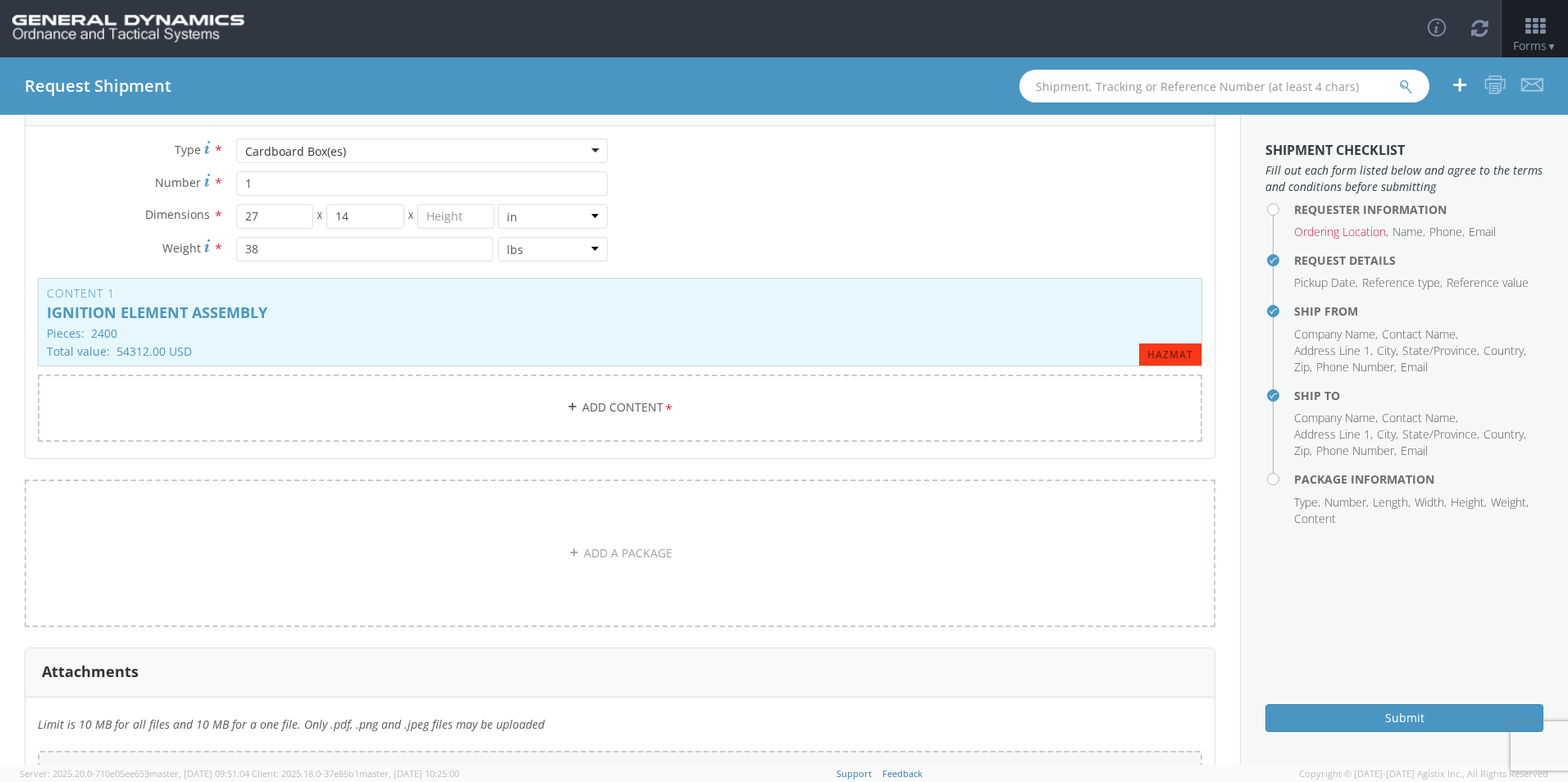
scroll to position [1394, 0]
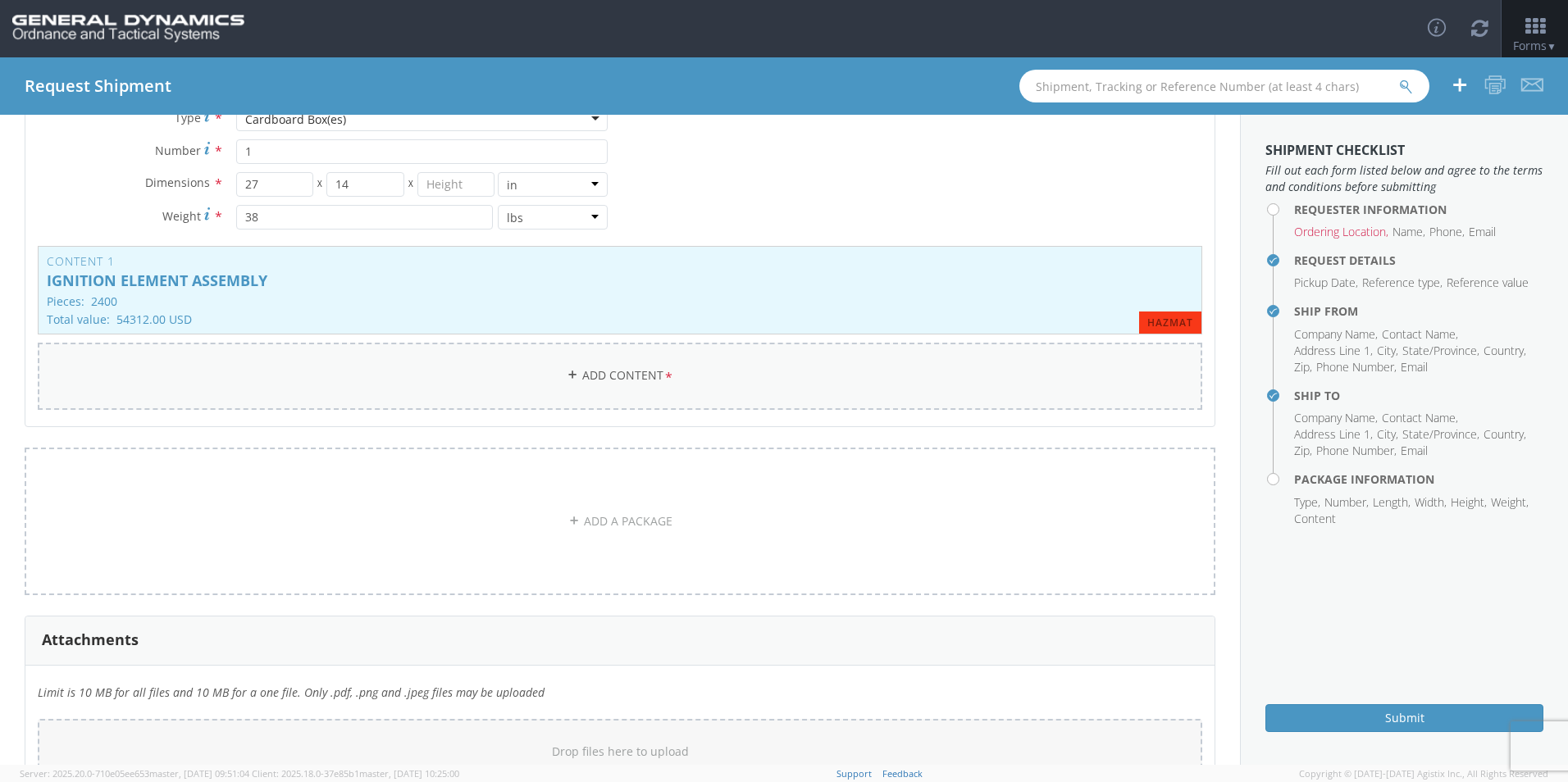
click at [583, 377] on link "Add Content *" at bounding box center [620, 376] width 1165 height 67
checkbox input "false"
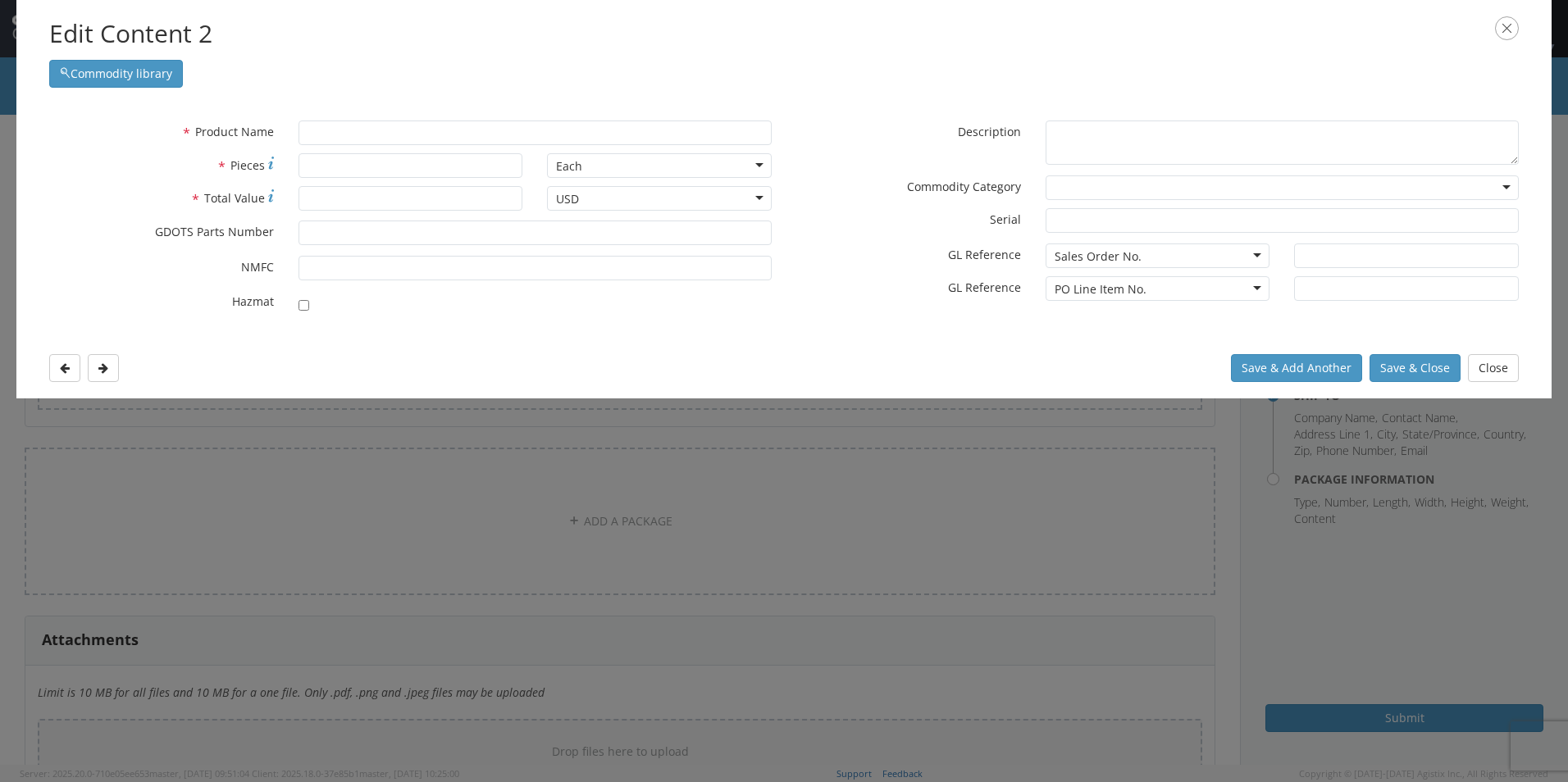
click at [1507, 23] on icon "button" at bounding box center [1506, 27] width 23 height 23
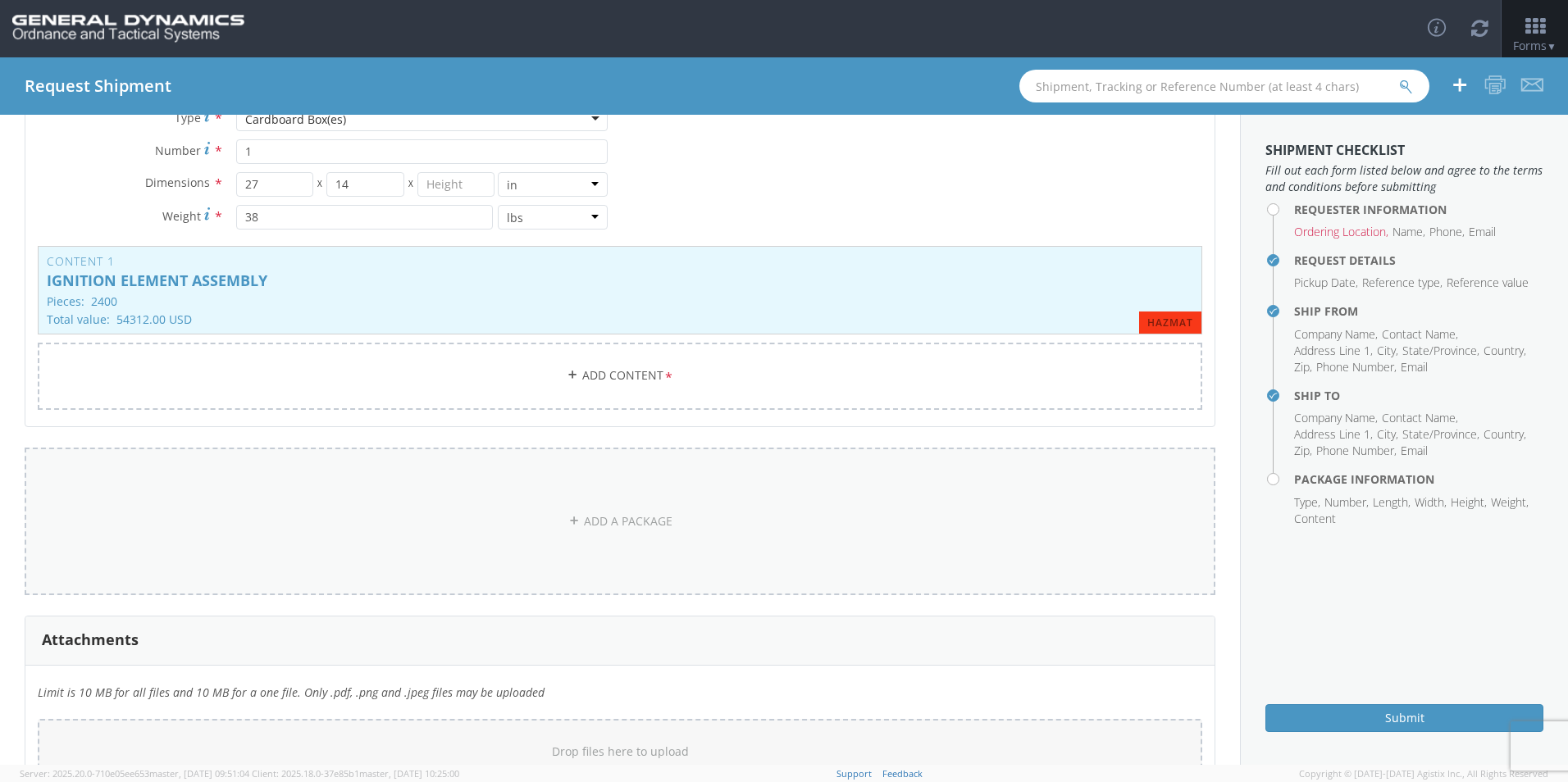
click at [571, 517] on icon at bounding box center [574, 520] width 11 height 11
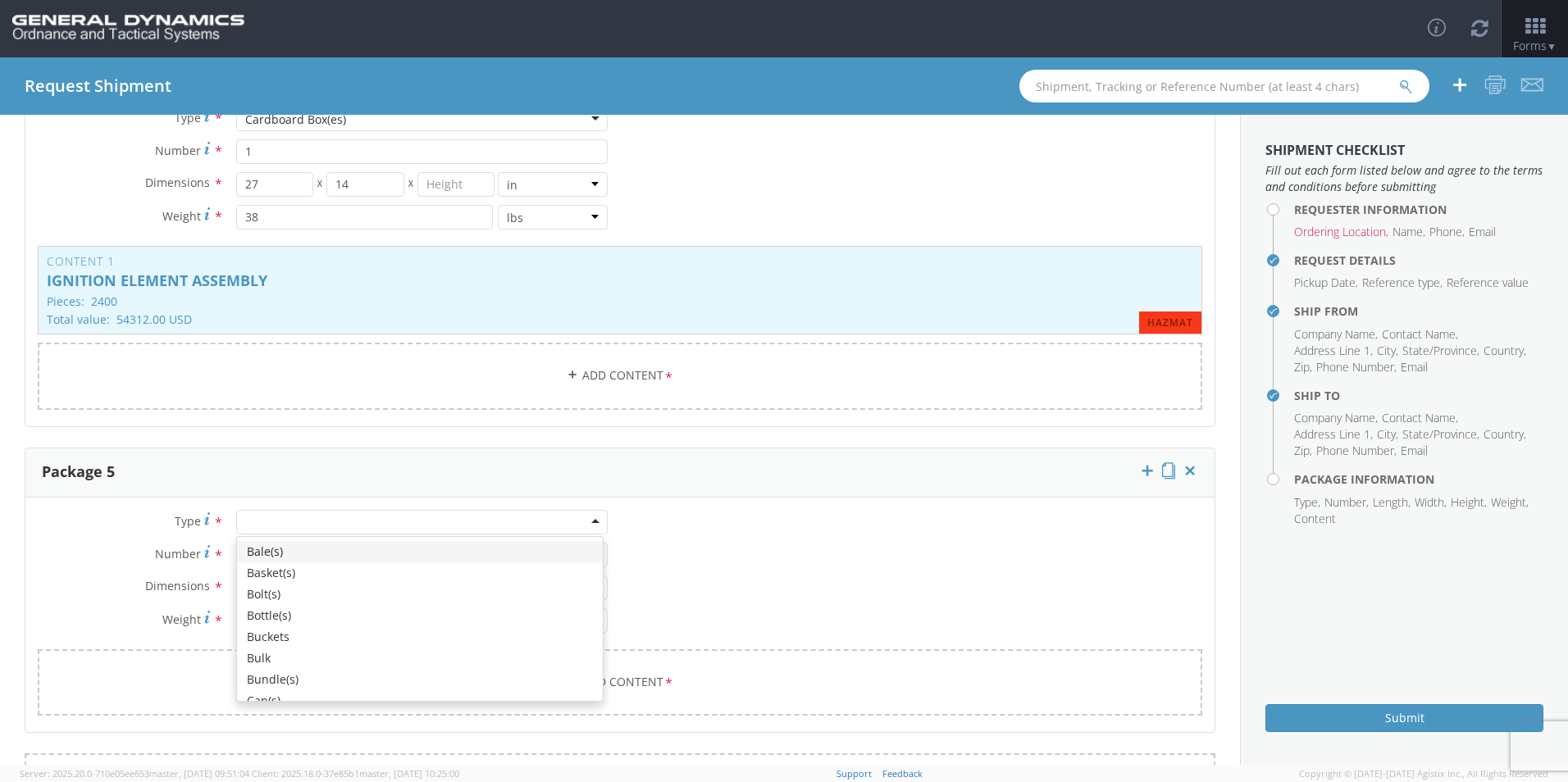
click at [590, 519] on div at bounding box center [422, 522] width 371 height 24
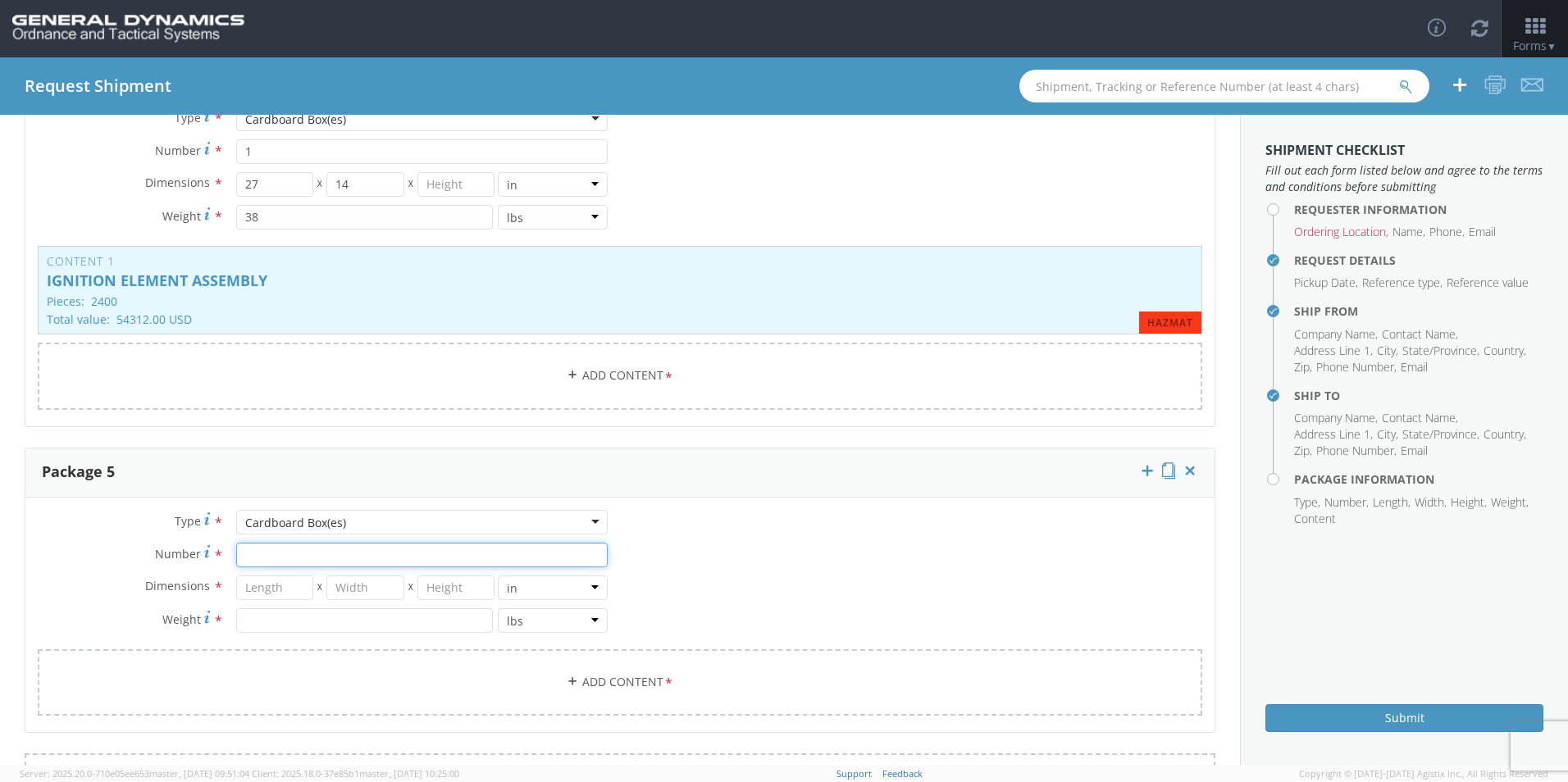
click at [291, 561] on input "Number *" at bounding box center [422, 555] width 371 height 24
type input "1"
click at [273, 592] on input "number" at bounding box center [275, 588] width 78 height 24
type input "27"
click at [343, 590] on input "number" at bounding box center [365, 588] width 78 height 24
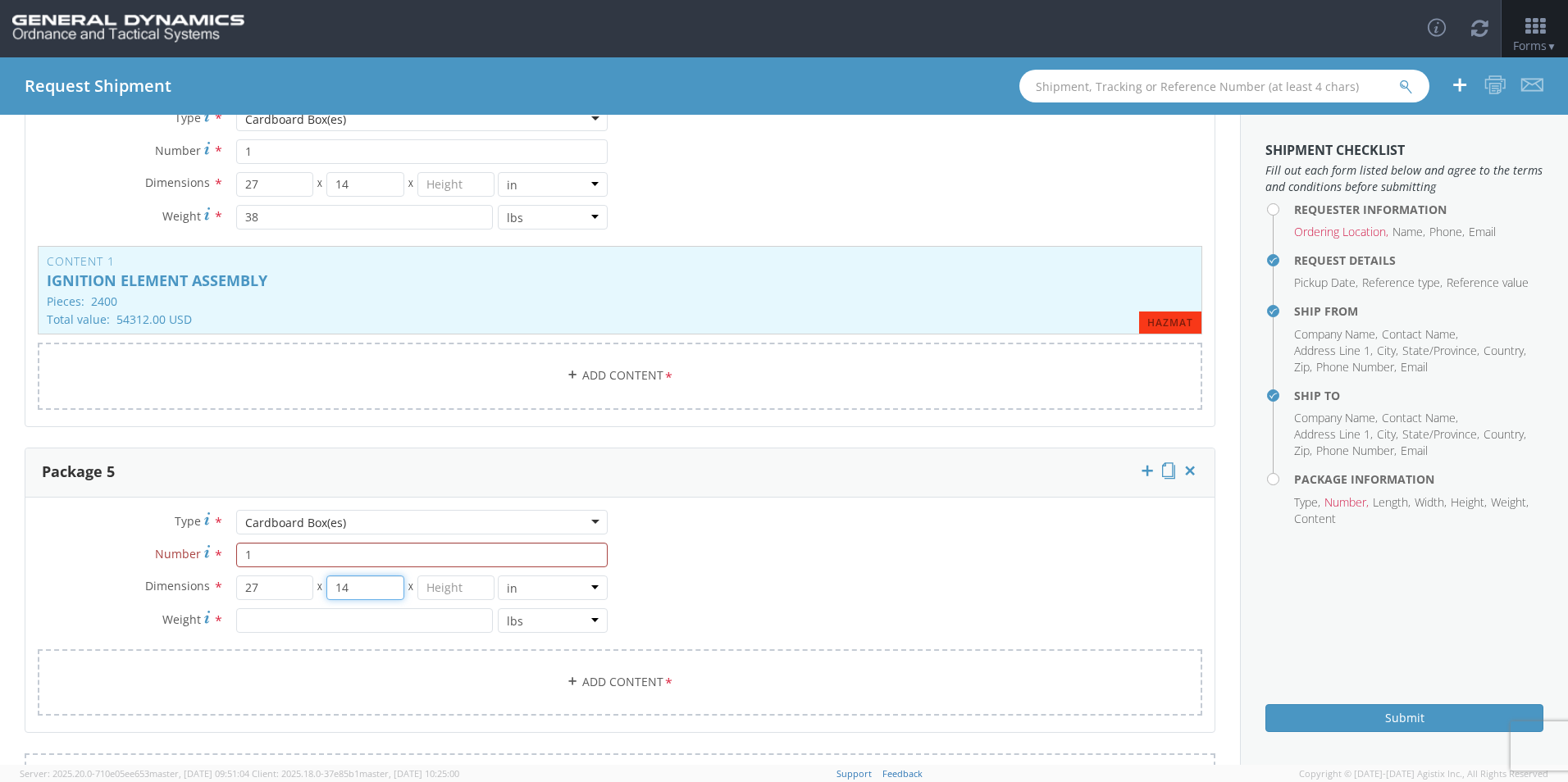
type input "14"
click at [446, 589] on input "number" at bounding box center [456, 588] width 78 height 24
type input "10"
click at [356, 610] on input "number" at bounding box center [365, 621] width 257 height 24
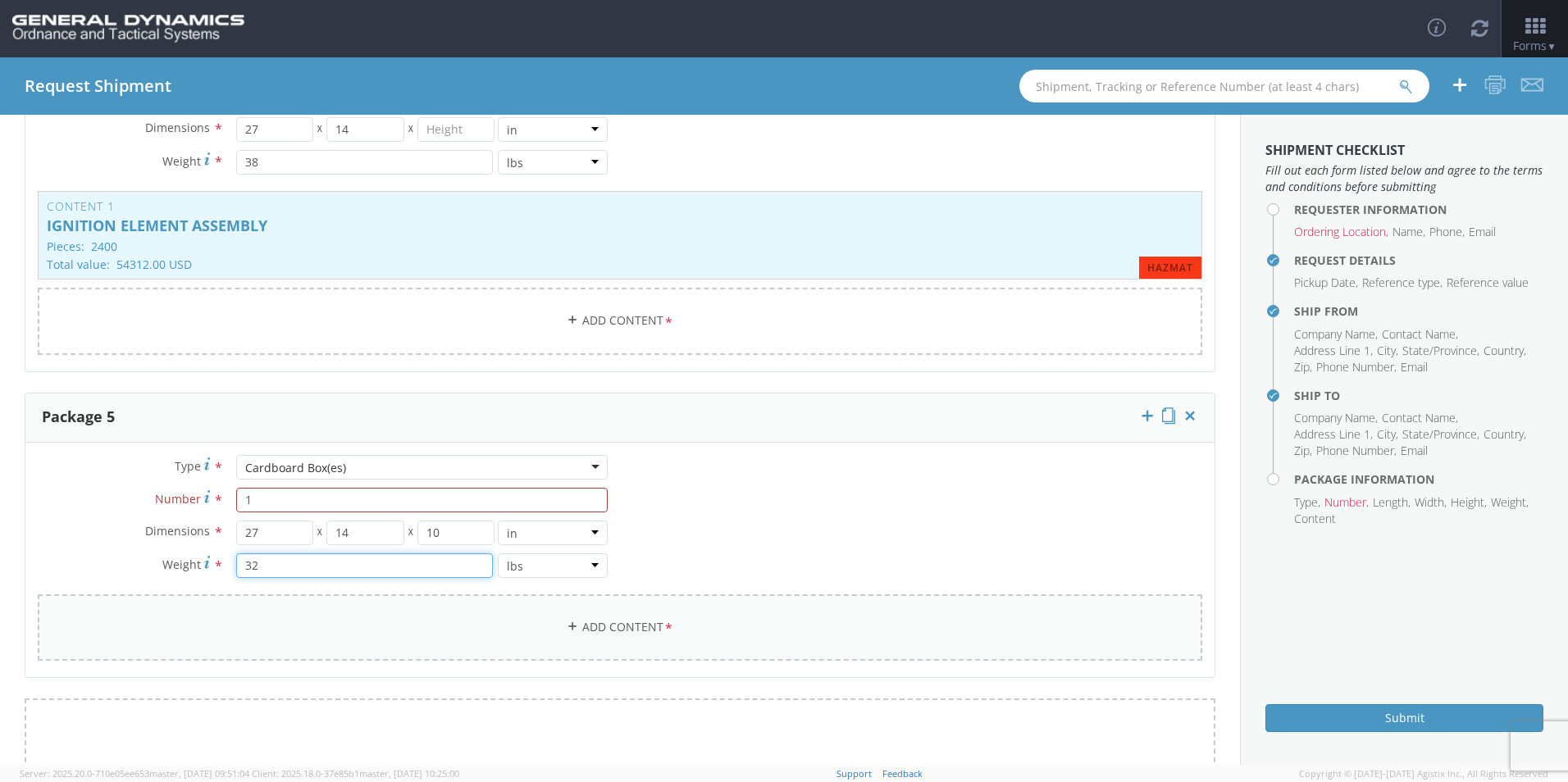
scroll to position [1476, 0]
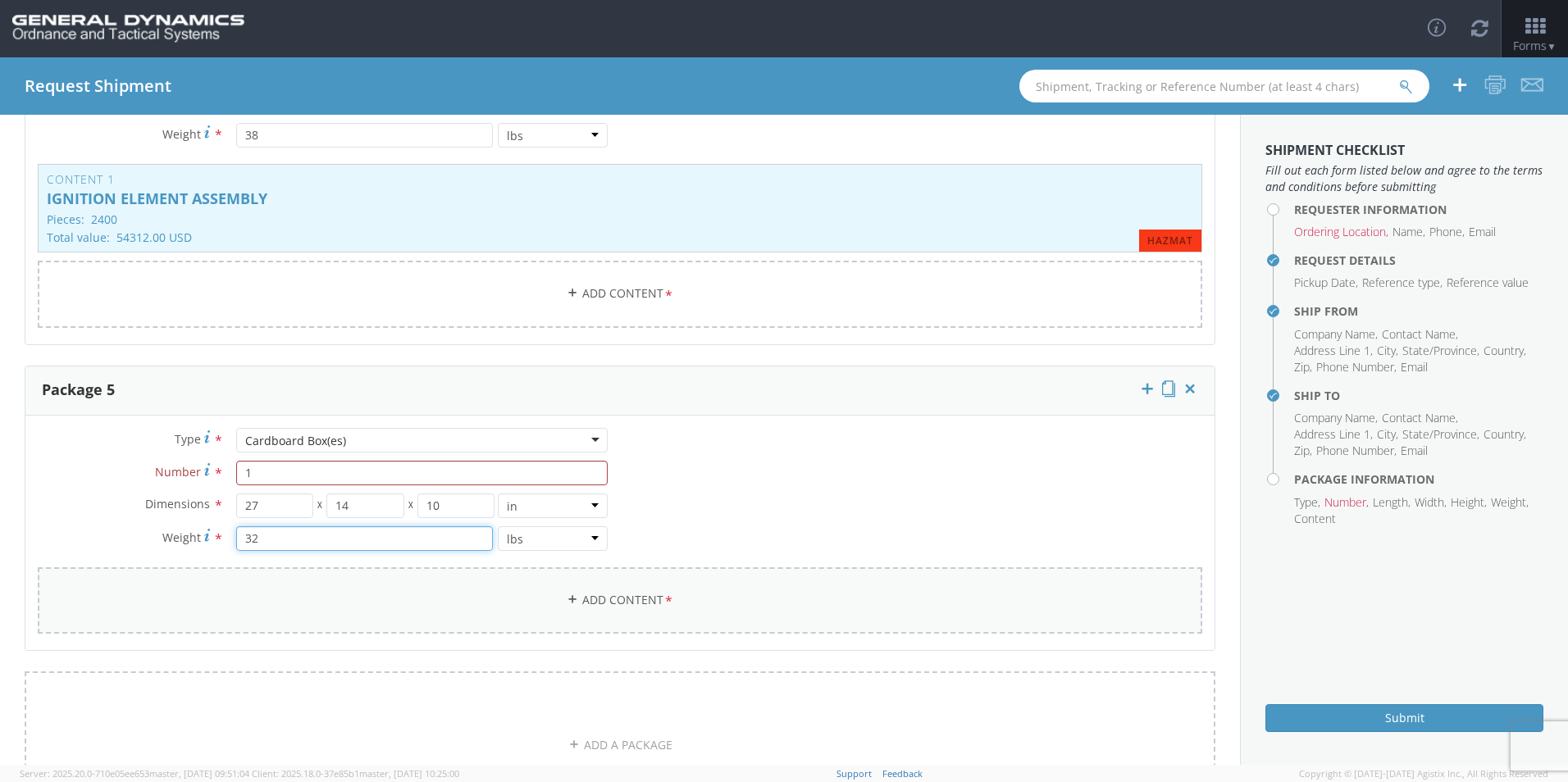
type input "32"
click at [586, 597] on link "Add Content *" at bounding box center [620, 600] width 1165 height 67
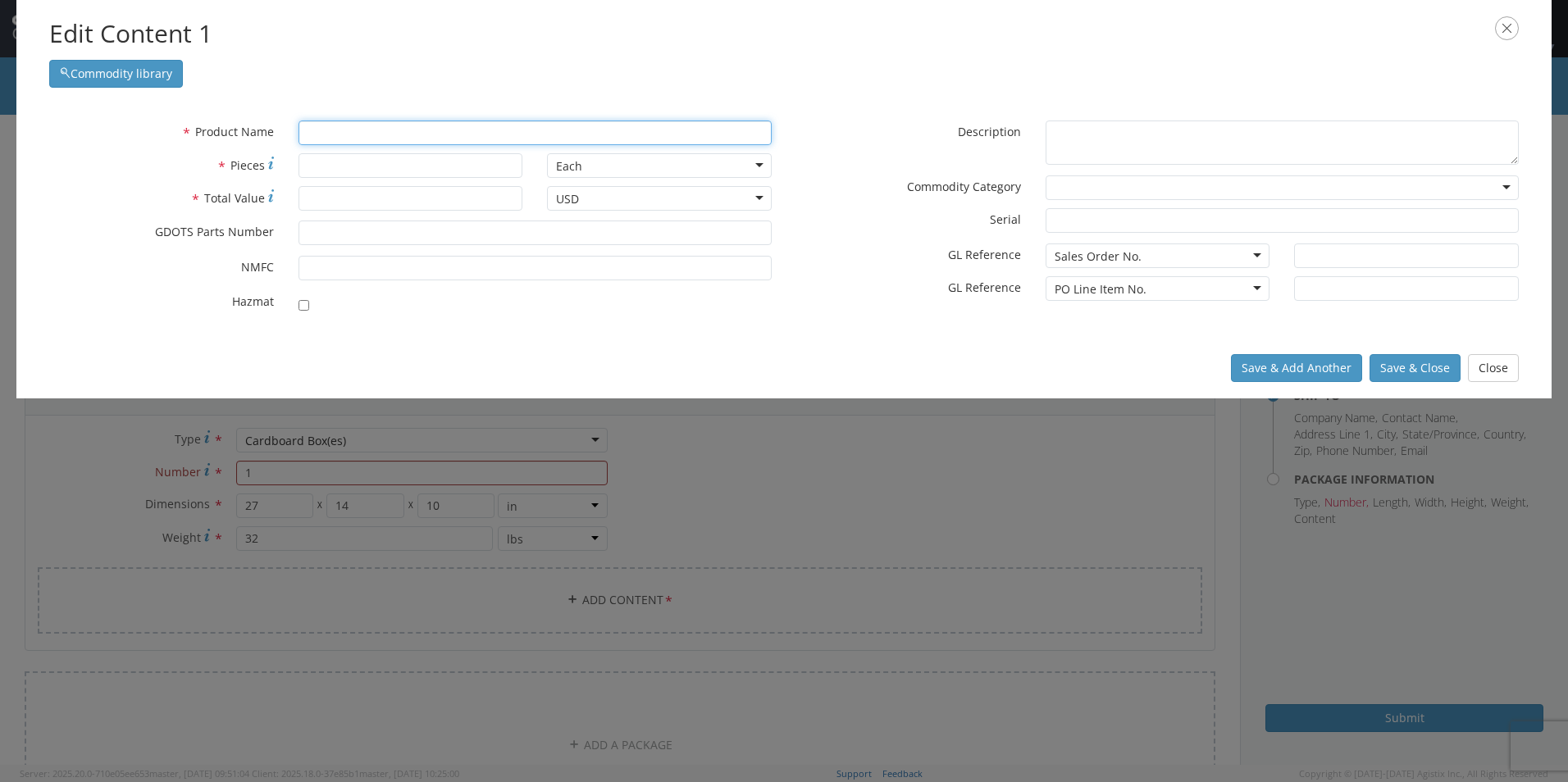
click at [387, 130] on input "text" at bounding box center [535, 133] width 474 height 24
type input "IGNITION COMPOSITION, IB-43"
type input "I"
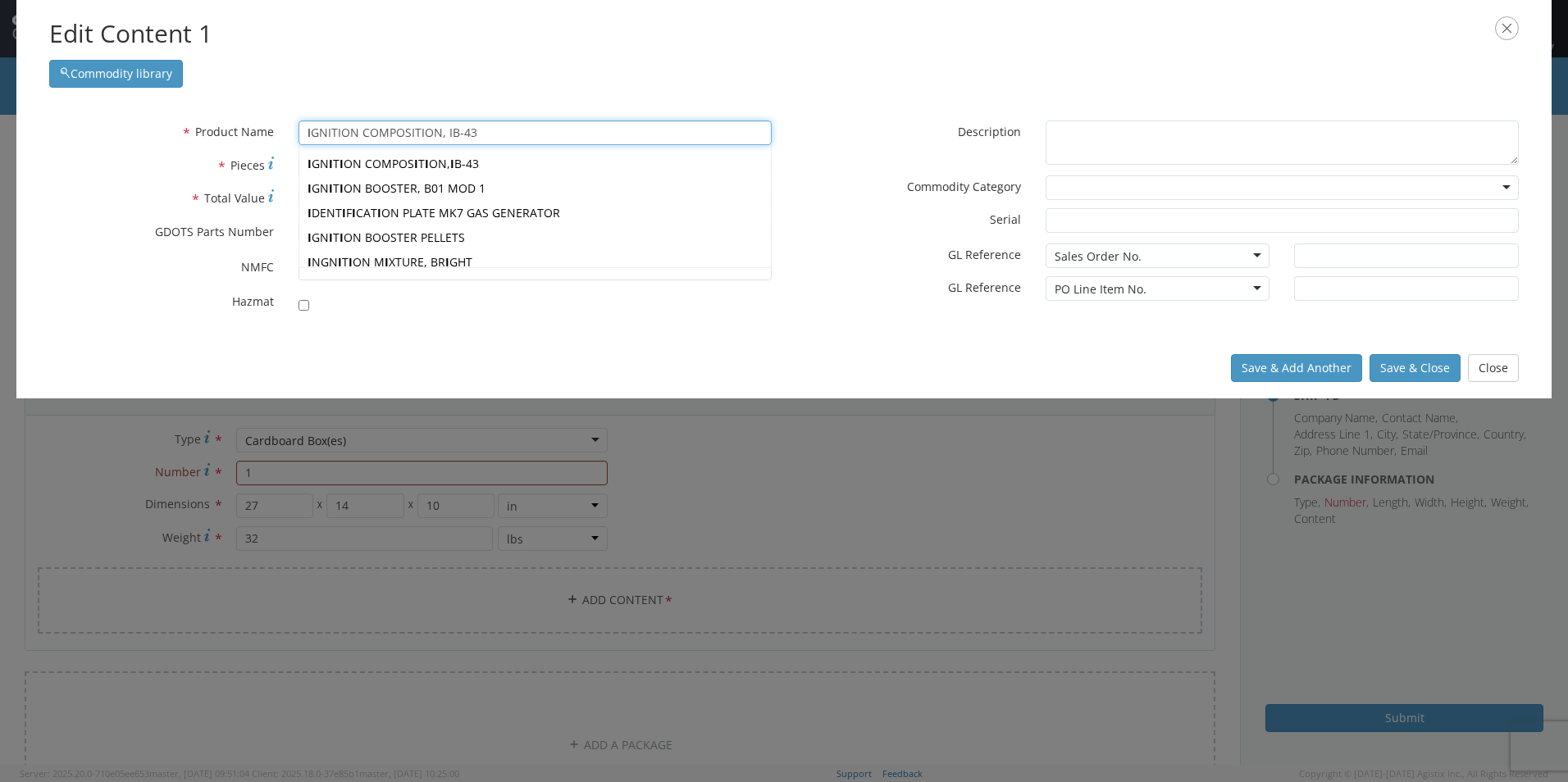
type input "IGNITION COMPOSITION, IB-43"
type input "IG"
type input "IGNITION COMPOSITION, IB-43"
type input "IGN"
type input "IGNITION COMPOSITION, IB-43"
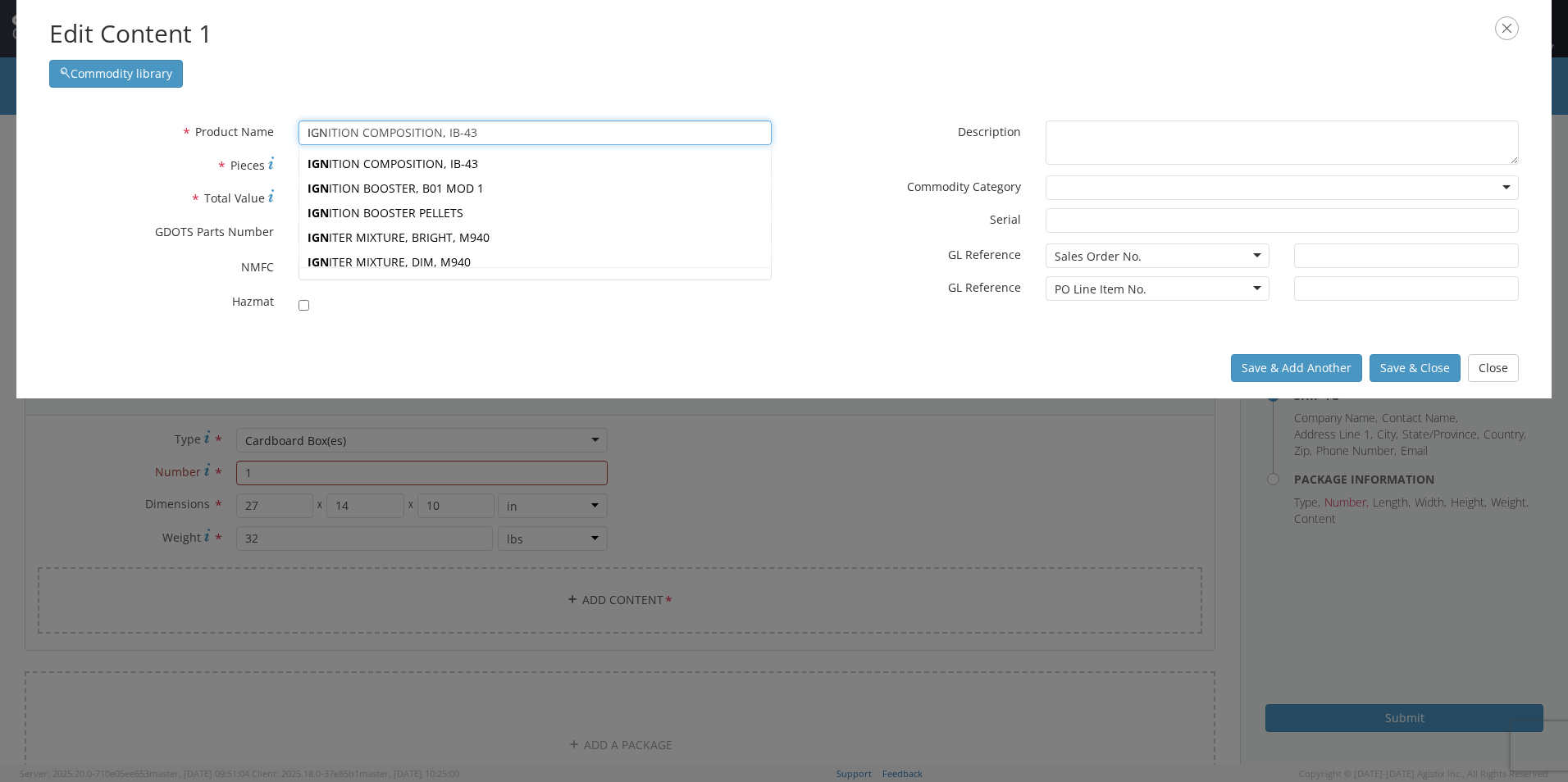
type input "IGNI"
type input "IGNITION COMPOSITION, IB-43"
type input "IGNIT"
type input "IGNITION COMPOSITION, IB-43"
type input "IGNITI"
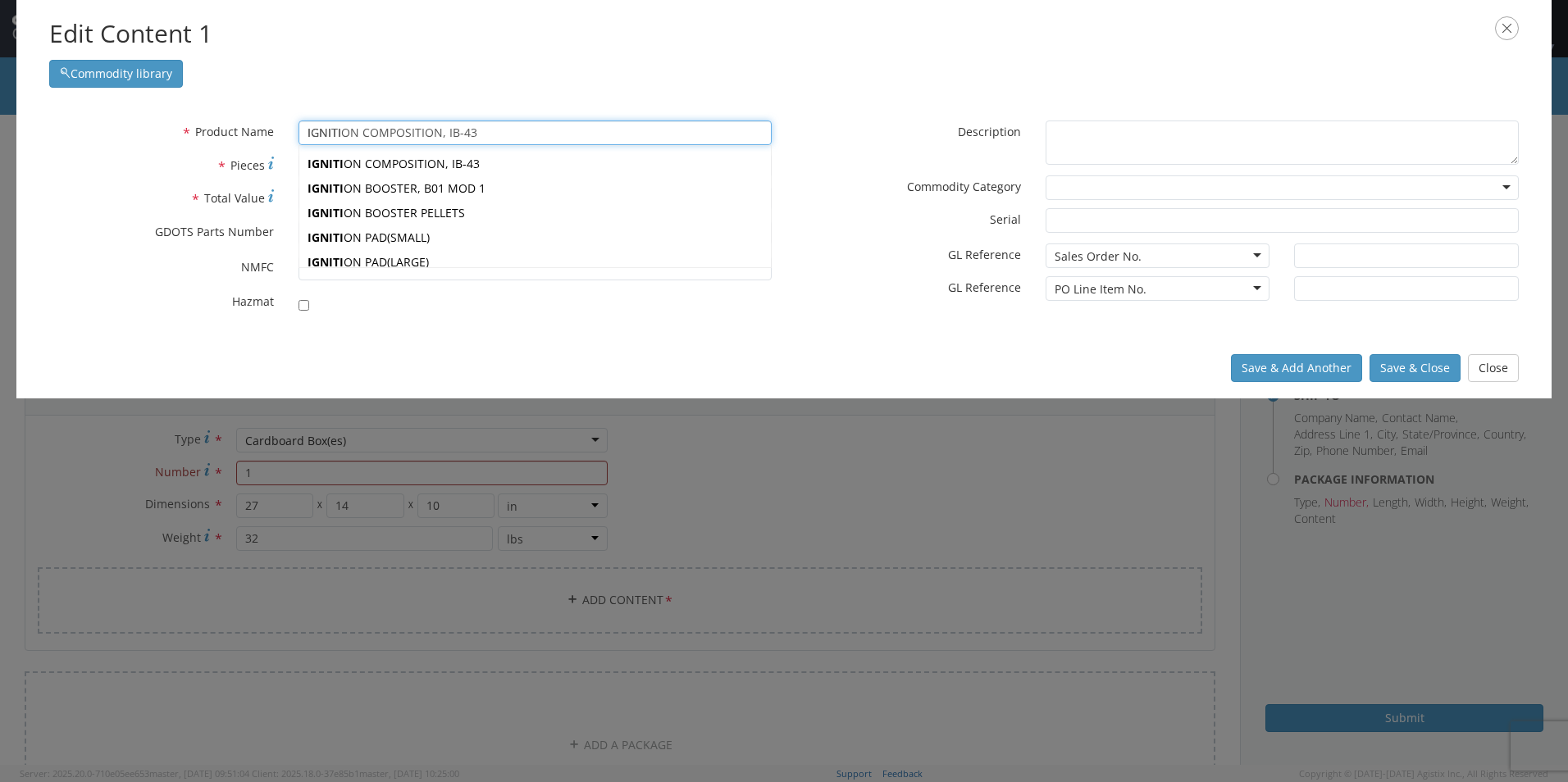
type input "IGNITIN"
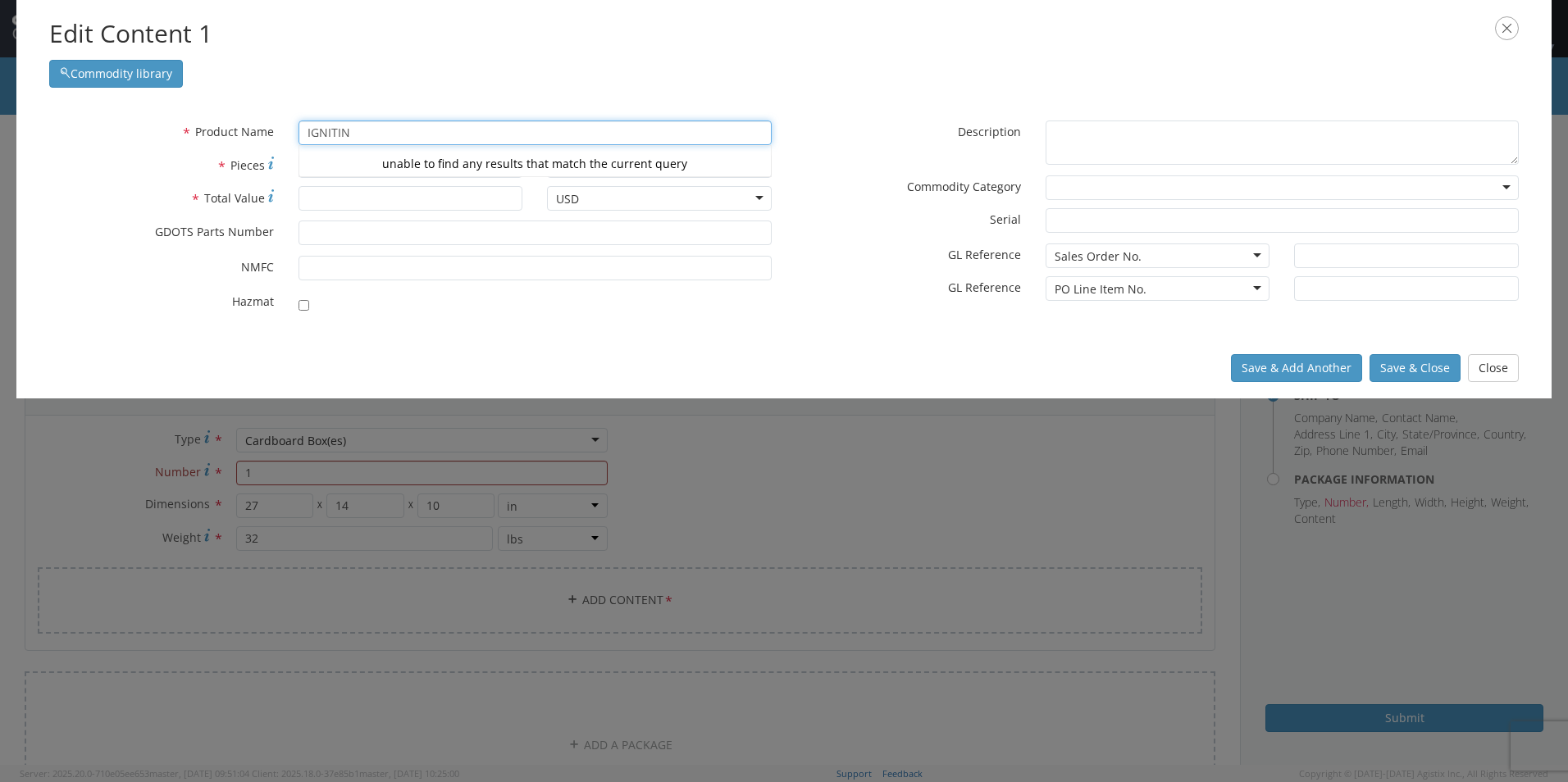
type input "IGNITION COMPOSITION, IB-43"
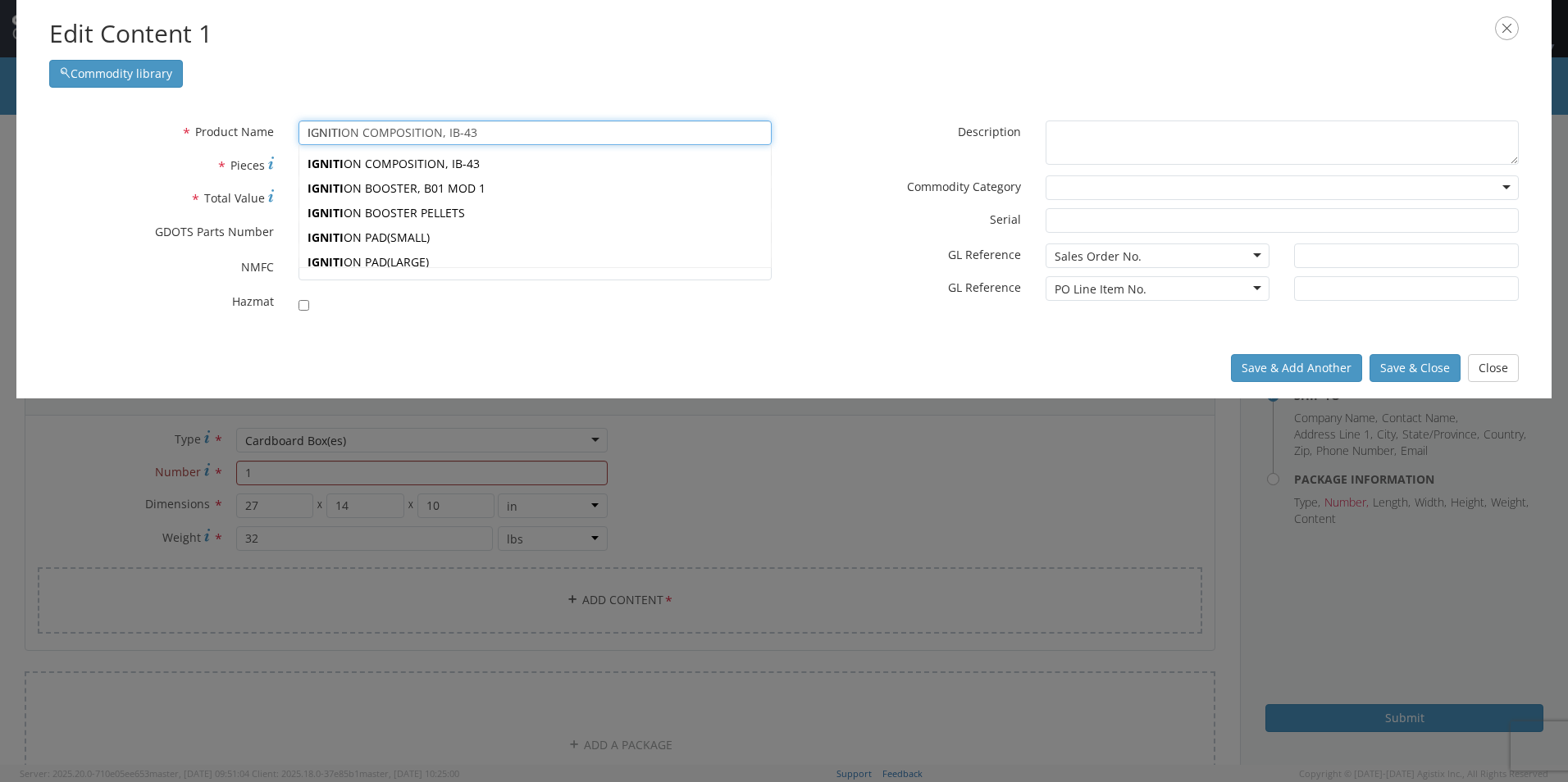
type input "IGNIT"
type input "IGNITION COMPOSITION, IB-43"
type input "90192"
checkbox input "true"
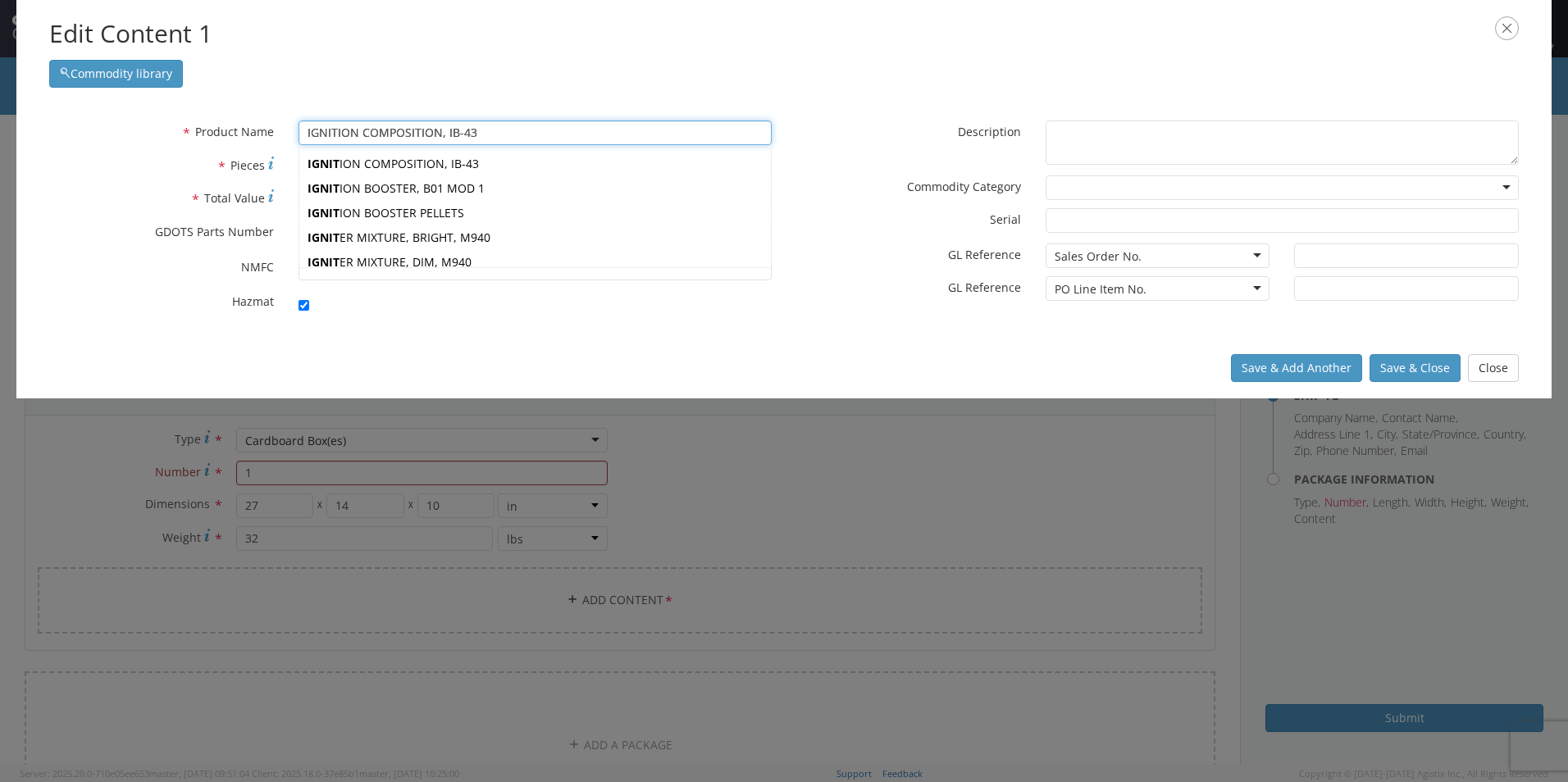
type textarea "IGNITION COMPOSITION, IB-43"
type input "Marion,IL"
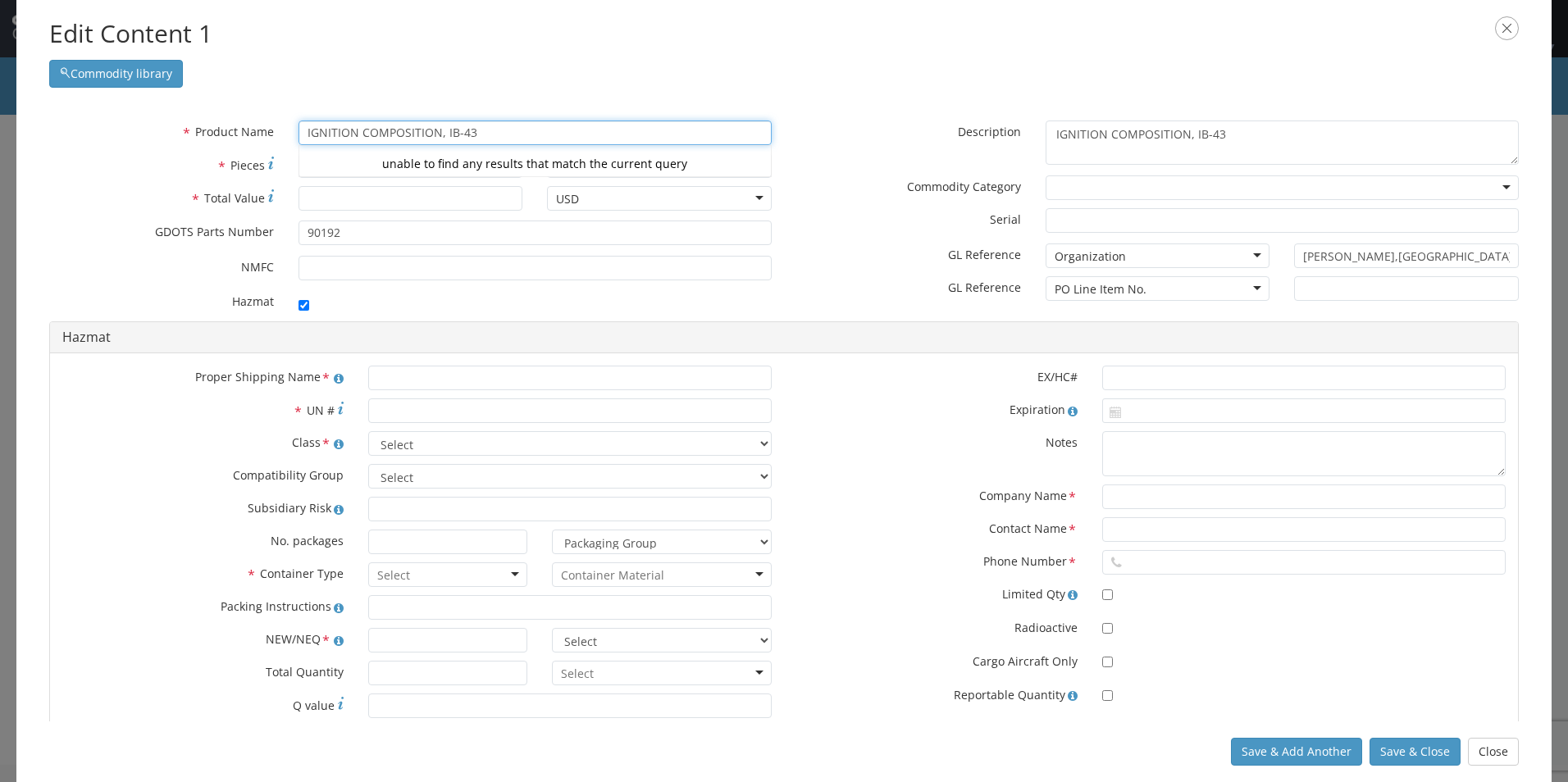
type input "IGNITION COMPOSITION, IB-43"
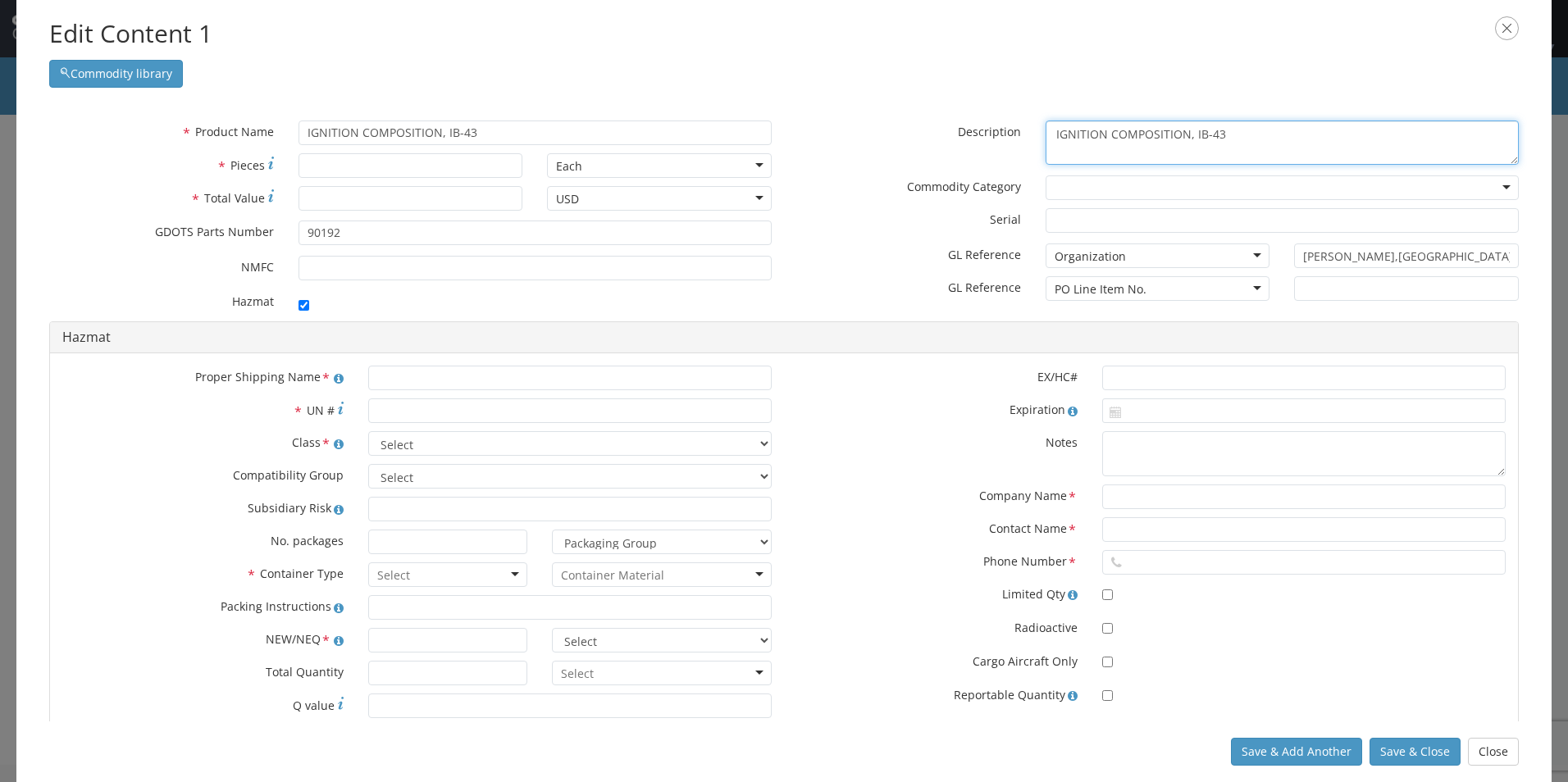
click at [1240, 124] on textarea "IGNITION COMPOSITION, IB-43" at bounding box center [1282, 143] width 474 height 45
type textarea "I"
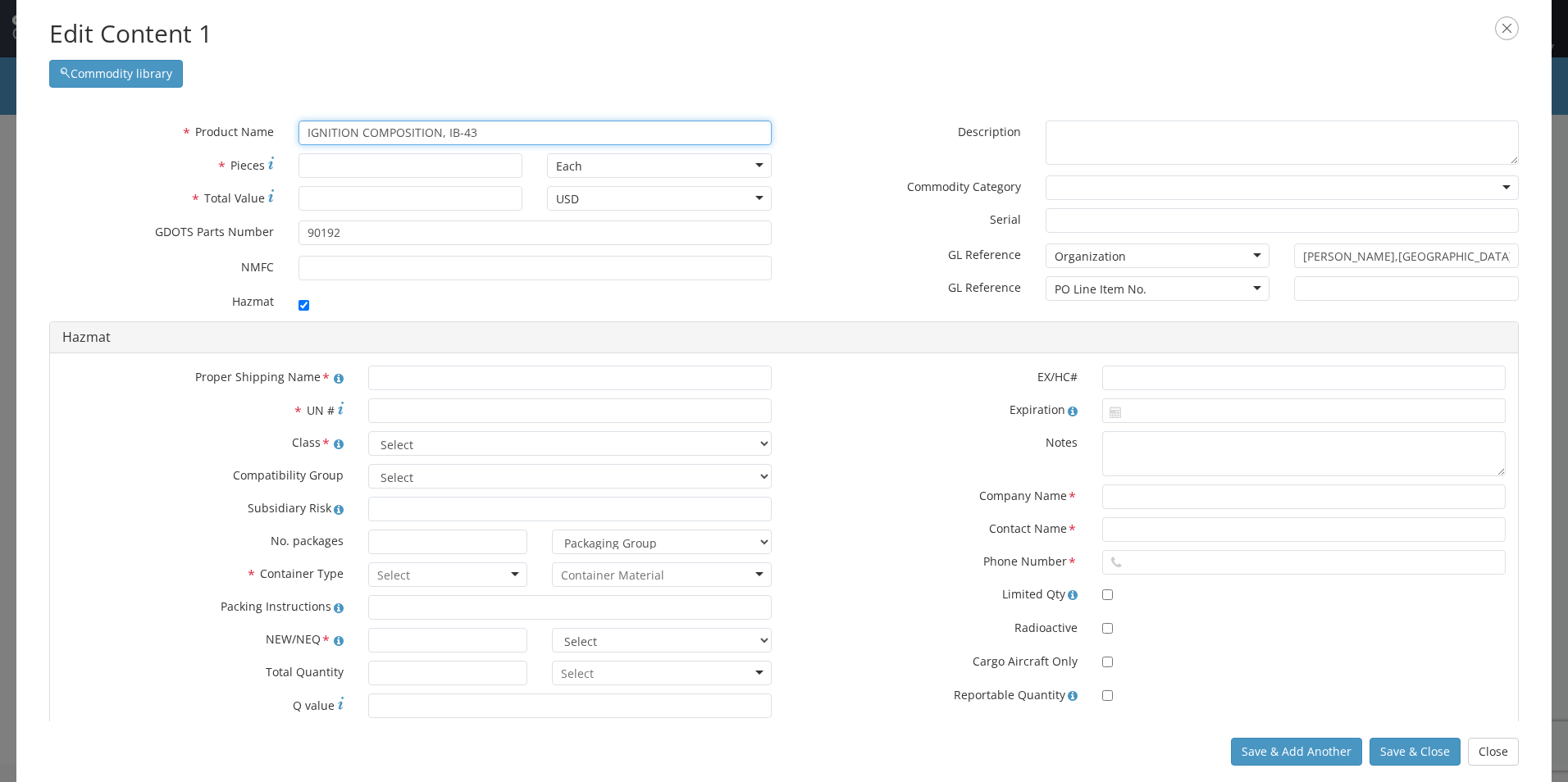
click at [496, 132] on input "IGNITION COMPOSITION, IB-43" at bounding box center [535, 133] width 474 height 24
type input "IGNITION COMPOSITION, IB-43"
type input "IGNITION COMPOSITION, IB-4"
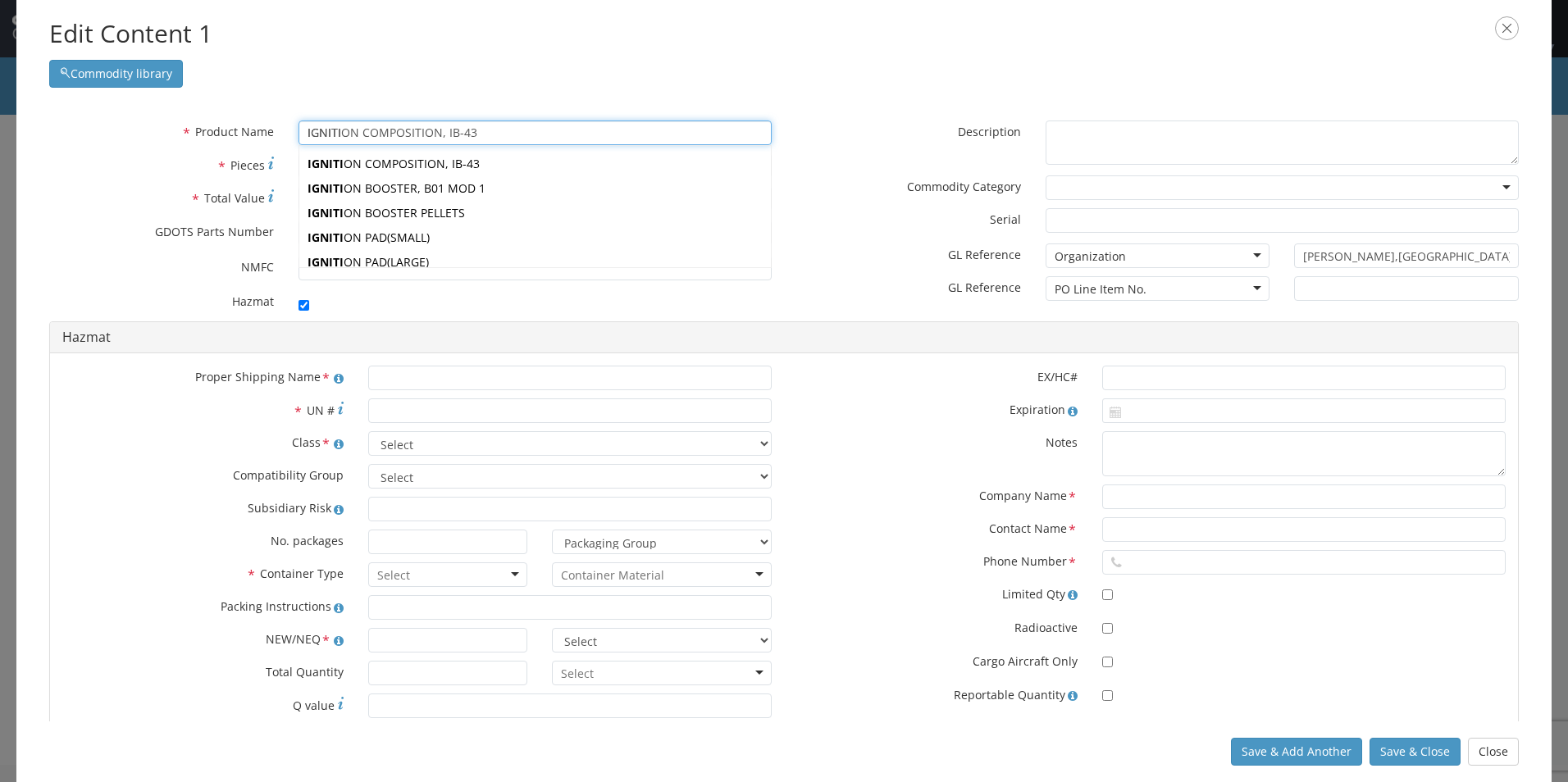
click at [356, 134] on input "IGNITI" at bounding box center [535, 133] width 474 height 24
click at [354, 132] on input "IGNITI" at bounding box center [535, 133] width 474 height 24
click at [355, 132] on input "IGNITI" at bounding box center [535, 133] width 474 height 24
click at [307, 134] on input "IGNITI" at bounding box center [535, 133] width 474 height 24
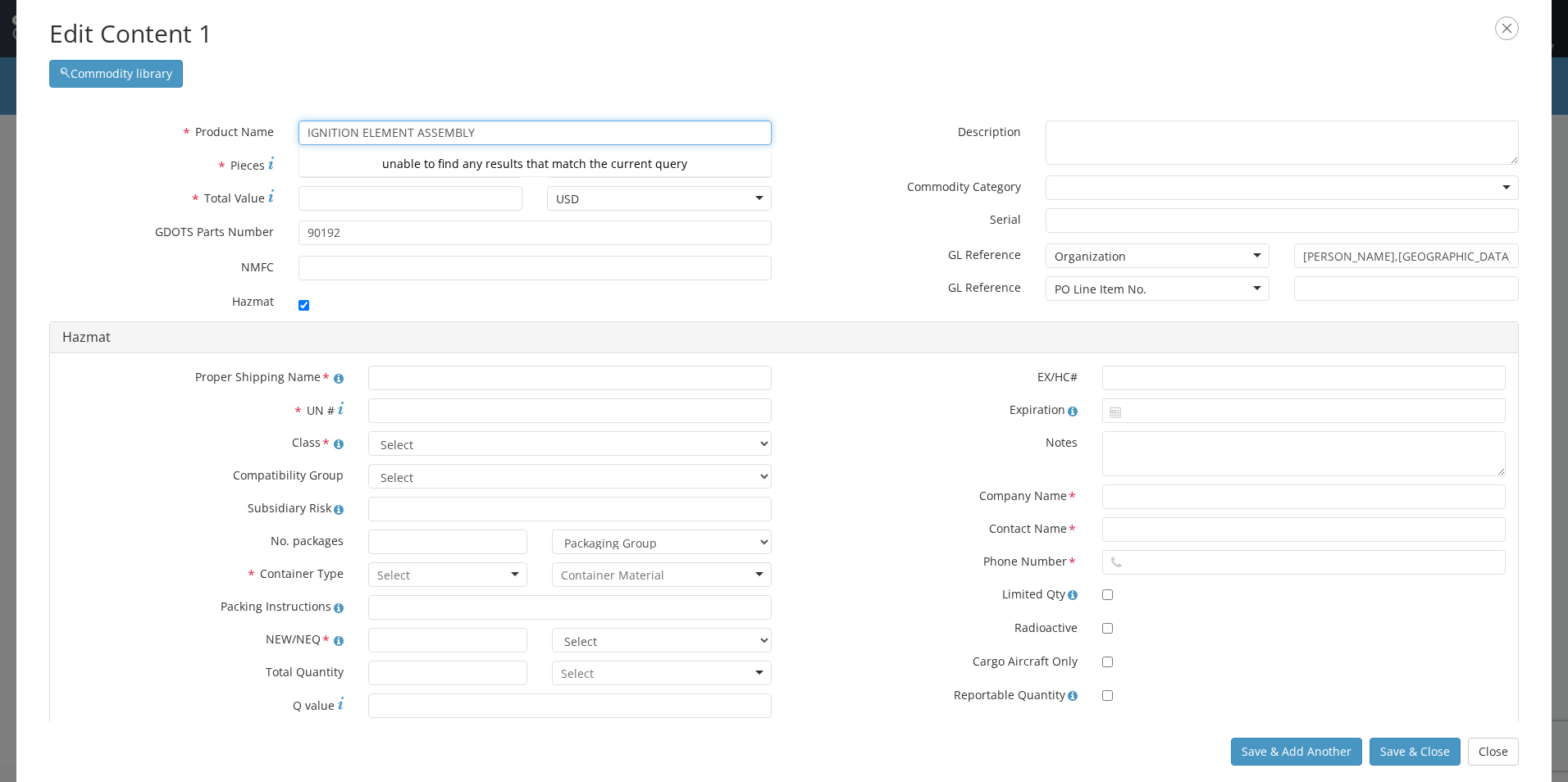
click at [331, 166] on div "unable to find any results that match the current query" at bounding box center [535, 164] width 472 height 24
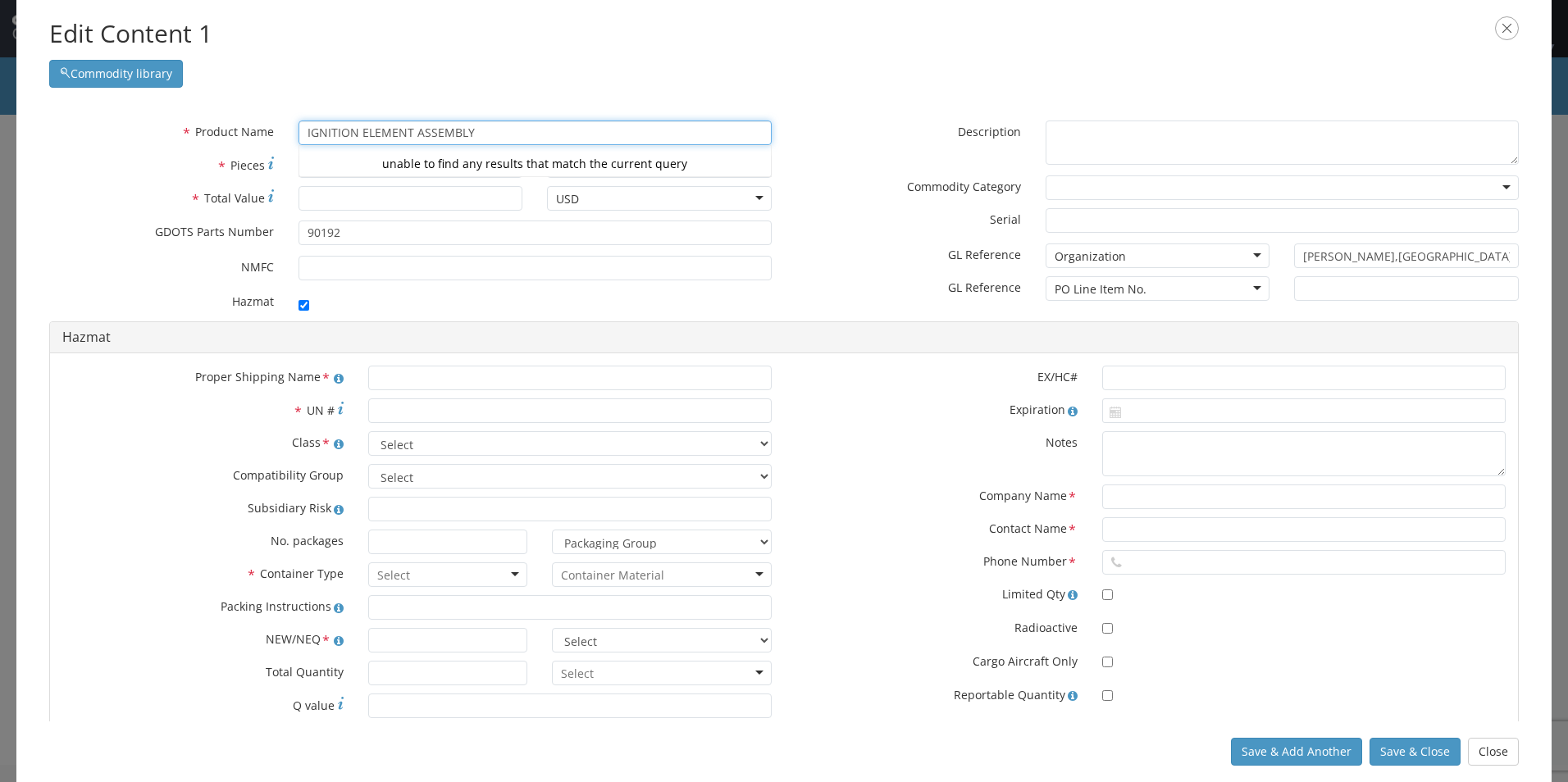
click at [331, 166] on div "unable to find any results that match the current query" at bounding box center [535, 164] width 472 height 24
click at [327, 170] on div "unable to find any results that match the current query" at bounding box center [535, 164] width 472 height 24
click at [320, 199] on input "* Total Value" at bounding box center [411, 199] width 225 height 24
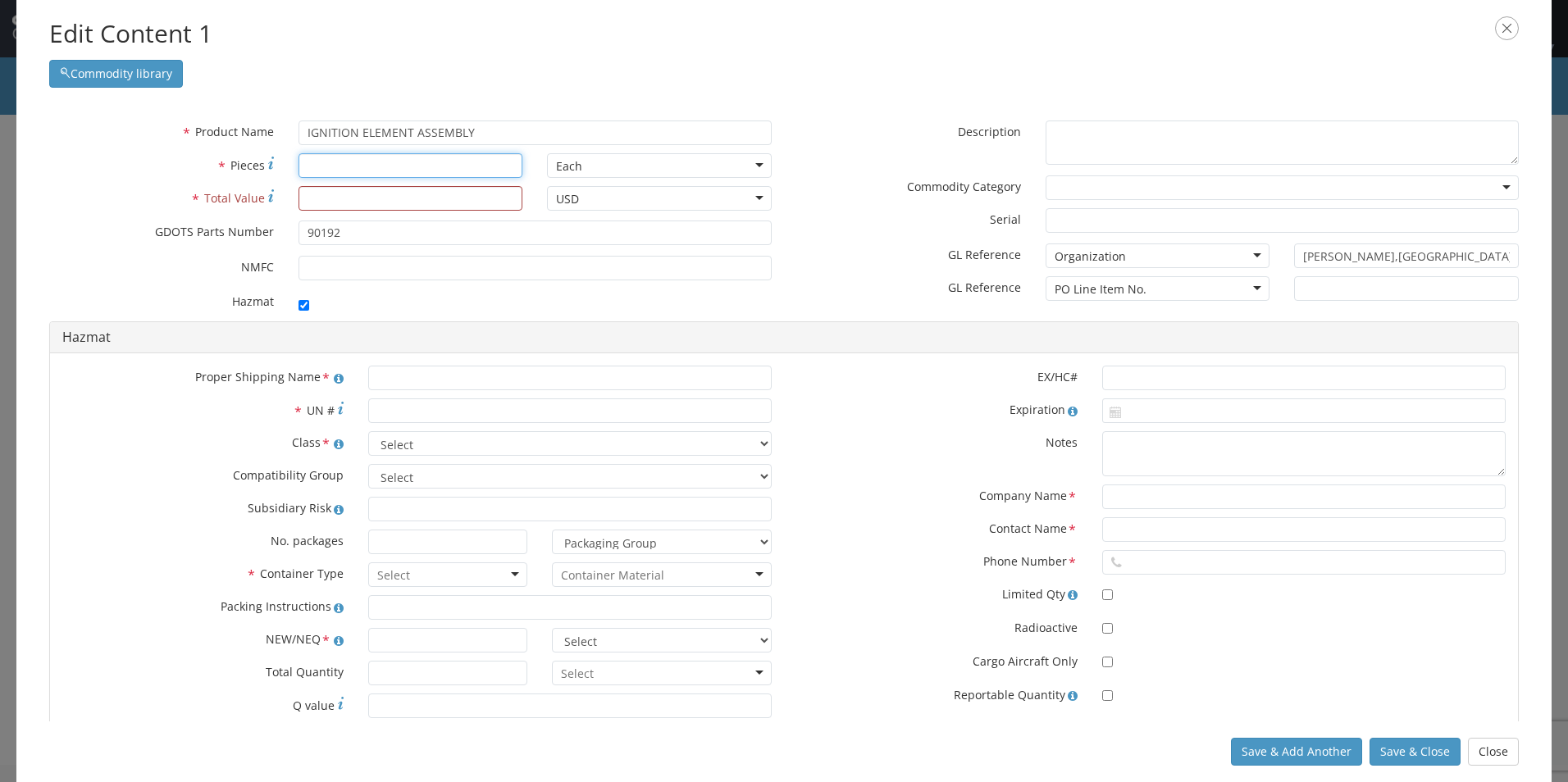
click at [324, 163] on input "* Pieces" at bounding box center [411, 166] width 225 height 24
click at [328, 198] on input "* Total Value" at bounding box center [411, 199] width 225 height 24
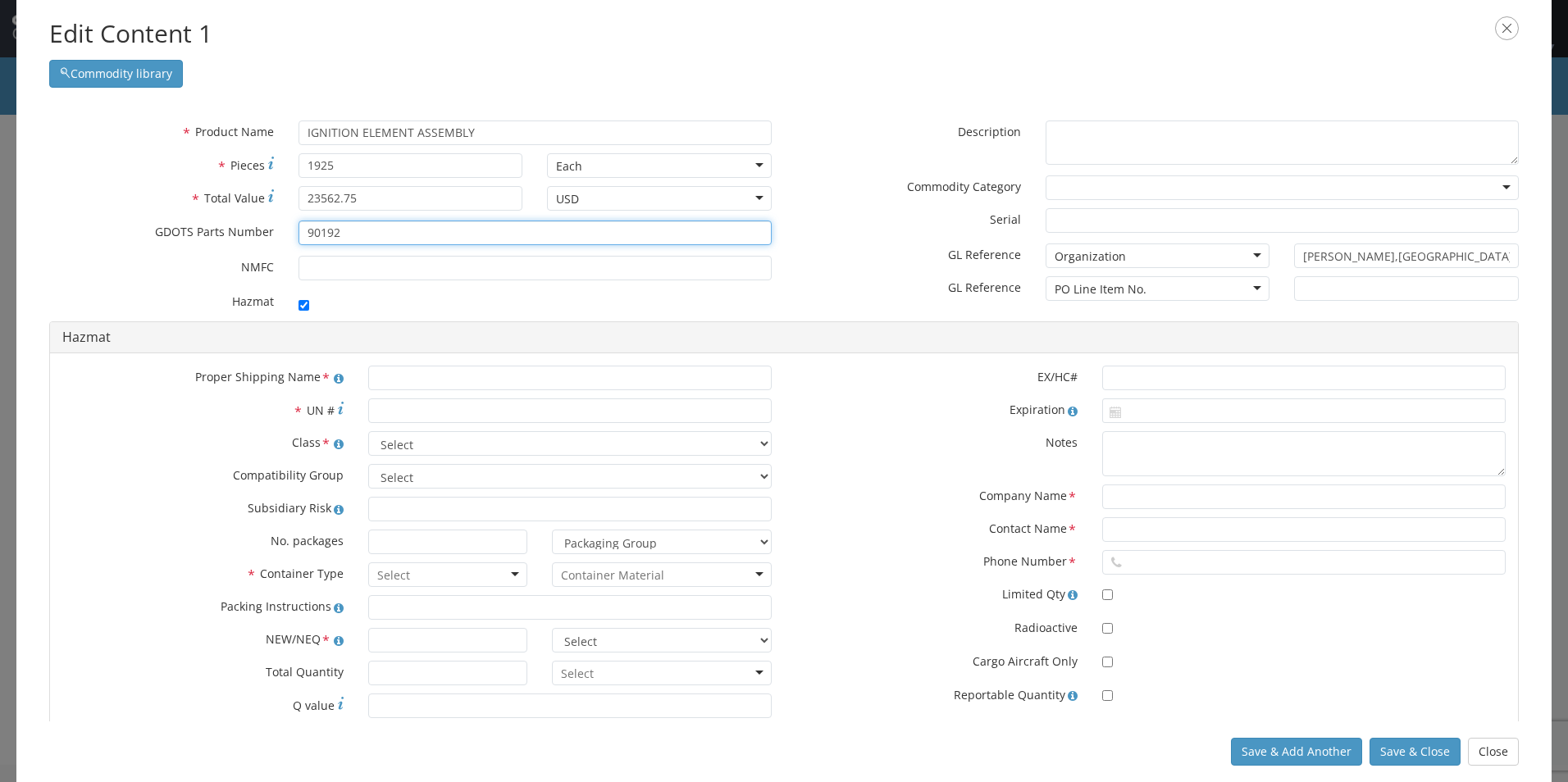
click at [364, 238] on input "90192" at bounding box center [535, 233] width 474 height 24
click at [1245, 254] on div "Organization" at bounding box center [1158, 256] width 225 height 24
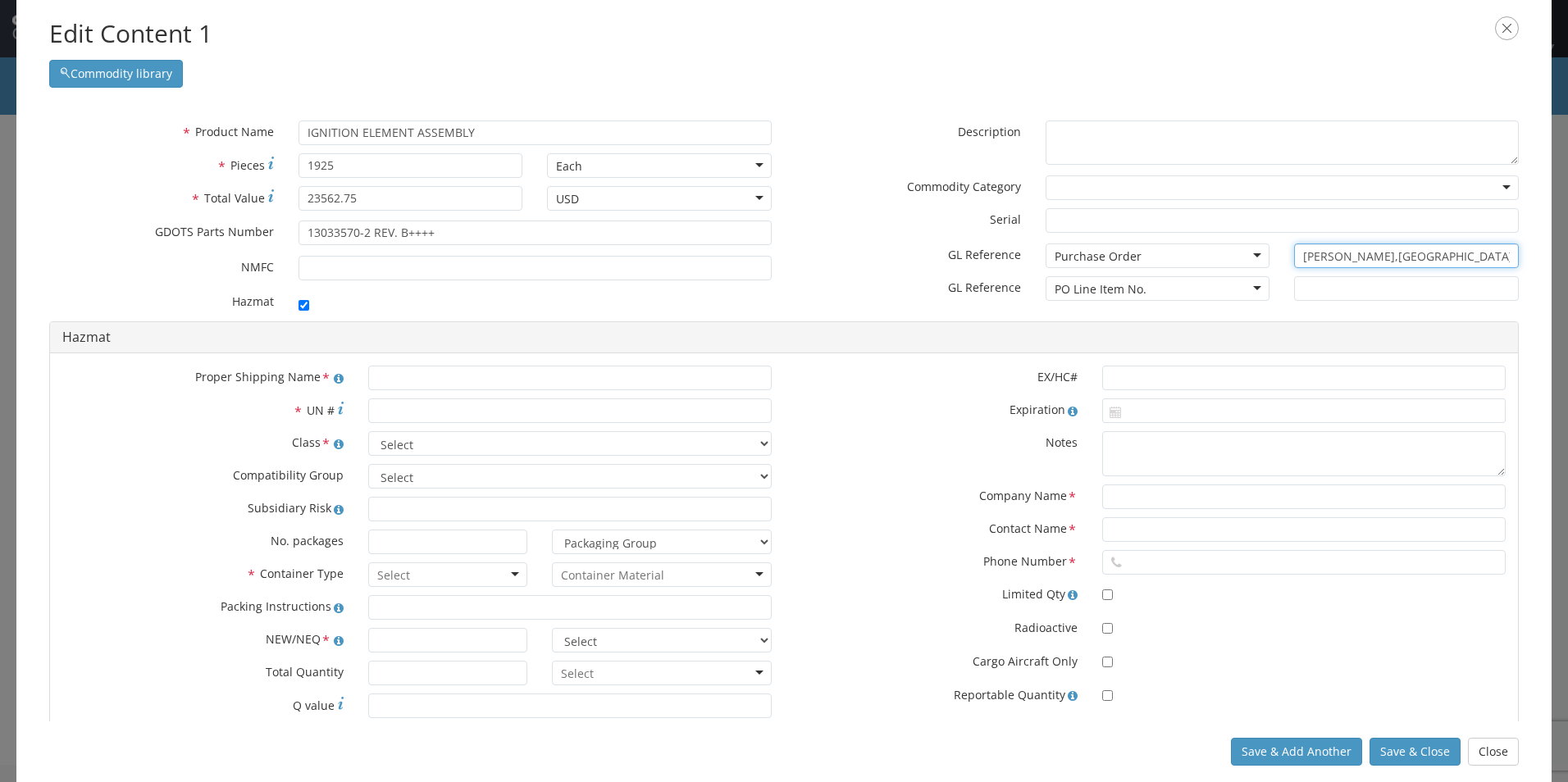
click at [1342, 258] on input "Marion,IL" at bounding box center [1407, 256] width 225 height 24
click at [532, 378] on input "text" at bounding box center [570, 378] width 403 height 24
click at [515, 400] on input "* UN #" at bounding box center [570, 411] width 403 height 24
click at [759, 441] on select "Select 1.1 Explosive 1.2 Explosive 1.3 Explosive 1.4 Explosive 1.5 Explosive 1.…" at bounding box center [570, 444] width 403 height 24
click at [369, 431] on select "Select 1.1 Explosive 1.2 Explosive 1.3 Explosive 1.4 Explosive 1.5 Explosive 1.…" at bounding box center [570, 444] width 403 height 24
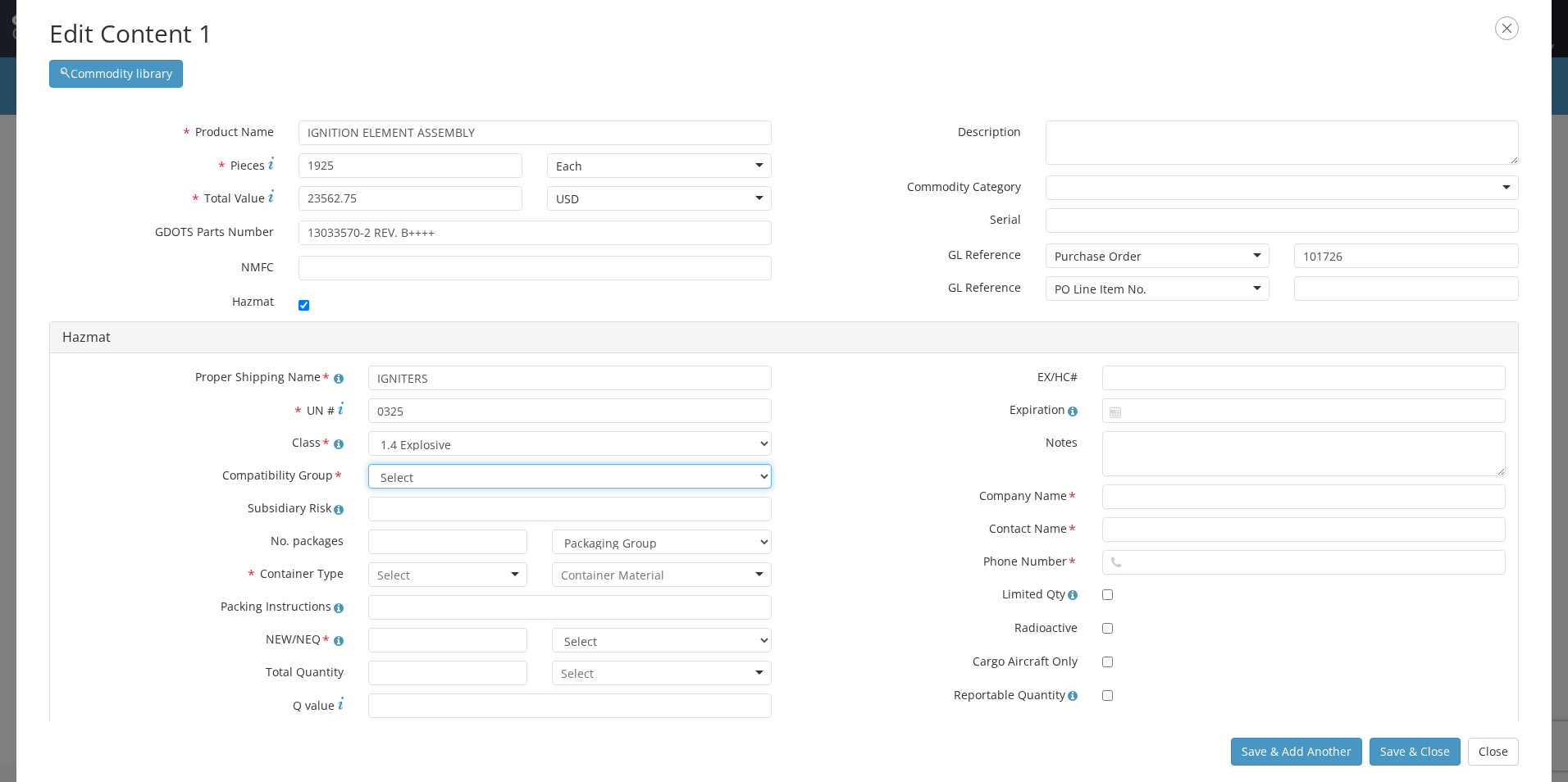
click at [754, 477] on select "Select A B C D E F G H J K L N S" at bounding box center [570, 476] width 403 height 24
click at [369, 464] on select "Select A B C D E F G H J K L N S" at bounding box center [570, 476] width 403 height 24
click at [404, 537] on input at bounding box center [448, 542] width 159 height 24
click at [511, 574] on div at bounding box center [448, 575] width 159 height 24
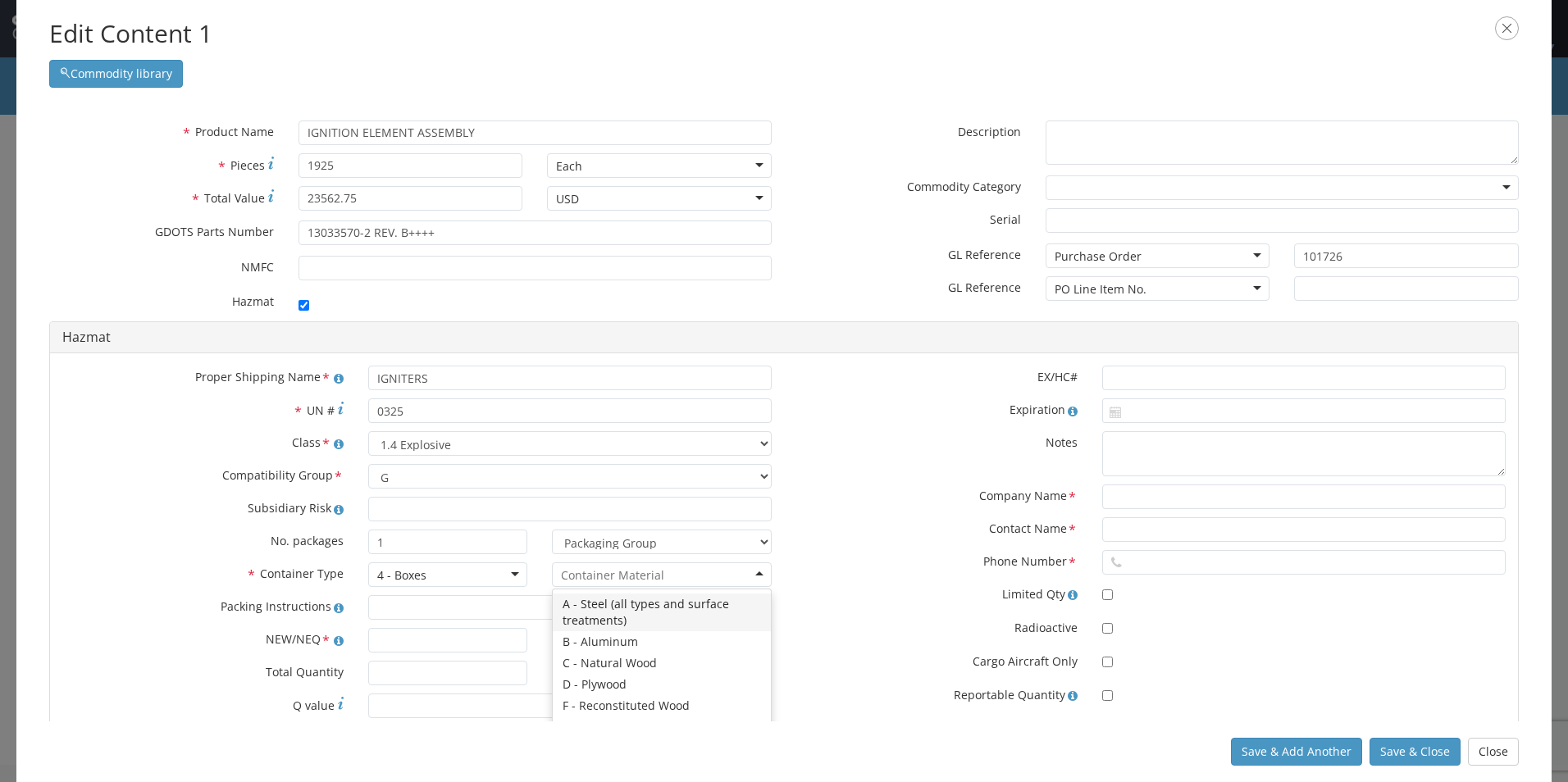
click at [754, 574] on div at bounding box center [662, 575] width 219 height 24
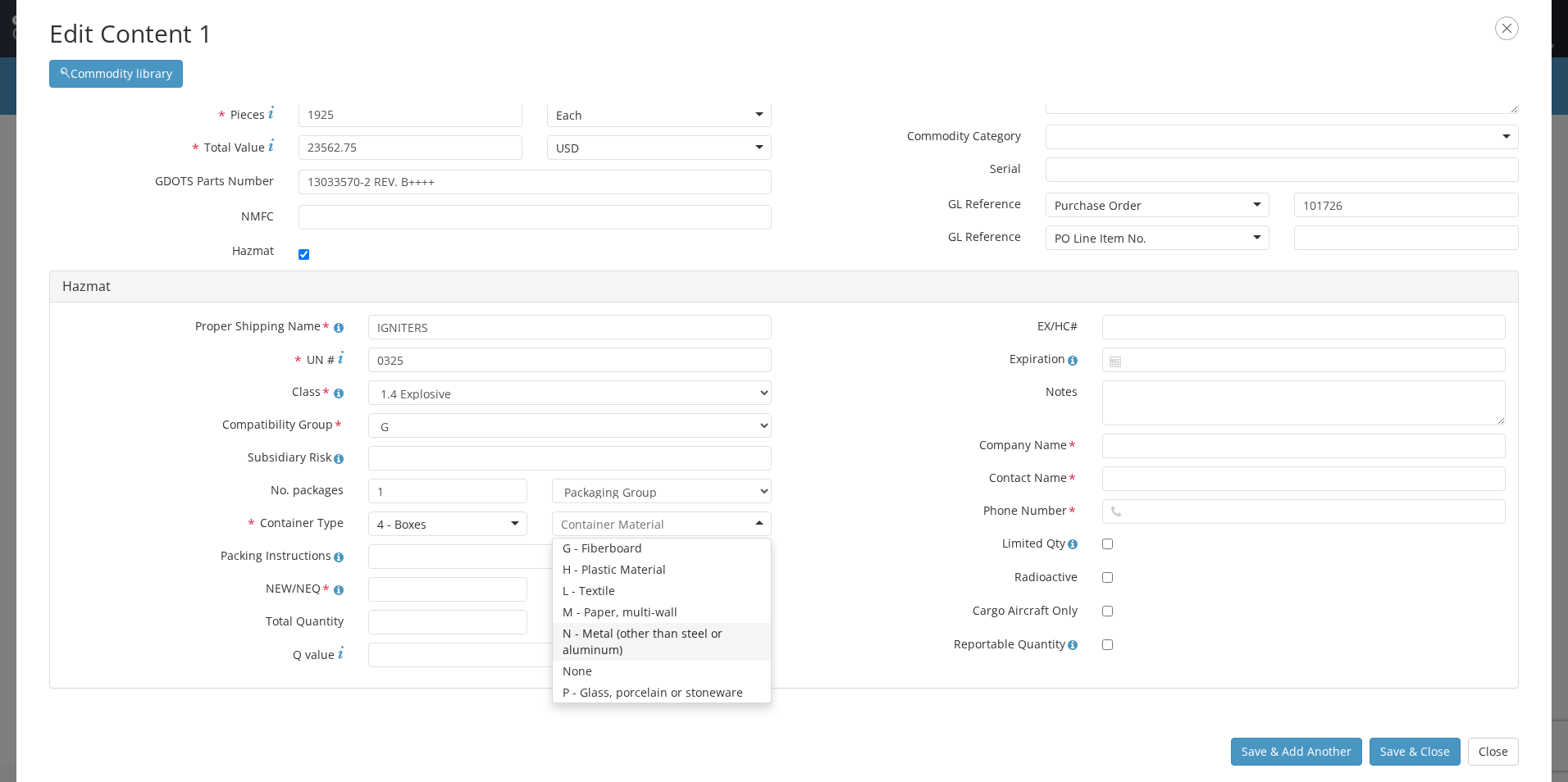
scroll to position [68, 0]
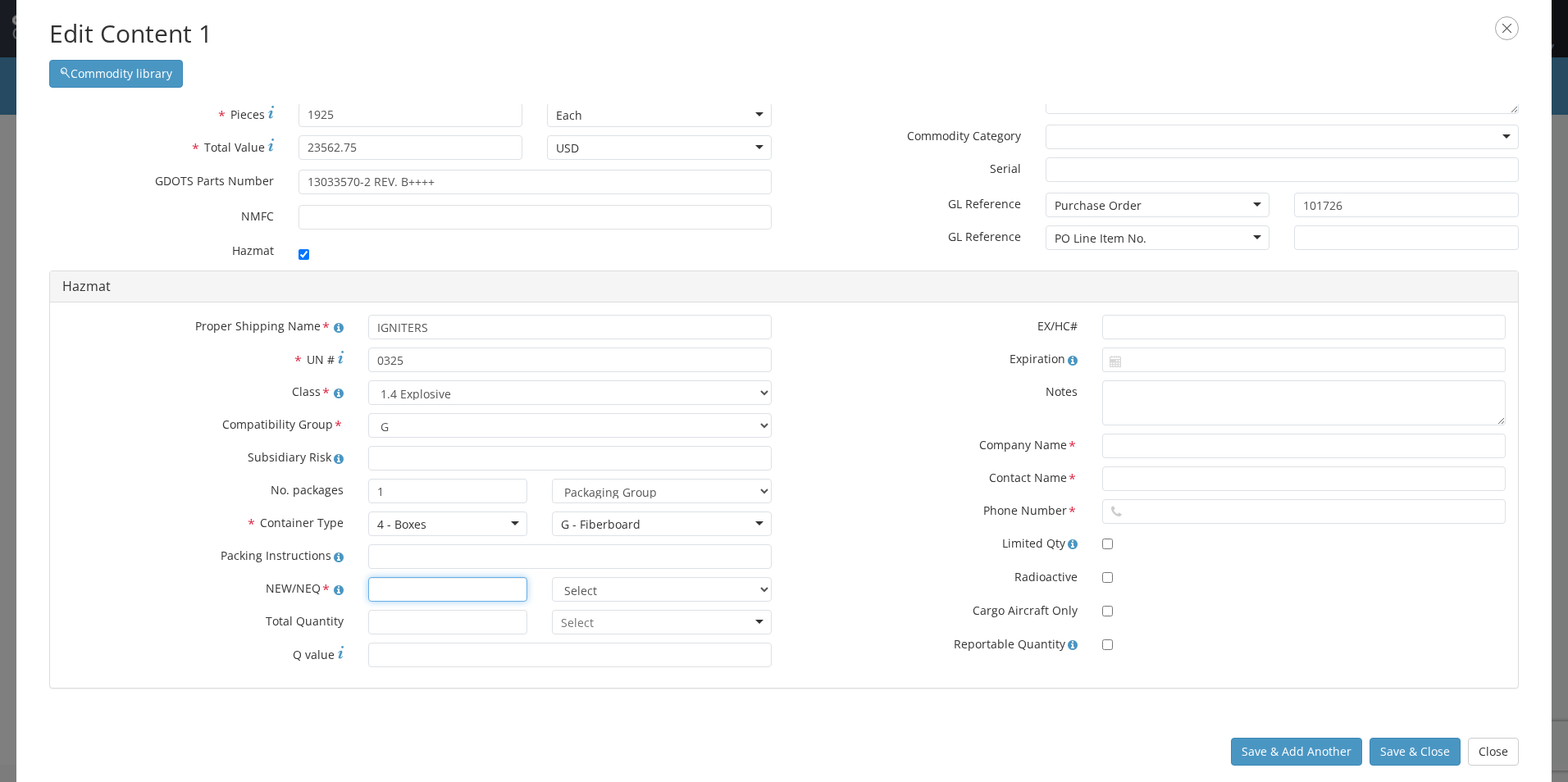
click at [428, 586] on input "text" at bounding box center [448, 590] width 159 height 24
click at [404, 591] on input "text" at bounding box center [448, 590] width 159 height 24
click at [757, 586] on select "Select lbs kgs" at bounding box center [662, 590] width 219 height 24
click at [552, 578] on select "Select lbs kgs" at bounding box center [662, 590] width 219 height 24
click at [414, 626] on input "* Total Quantity" at bounding box center [448, 623] width 159 height 24
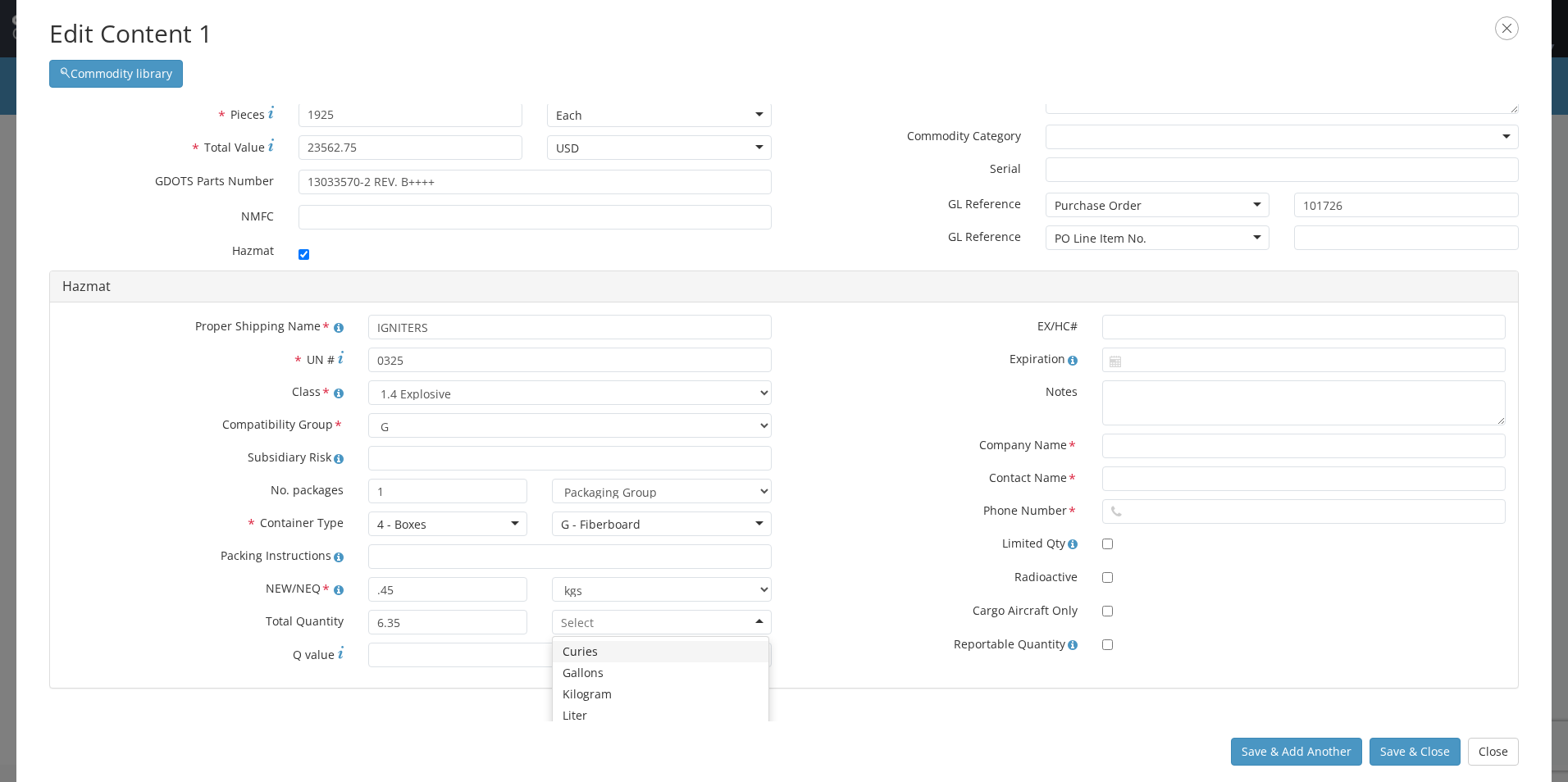
click at [753, 619] on div at bounding box center [662, 623] width 219 height 24
click at [1120, 324] on input "text" at bounding box center [1304, 327] width 403 height 24
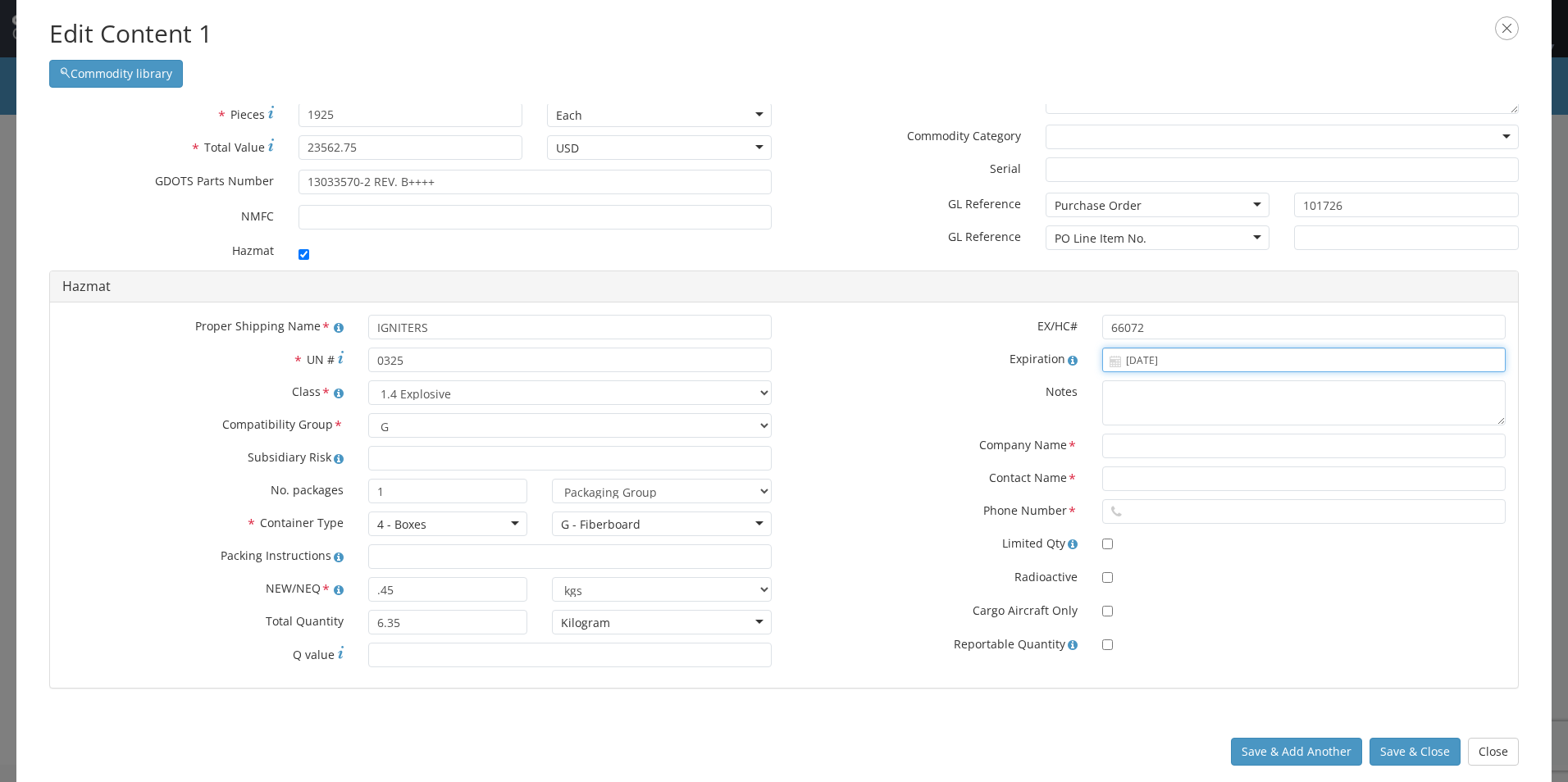
click at [1102, 358] on input "[DATE]" at bounding box center [1304, 360] width 403 height 24
click at [1292, 396] on span at bounding box center [1297, 399] width 9 height 9
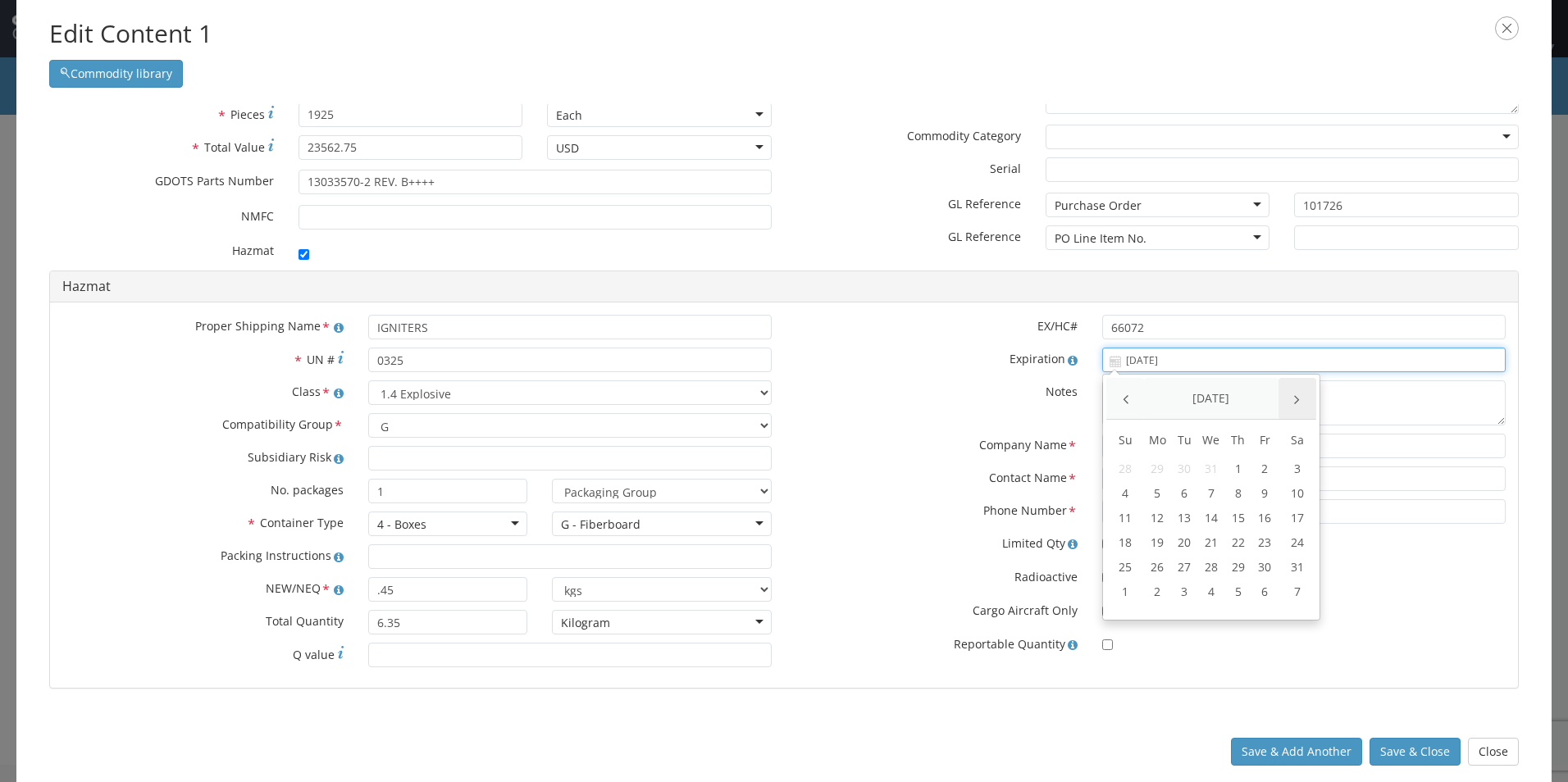
click at [1292, 396] on span at bounding box center [1297, 399] width 9 height 9
click at [1292, 399] on span at bounding box center [1297, 399] width 9 height 9
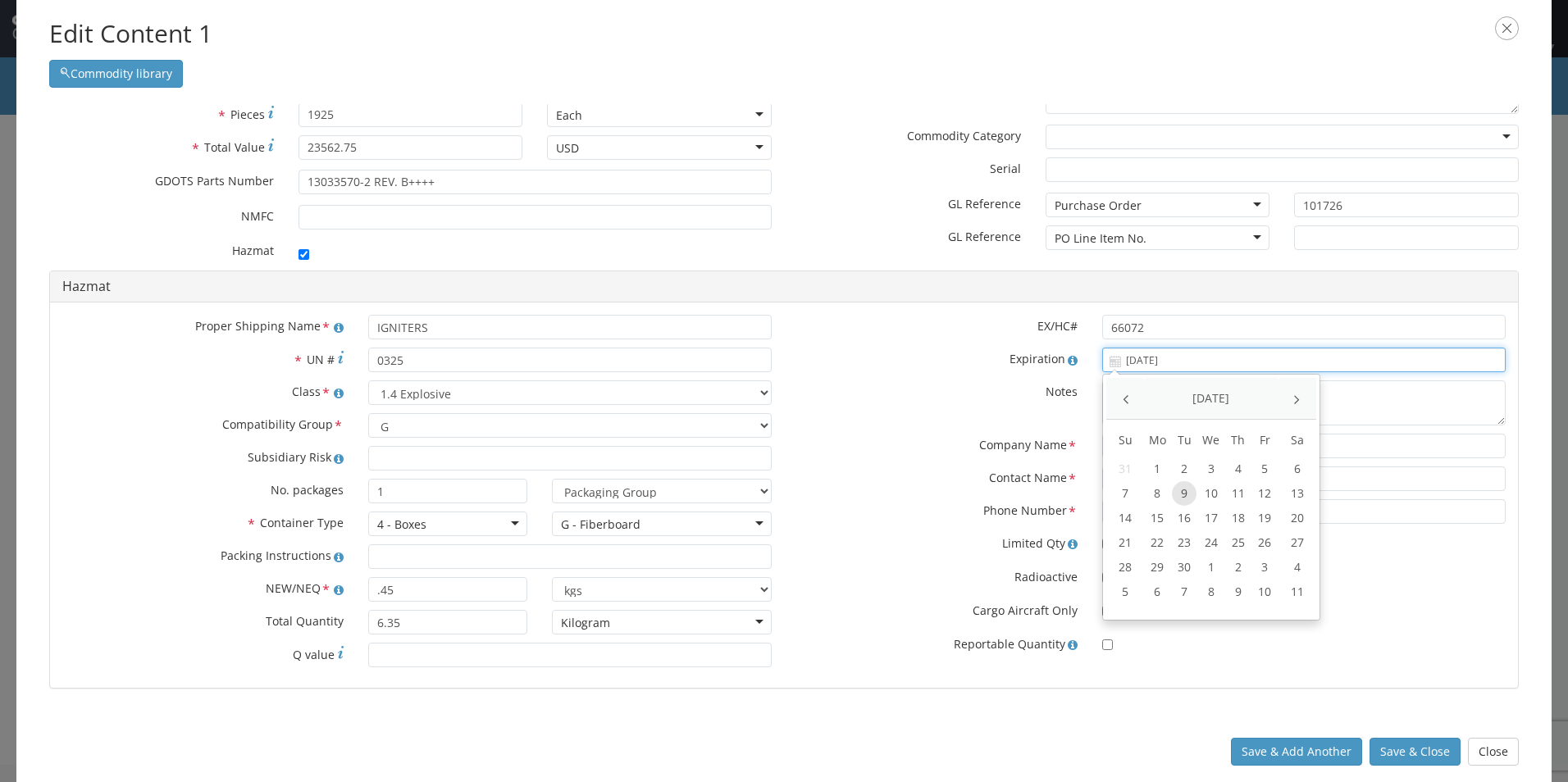
click at [1176, 497] on td "9" at bounding box center [1184, 493] width 27 height 24
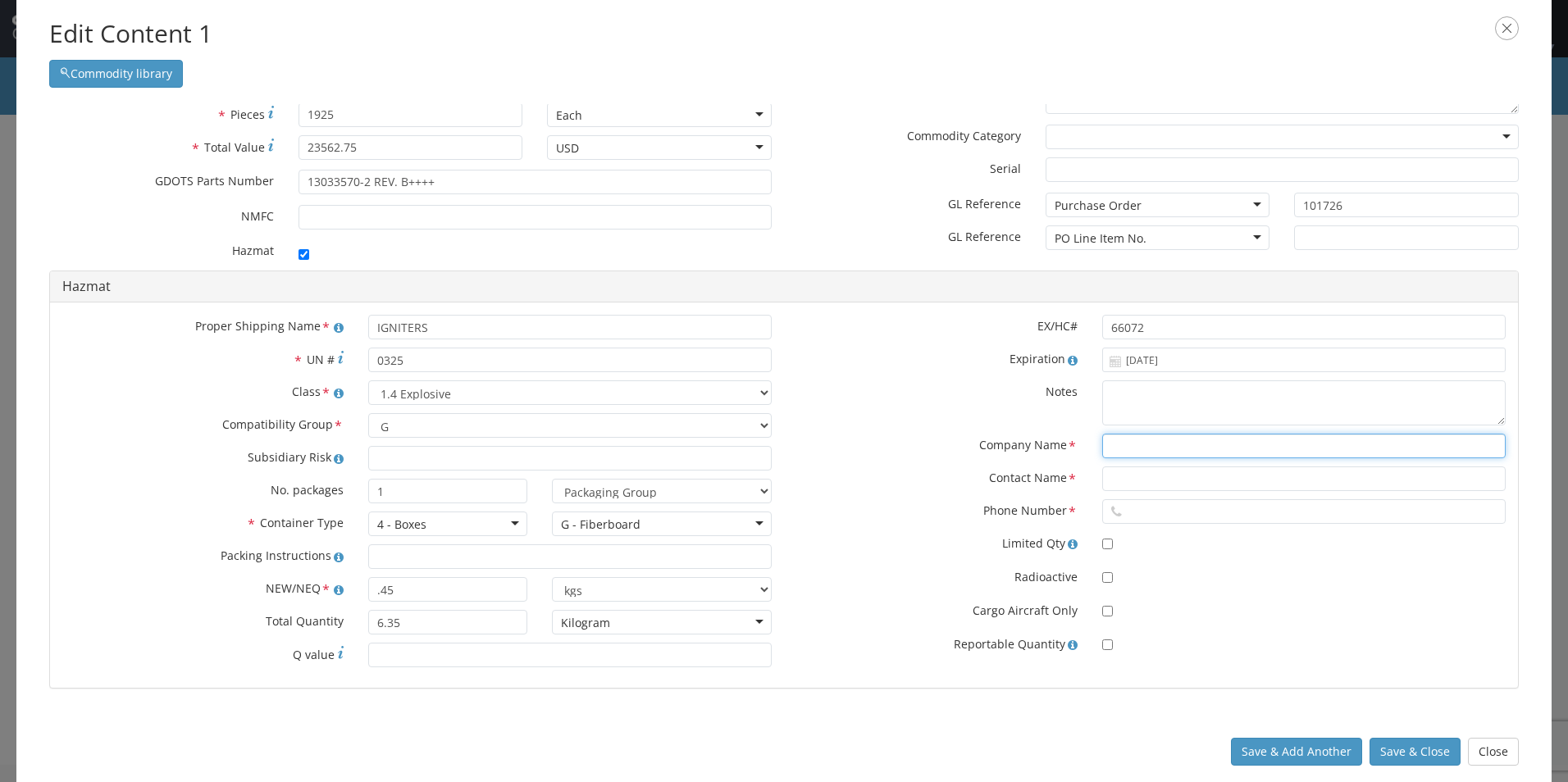
click at [1138, 441] on input "text" at bounding box center [1304, 446] width 403 height 24
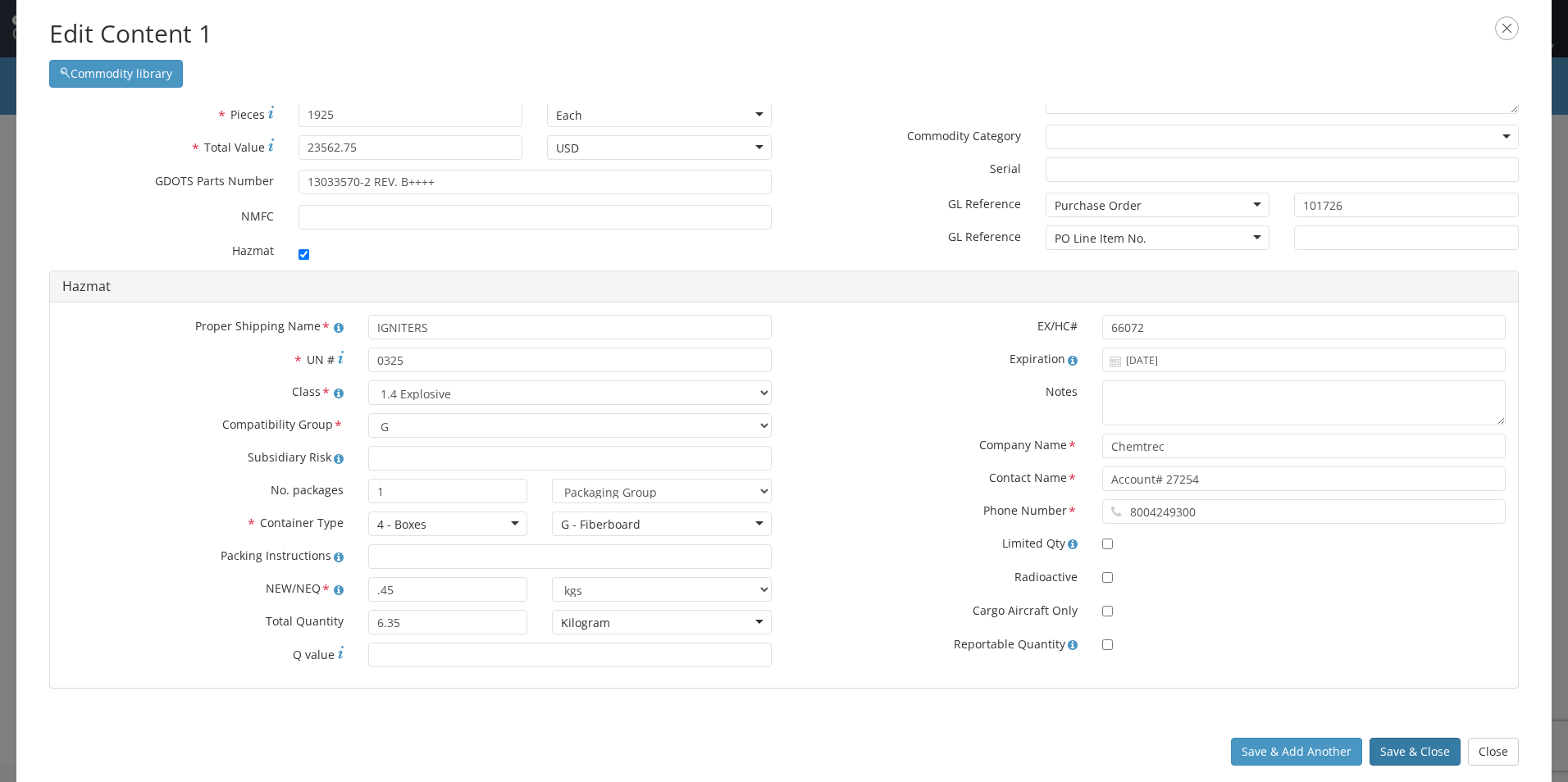
click at [1413, 752] on button "Save & Close" at bounding box center [1414, 752] width 91 height 28
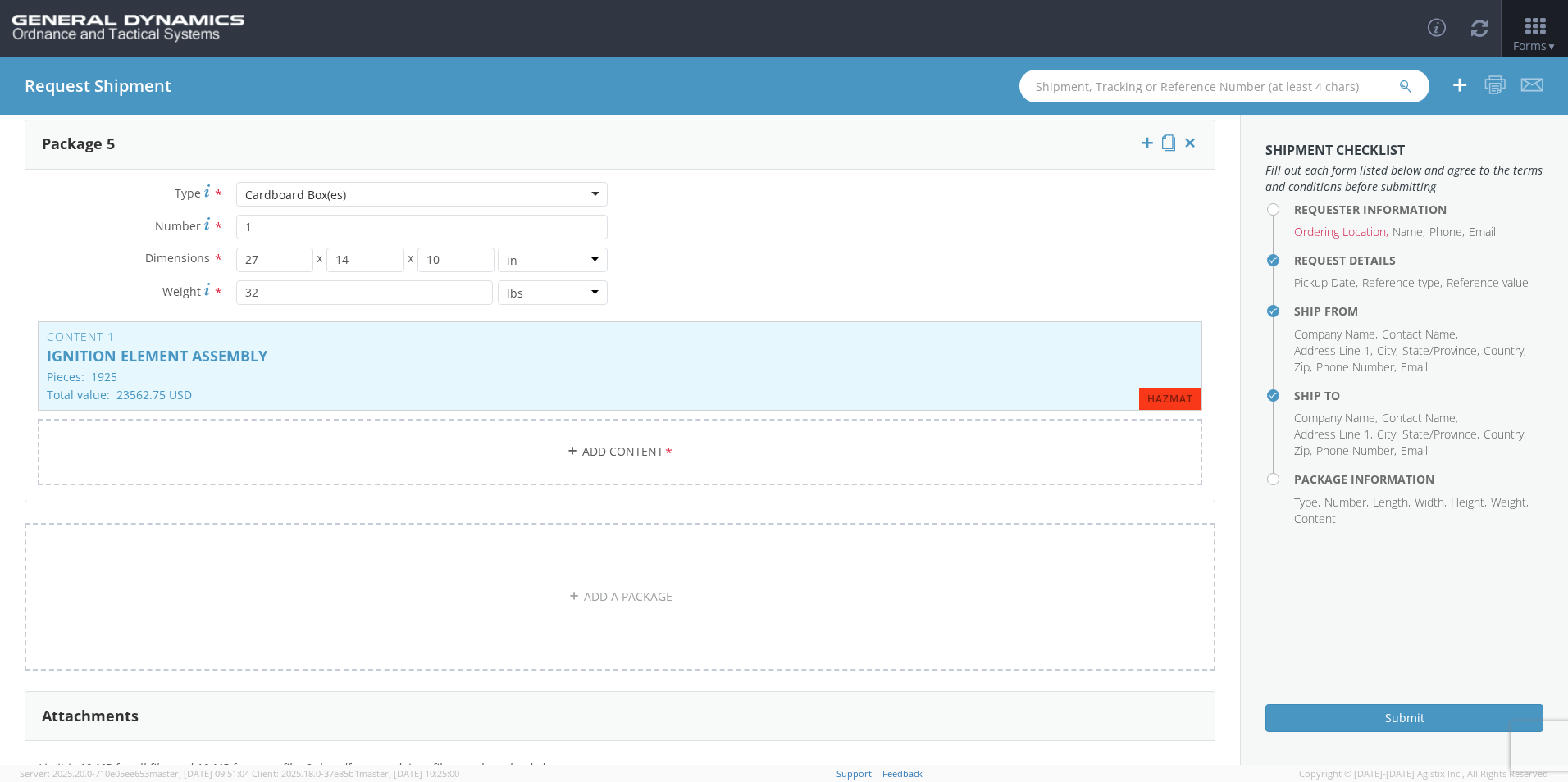
scroll to position [1917, 0]
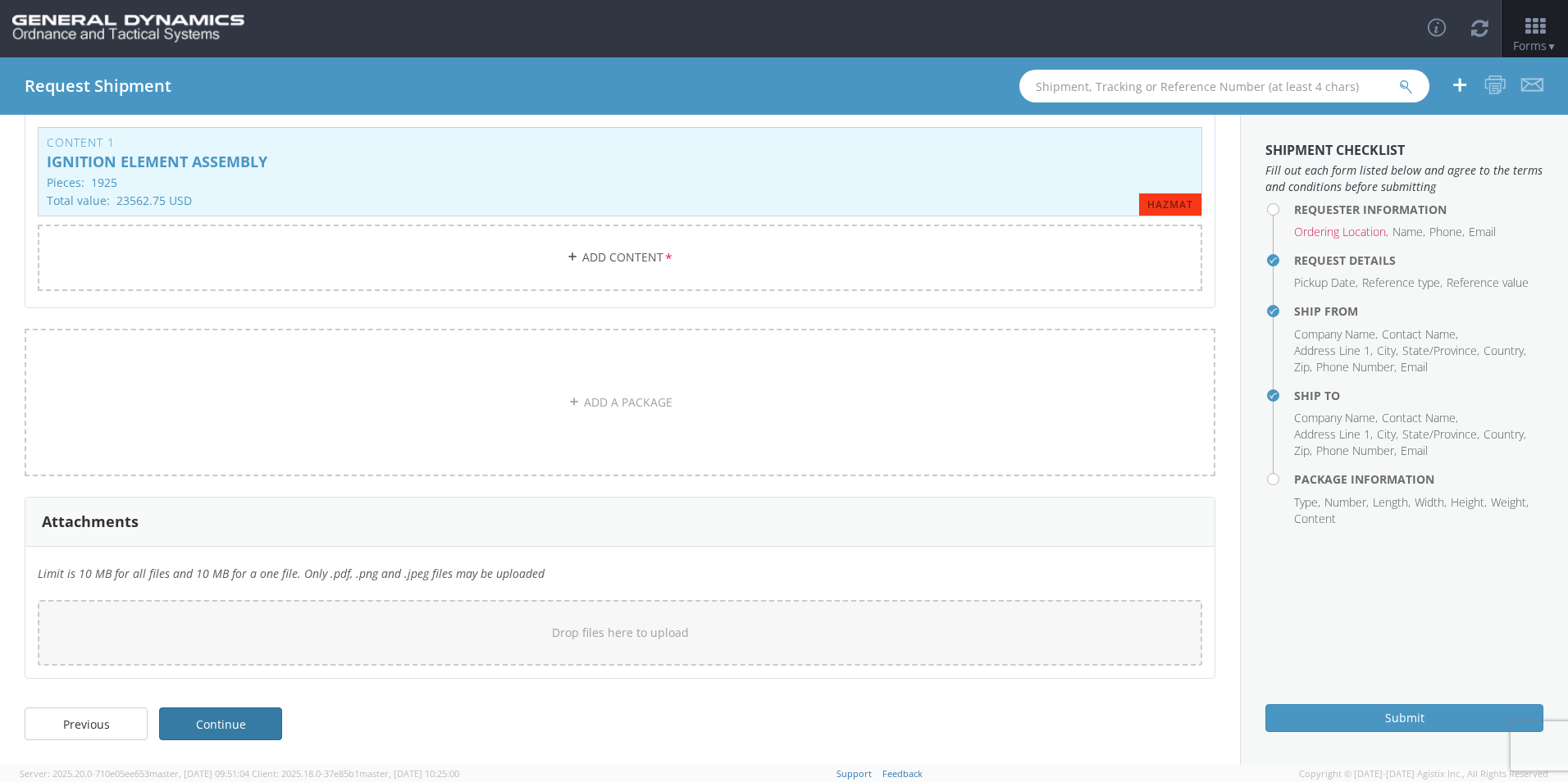
click at [226, 713] on link "Continue" at bounding box center [220, 724] width 123 height 33
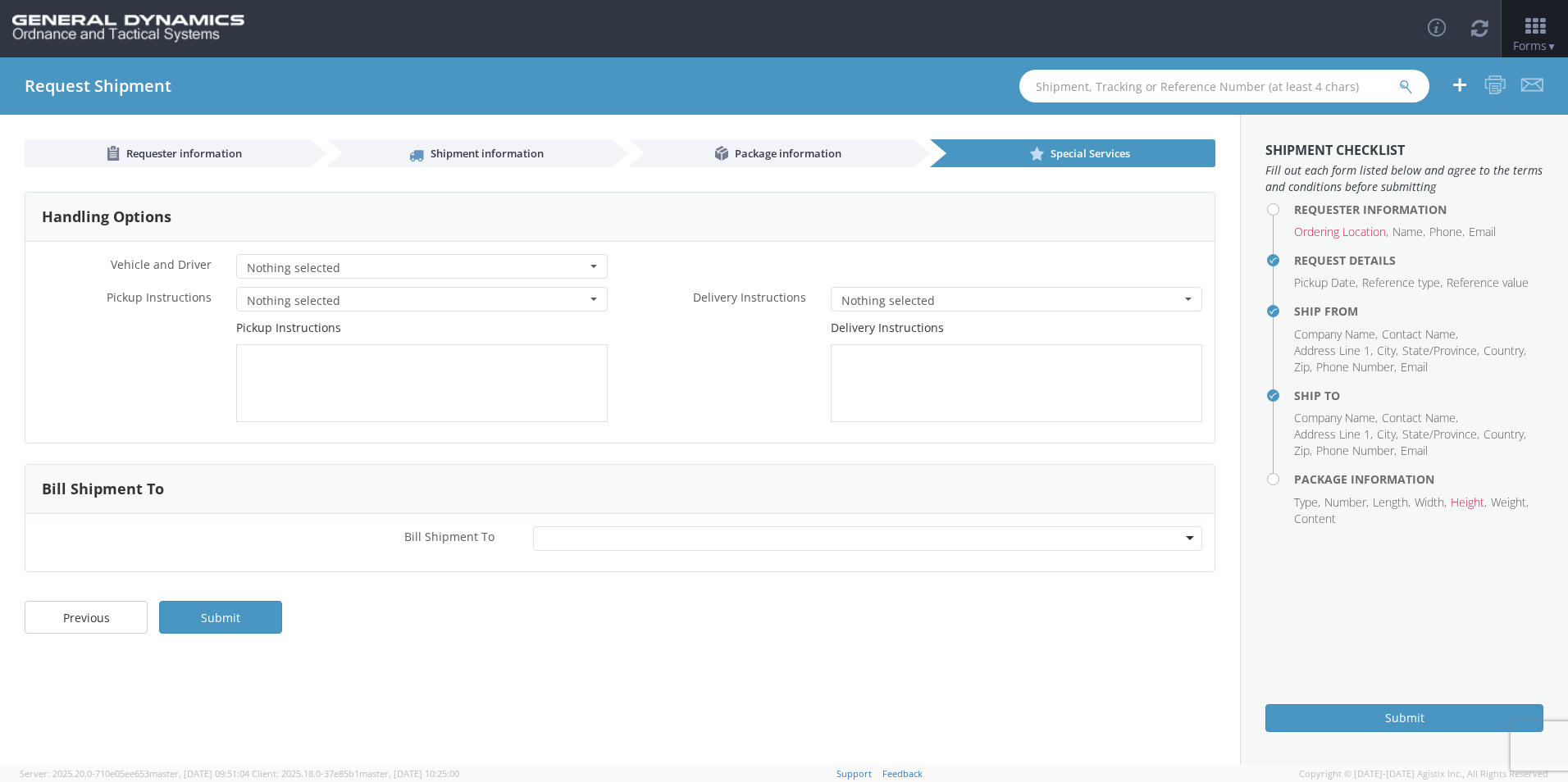
scroll to position [0, 0]
click at [596, 266] on span "button" at bounding box center [594, 265] width 7 height 3
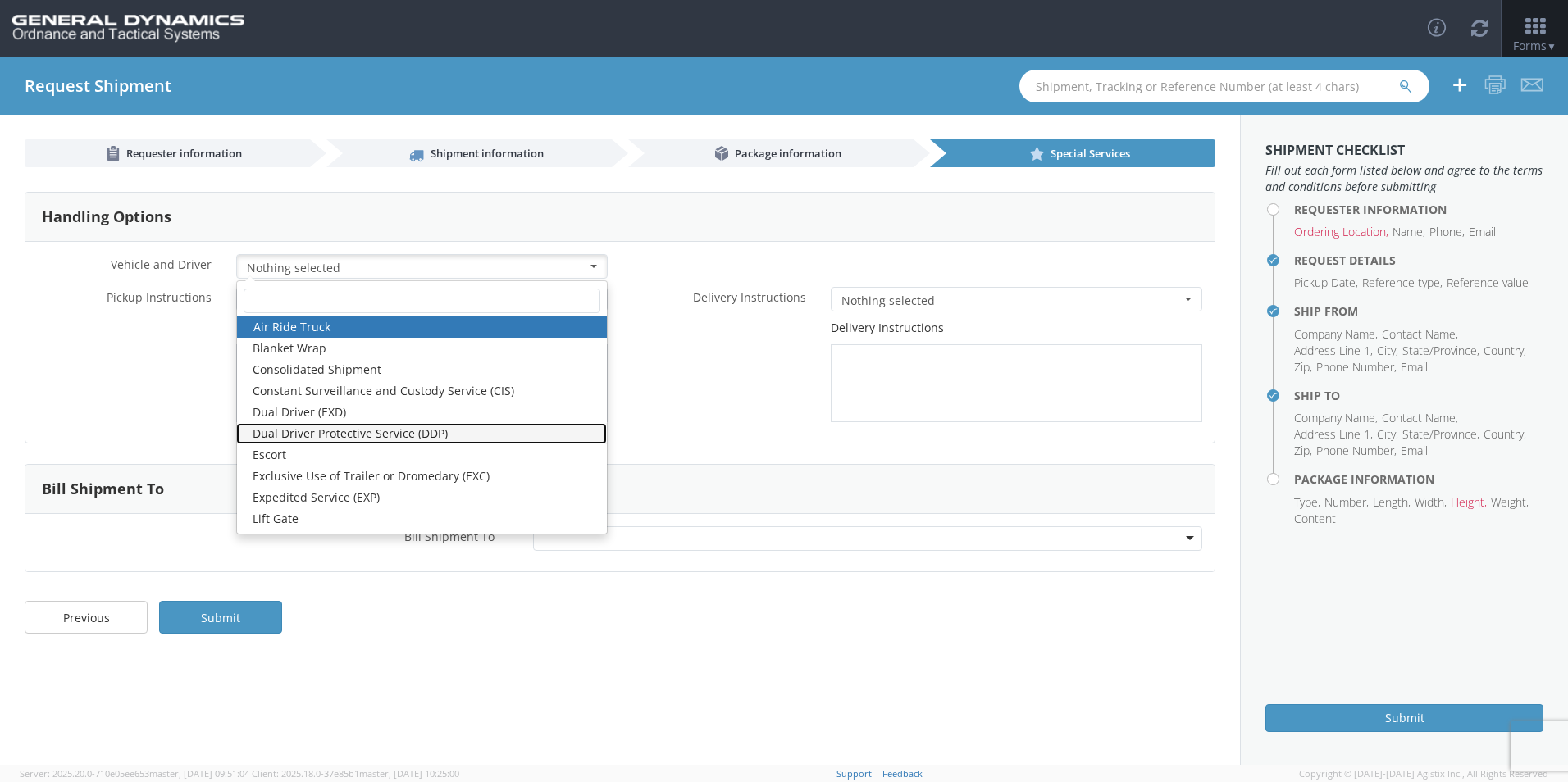
click at [470, 433] on link "Dual Driver Protective Service (DDP)" at bounding box center [421, 433] width 370 height 22
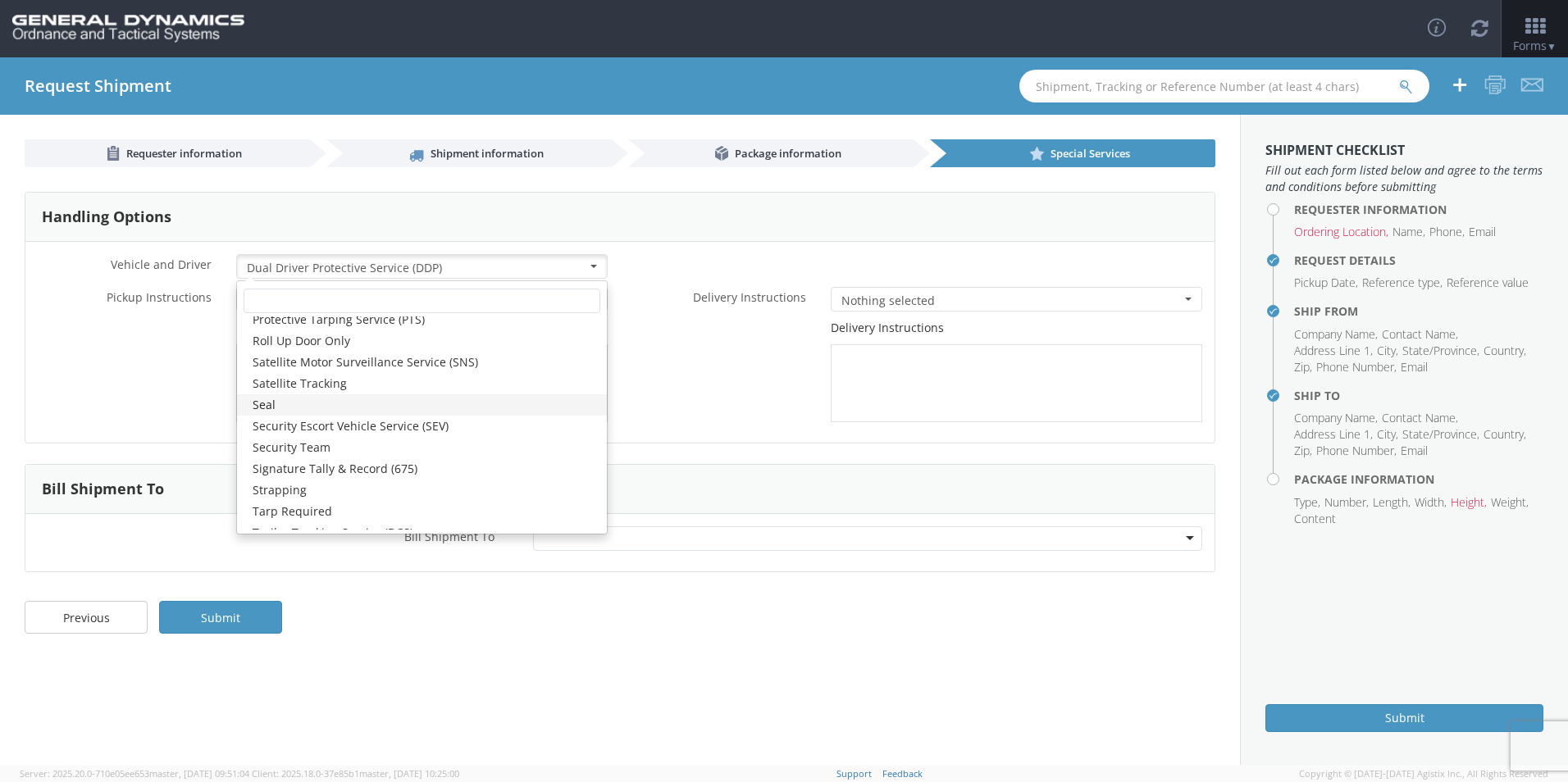
scroll to position [278, 0]
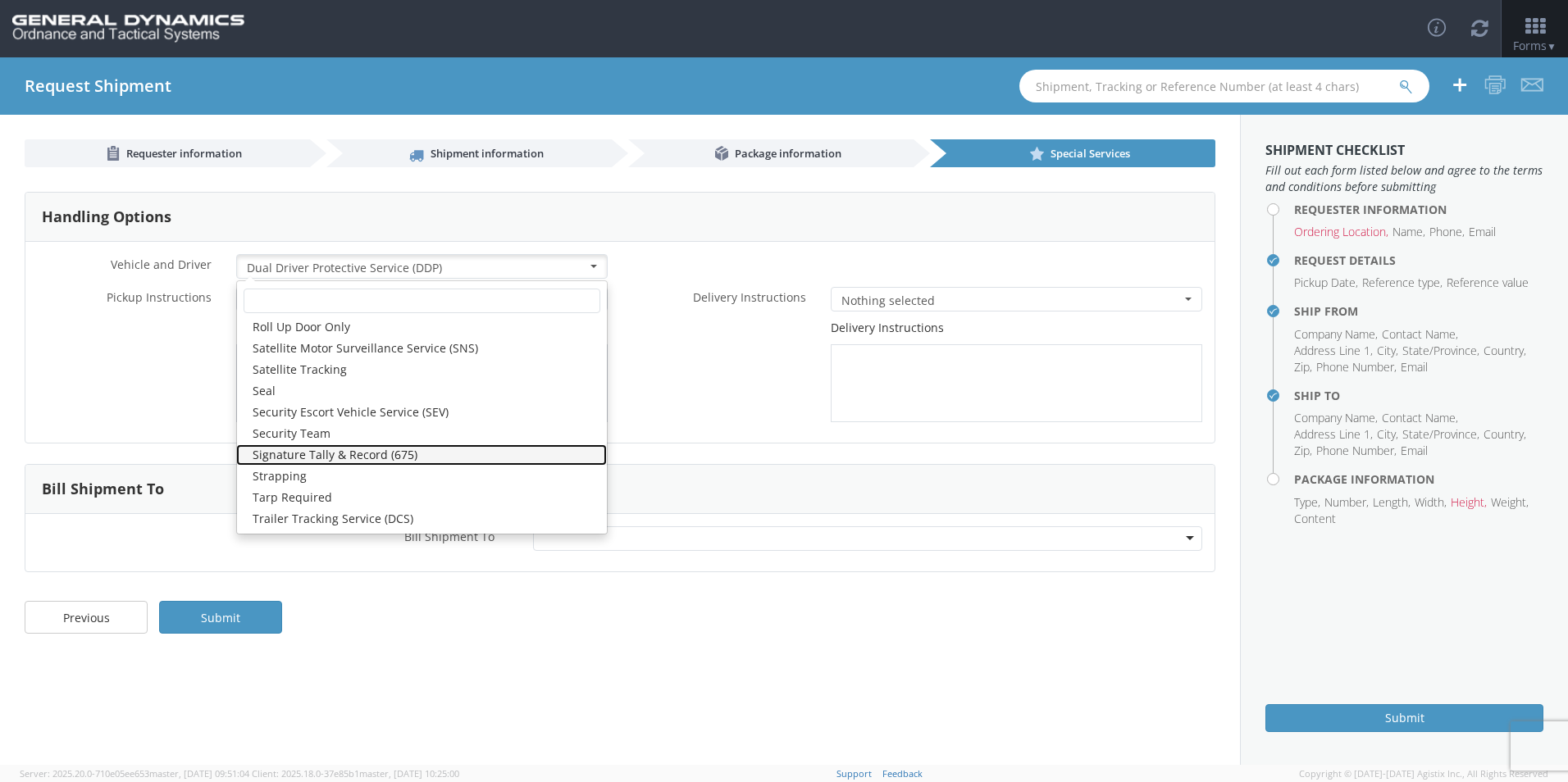
click at [364, 456] on link "Signature Tally & Record (675)" at bounding box center [421, 455] width 370 height 22
click at [709, 367] on div "Delivery Instructions" at bounding box center [917, 370] width 595 height 102
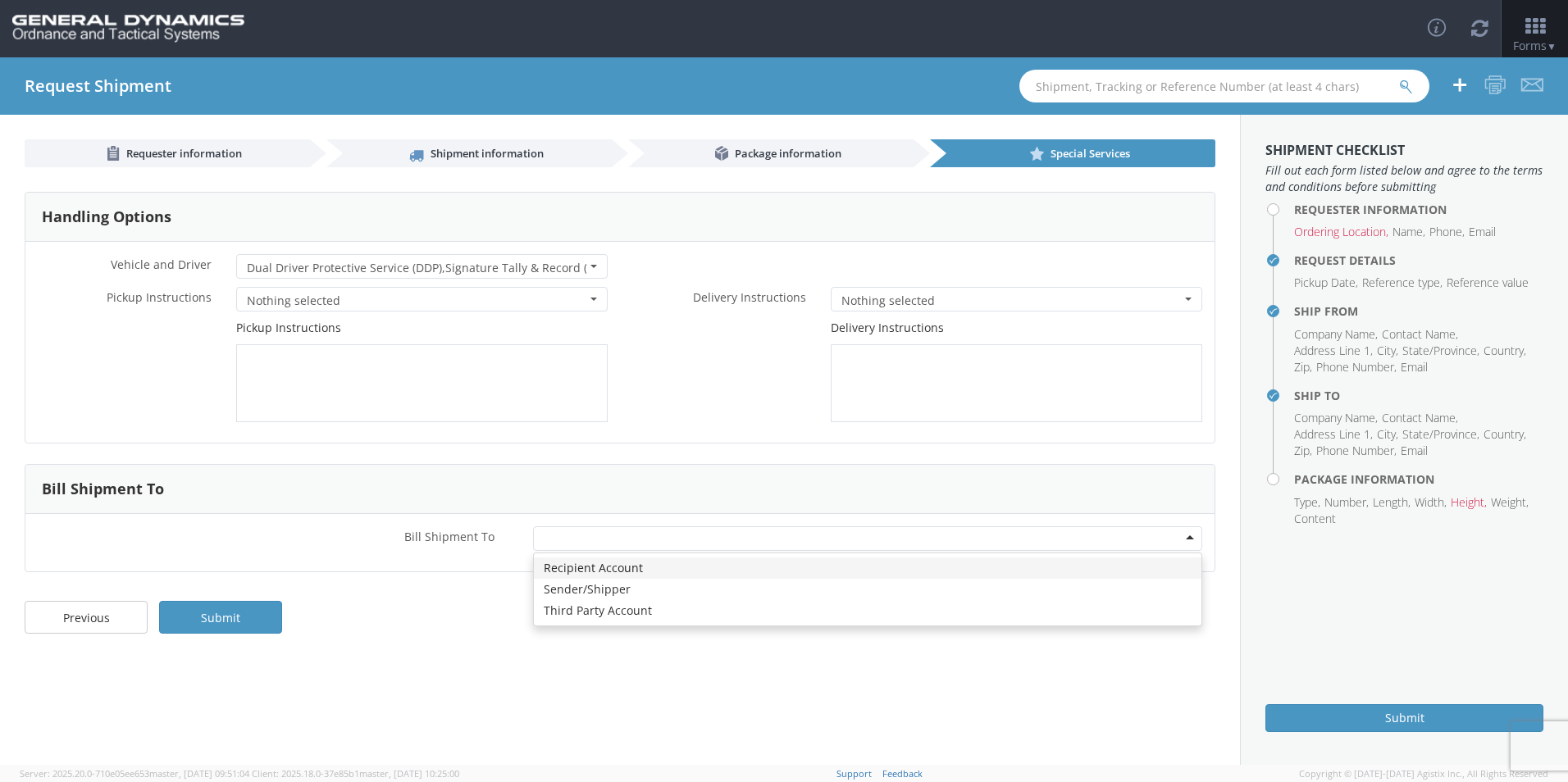
click at [1192, 535] on div at bounding box center [867, 538] width 670 height 24
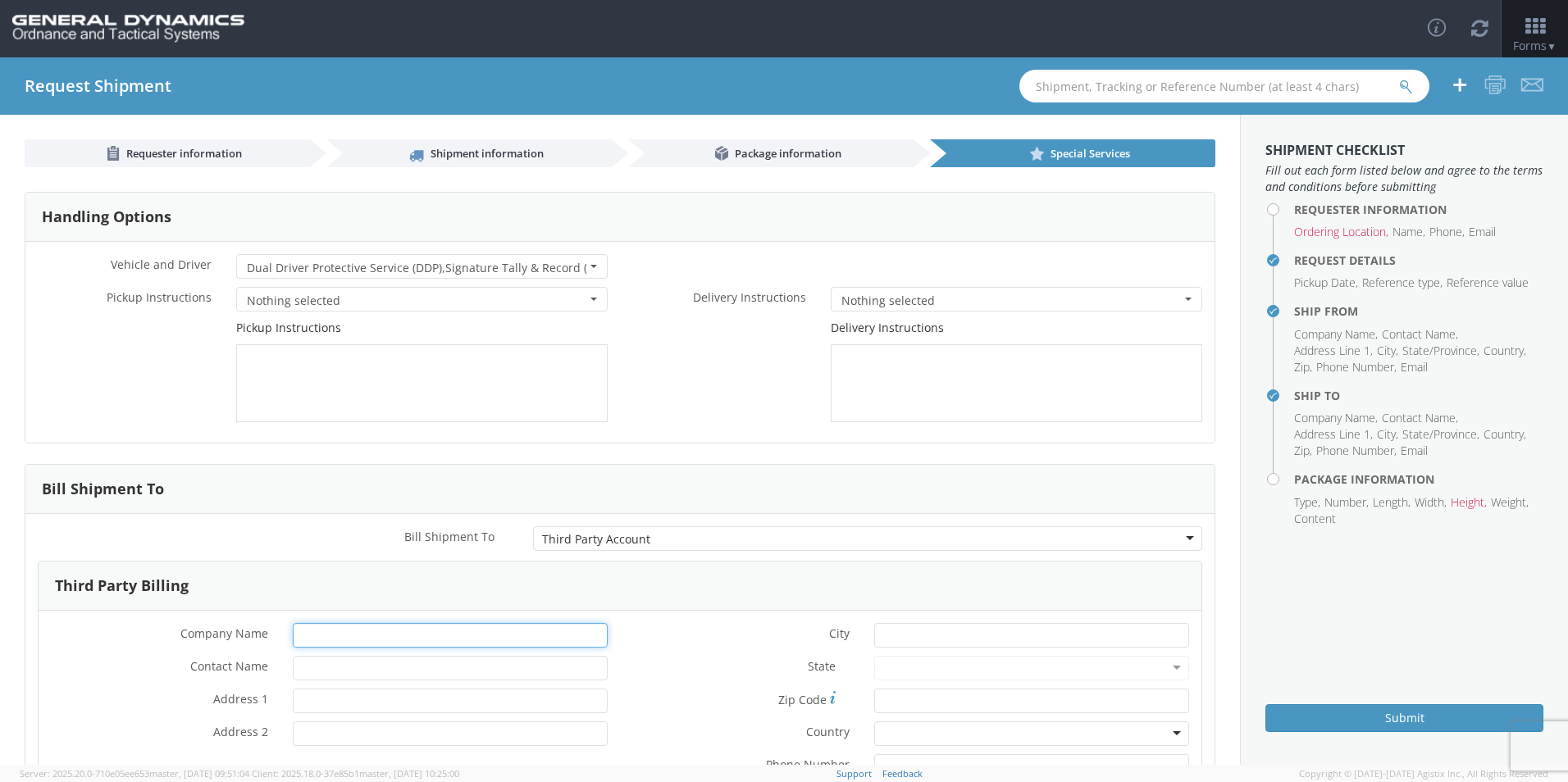
click at [421, 639] on input "* Company Name" at bounding box center [450, 636] width 315 height 24
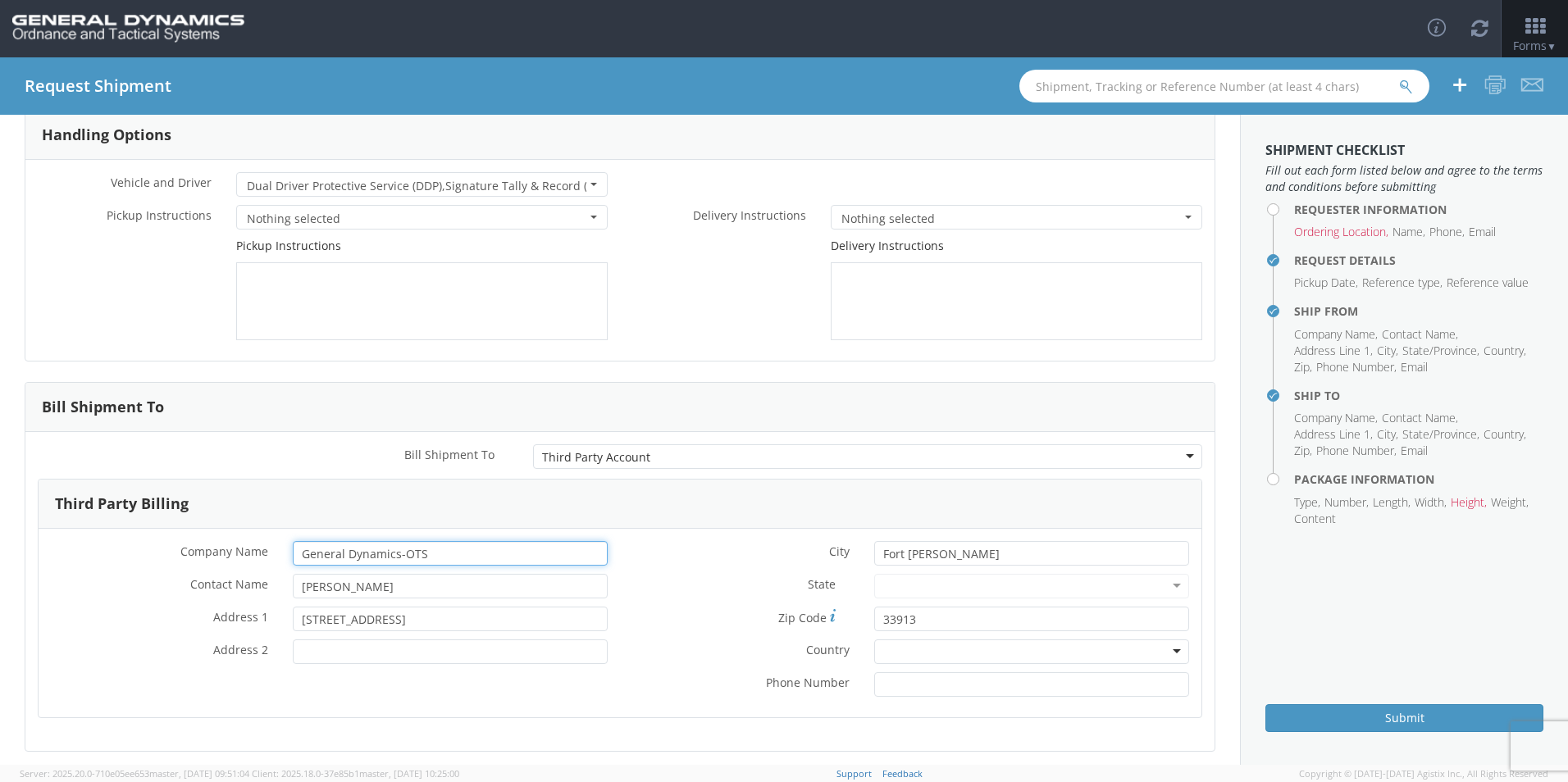
scroll to position [155, 0]
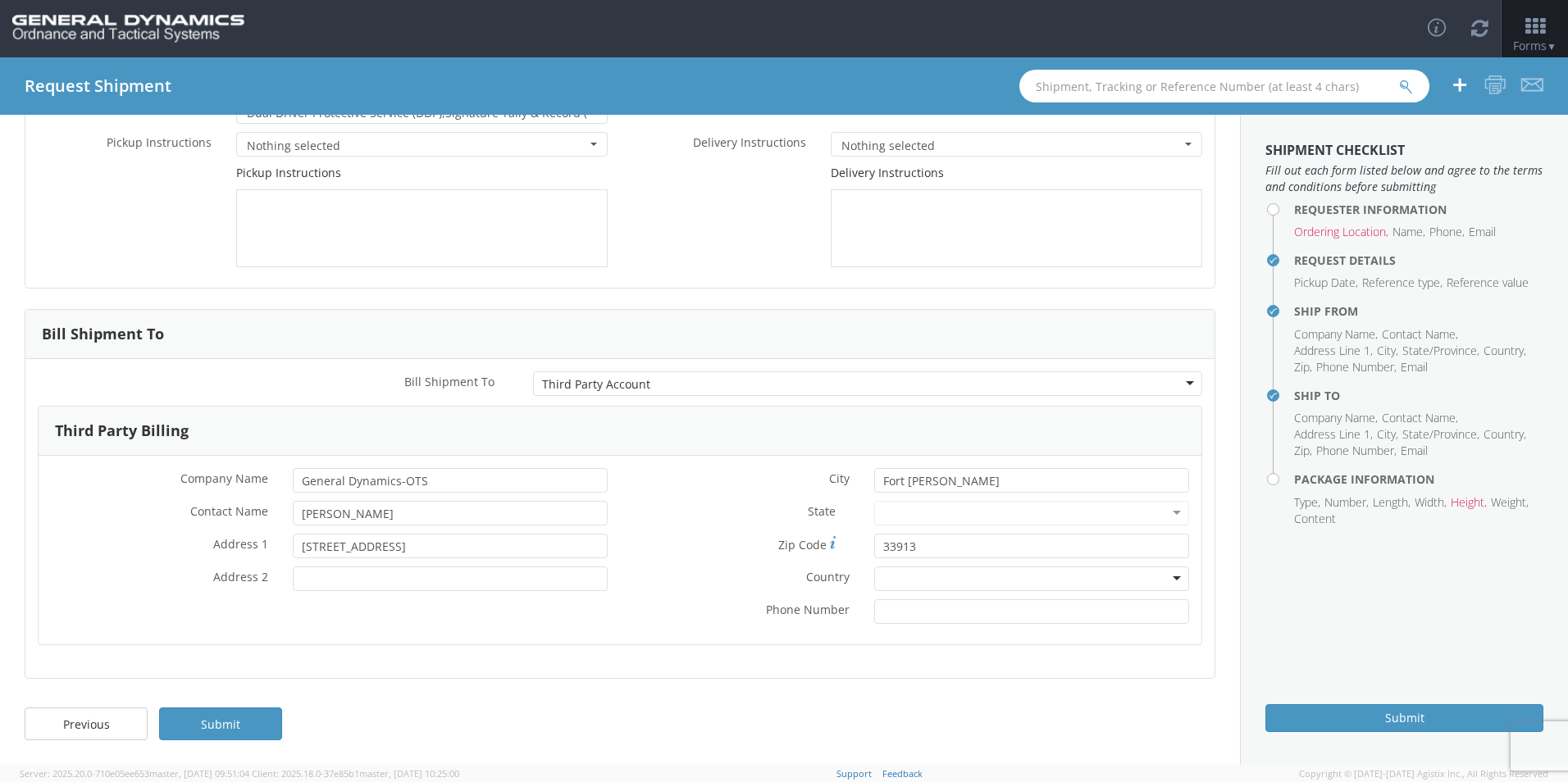
click at [1165, 513] on div at bounding box center [1032, 513] width 315 height 24
click at [1164, 513] on div at bounding box center [1032, 513] width 315 height 24
click at [886, 512] on div at bounding box center [1032, 513] width 315 height 24
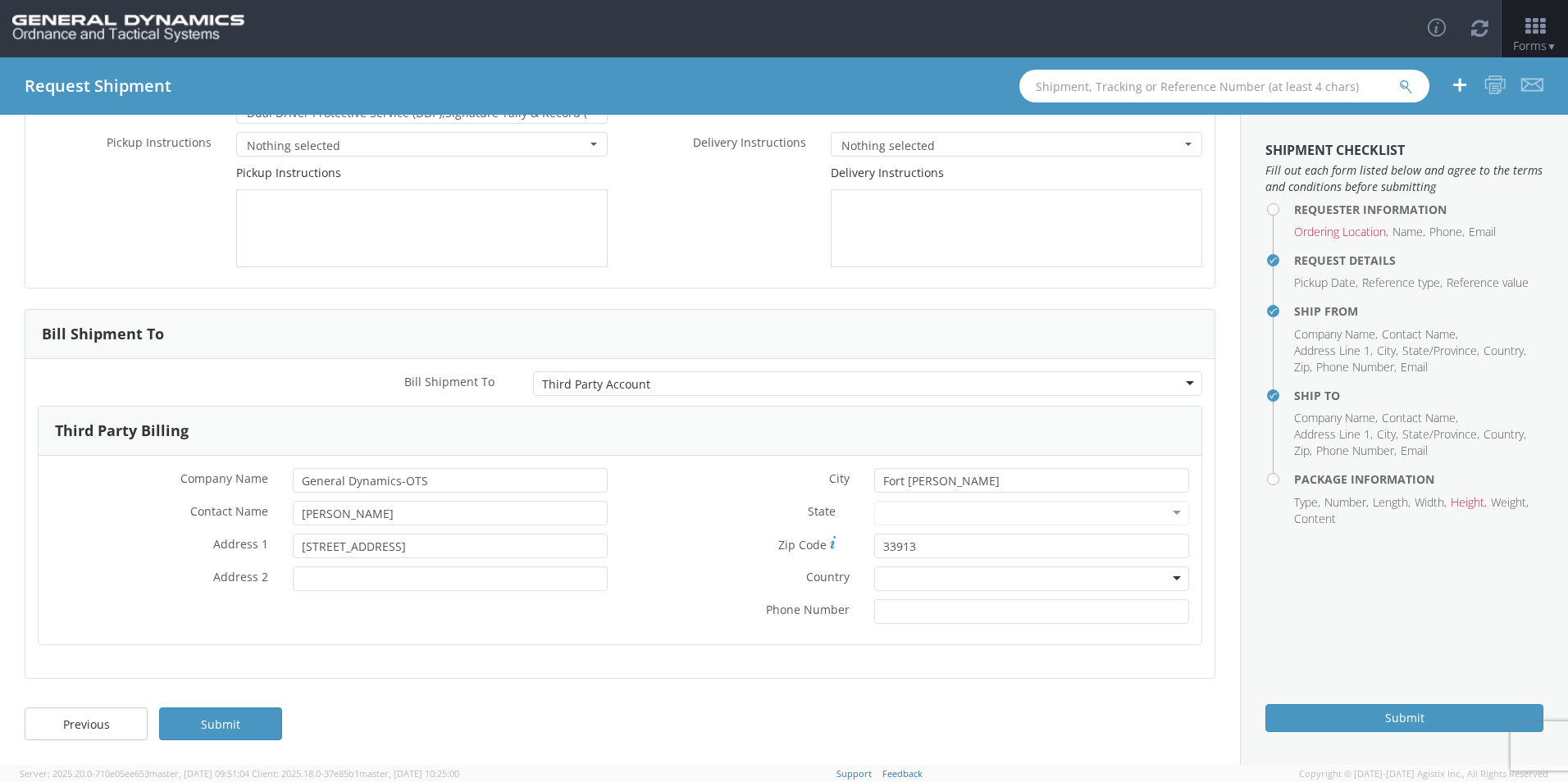
click at [886, 512] on div at bounding box center [1032, 513] width 315 height 24
click at [434, 584] on input "* Address 2" at bounding box center [450, 579] width 315 height 24
click at [1163, 512] on div at bounding box center [1032, 513] width 315 height 24
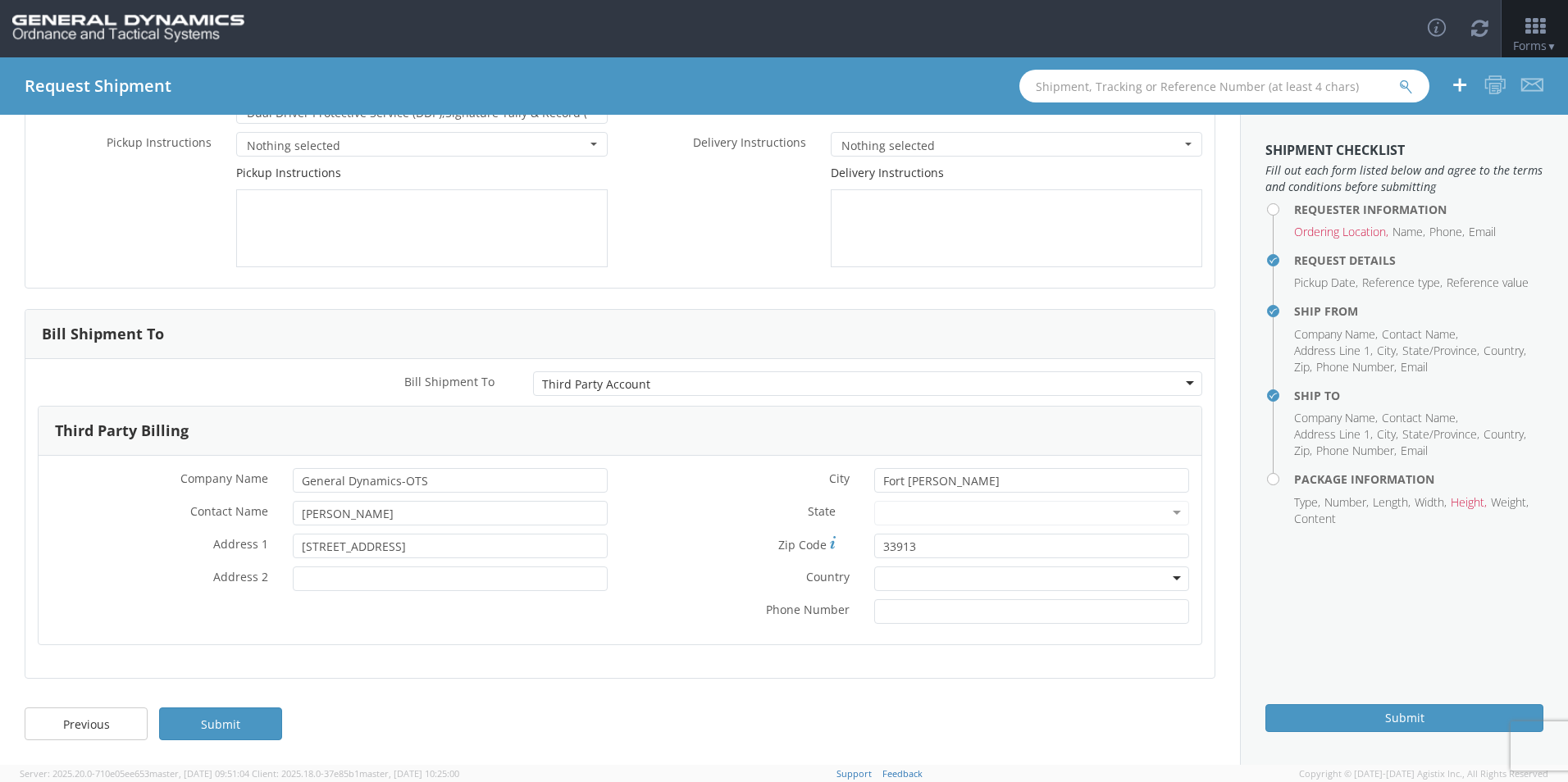
click at [1163, 512] on div at bounding box center [1032, 513] width 315 height 24
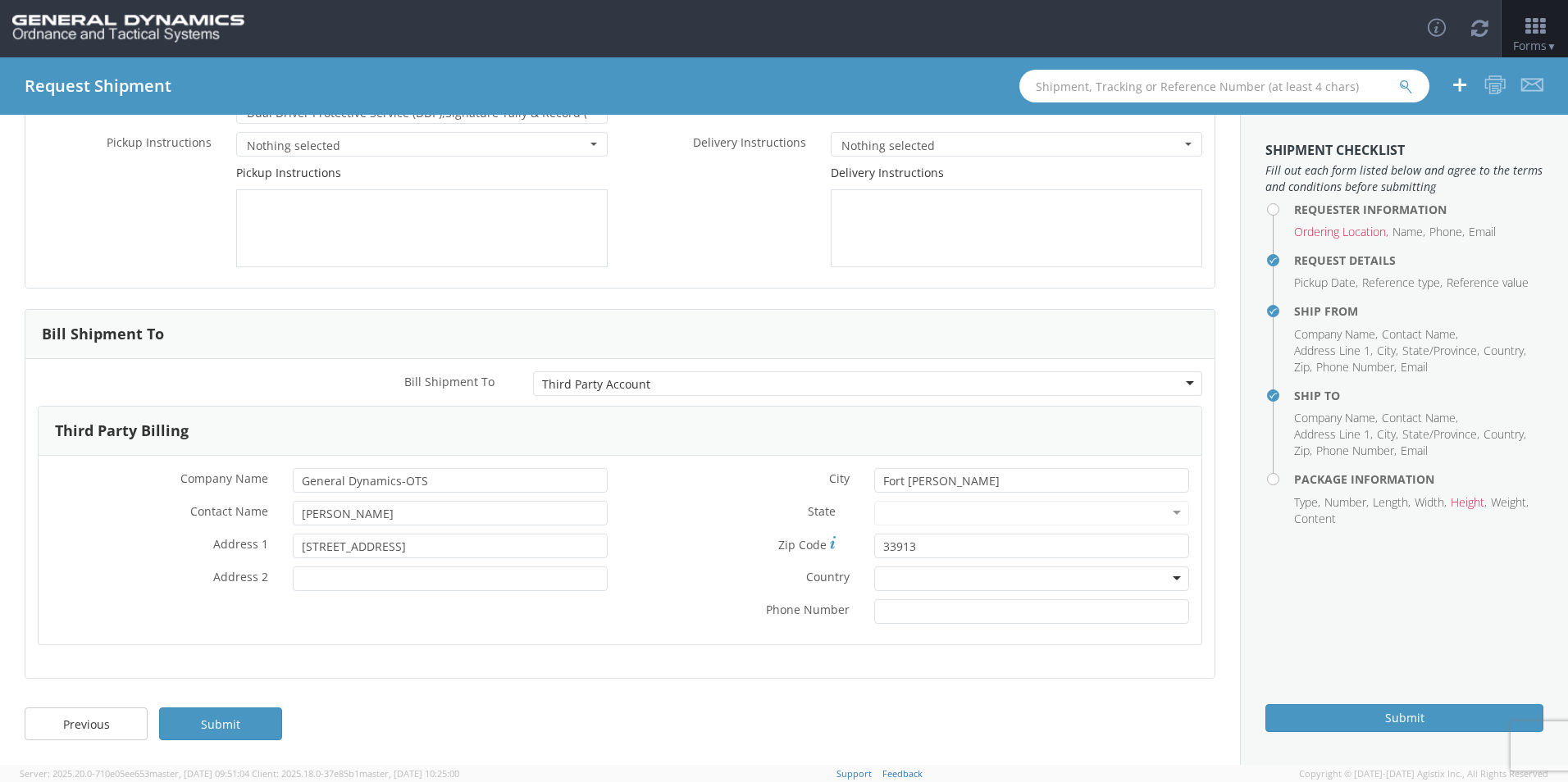
click at [1168, 578] on div at bounding box center [1032, 579] width 315 height 24
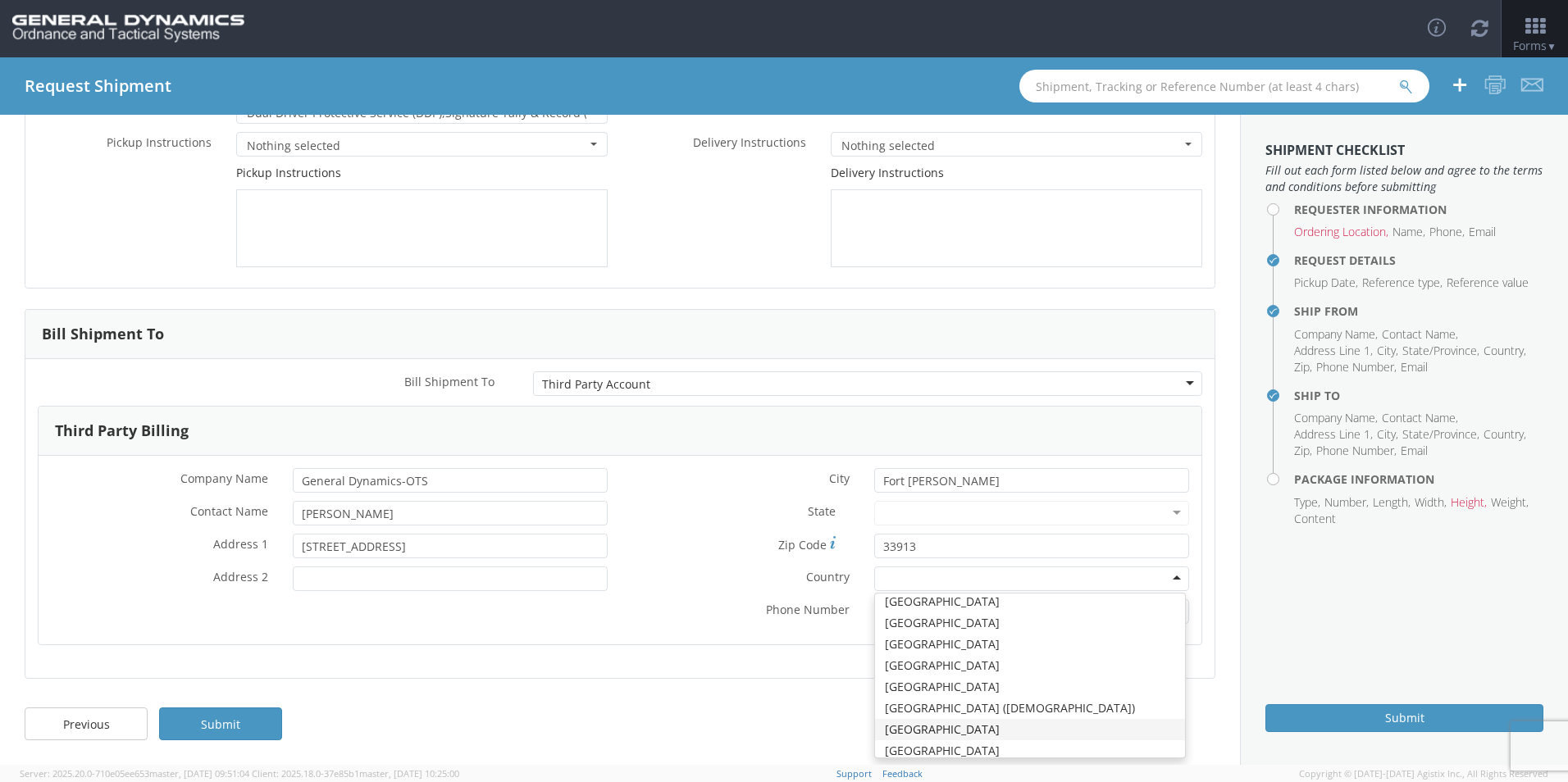
scroll to position [4221, 0]
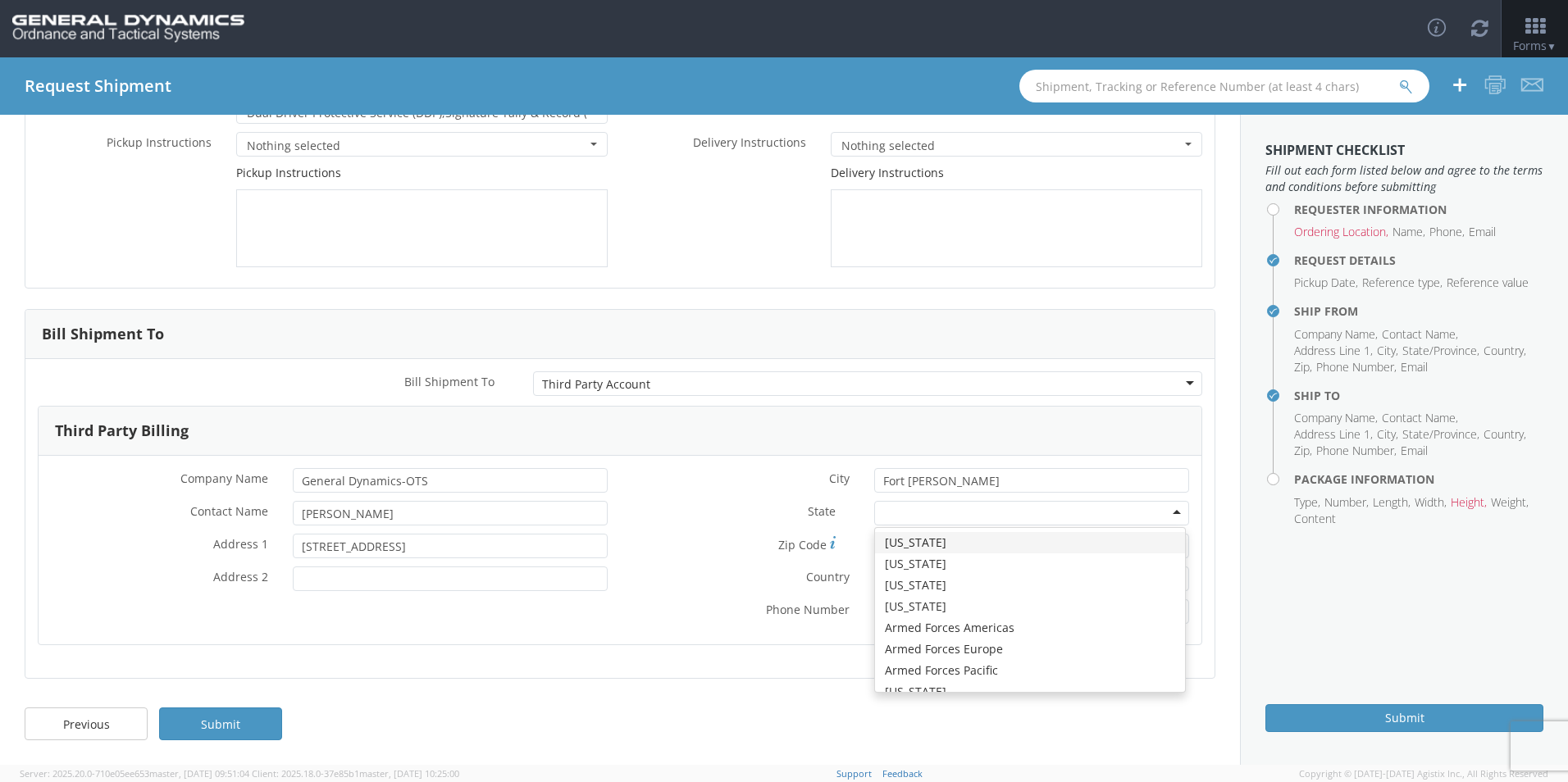
click at [1160, 512] on div at bounding box center [1032, 513] width 315 height 24
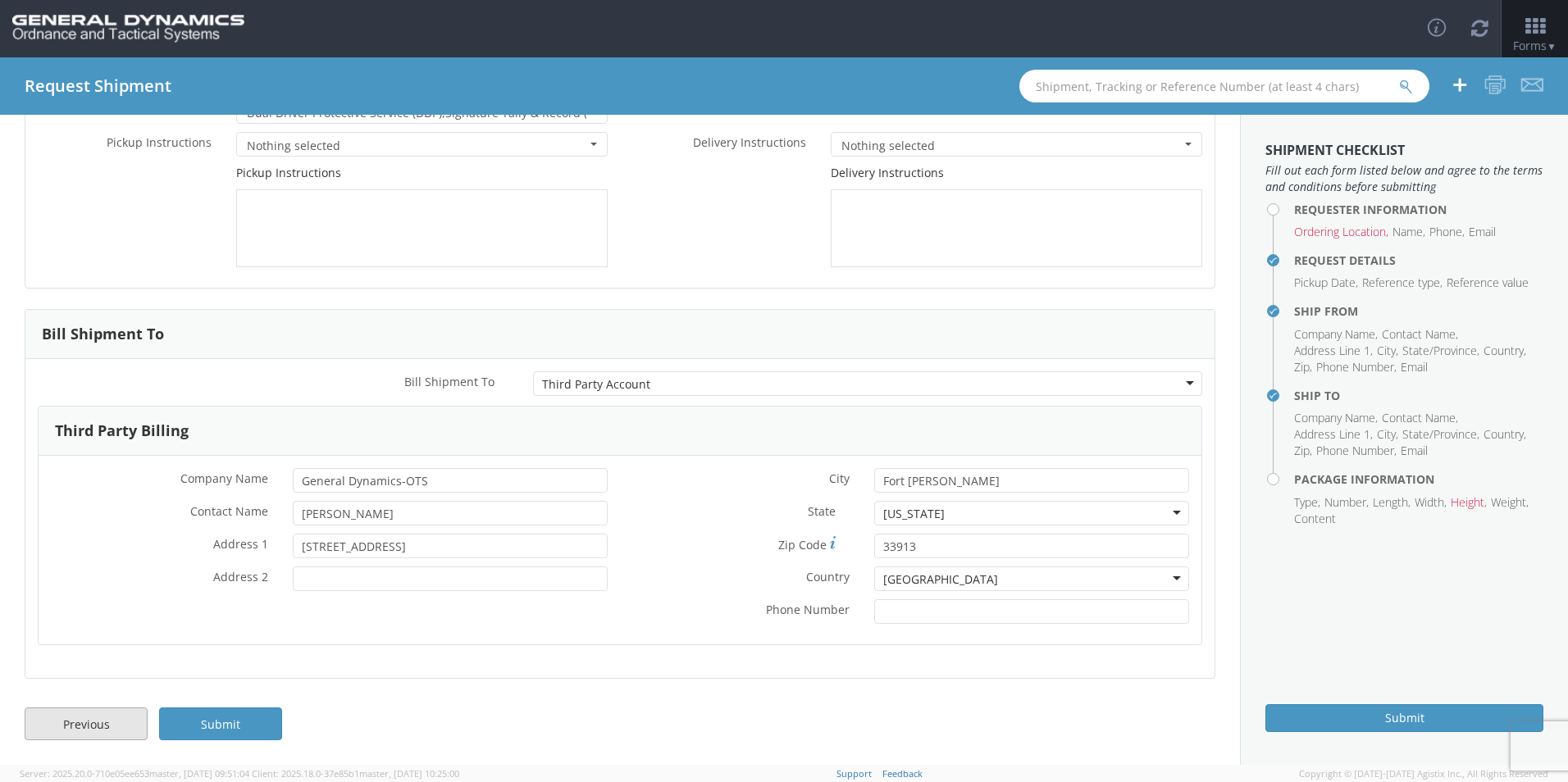
click at [78, 721] on link "Previous" at bounding box center [85, 724] width 123 height 33
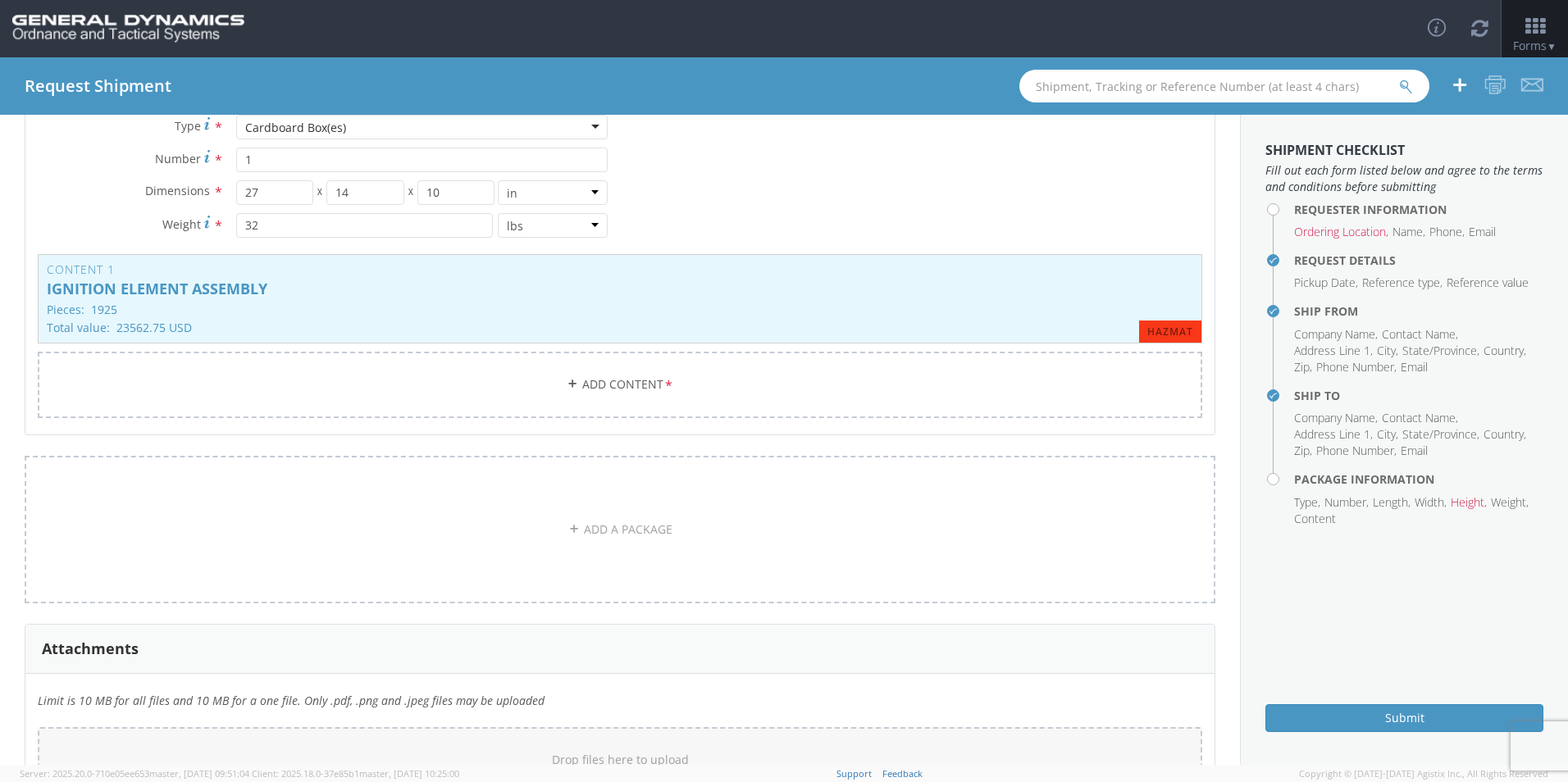
scroll to position [1917, 0]
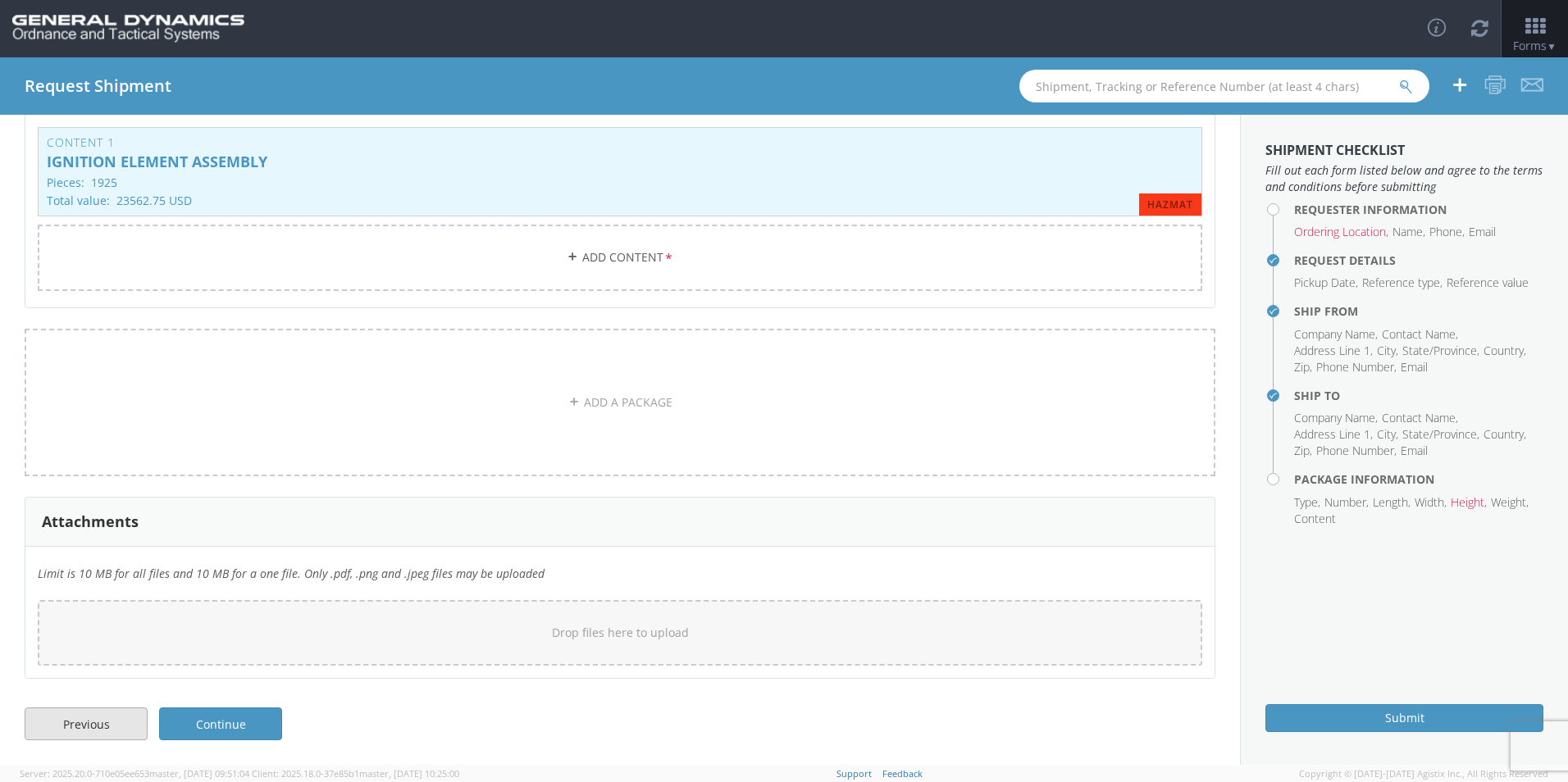
click at [101, 721] on link "Previous" at bounding box center [85, 724] width 123 height 33
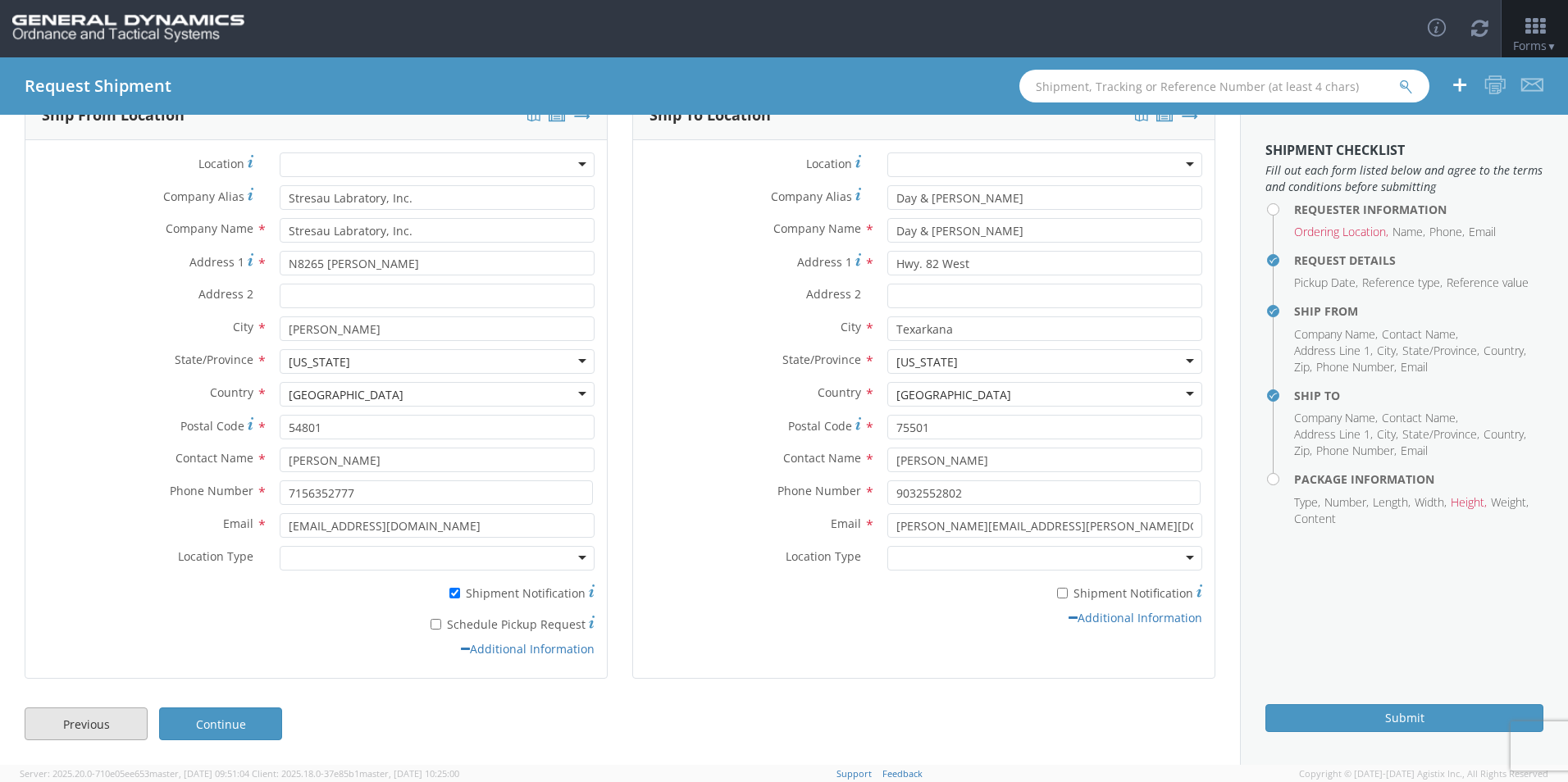
click at [101, 721] on link "Previous" at bounding box center [85, 724] width 123 height 33
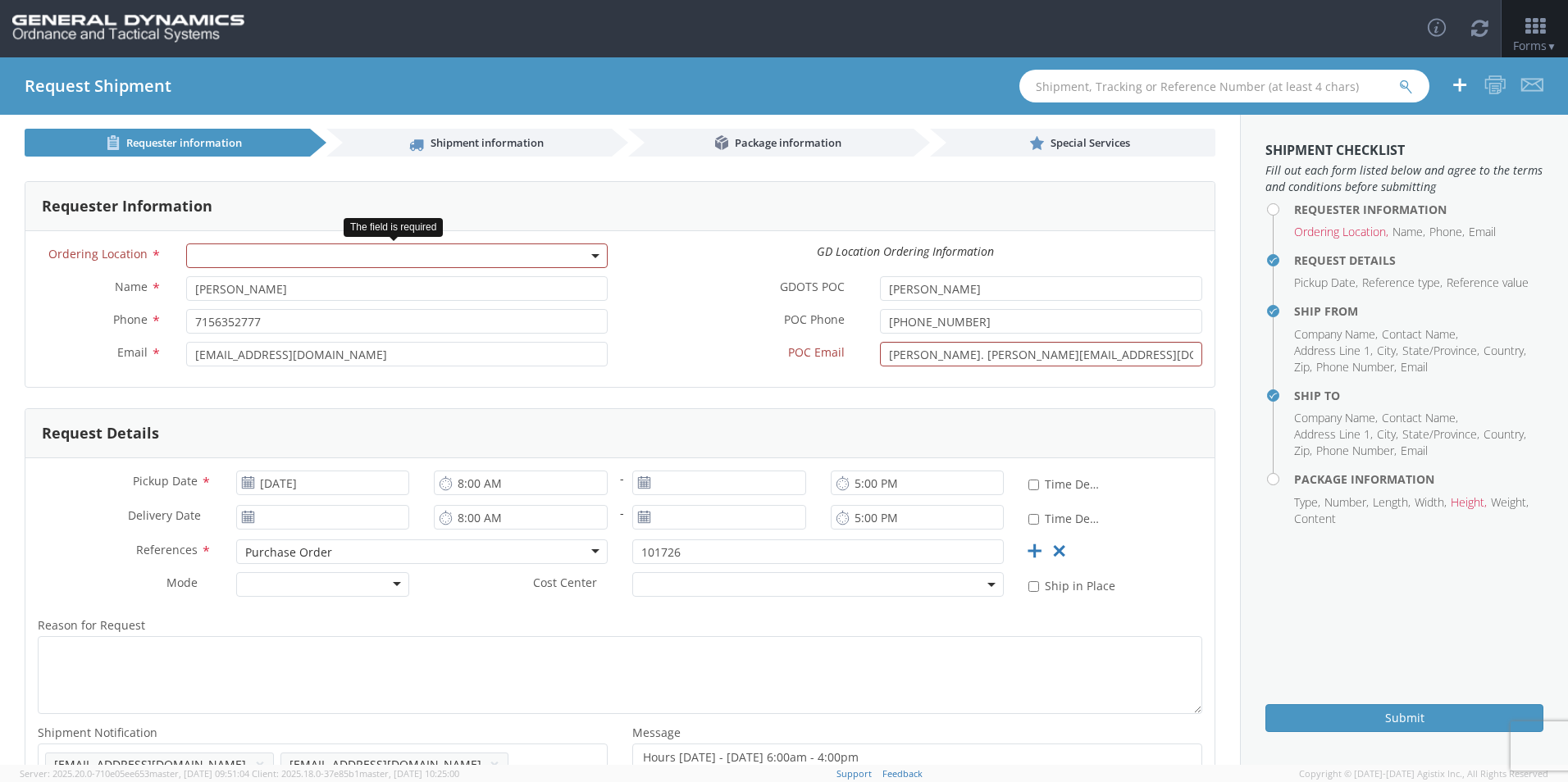
scroll to position [0, 0]
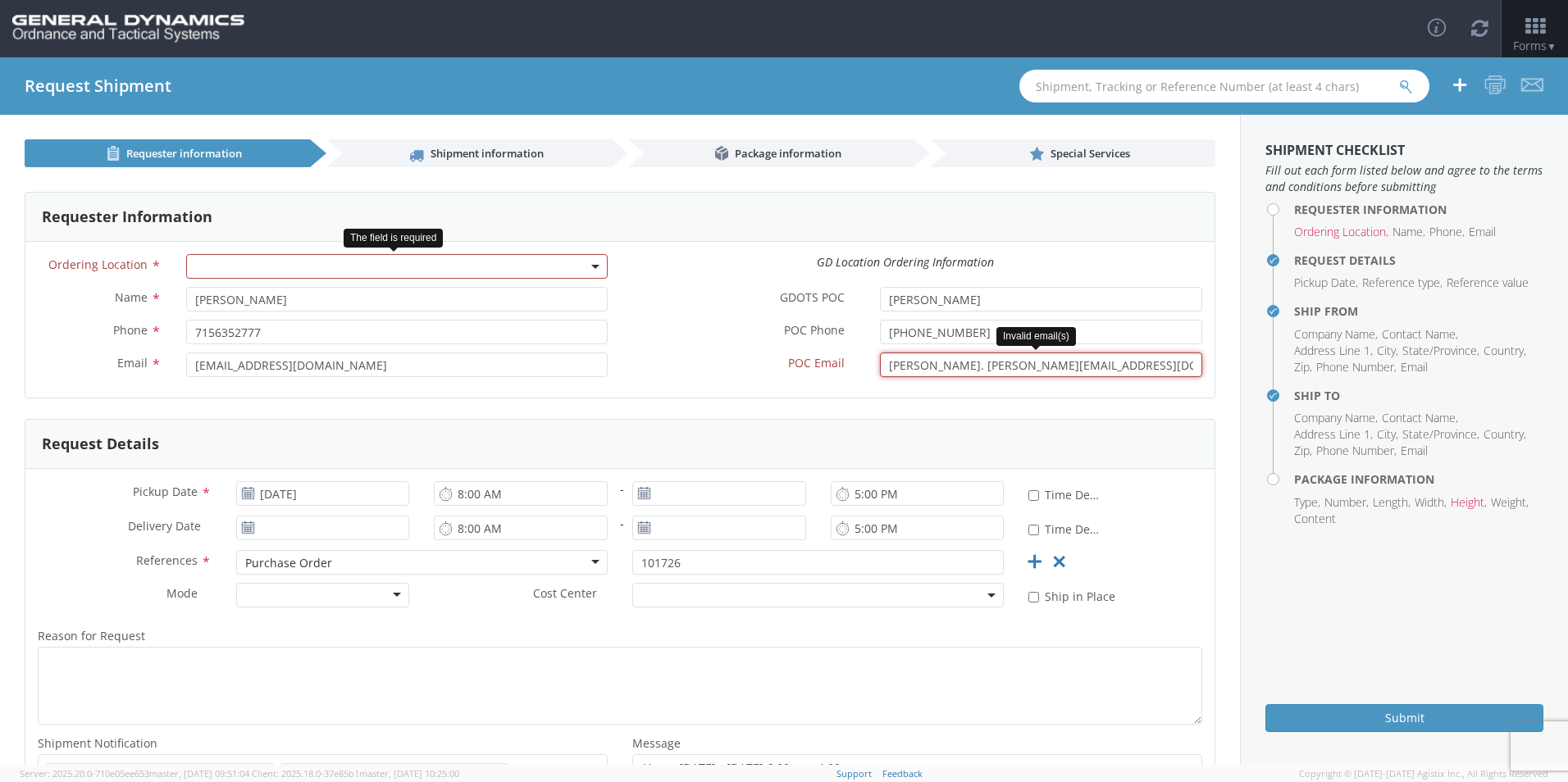
click at [927, 365] on input "[PERSON_NAME]. [PERSON_NAME][EMAIL_ADDRESS][DOMAIN_NAME]" at bounding box center [1041, 365] width 323 height 24
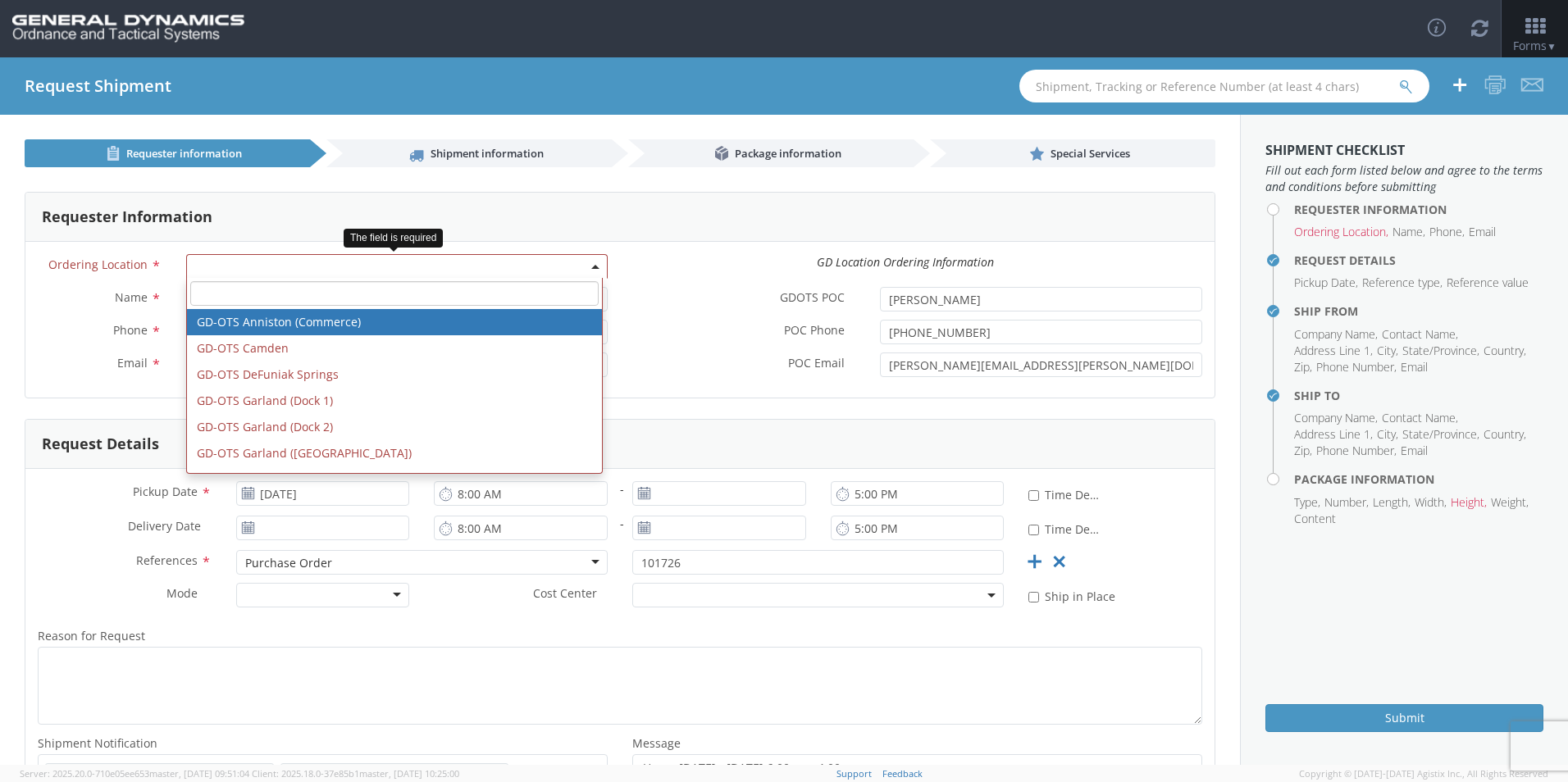
click at [592, 264] on b at bounding box center [595, 266] width 8 height 4
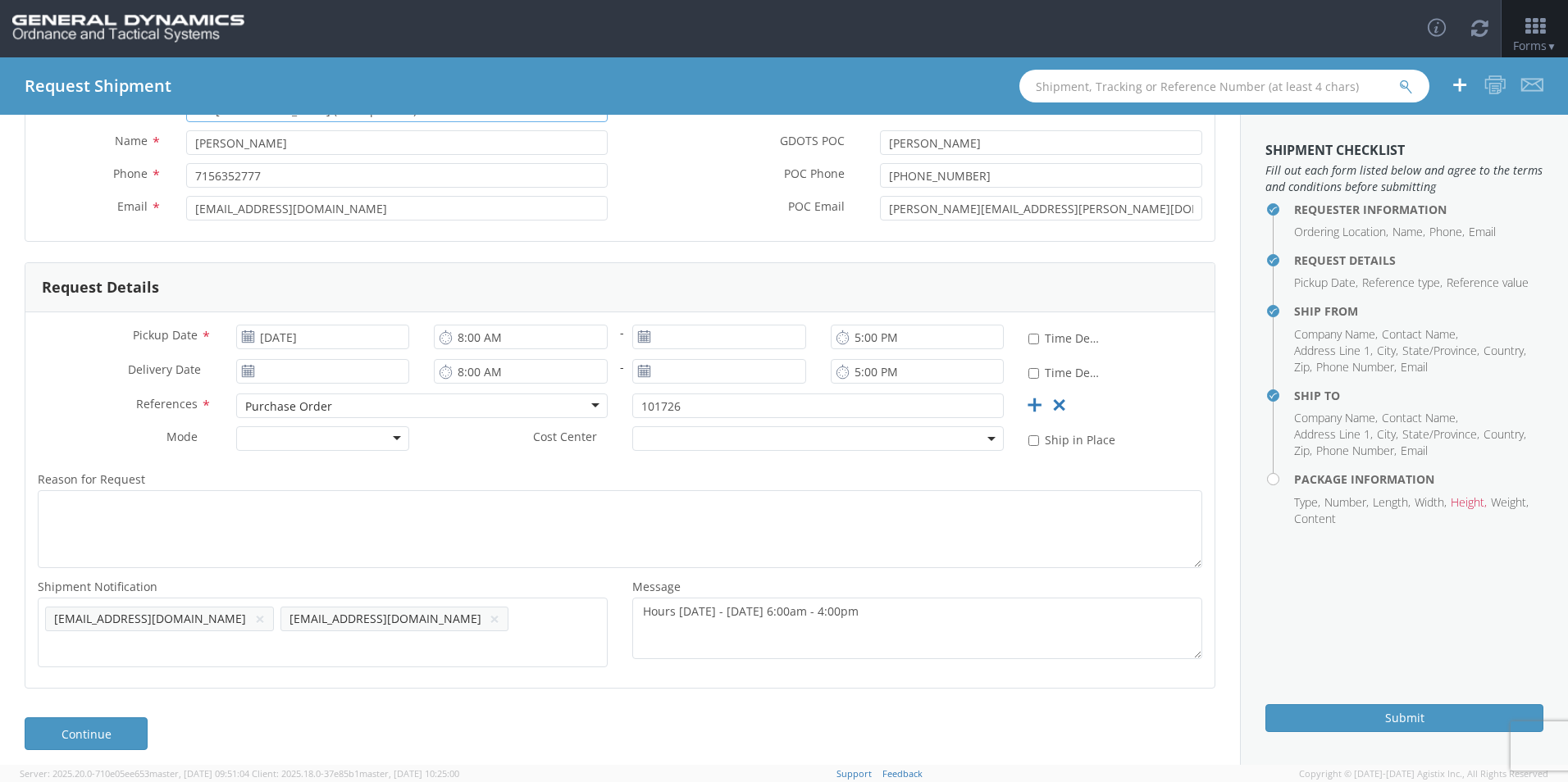
scroll to position [158, 0]
click at [133, 723] on link "Continue" at bounding box center [85, 731] width 123 height 33
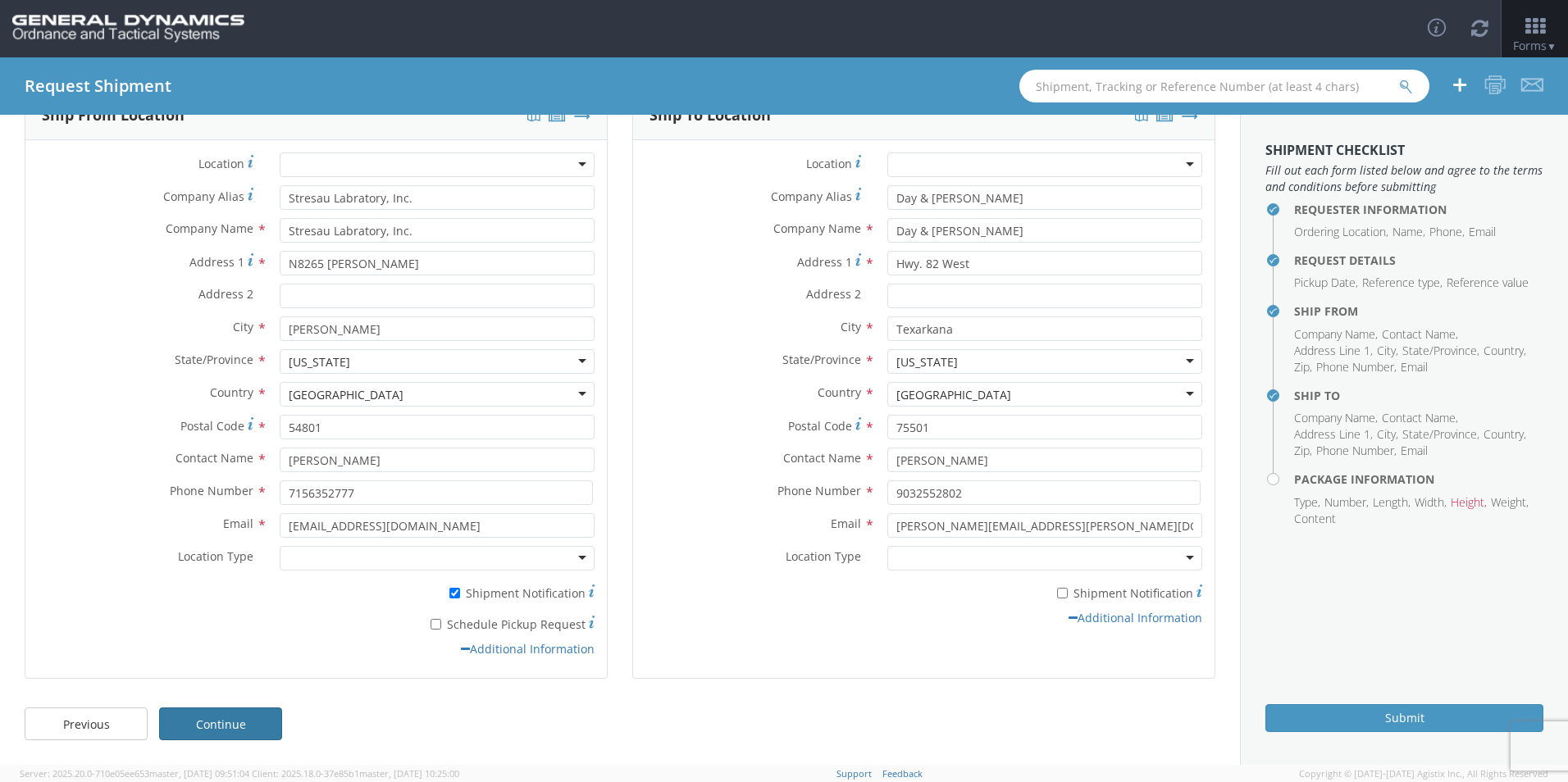
click at [183, 723] on link "Continue" at bounding box center [220, 724] width 123 height 33
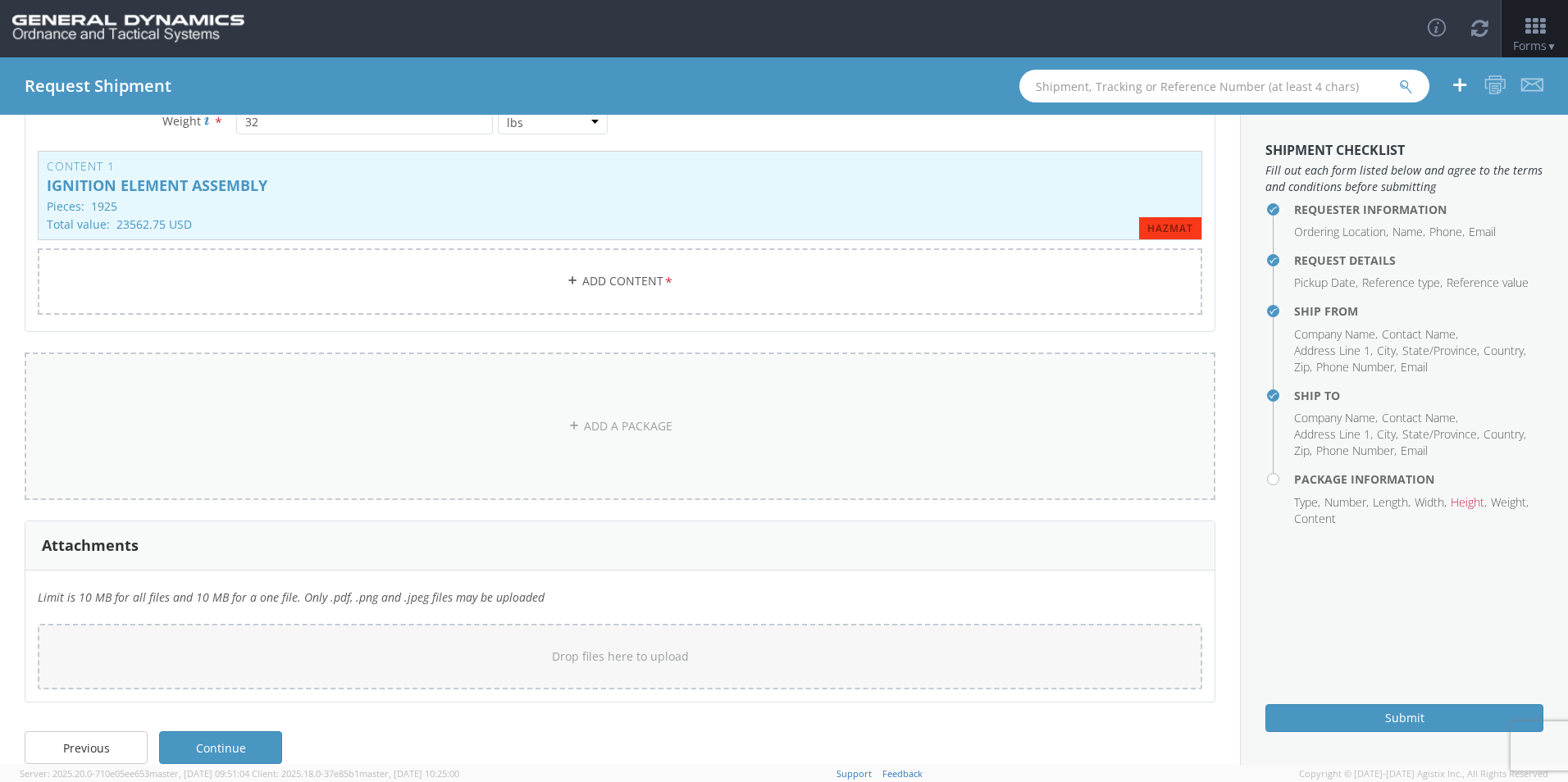
scroll to position [1917, 0]
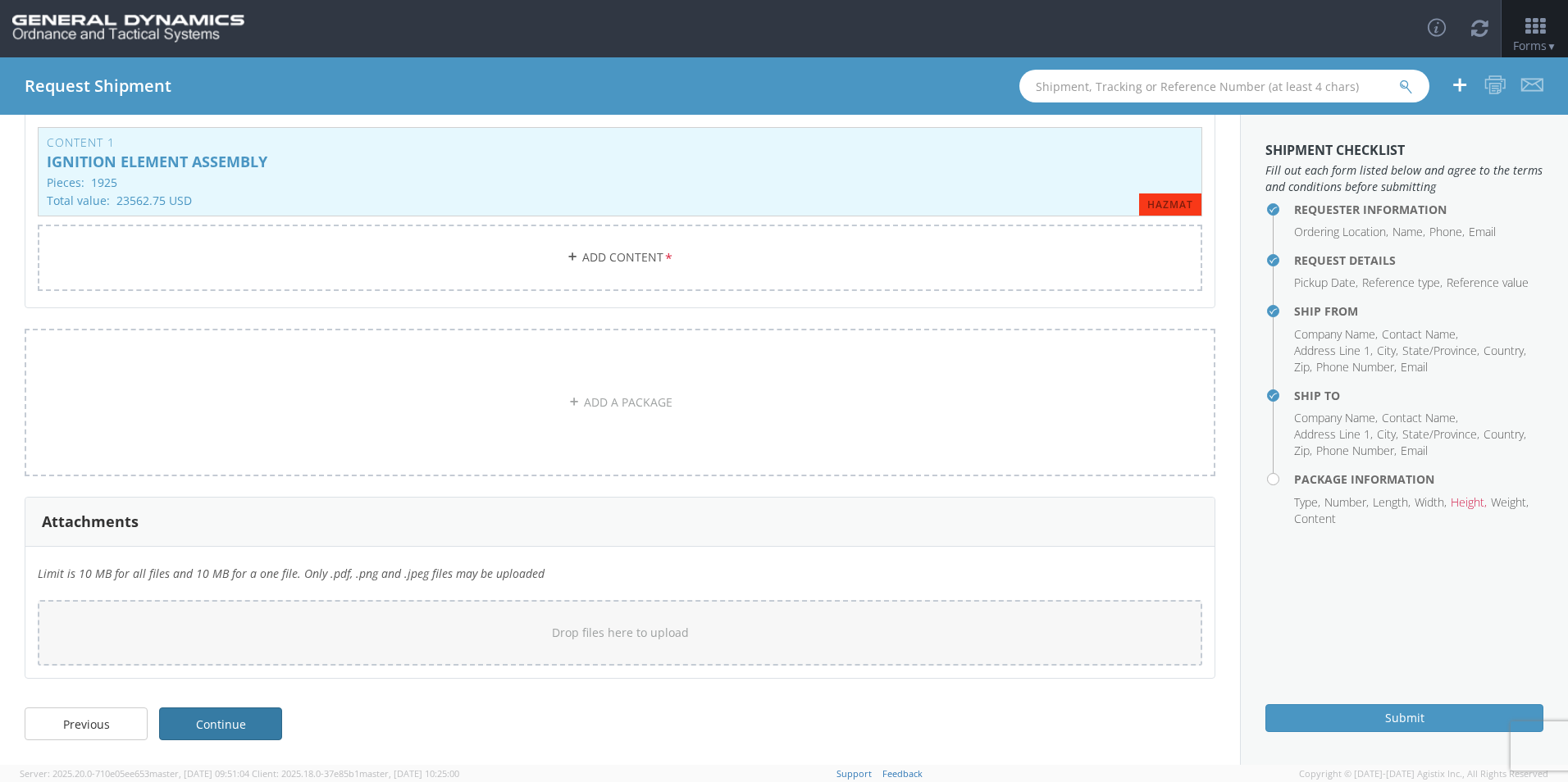
click at [236, 718] on link "Continue" at bounding box center [220, 724] width 123 height 33
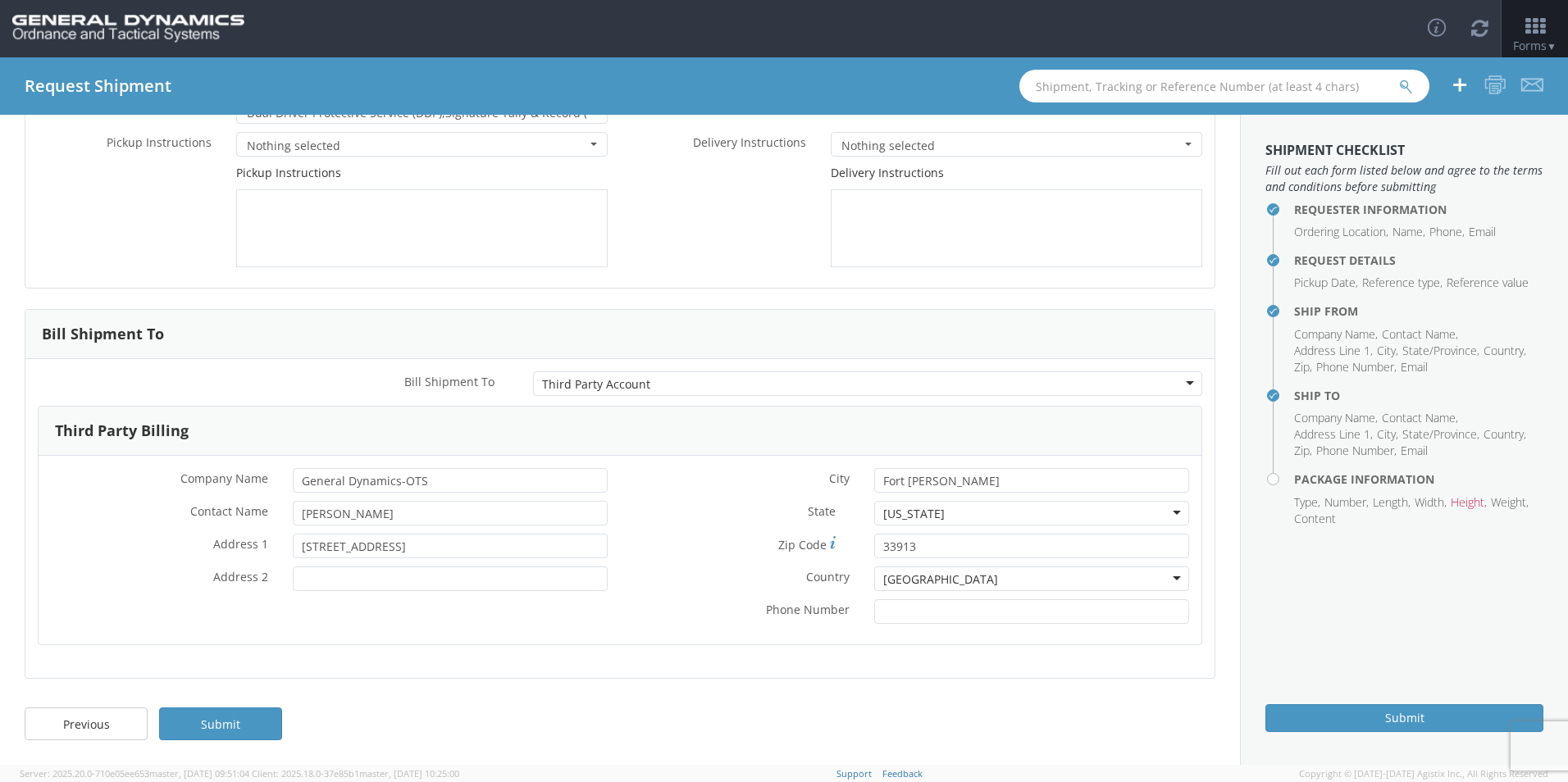
click at [236, 718] on link "Submit" at bounding box center [220, 724] width 123 height 33
click at [1294, 476] on h4 "Package Information" at bounding box center [1419, 479] width 249 height 12
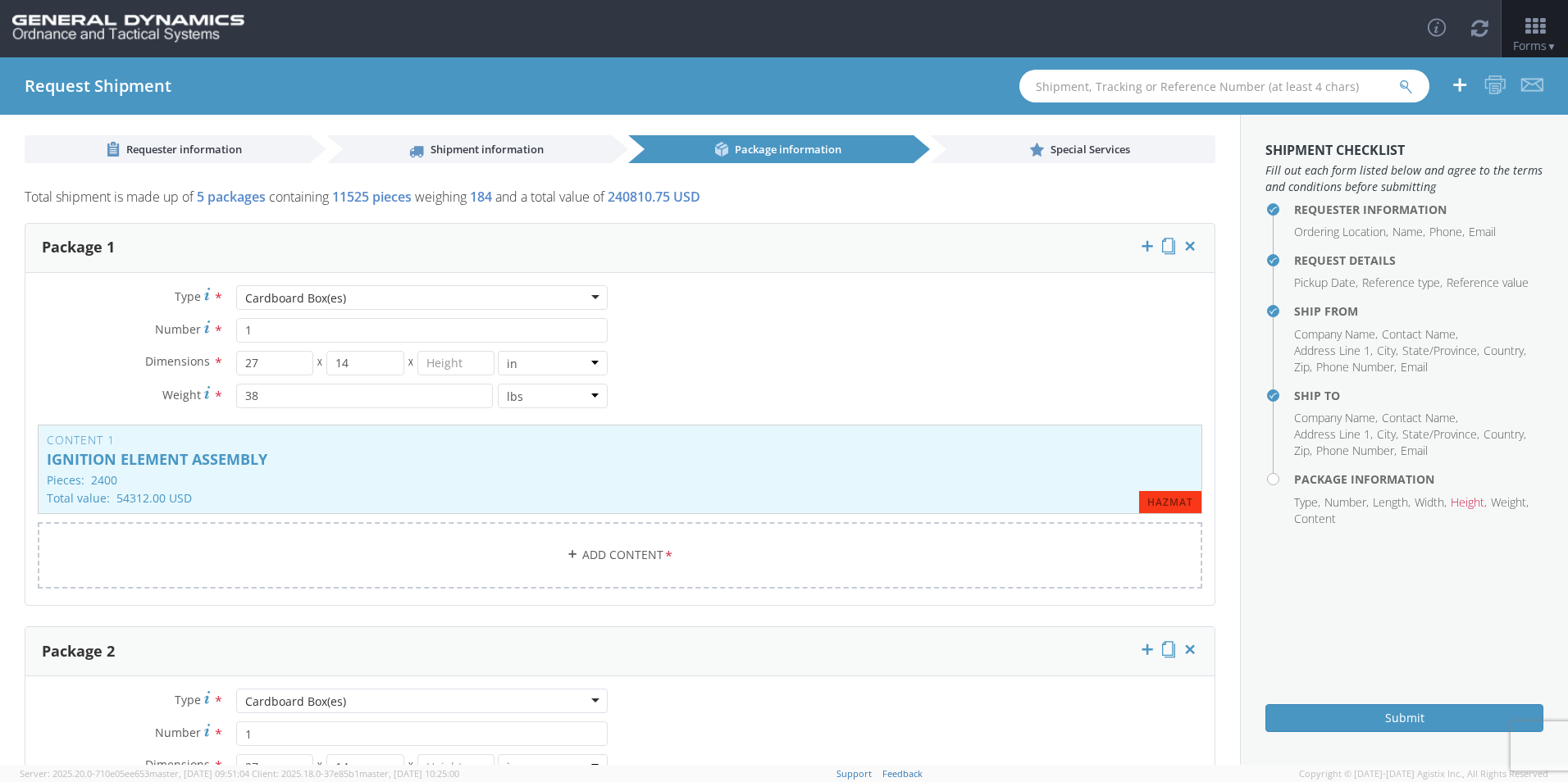
scroll to position [0, 0]
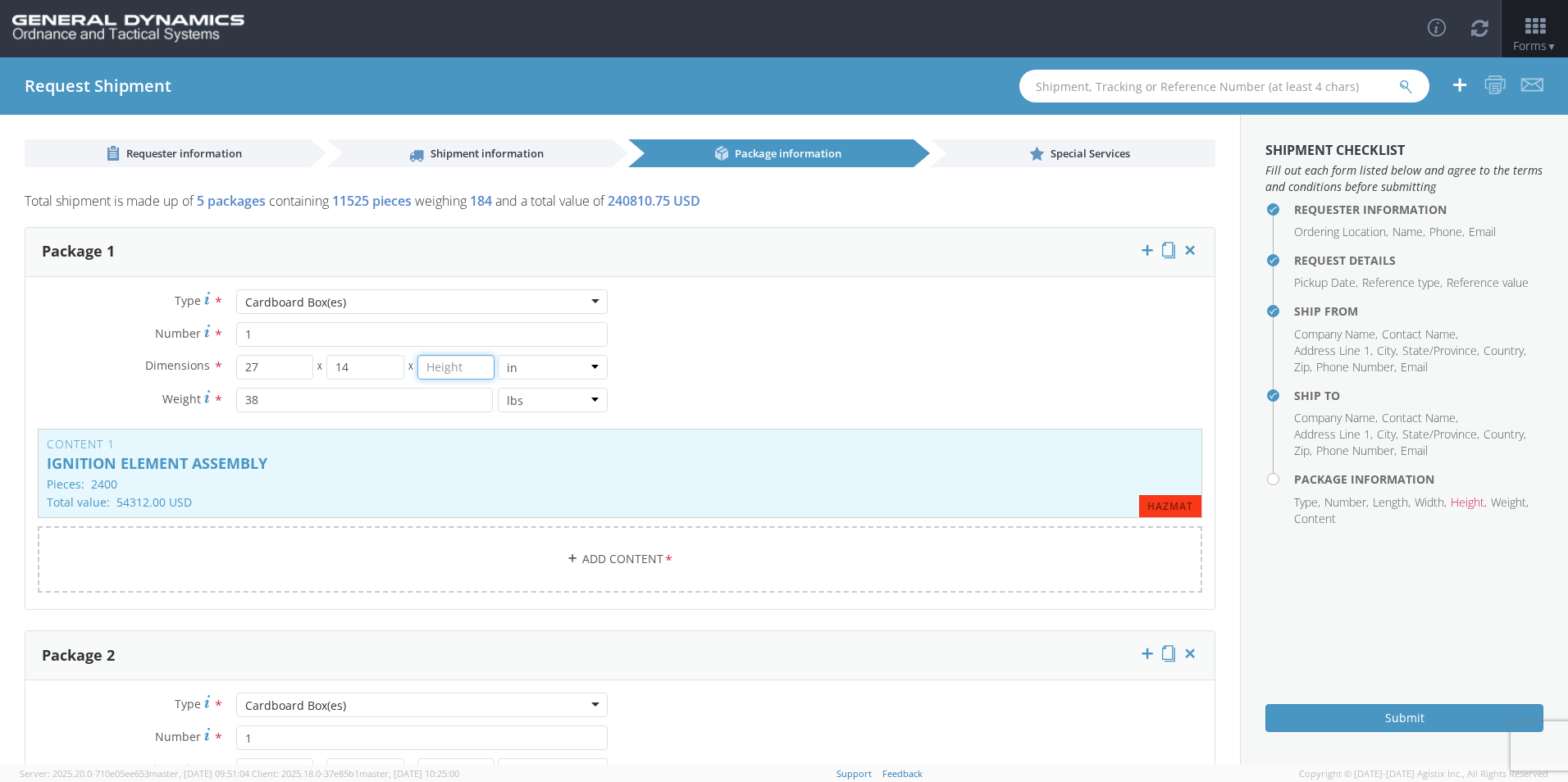
click at [427, 367] on input "number" at bounding box center [456, 368] width 78 height 24
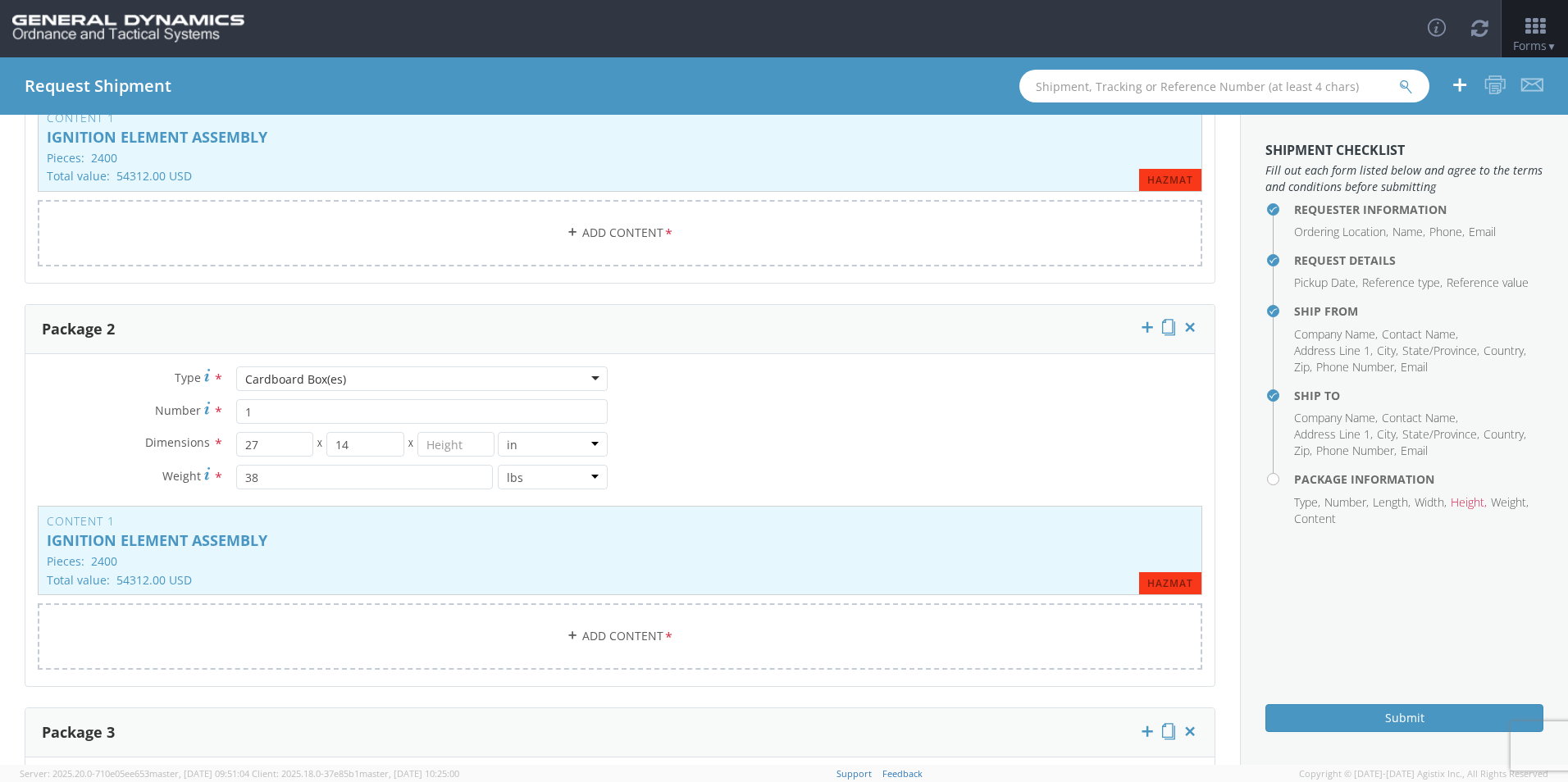
scroll to position [328, 0]
click at [422, 444] on input "number" at bounding box center [456, 443] width 78 height 24
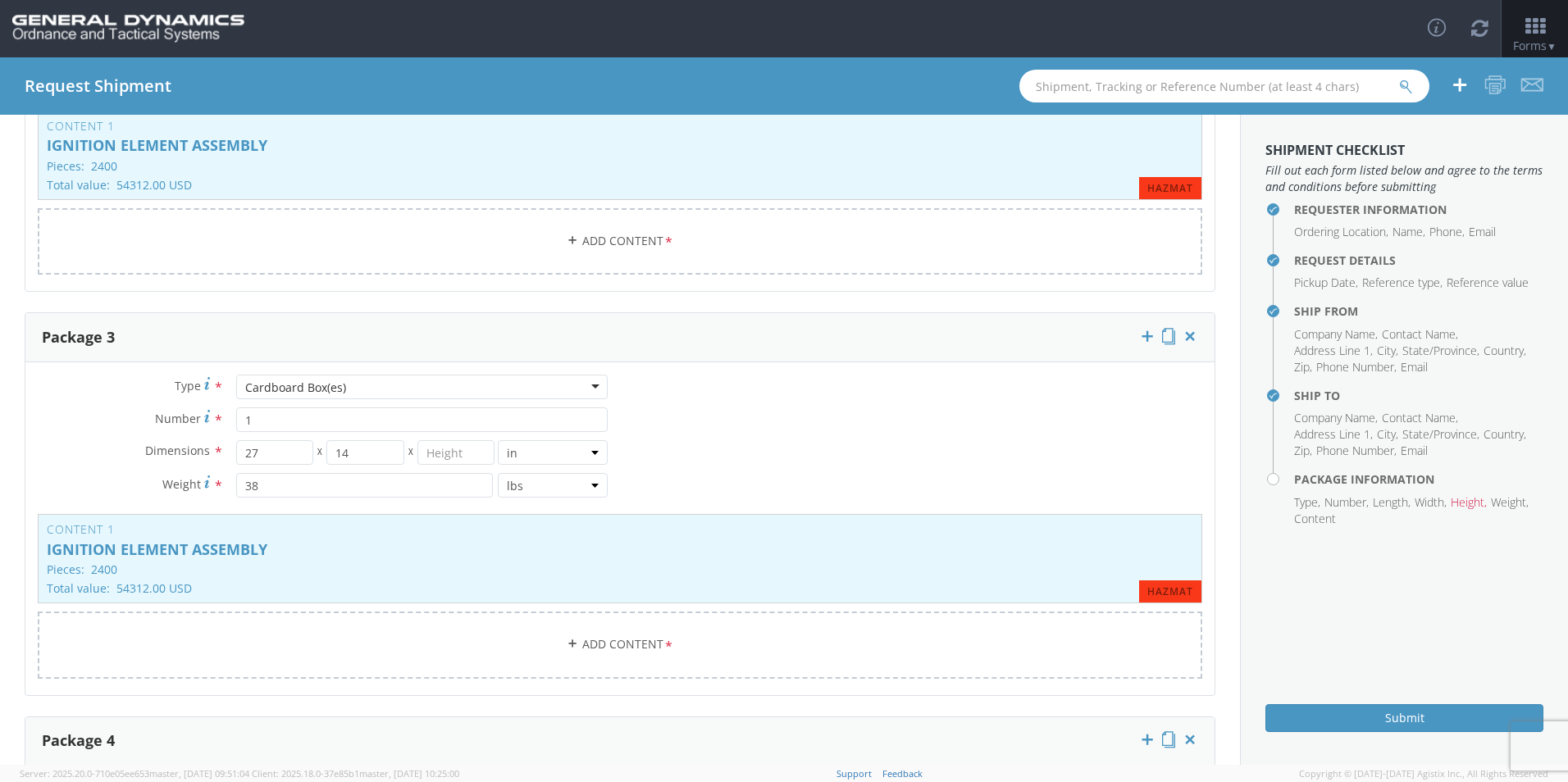
scroll to position [738, 0]
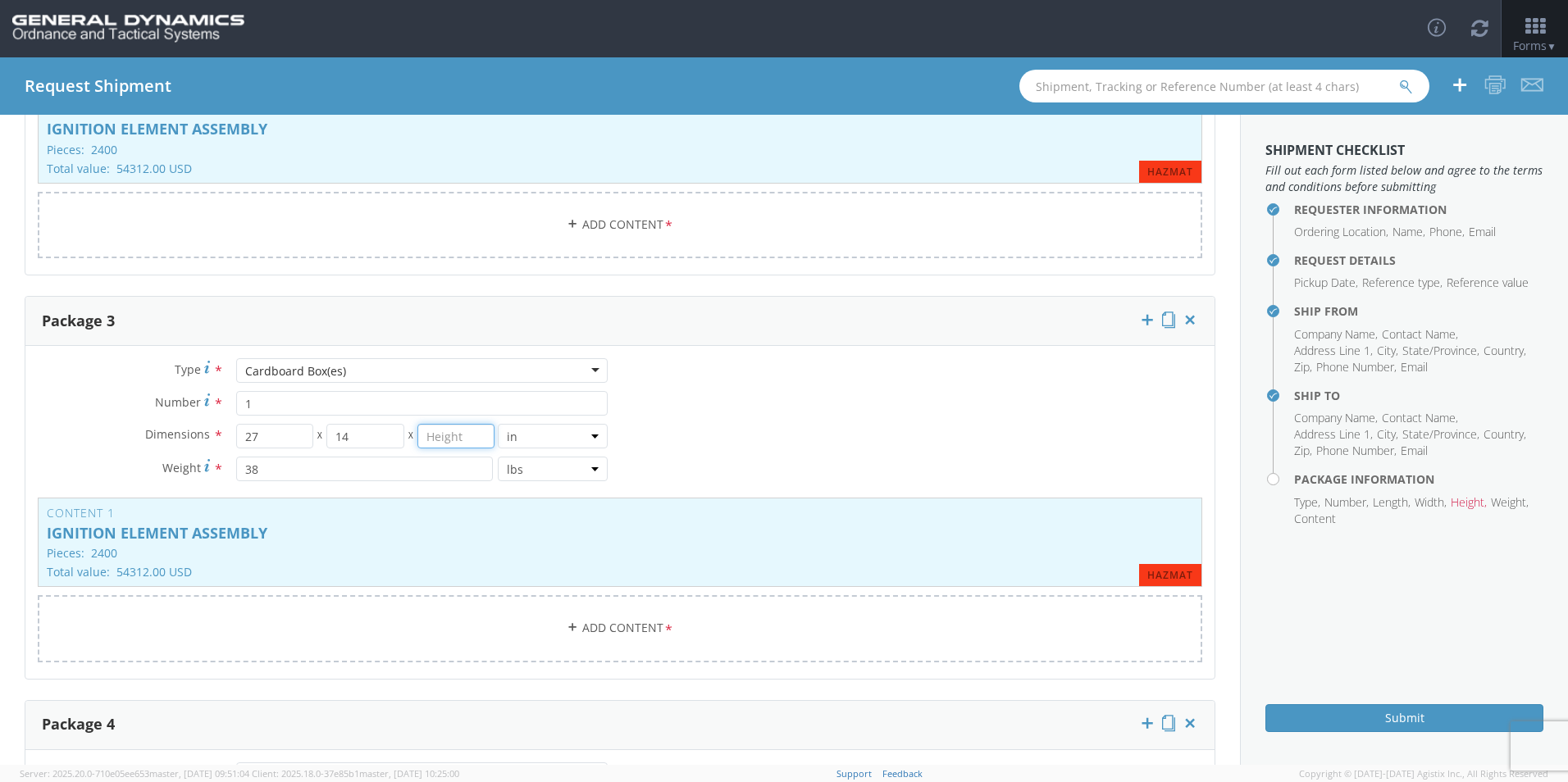
click at [447, 443] on input "number" at bounding box center [456, 436] width 78 height 24
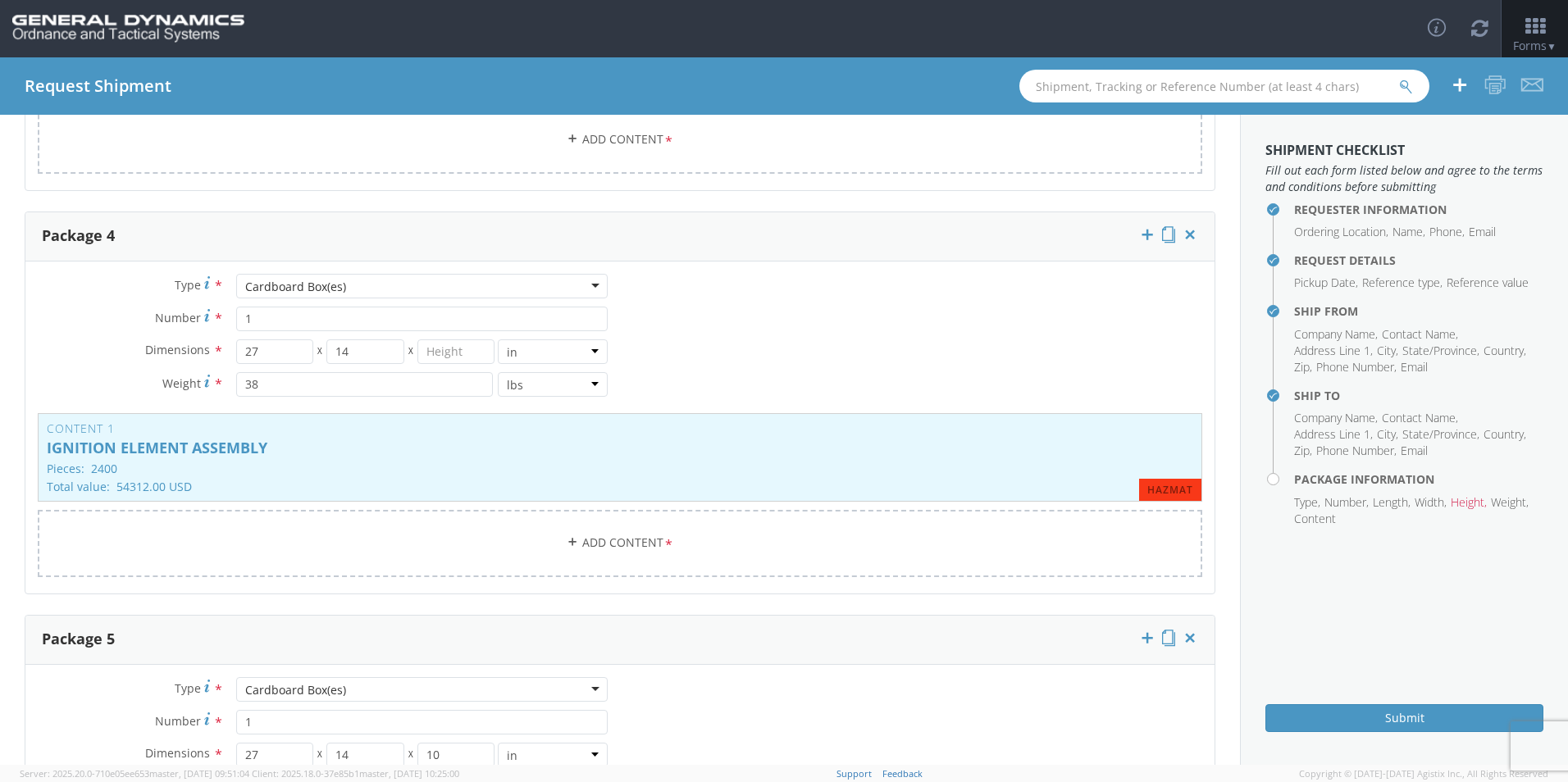
scroll to position [1230, 0]
click at [441, 348] on input "number" at bounding box center [456, 349] width 78 height 24
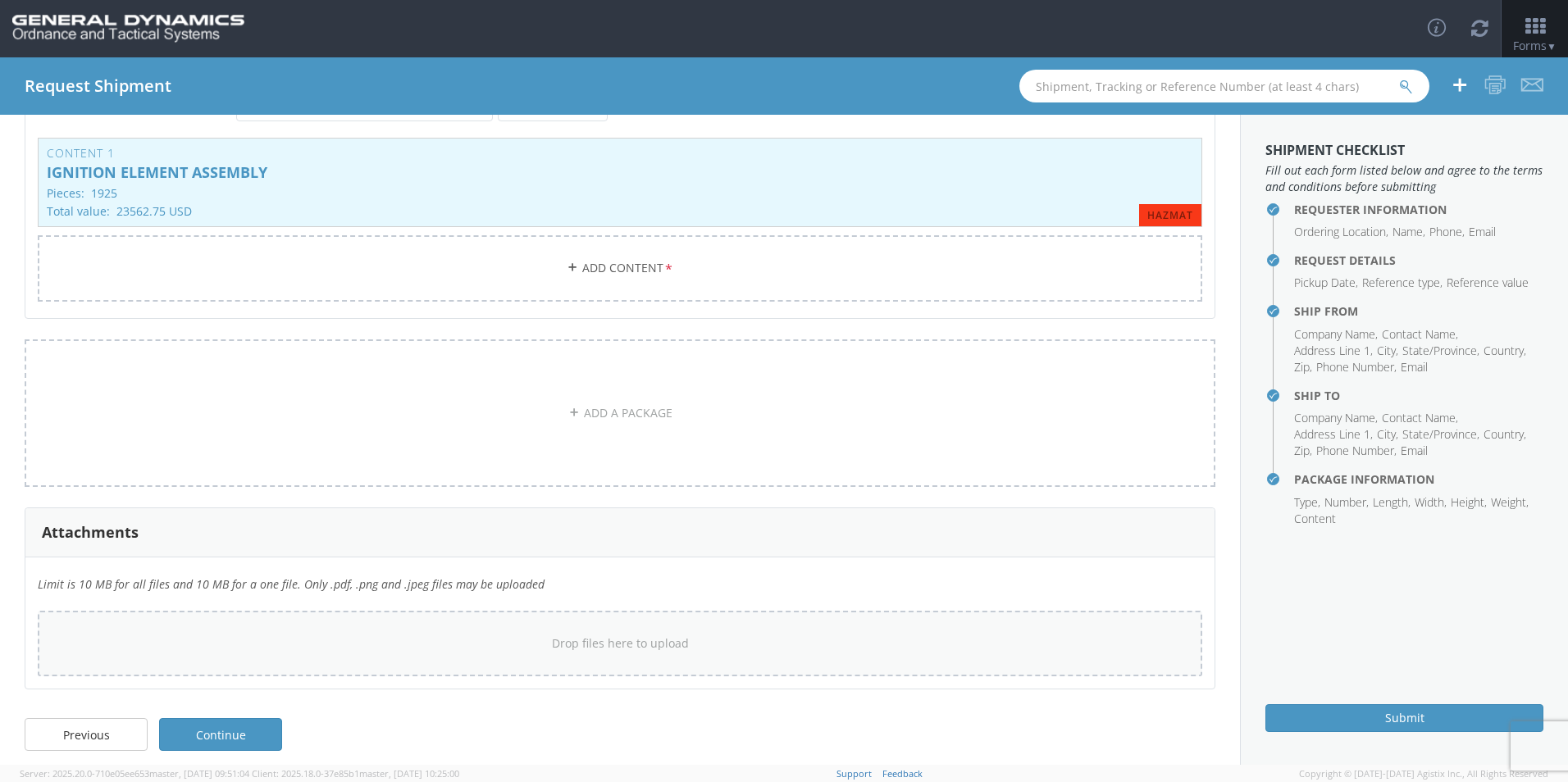
scroll to position [1917, 0]
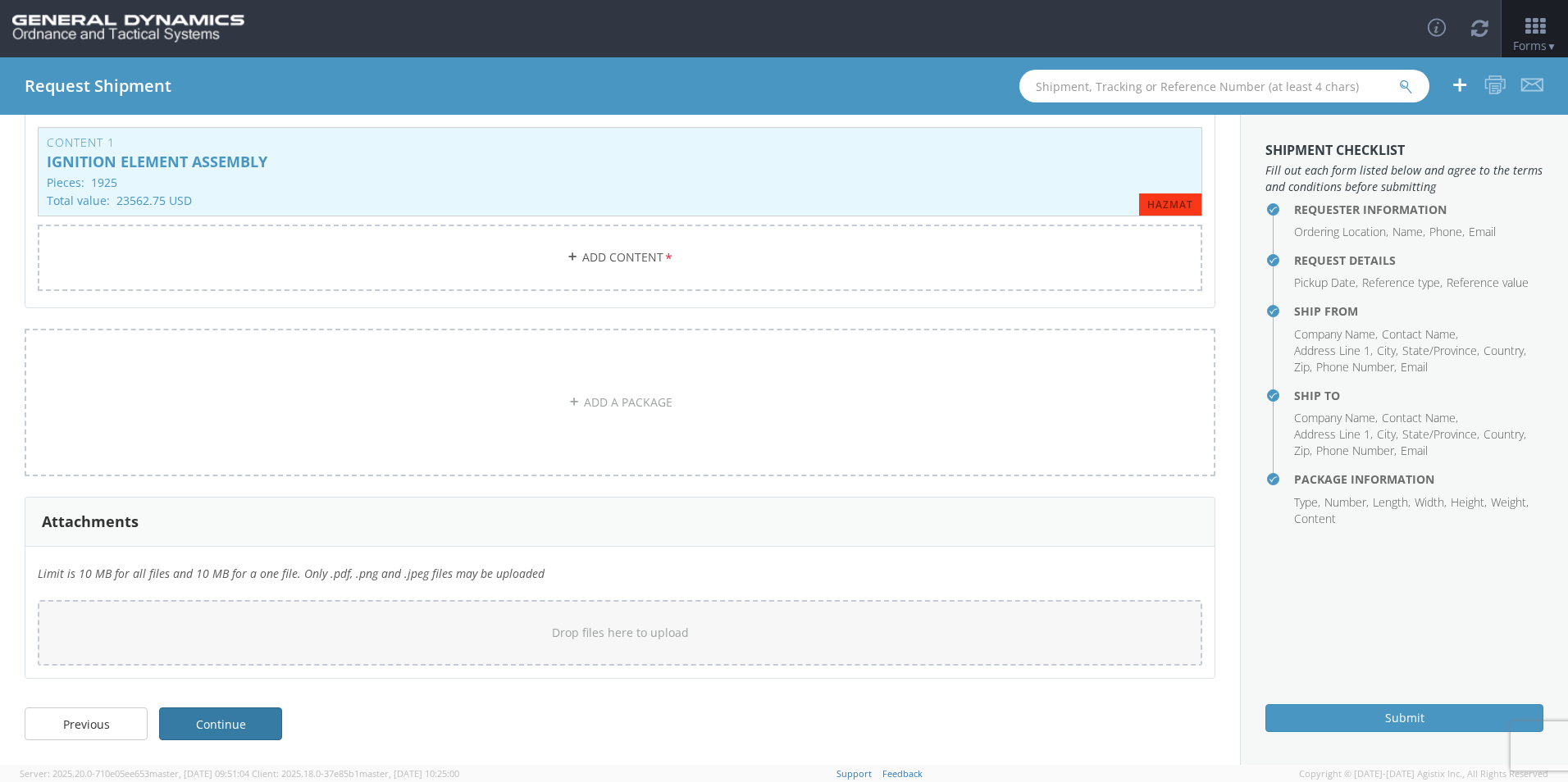
click at [206, 724] on link "Continue" at bounding box center [220, 724] width 123 height 33
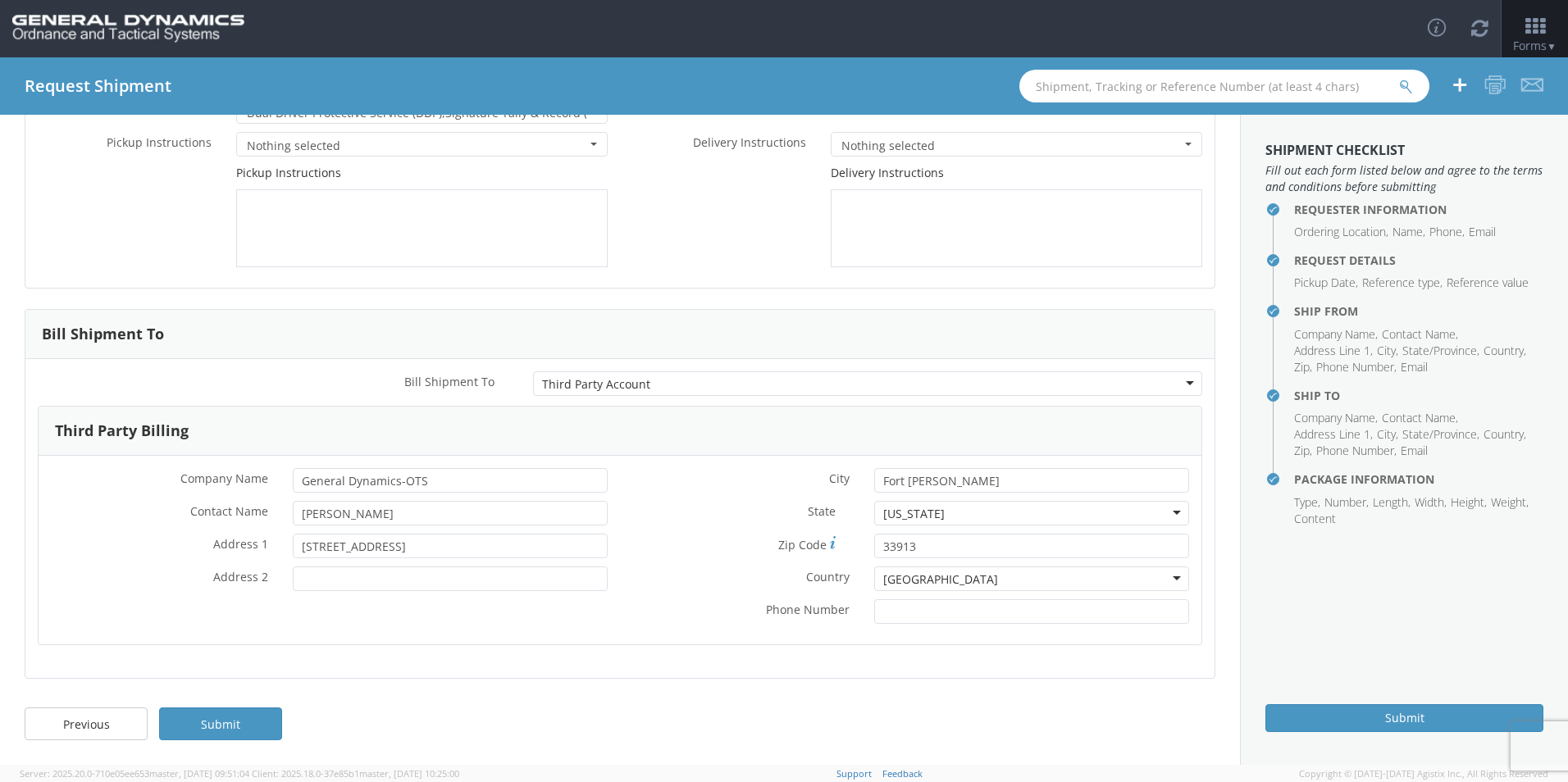
click at [206, 724] on link "Submit" at bounding box center [220, 724] width 123 height 33
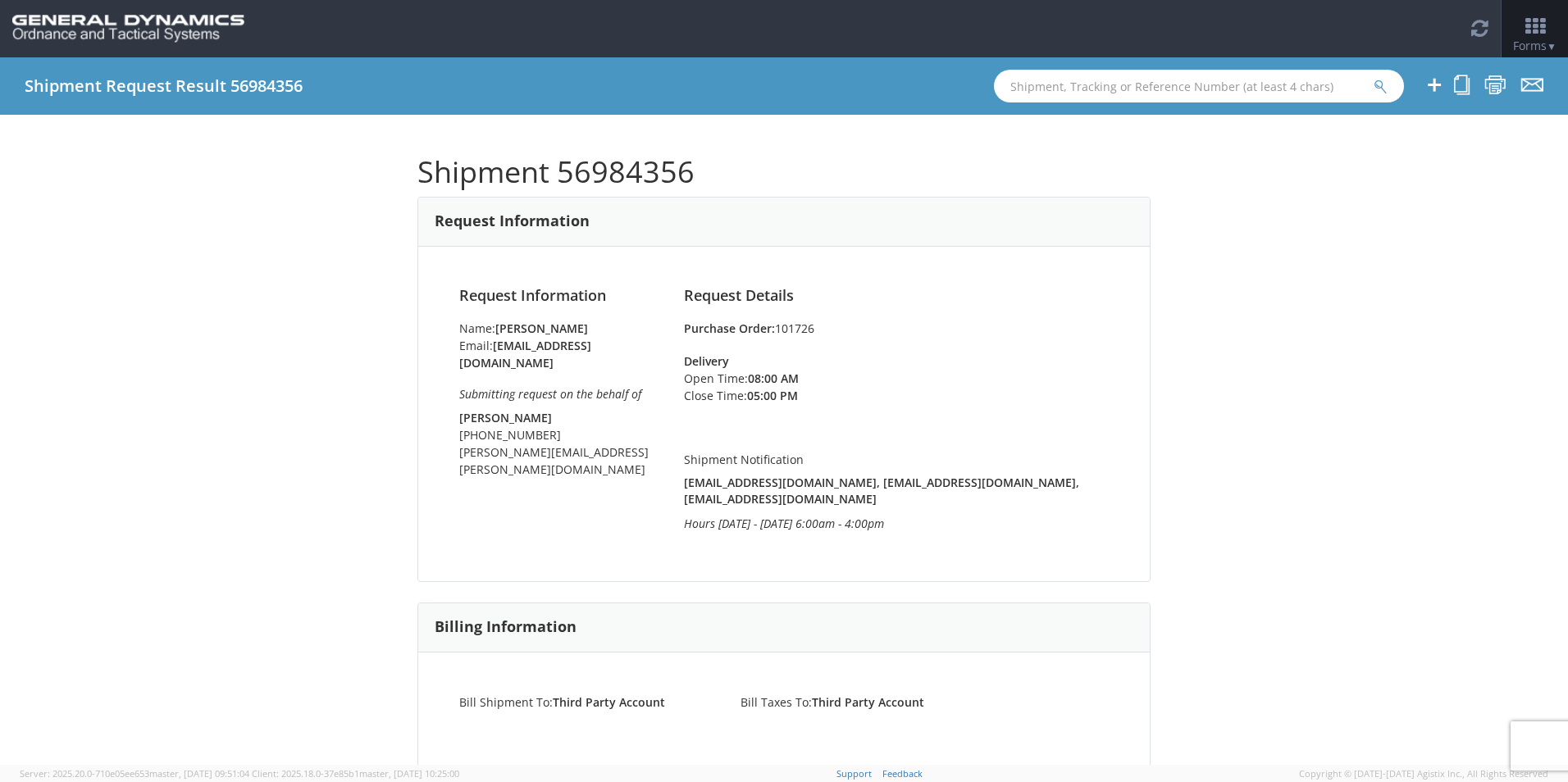
click at [1160, 295] on div "Shipment 56984356 Request Information Request Information Name: Rick Kershaw Em…" at bounding box center [784, 439] width 1568 height 650
